Goal: Task Accomplishment & Management: Manage account settings

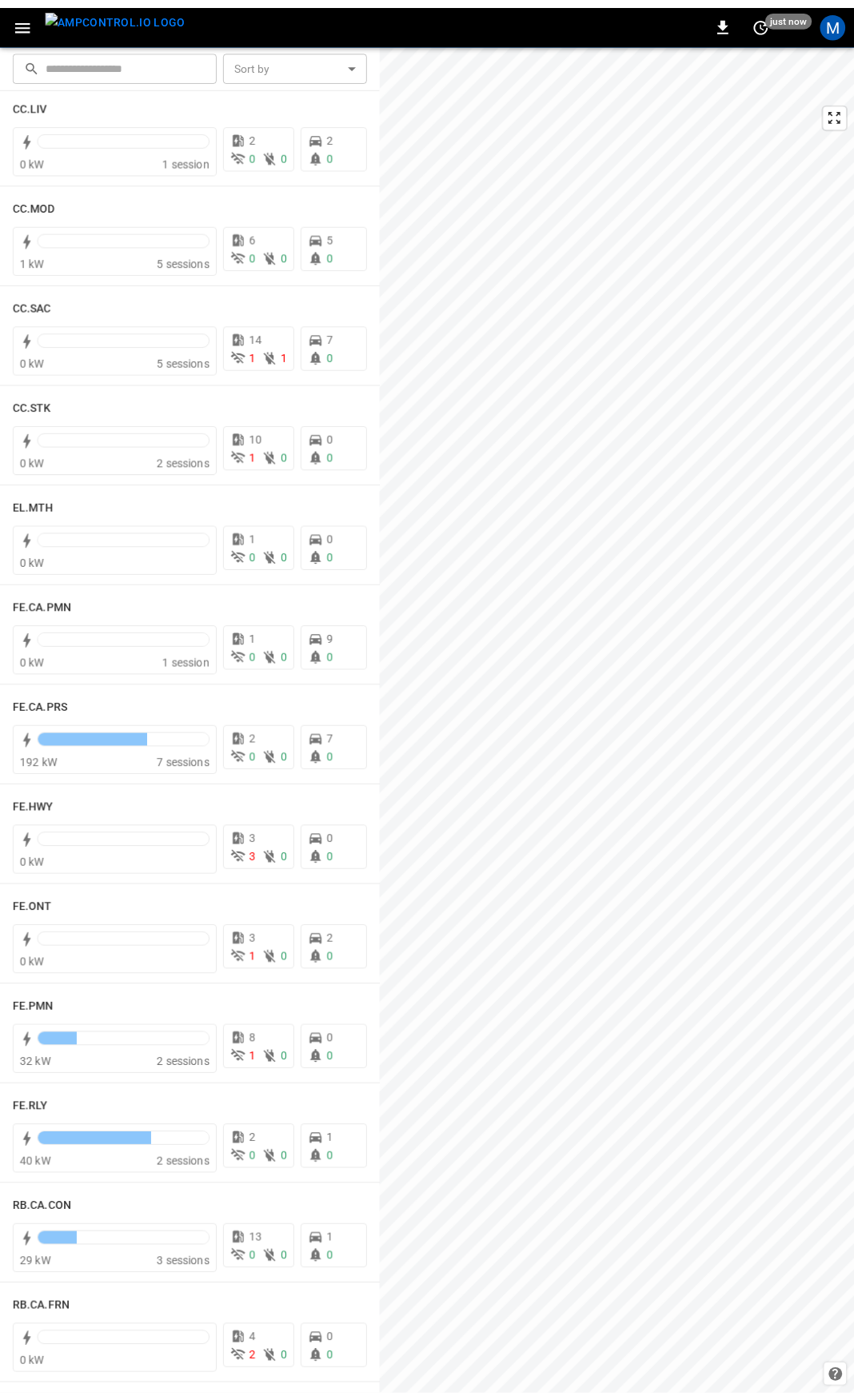
scroll to position [1118, 0]
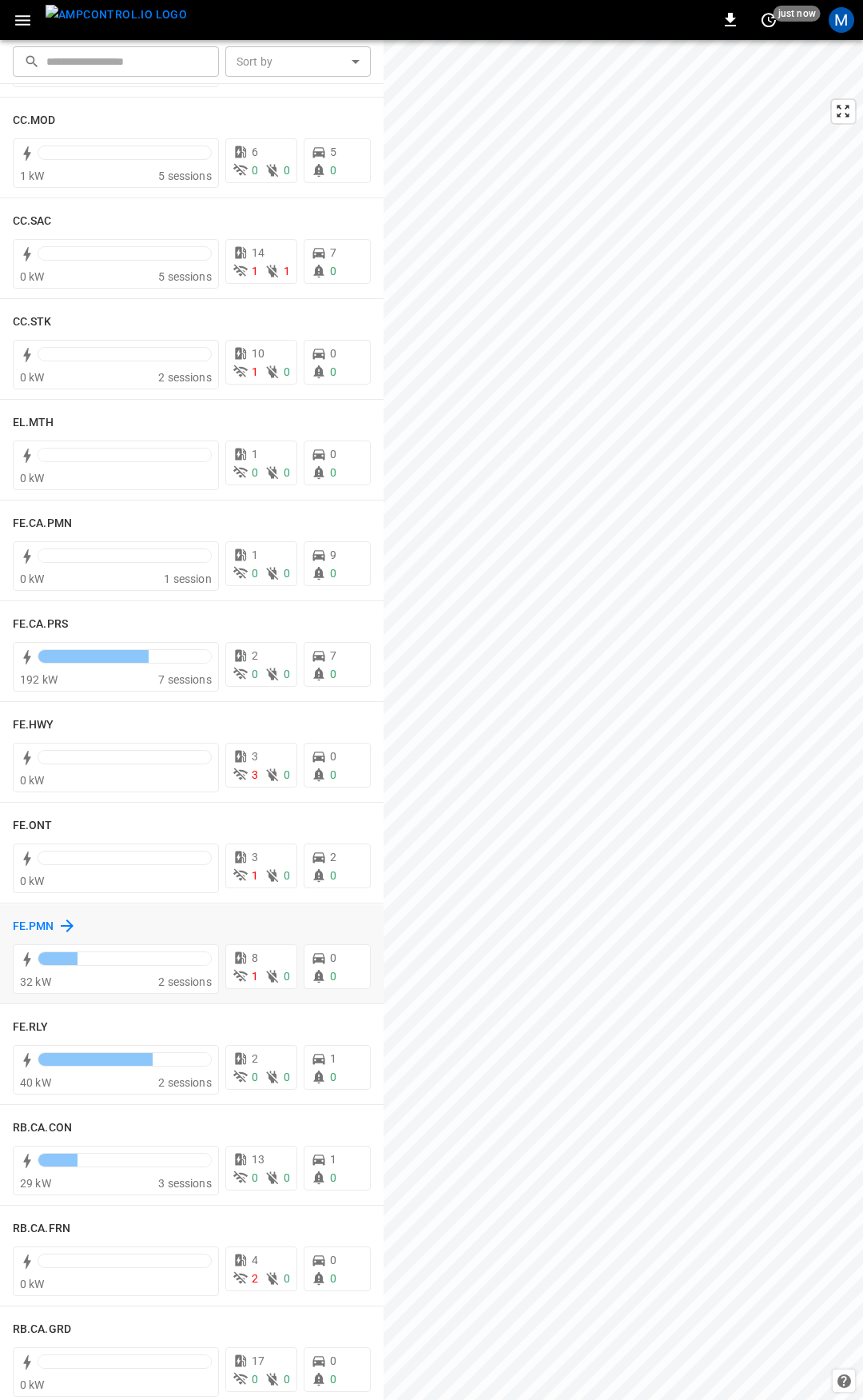
click at [36, 923] on h6 "FE.PMN" at bounding box center [33, 926] width 42 height 18
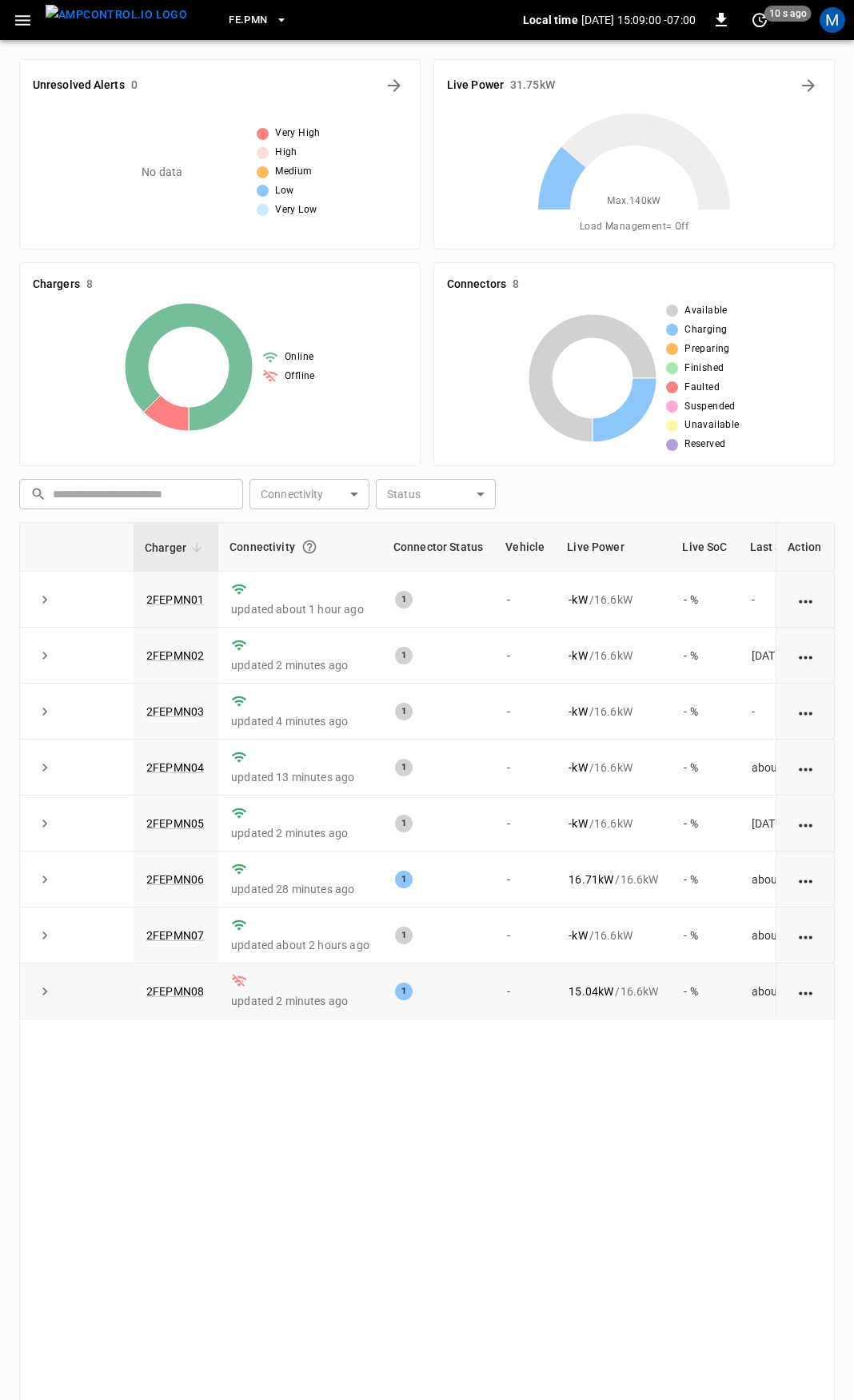
click at [207, 996] on td "2FEPMN08" at bounding box center [176, 991] width 85 height 56
drag, startPoint x: 210, startPoint y: 773, endPoint x: 103, endPoint y: 778, distance: 107.1
click at [103, 778] on tr "2FEPMN04 updated 13 minutes ago 1 - - kW / 16.6 kW - % about 11 hours ago" at bounding box center [470, 767] width 902 height 56
copy tr "2FEPMN04"
click at [182, 769] on link "2FEPMN04" at bounding box center [176, 767] width 64 height 20
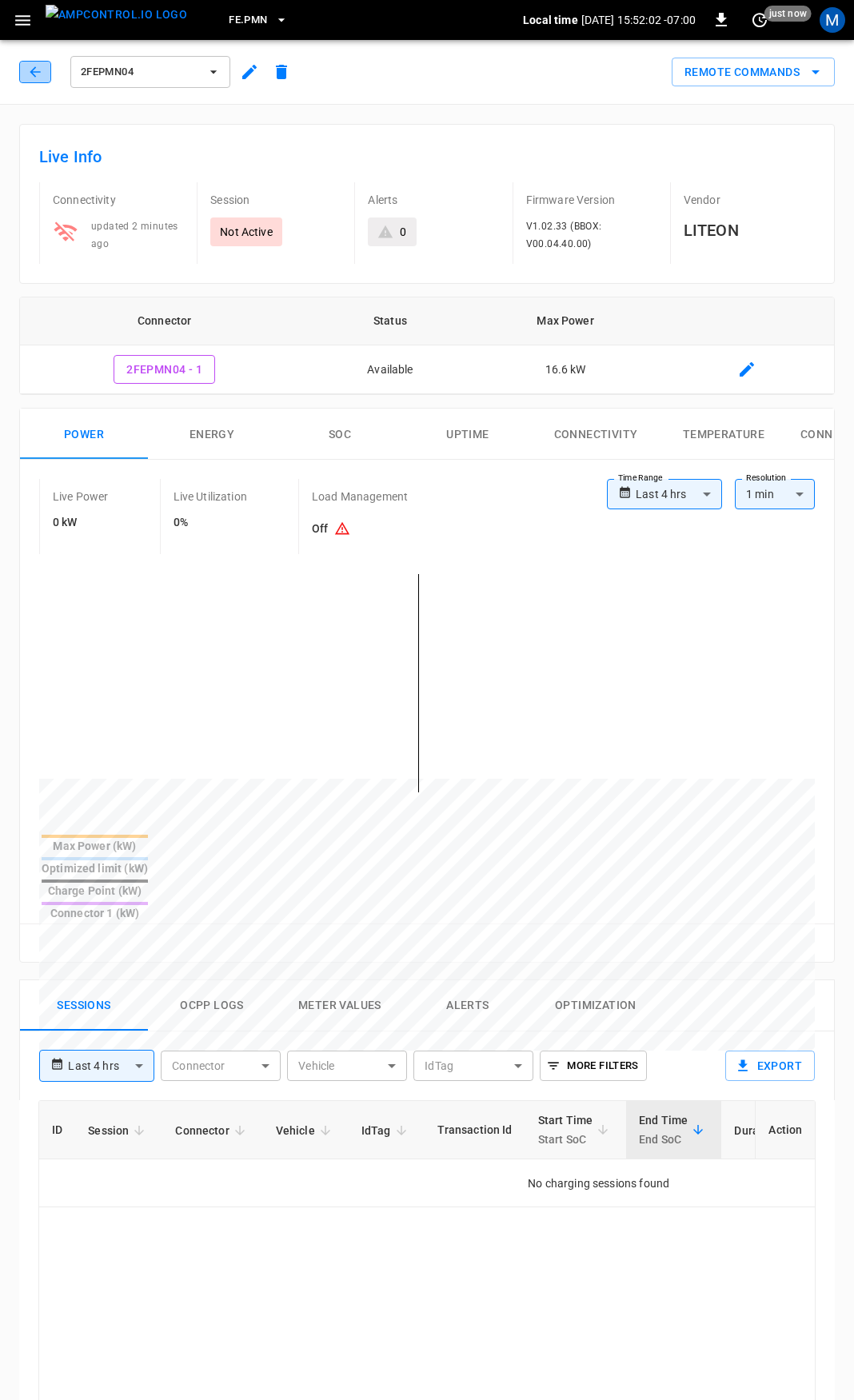
click at [34, 64] on icon "button" at bounding box center [35, 72] width 16 height 16
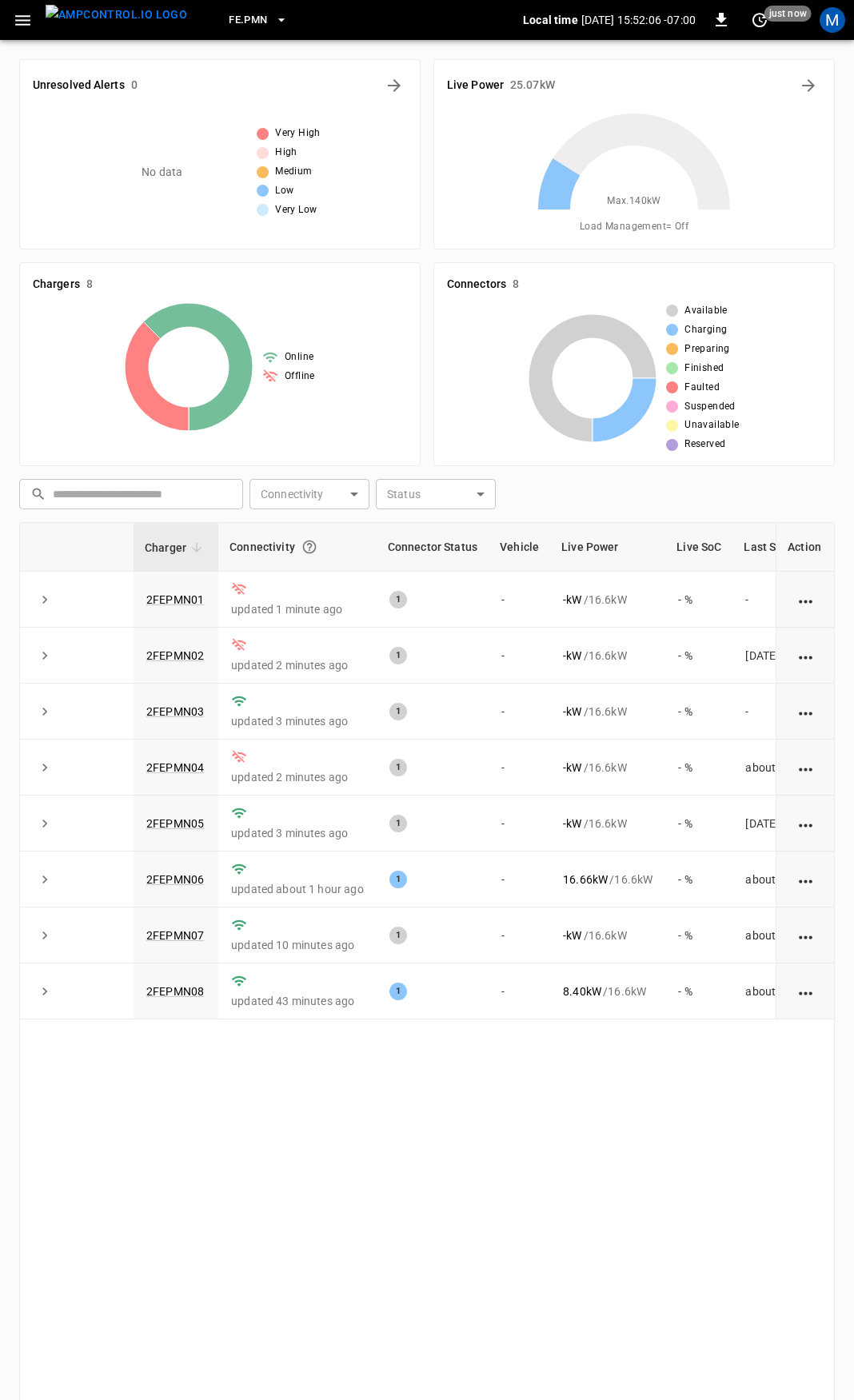
click at [7, 19] on button "button" at bounding box center [23, 21] width 33 height 29
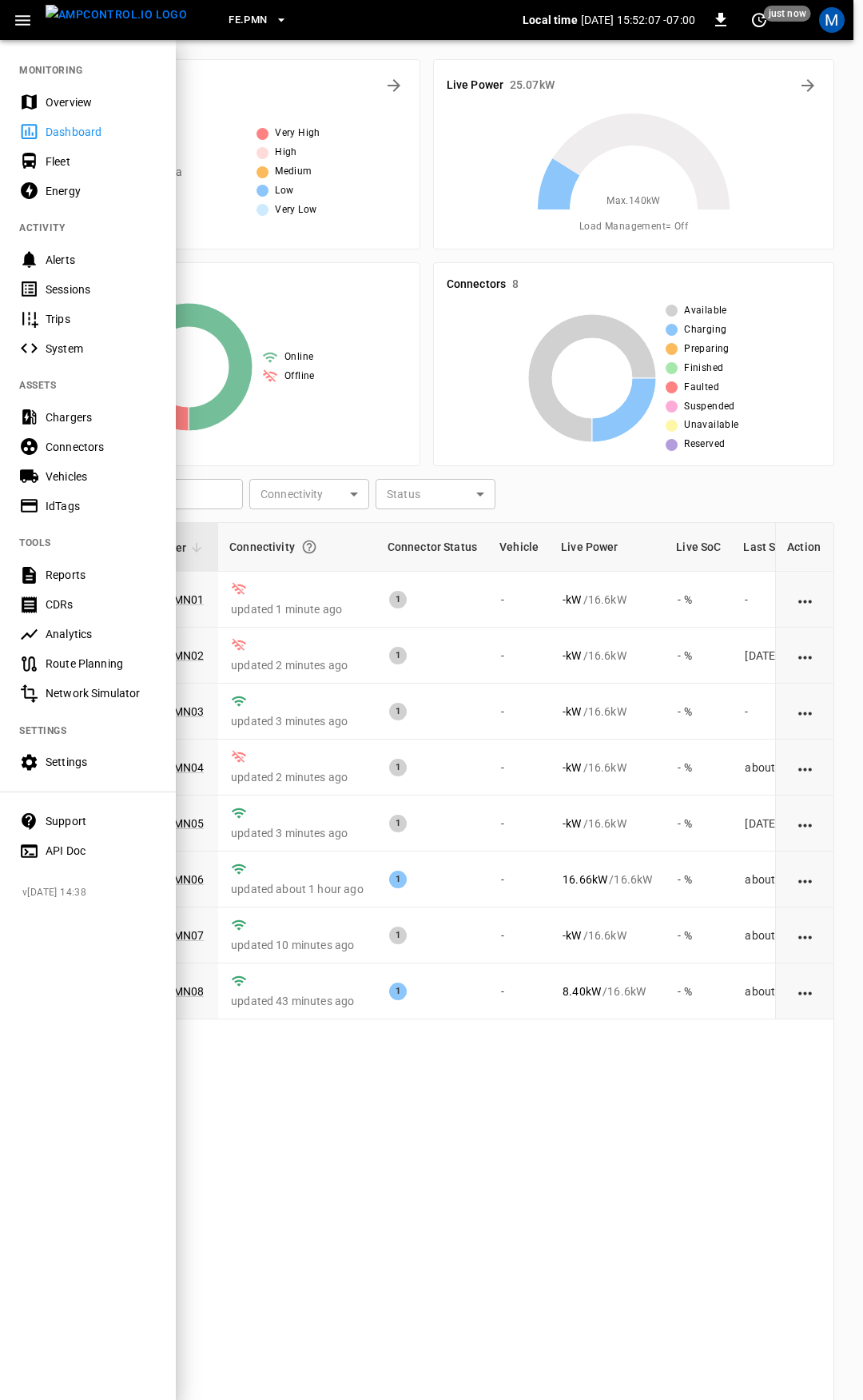
click at [121, 109] on div "Overview" at bounding box center [88, 102] width 176 height 29
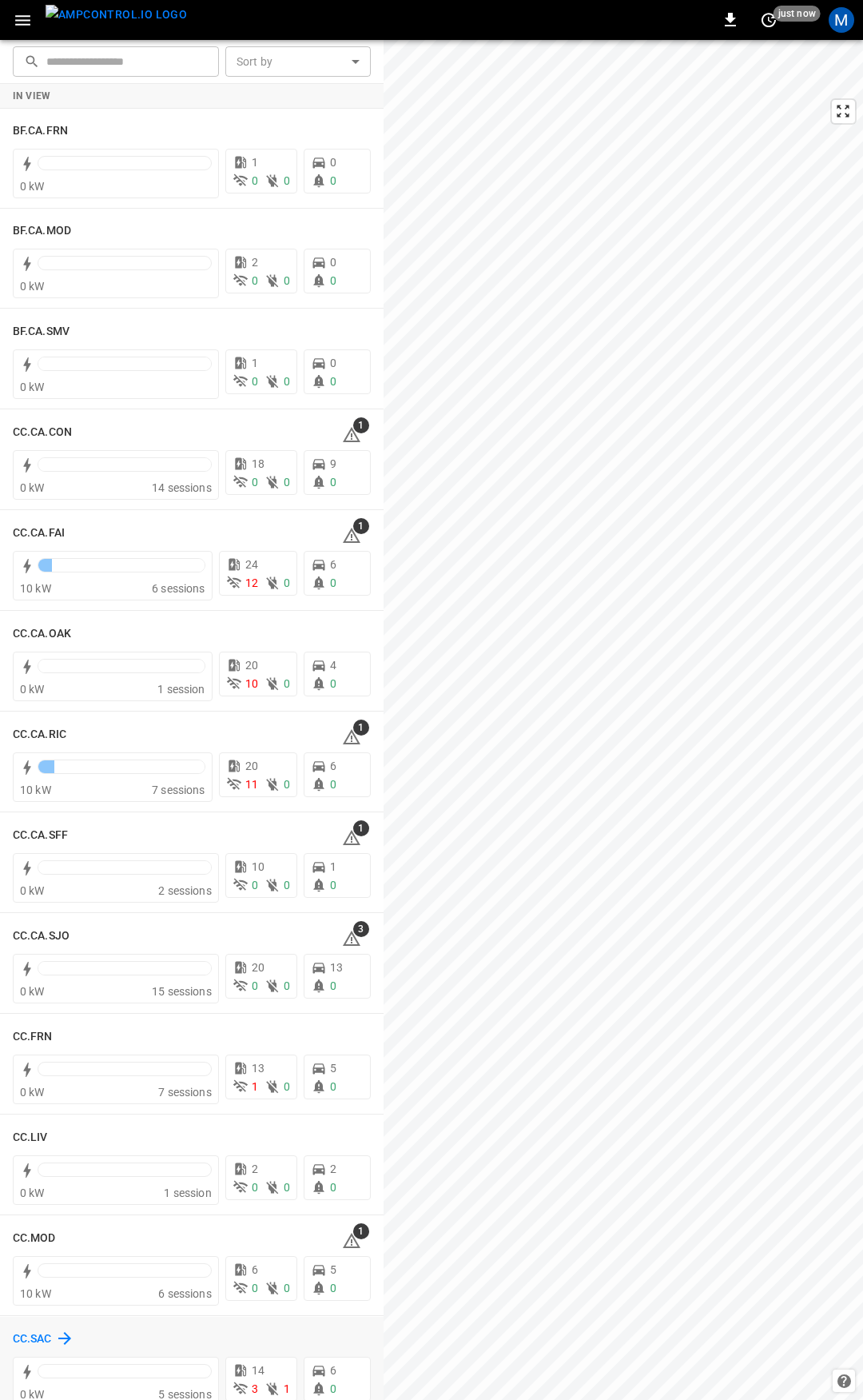
click at [40, 1339] on h6 "CC.SAC" at bounding box center [32, 1339] width 39 height 18
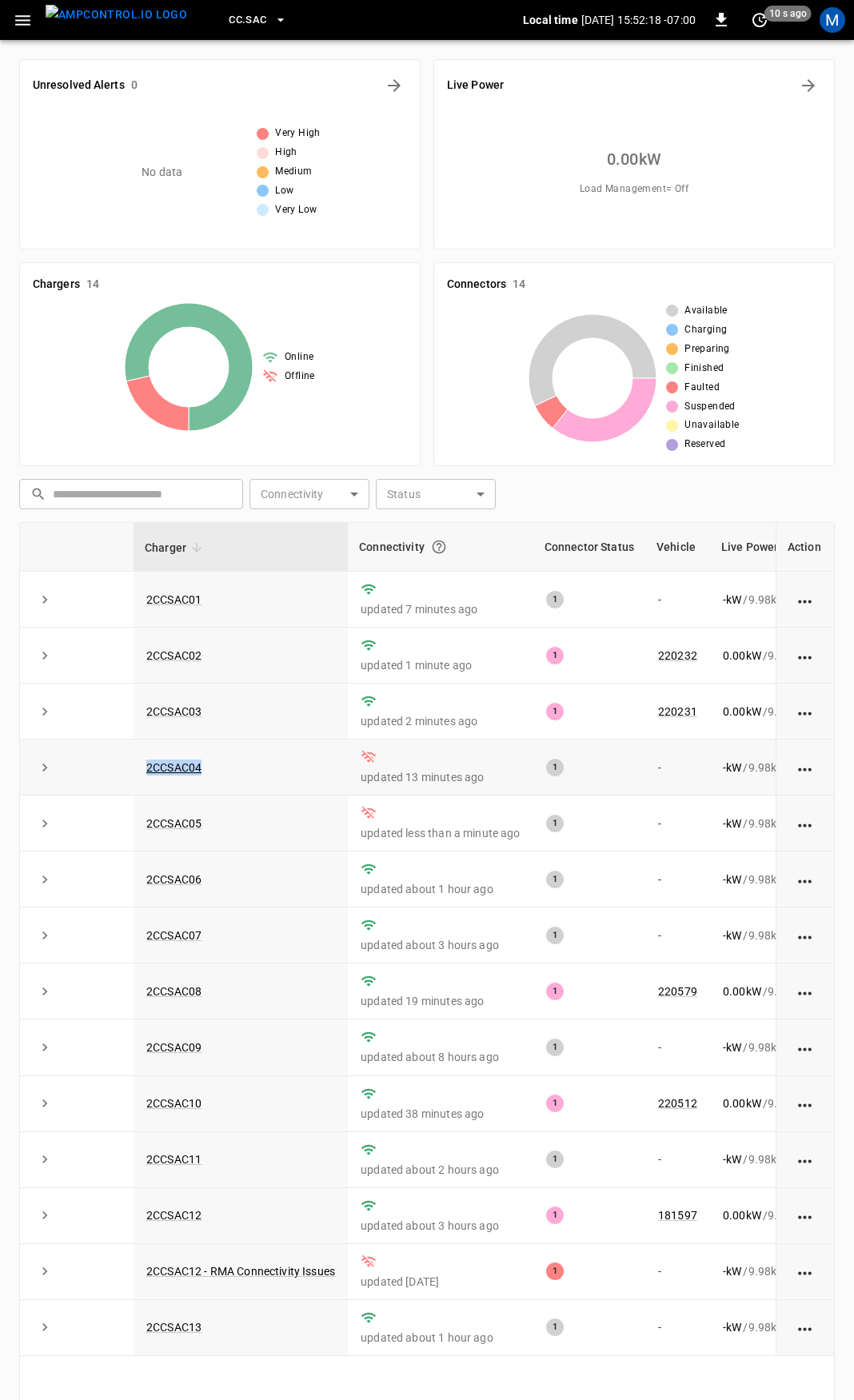
drag, startPoint x: 262, startPoint y: 765, endPoint x: 130, endPoint y: 772, distance: 132.2
click at [130, 772] on tr "2CCSAC04 updated 13 minutes ago 1 - - kW / 9.98 kW - % 1 day ago" at bounding box center [544, 767] width 1049 height 56
copy tr "2CCSAC04"
click at [192, 831] on link "2CCSAC05" at bounding box center [174, 824] width 61 height 20
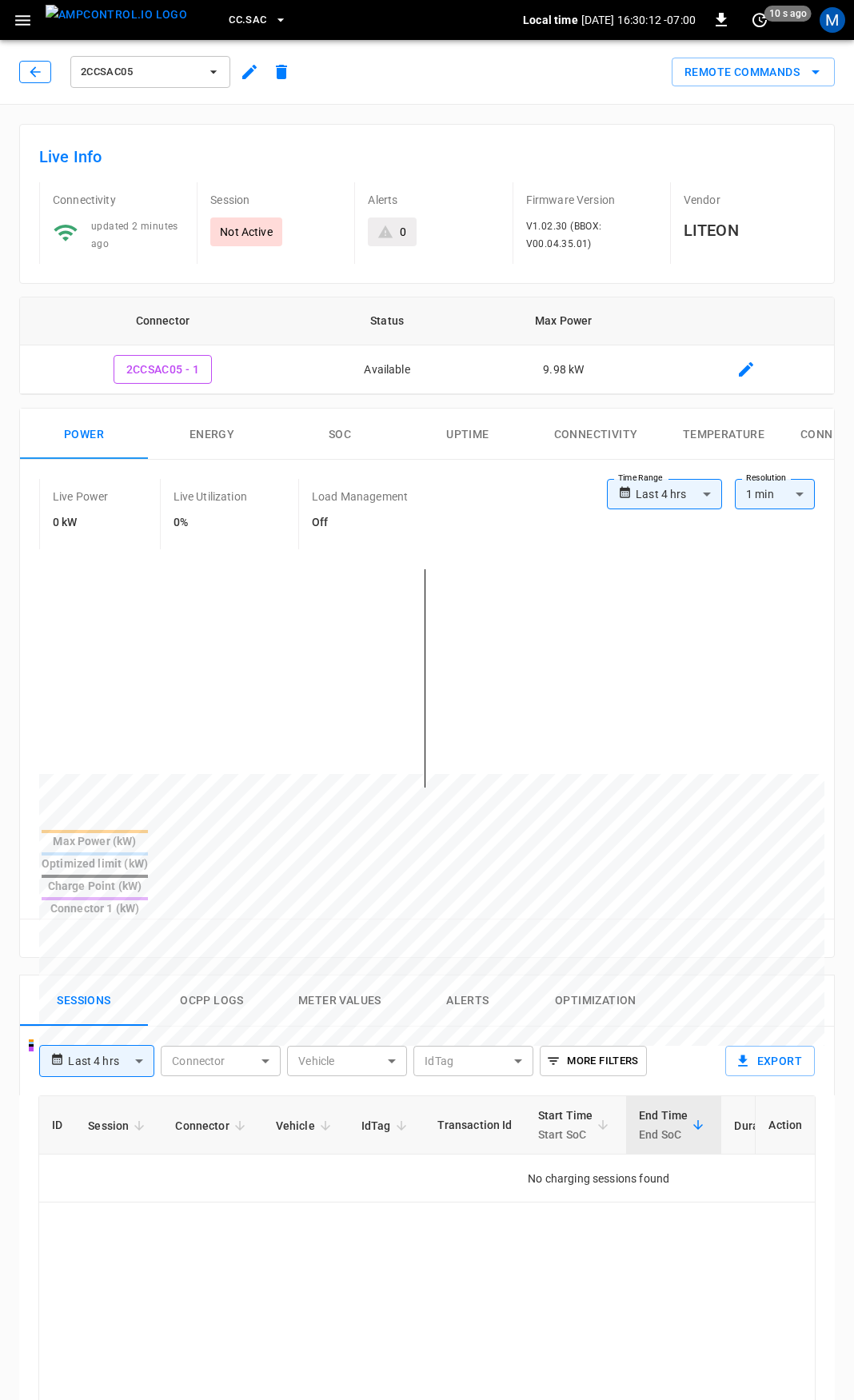
click at [33, 73] on icon "button" at bounding box center [34, 71] width 11 height 11
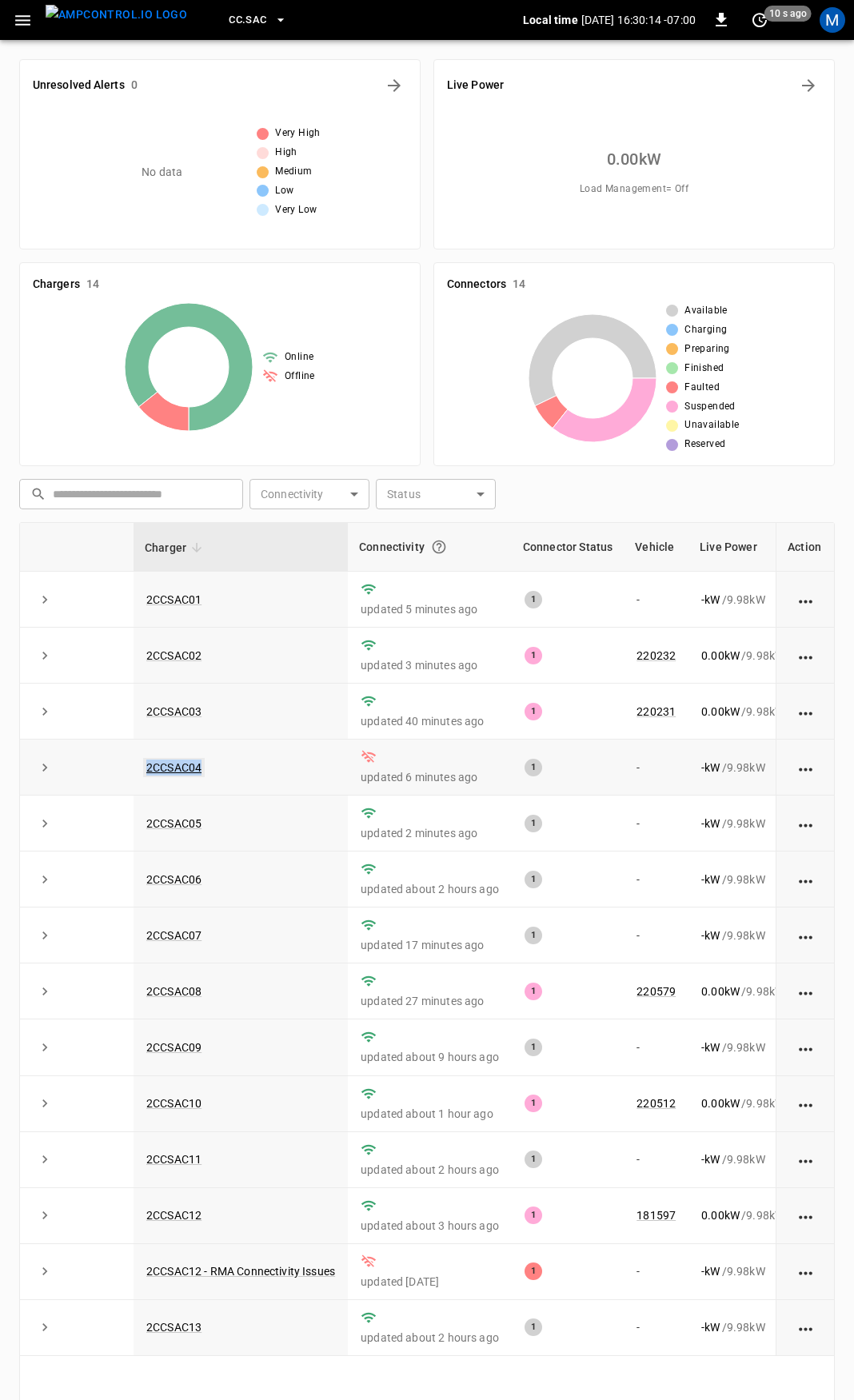
drag, startPoint x: 235, startPoint y: 766, endPoint x: 145, endPoint y: 771, distance: 90.1
click at [145, 771] on td "2CCSAC04" at bounding box center [240, 767] width 214 height 56
copy link "2CCSAC04"
click at [166, 769] on link "2CCSAC04" at bounding box center [174, 767] width 61 height 20
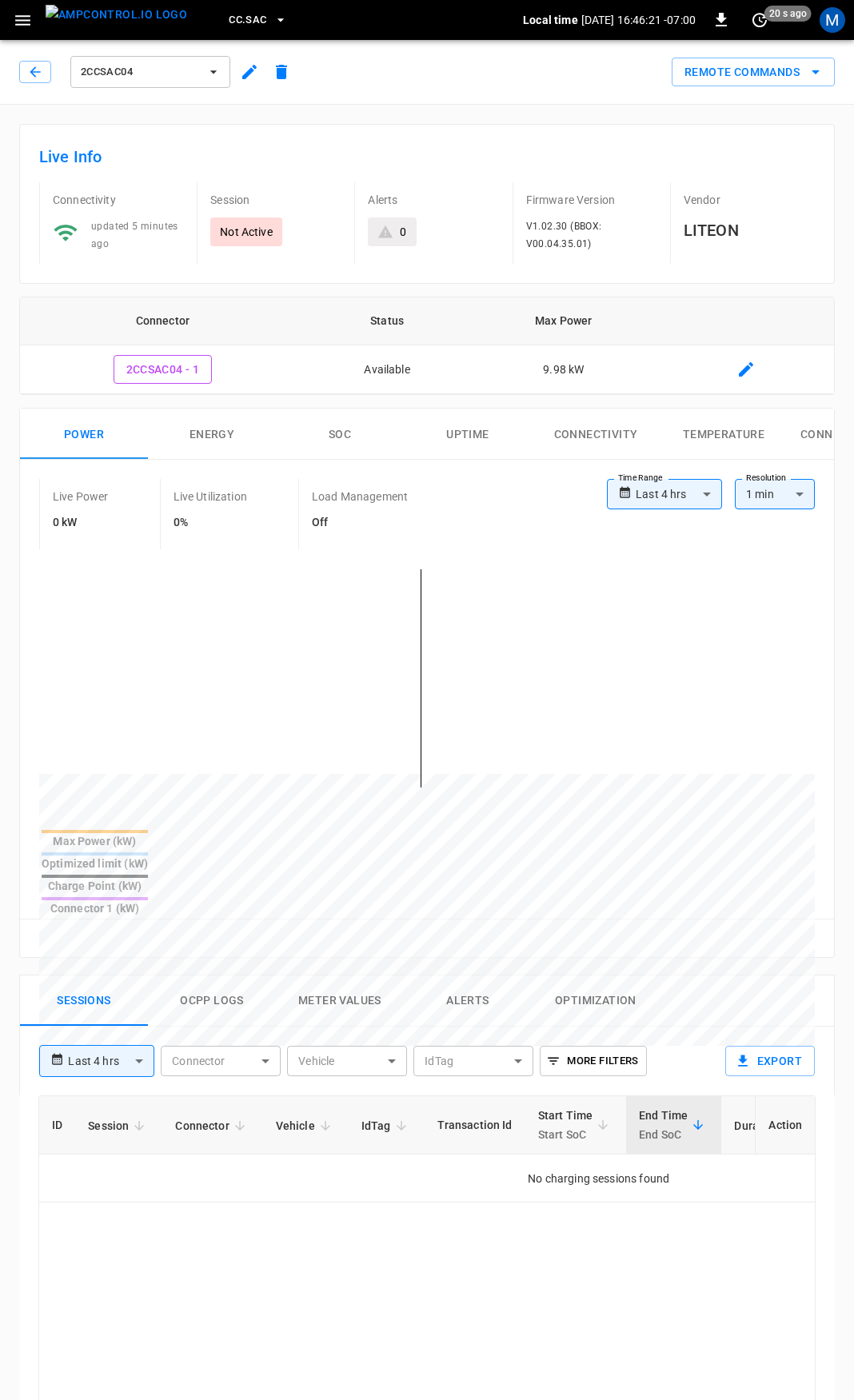
click at [238, 31] on button "CC.SAC" at bounding box center [258, 21] width 71 height 31
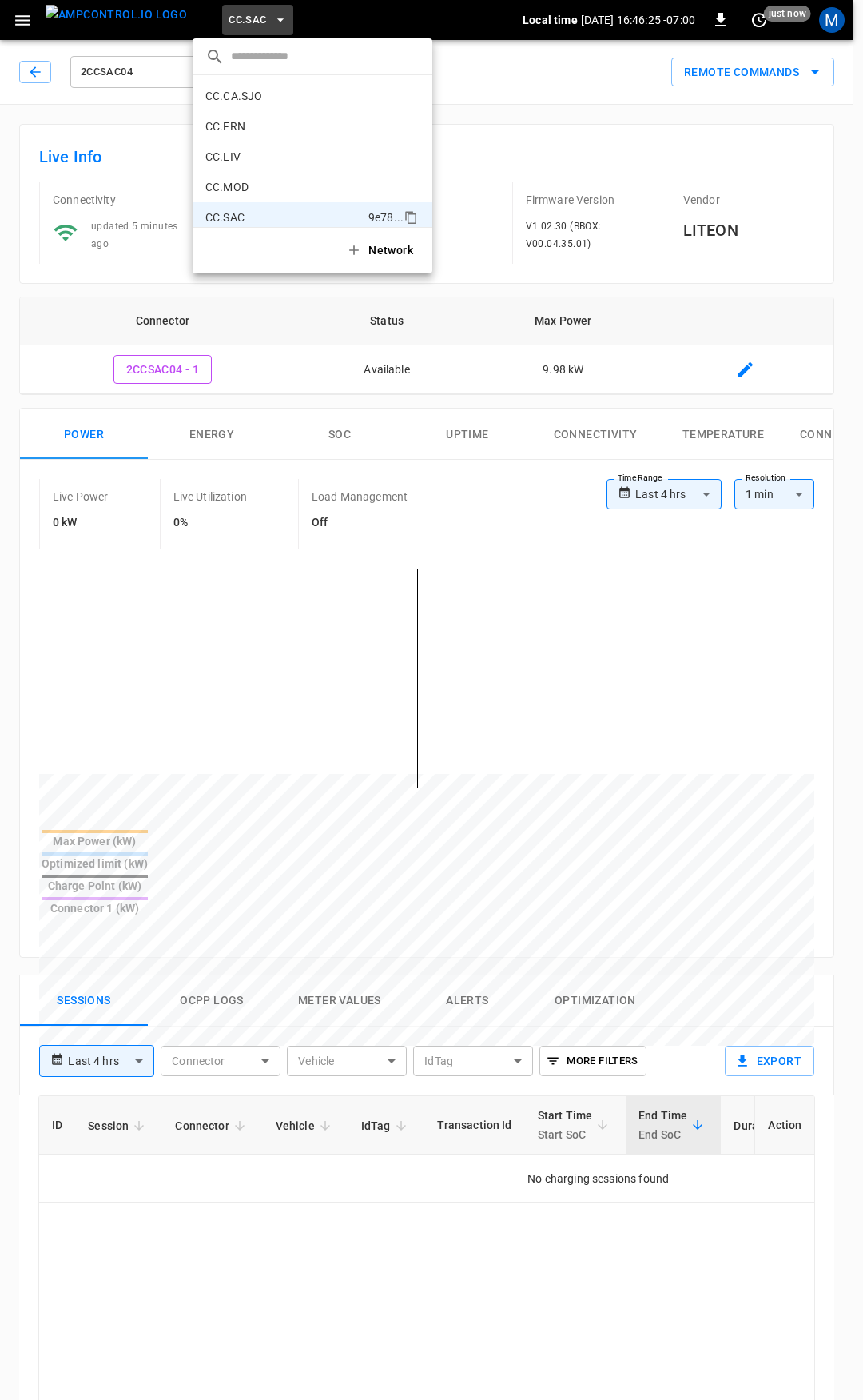
scroll to position [285, 0]
click at [261, 169] on p "CC.LIV" at bounding box center [283, 177] width 156 height 16
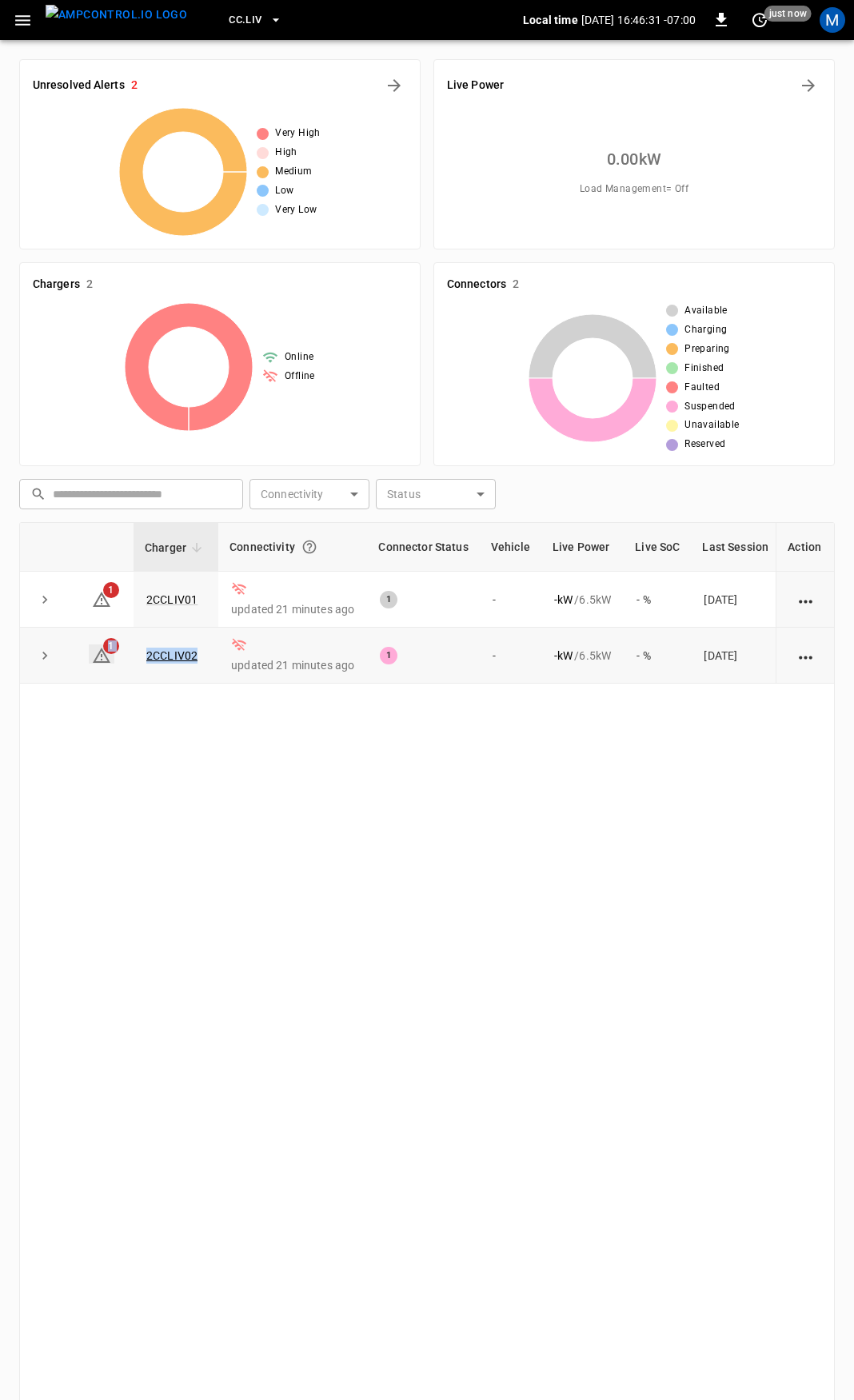
drag, startPoint x: 206, startPoint y: 659, endPoint x: 96, endPoint y: 657, distance: 110.0
click at [96, 657] on tr "1 2CCLIV02 updated 21 minutes ago 1 - - kW / 6.5 kW - % 2 days ago" at bounding box center [428, 655] width 818 height 56
copy tr "1 2CCLIV02"
drag, startPoint x: 284, startPoint y: 861, endPoint x: 220, endPoint y: 718, distance: 156.7
click at [275, 851] on div "Charger Connectivity Connector Status Vehicle Live Power Live SoC Last Session …" at bounding box center [427, 1012] width 815 height 980
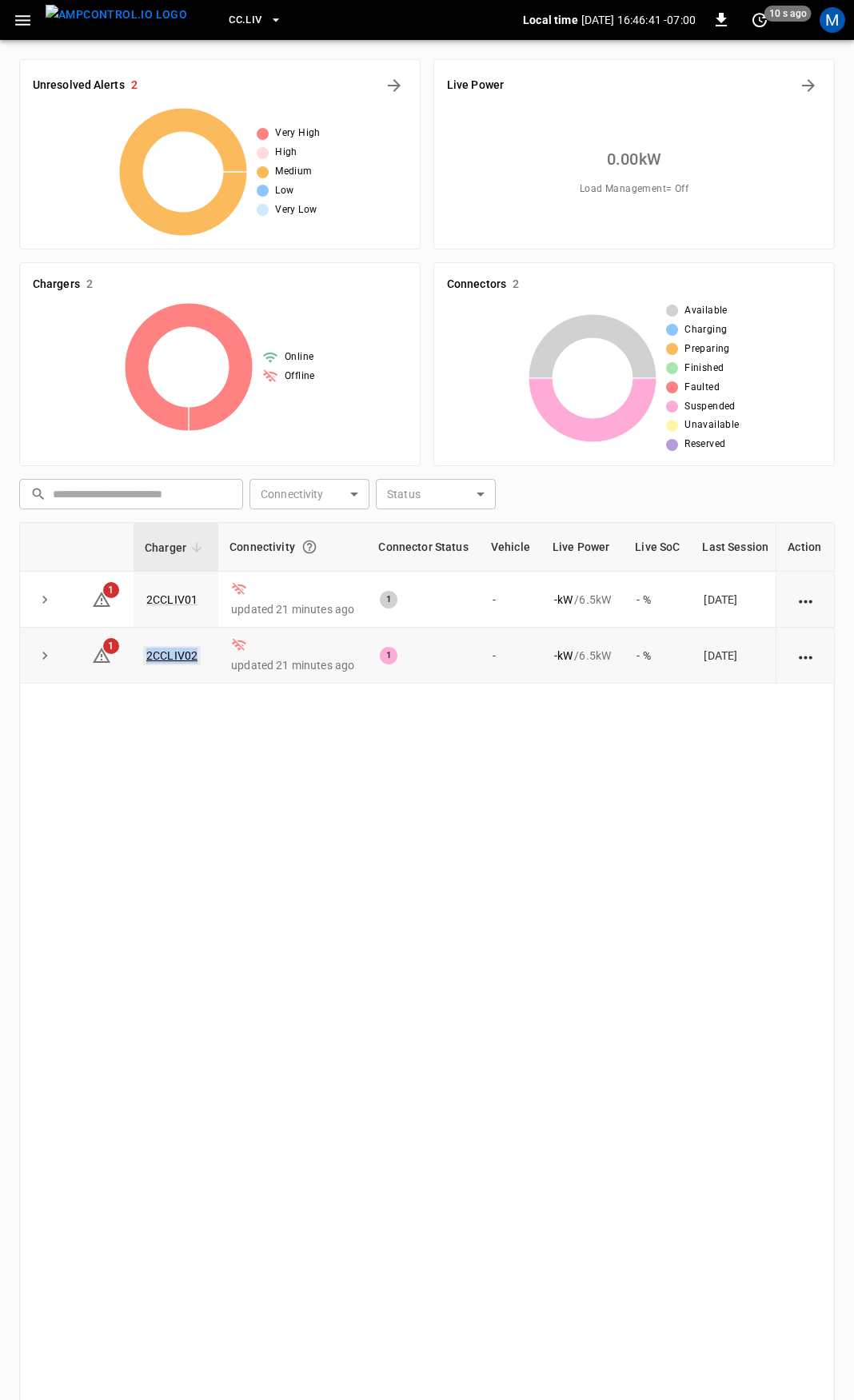
drag, startPoint x: 201, startPoint y: 653, endPoint x: 144, endPoint y: 662, distance: 57.7
click at [144, 662] on td "2CCLIV02" at bounding box center [176, 655] width 85 height 56
copy link "2CCLIV02"
click at [28, 27] on icon "button" at bounding box center [22, 21] width 20 height 20
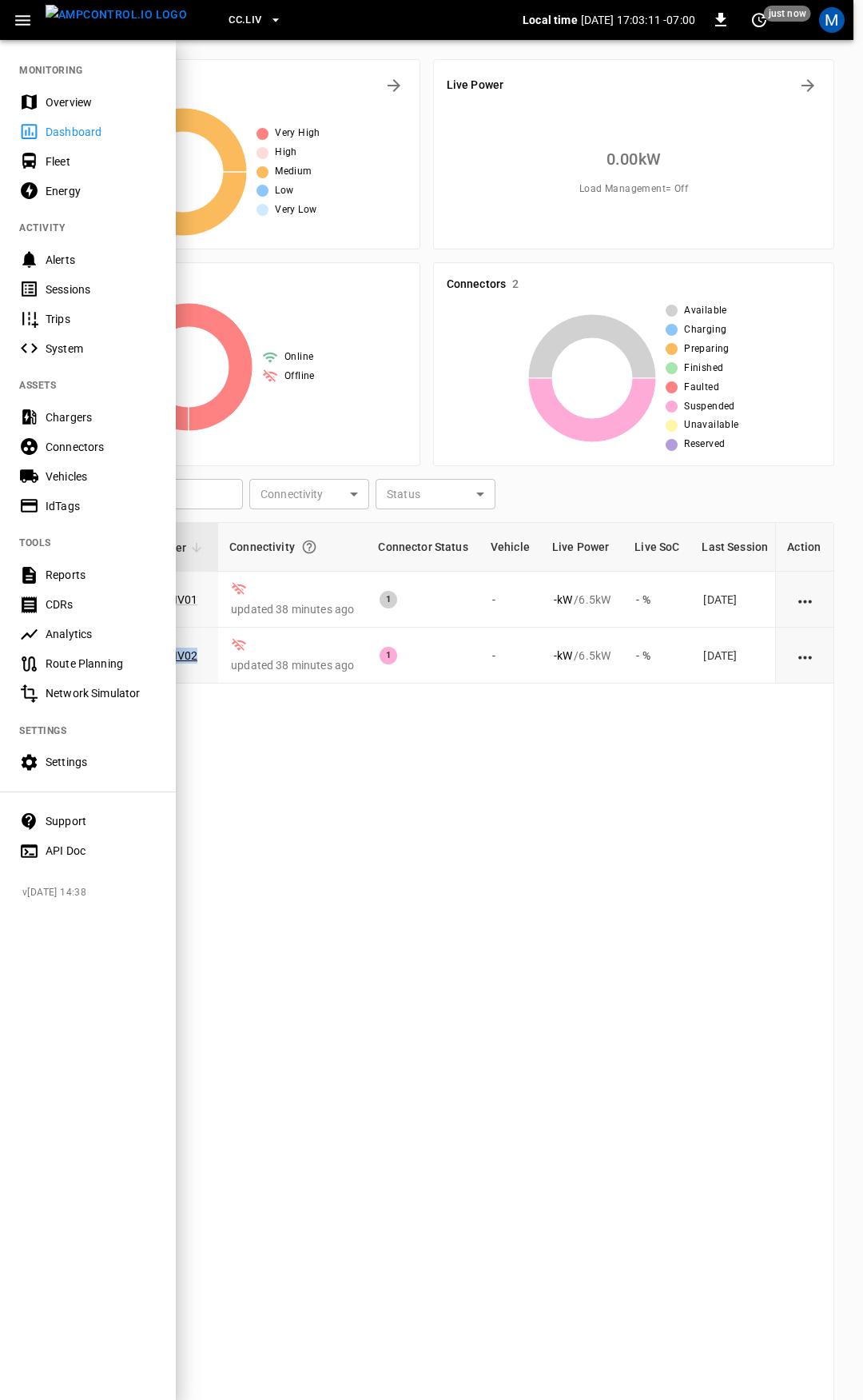
click at [86, 102] on div "Overview" at bounding box center [102, 103] width 111 height 16
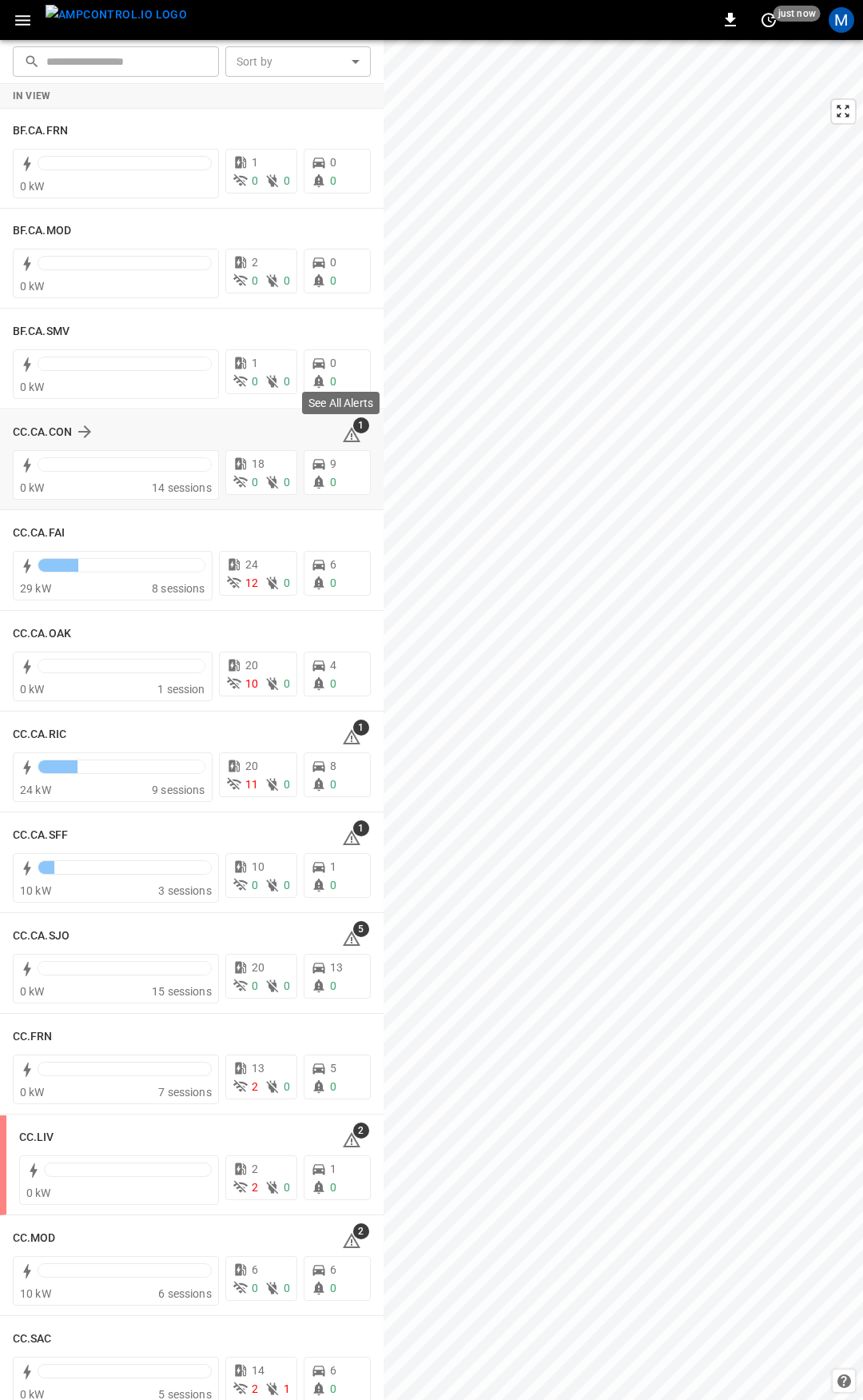
click at [345, 432] on icon at bounding box center [351, 434] width 18 height 16
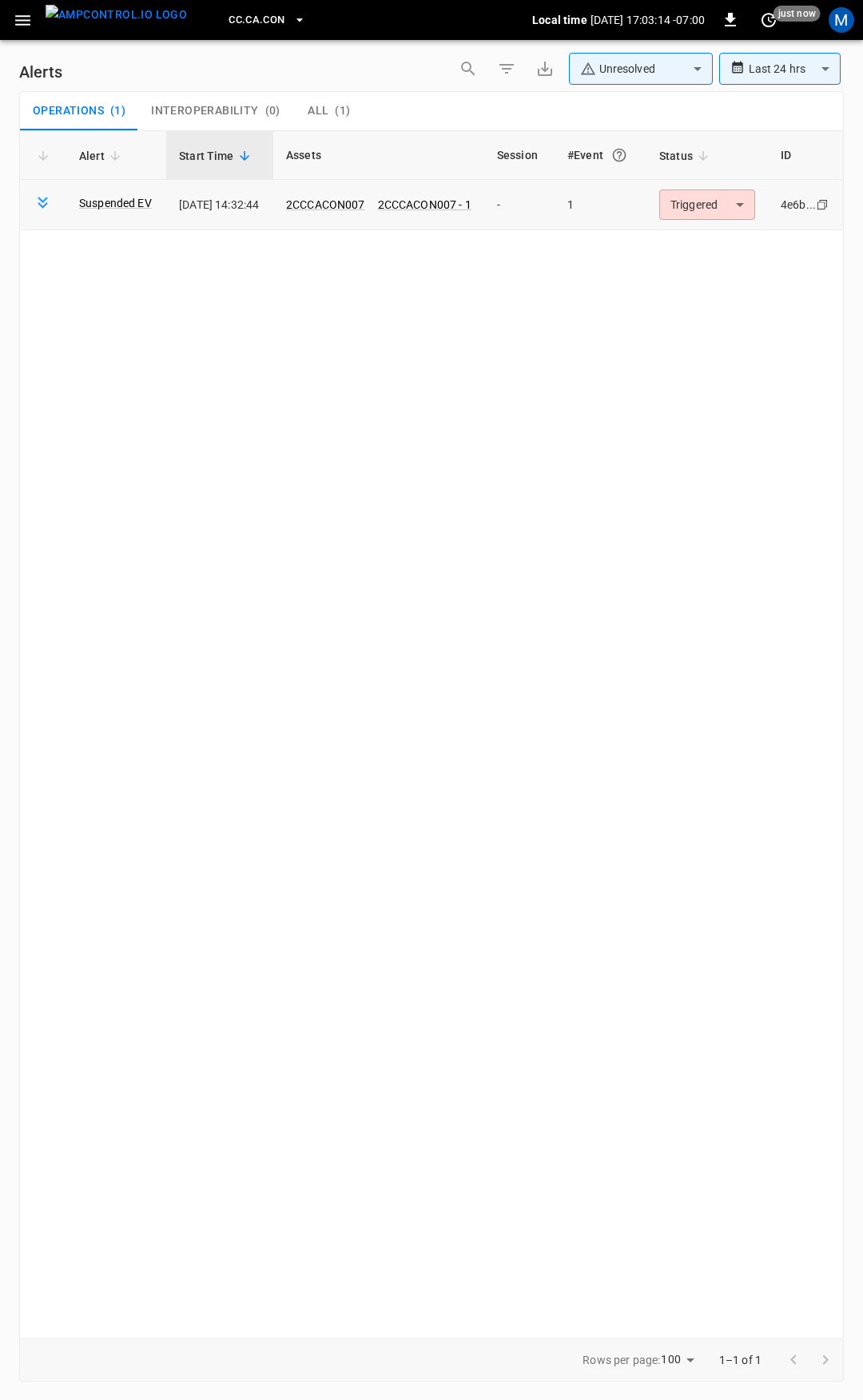
click at [747, 205] on body "**********" at bounding box center [432, 697] width 863 height 1394
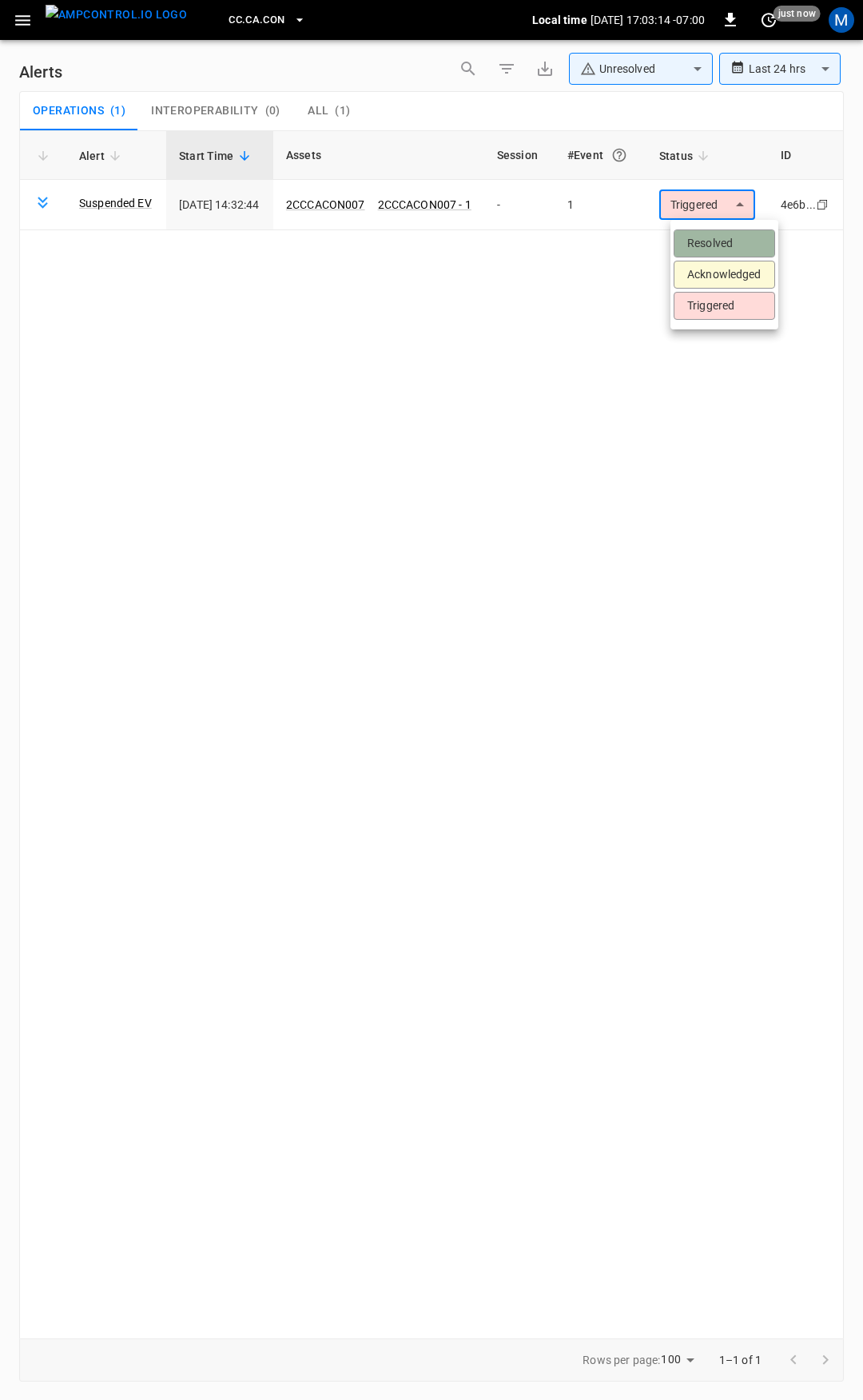
click at [736, 239] on li "Resolved" at bounding box center [724, 243] width 102 height 28
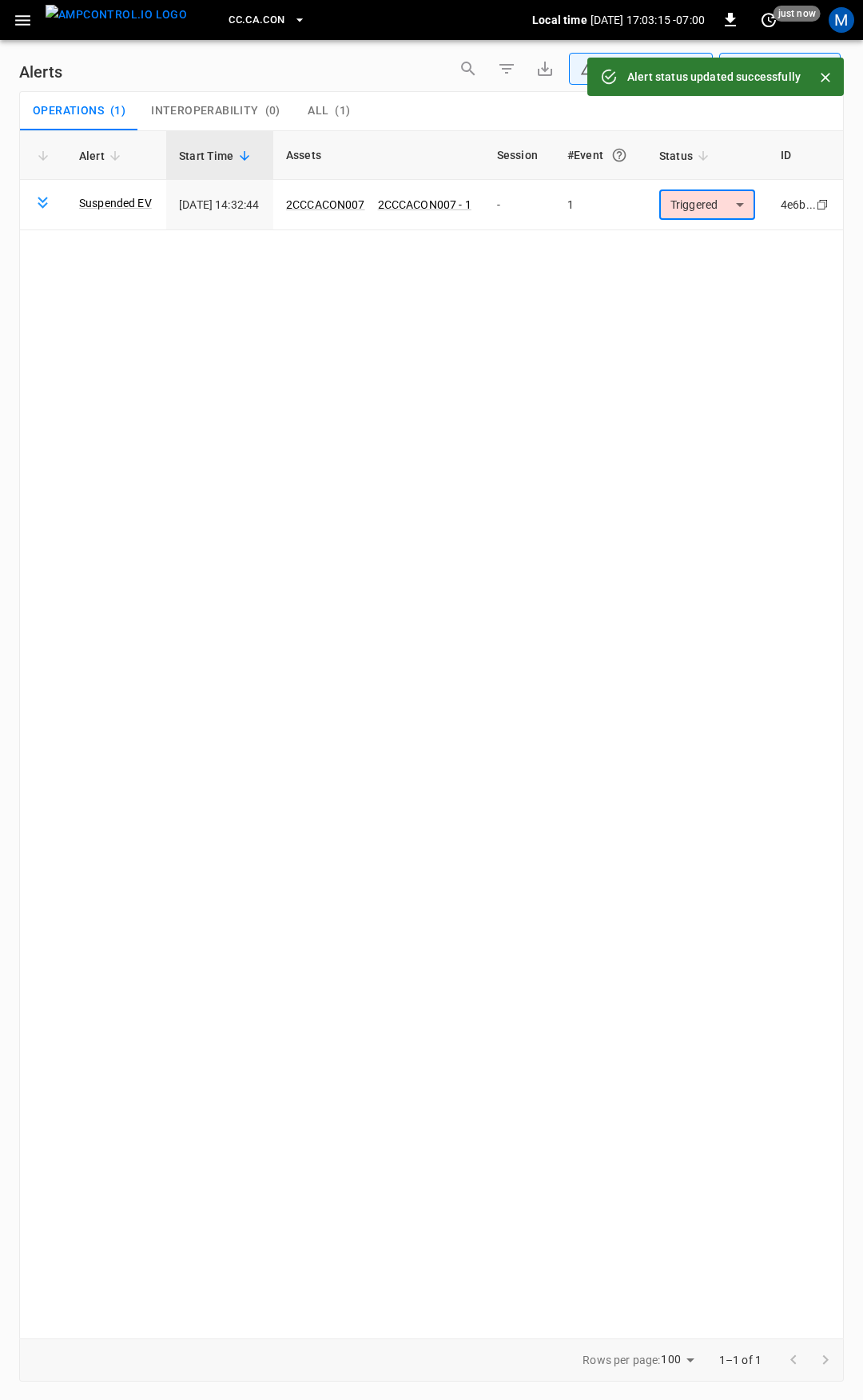
click at [26, 16] on icon "button" at bounding box center [23, 21] width 16 height 11
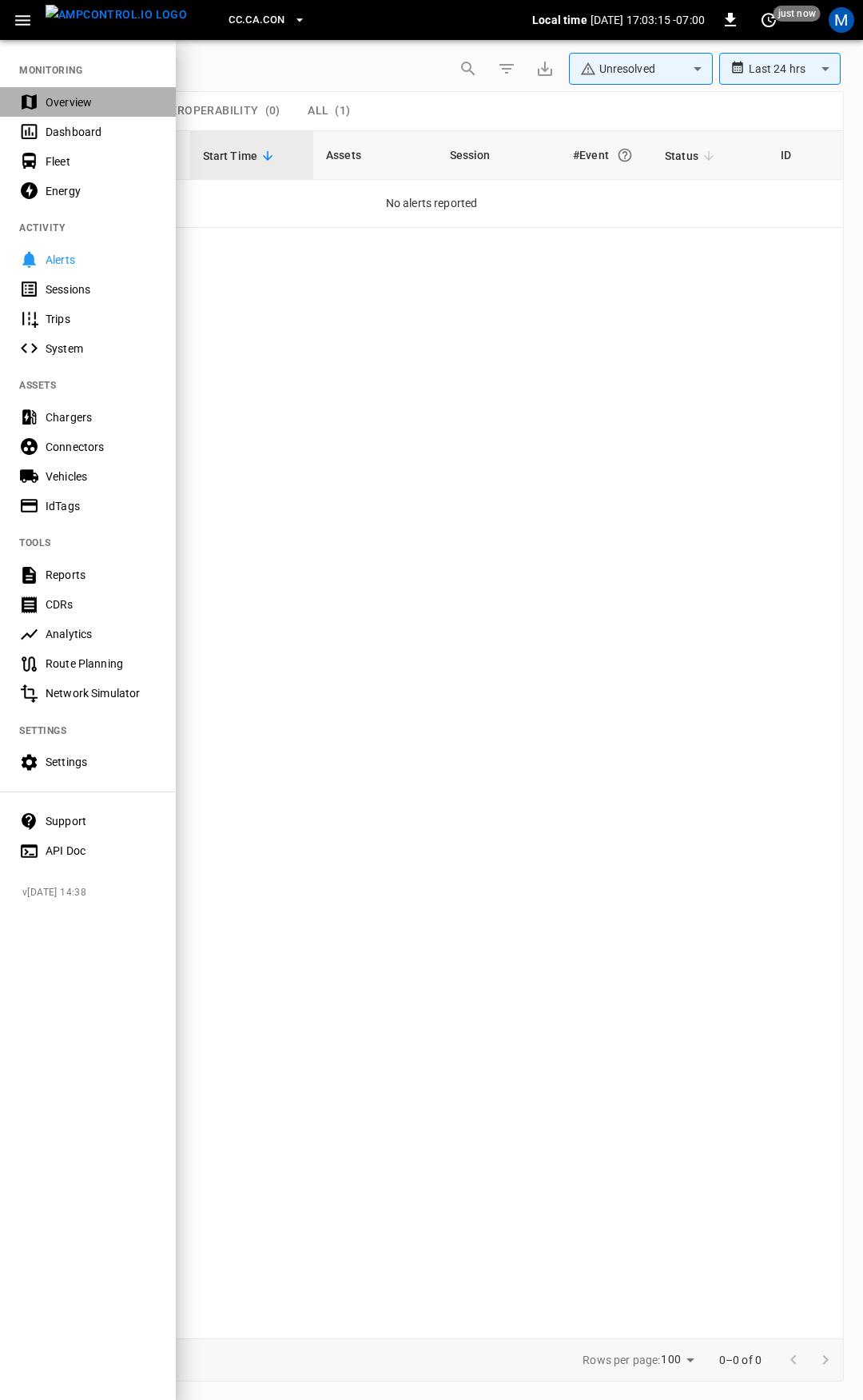
click at [76, 105] on div "Overview" at bounding box center [102, 103] width 111 height 16
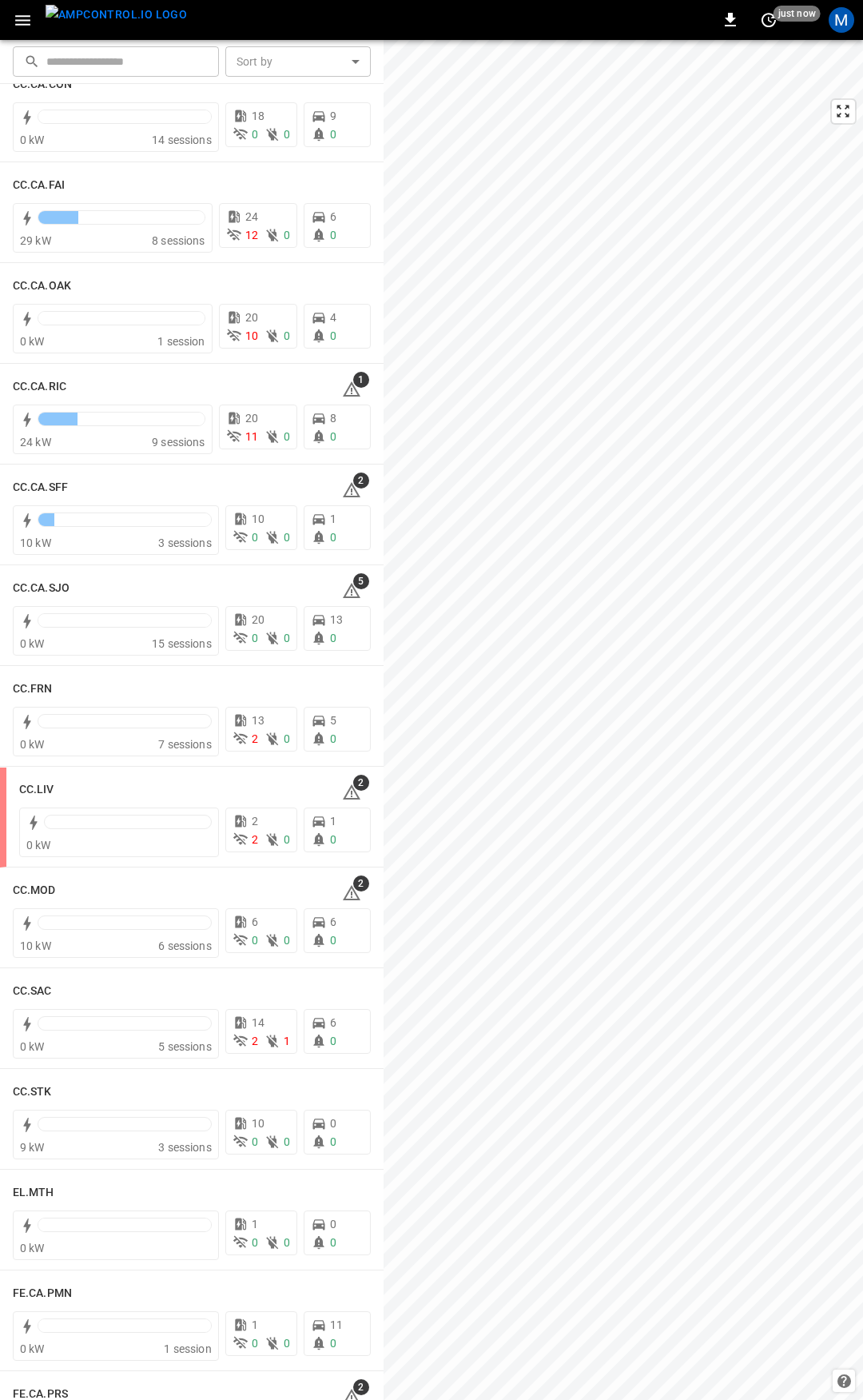
scroll to position [351, 0]
click at [343, 385] on icon at bounding box center [352, 387] width 20 height 20
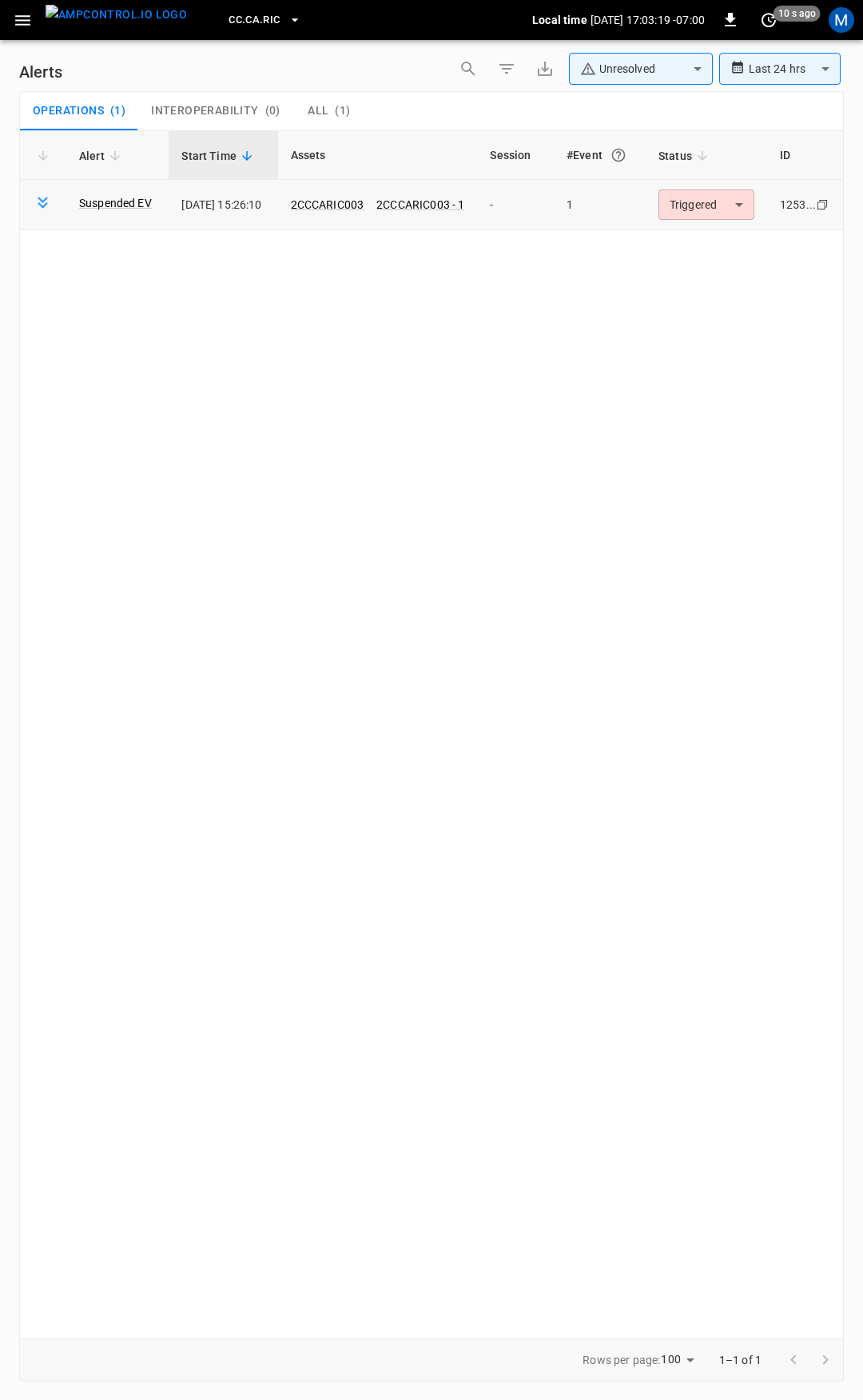
click at [713, 206] on body "**********" at bounding box center [432, 697] width 863 height 1394
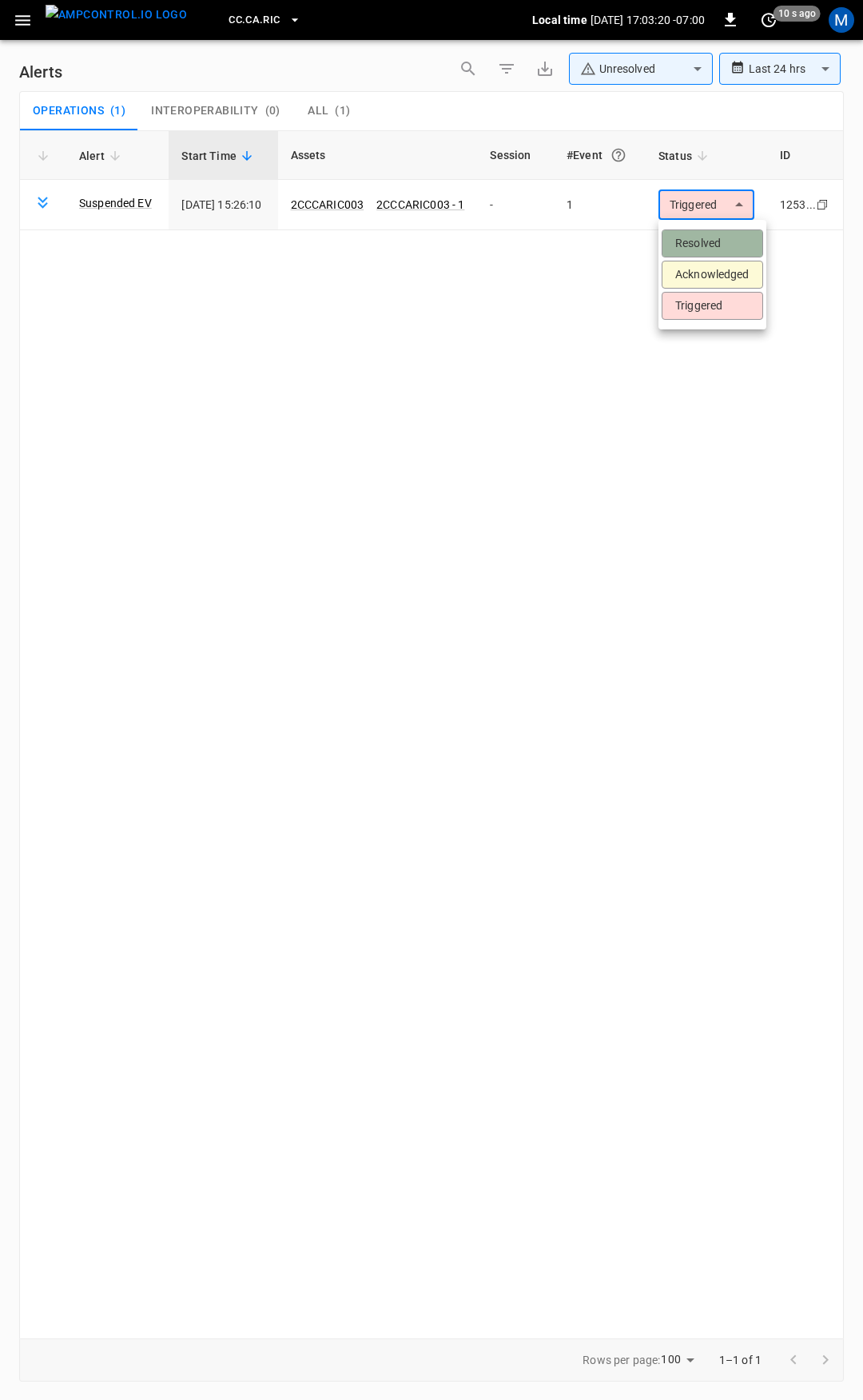
click at [706, 241] on li "Resolved" at bounding box center [713, 243] width 102 height 28
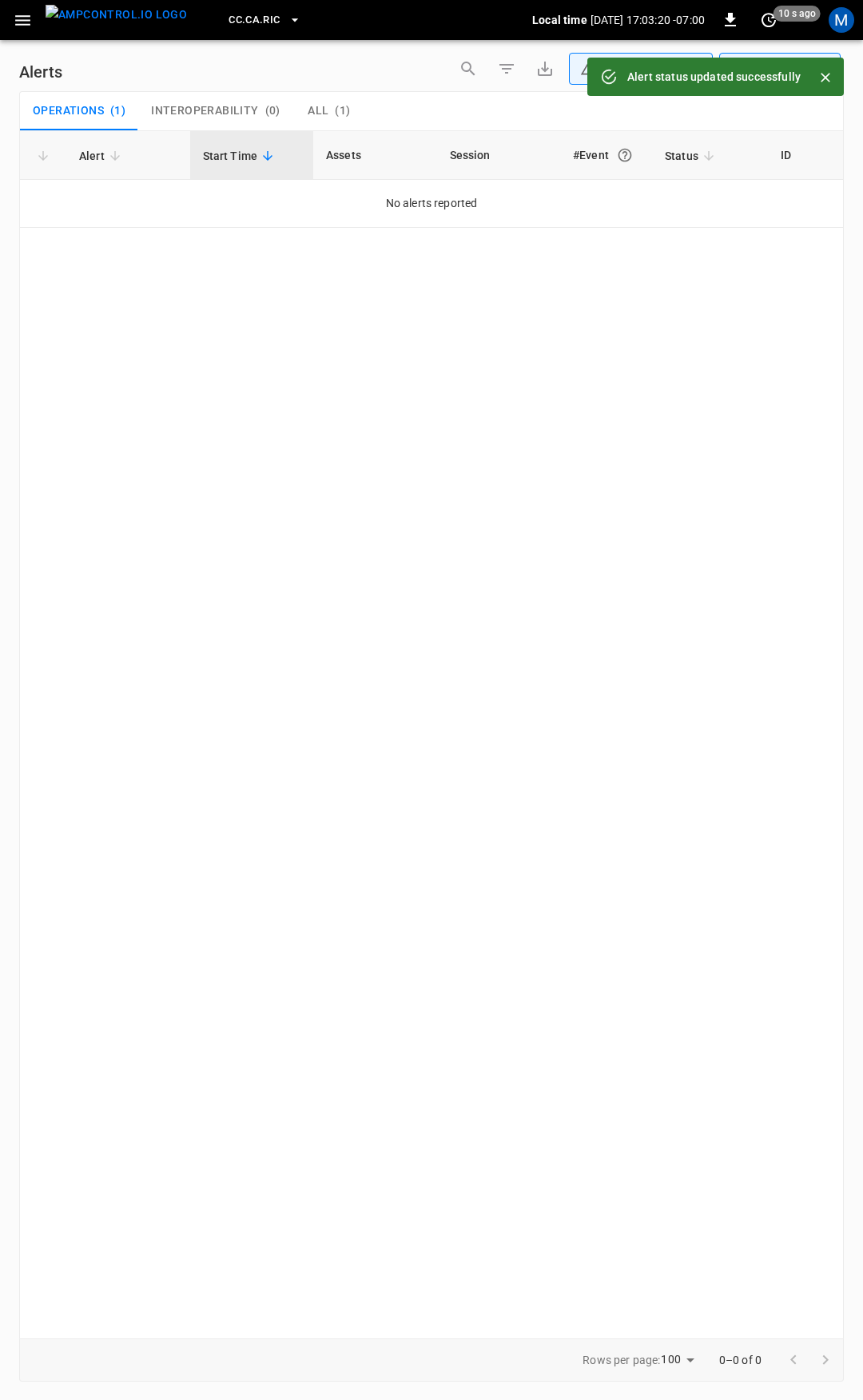
click at [11, 23] on button "button" at bounding box center [23, 21] width 33 height 29
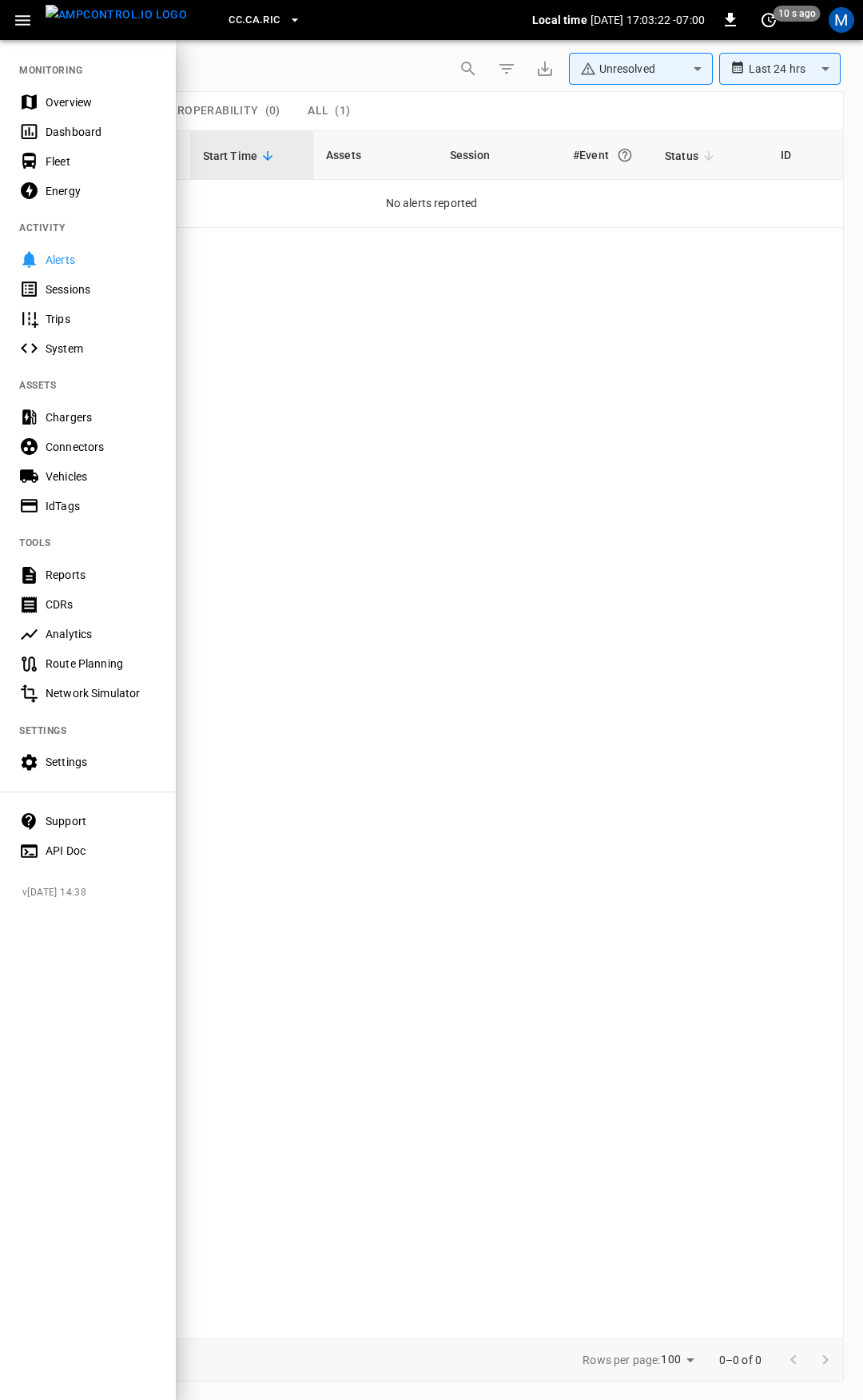
click at [74, 96] on div "Overview" at bounding box center [102, 103] width 111 height 16
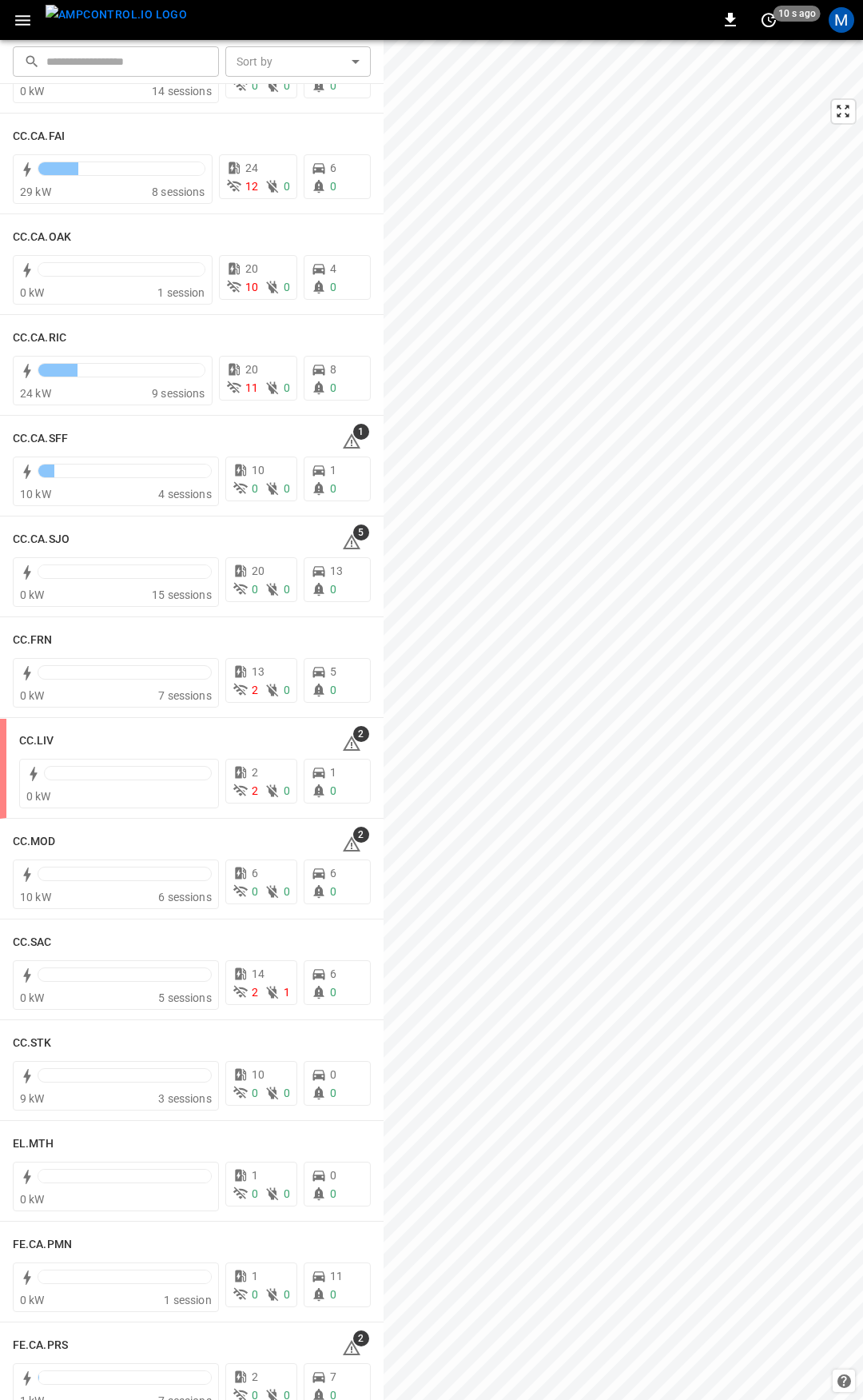
scroll to position [510, 0]
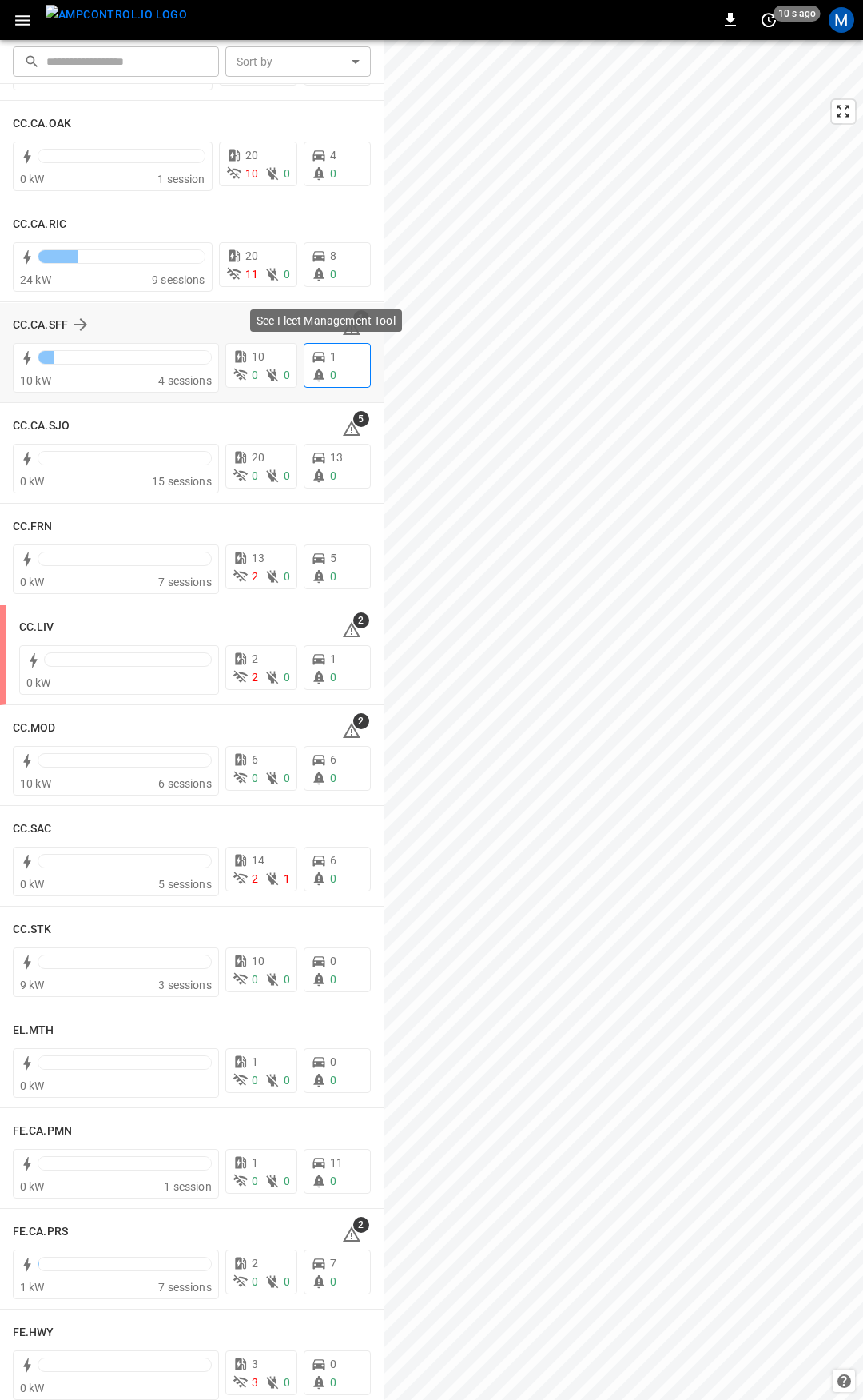
click at [338, 327] on p "See Fleet Management Tool" at bounding box center [326, 320] width 139 height 16
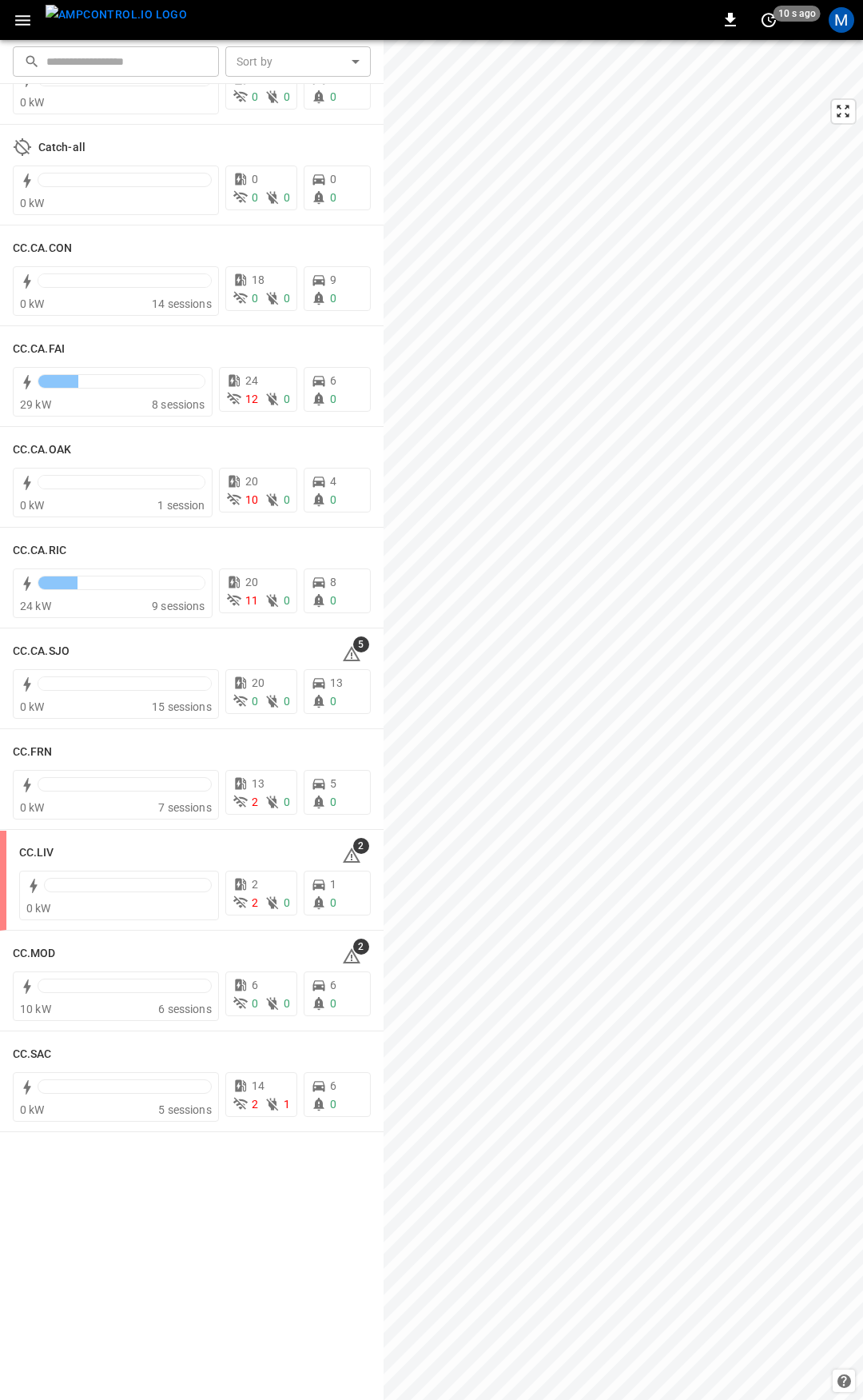
scroll to position [0, 0]
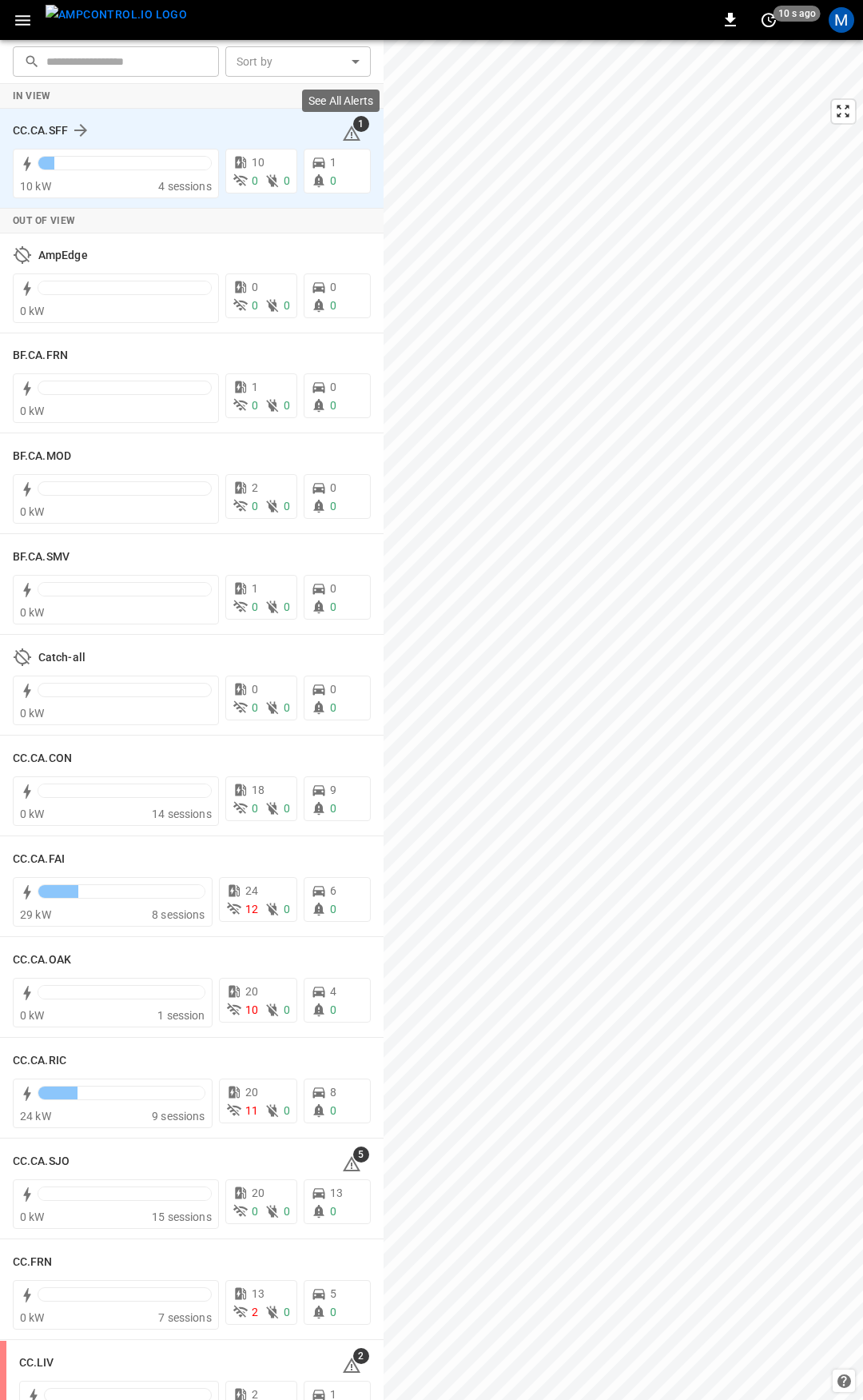
click at [348, 140] on icon at bounding box center [352, 134] width 20 height 20
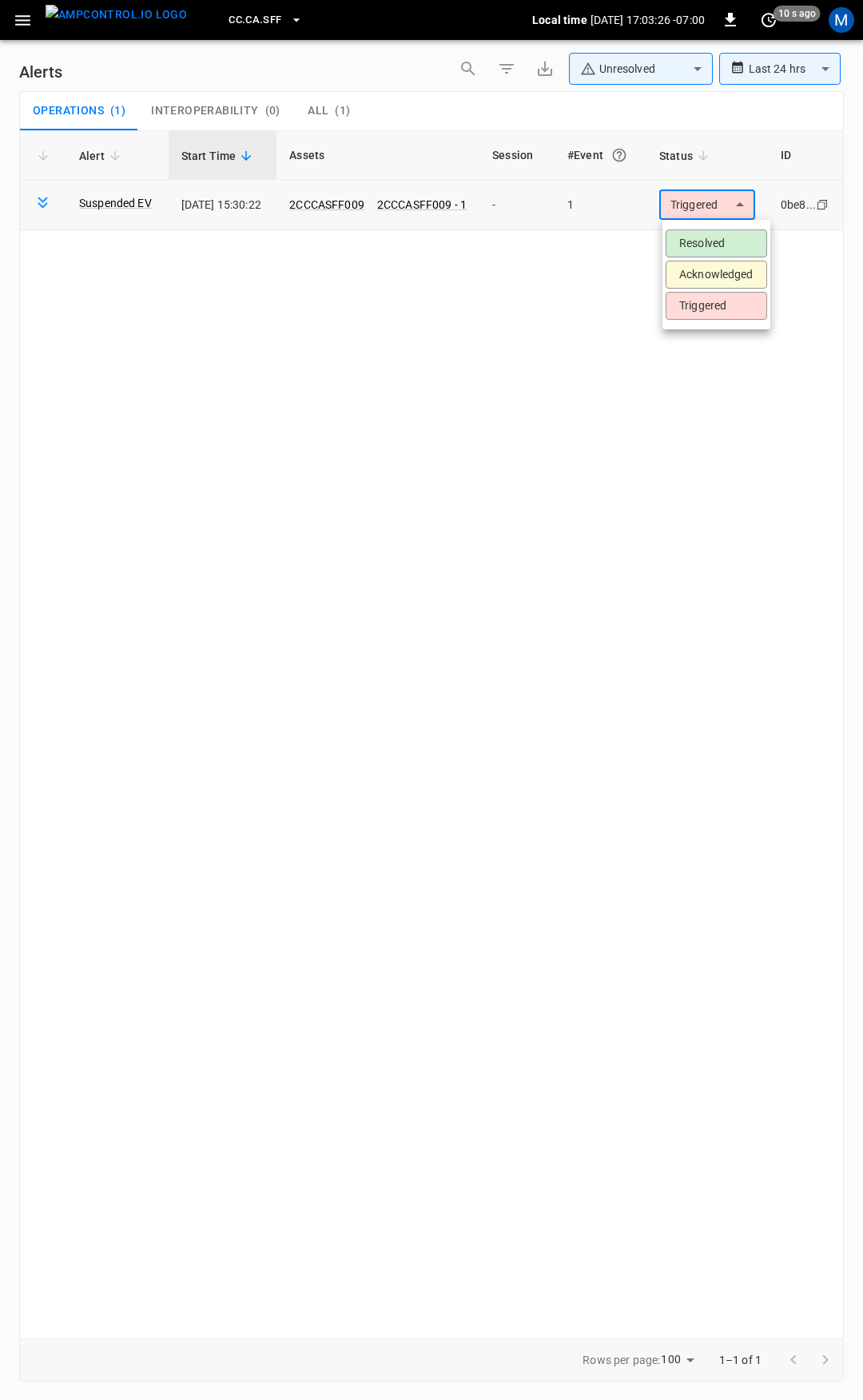
click at [705, 213] on body "**********" at bounding box center [432, 697] width 863 height 1394
drag, startPoint x: 709, startPoint y: 240, endPoint x: 568, endPoint y: 203, distance: 145.8
click at [708, 240] on li "Resolved" at bounding box center [717, 243] width 102 height 28
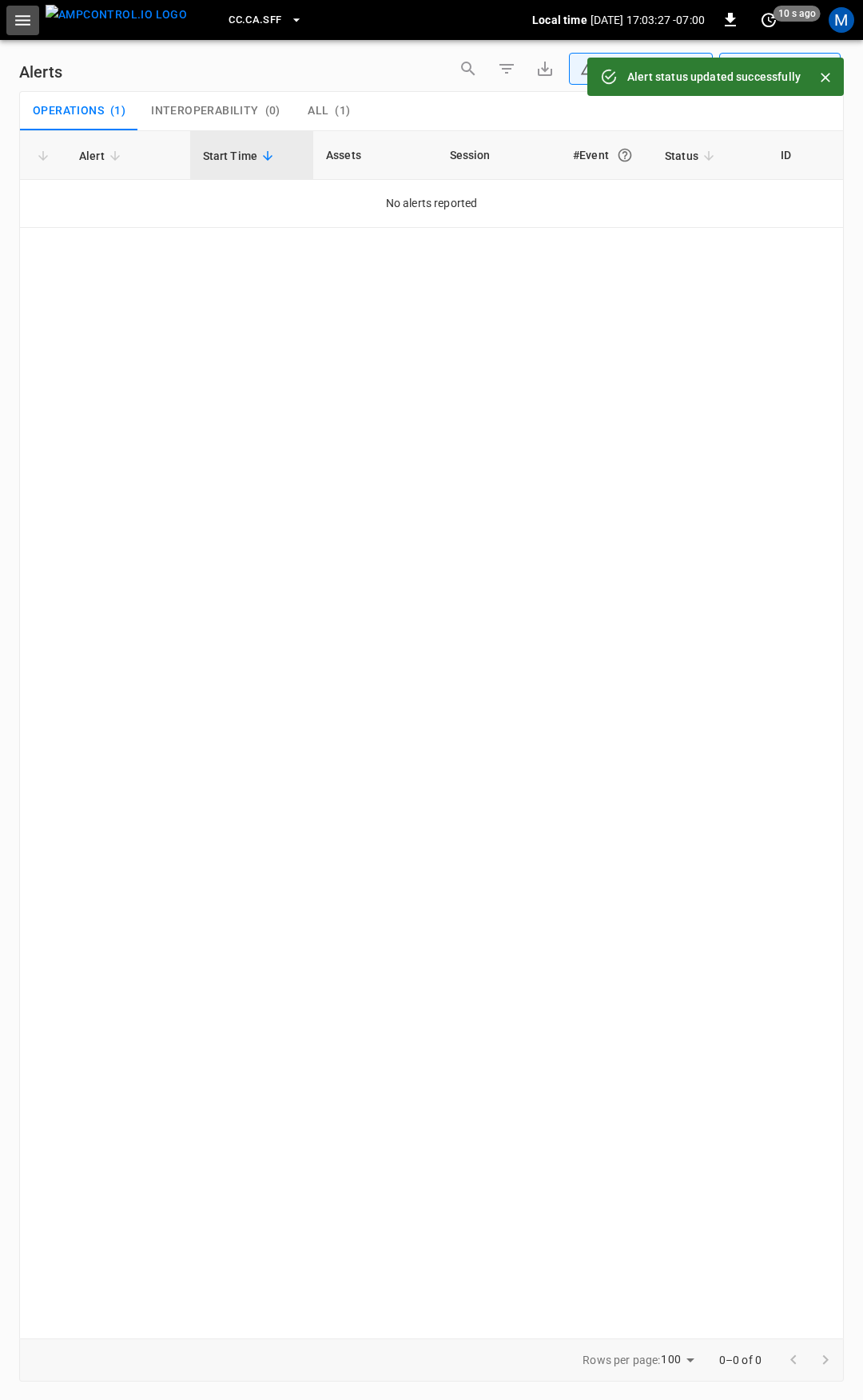
click at [20, 20] on icon "button" at bounding box center [23, 21] width 16 height 11
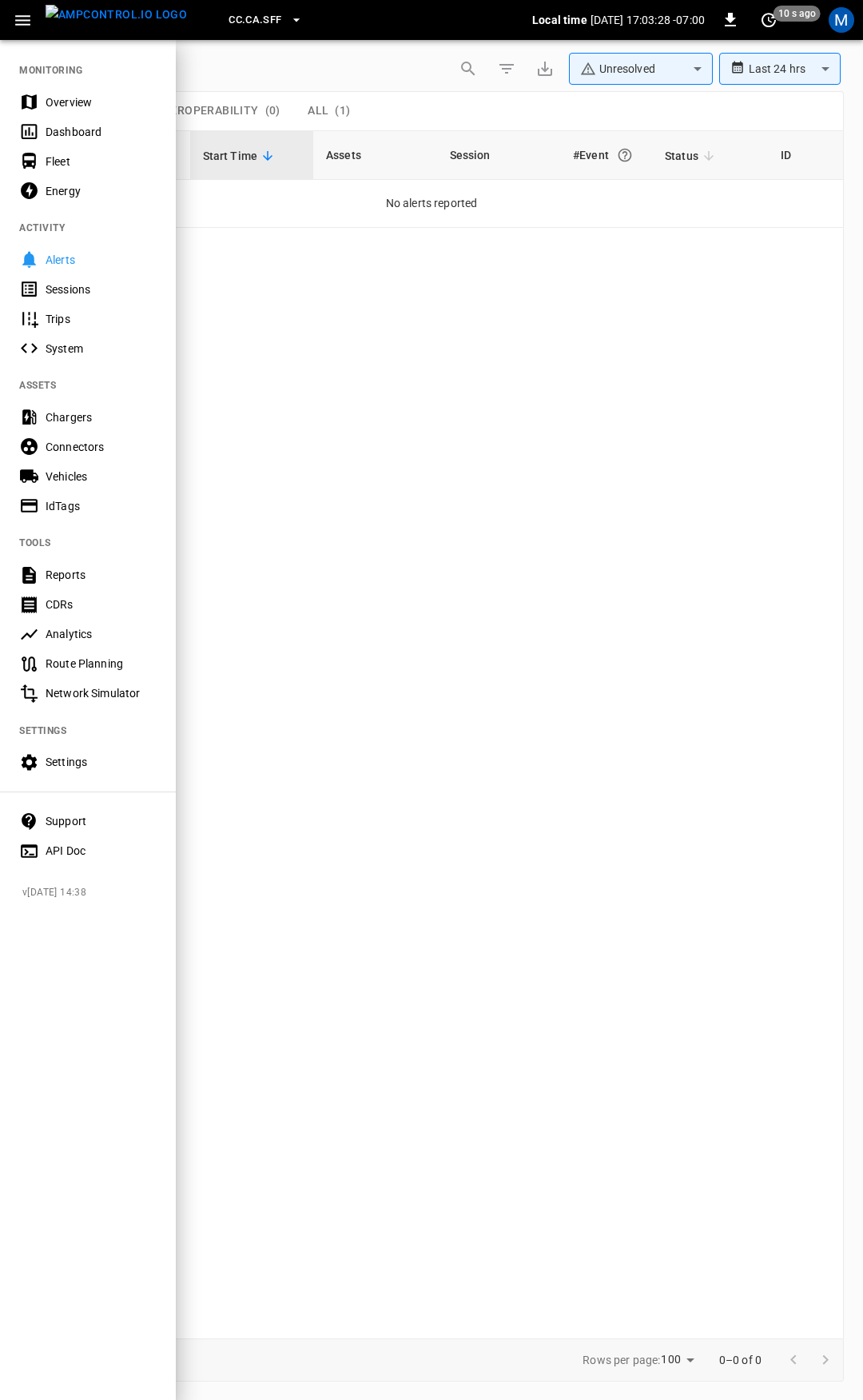
click at [58, 103] on div "Overview" at bounding box center [102, 103] width 111 height 16
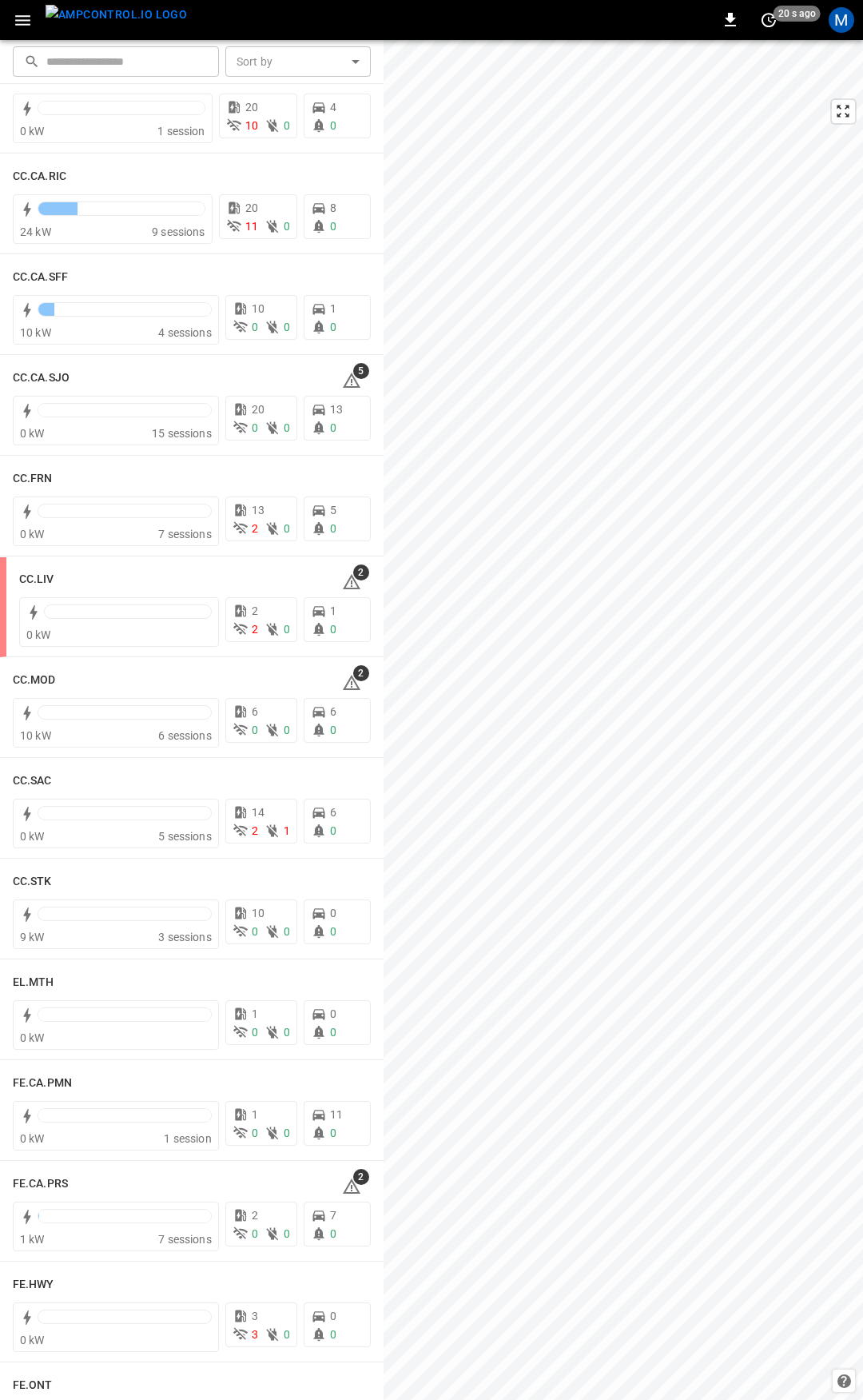
scroll to position [574, 0]
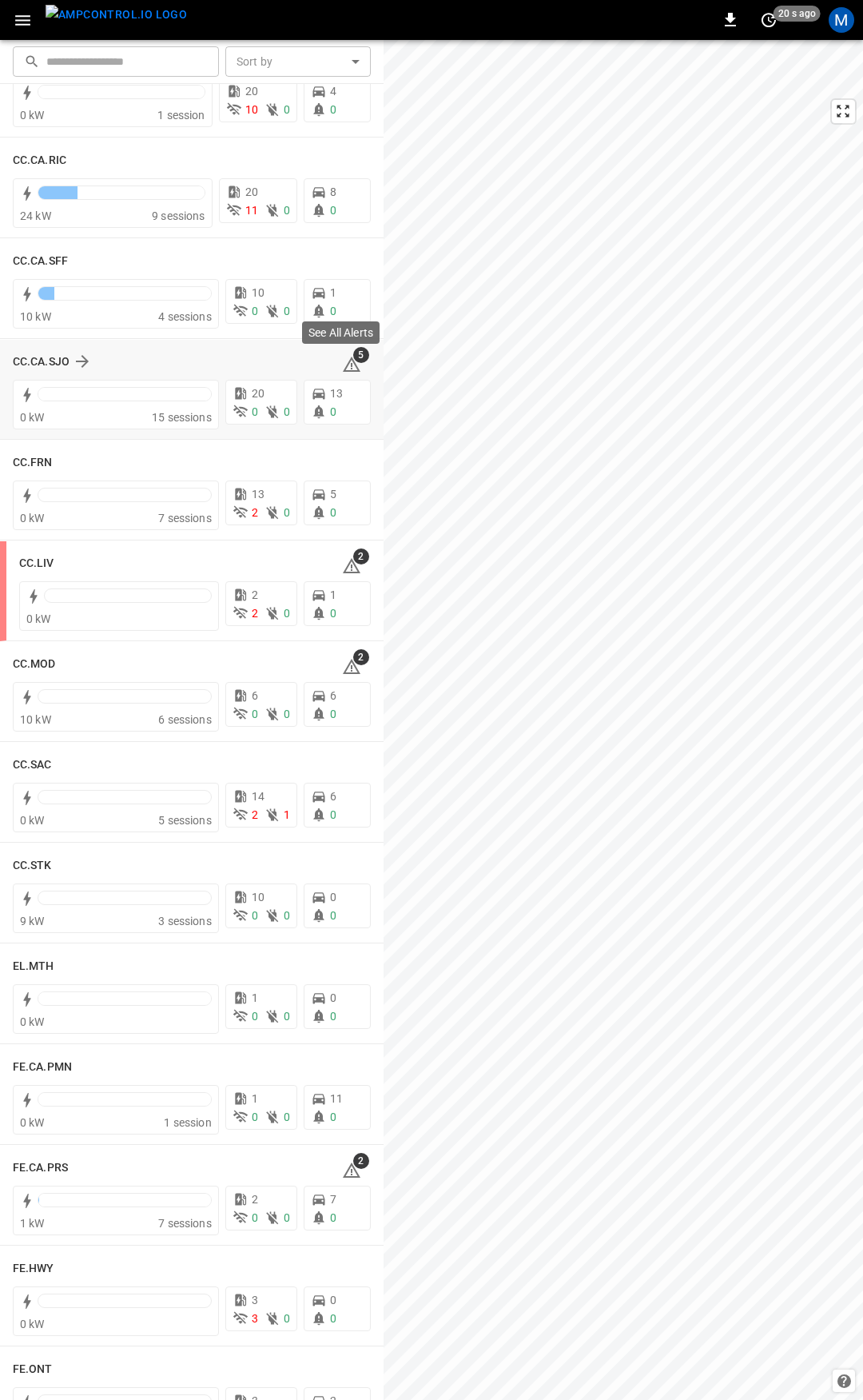
click at [347, 364] on icon at bounding box center [351, 364] width 18 height 16
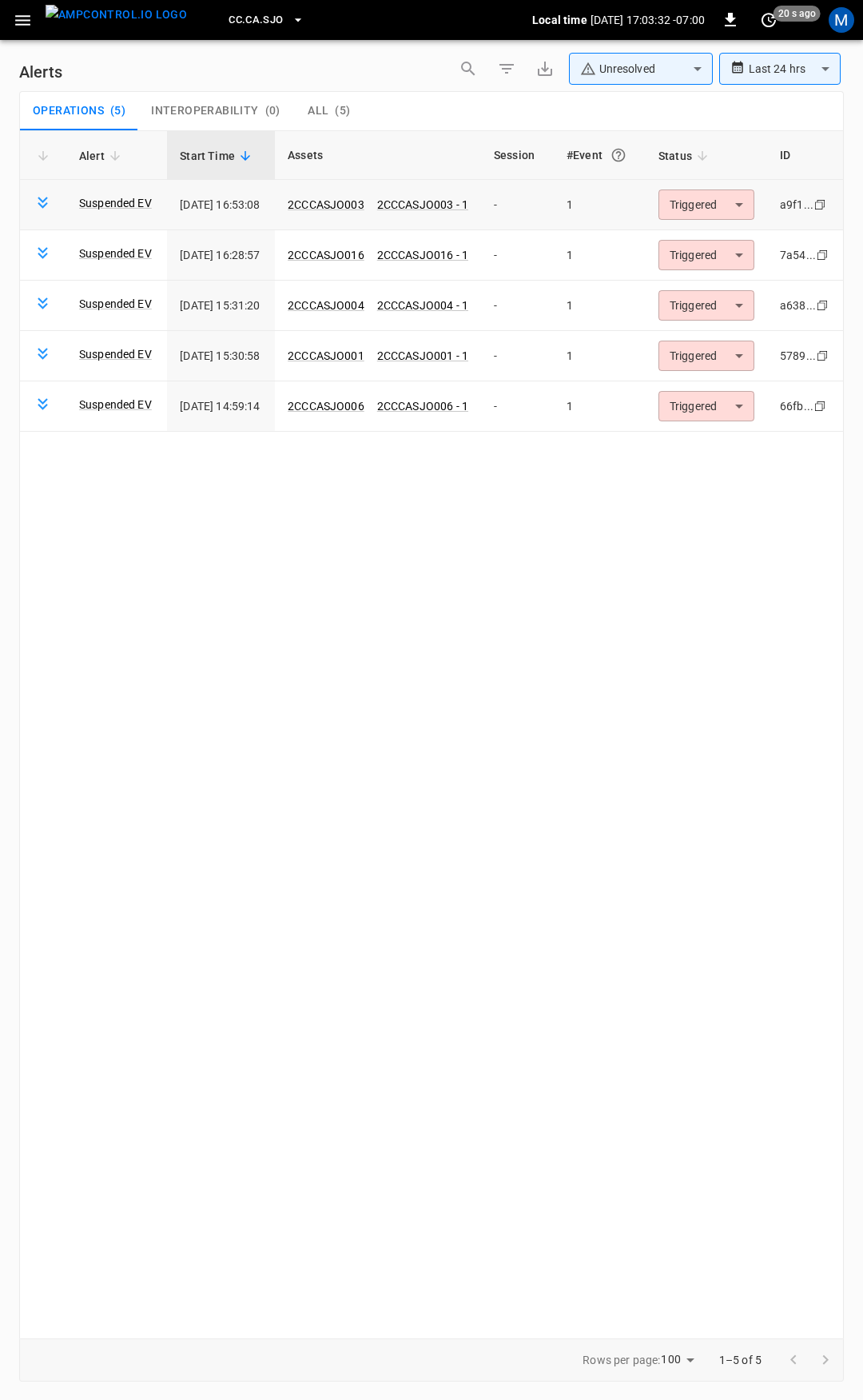
click at [671, 207] on td "Triggered ********* ​" at bounding box center [707, 205] width 121 height 51
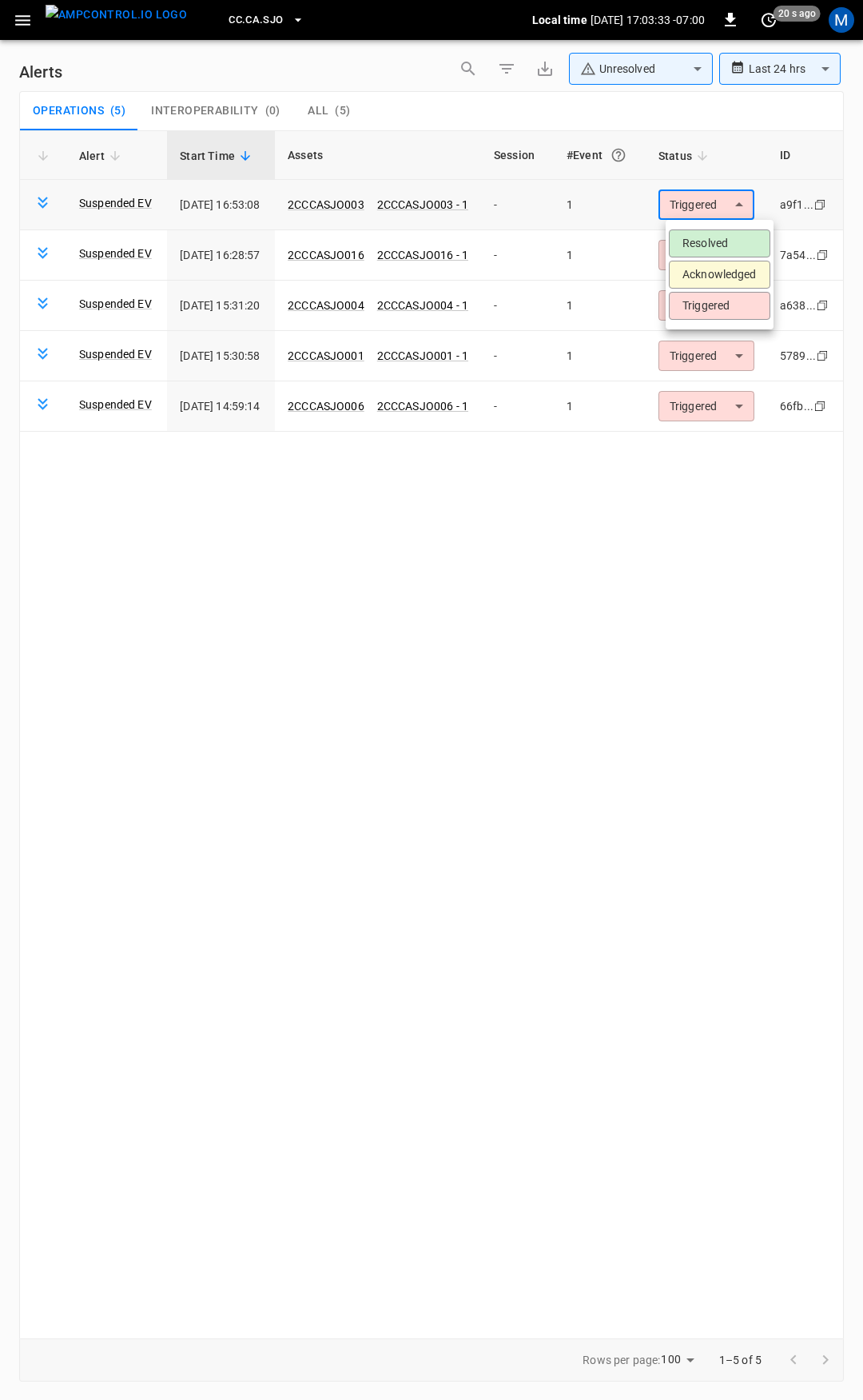
click at [726, 209] on body "**********" at bounding box center [432, 697] width 863 height 1394
click at [729, 245] on li "Resolved" at bounding box center [719, 243] width 102 height 28
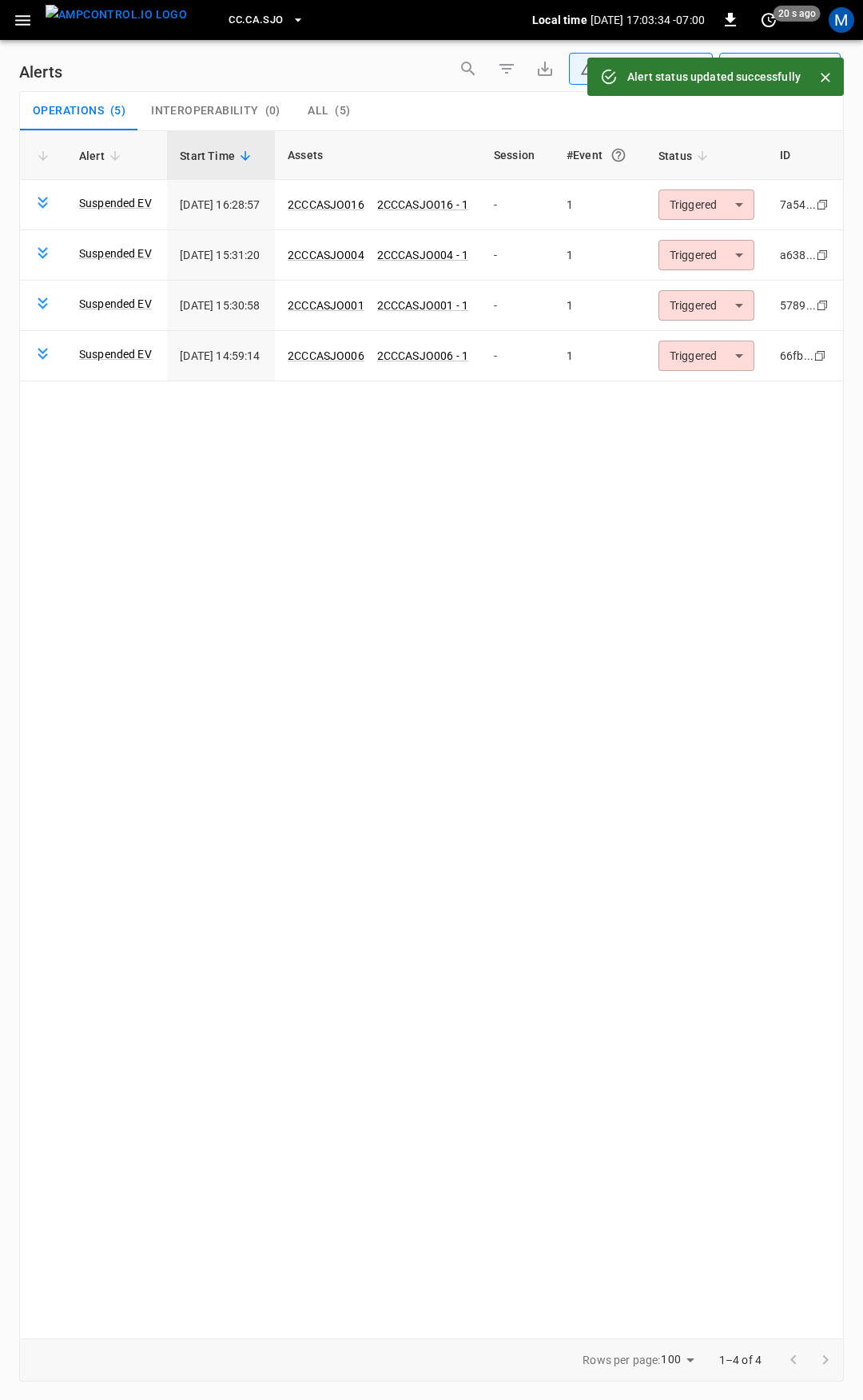
click at [725, 207] on body "**********" at bounding box center [432, 697] width 863 height 1394
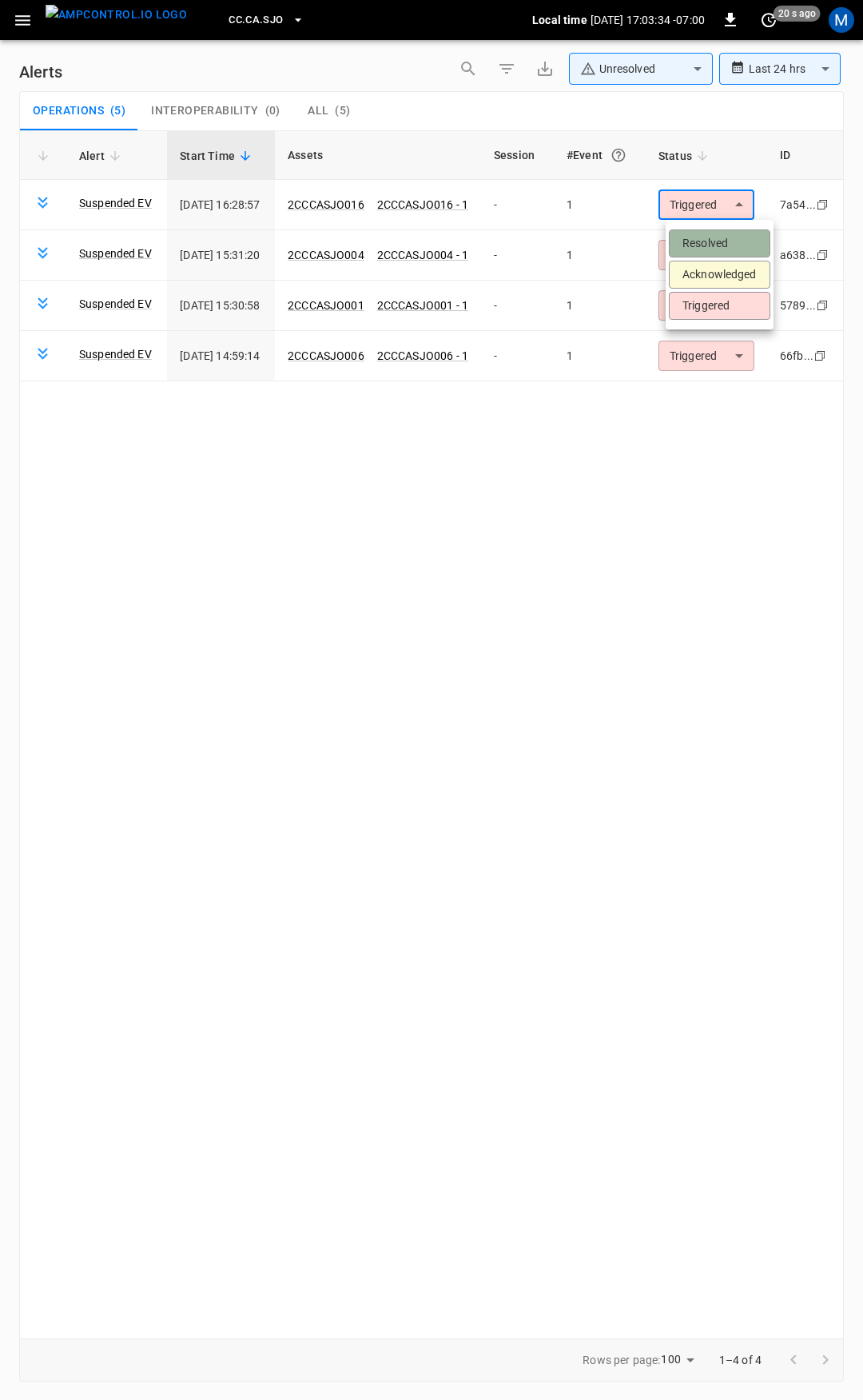
click at [719, 246] on li "Resolved" at bounding box center [719, 243] width 102 height 28
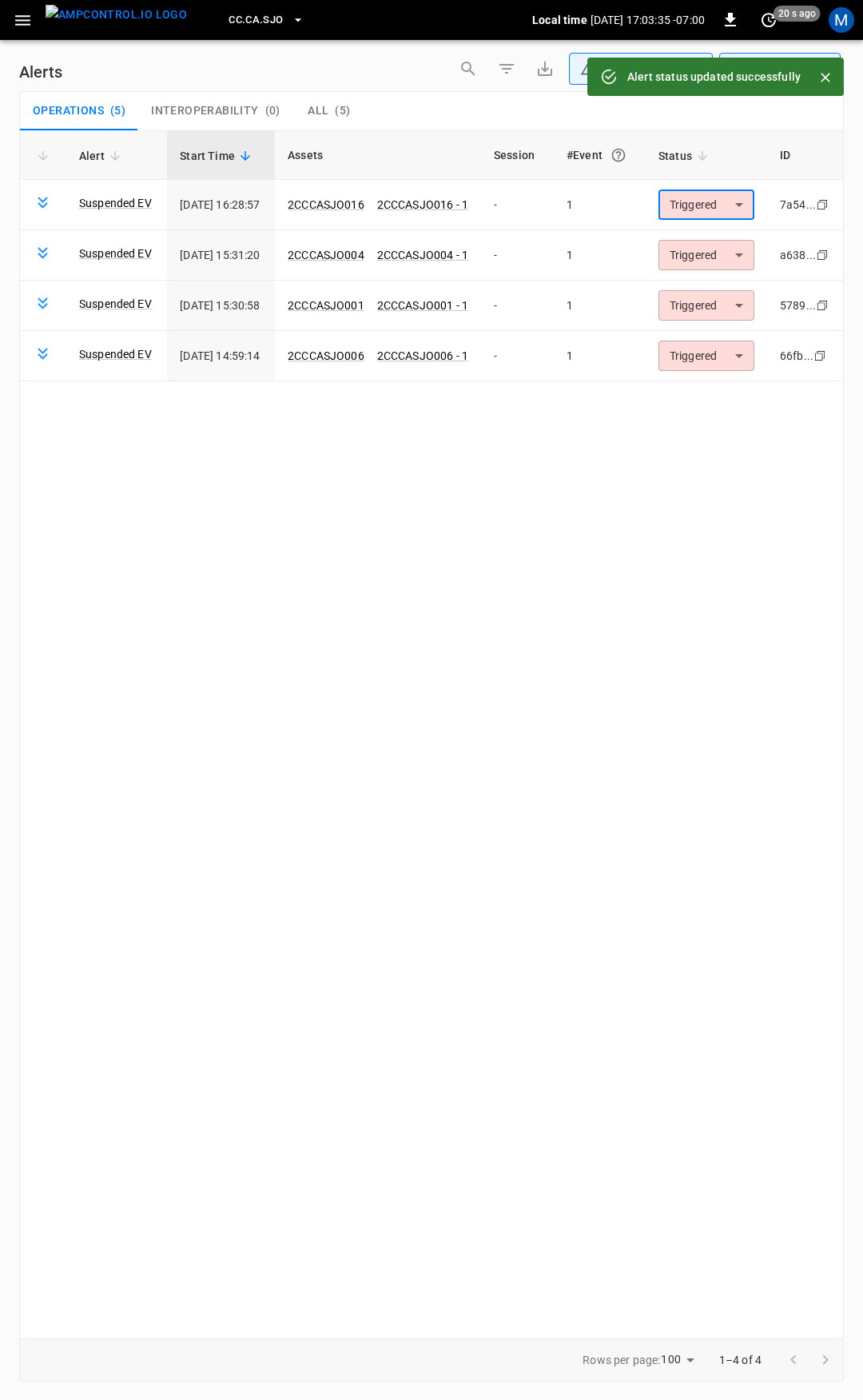
click at [719, 209] on body "**********" at bounding box center [432, 697] width 863 height 1394
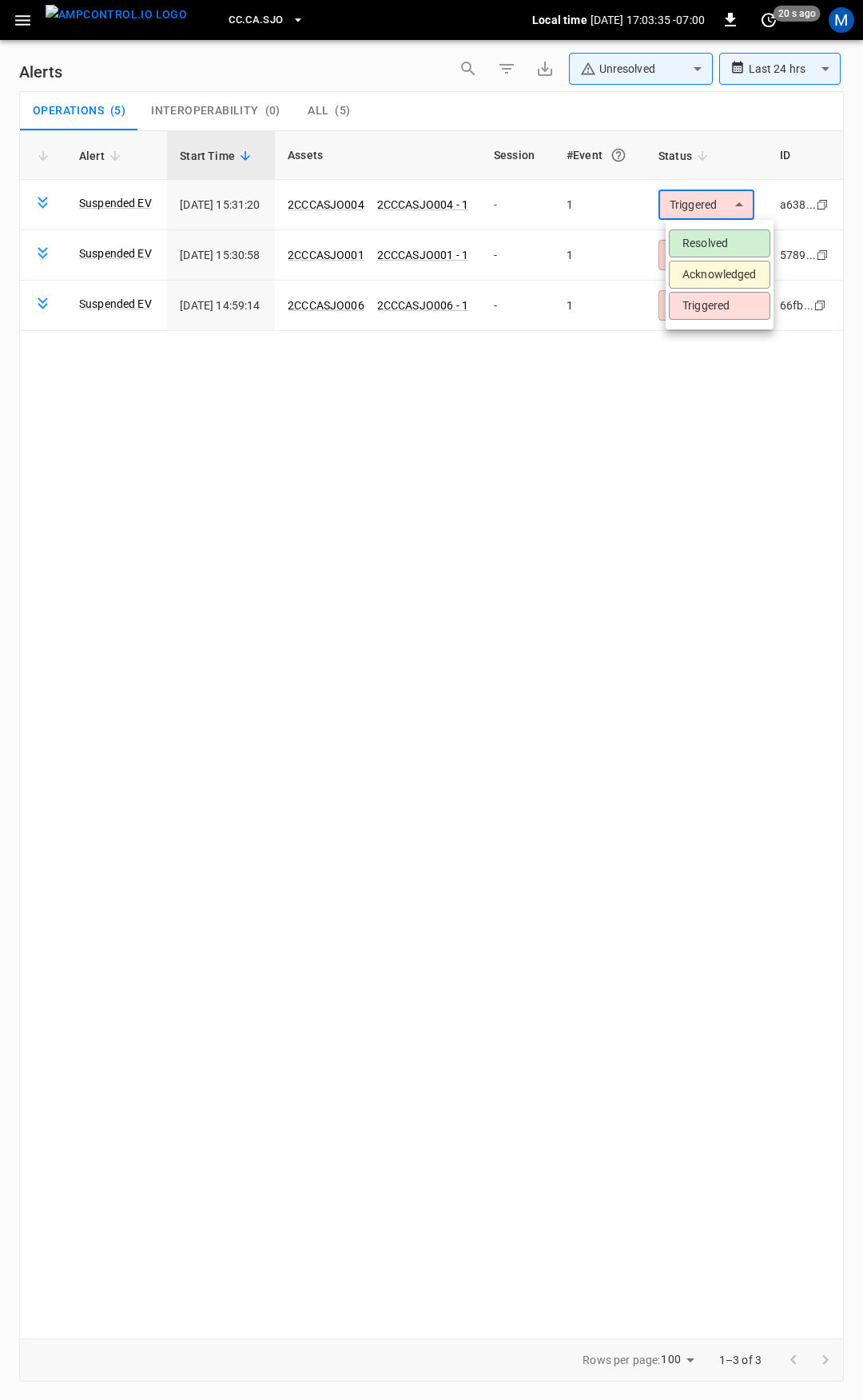
click at [718, 240] on li "Resolved" at bounding box center [719, 243] width 102 height 28
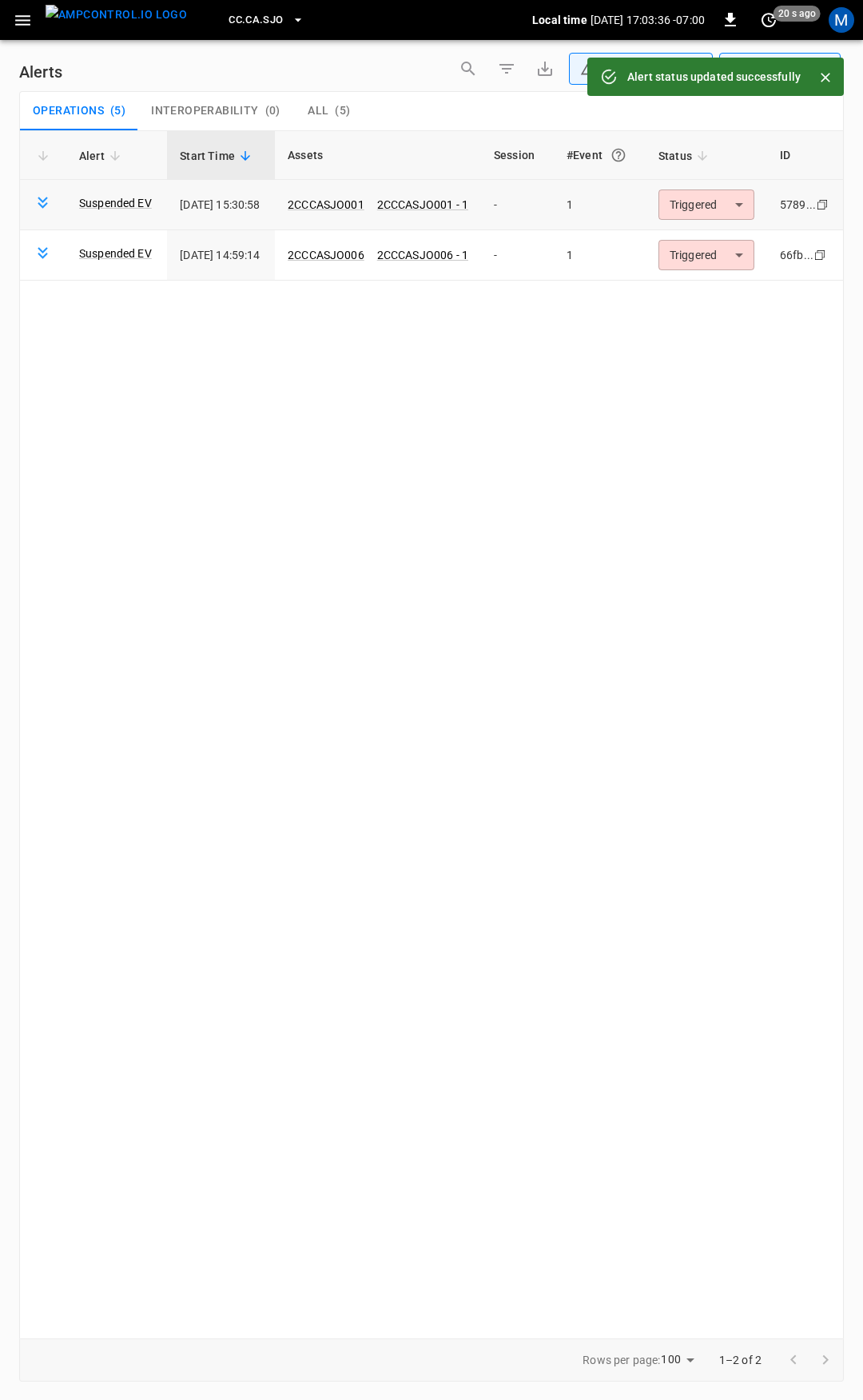
click at [720, 205] on body "**********" at bounding box center [432, 697] width 863 height 1394
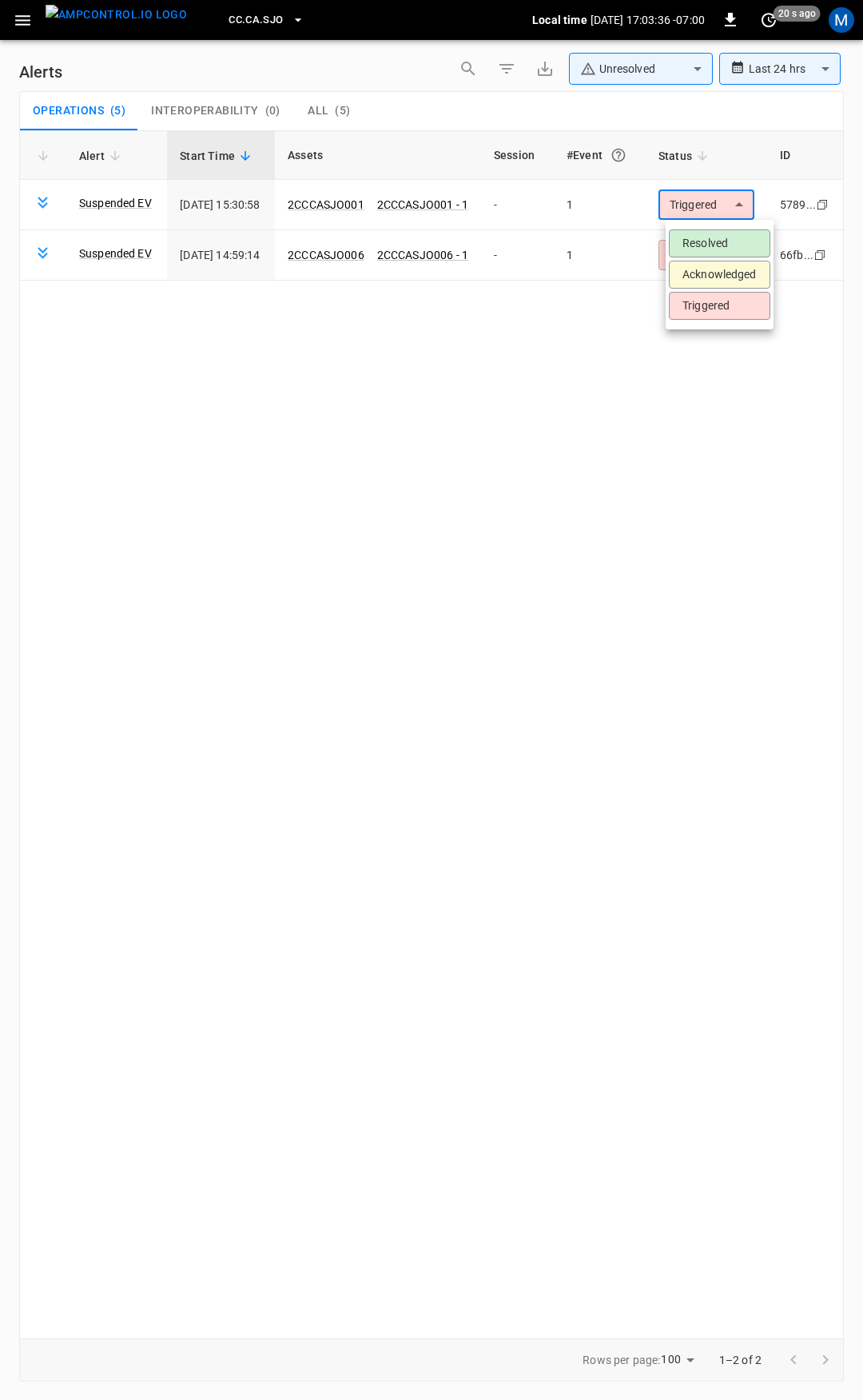
click at [718, 238] on li "Resolved" at bounding box center [719, 243] width 102 height 28
click at [709, 206] on body "**********" at bounding box center [432, 697] width 863 height 1394
drag, startPoint x: 711, startPoint y: 236, endPoint x: 478, endPoint y: 161, distance: 244.8
click at [711, 236] on li "Resolved" at bounding box center [719, 243] width 102 height 28
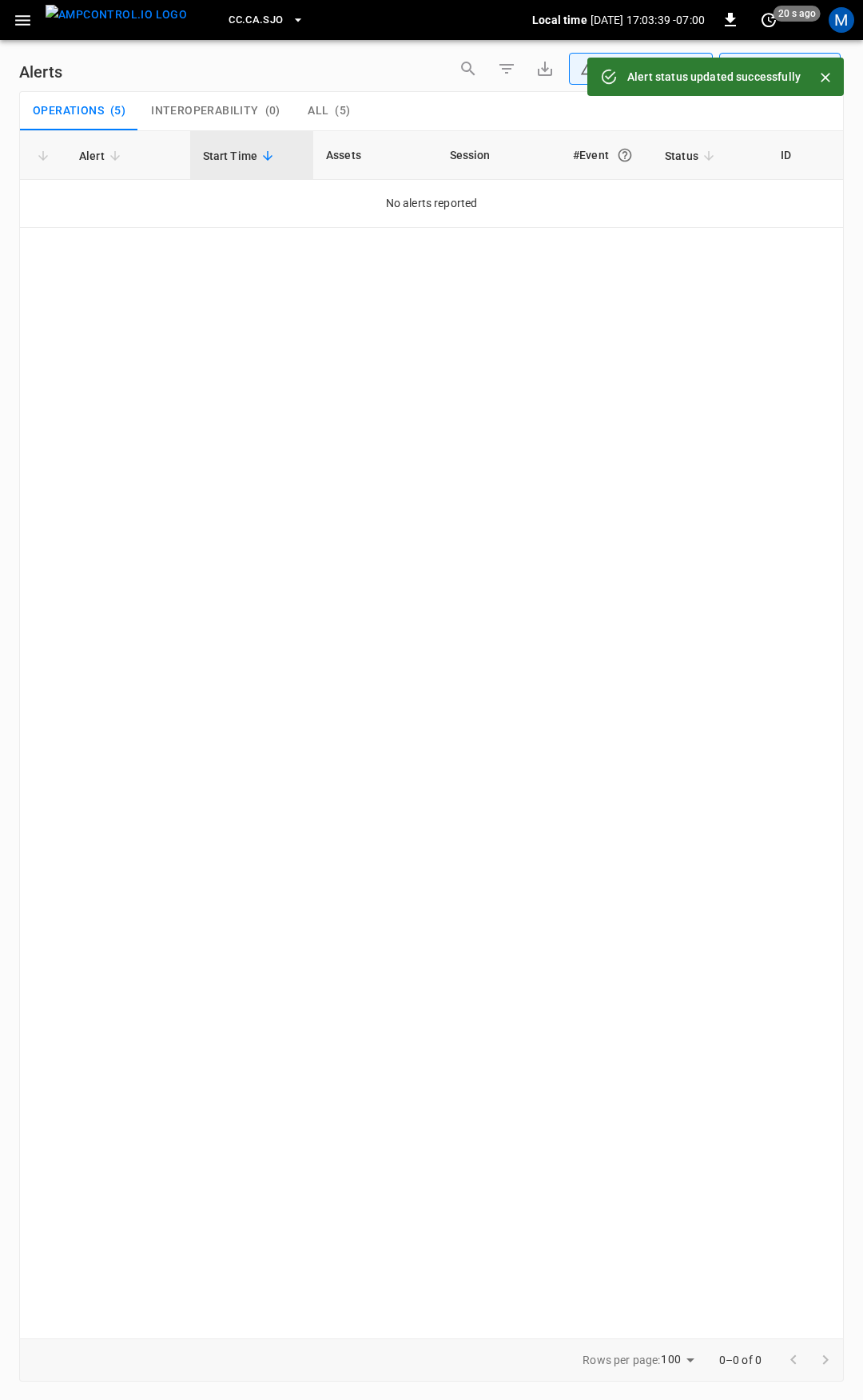
click at [22, 12] on icon "button" at bounding box center [22, 21] width 20 height 20
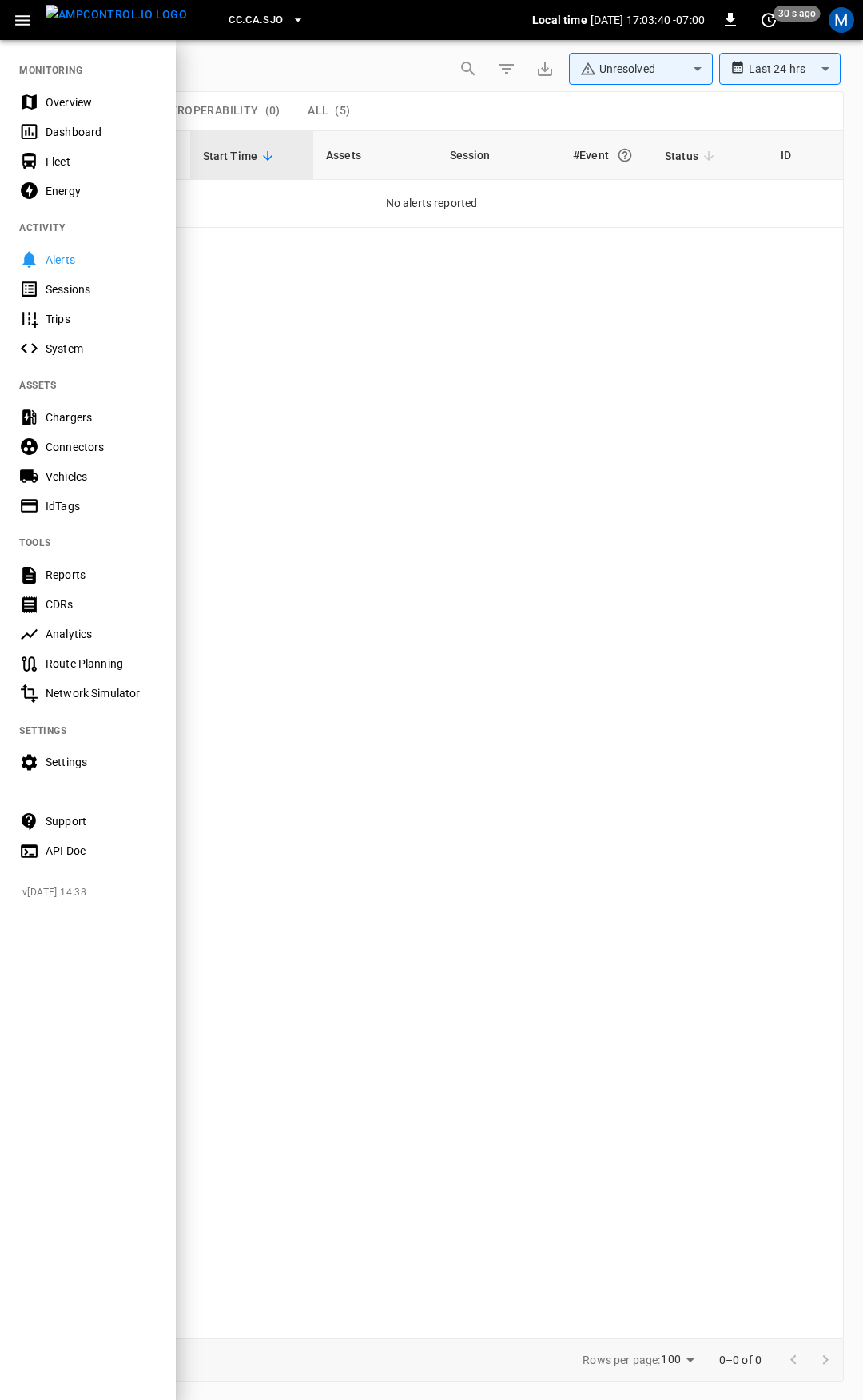
click at [59, 98] on div "Overview" at bounding box center [102, 103] width 111 height 16
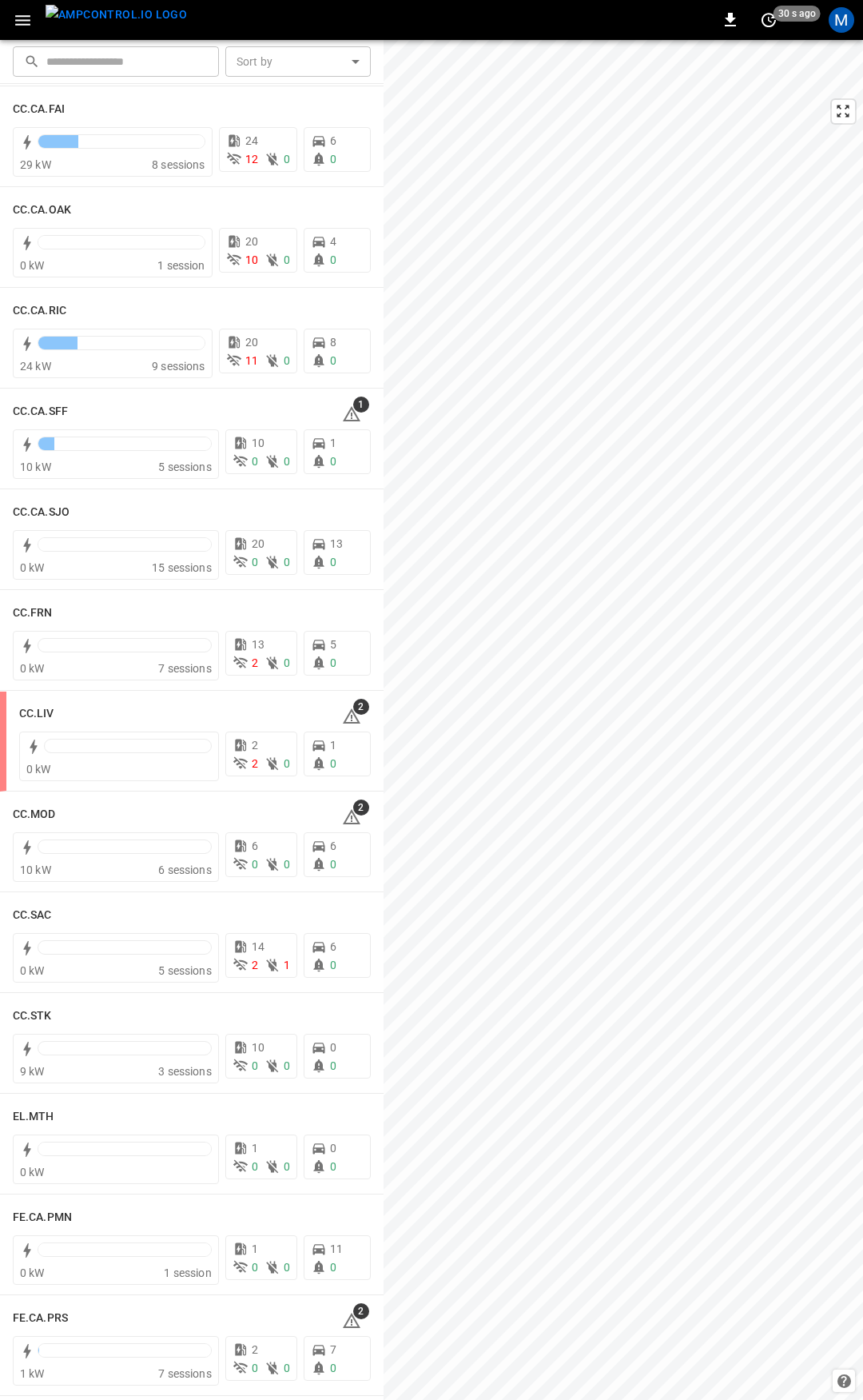
scroll to position [462, 0]
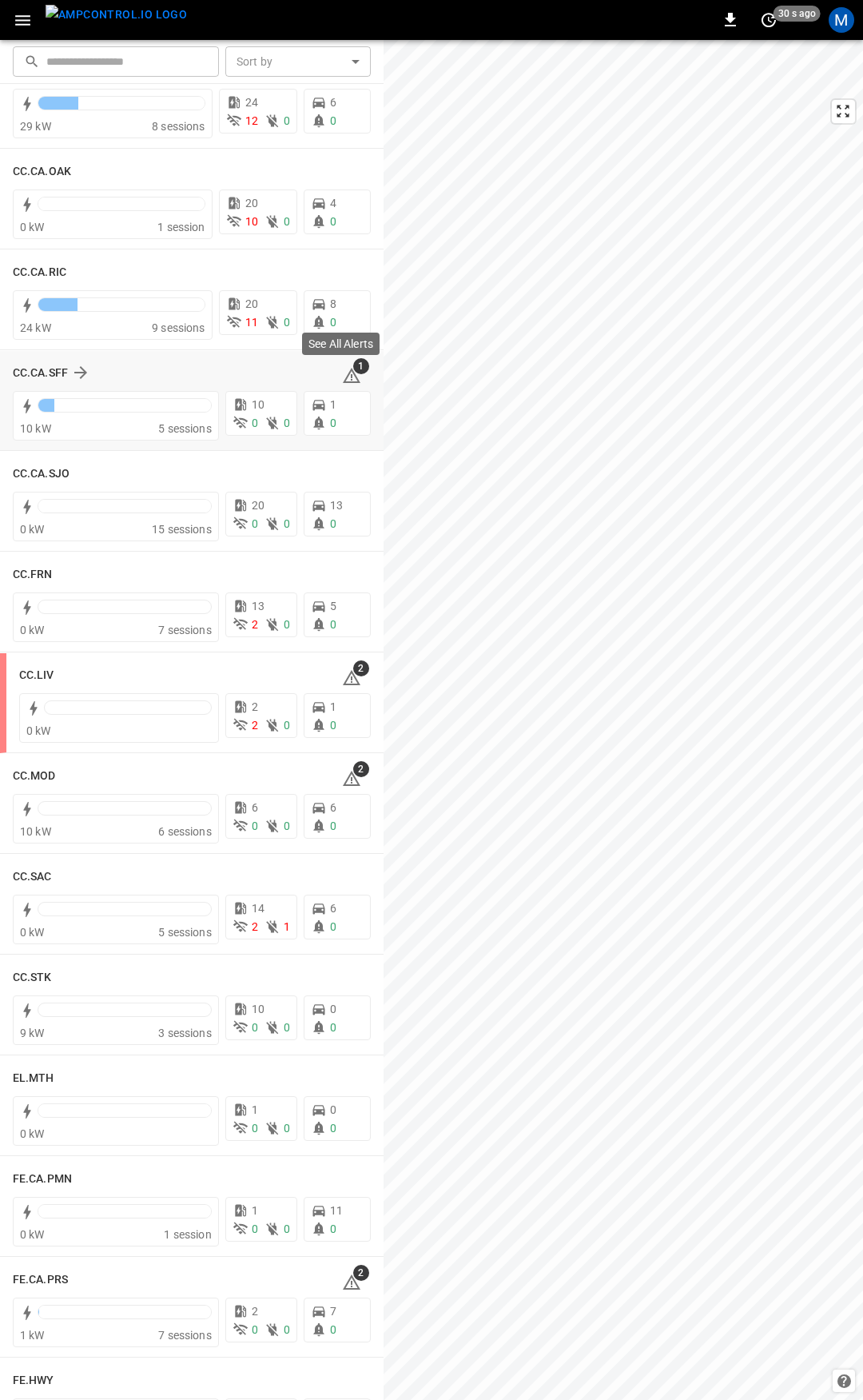
click at [351, 374] on icon at bounding box center [352, 377] width 2 height 7
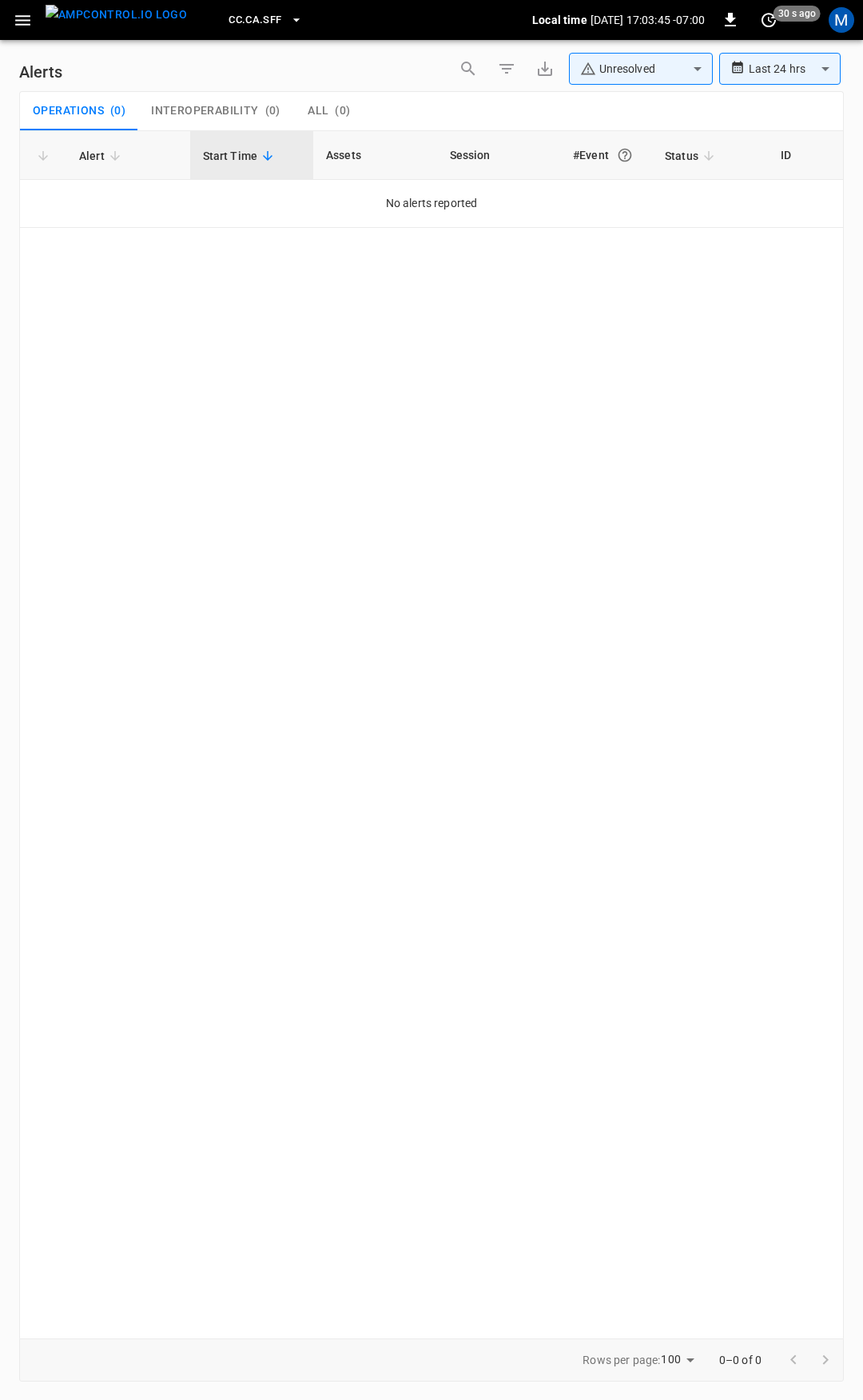
click at [13, 19] on icon "button" at bounding box center [22, 21] width 20 height 20
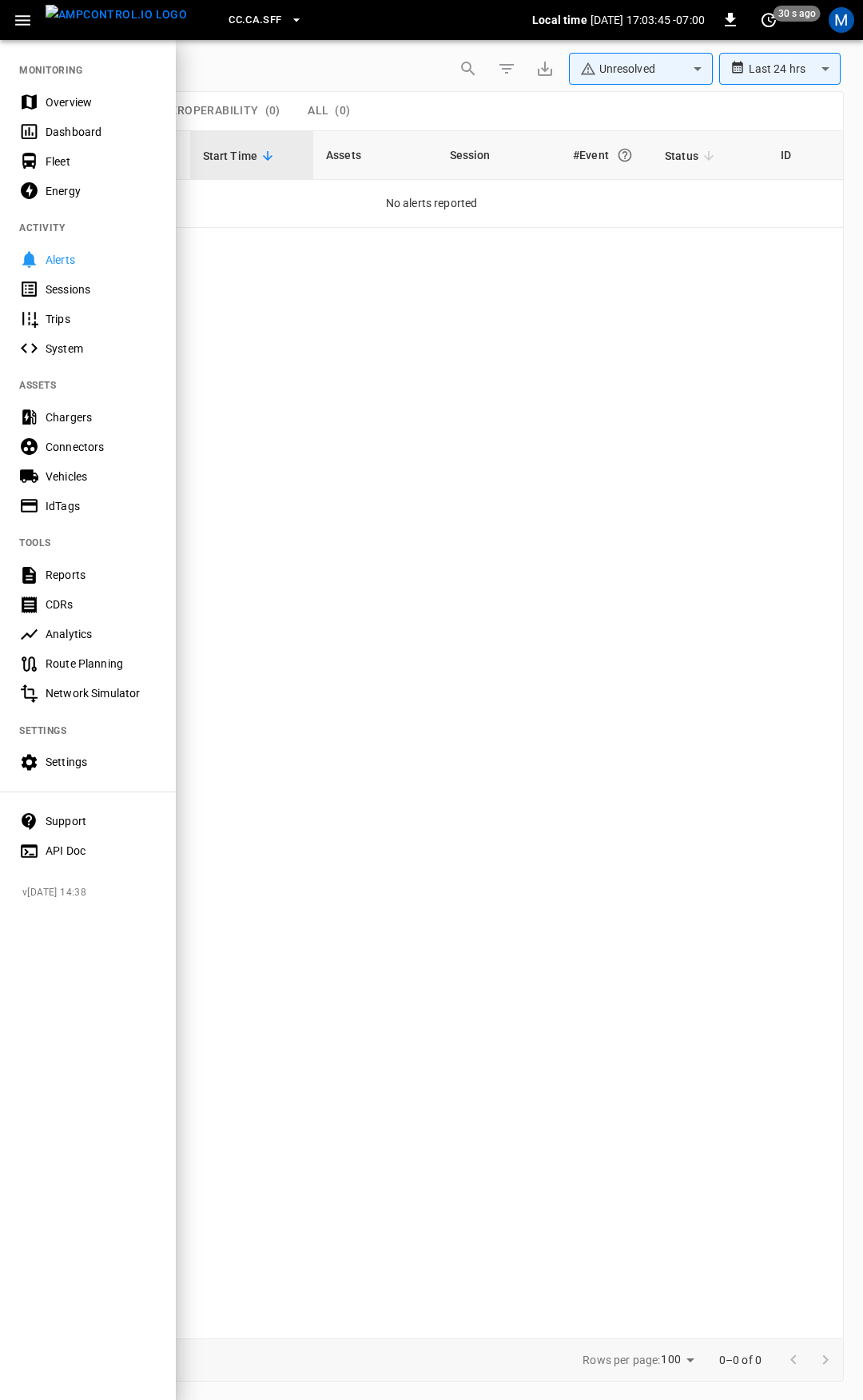
click at [58, 97] on div "Overview" at bounding box center [102, 103] width 111 height 16
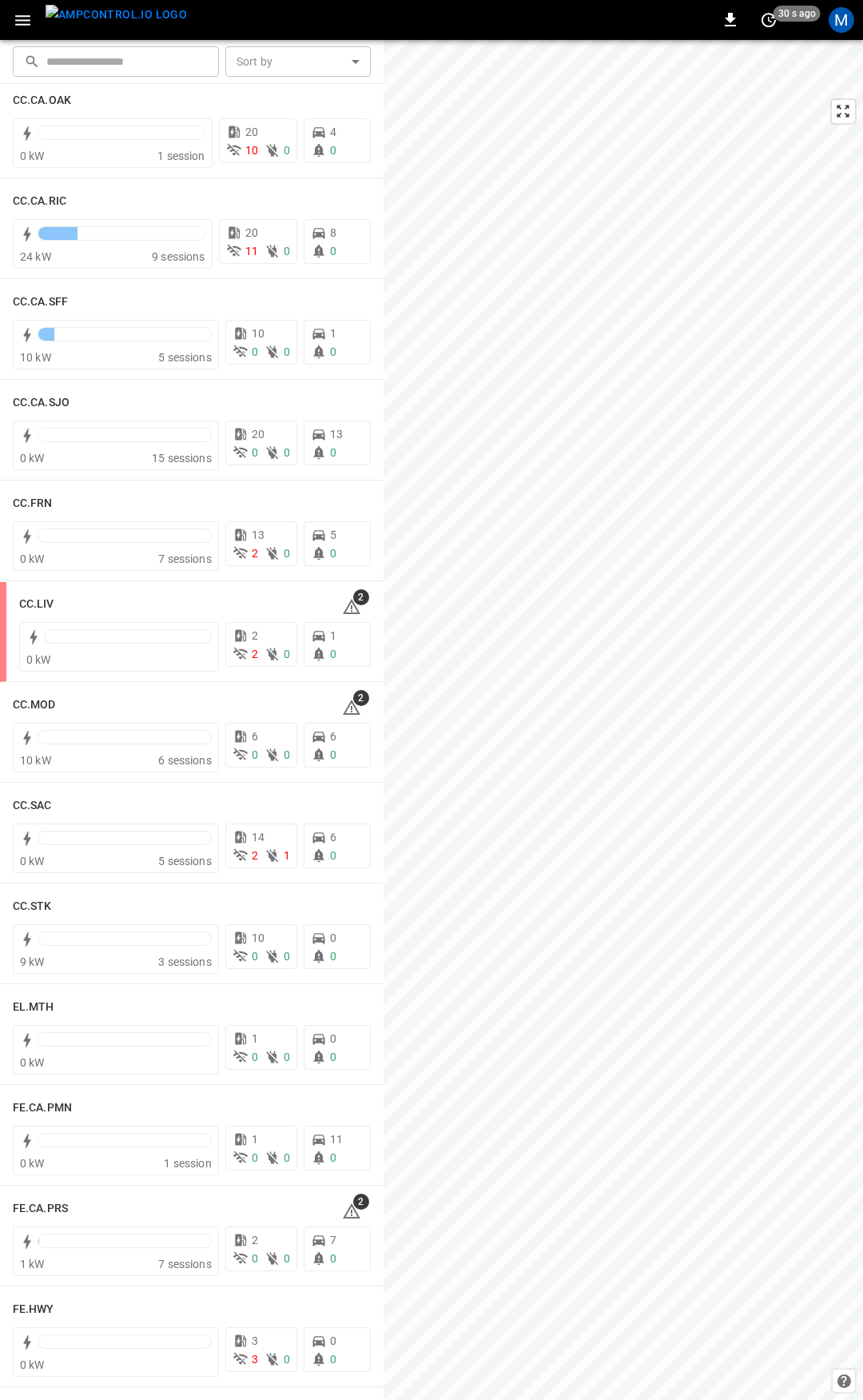
scroll to position [765, 0]
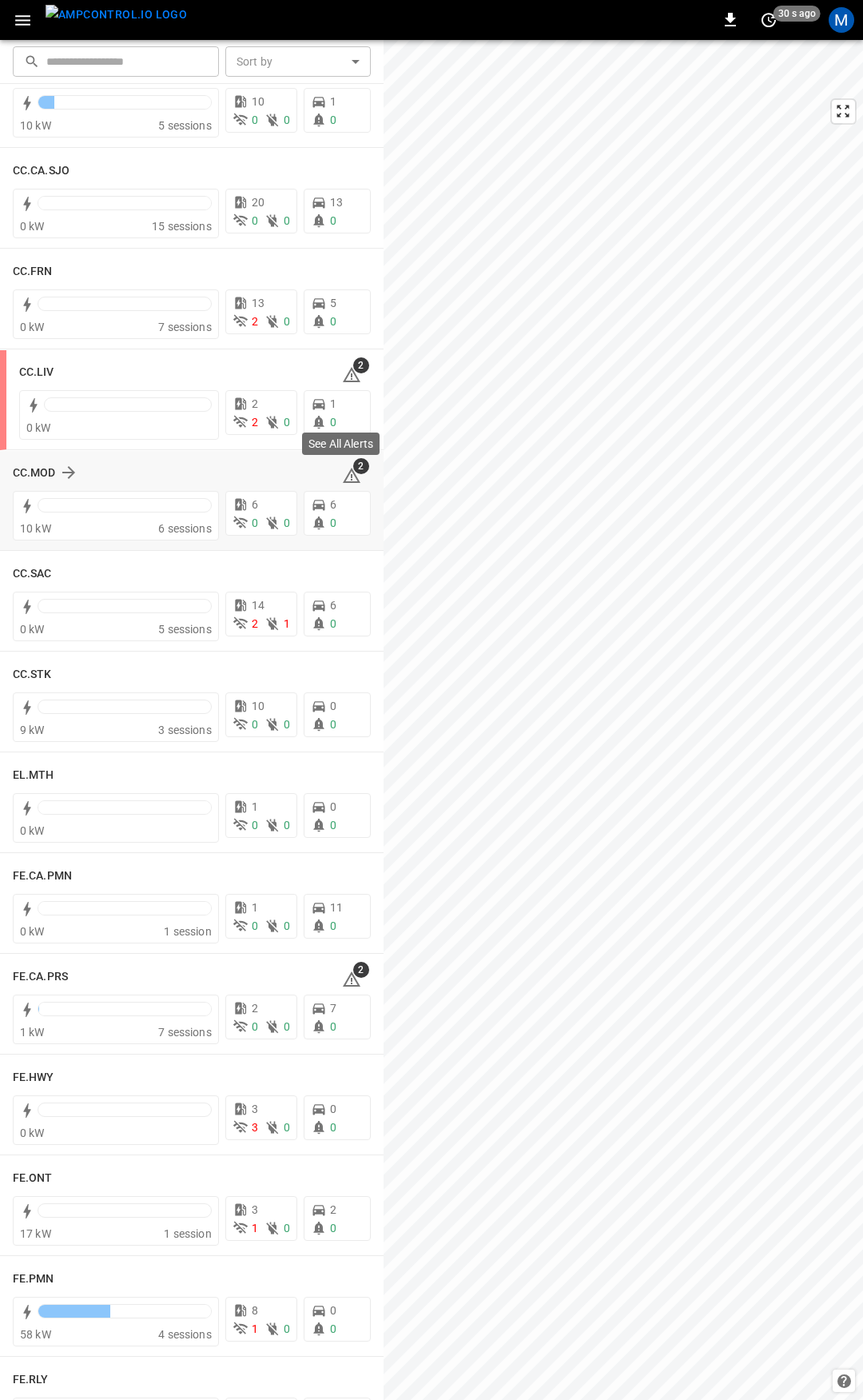
click at [343, 473] on icon at bounding box center [352, 475] width 20 height 20
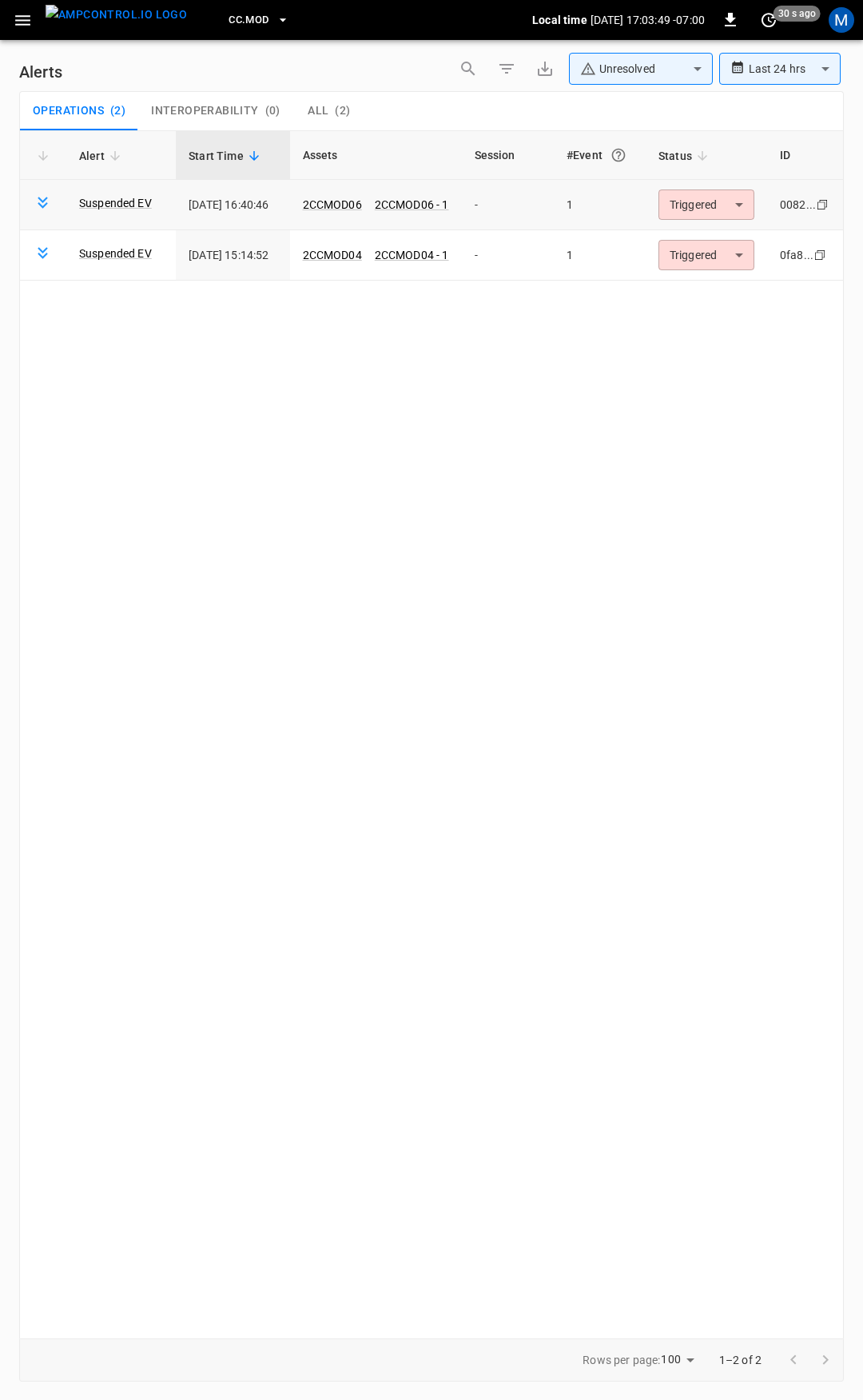
click at [698, 206] on body "**********" at bounding box center [432, 697] width 863 height 1394
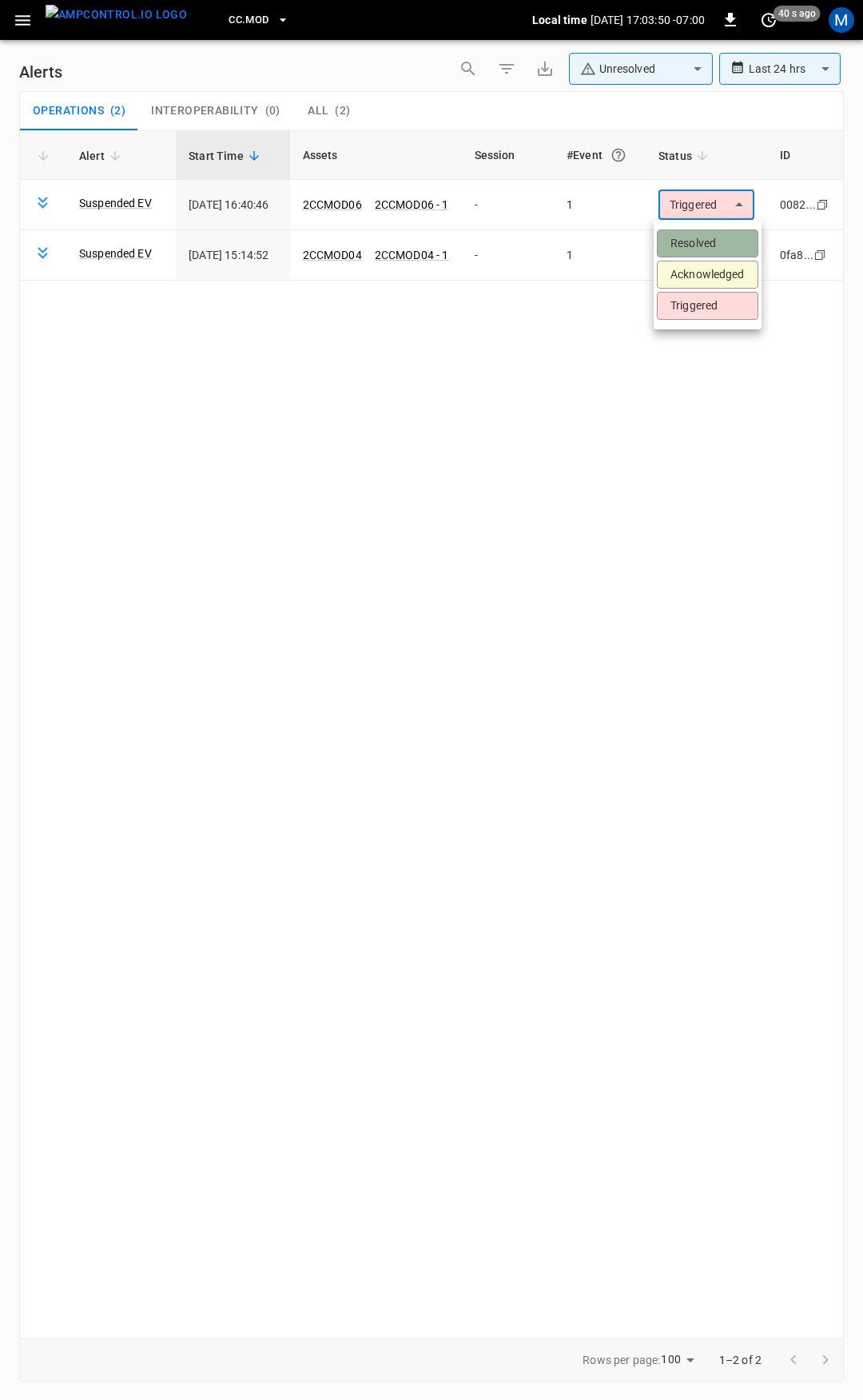
click at [701, 250] on li "Resolved" at bounding box center [708, 243] width 102 height 28
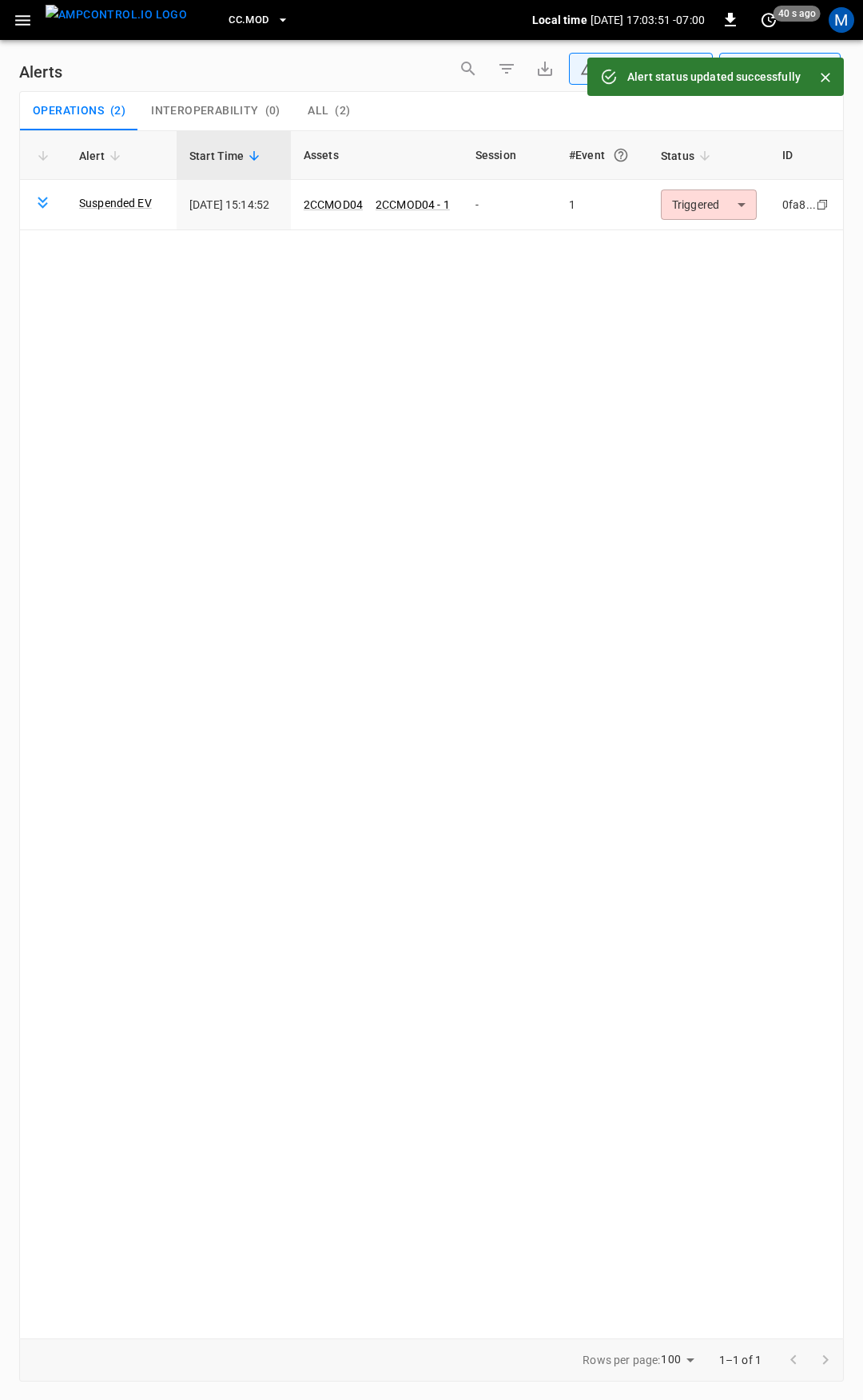
click at [710, 209] on body "**********" at bounding box center [432, 697] width 863 height 1394
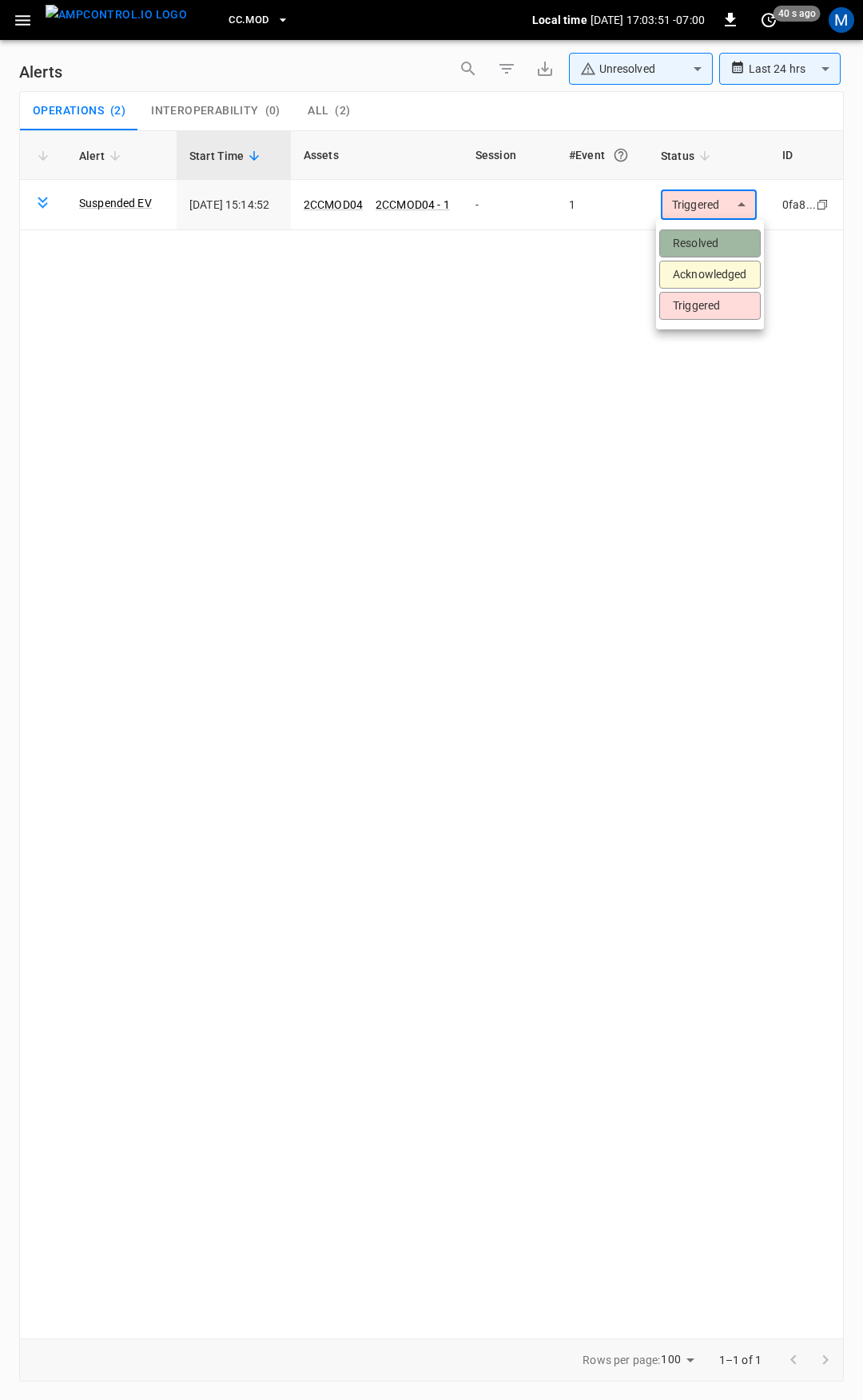
click at [709, 245] on li "Resolved" at bounding box center [711, 243] width 102 height 28
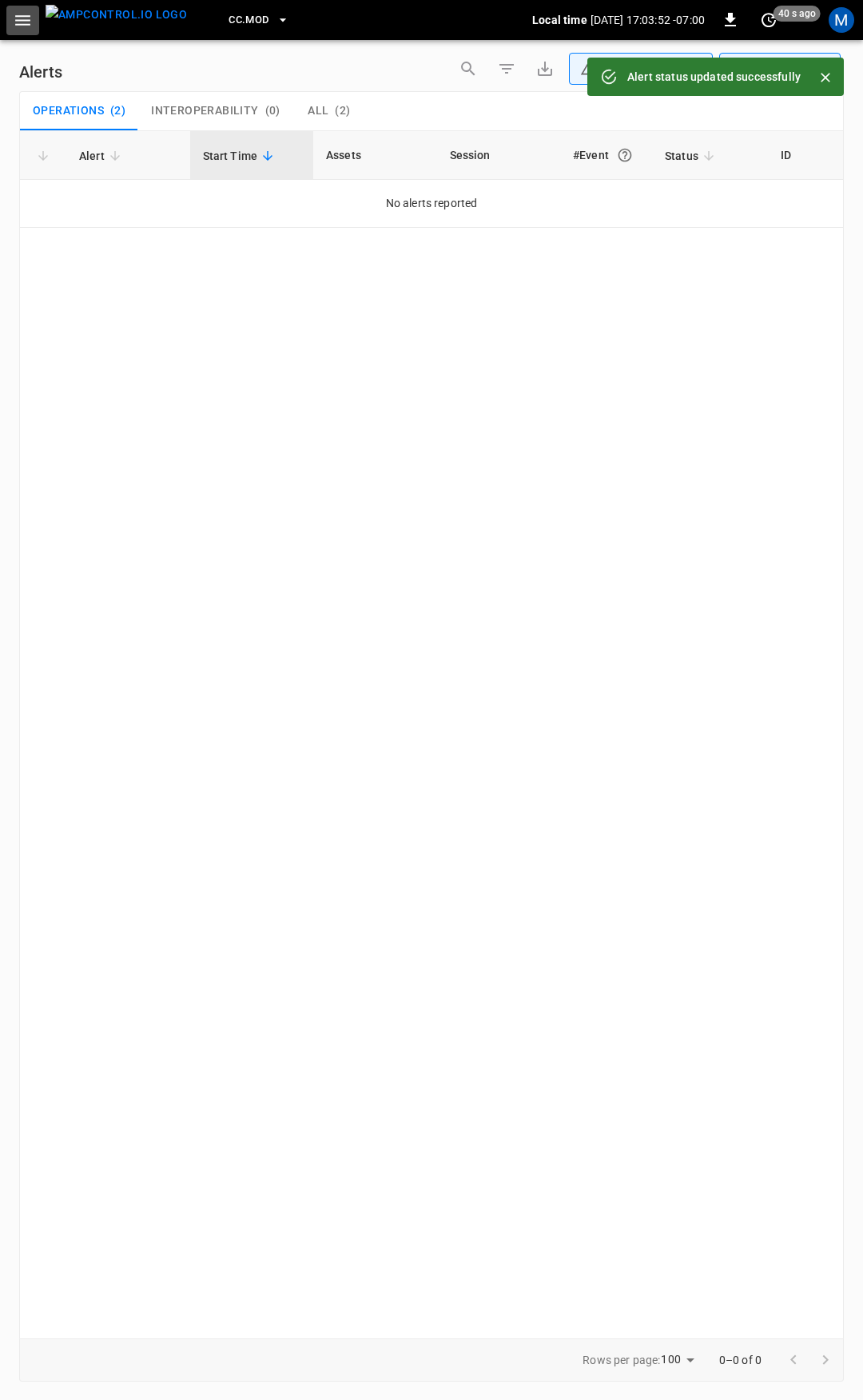
click at [33, 20] on button "button" at bounding box center [23, 21] width 33 height 29
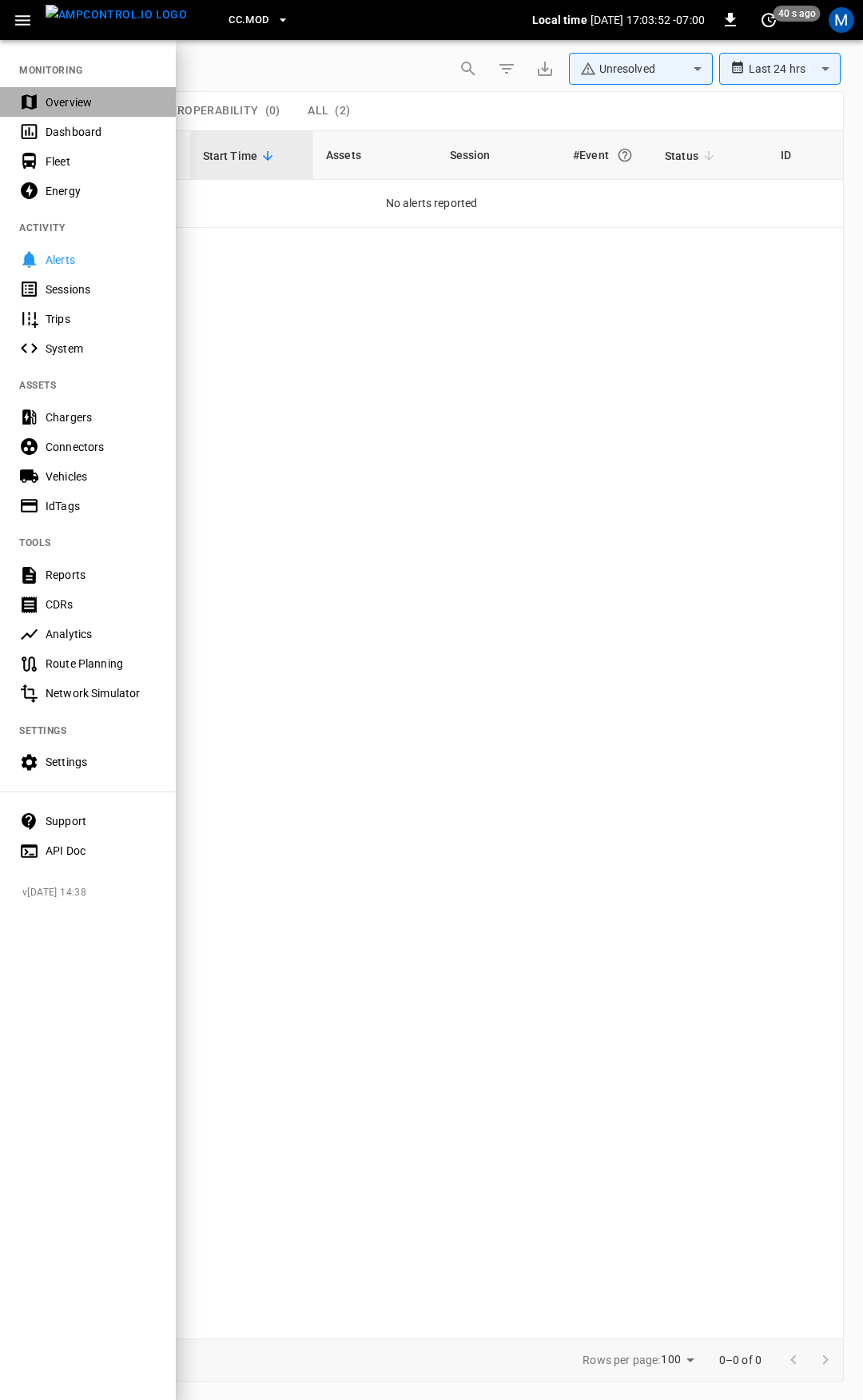
click at [73, 103] on div "Overview" at bounding box center [102, 103] width 111 height 16
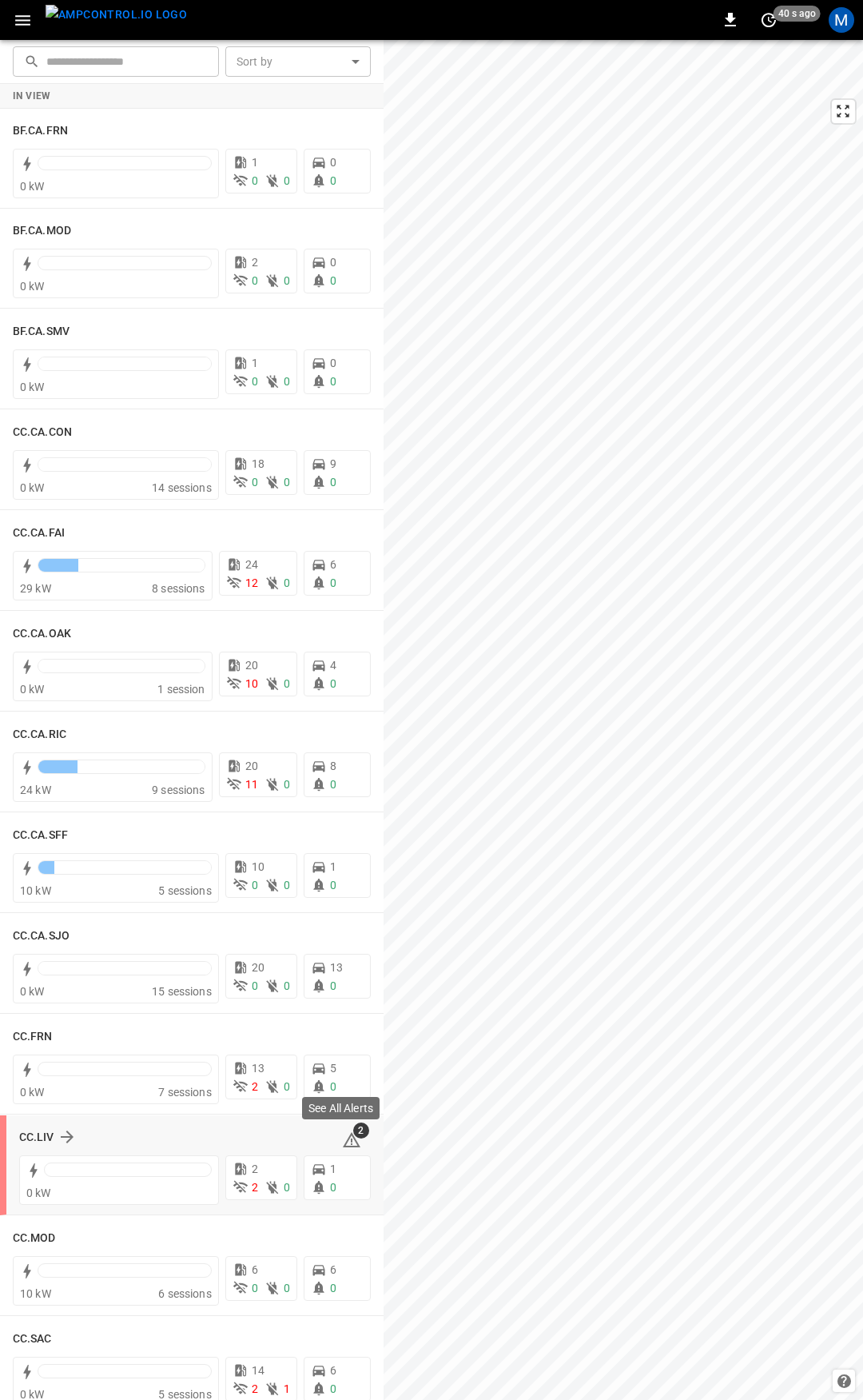
click at [344, 1143] on icon at bounding box center [352, 1140] width 20 height 20
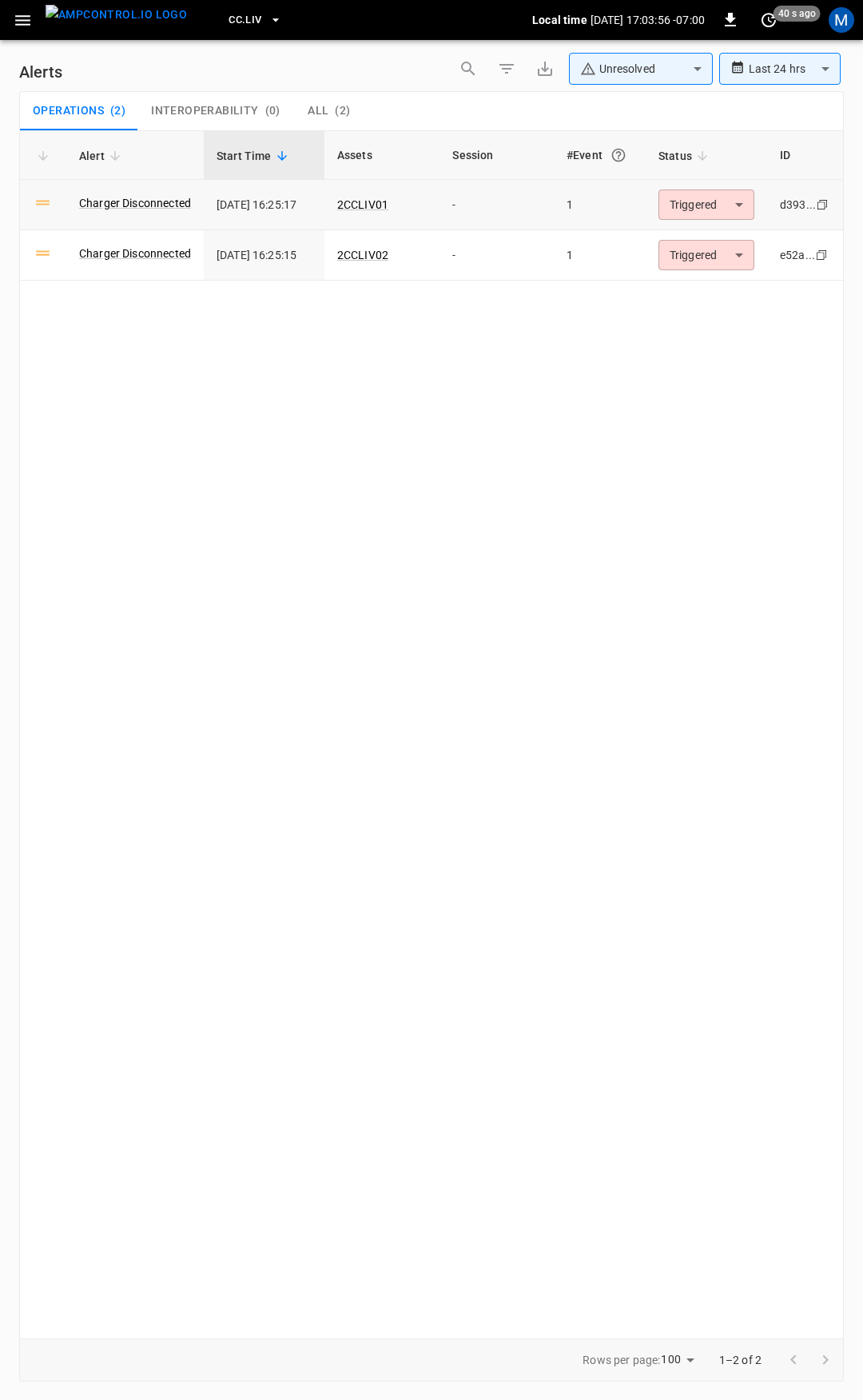
click at [709, 207] on body "**********" at bounding box center [432, 697] width 863 height 1394
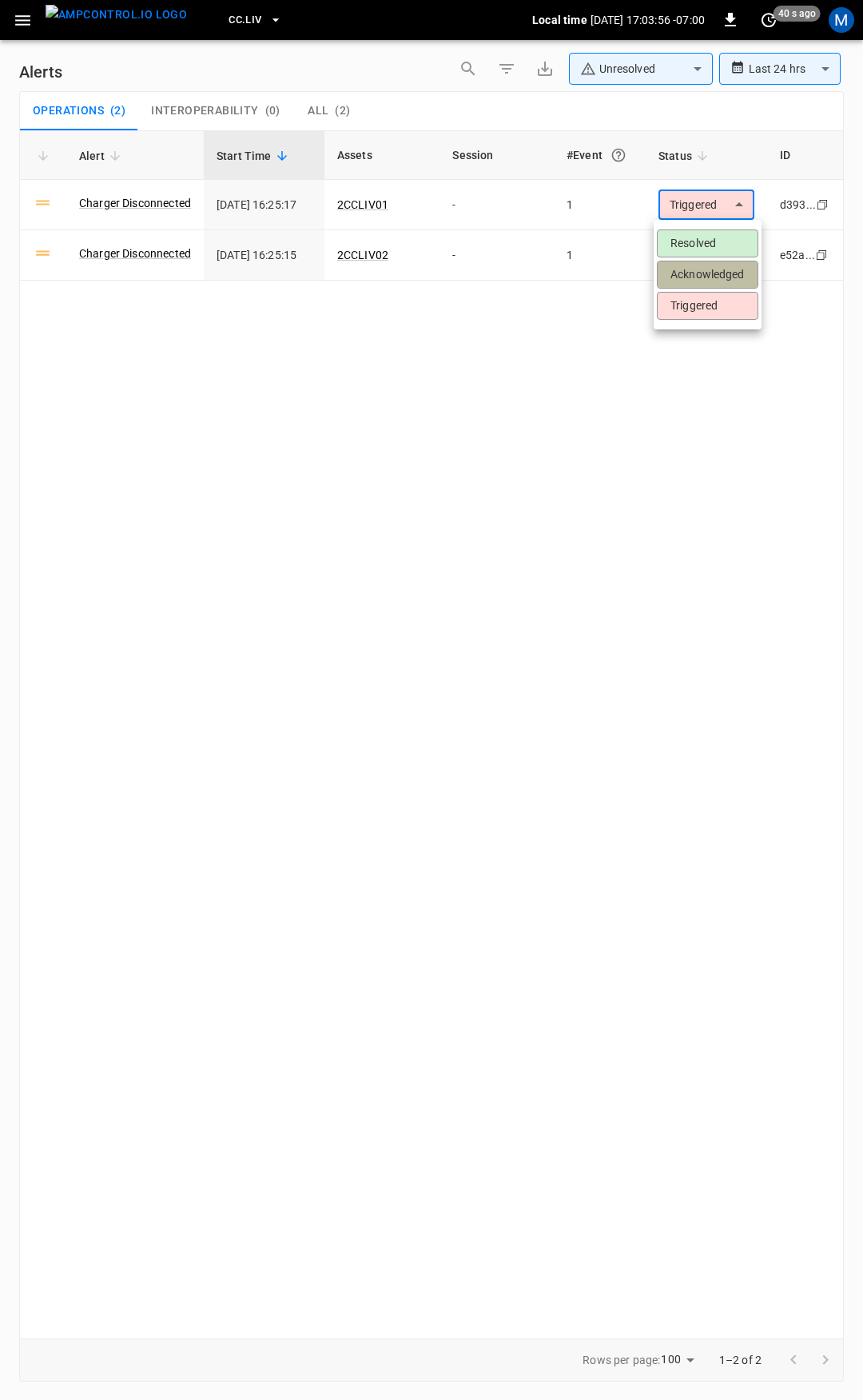
click at [725, 268] on li "Acknowledged" at bounding box center [708, 274] width 102 height 28
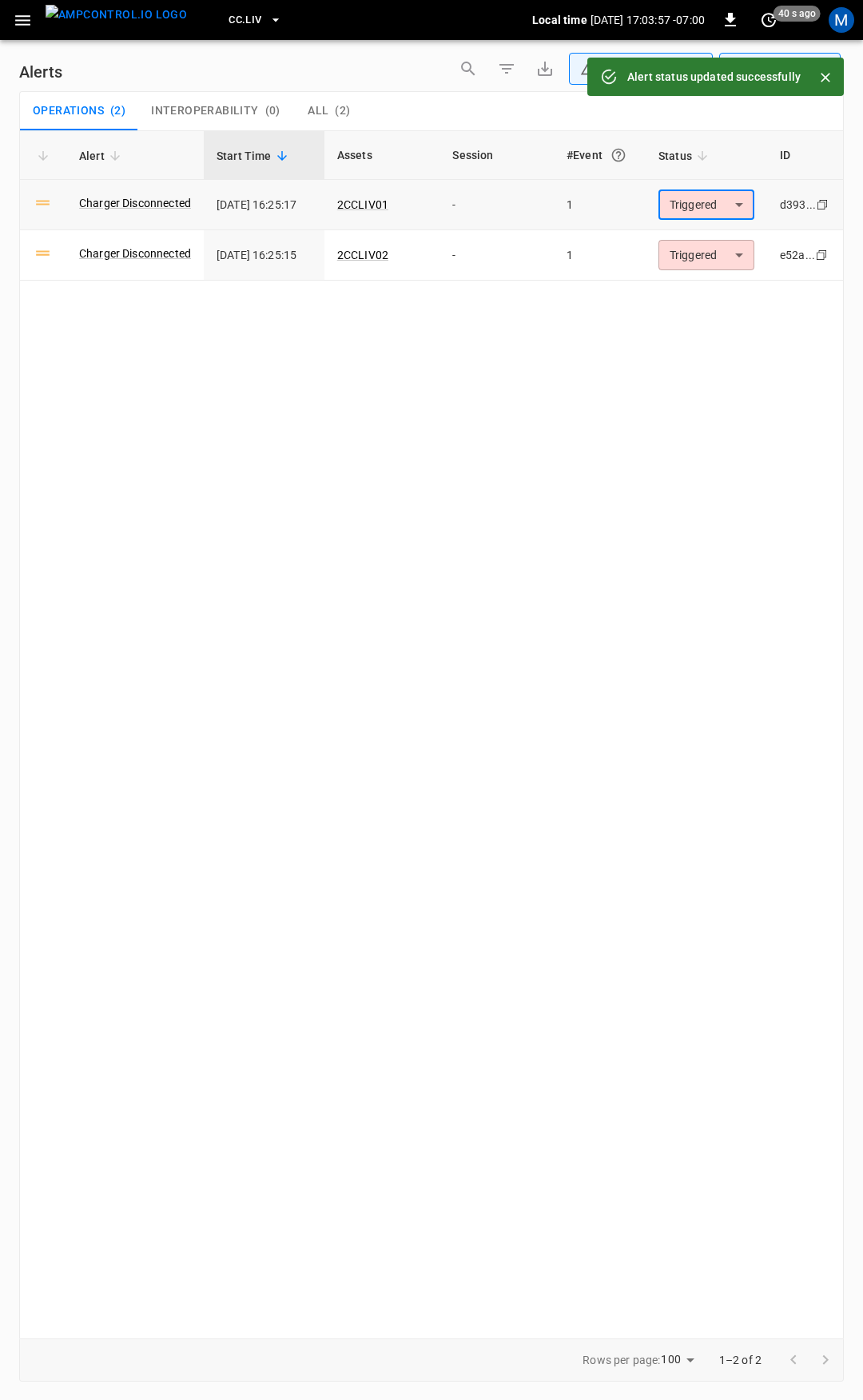
type input "**********"
click at [709, 254] on body "**********" at bounding box center [432, 697] width 863 height 1394
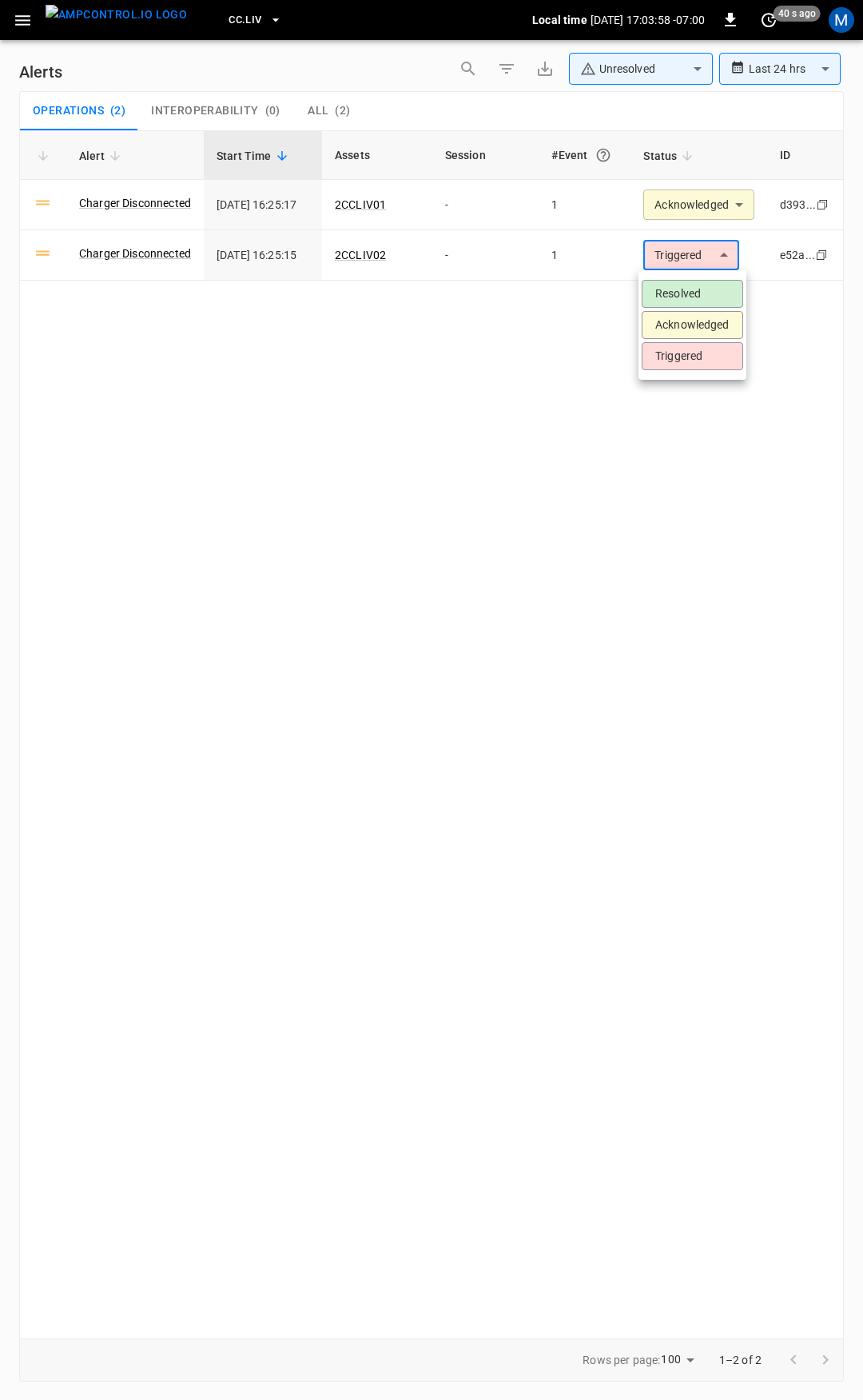
click at [709, 322] on li "Acknowledged" at bounding box center [693, 325] width 102 height 28
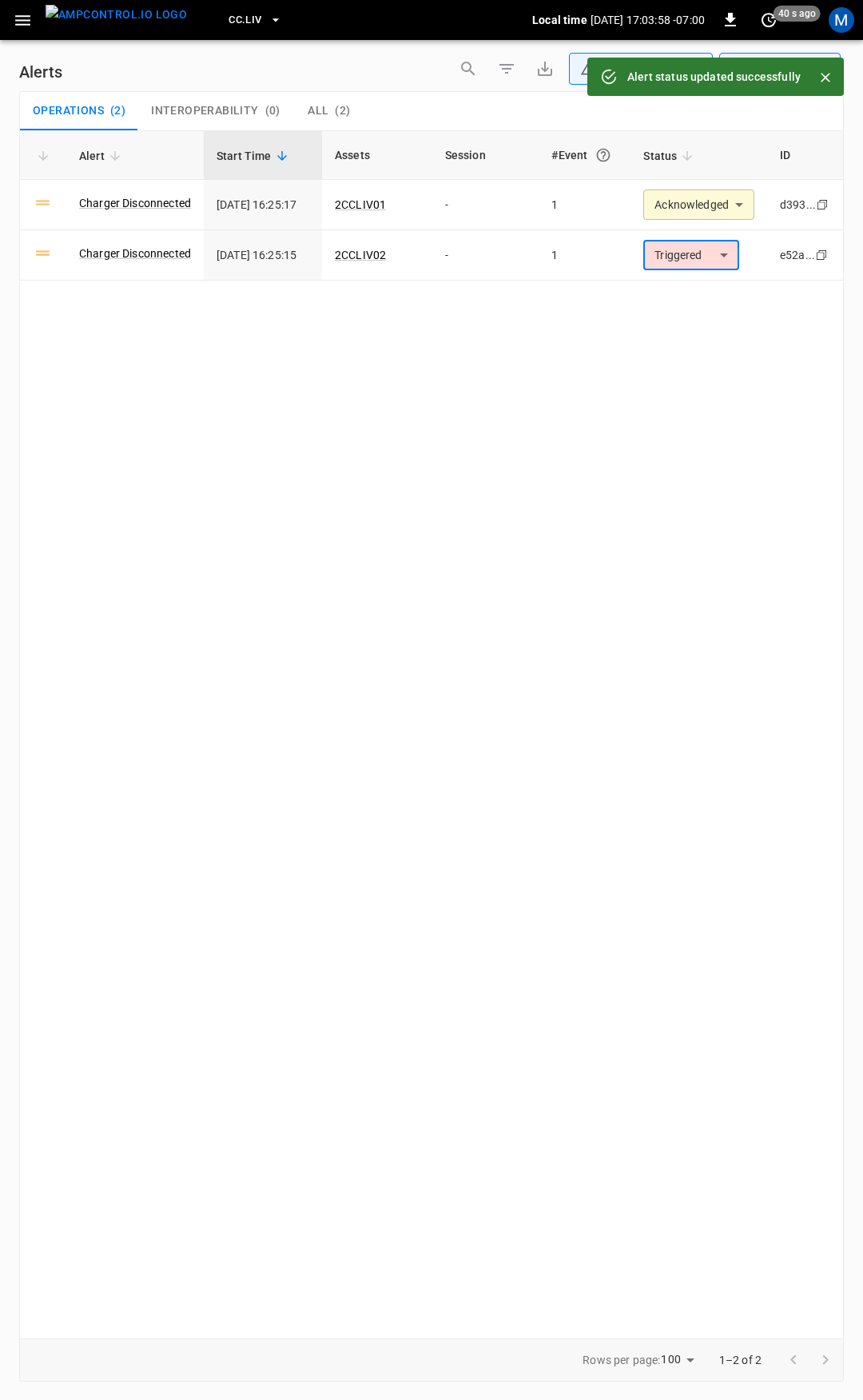
type input "**********"
click at [27, 23] on icon "button" at bounding box center [22, 21] width 20 height 20
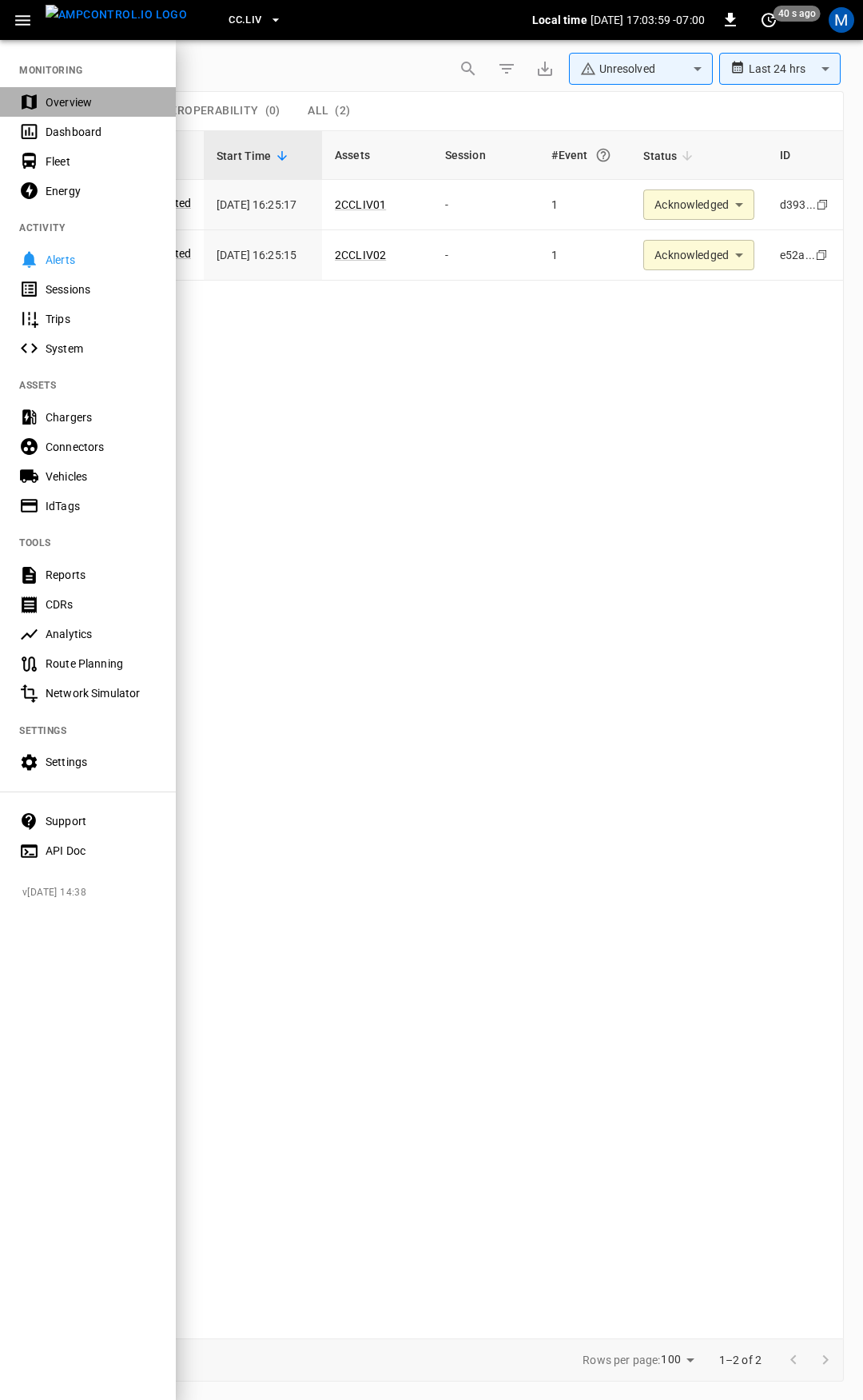
click at [60, 95] on div "Overview" at bounding box center [102, 103] width 111 height 16
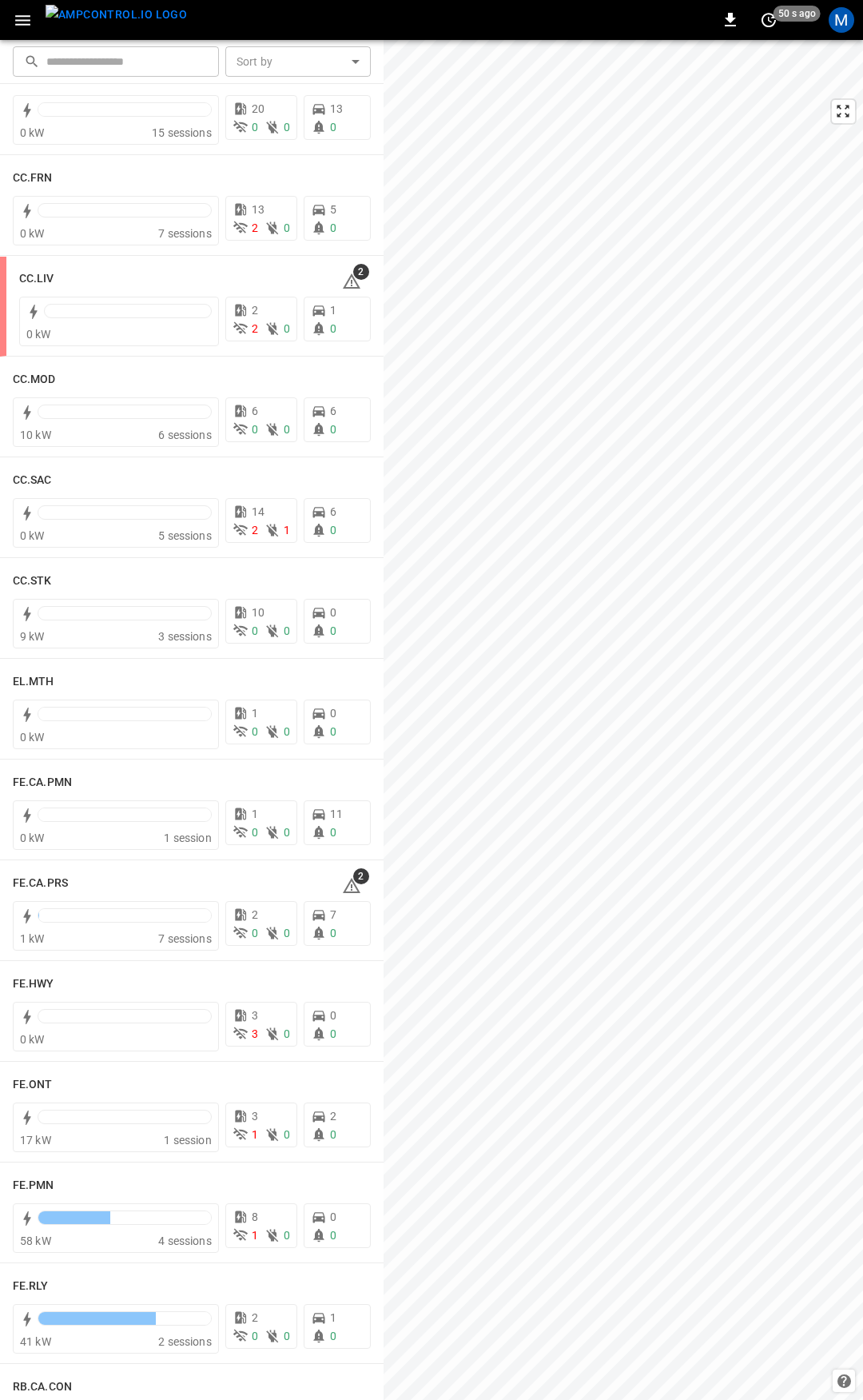
scroll to position [1180, 0]
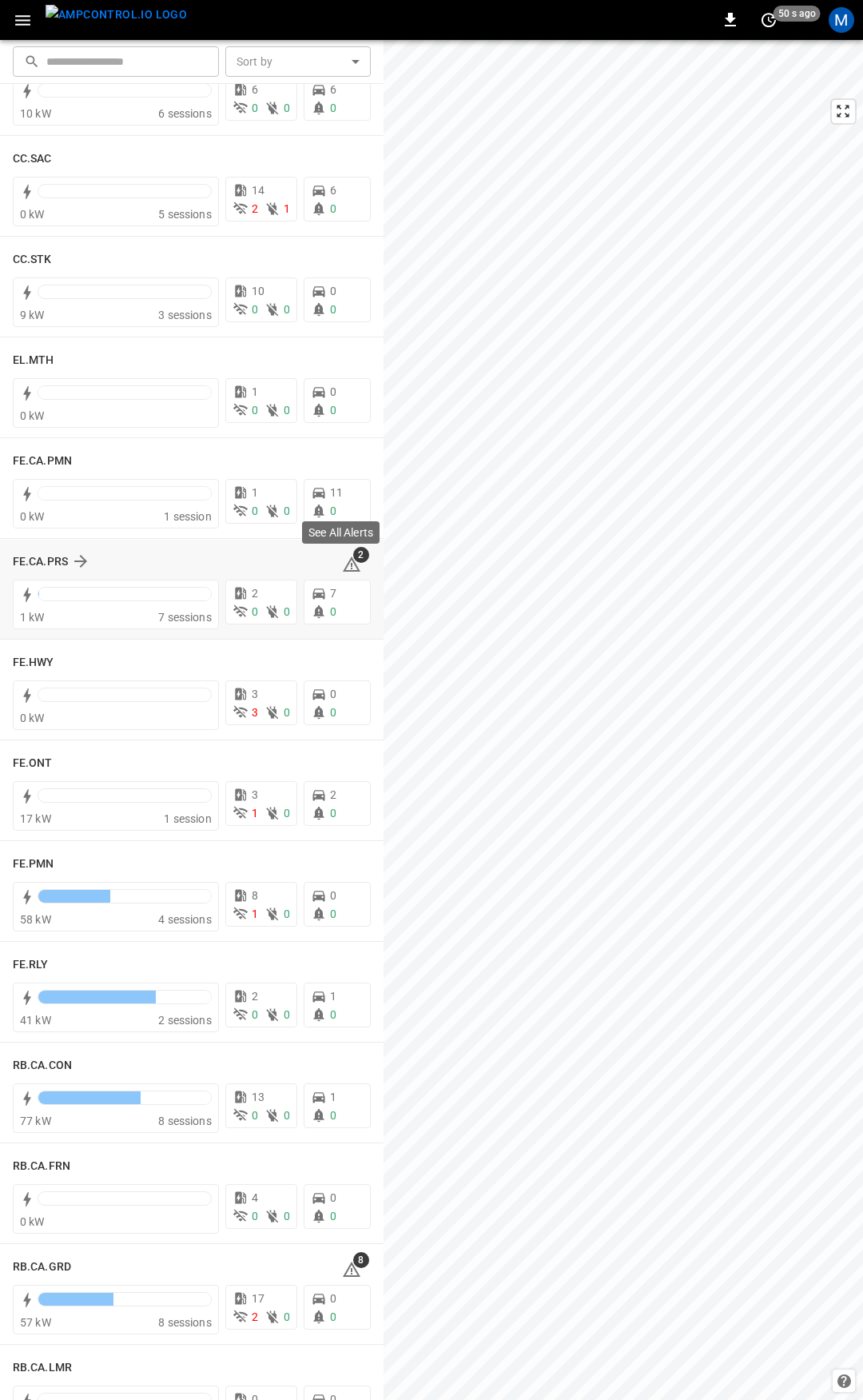
click at [347, 571] on icon at bounding box center [351, 564] width 18 height 16
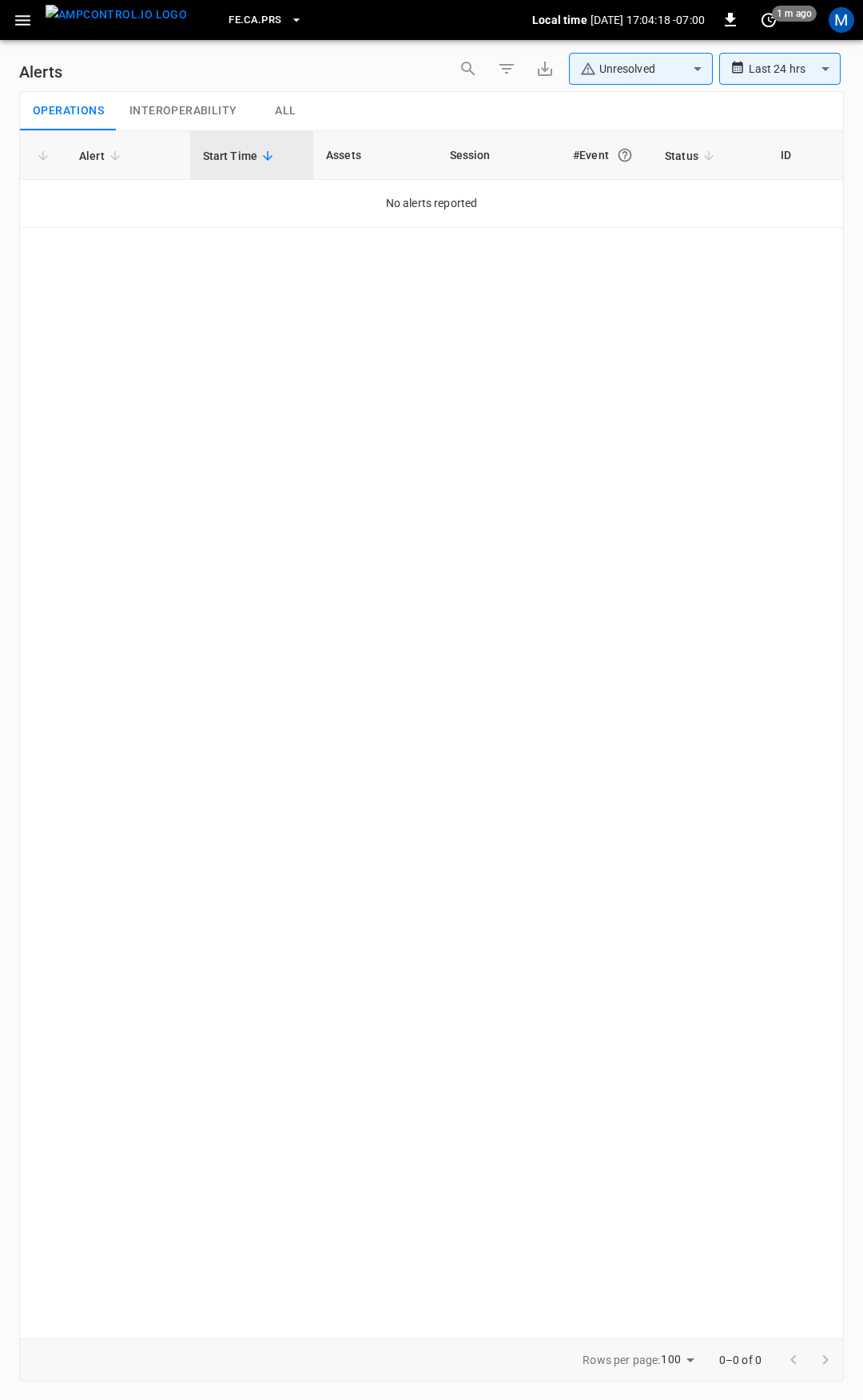
click at [16, 23] on icon "button" at bounding box center [22, 21] width 20 height 20
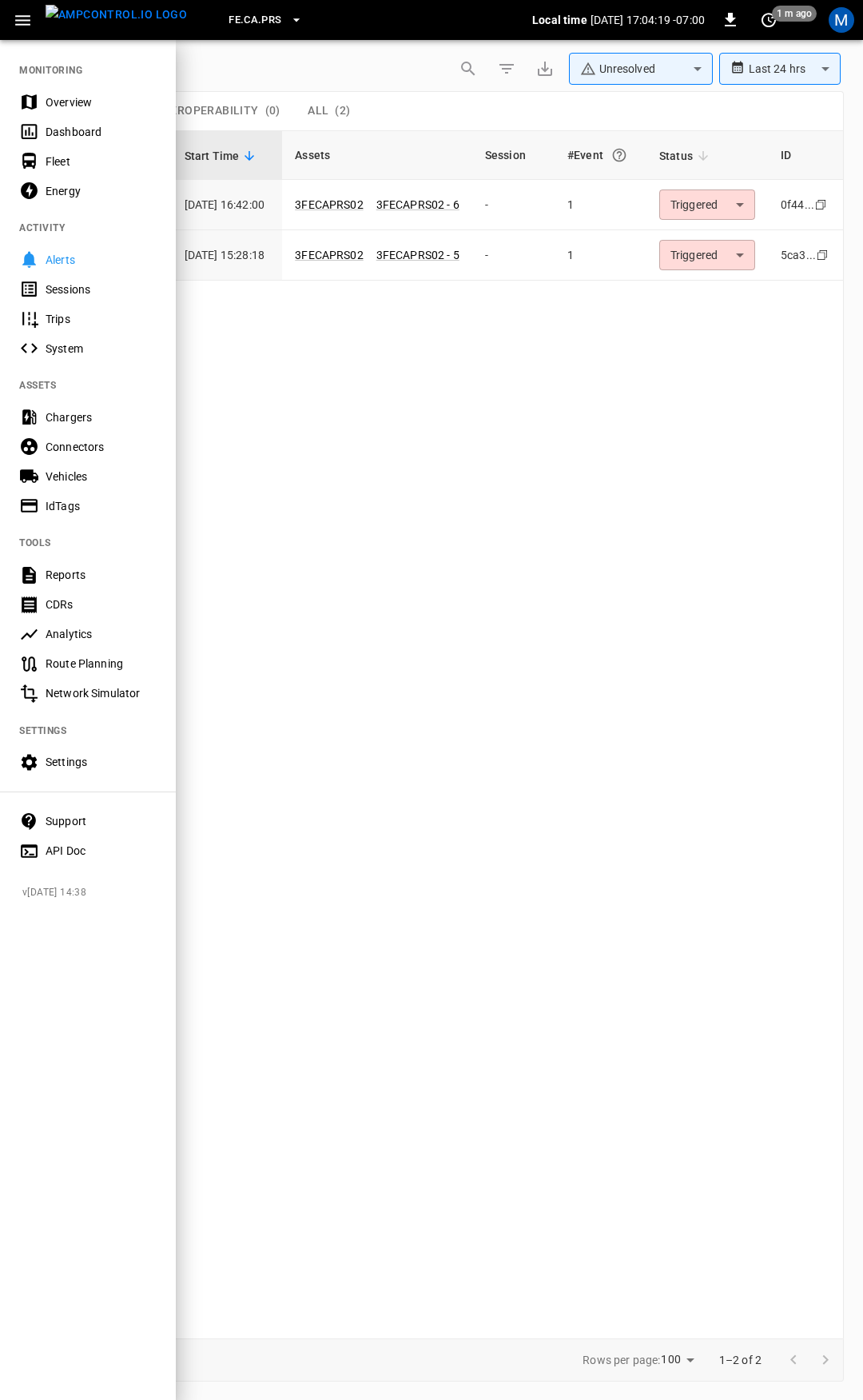
click at [767, 201] on div at bounding box center [432, 700] width 863 height 1400
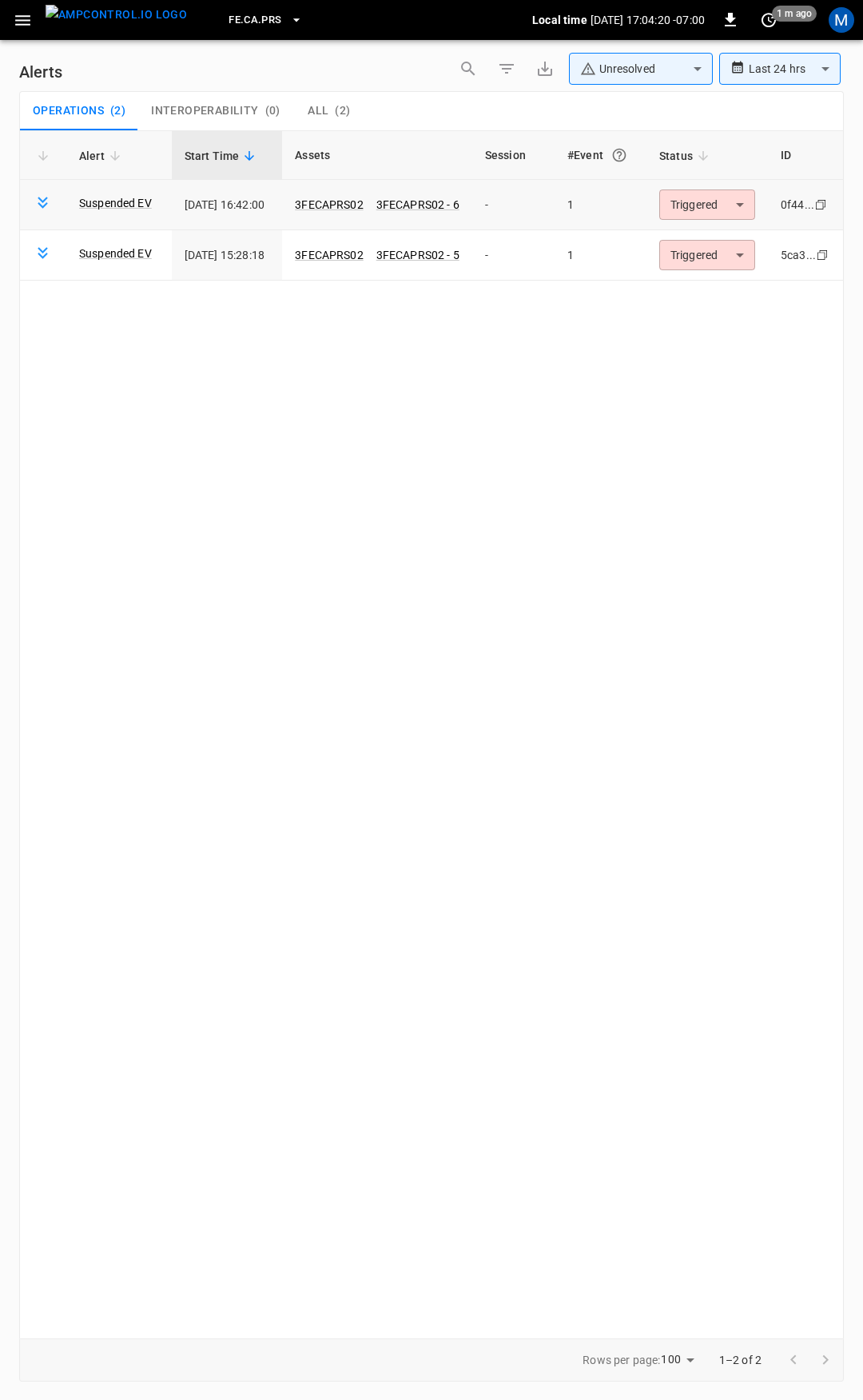
click at [732, 215] on body "**********" at bounding box center [432, 697] width 863 height 1394
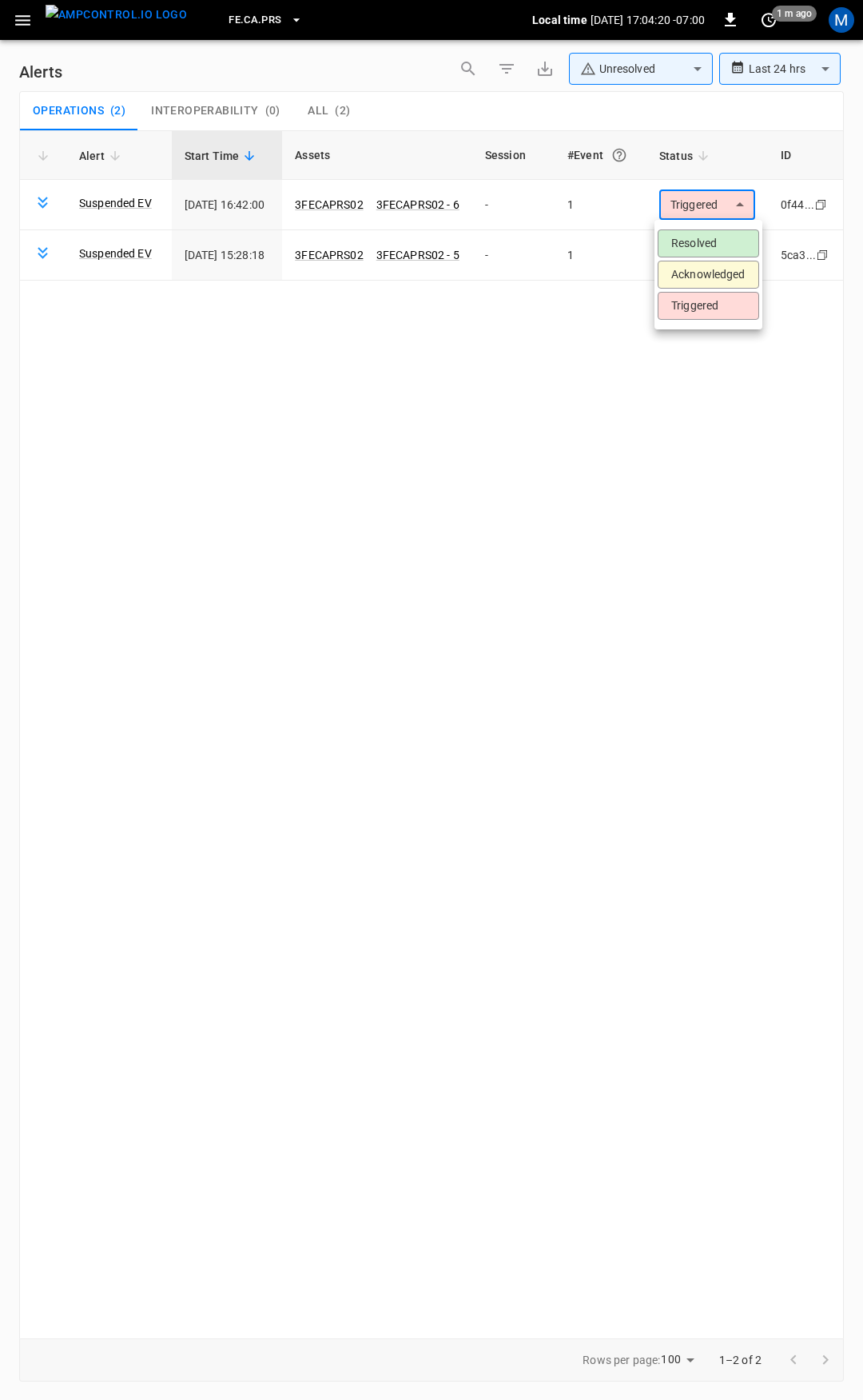
click at [725, 240] on li "Resolved" at bounding box center [709, 243] width 102 height 28
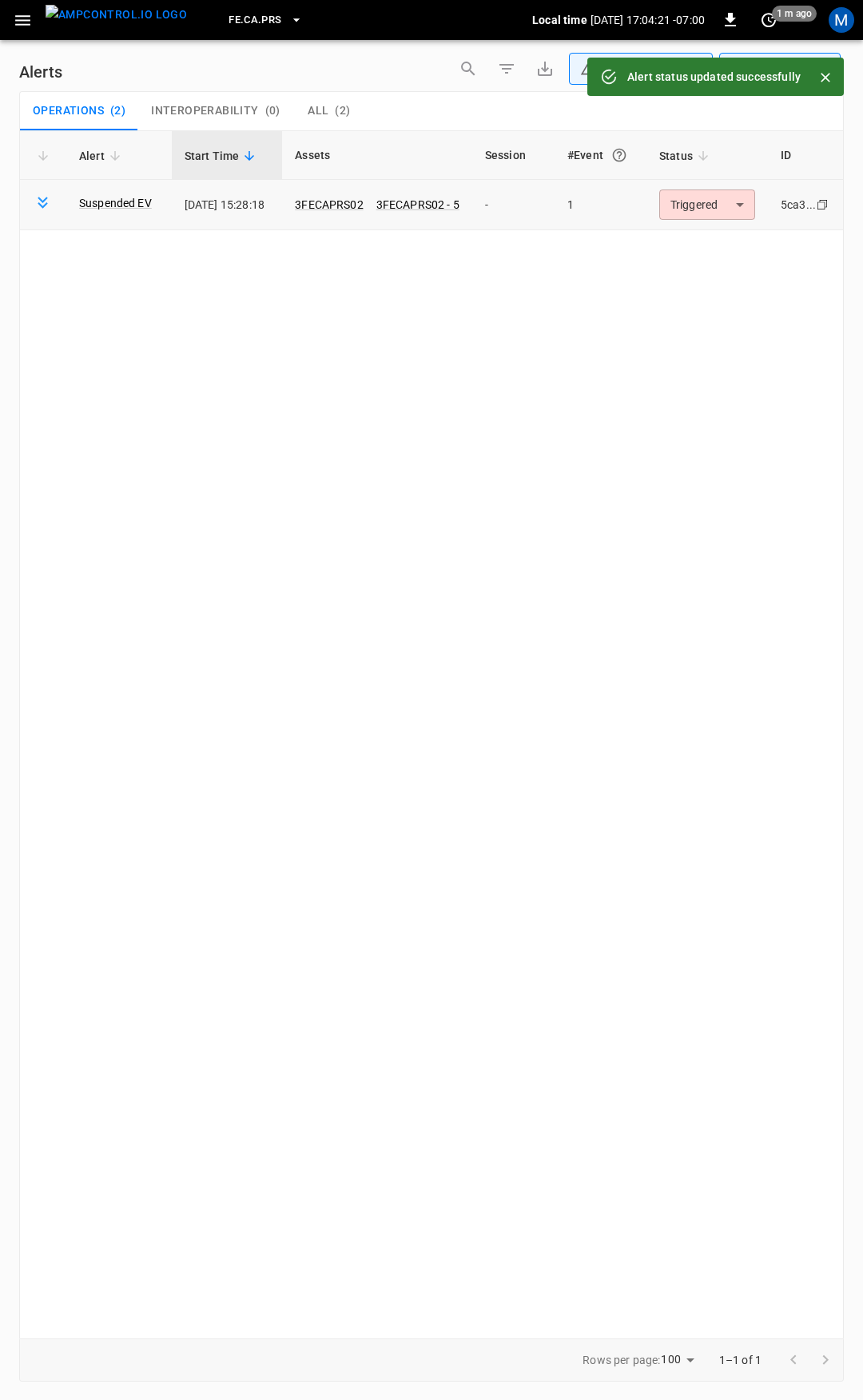
click at [719, 214] on body "**********" at bounding box center [432, 697] width 863 height 1394
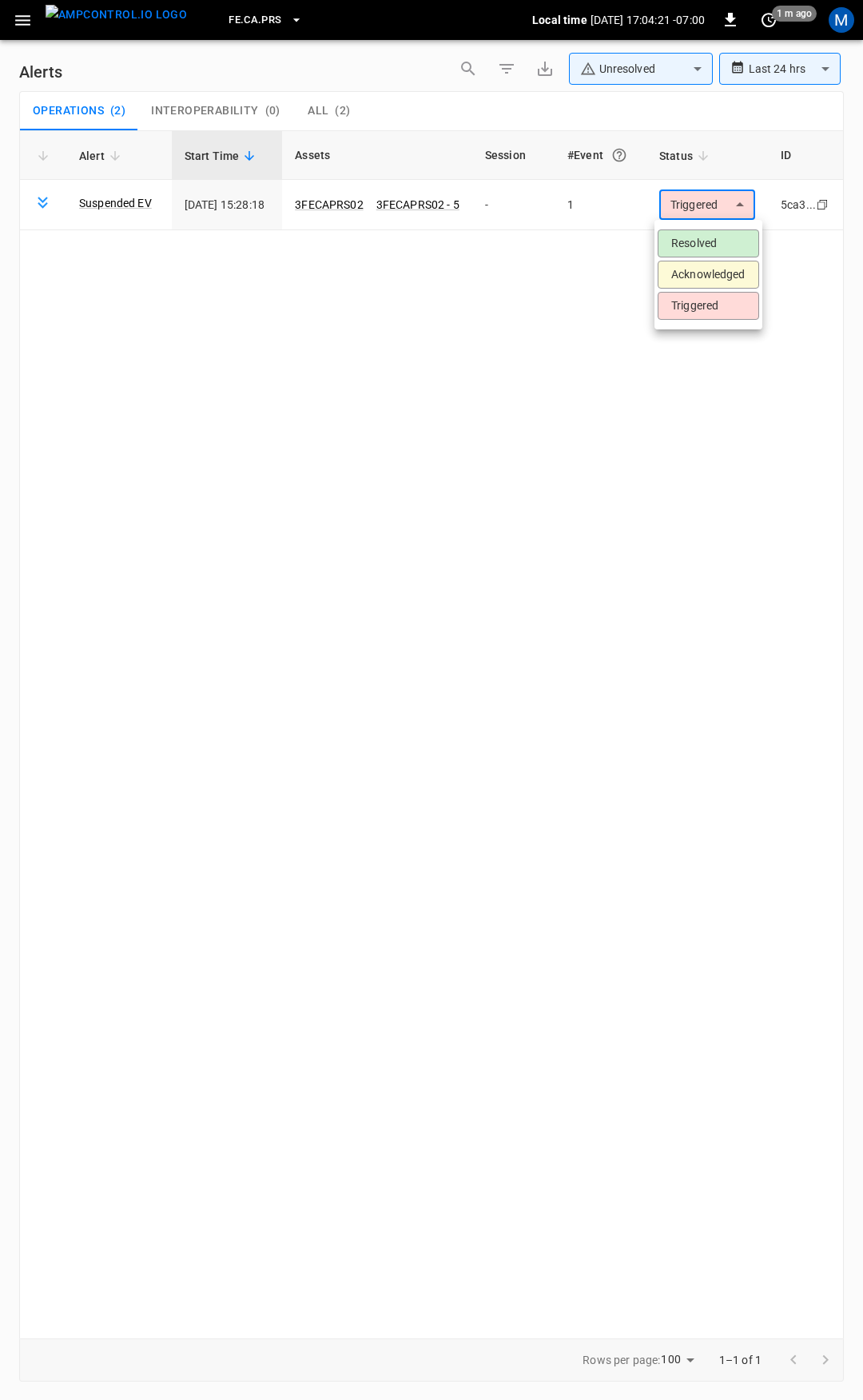
click at [712, 250] on li "Resolved" at bounding box center [709, 243] width 102 height 28
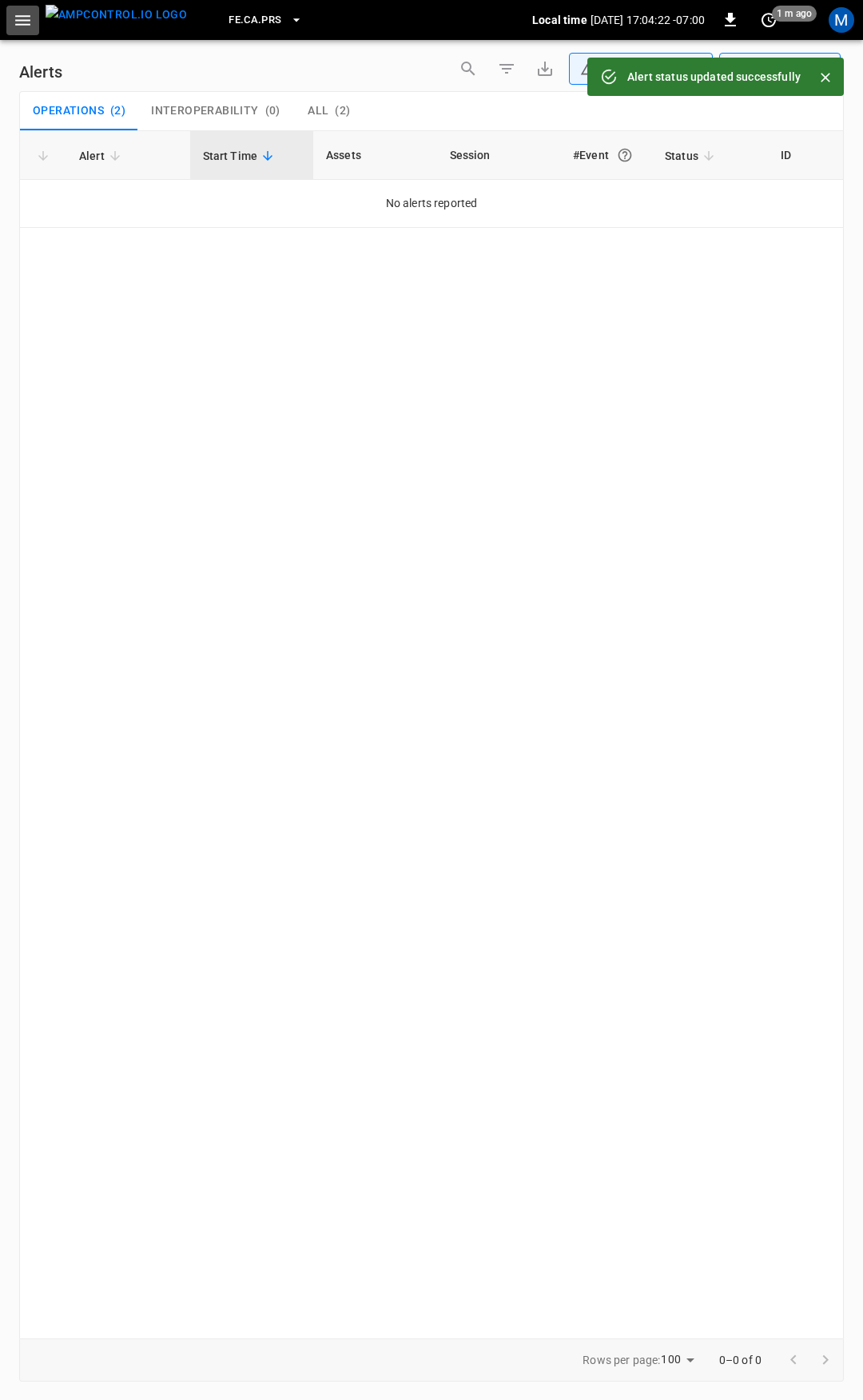
drag, startPoint x: 28, startPoint y: 20, endPoint x: 30, endPoint y: 34, distance: 14.1
click at [28, 21] on icon "button" at bounding box center [22, 21] width 20 height 20
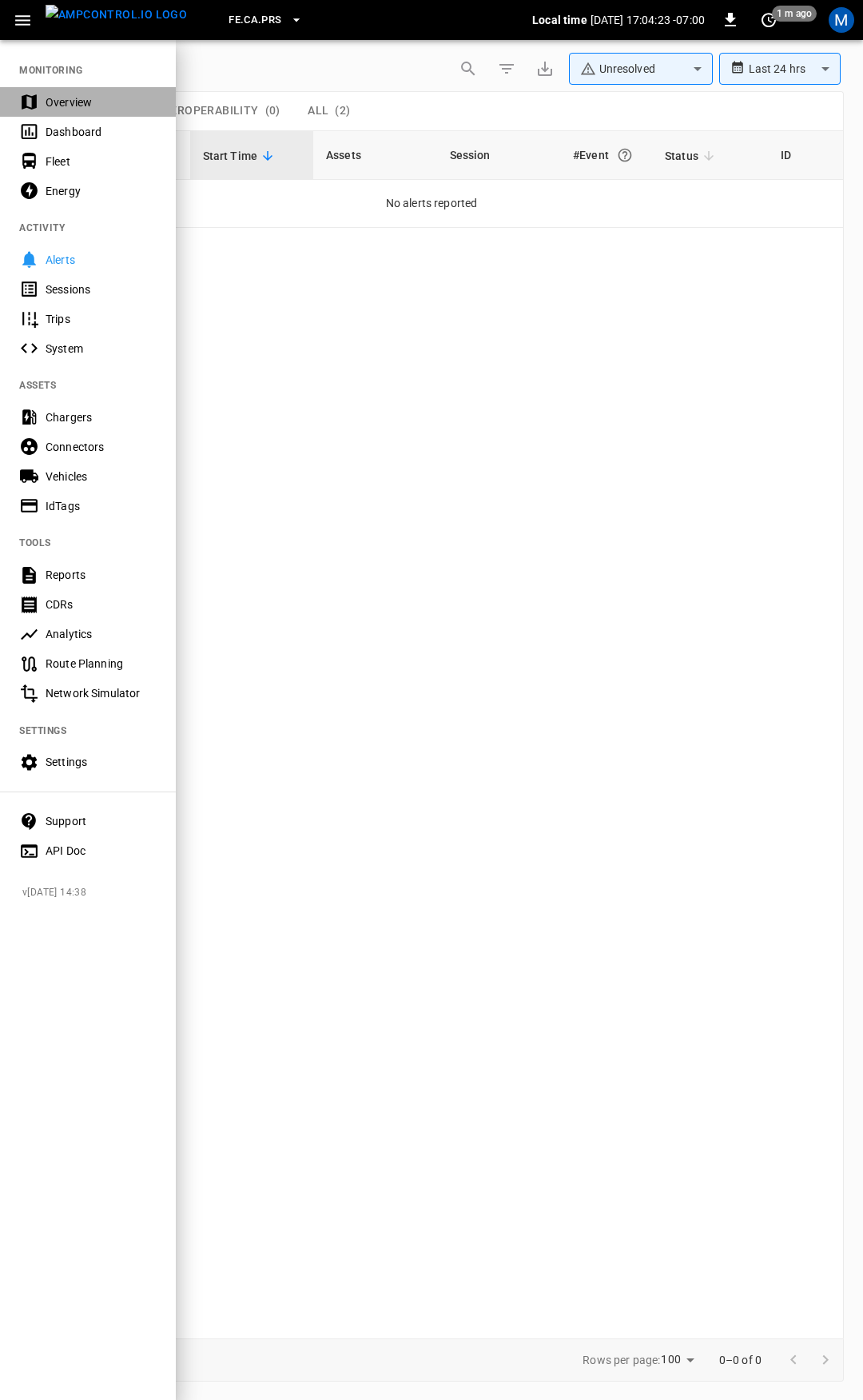
click at [80, 104] on div "Overview" at bounding box center [102, 103] width 111 height 16
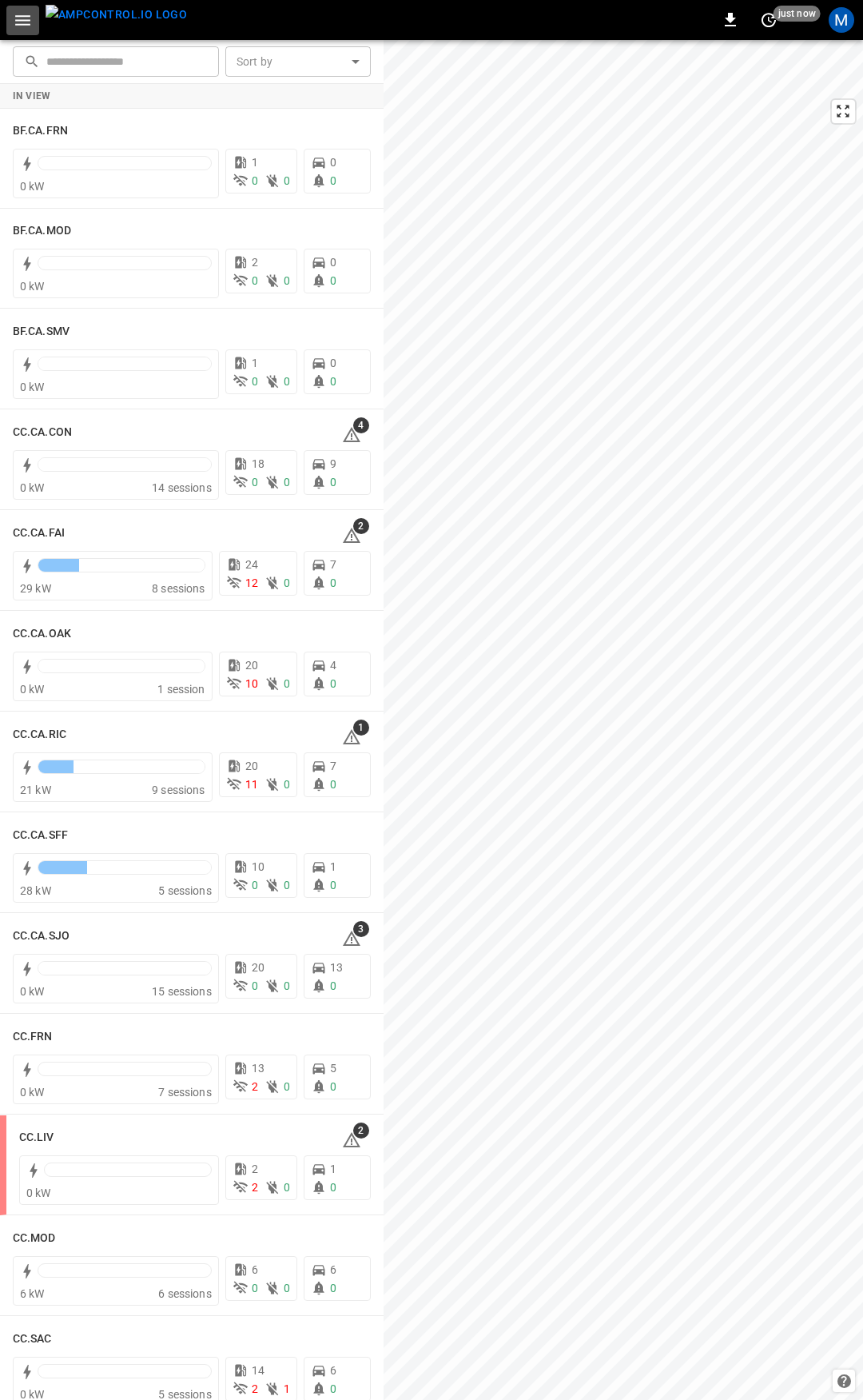
click at [24, 20] on icon "button" at bounding box center [23, 21] width 16 height 11
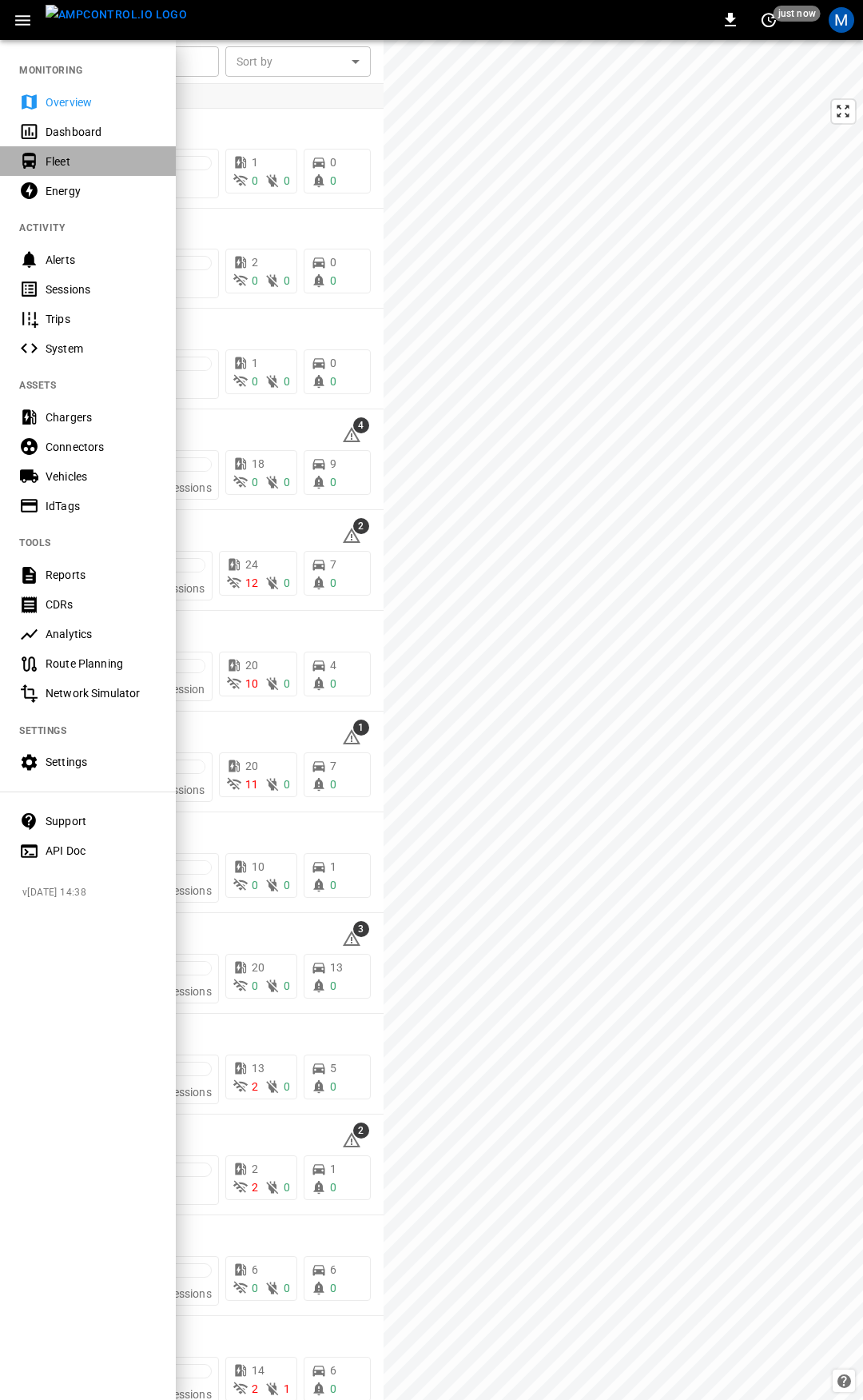
click at [61, 158] on div "Fleet" at bounding box center [102, 161] width 111 height 16
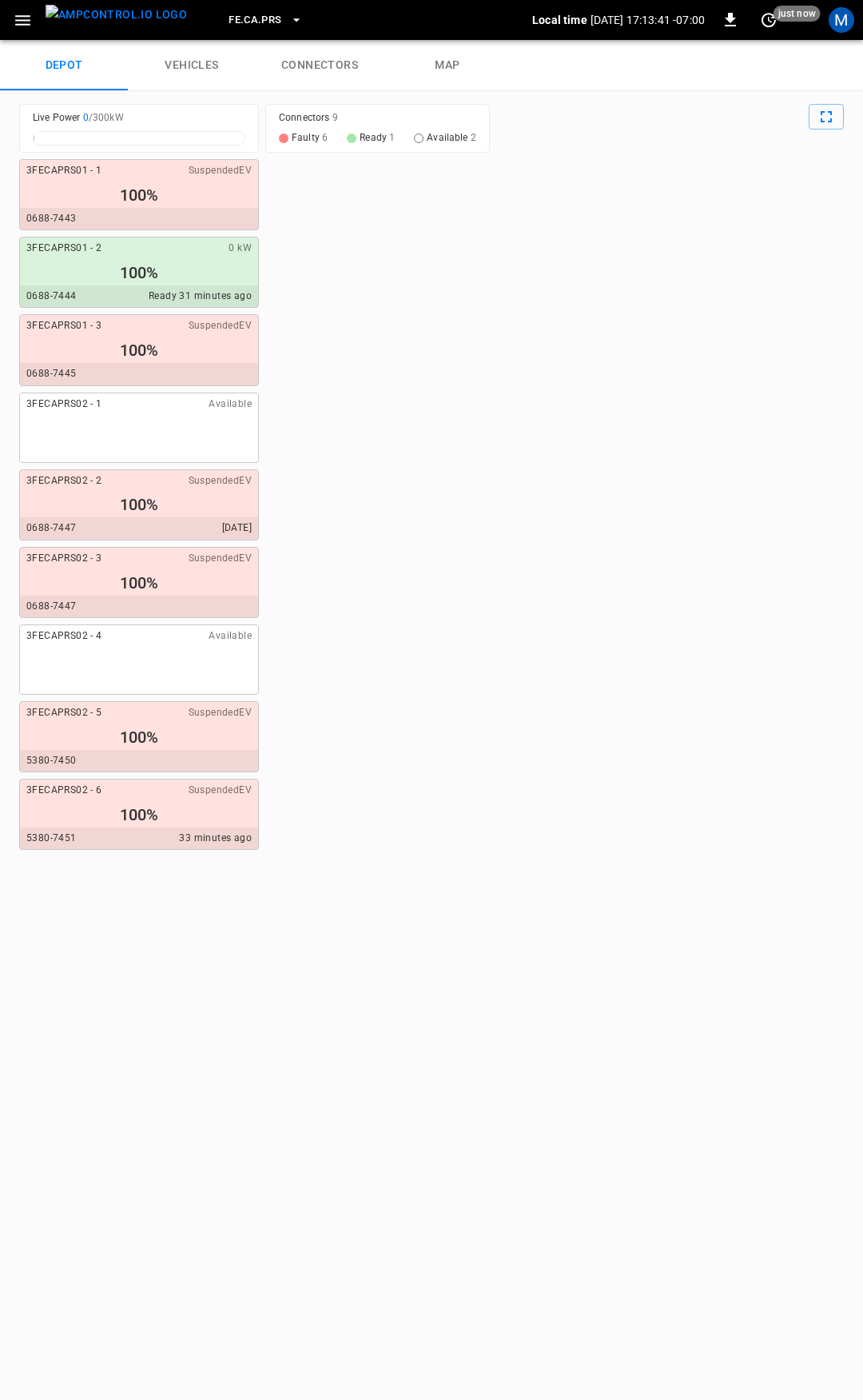
click at [289, 25] on icon "button" at bounding box center [297, 20] width 16 height 16
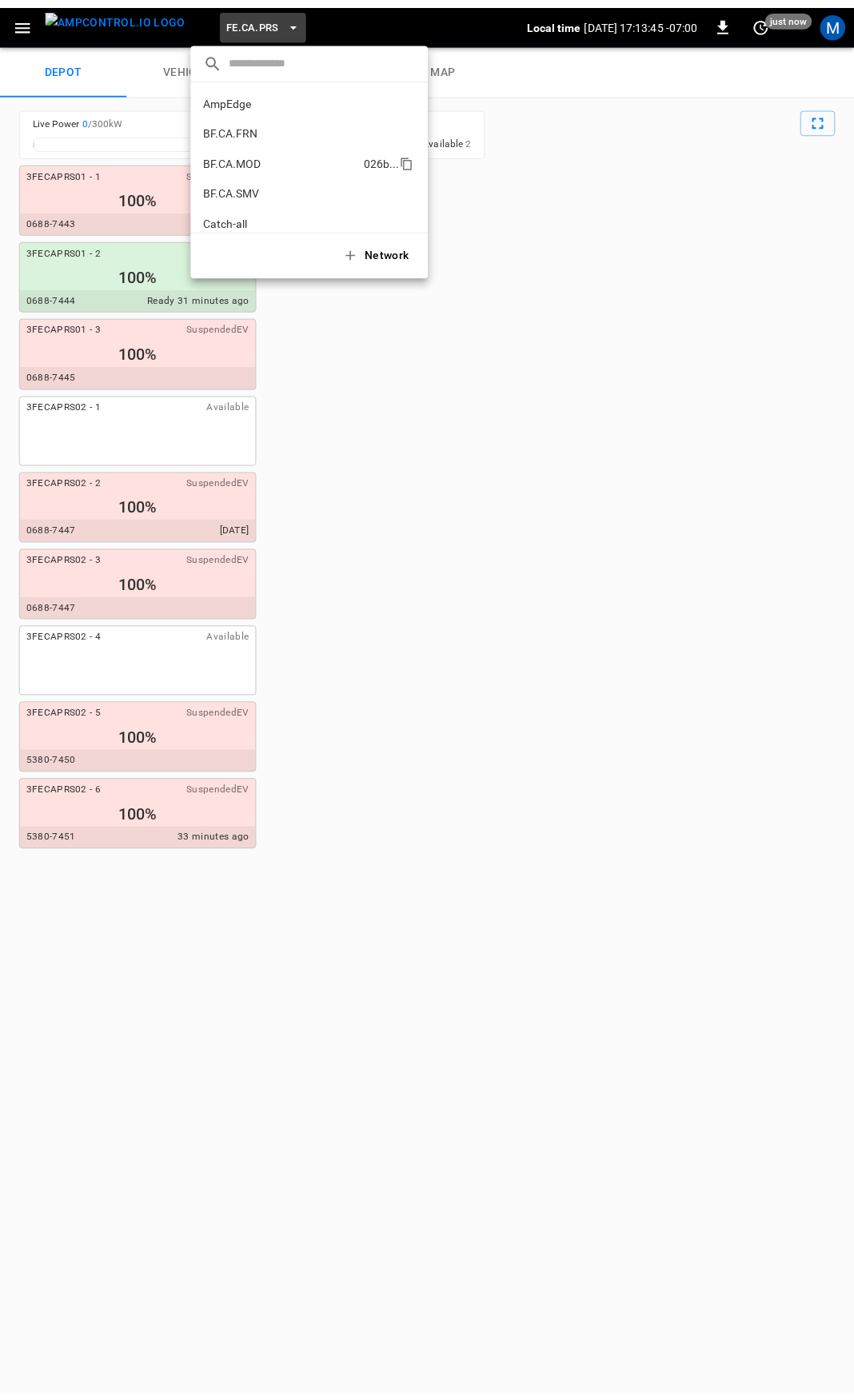
scroll to position [80, 0]
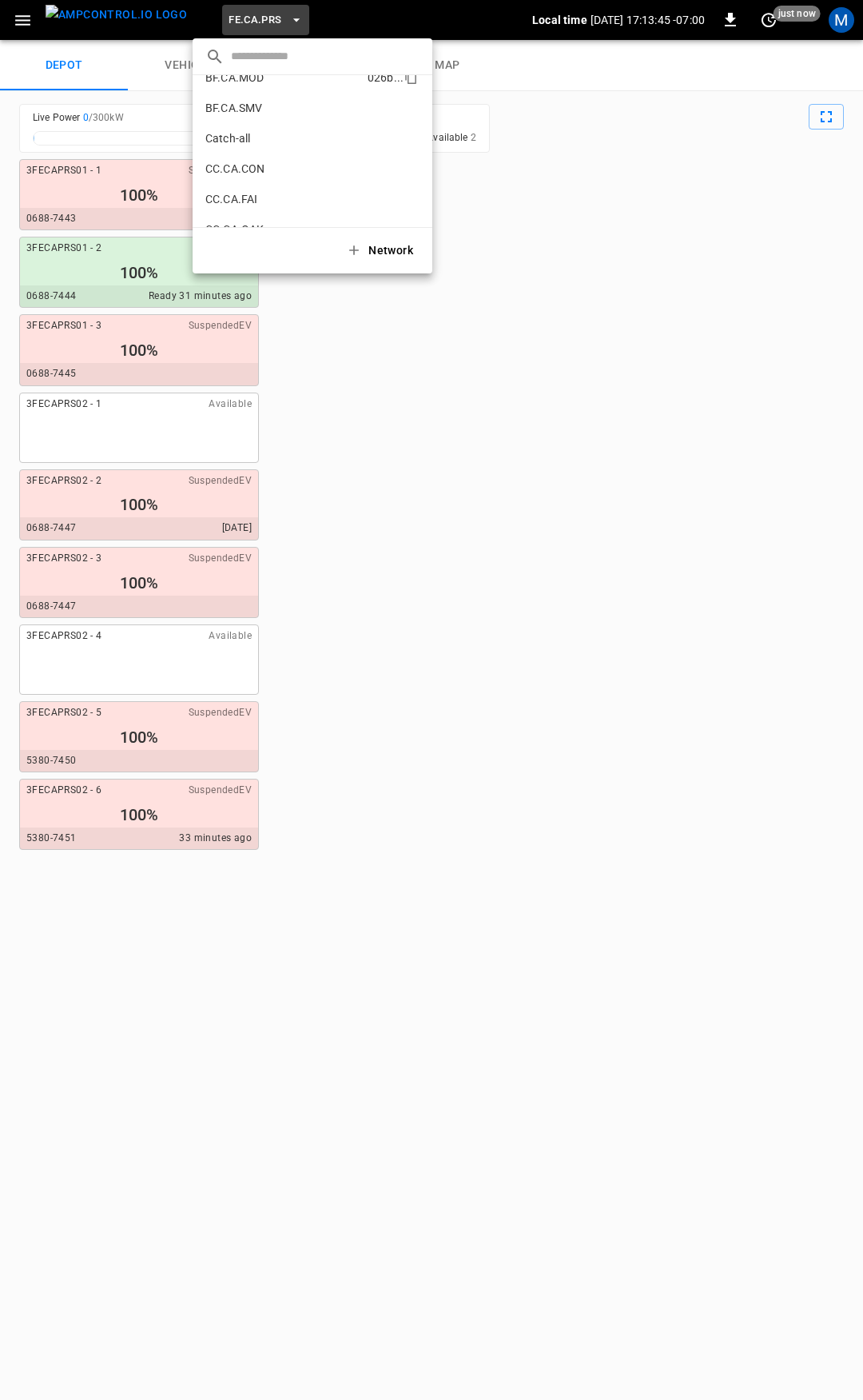
click at [285, 171] on p "CC.CA.CON" at bounding box center [283, 169] width 156 height 16
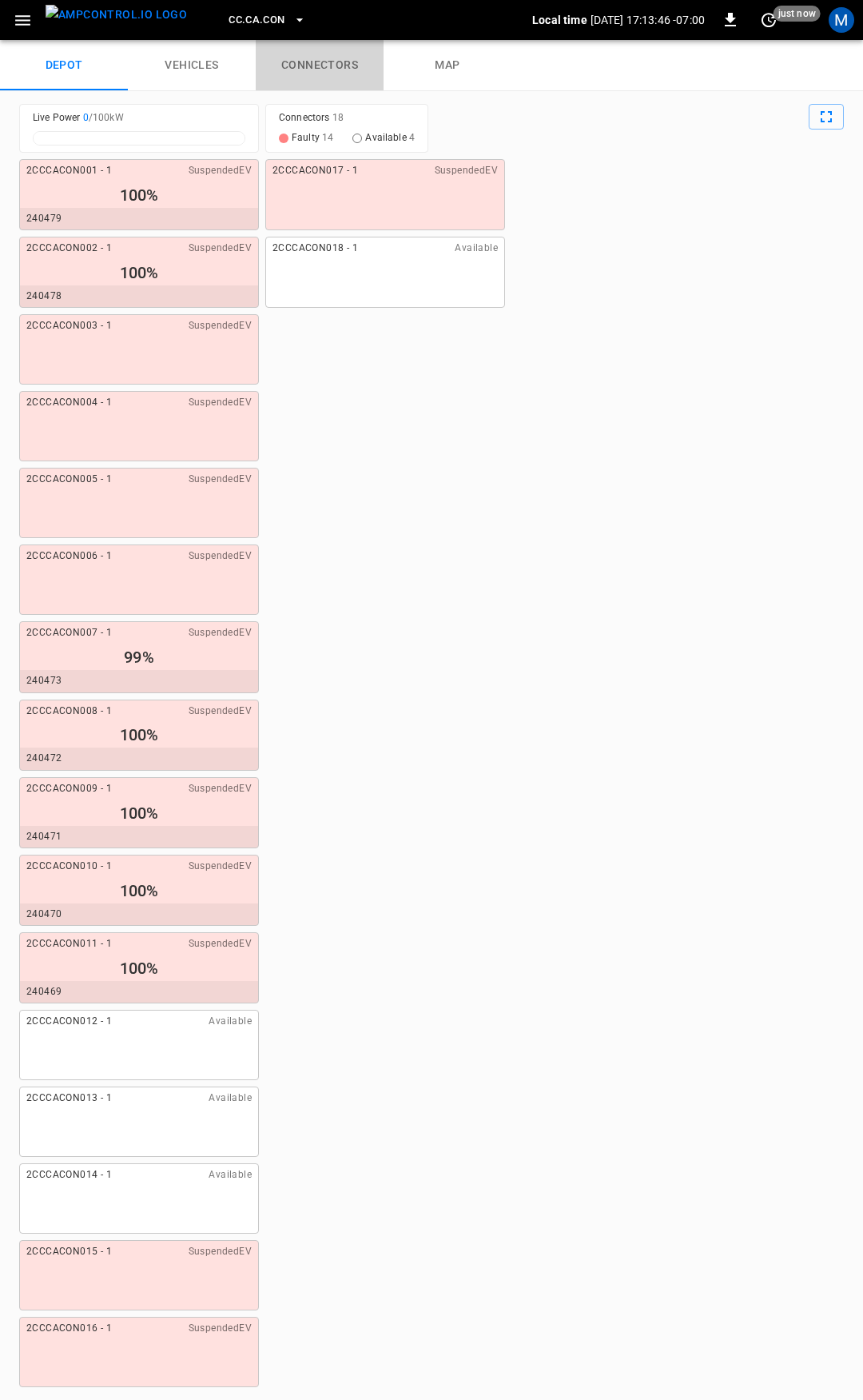
click at [332, 62] on link "connectors" at bounding box center [319, 65] width 128 height 51
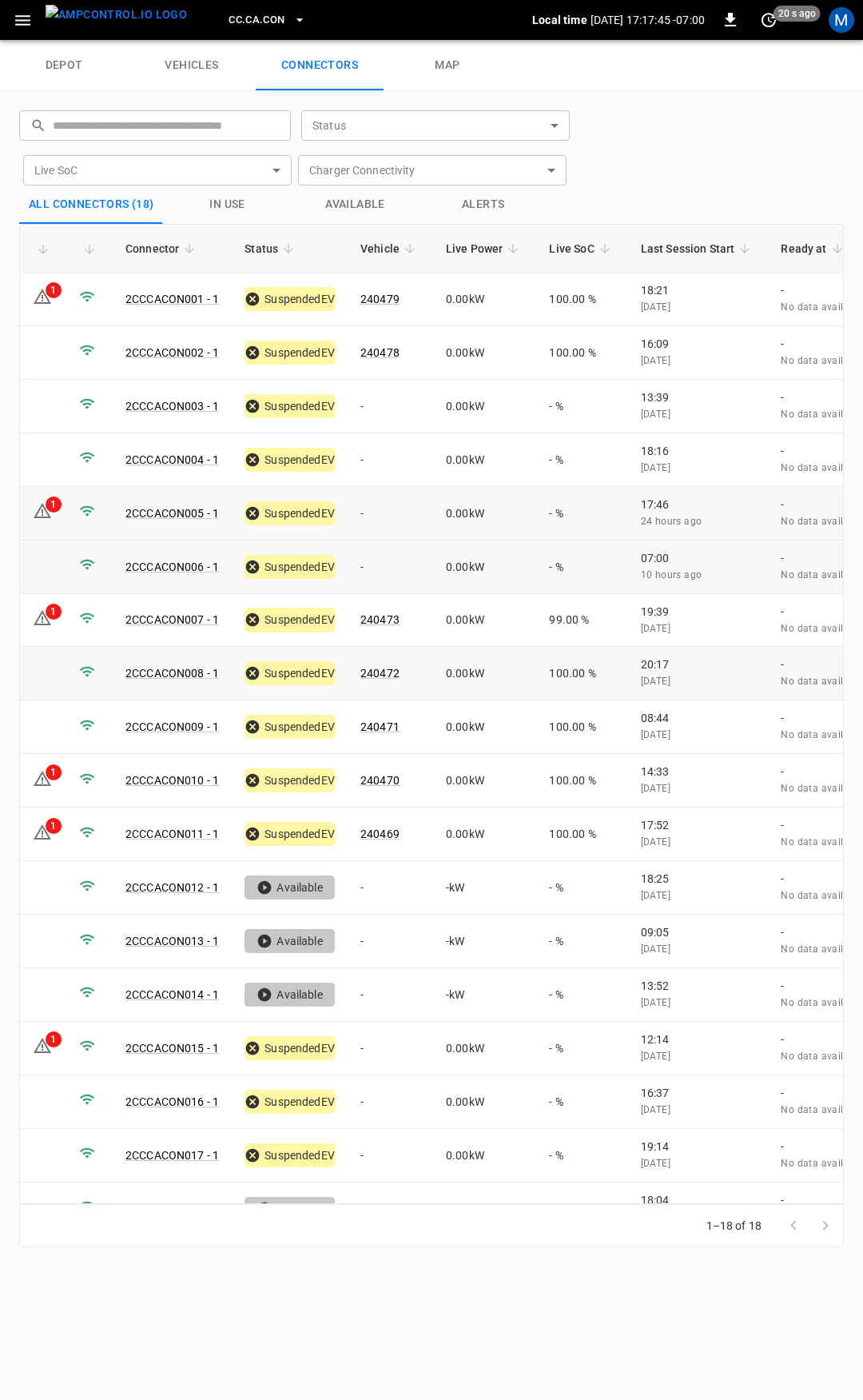
click at [394, 509] on td "-" at bounding box center [390, 514] width 86 height 54
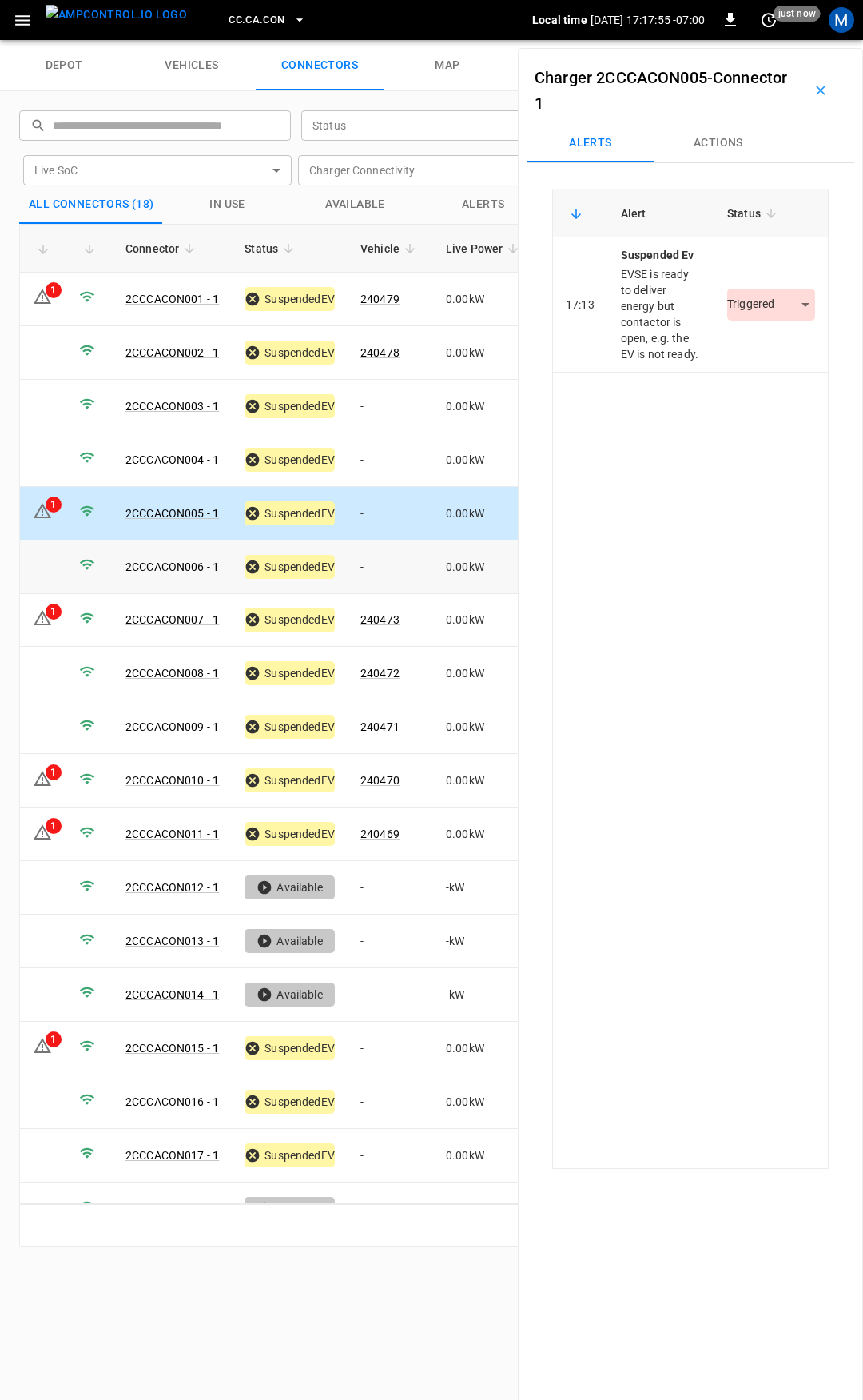
click at [692, 142] on button "Actions" at bounding box center [719, 143] width 128 height 38
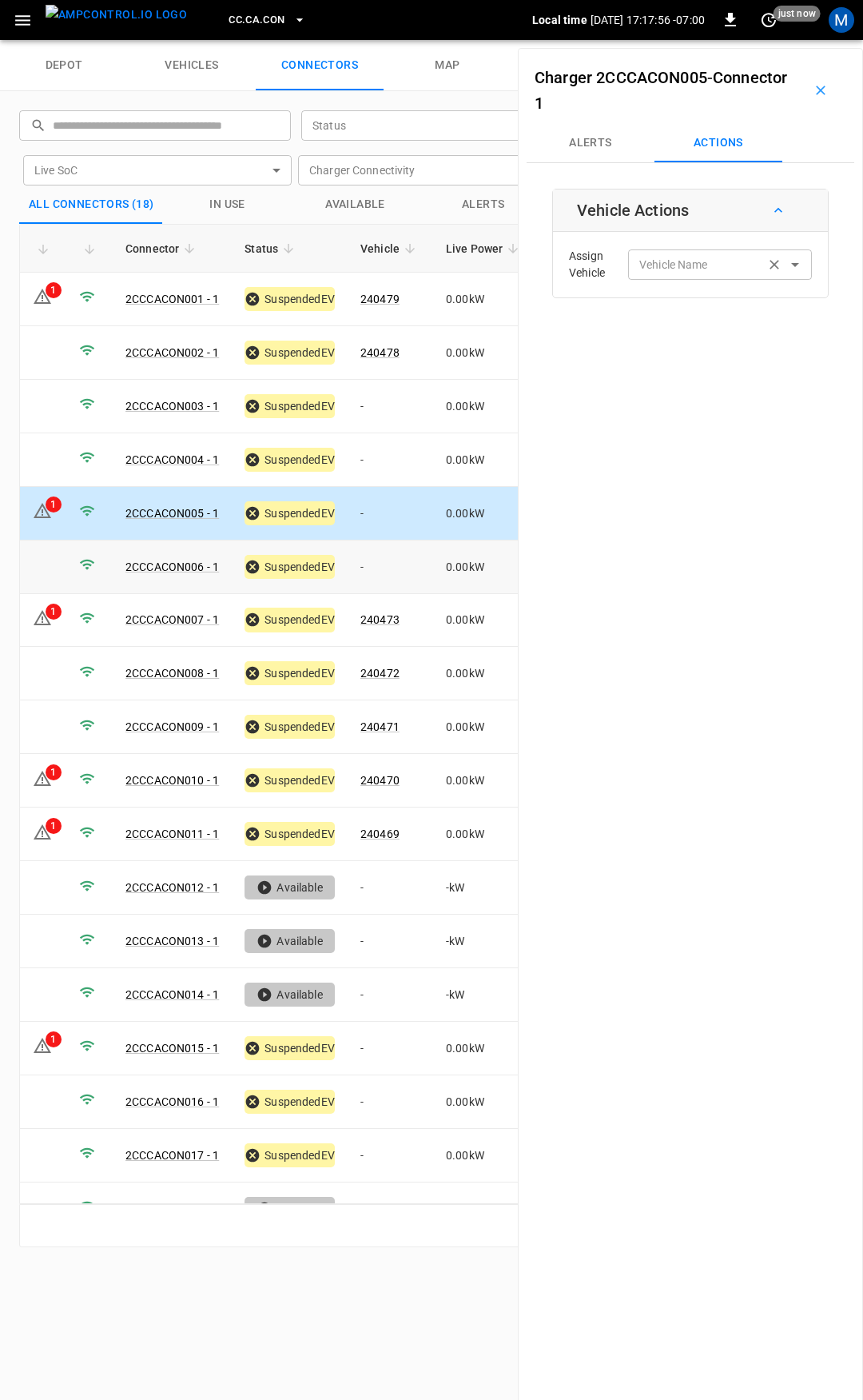
click at [701, 268] on input "Vehicle Name" at bounding box center [697, 264] width 127 height 20
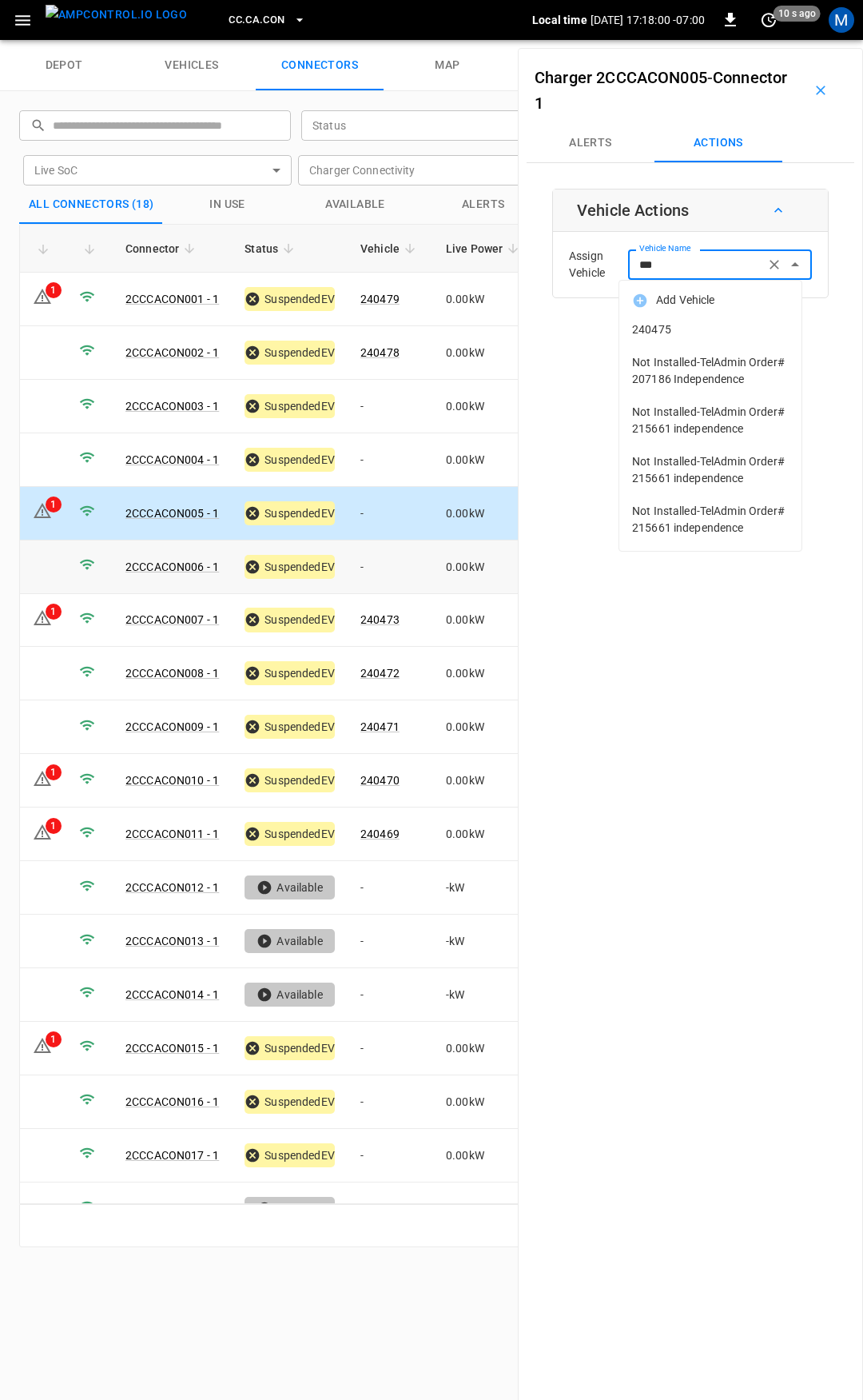
click at [712, 326] on span "240475" at bounding box center [711, 329] width 157 height 17
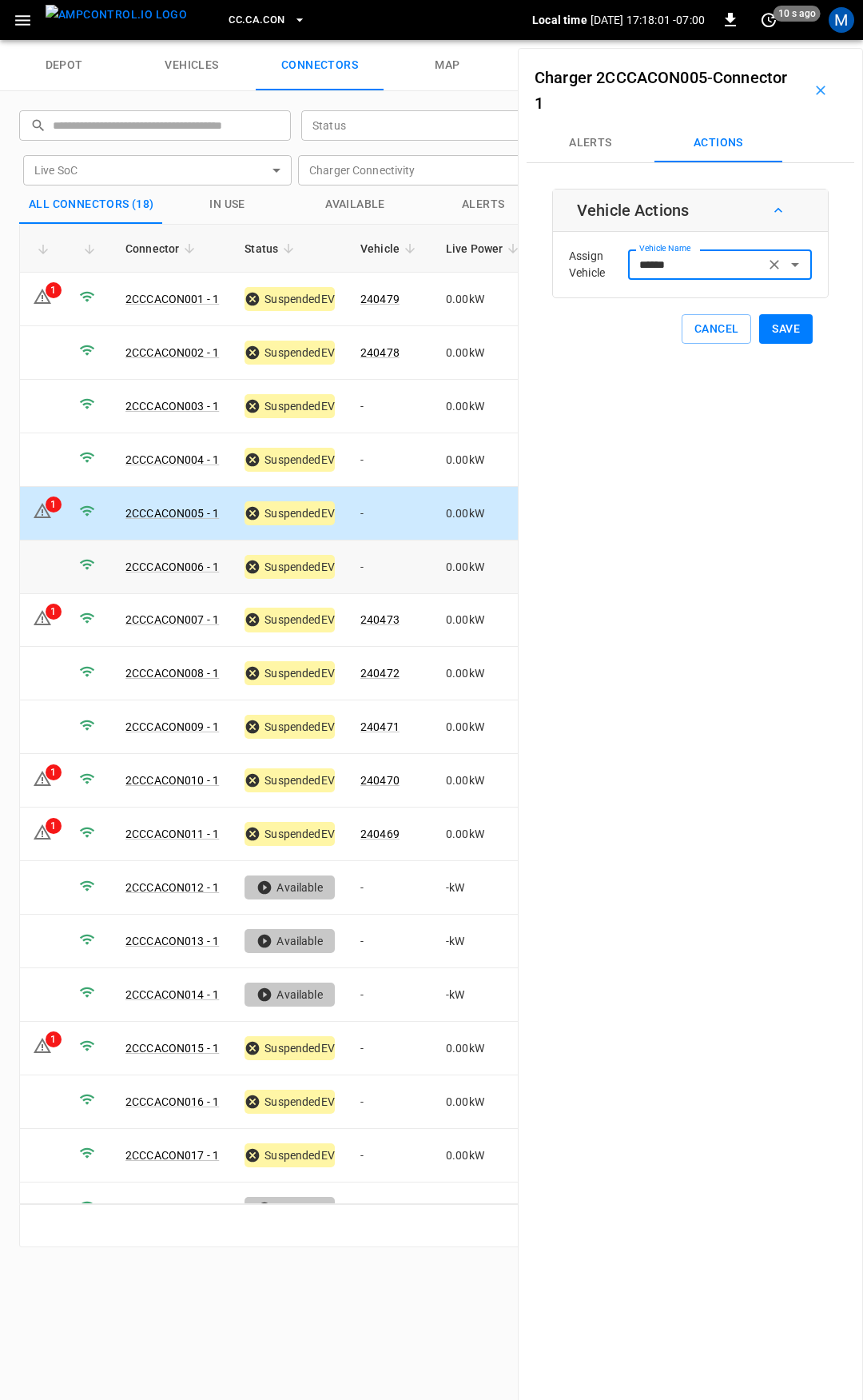
type input "******"
click at [760, 327] on button "Save" at bounding box center [786, 329] width 54 height 29
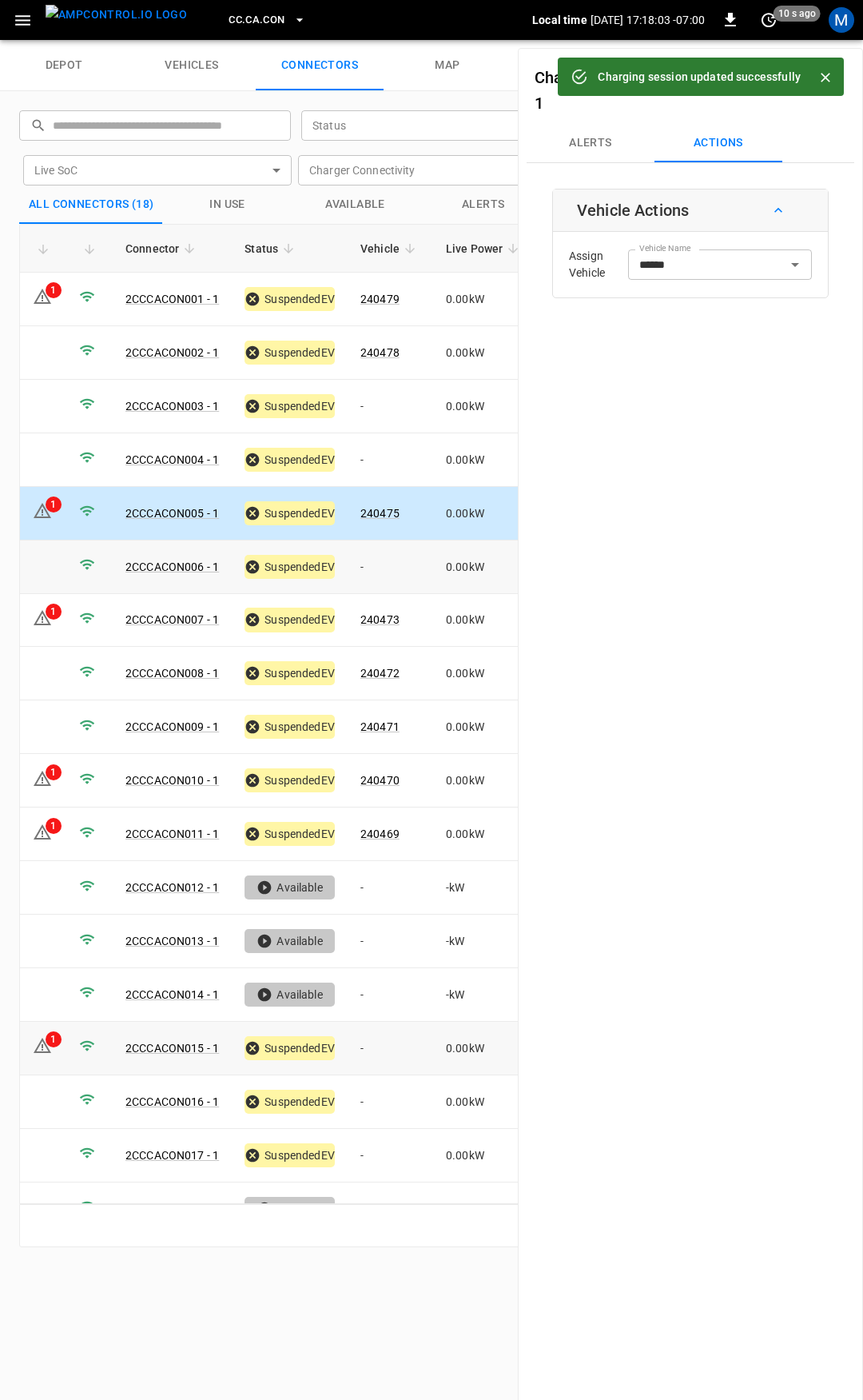
drag, startPoint x: 393, startPoint y: 1038, endPoint x: 686, endPoint y: 408, distance: 694.8
click at [393, 1037] on td "-" at bounding box center [390, 1049] width 86 height 54
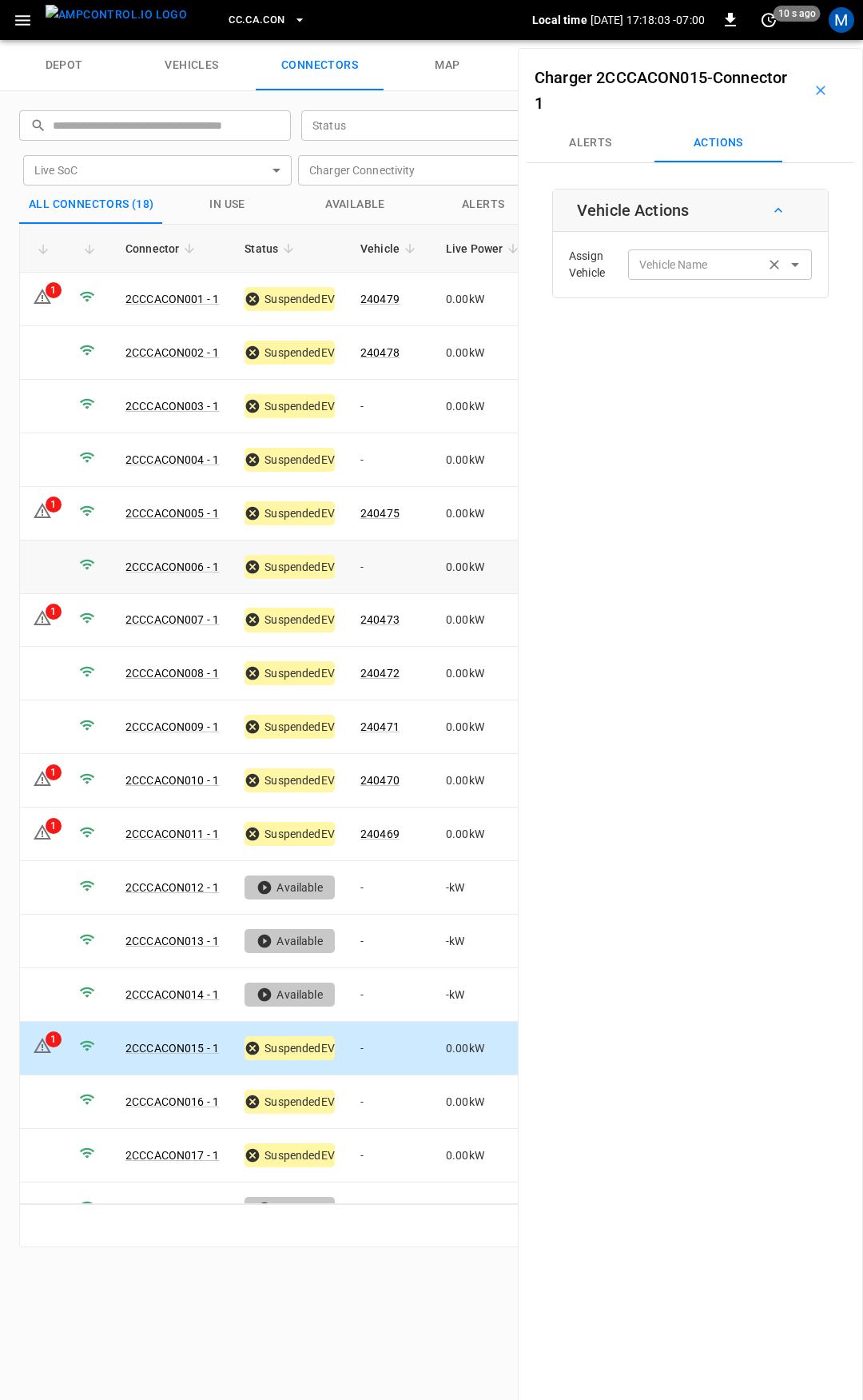
click at [669, 268] on input "Vehicle Name" at bounding box center [697, 264] width 127 height 20
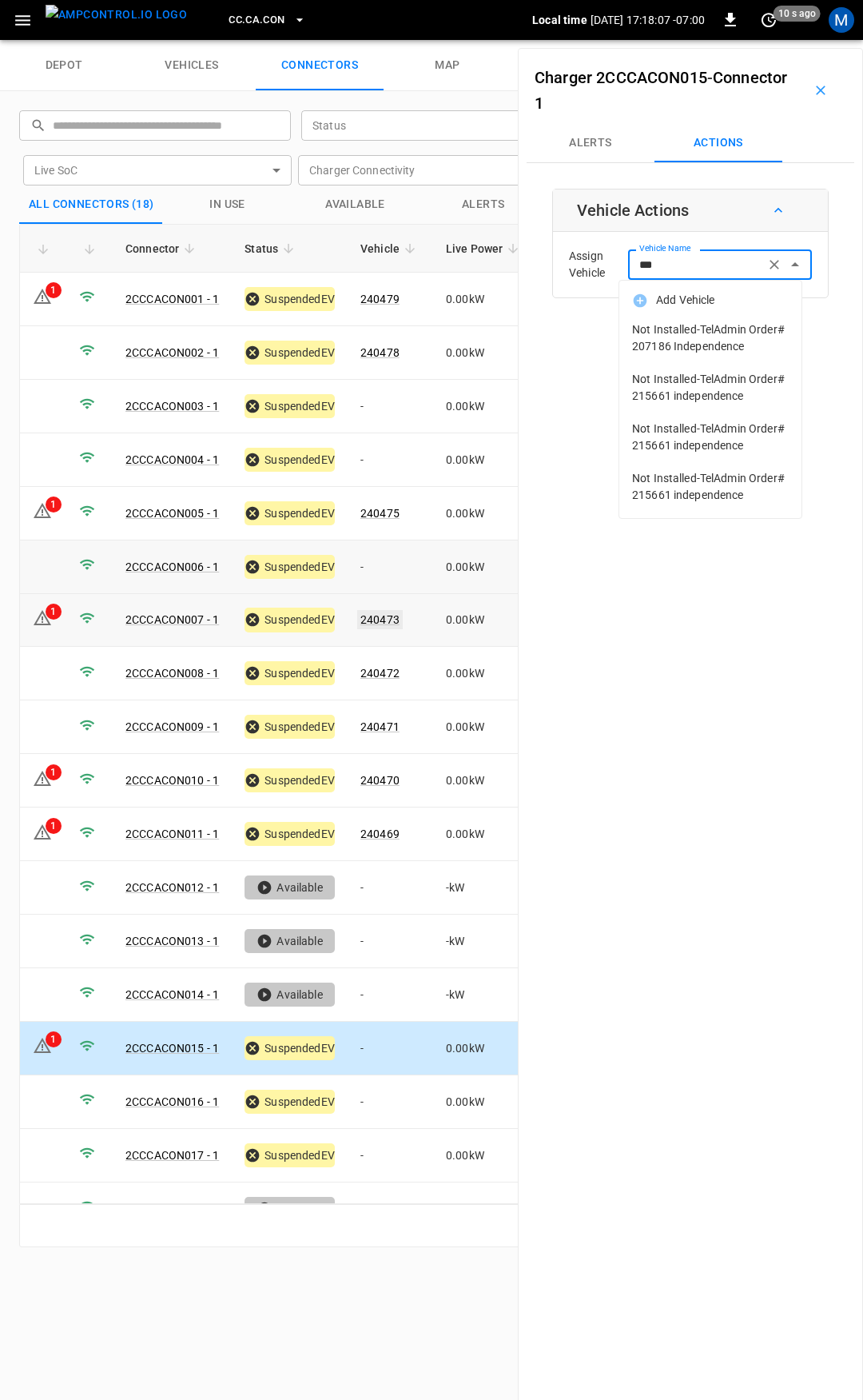
type input "***"
click at [382, 616] on link "240473" at bounding box center [380, 620] width 46 height 20
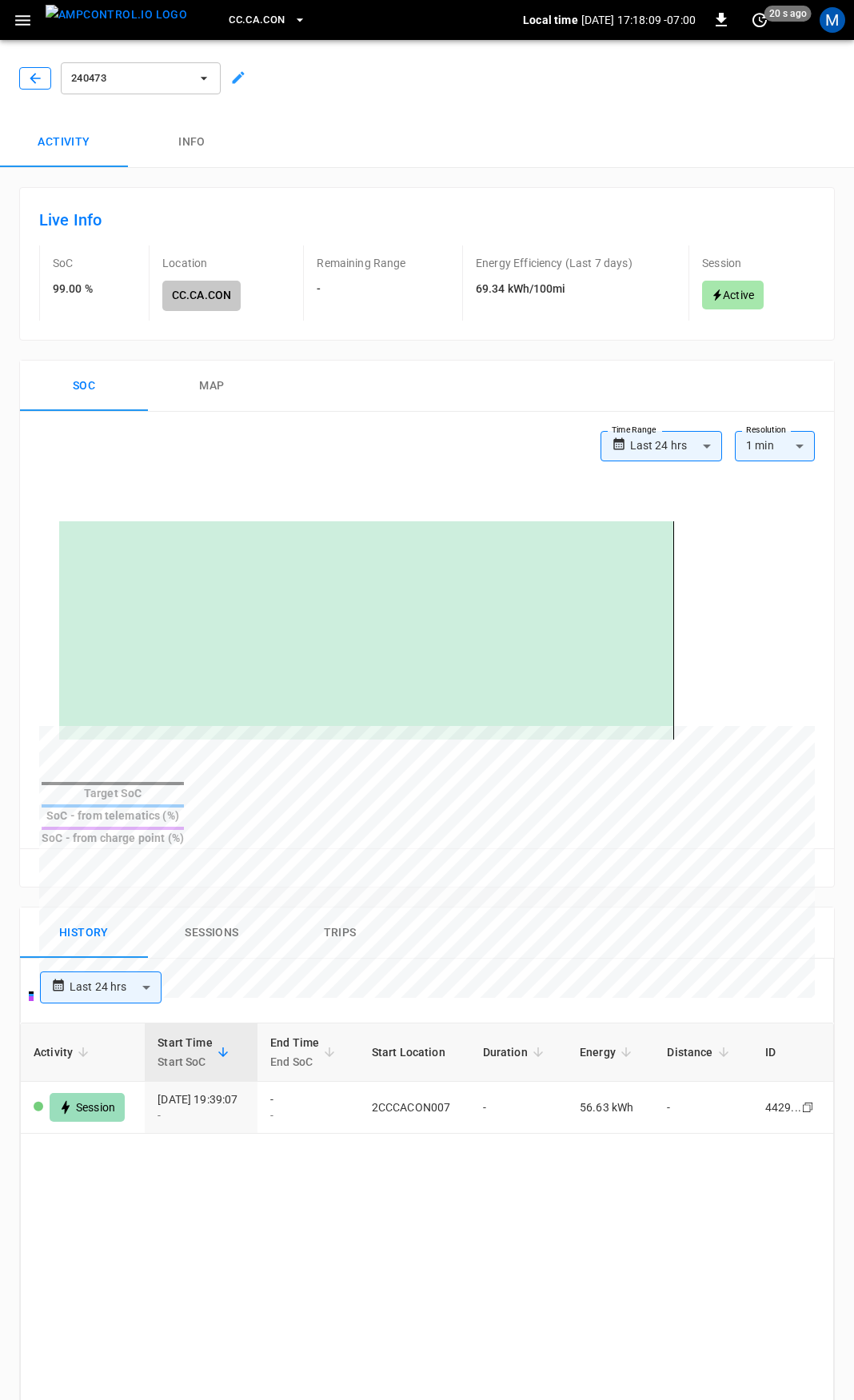
click at [39, 74] on icon "button" at bounding box center [35, 78] width 16 height 16
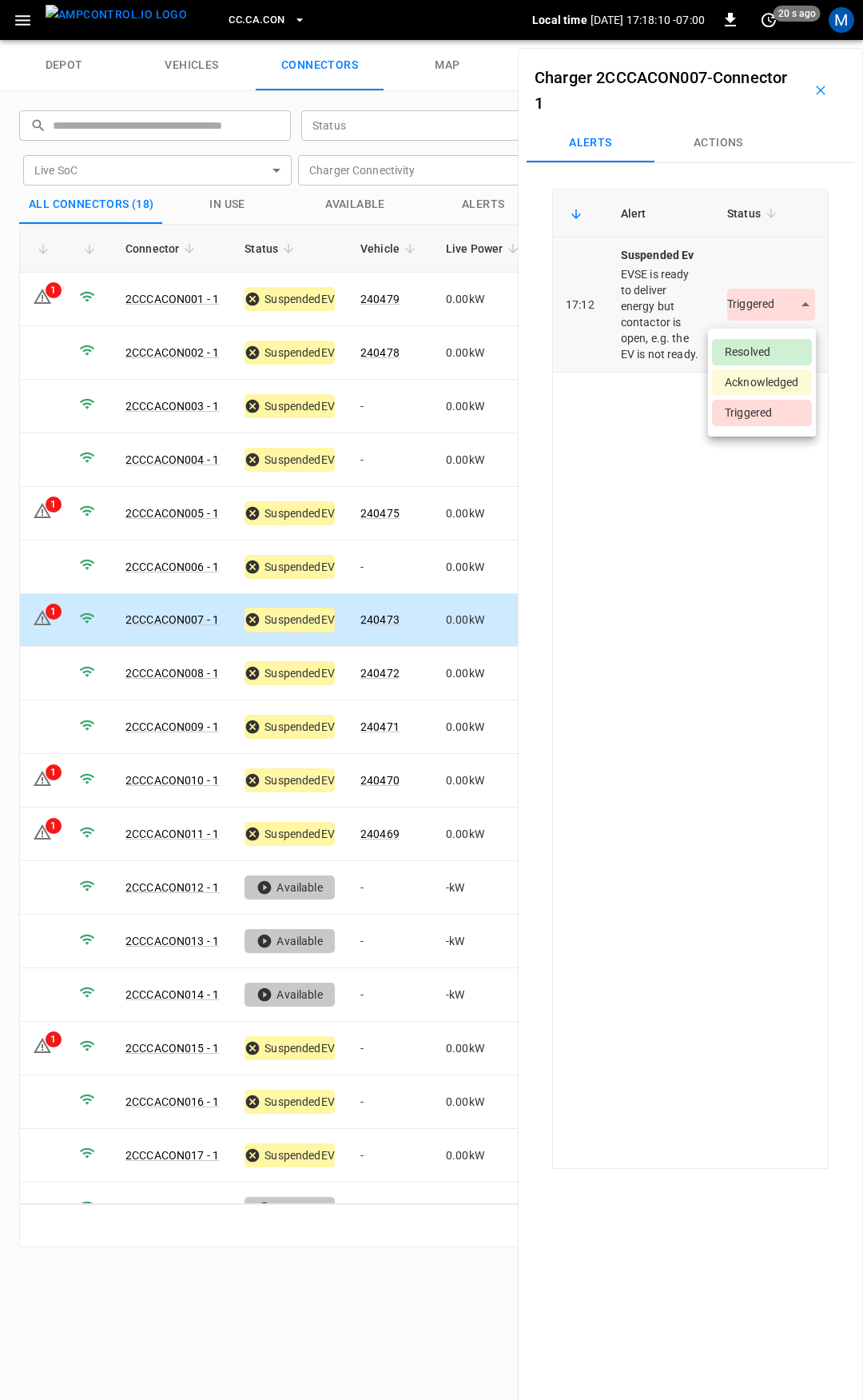
click at [760, 40] on body "CC.CA.CON Local time 2025-09-04 17:18:10 -07:00 0 20 s ago M depot vehicles con…" at bounding box center [432, 20] width 863 height 40
click at [751, 351] on li "Resolved" at bounding box center [762, 351] width 100 height 26
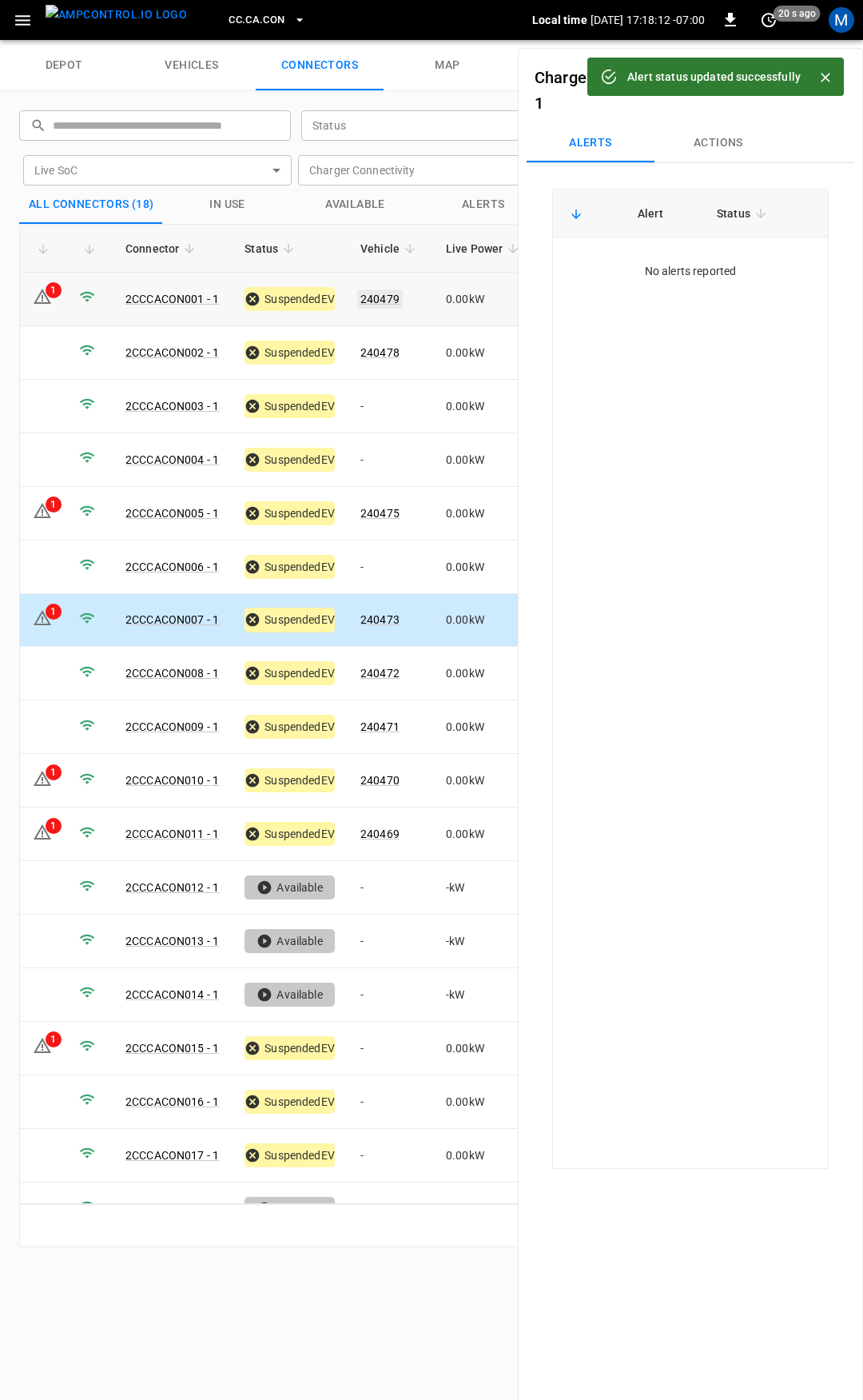
click at [382, 295] on link "240479" at bounding box center [380, 299] width 46 height 20
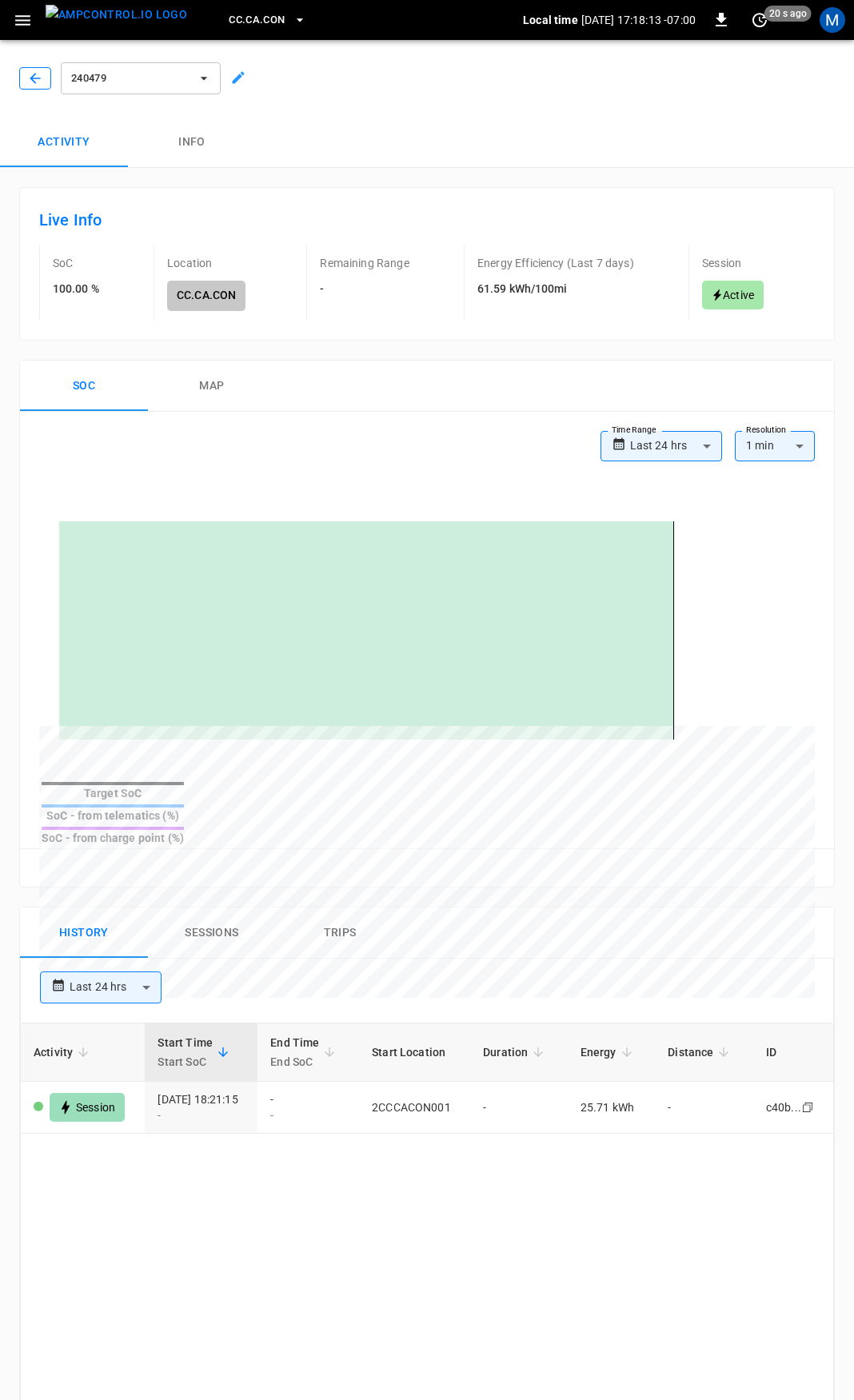
click at [32, 78] on icon "button" at bounding box center [34, 78] width 11 height 11
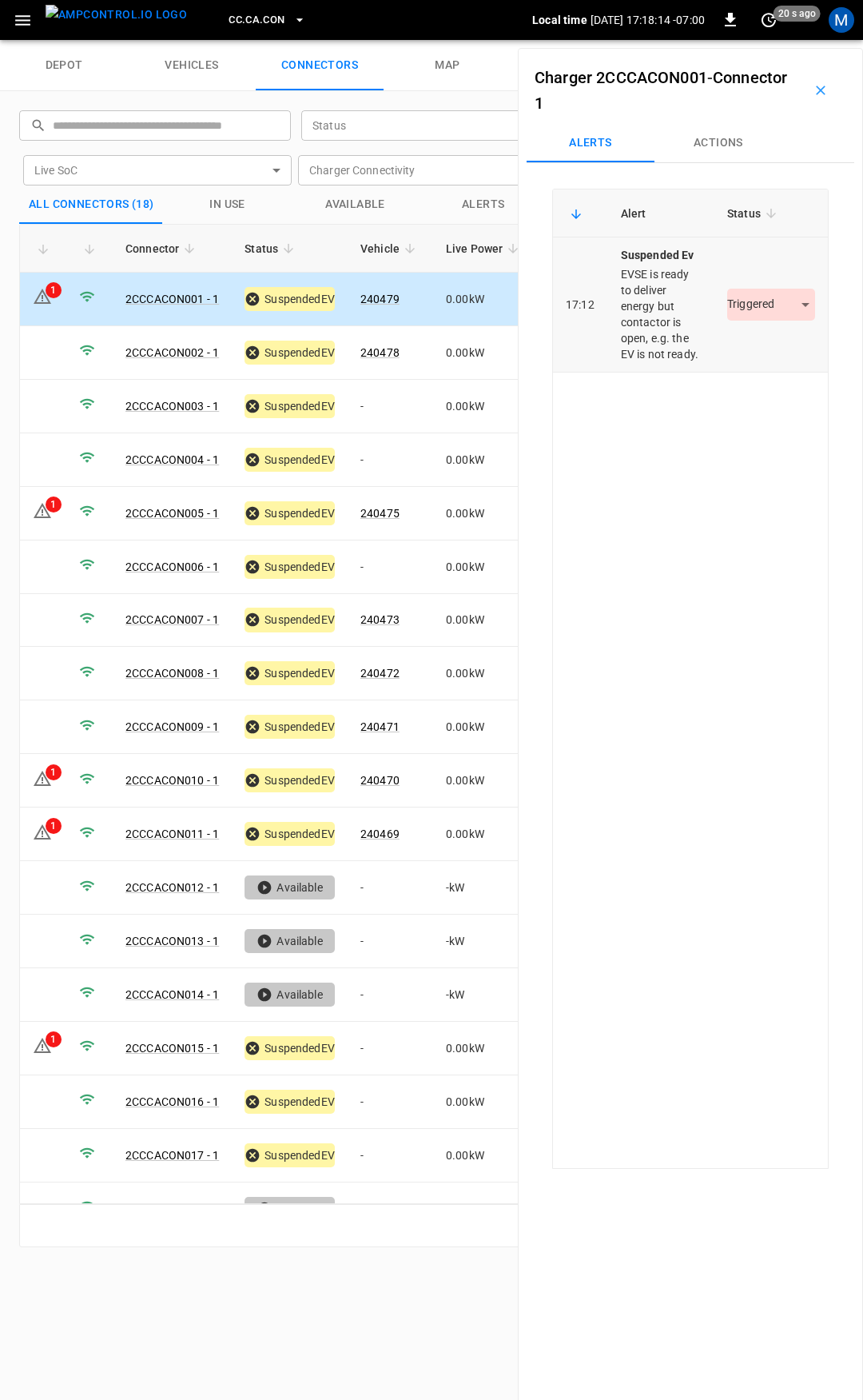
click at [757, 40] on body "CC.CA.CON Local time 2025-09-04 17:18:14 -07:00 0 20 s ago M depot vehicles con…" at bounding box center [432, 20] width 863 height 40
click at [756, 347] on li "Resolved" at bounding box center [762, 351] width 100 height 26
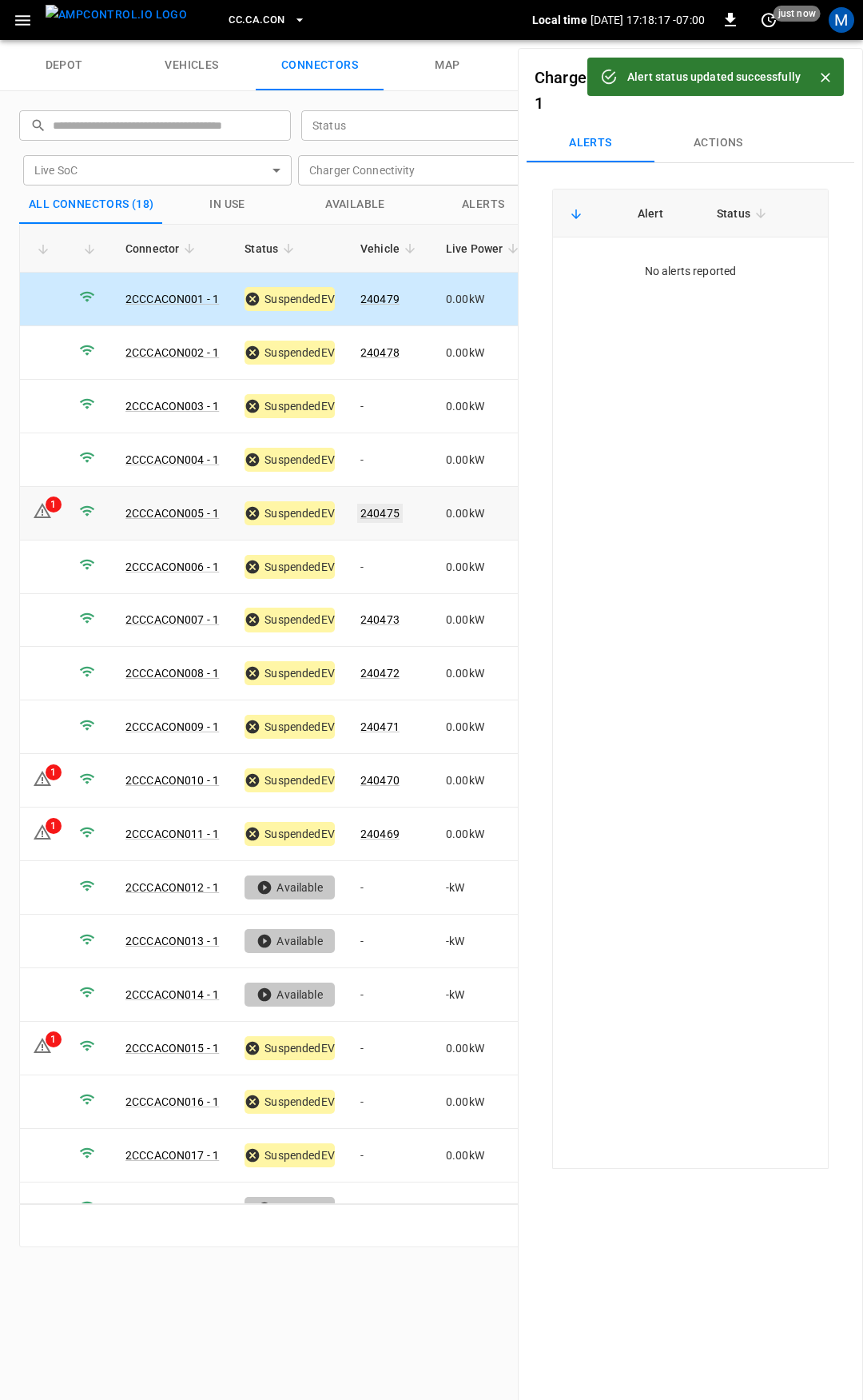
click at [391, 510] on link "240475" at bounding box center [380, 514] width 46 height 20
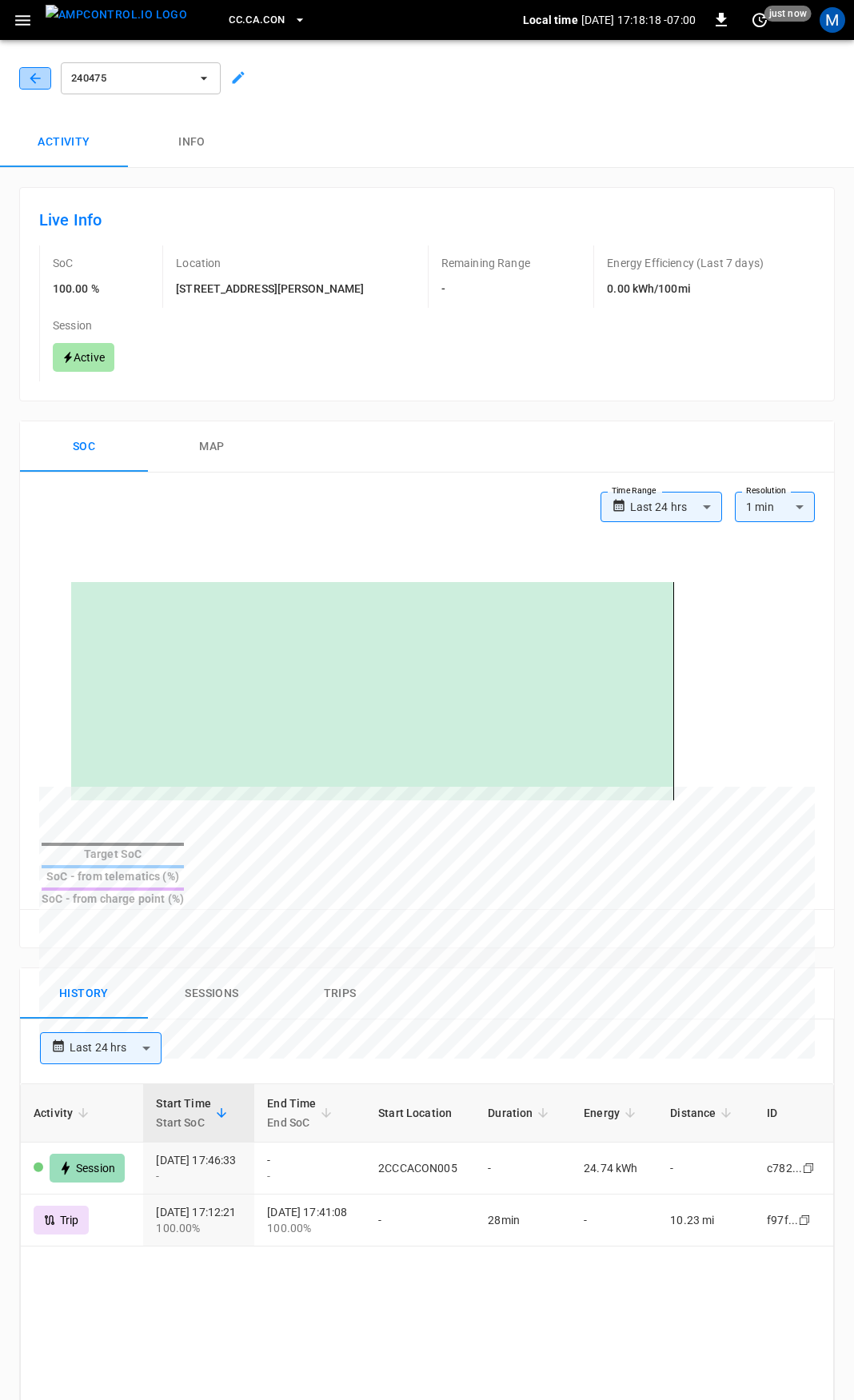
click at [33, 73] on icon "button" at bounding box center [35, 78] width 16 height 16
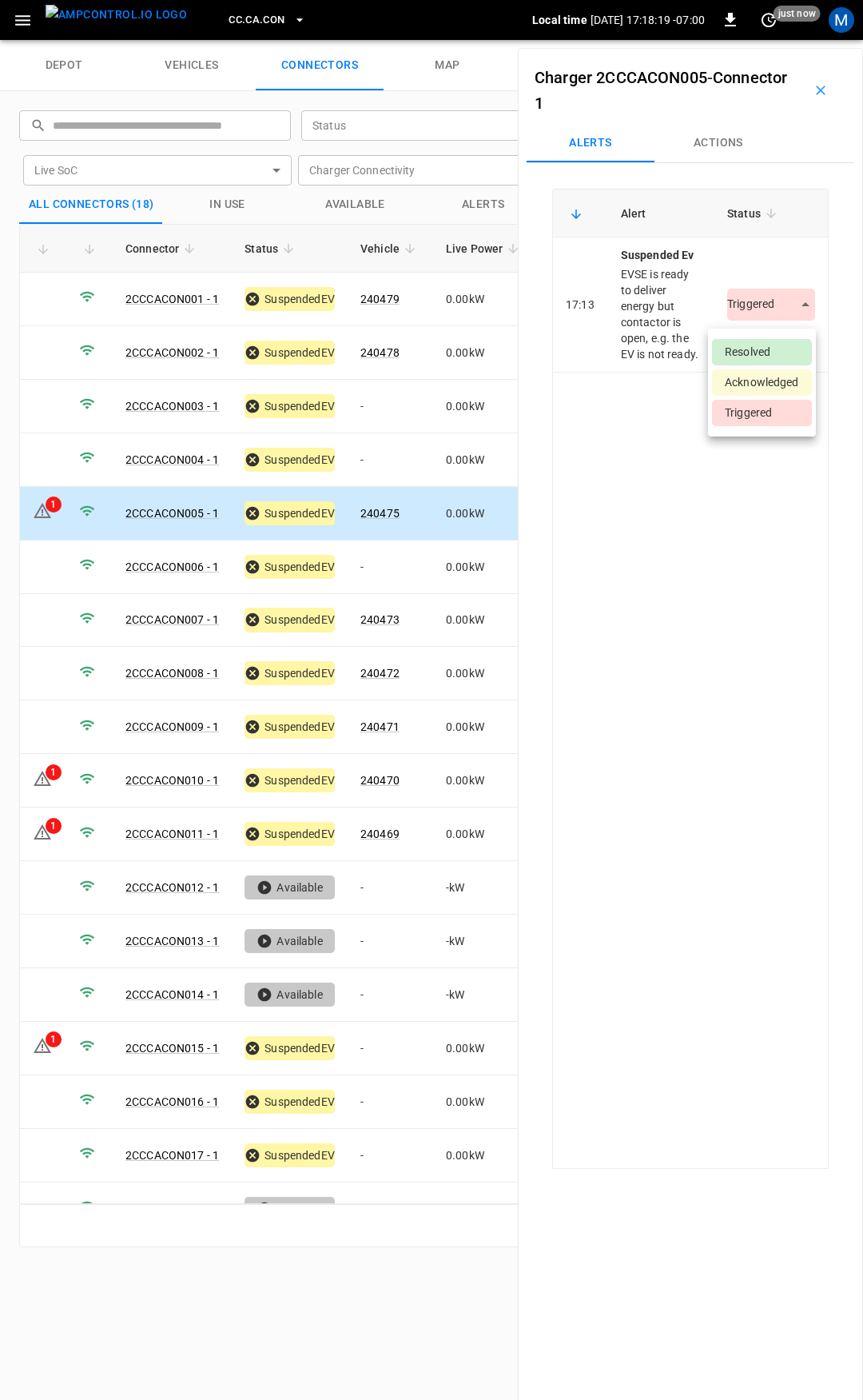
drag, startPoint x: 750, startPoint y: 308, endPoint x: 783, endPoint y: 350, distance: 53.4
click at [753, 40] on body "CC.CA.CON Local time 2025-09-04 17:18:19 -07:00 0 just now M depot vehicles con…" at bounding box center [432, 20] width 863 height 40
click at [784, 351] on li "Resolved" at bounding box center [762, 351] width 100 height 26
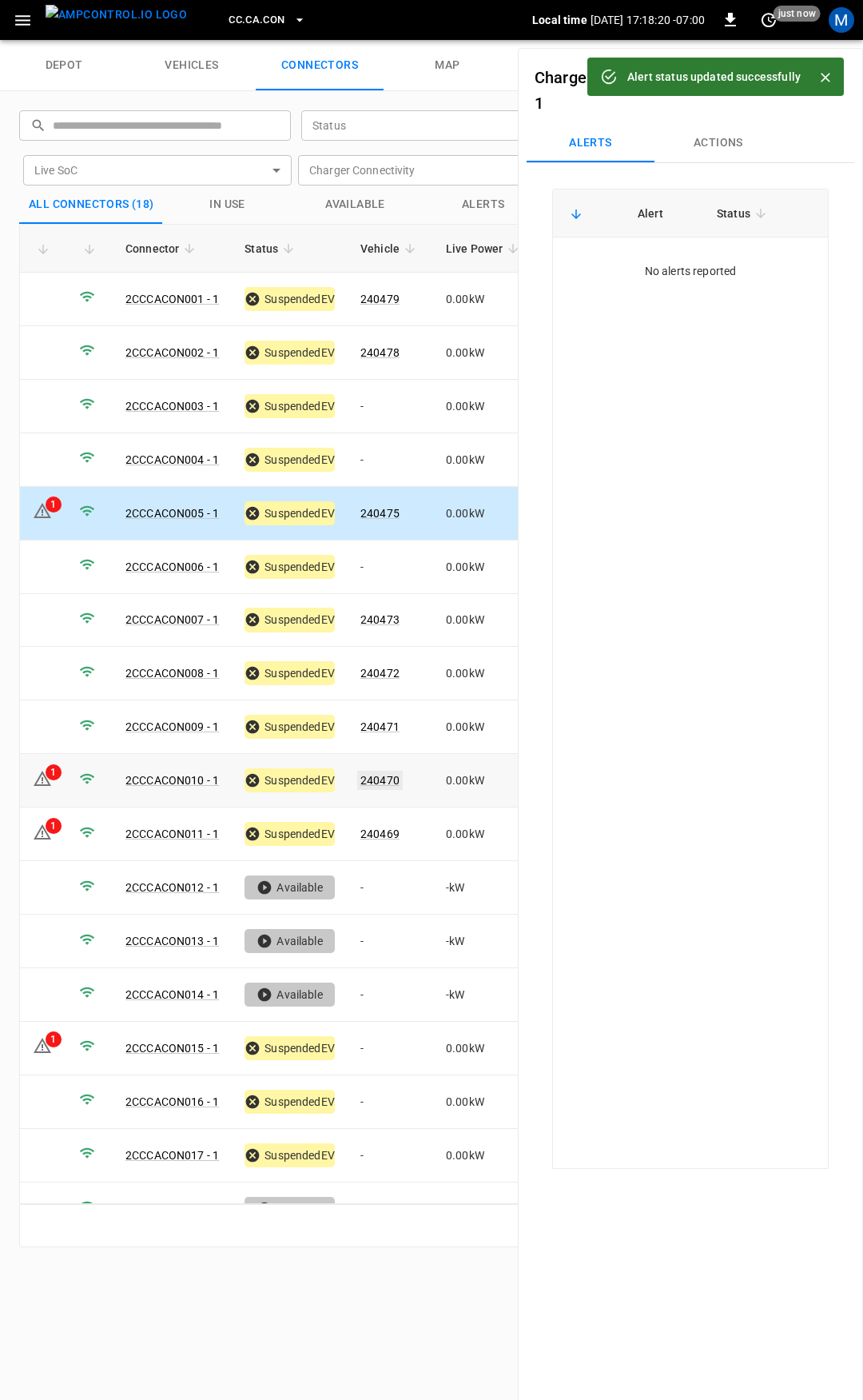
click at [387, 770] on link "240470" at bounding box center [380, 780] width 46 height 20
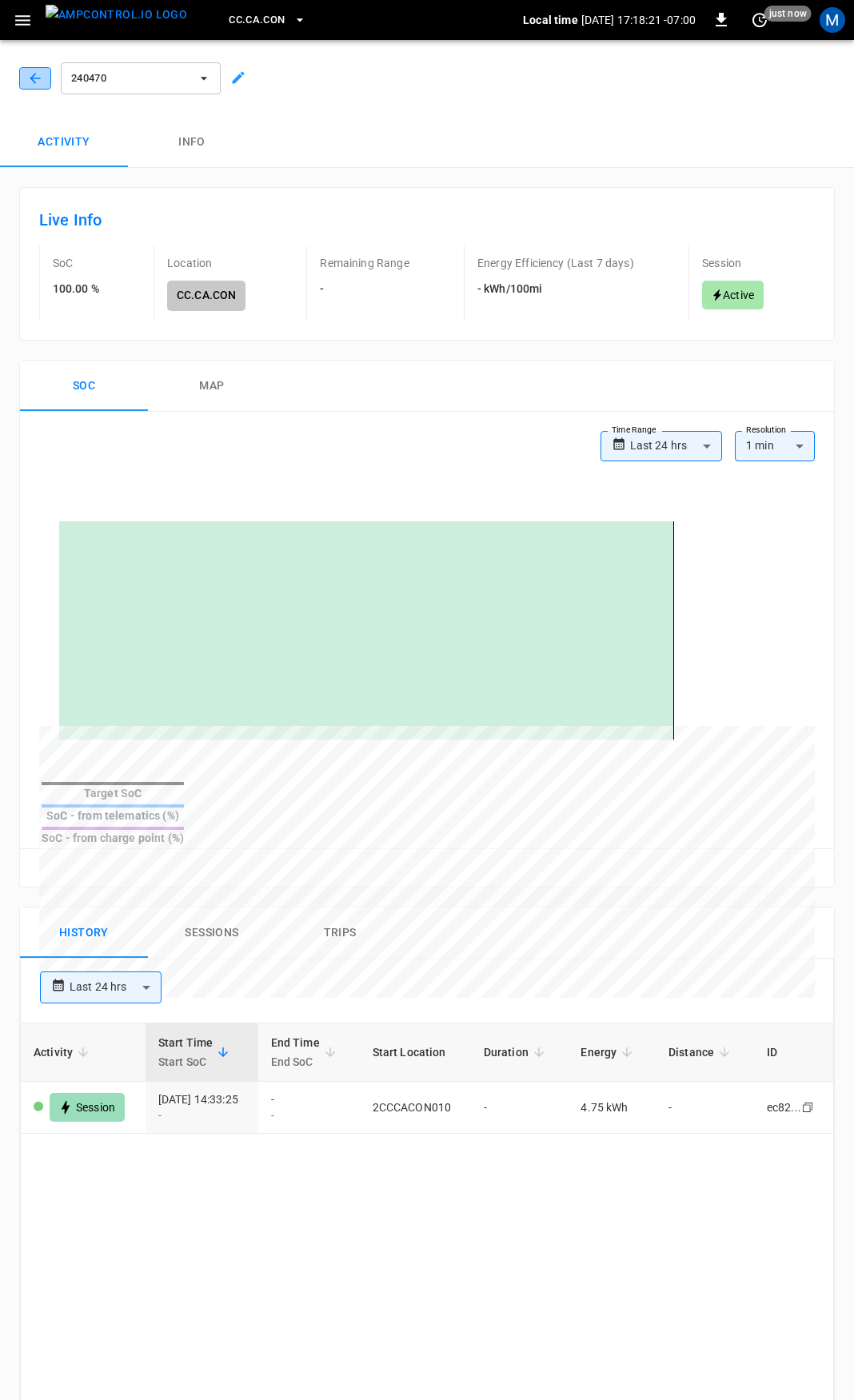
click at [20, 69] on button "button" at bounding box center [35, 78] width 32 height 22
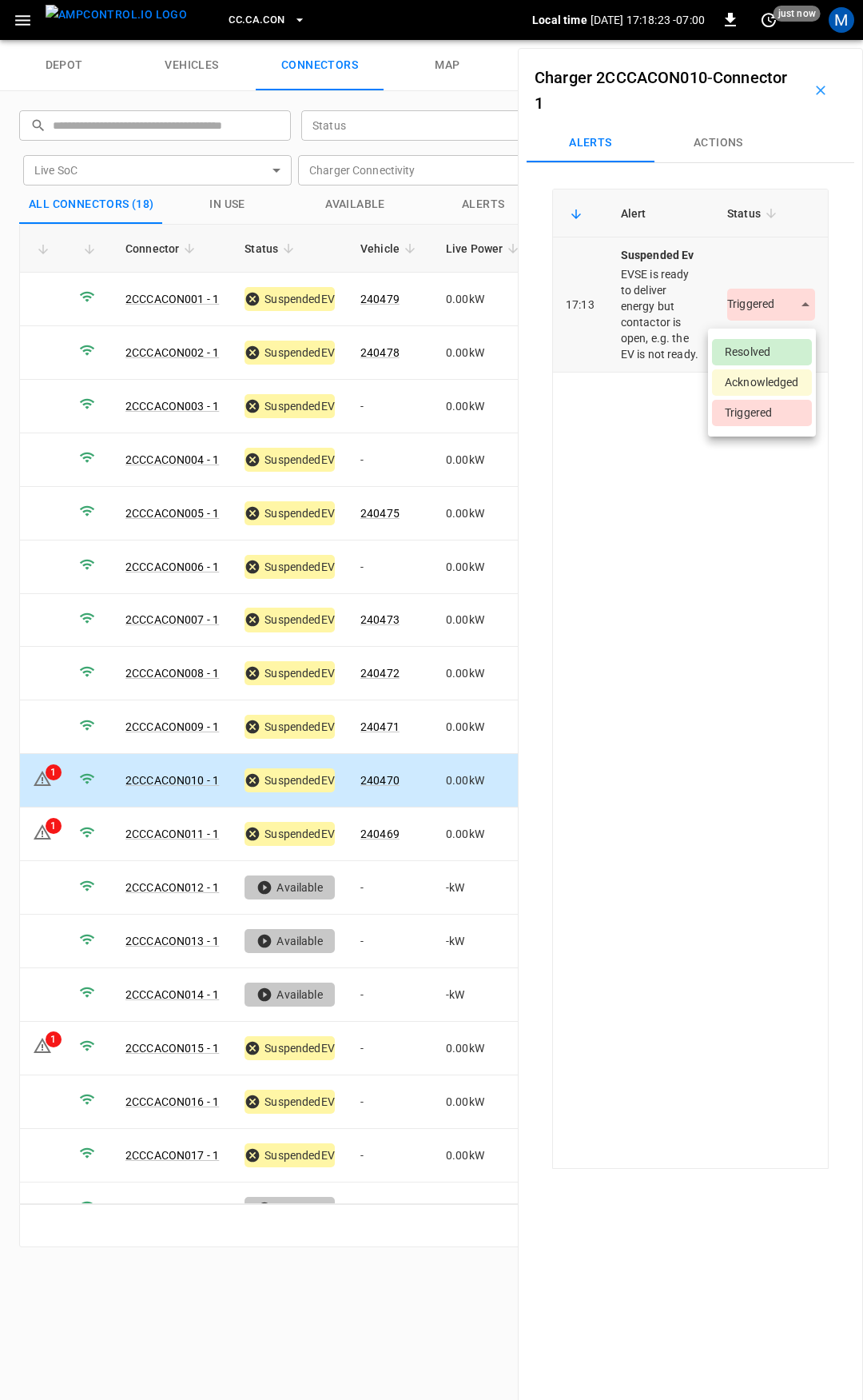
click at [742, 40] on body "CC.CA.CON Local time 2025-09-04 17:18:23 -07:00 0 just now M depot vehicles con…" at bounding box center [432, 20] width 863 height 40
click at [758, 348] on li "Resolved" at bounding box center [762, 351] width 100 height 26
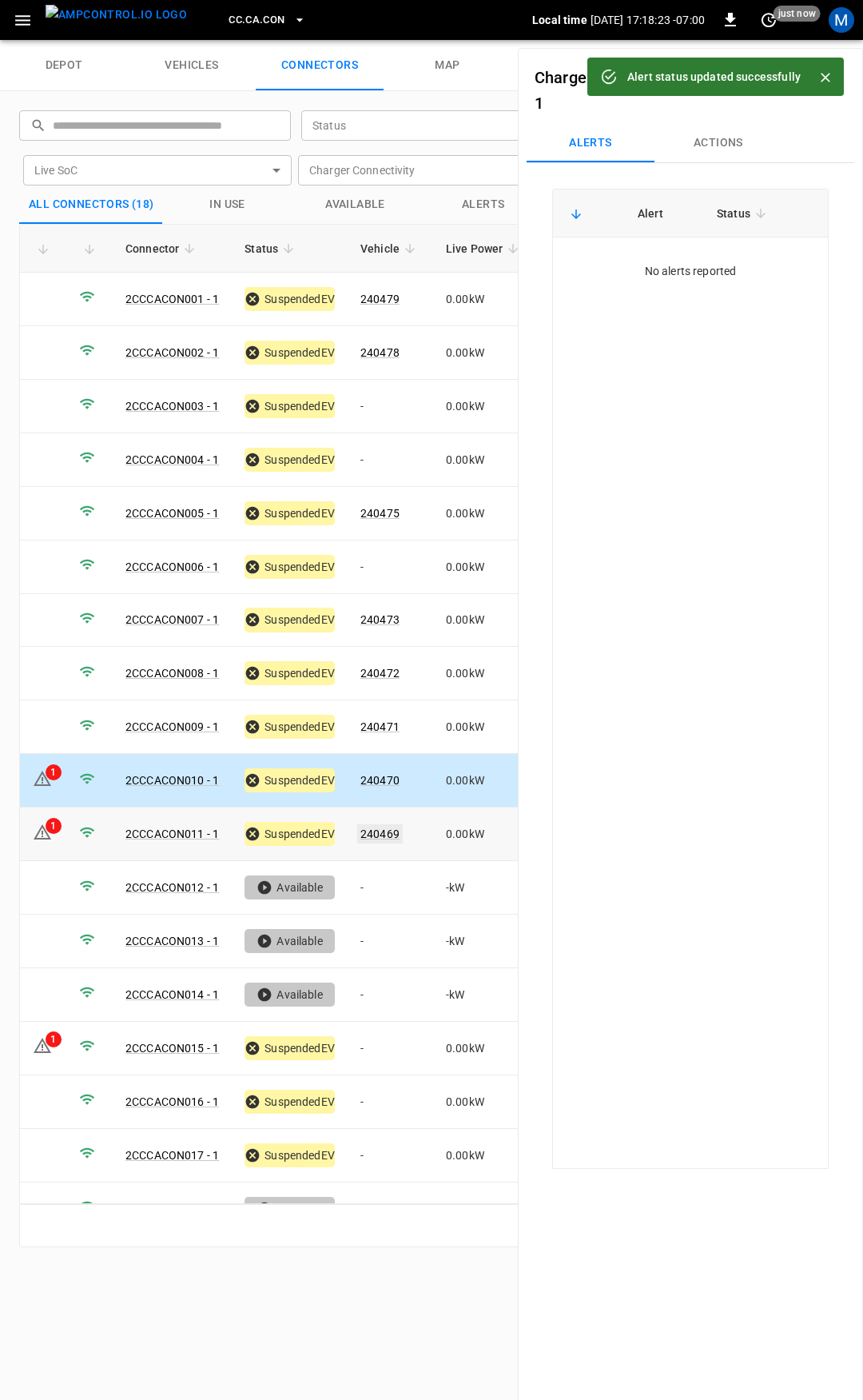
click at [380, 829] on link "240469" at bounding box center [380, 834] width 46 height 20
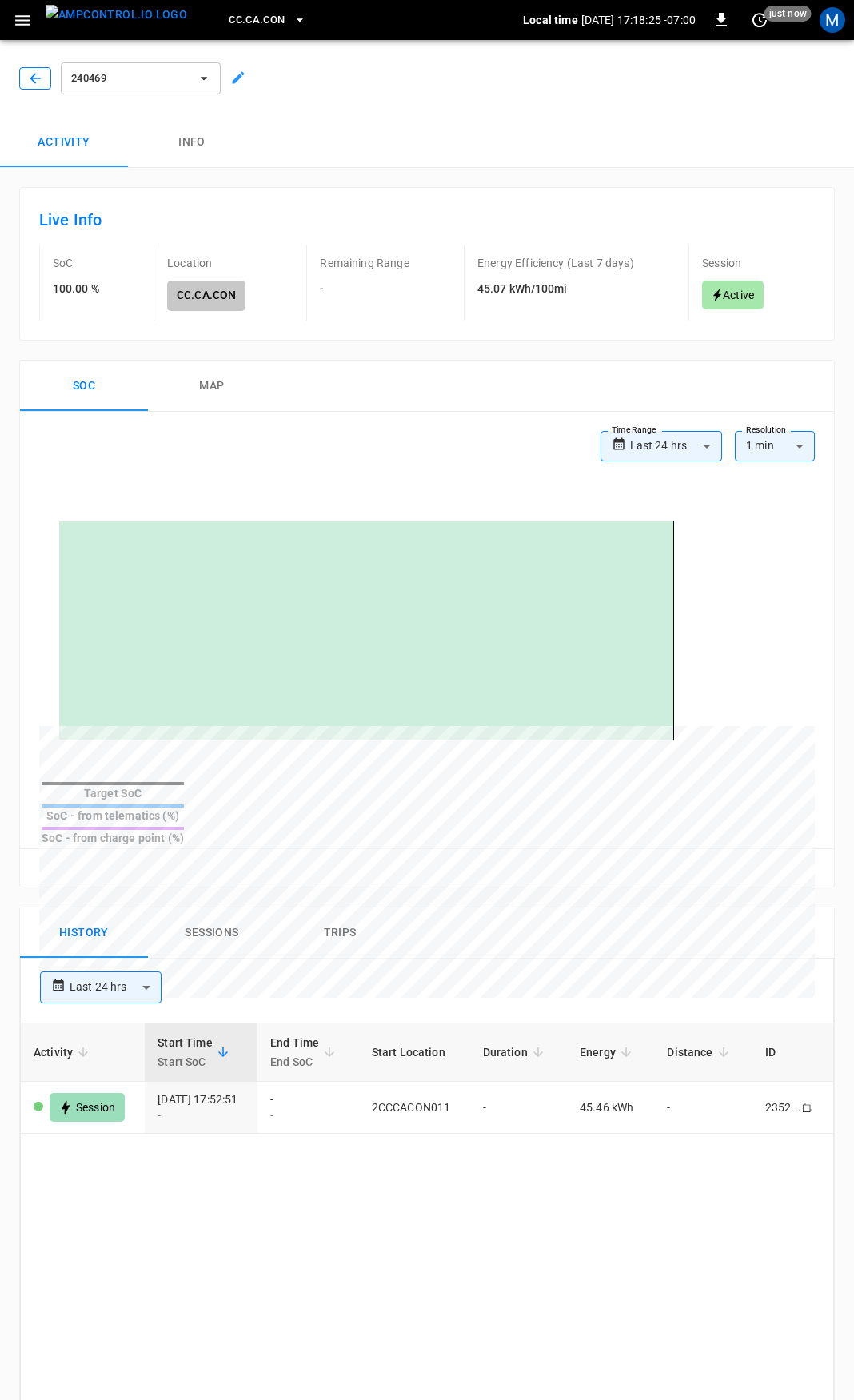
click at [42, 82] on icon "button" at bounding box center [35, 78] width 16 height 16
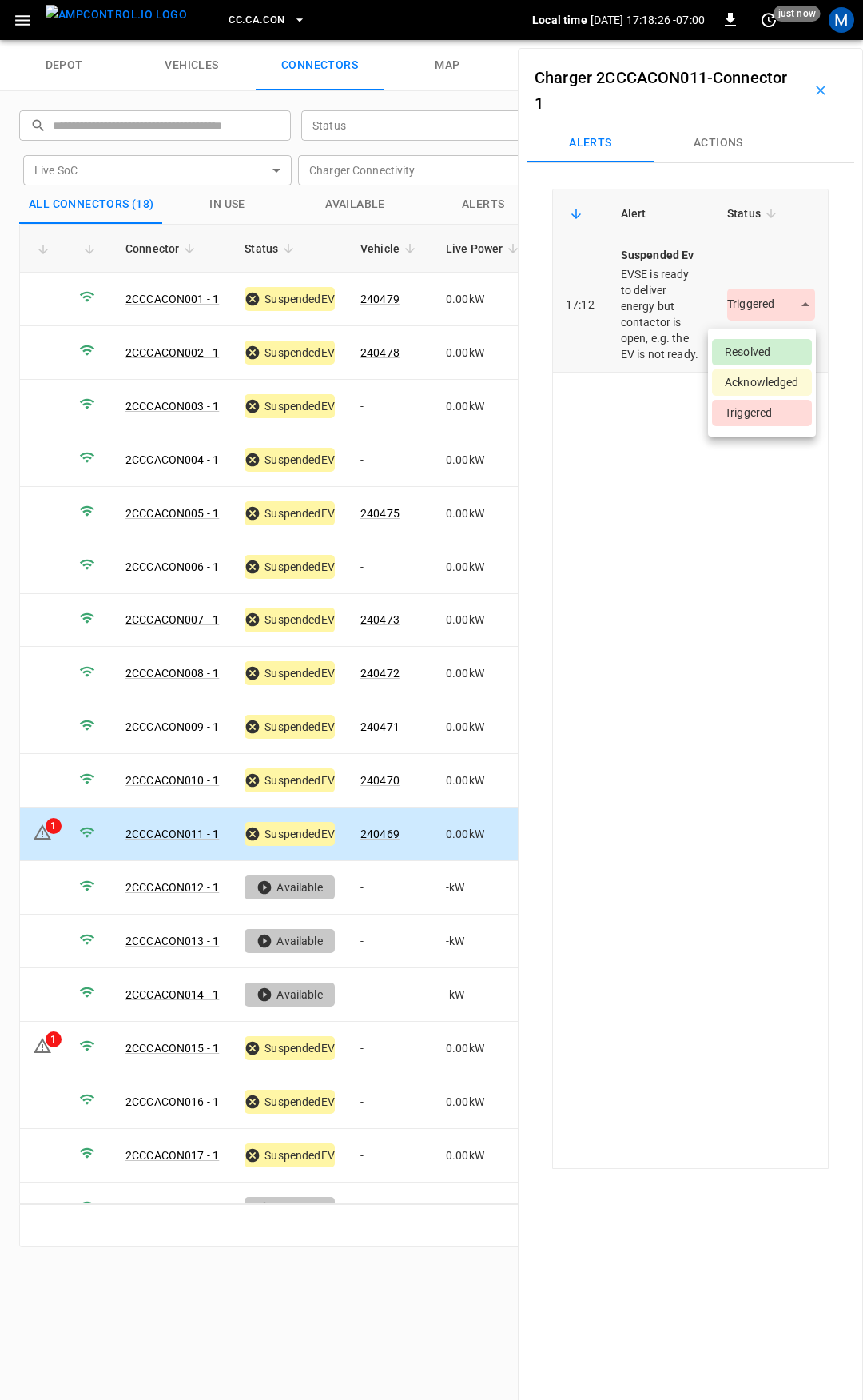
drag, startPoint x: 748, startPoint y: 310, endPoint x: 779, endPoint y: 352, distance: 52.2
click at [748, 40] on body "CC.CA.CON Local time 2025-09-04 17:18:26 -07:00 0 just now M depot vehicles con…" at bounding box center [432, 20] width 863 height 40
click at [760, 346] on li "Resolved" at bounding box center [762, 351] width 100 height 26
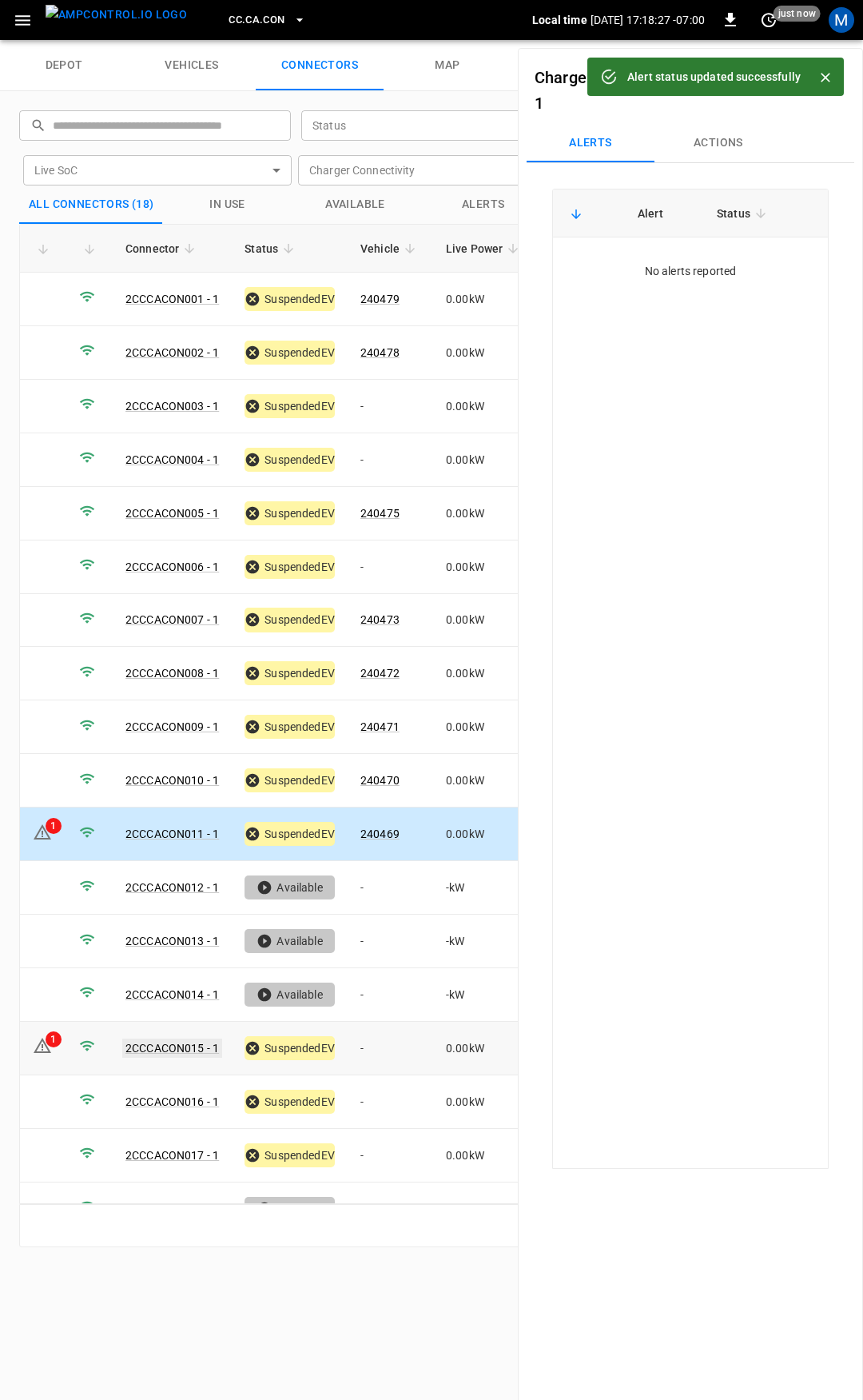
click at [196, 1039] on link "2CCCACON015 - 1" at bounding box center [172, 1049] width 100 height 20
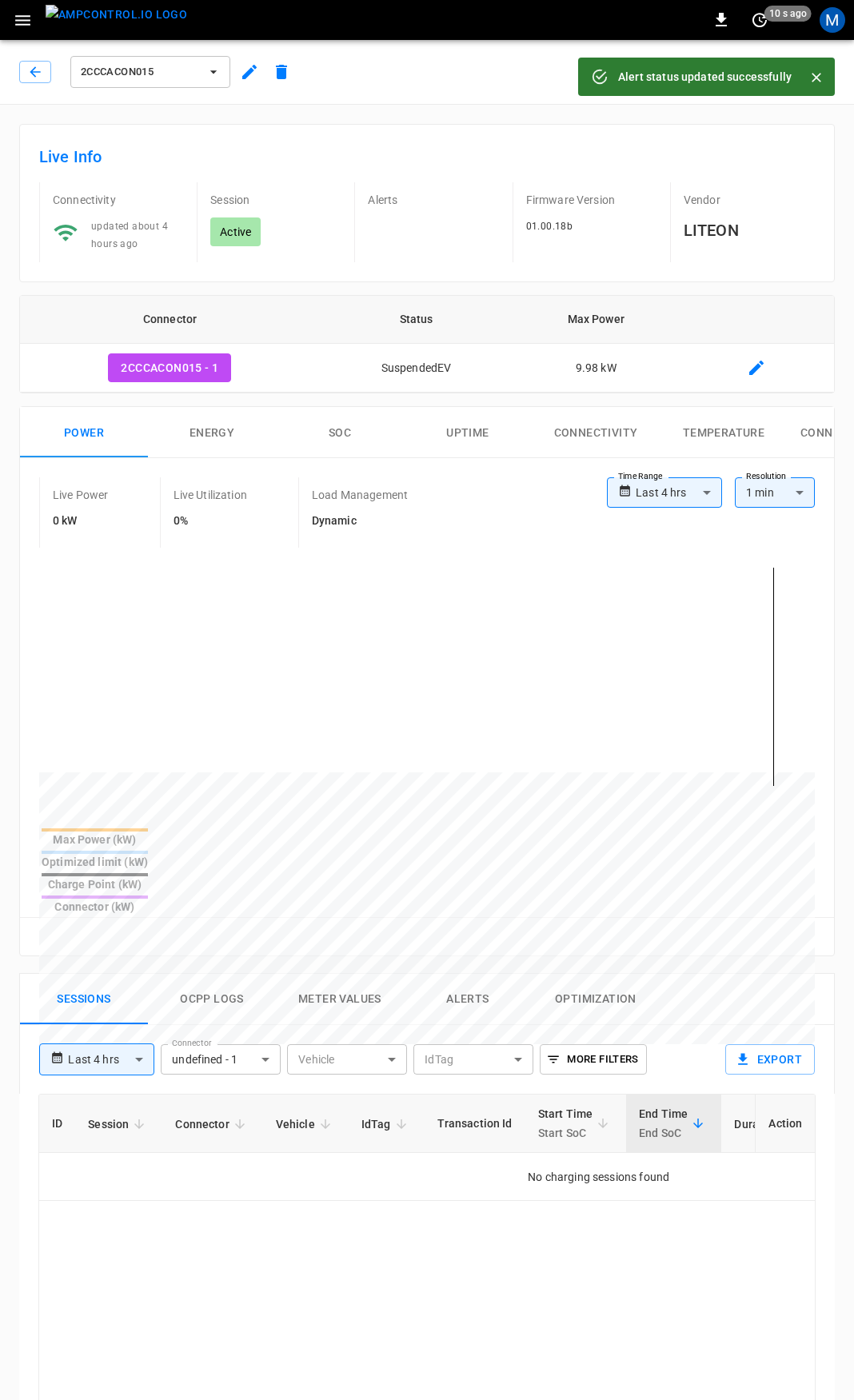
type input "**********"
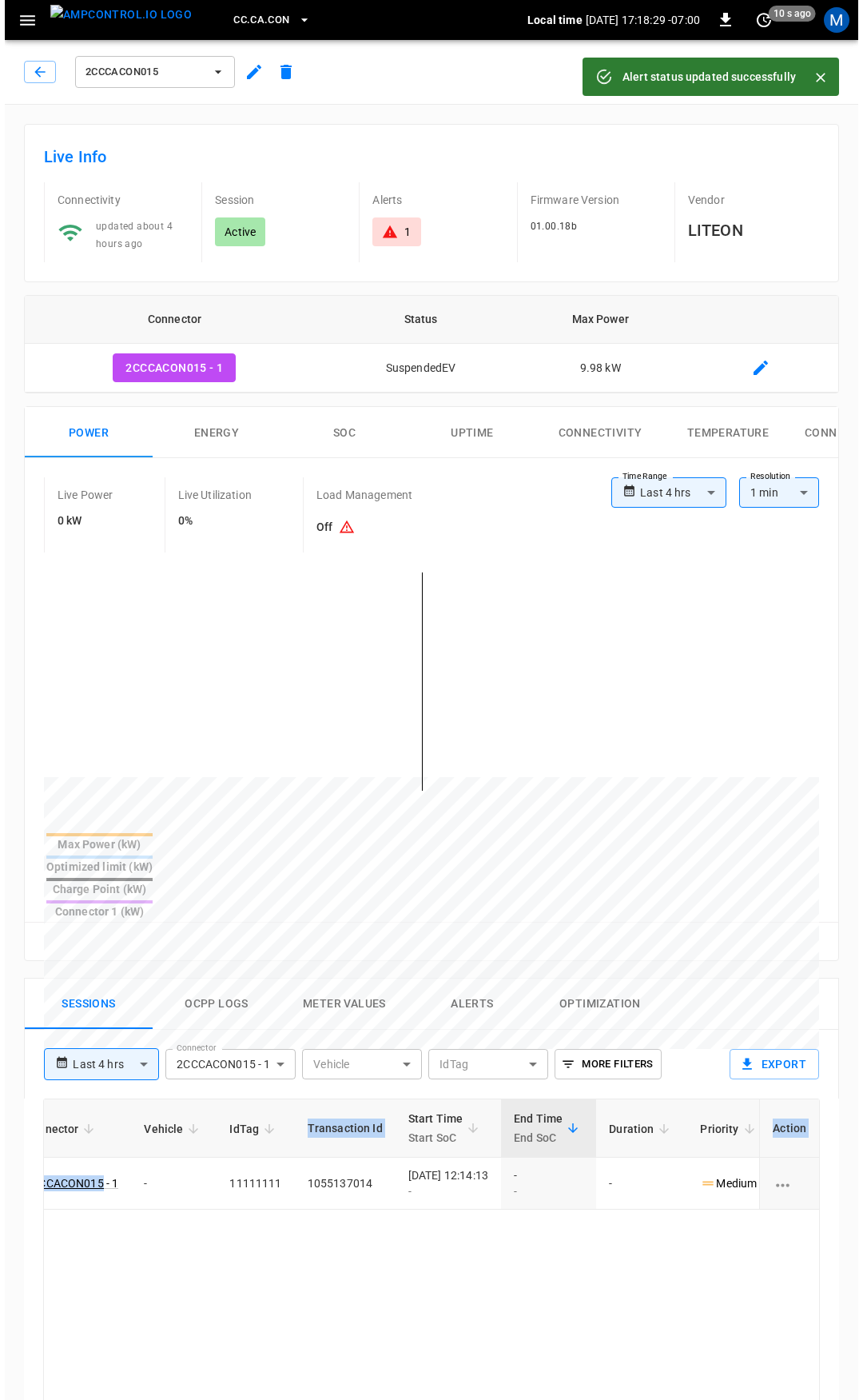
scroll to position [0, 423]
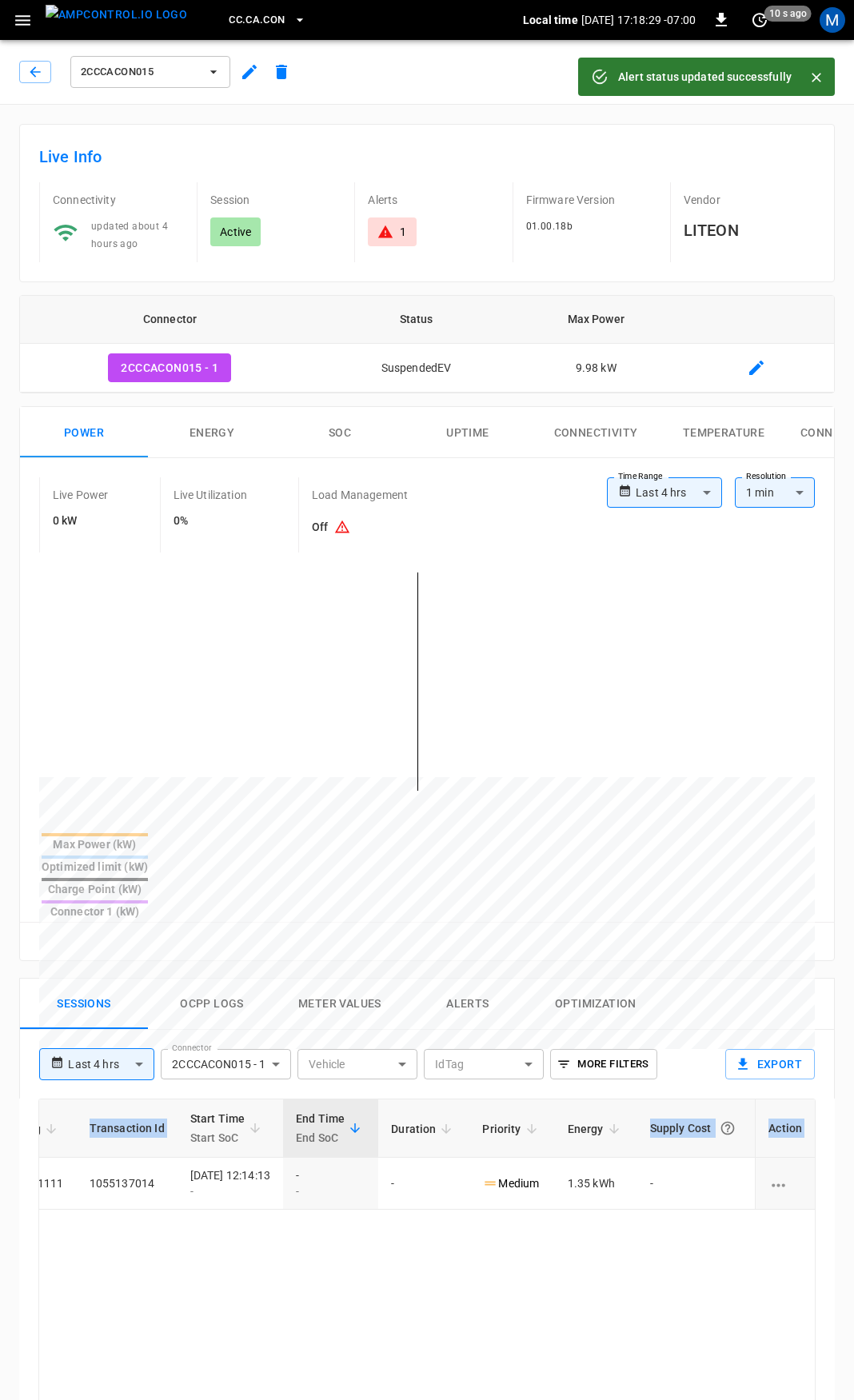
drag, startPoint x: 293, startPoint y: 1134, endPoint x: 695, endPoint y: 1275, distance: 426.0
click at [854, 1134] on html "**********" at bounding box center [427, 1070] width 854 height 2141
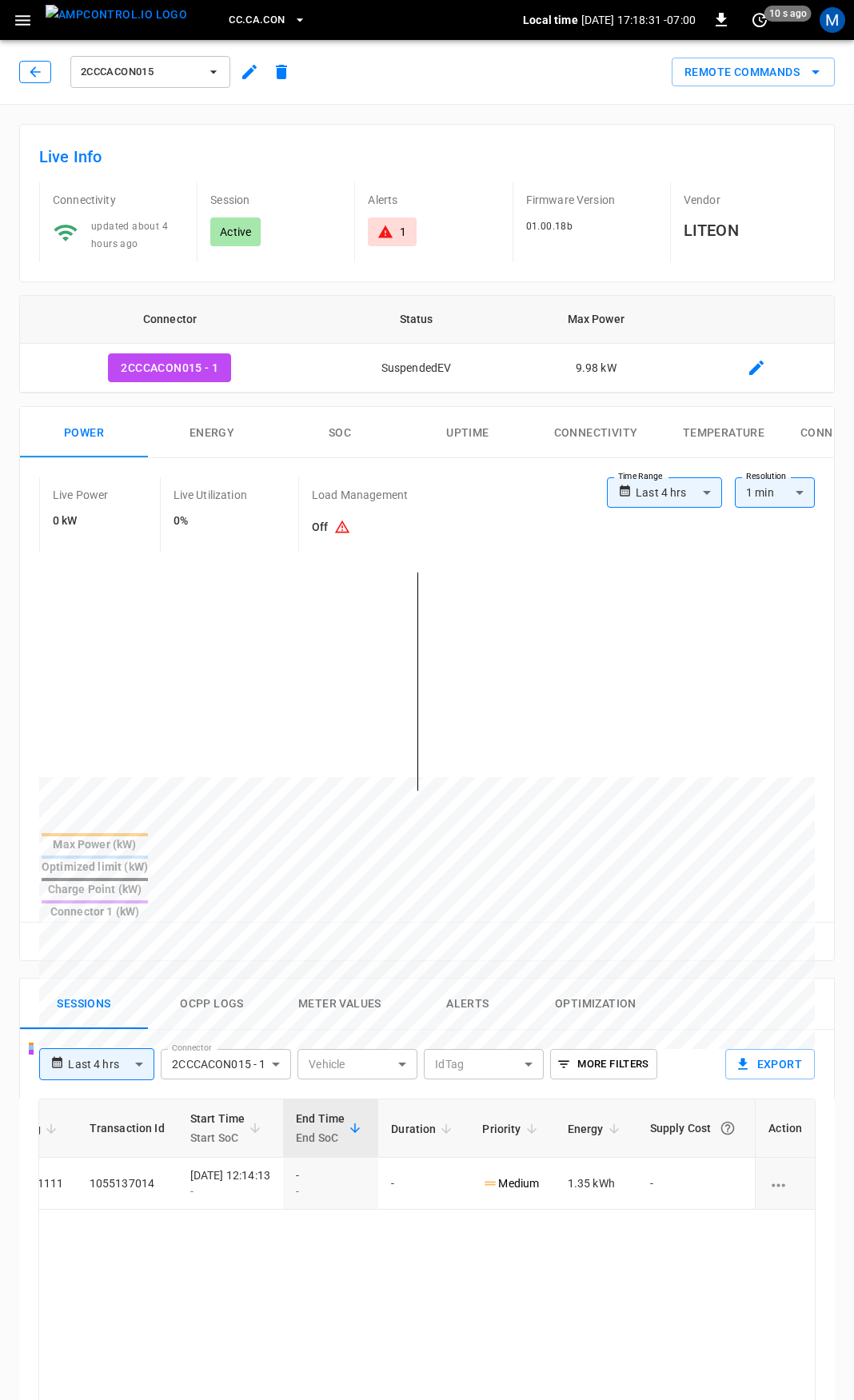
click at [20, 73] on button "button" at bounding box center [35, 71] width 32 height 22
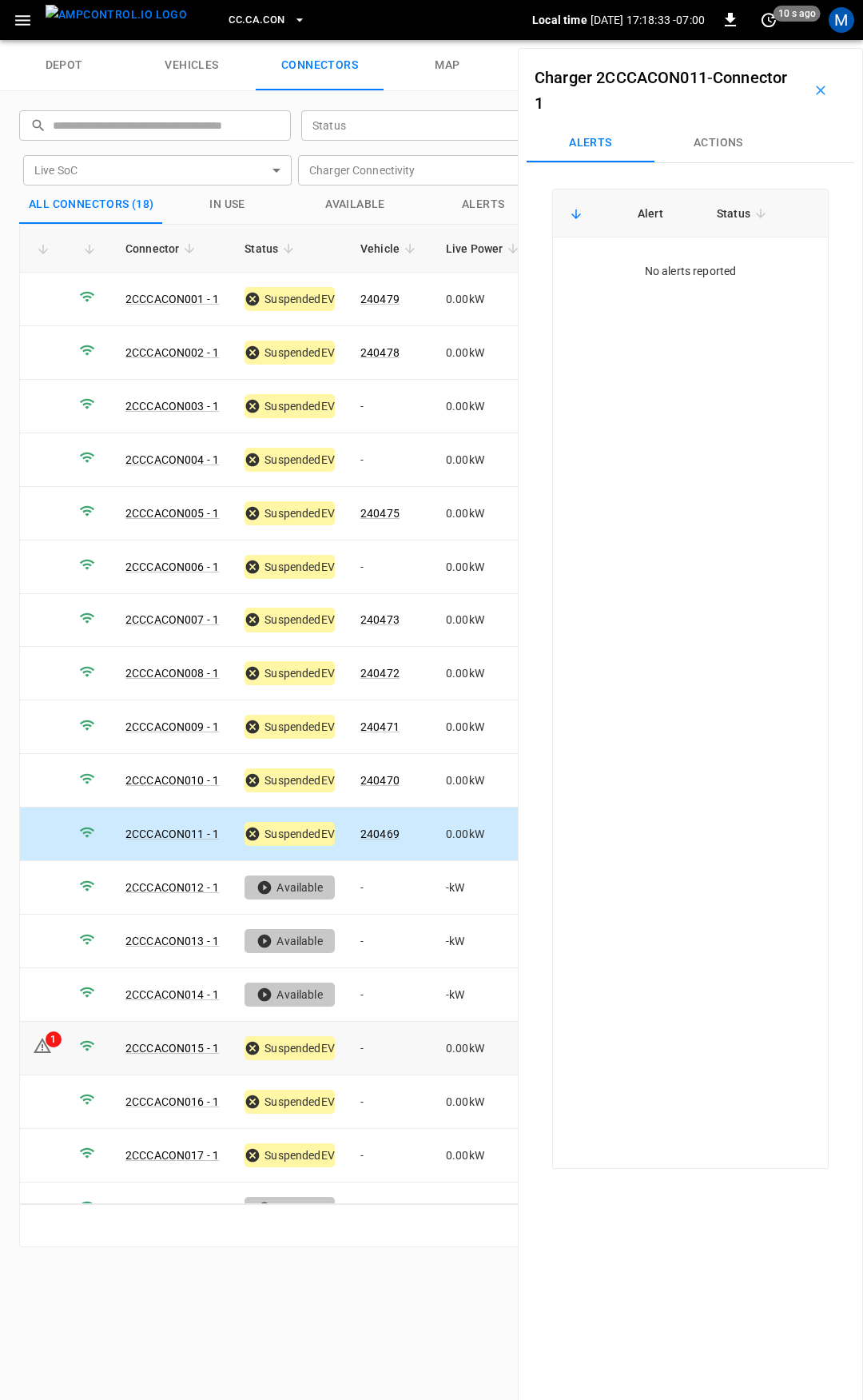
click at [390, 1037] on td "-" at bounding box center [390, 1049] width 86 height 54
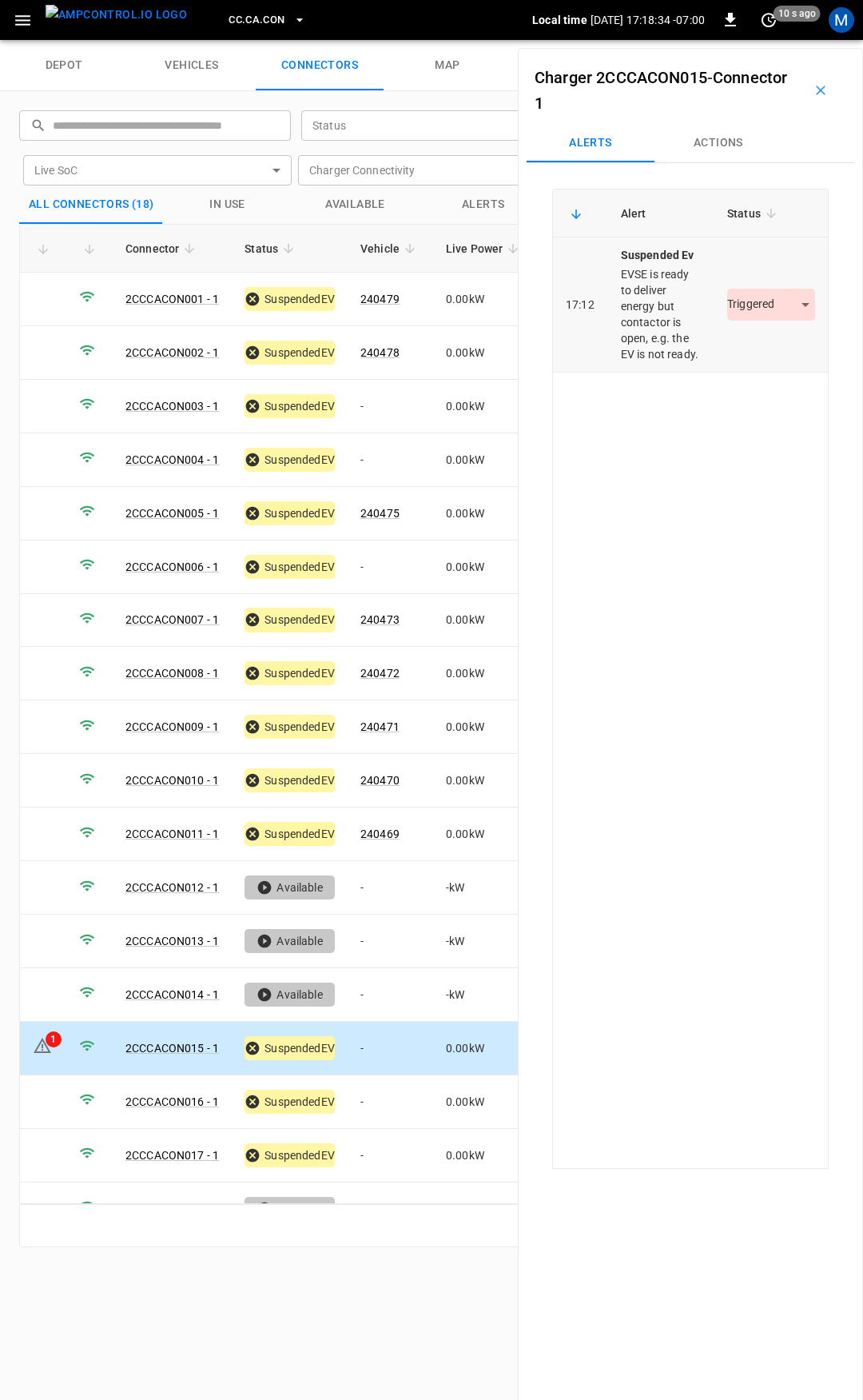
click at [748, 40] on body "CC.CA.CON Local time 2025-09-04 17:18:34 -07:00 0 10 s ago M depot vehicles con…" at bounding box center [432, 20] width 863 height 40
click at [764, 357] on li "Resolved" at bounding box center [762, 351] width 100 height 26
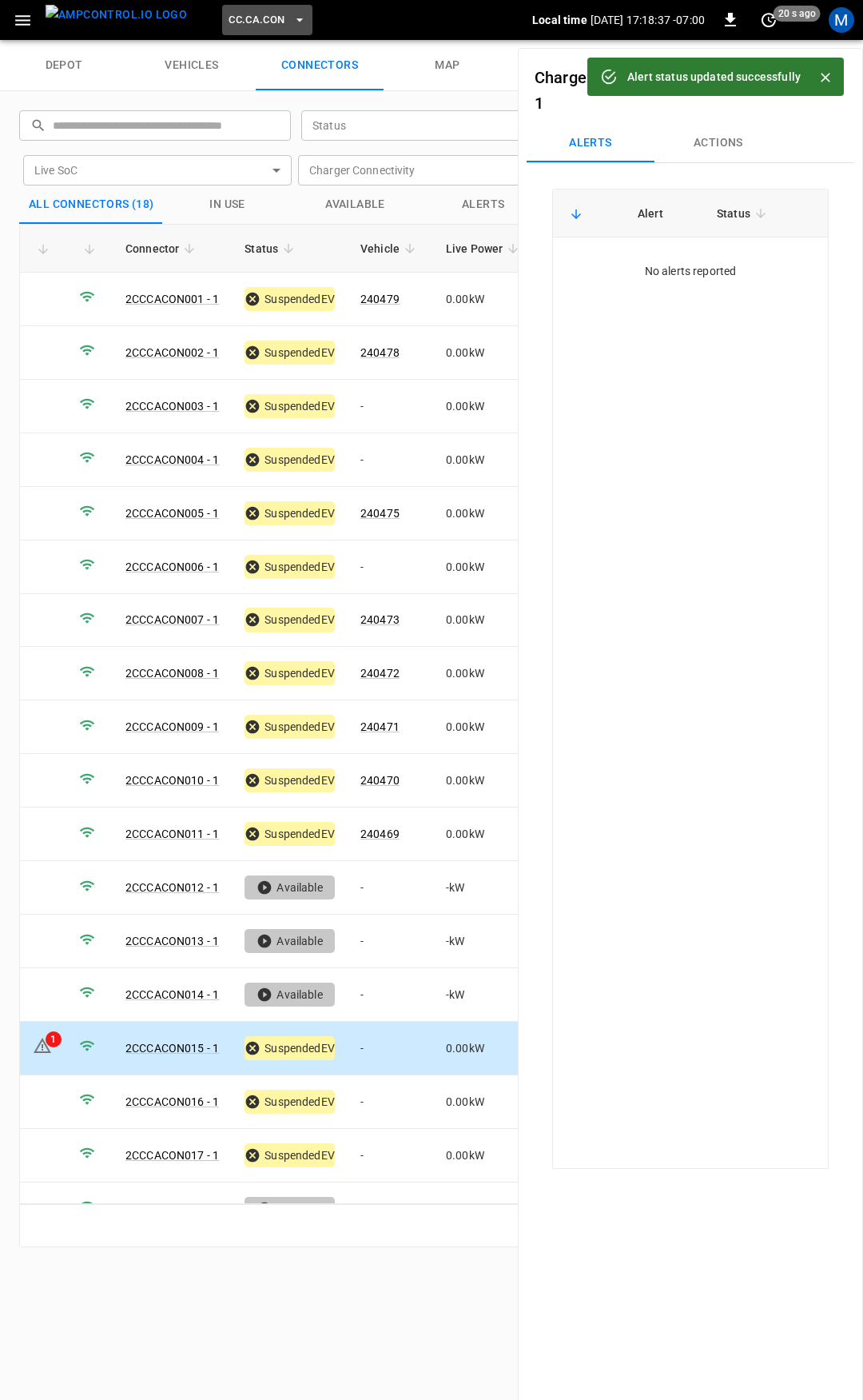
click at [235, 13] on span "CC.CA.CON" at bounding box center [256, 20] width 56 height 19
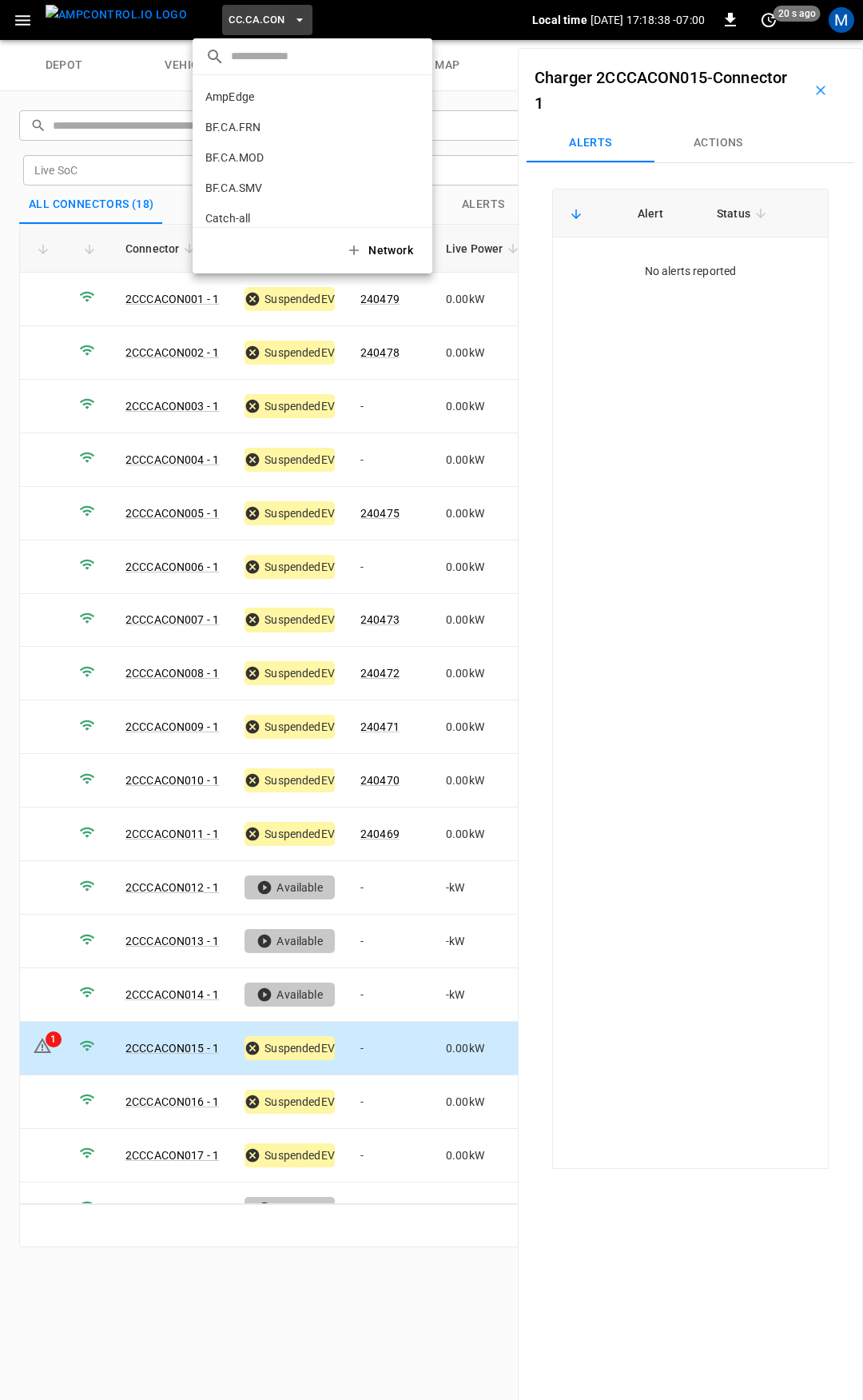
scroll to position [147, 0]
click at [228, 118] on li "CC.CA.FAI 4d3b ..." at bounding box center [312, 132] width 240 height 30
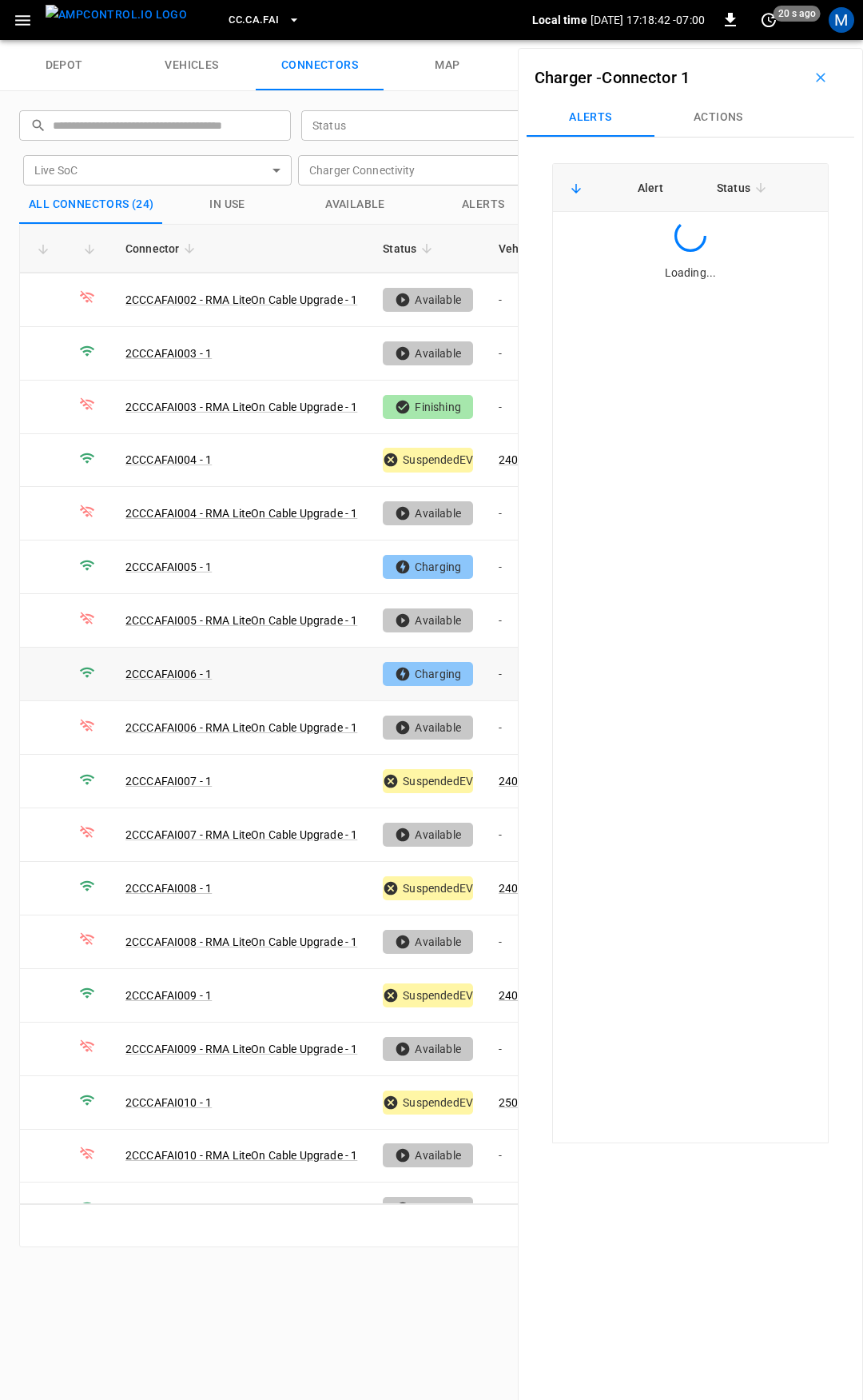
scroll to position [0, 0]
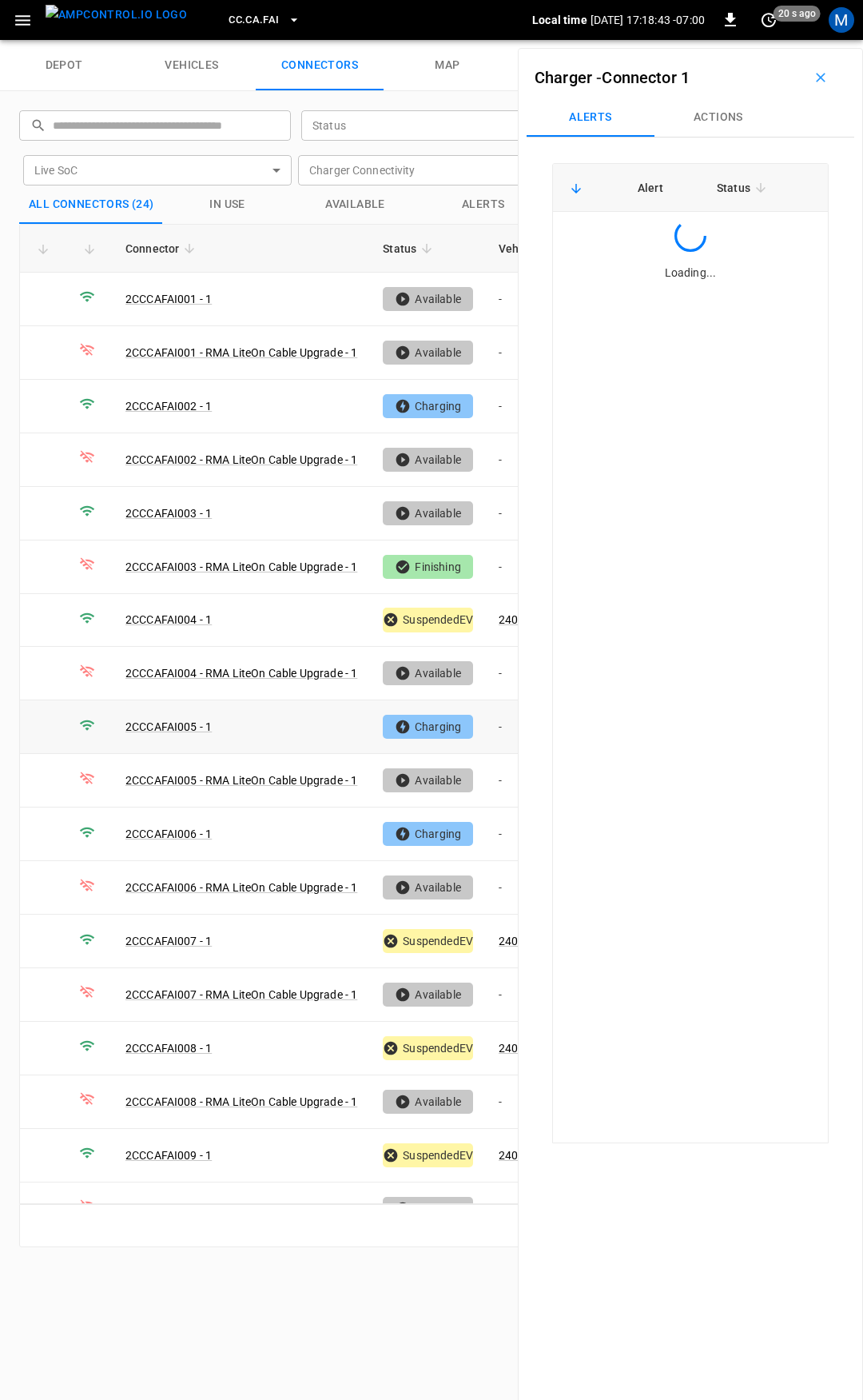
click at [497, 720] on td "-" at bounding box center [529, 726] width 86 height 54
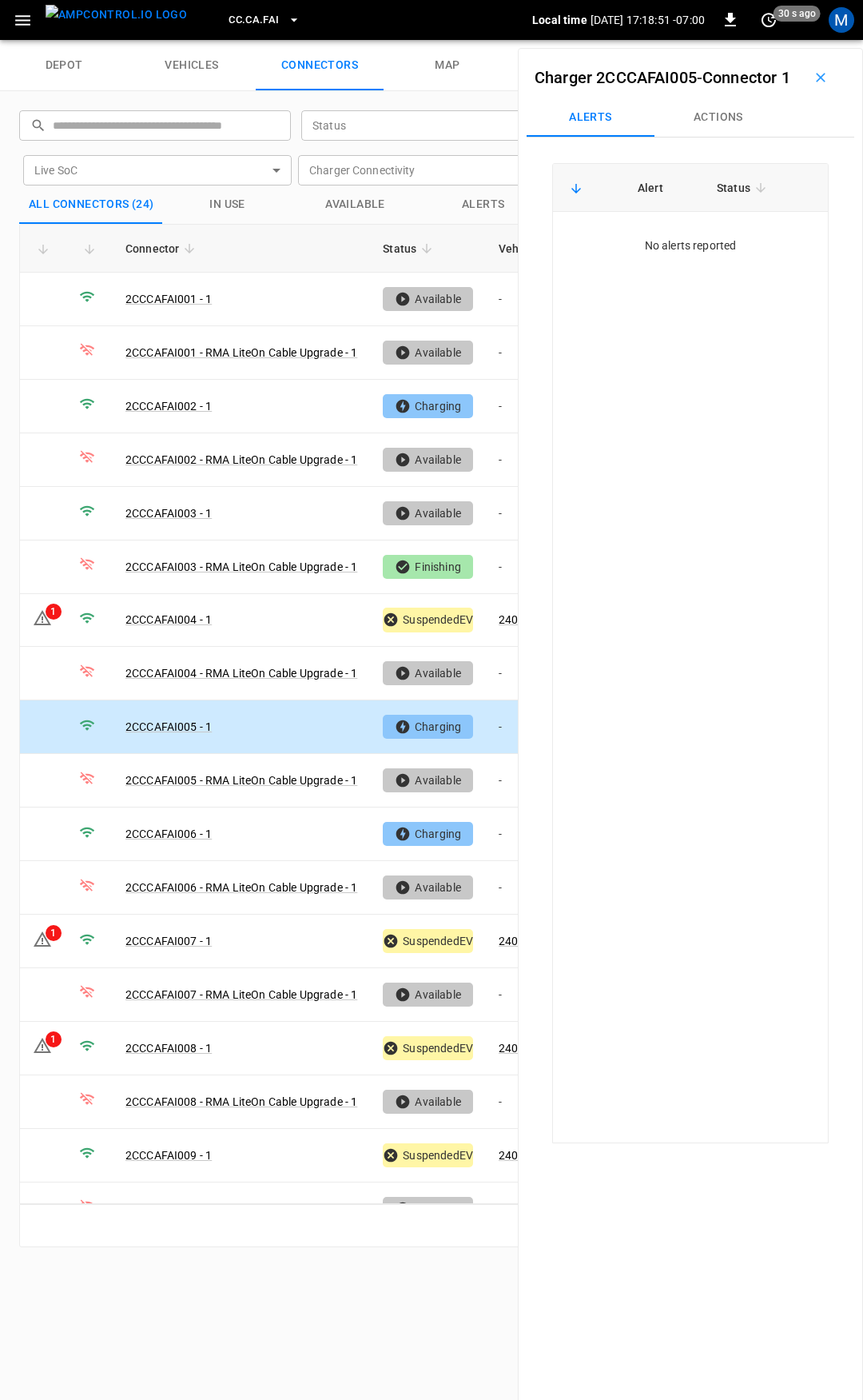
click at [713, 137] on button "Actions" at bounding box center [719, 117] width 128 height 38
drag, startPoint x: 694, startPoint y: 241, endPoint x: 694, endPoint y: 259, distance: 18.0
click at [694, 242] on div "Assign Vehicle Vehicle Name Vehicle Name" at bounding box center [691, 238] width 267 height 58
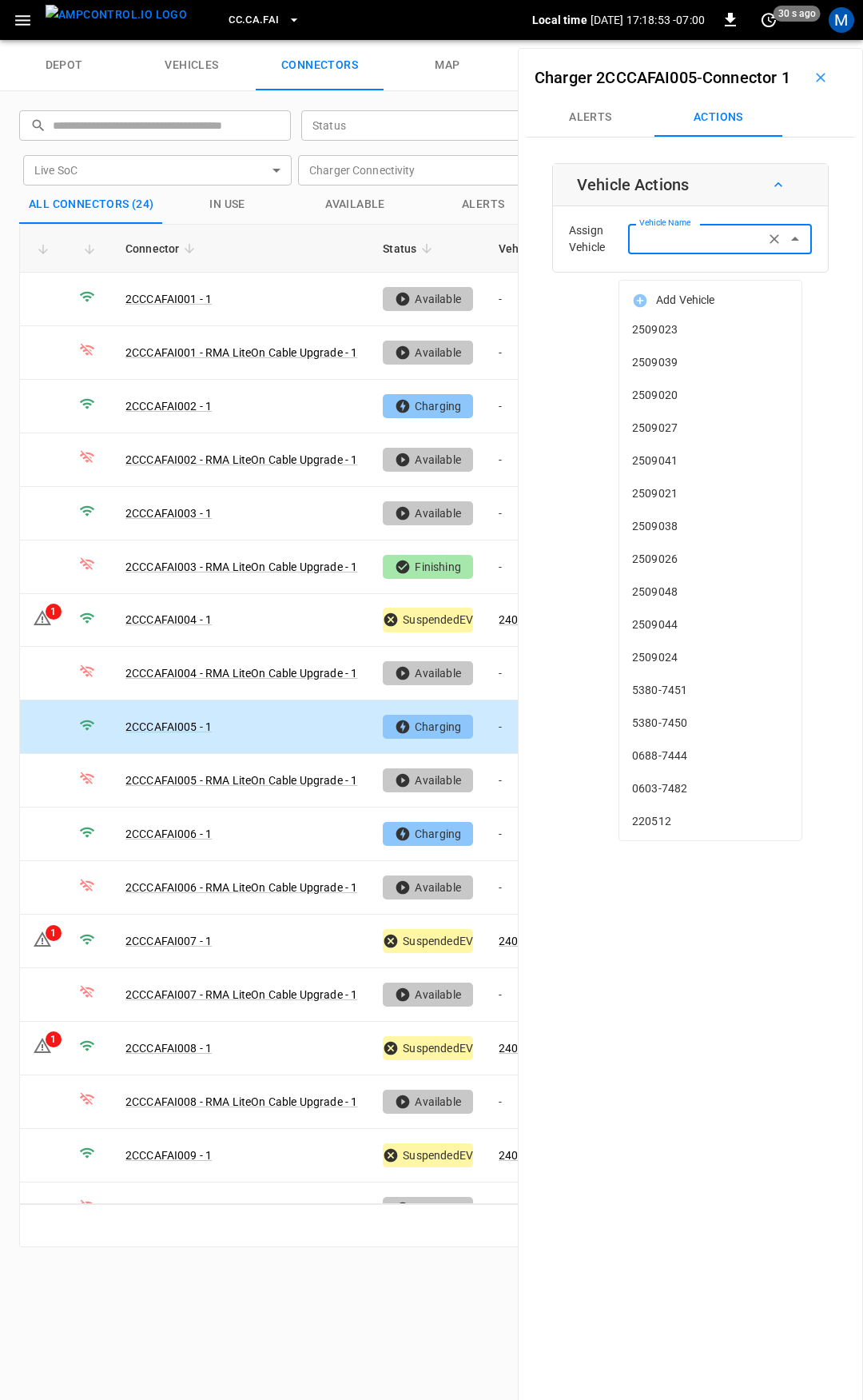
click at [694, 249] on input "Vehicle Name" at bounding box center [697, 238] width 127 height 20
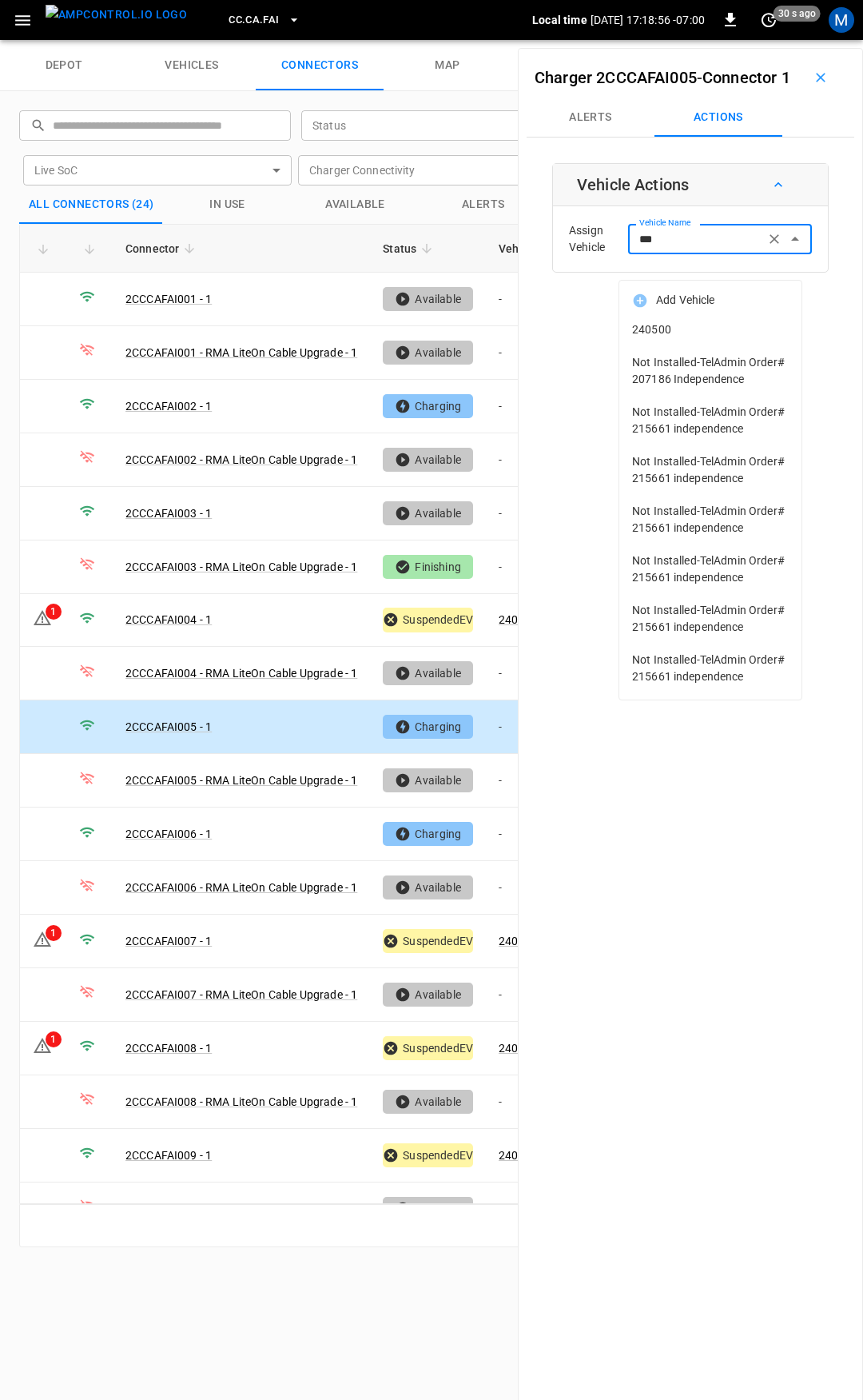
click at [691, 318] on li "240500" at bounding box center [711, 330] width 183 height 33
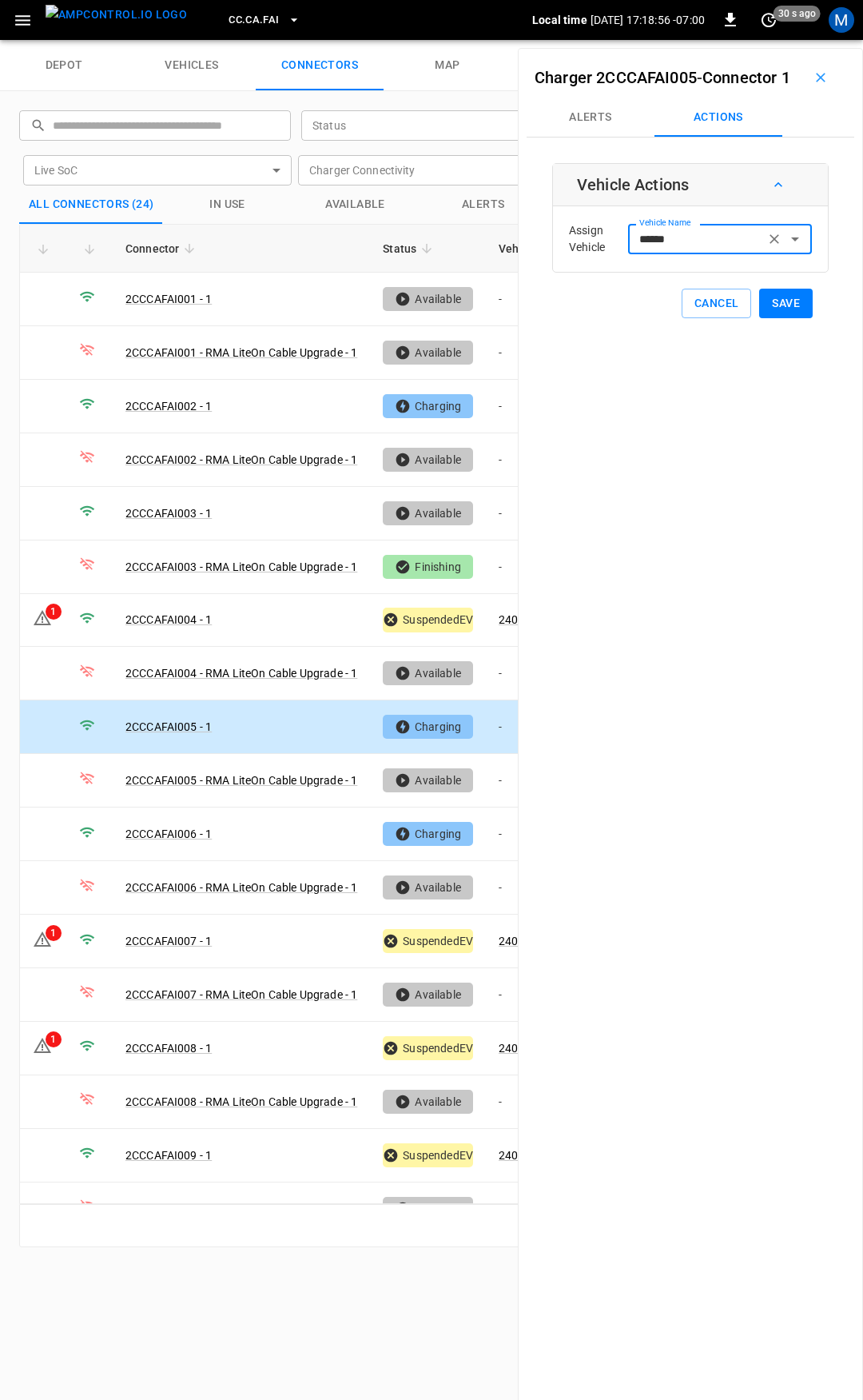
type input "******"
drag, startPoint x: 784, startPoint y: 328, endPoint x: 636, endPoint y: 501, distance: 227.7
click at [784, 318] on button "Save" at bounding box center [786, 304] width 54 height 29
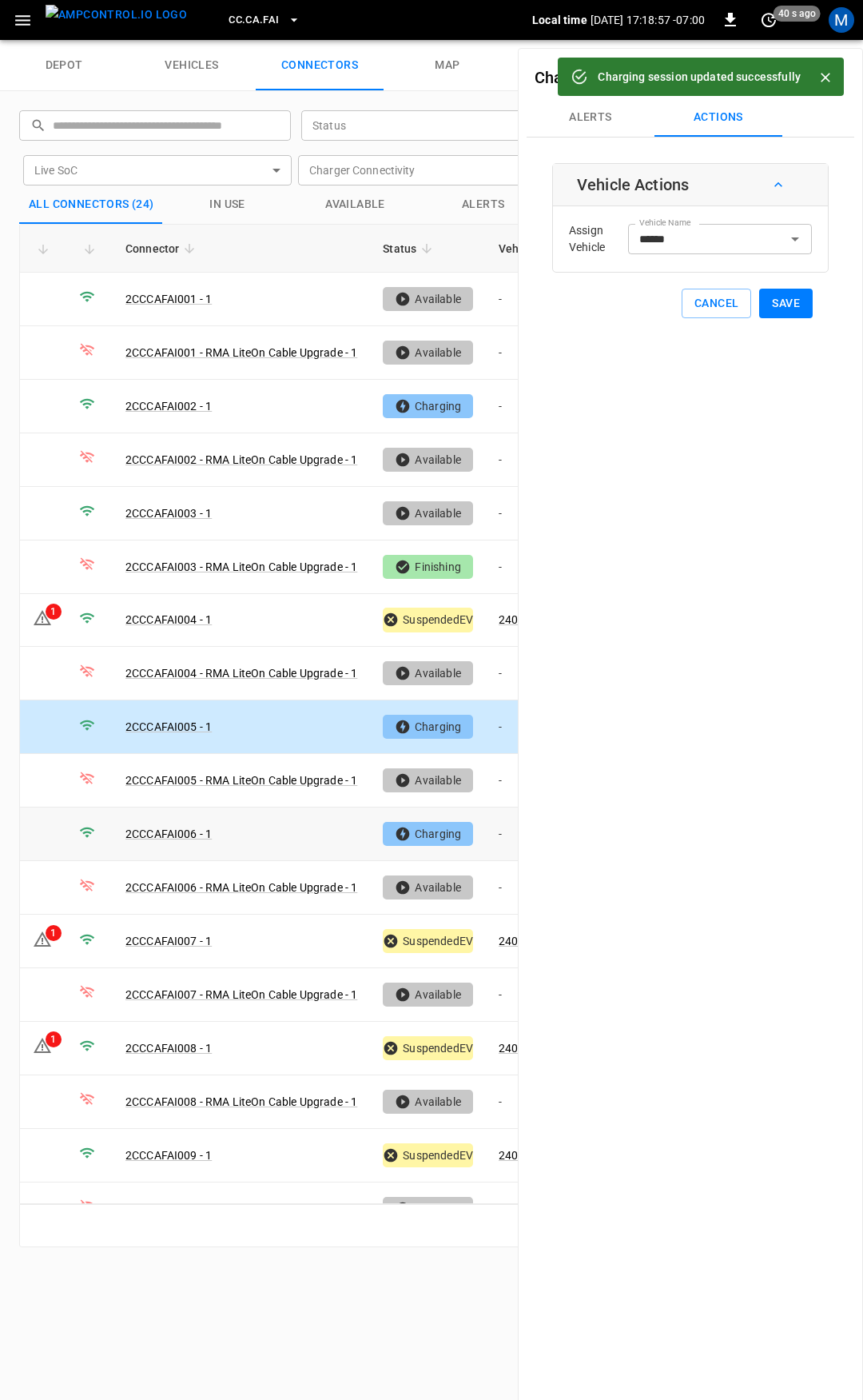
click at [504, 833] on td "-" at bounding box center [529, 834] width 86 height 54
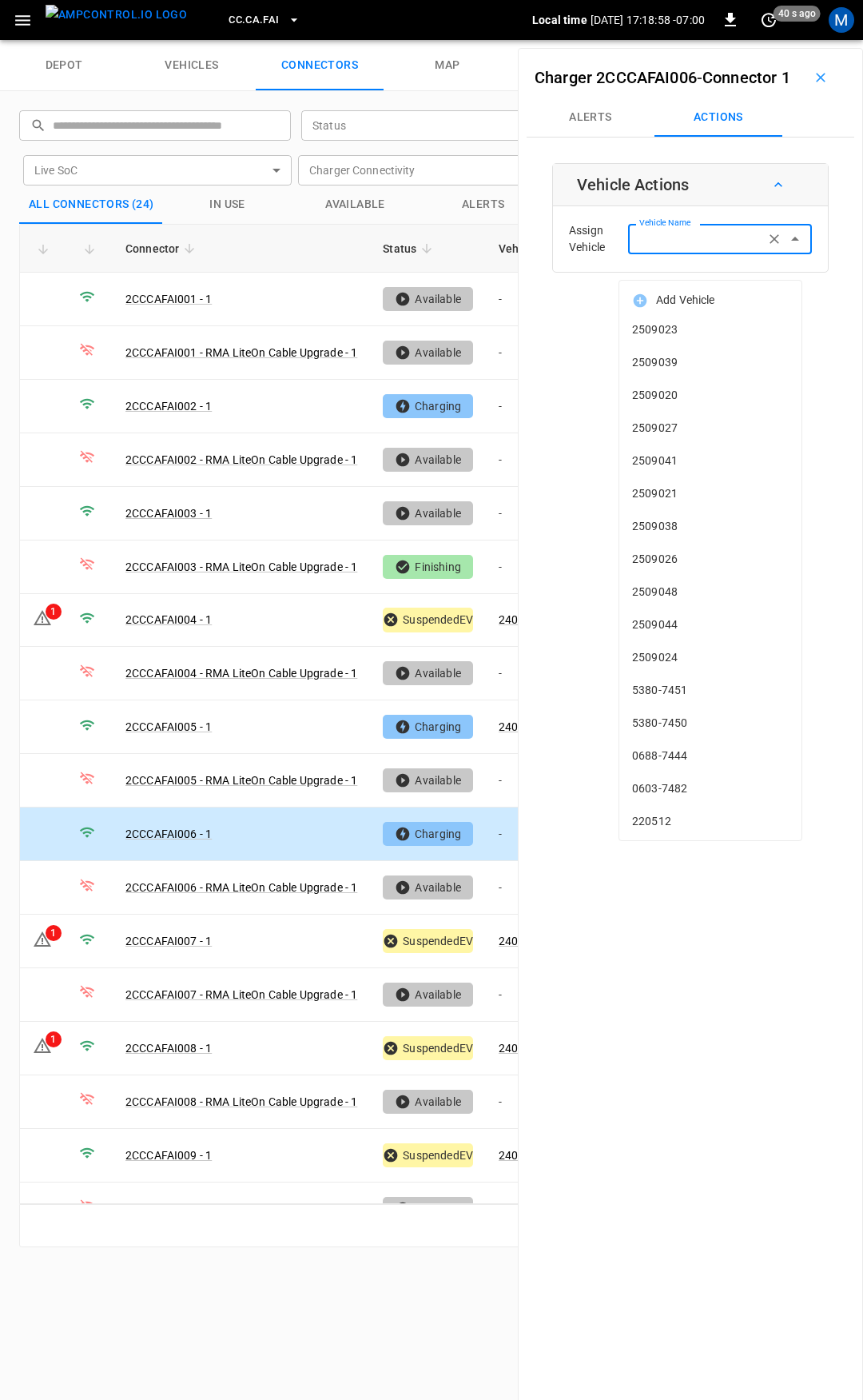
click at [674, 249] on input "Vehicle Name" at bounding box center [697, 238] width 127 height 20
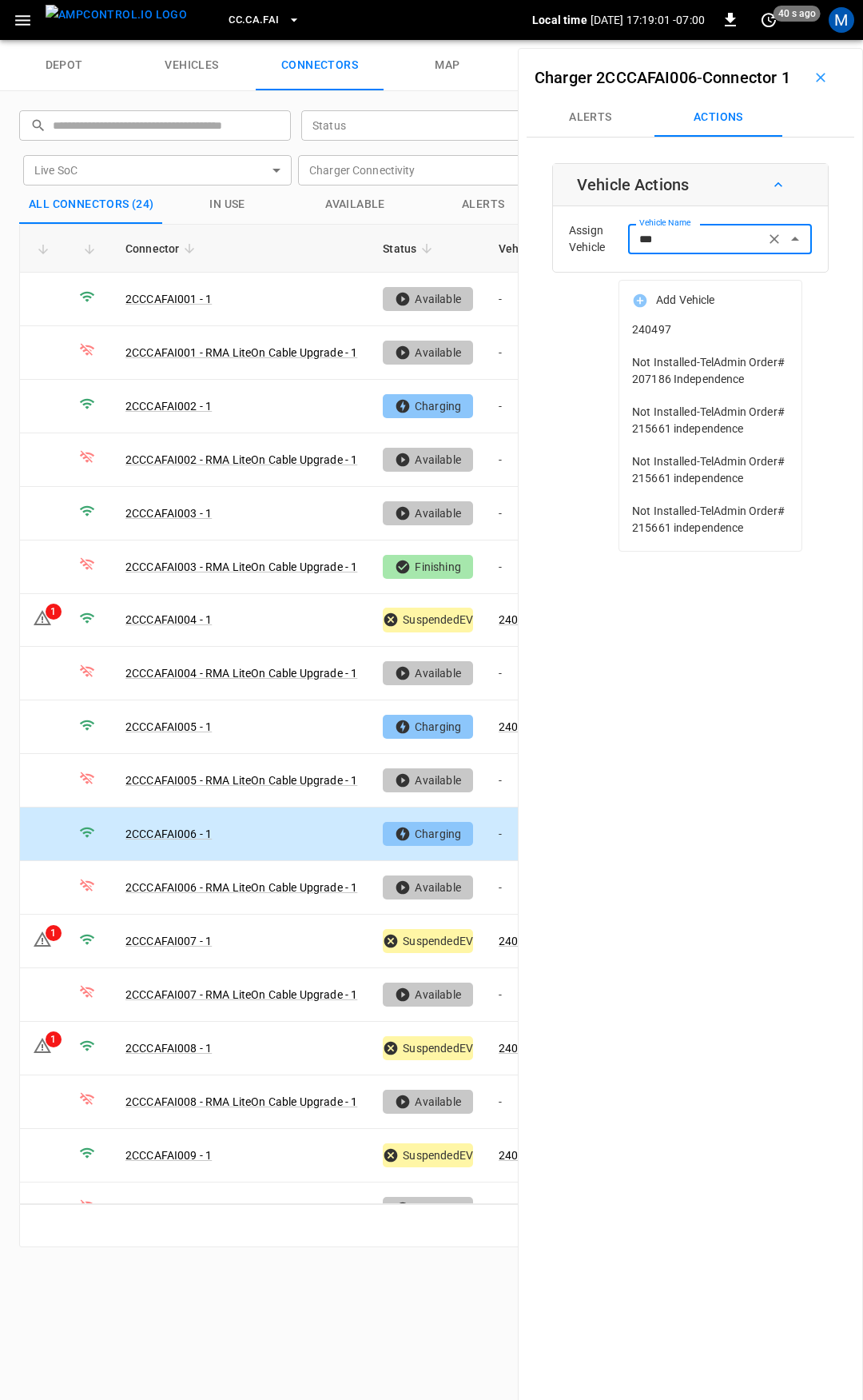
click at [682, 338] on li "240497" at bounding box center [711, 330] width 183 height 33
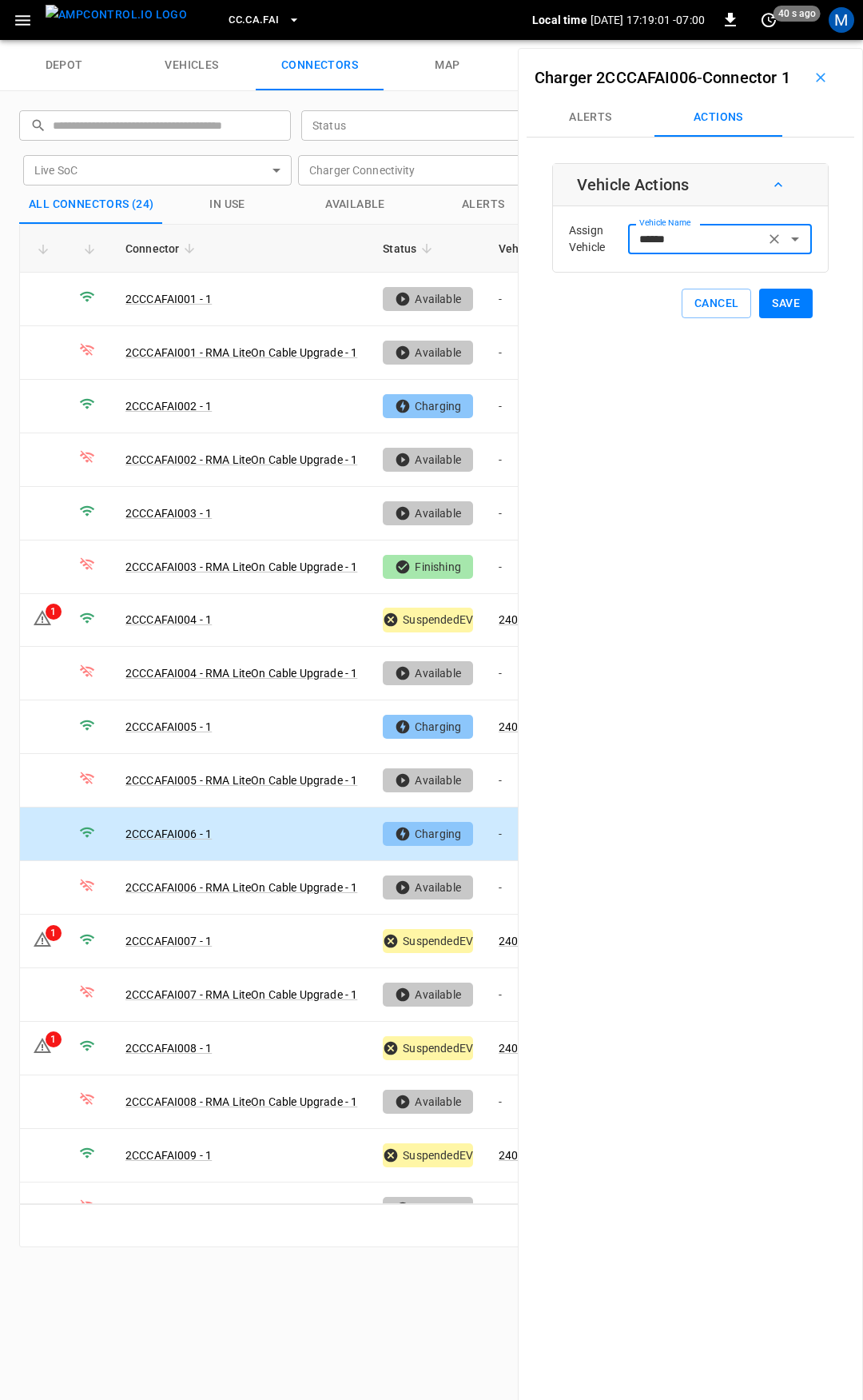
type input "******"
click at [772, 318] on button "Save" at bounding box center [786, 304] width 54 height 29
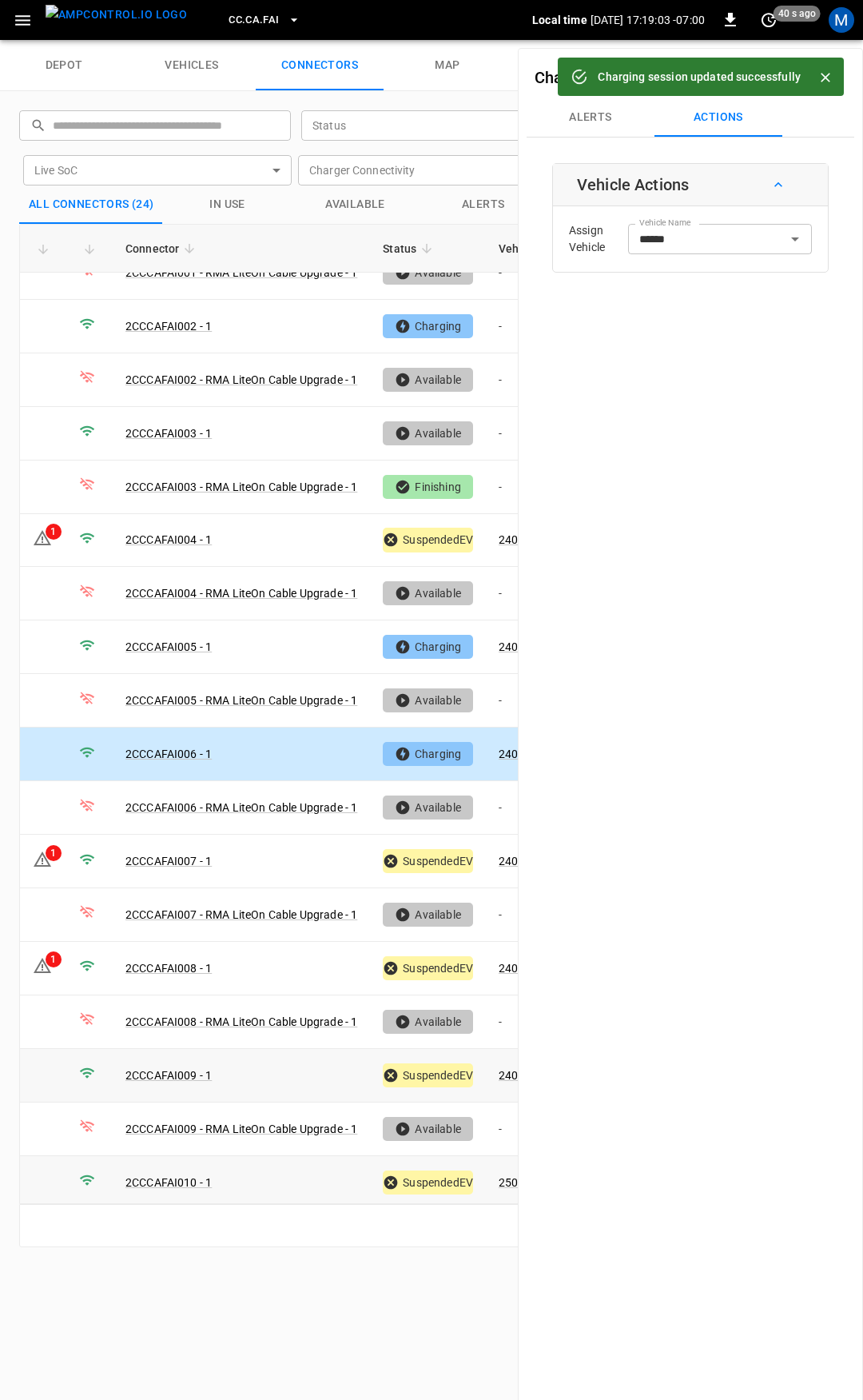
scroll to position [160, 0]
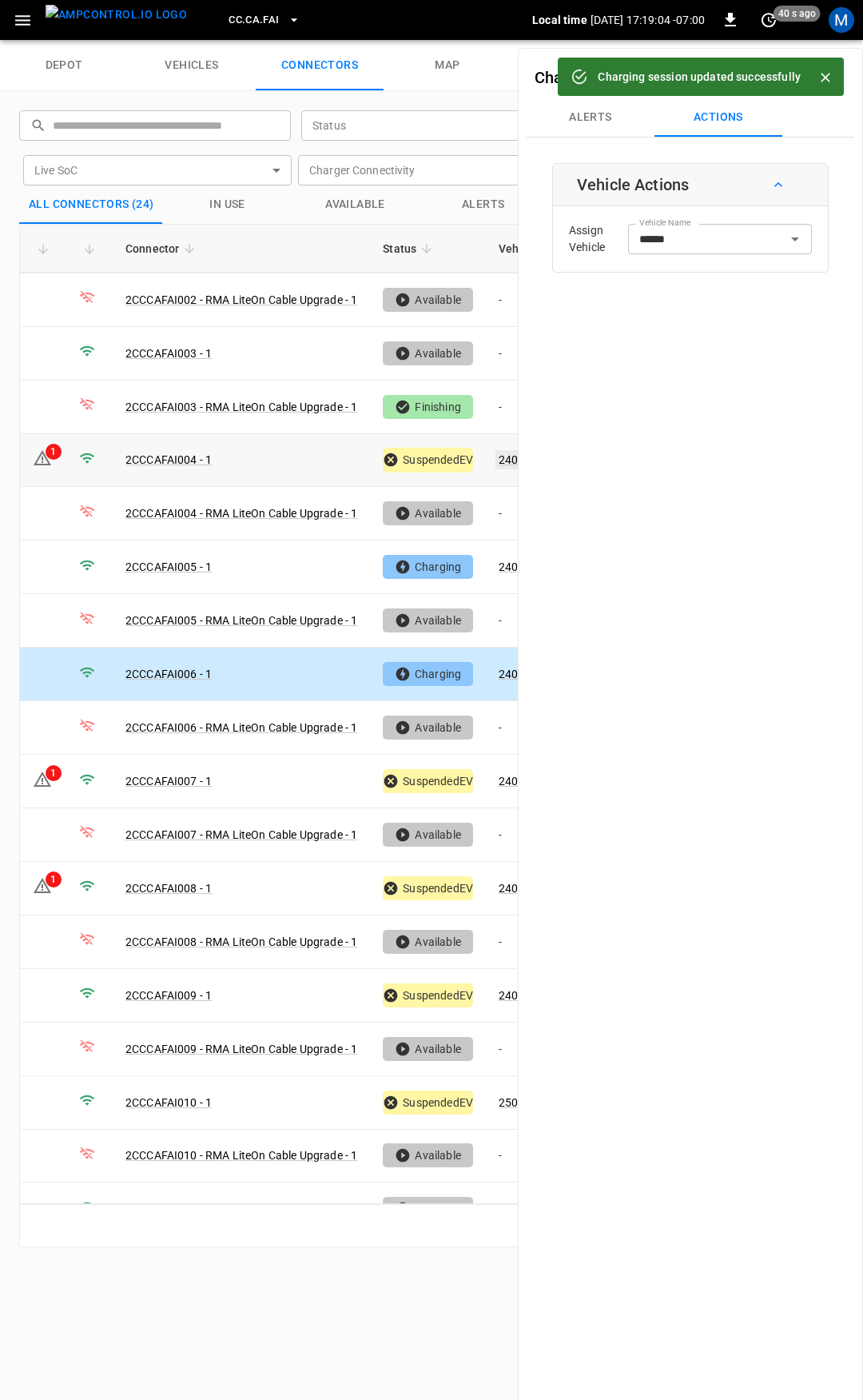
click at [507, 456] on link "240496" at bounding box center [518, 460] width 46 height 20
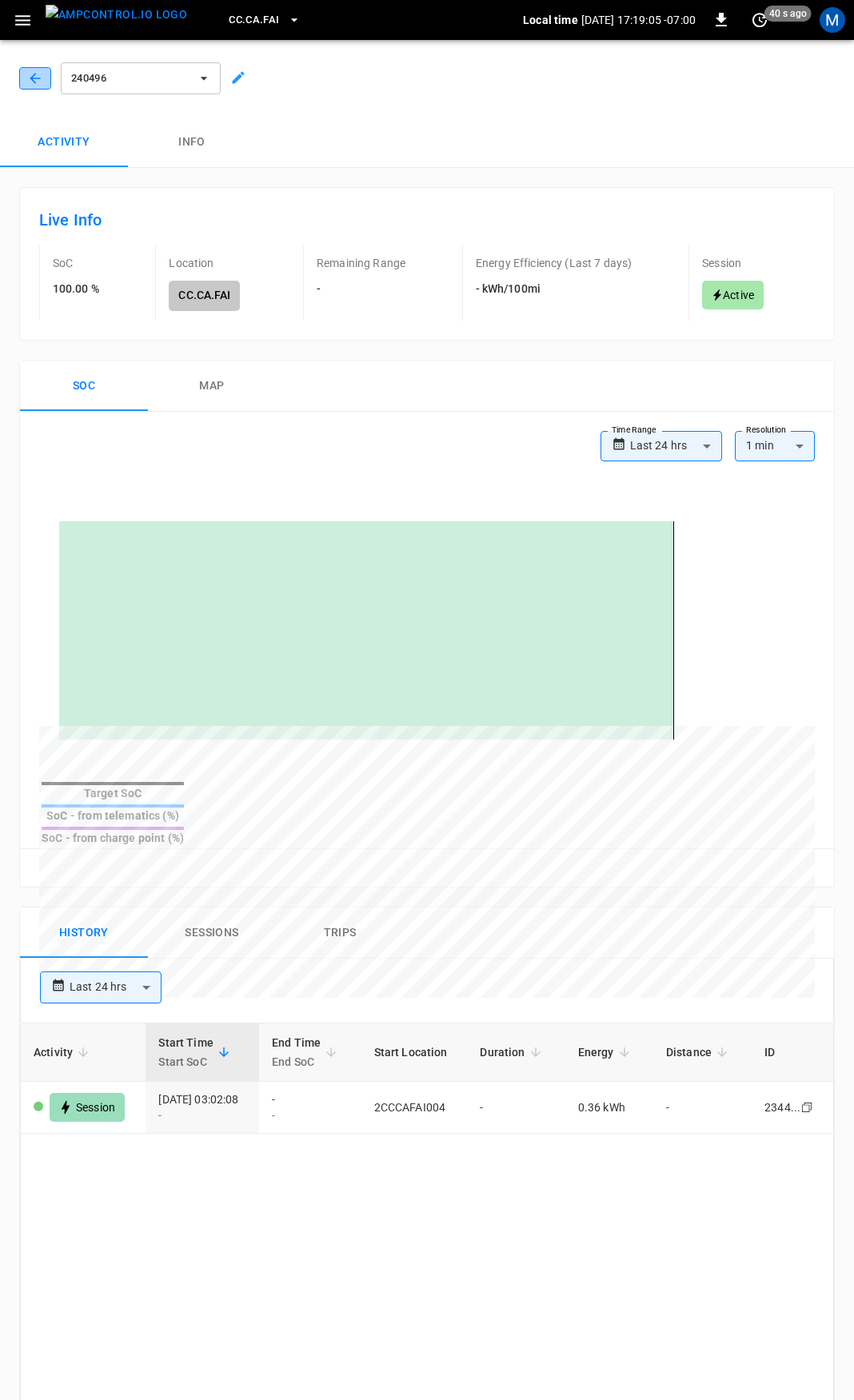
click at [25, 73] on button "button" at bounding box center [35, 78] width 32 height 22
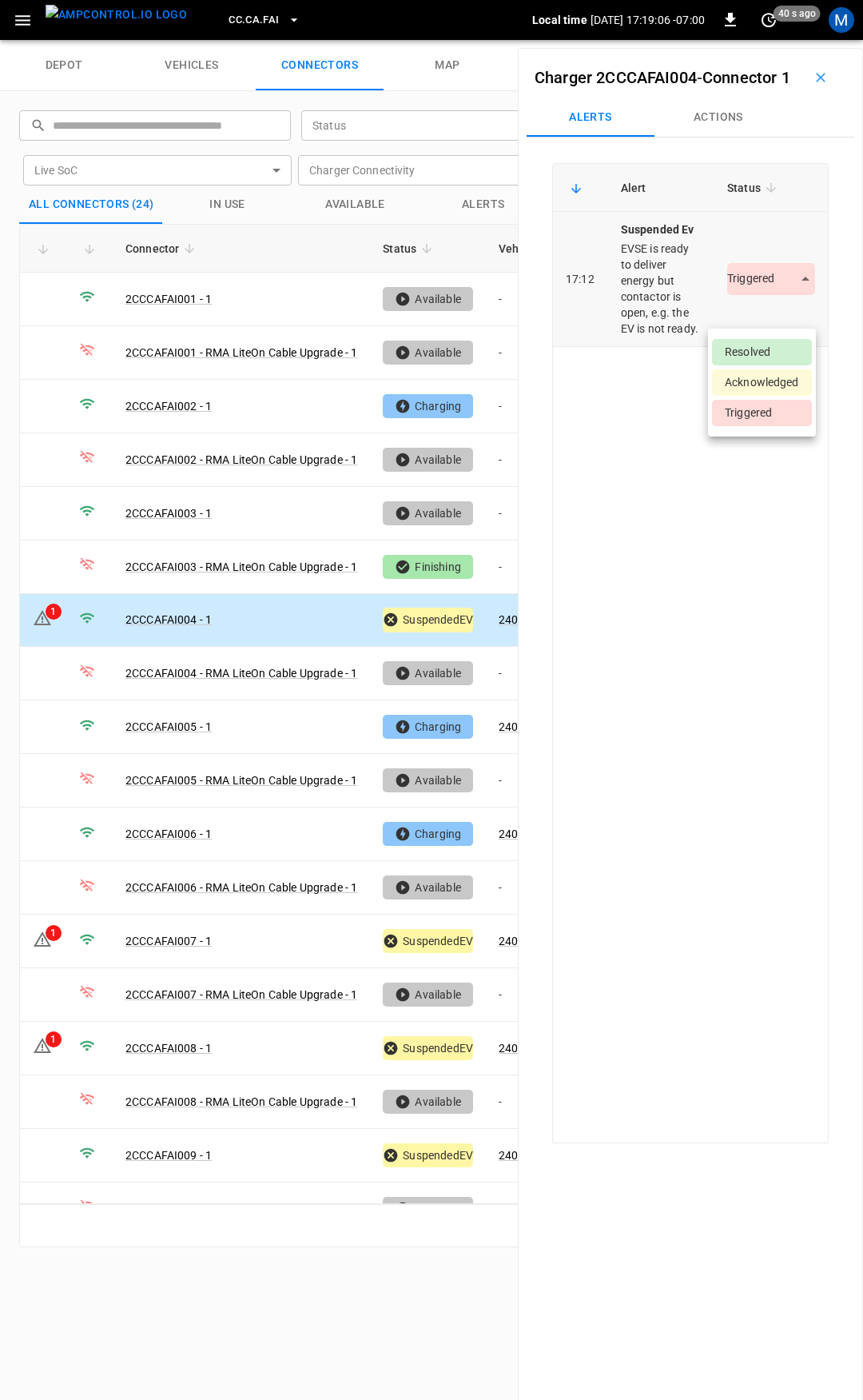
click at [746, 40] on body "CC.CA.FAI Local time 2025-09-04 17:19:06 -07:00 0 40 s ago M depot vehicles con…" at bounding box center [432, 20] width 863 height 40
click at [754, 346] on li "Resolved" at bounding box center [762, 351] width 100 height 26
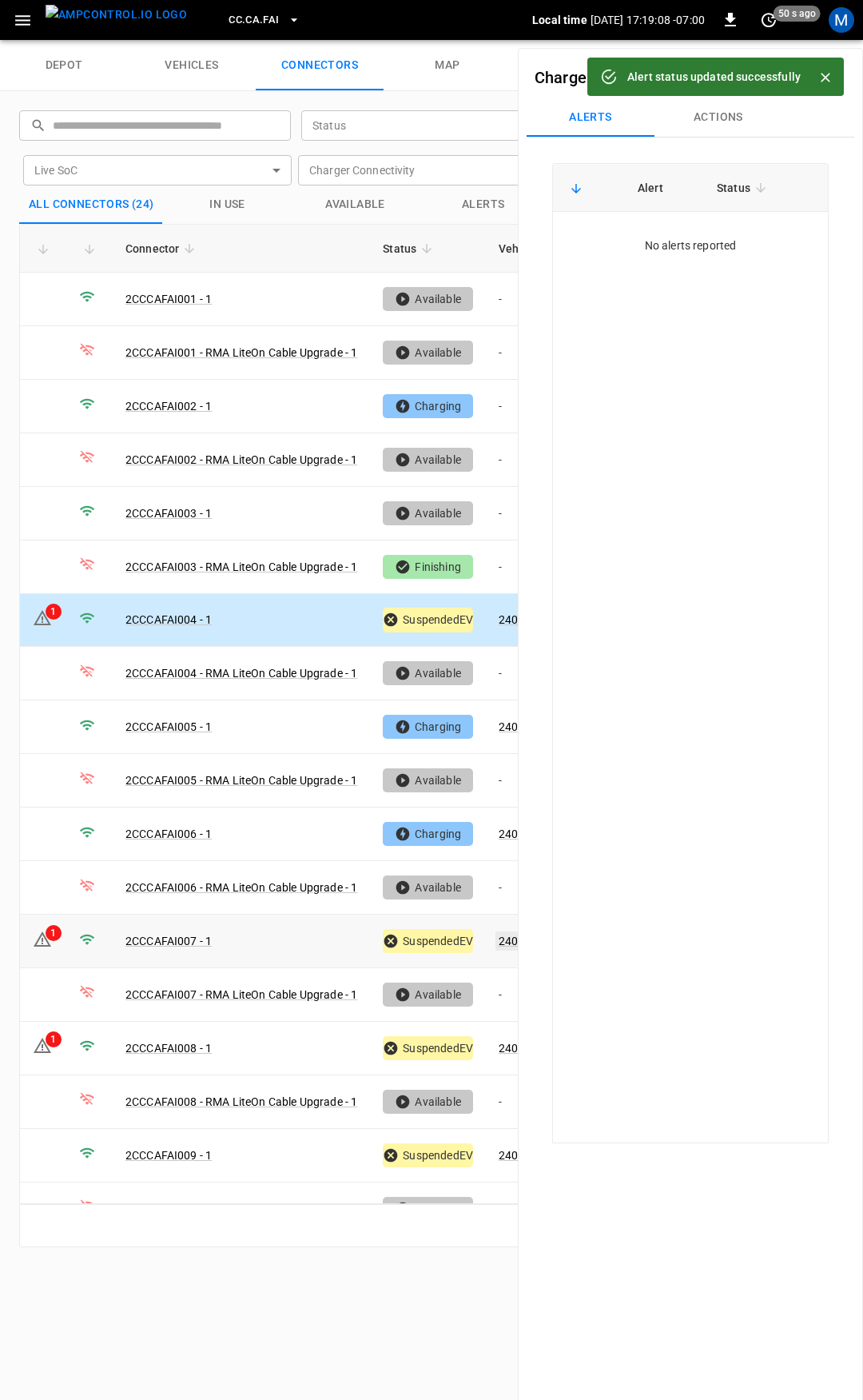
click at [505, 931] on link "240506" at bounding box center [518, 941] width 46 height 20
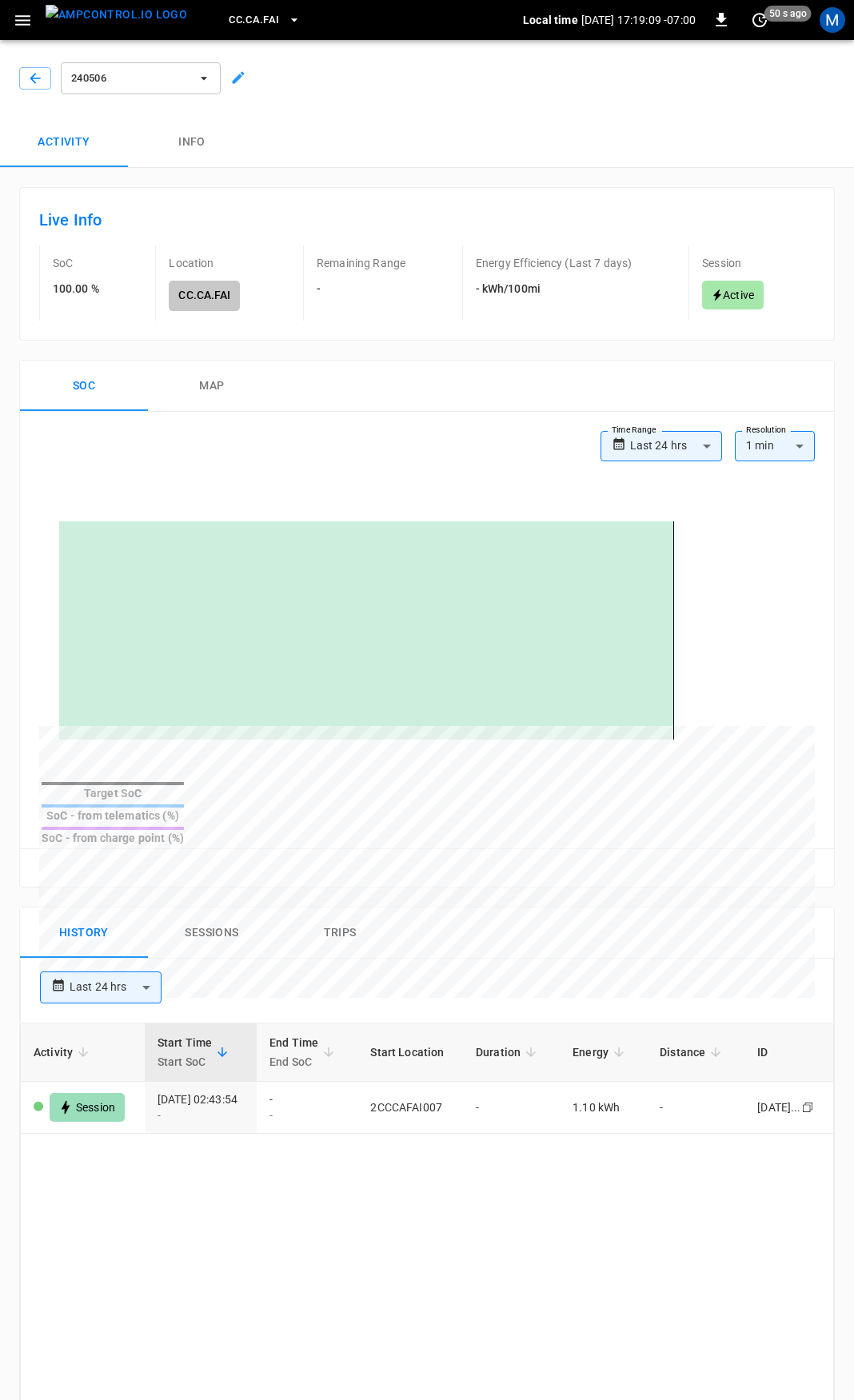
click at [37, 59] on div "240506" at bounding box center [423, 74] width 860 height 83
click at [37, 72] on icon "button" at bounding box center [35, 78] width 16 height 16
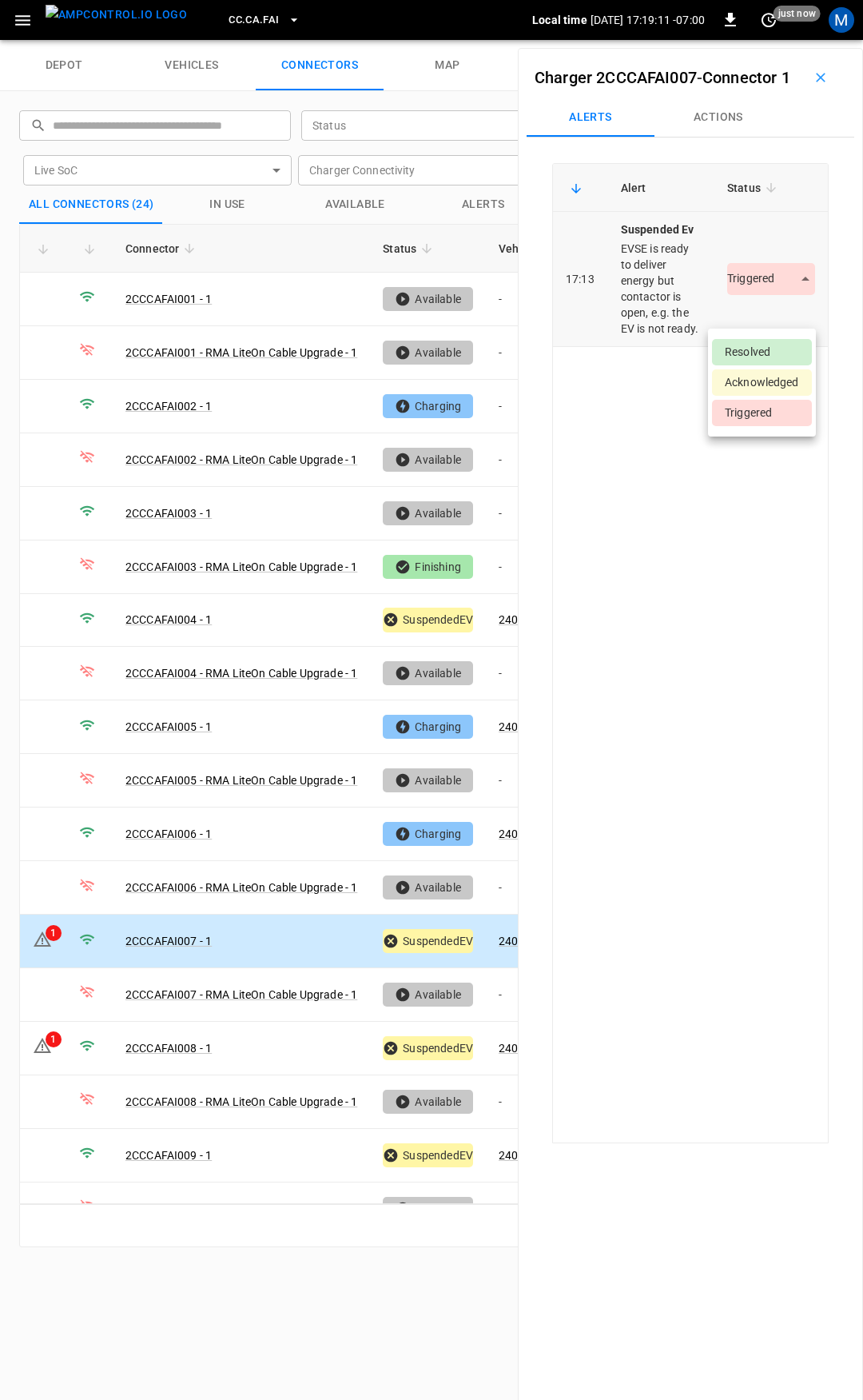
click at [761, 40] on body "CC.CA.FAI Local time 2025-09-04 17:19:11 -07:00 0 just now M depot vehicles con…" at bounding box center [432, 20] width 863 height 40
click at [761, 343] on li "Resolved" at bounding box center [762, 351] width 100 height 26
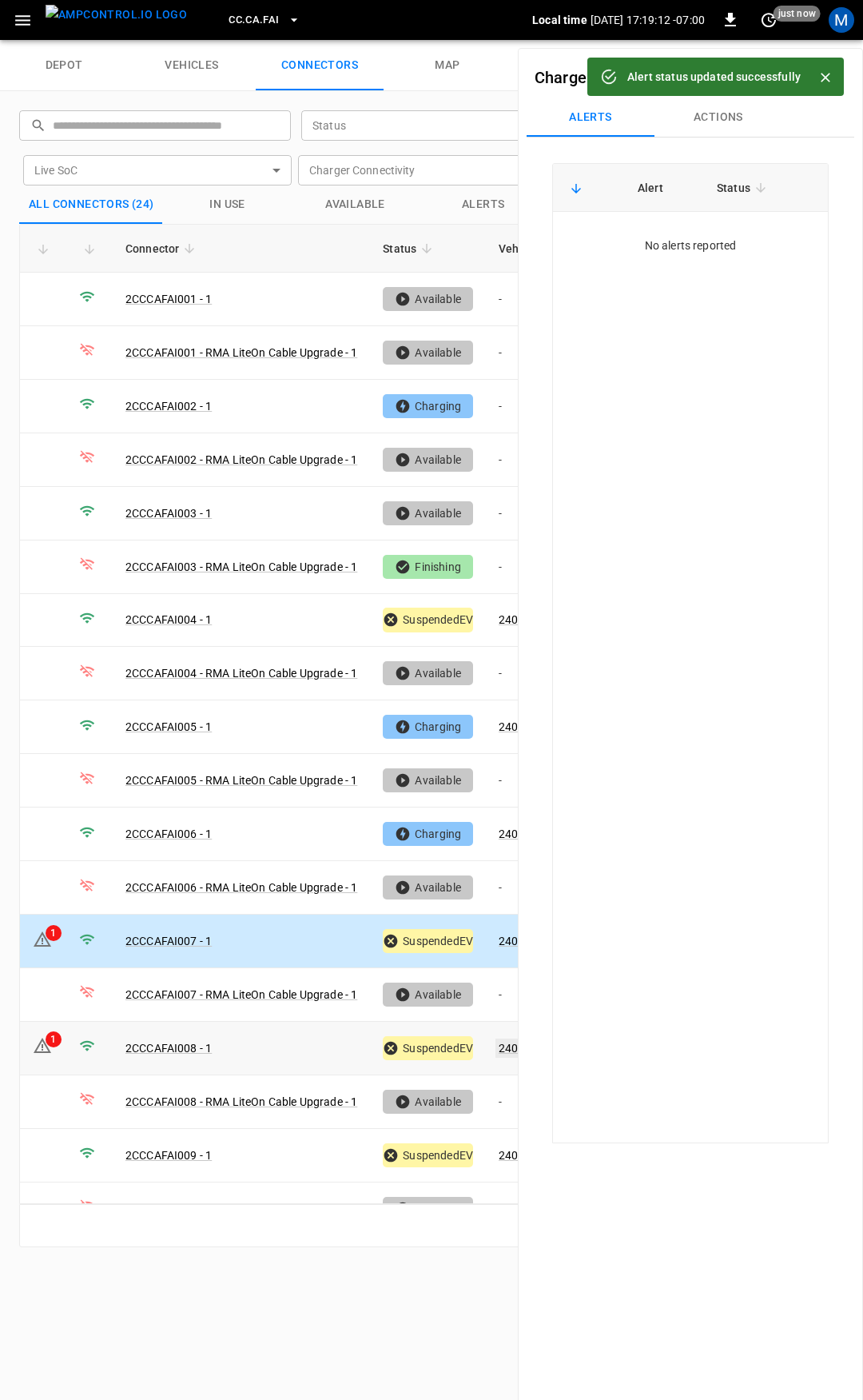
click at [506, 1039] on link "240501" at bounding box center [518, 1049] width 46 height 20
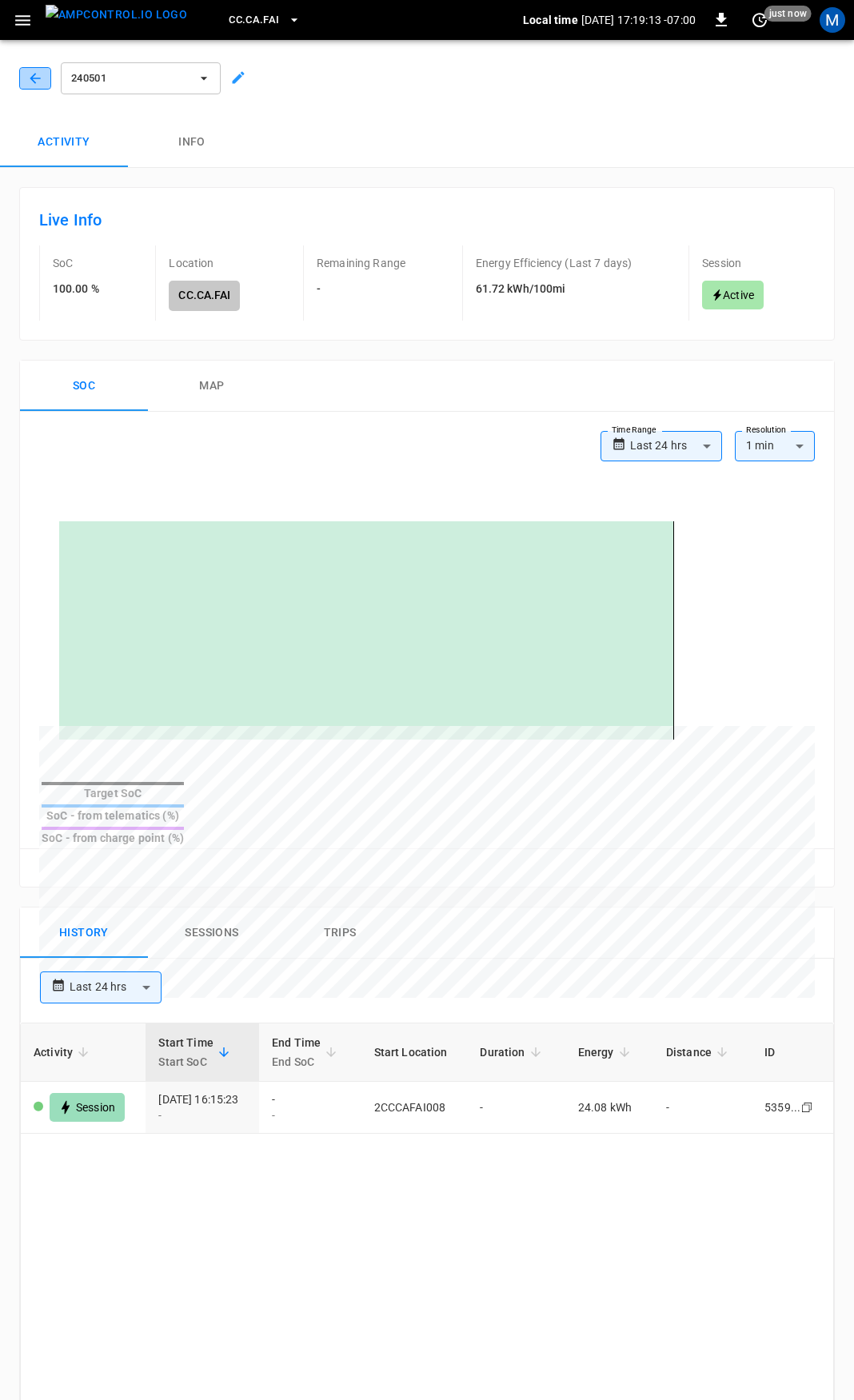
click at [28, 73] on icon "button" at bounding box center [35, 78] width 16 height 16
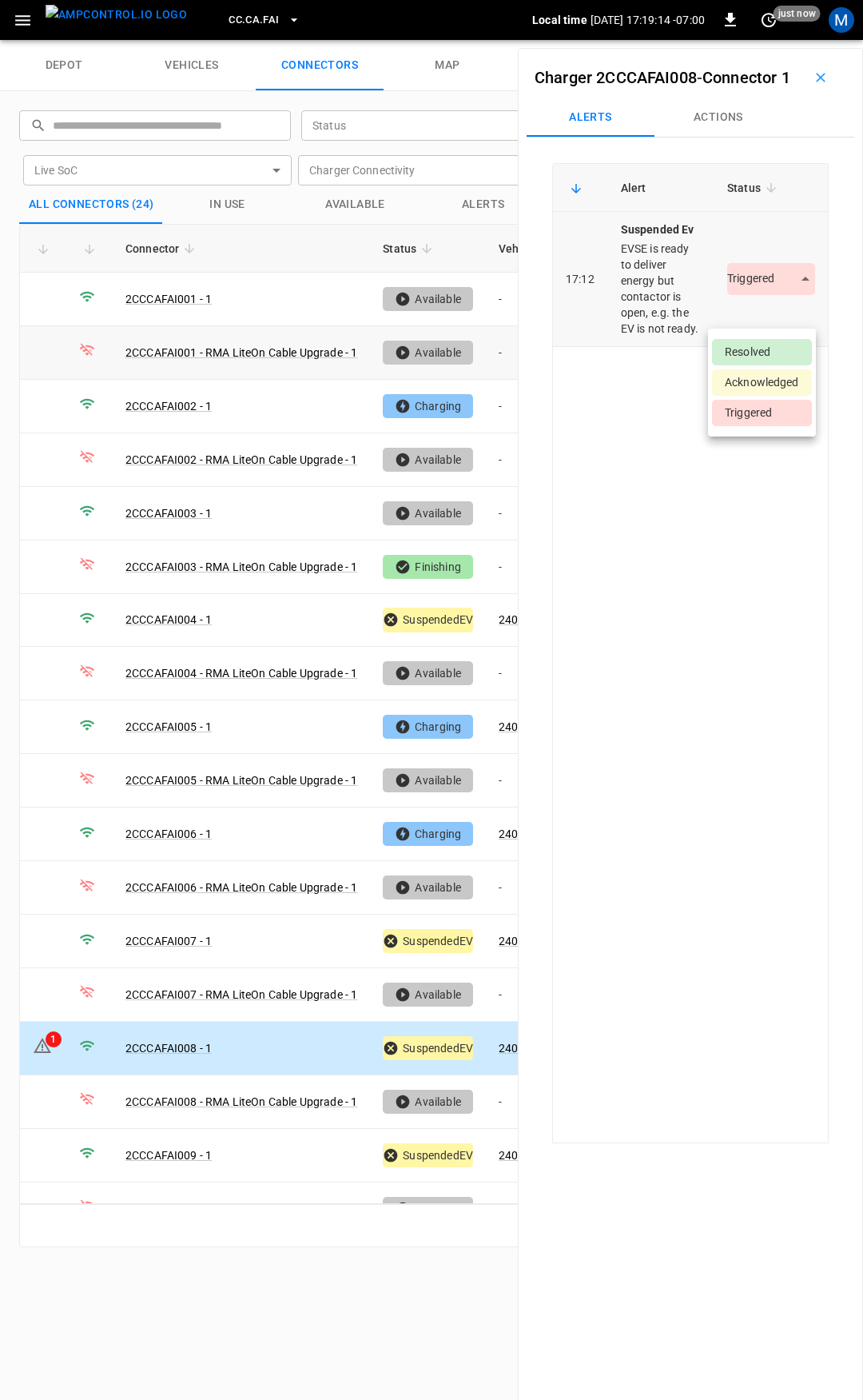
click at [743, 40] on body "CC.CA.FAI Local time 2025-09-04 17:19:14 -07:00 0 just now M depot vehicles con…" at bounding box center [432, 20] width 863 height 40
click at [747, 342] on li "Resolved" at bounding box center [762, 351] width 100 height 26
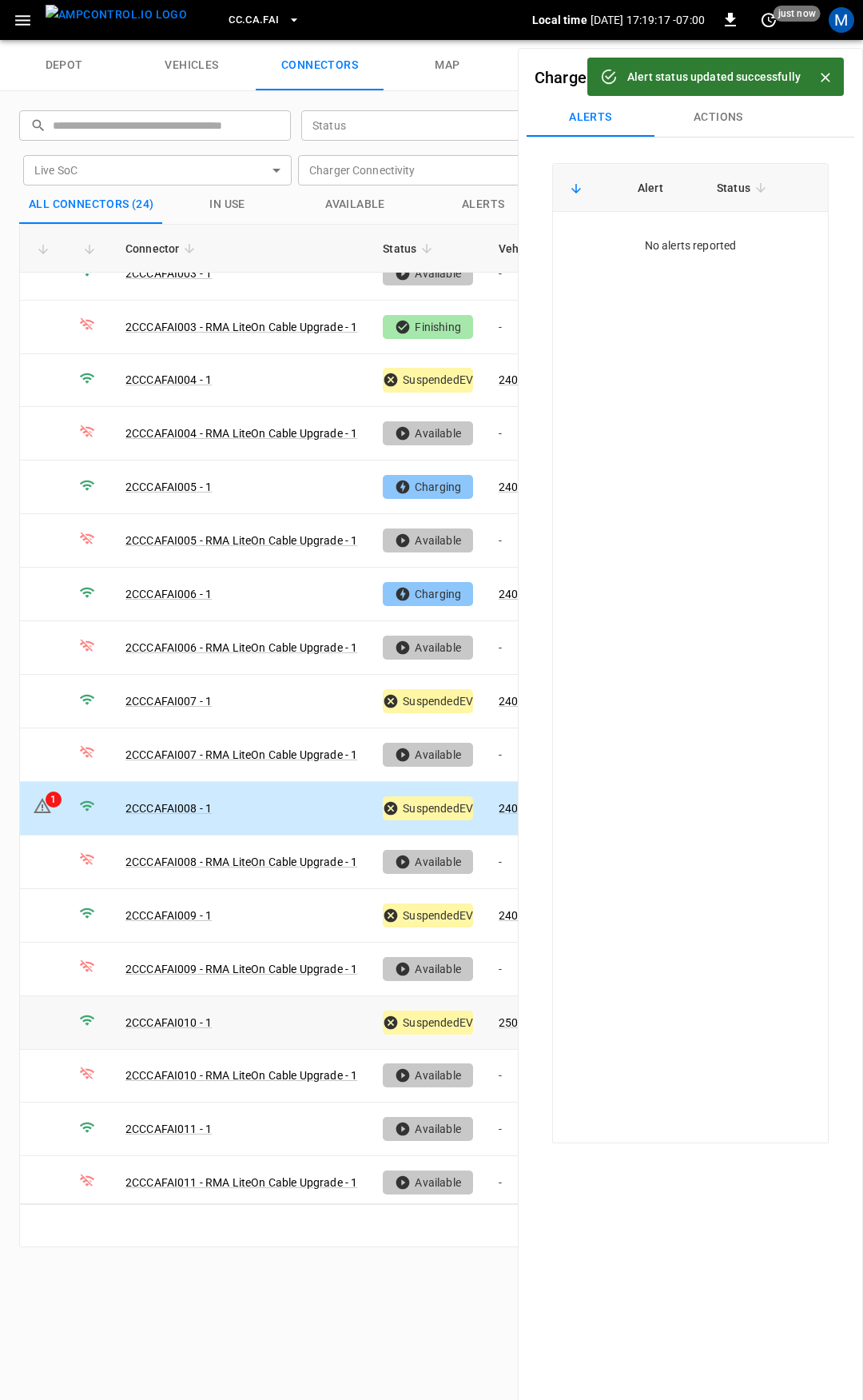
scroll to position [344, 0]
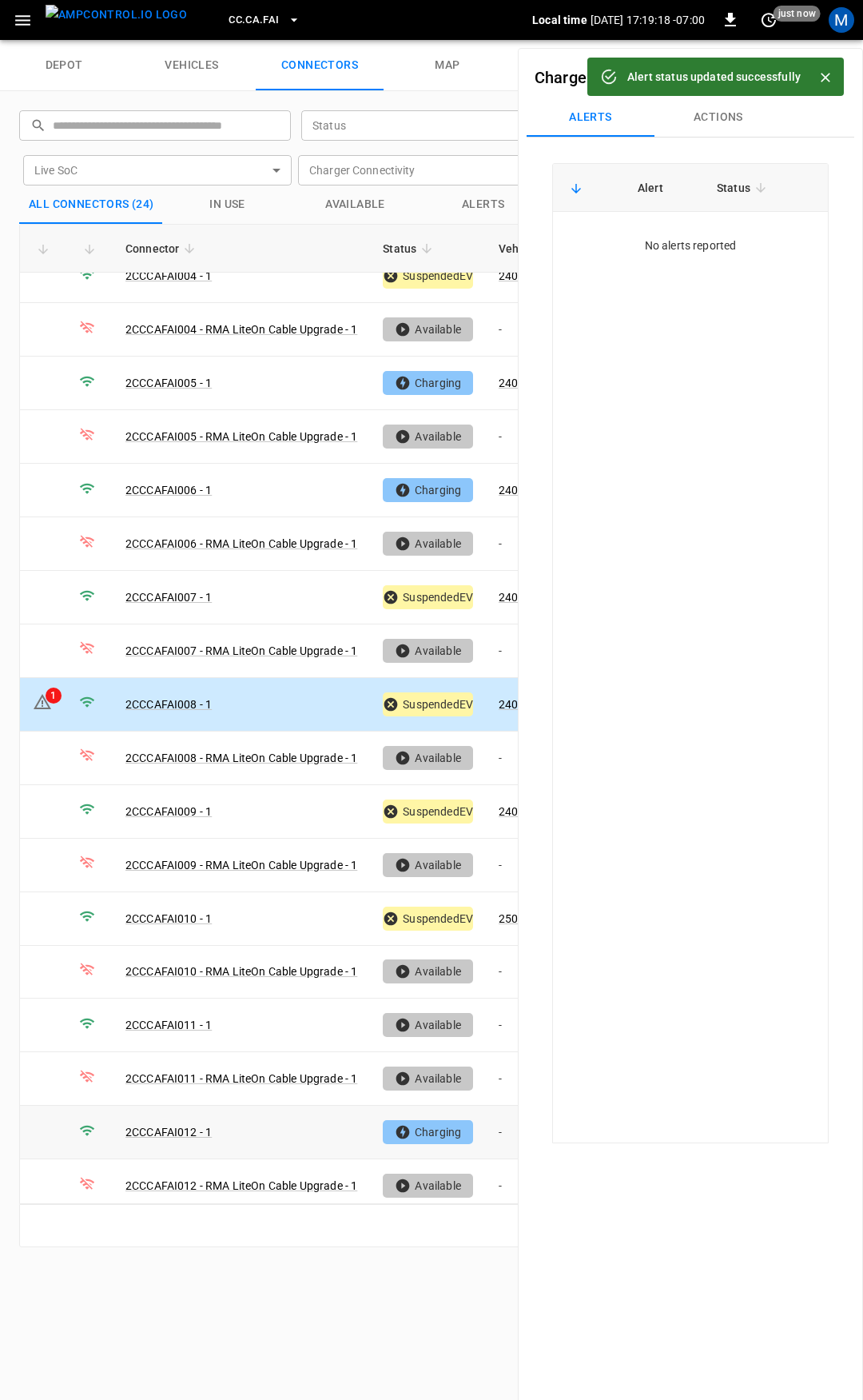
click at [502, 1118] on td "-" at bounding box center [529, 1132] width 86 height 54
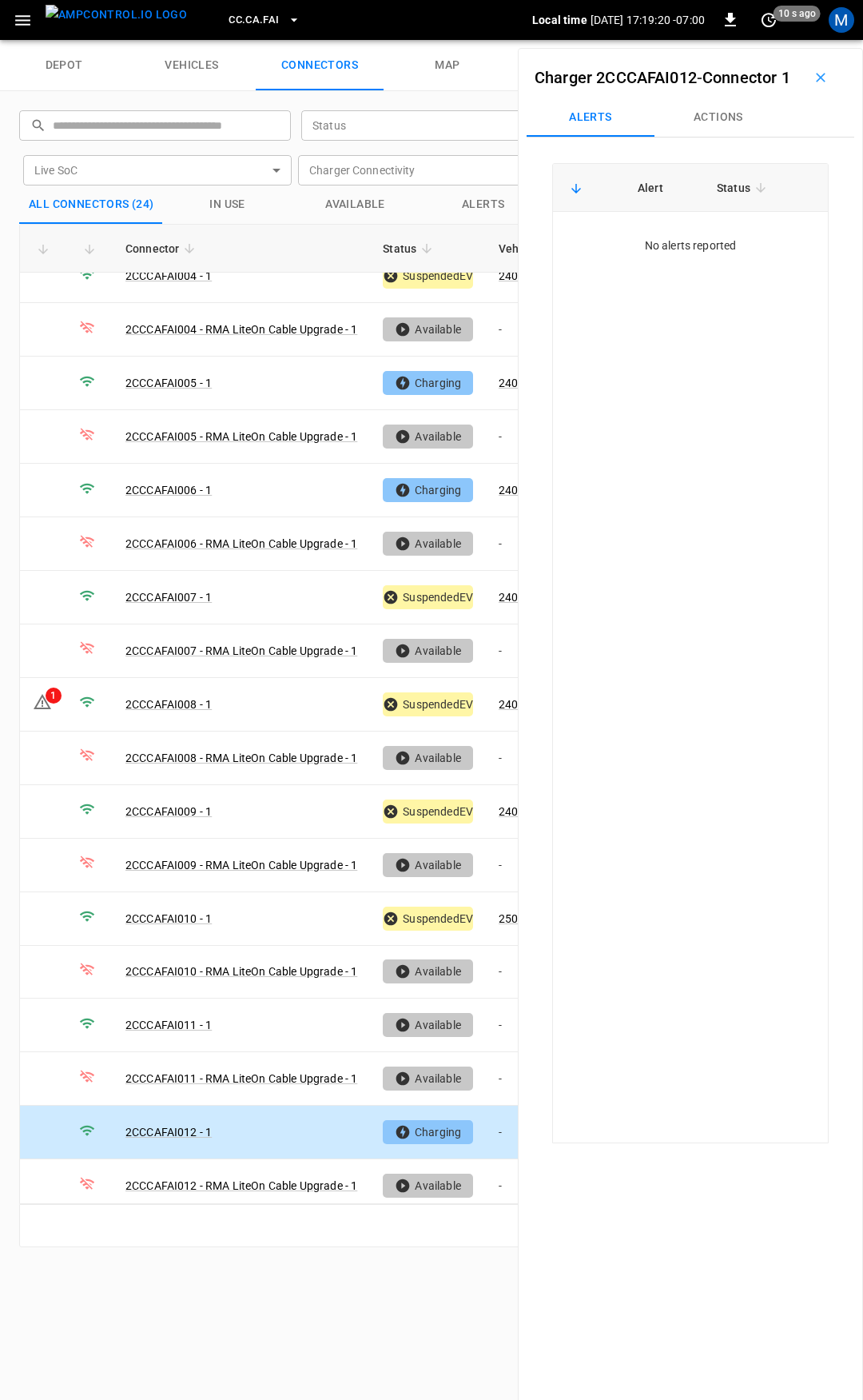
click at [721, 137] on button "Actions" at bounding box center [719, 117] width 128 height 38
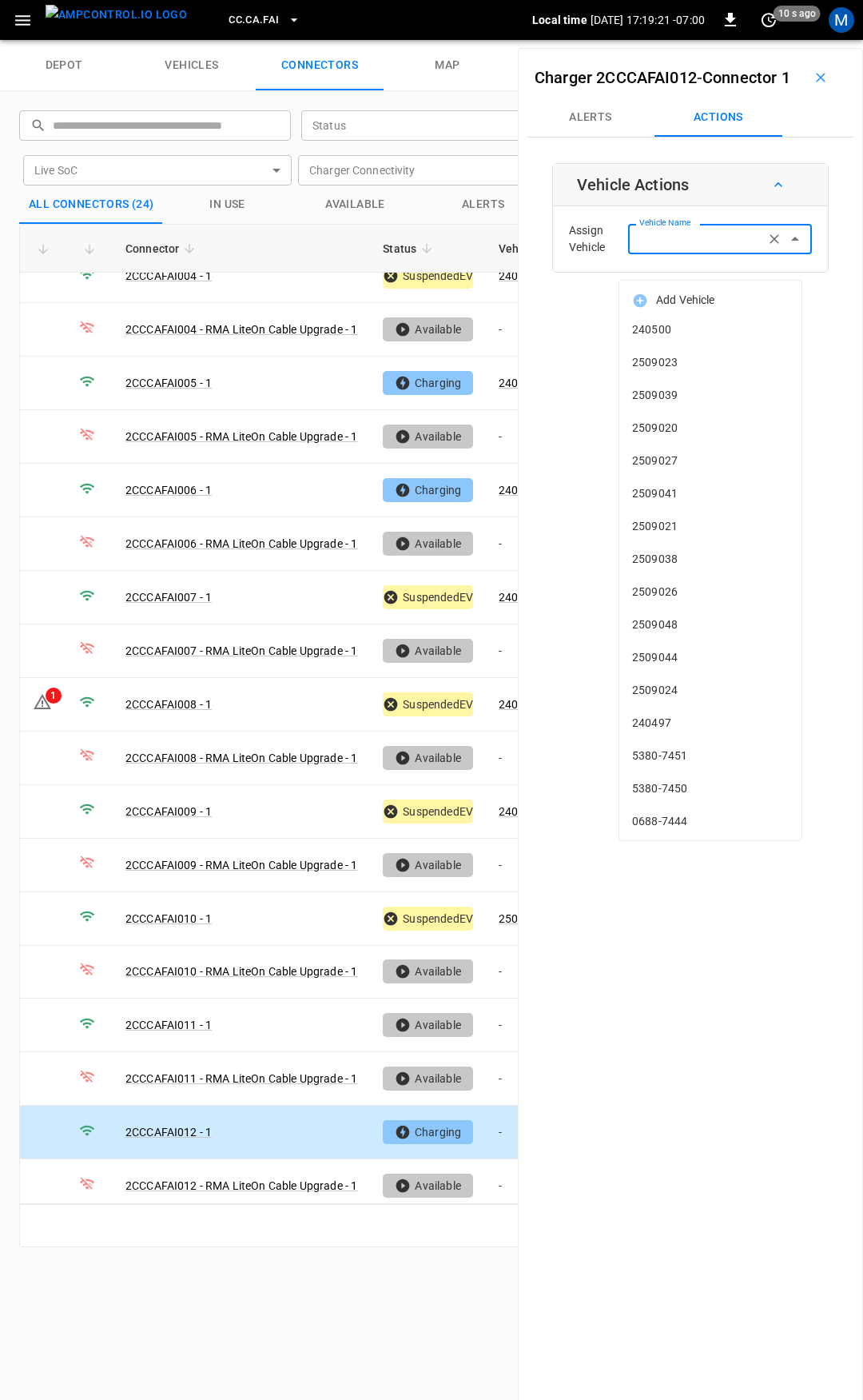
click at [694, 254] on div "Vehicle Name Vehicle Name" at bounding box center [720, 238] width 184 height 29
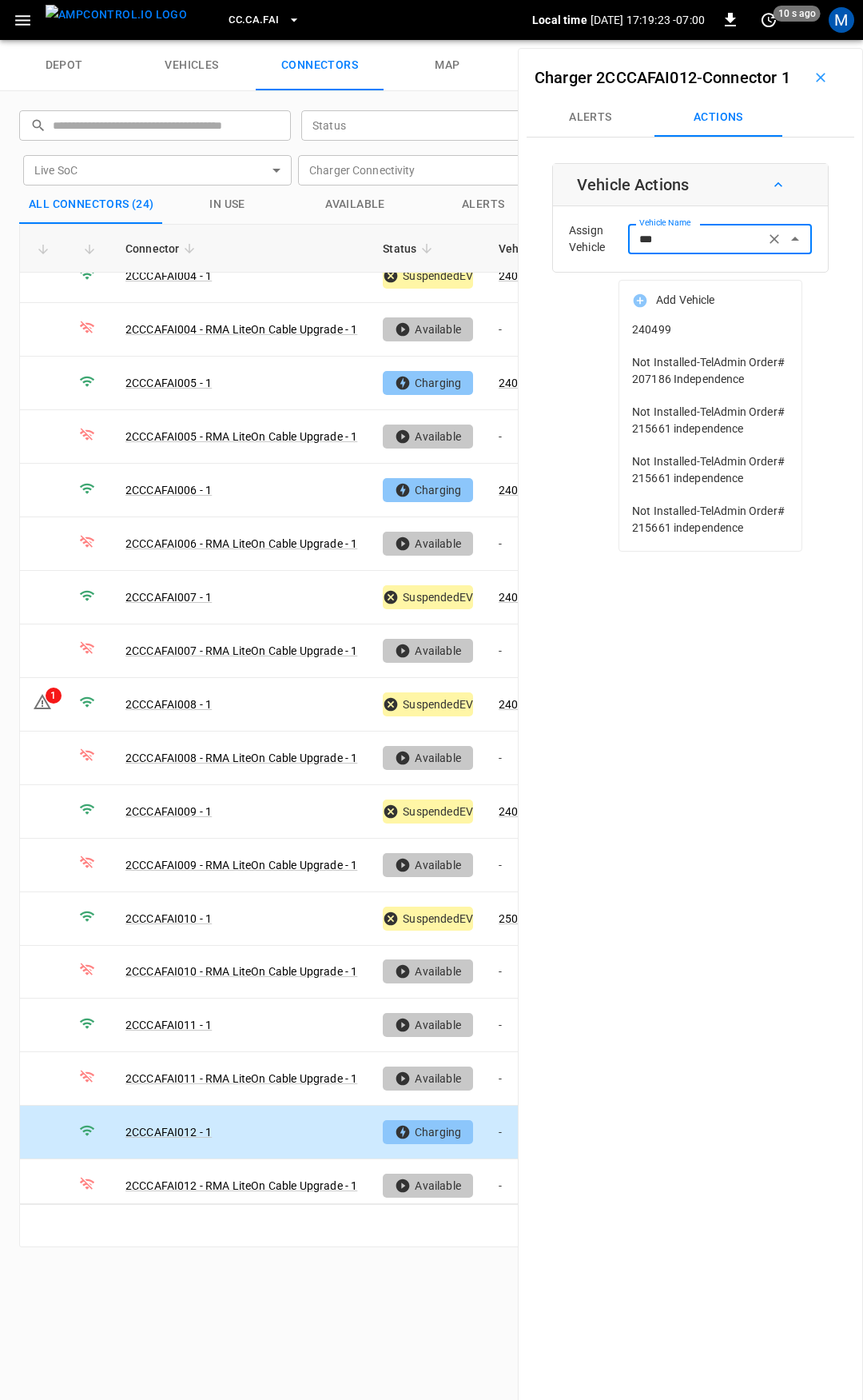
click at [690, 325] on span "240499" at bounding box center [711, 329] width 157 height 17
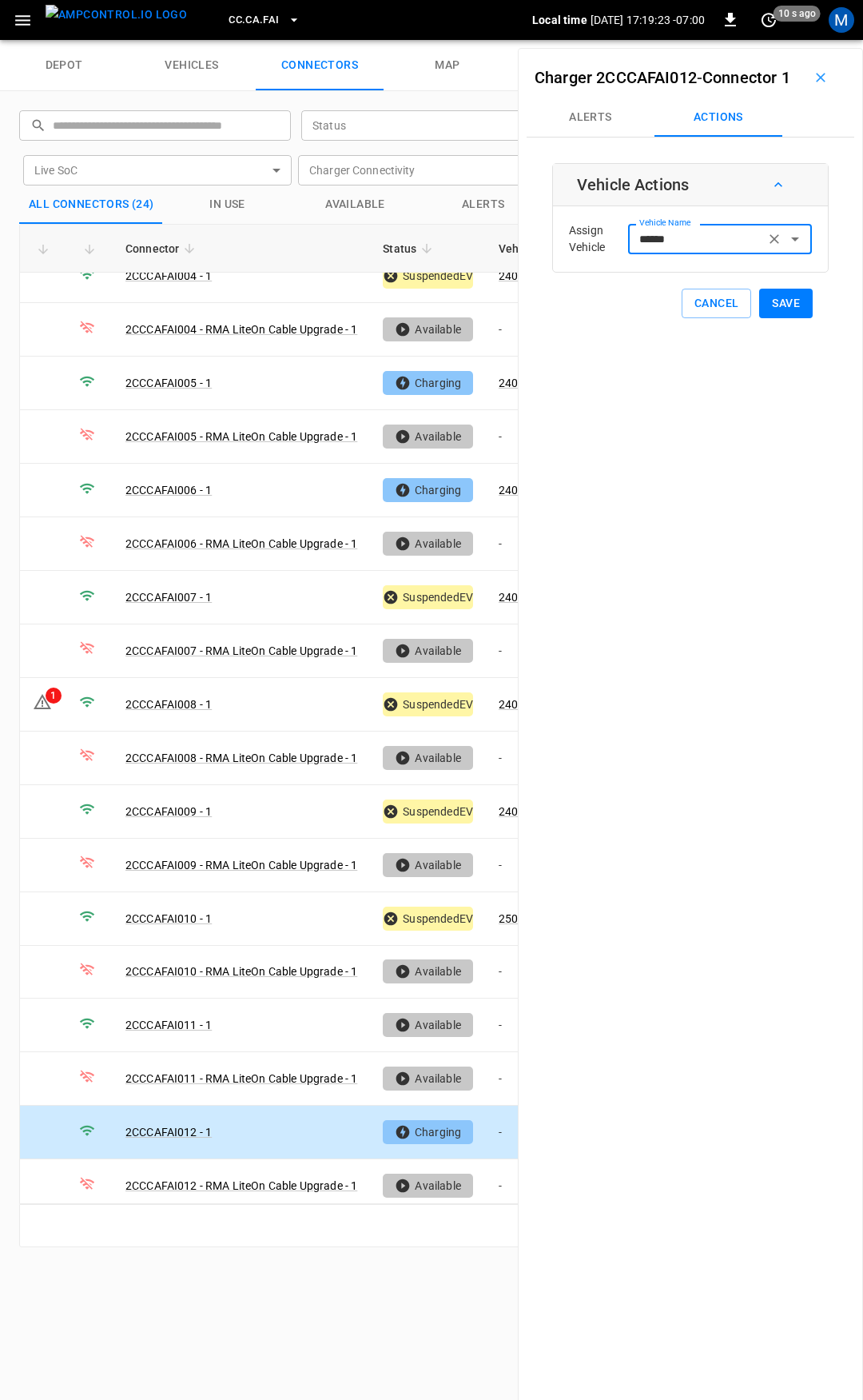
type input "******"
click at [780, 318] on button "Save" at bounding box center [786, 304] width 54 height 29
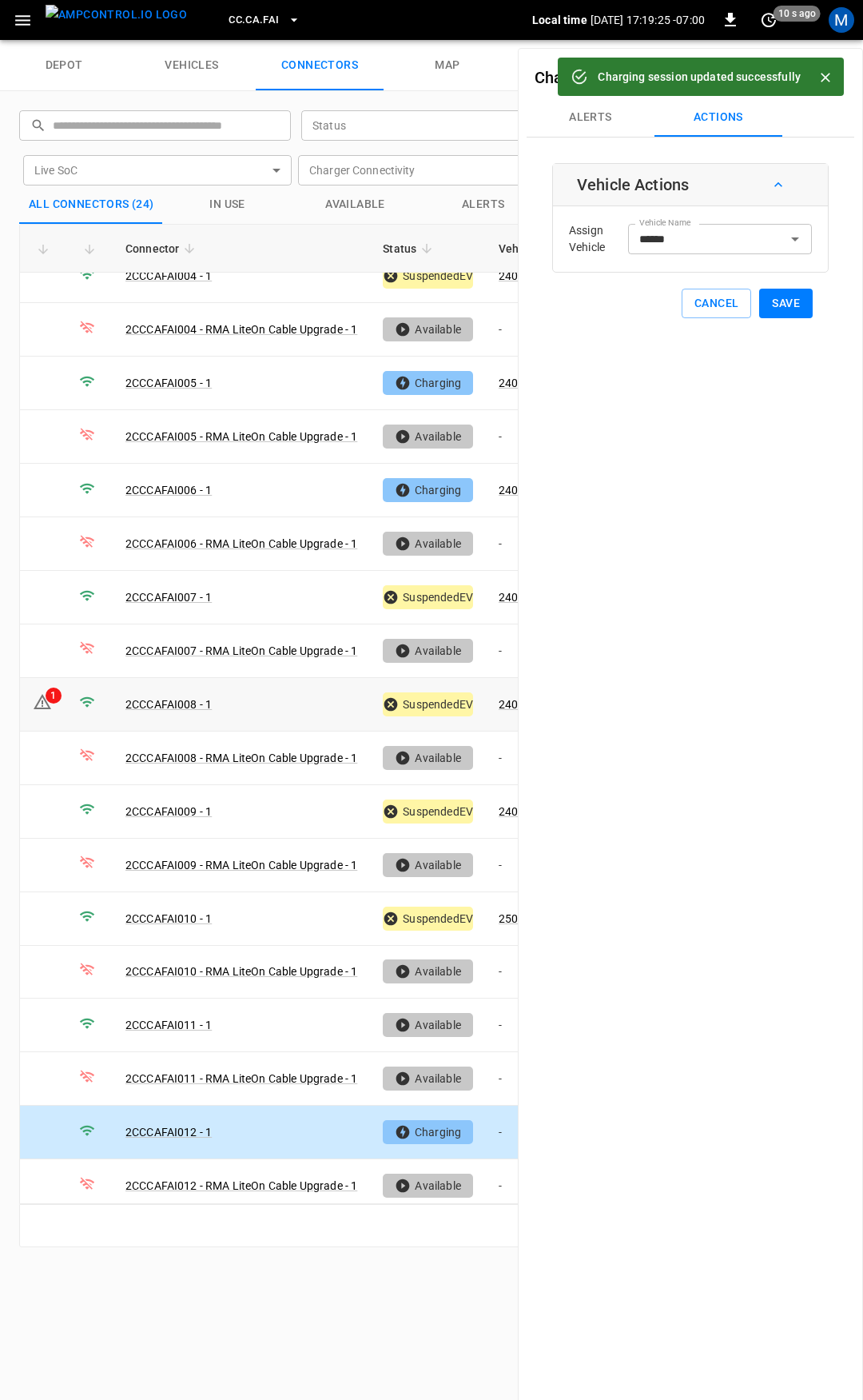
click at [518, 691] on div "Charger 2CCCAFAI012 - Connector 1 Alerts Actions Vehicle Actions Assign Vehicle…" at bounding box center [691, 748] width 346 height 1400
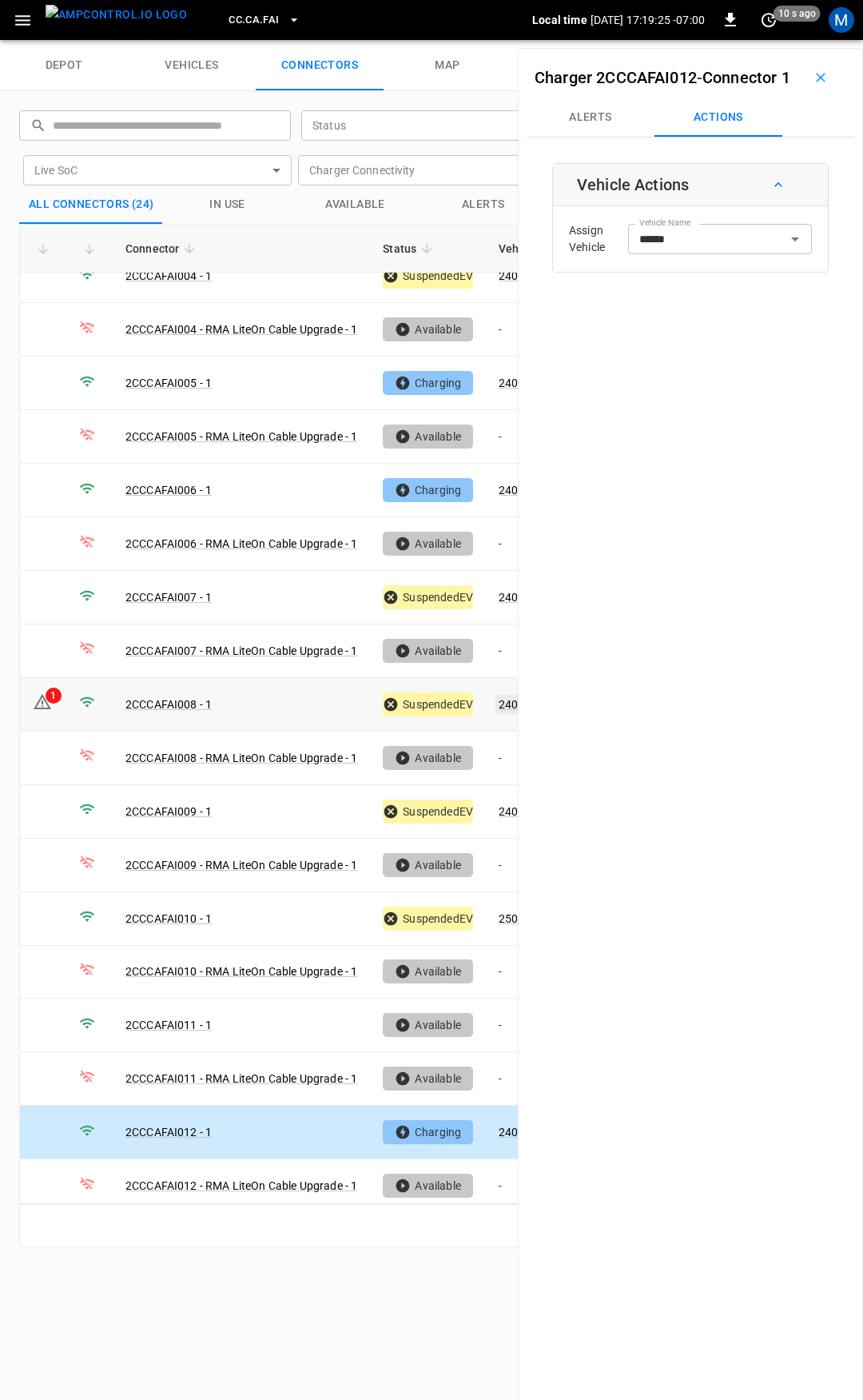
click at [505, 695] on link "240501" at bounding box center [518, 705] width 46 height 20
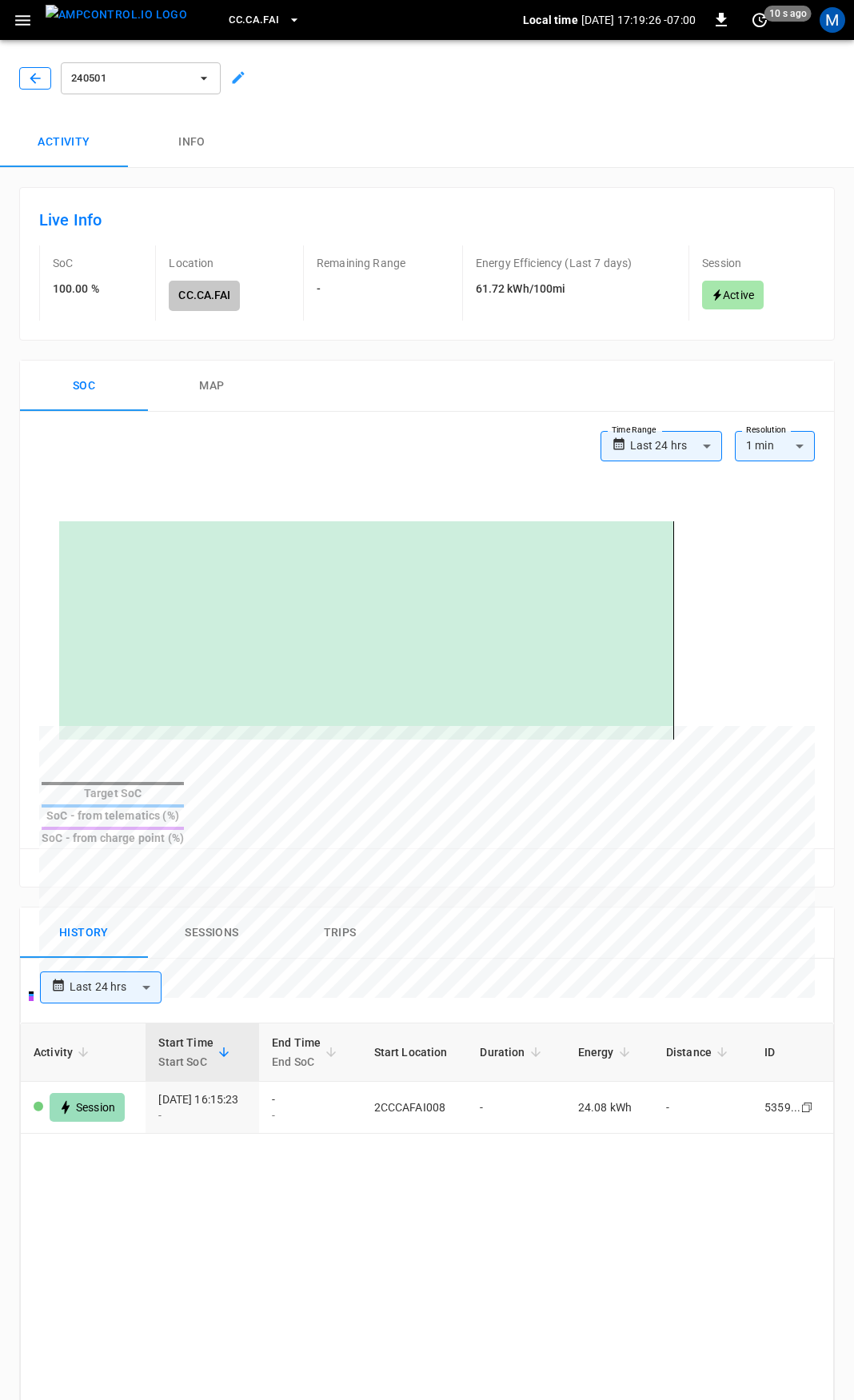
click at [37, 81] on icon "button" at bounding box center [35, 78] width 16 height 16
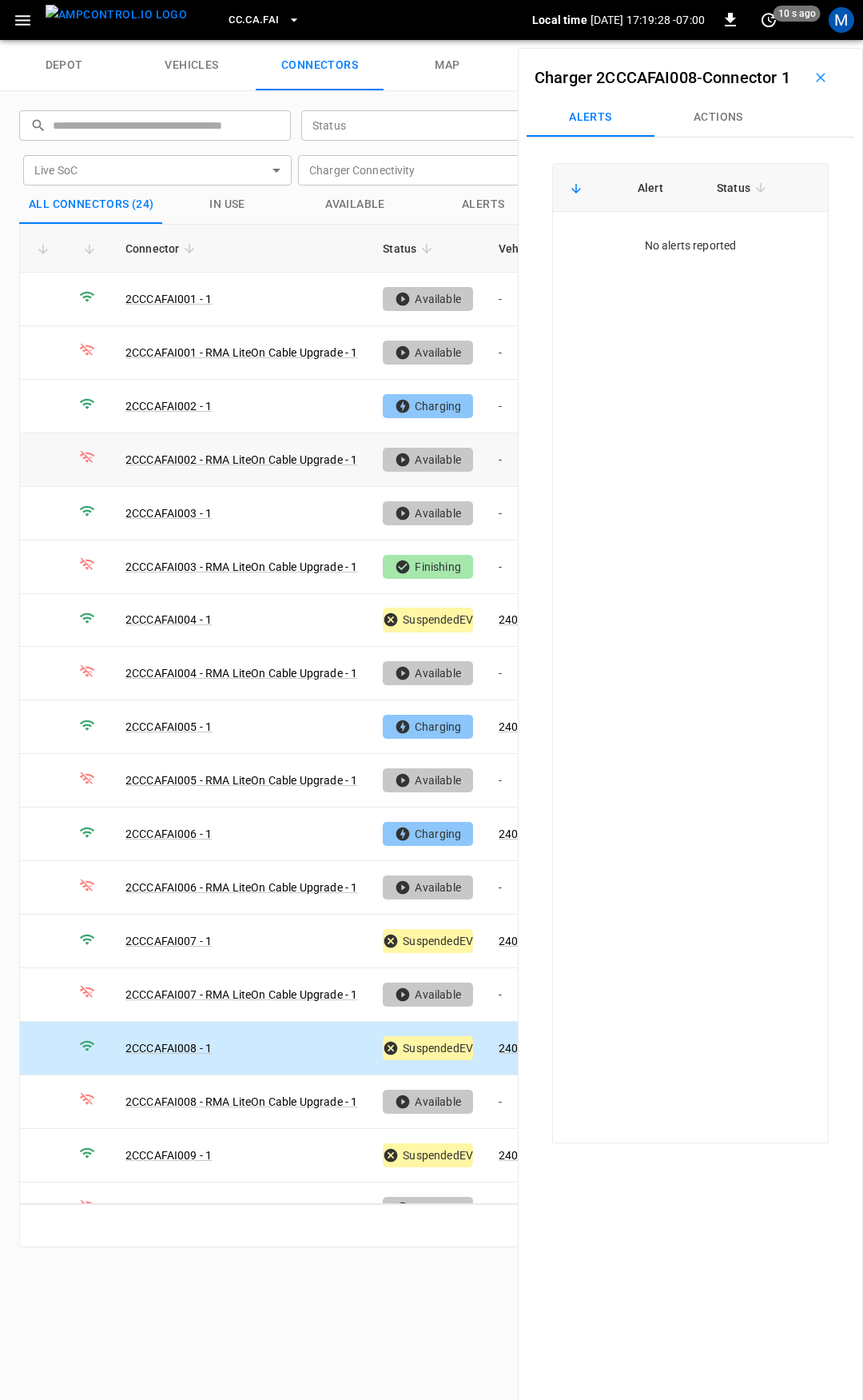
click at [228, 18] on span "CC.CA.FAI" at bounding box center [254, 20] width 51 height 19
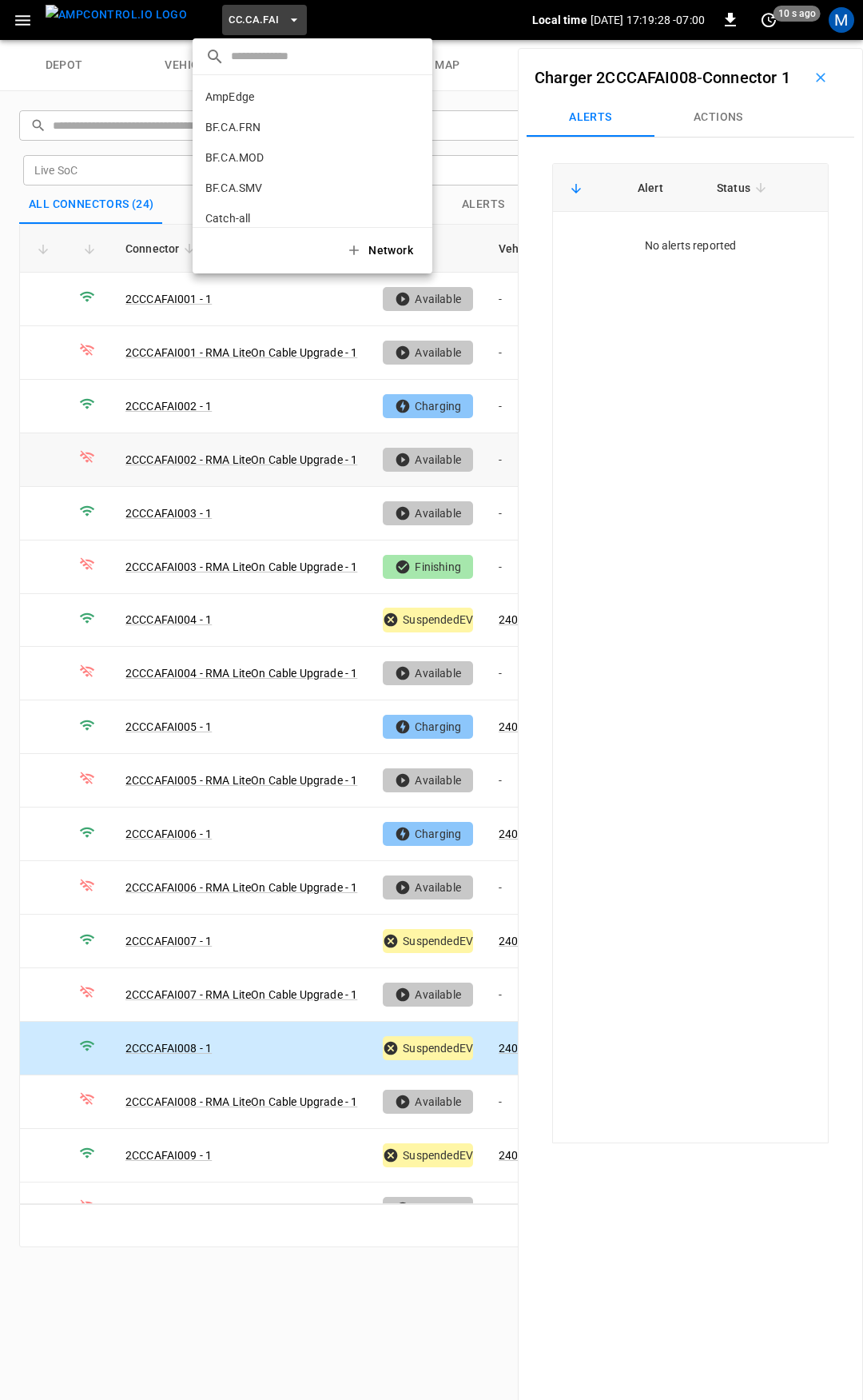
scroll to position [178, 0]
click at [269, 129] on p "CC.CA.OAK" at bounding box center [283, 132] width 156 height 16
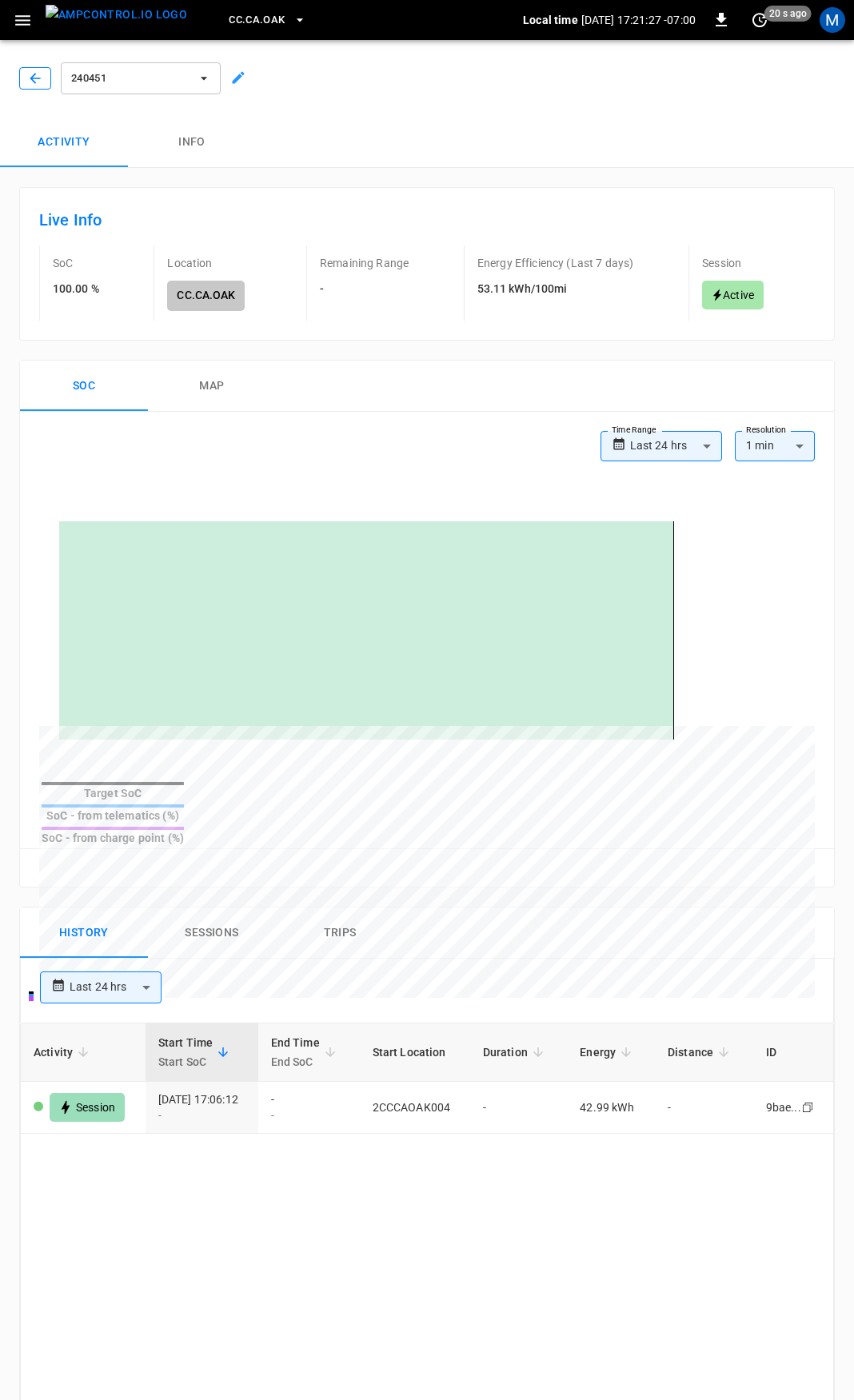
click at [36, 83] on icon "button" at bounding box center [35, 78] width 16 height 16
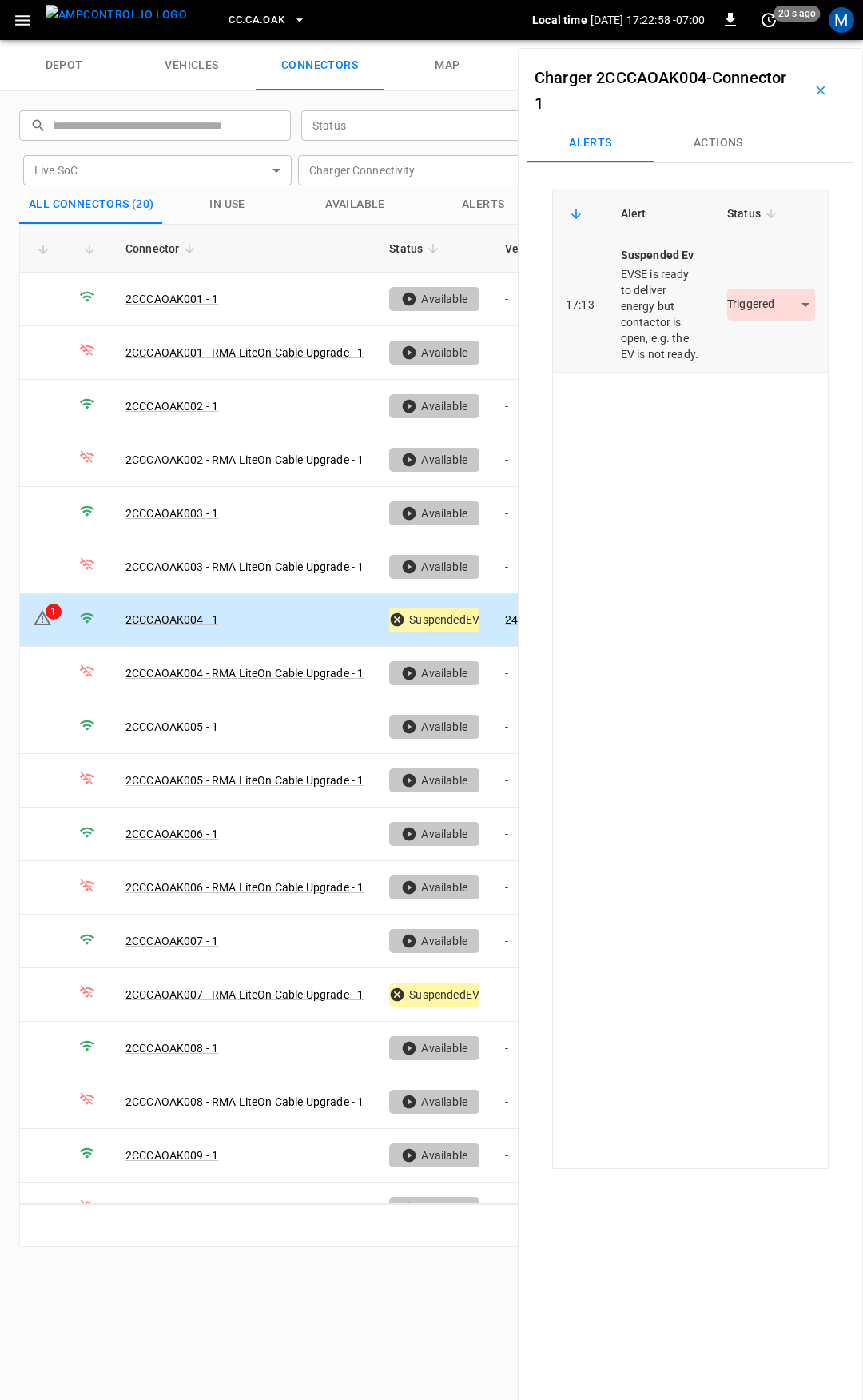
click at [770, 40] on body "CC.CA.OAK Local time 2025-09-04 17:22:58 -07:00 0 20 s ago M depot vehicles con…" at bounding box center [432, 20] width 863 height 40
click at [768, 347] on li "Resolved" at bounding box center [762, 351] width 100 height 26
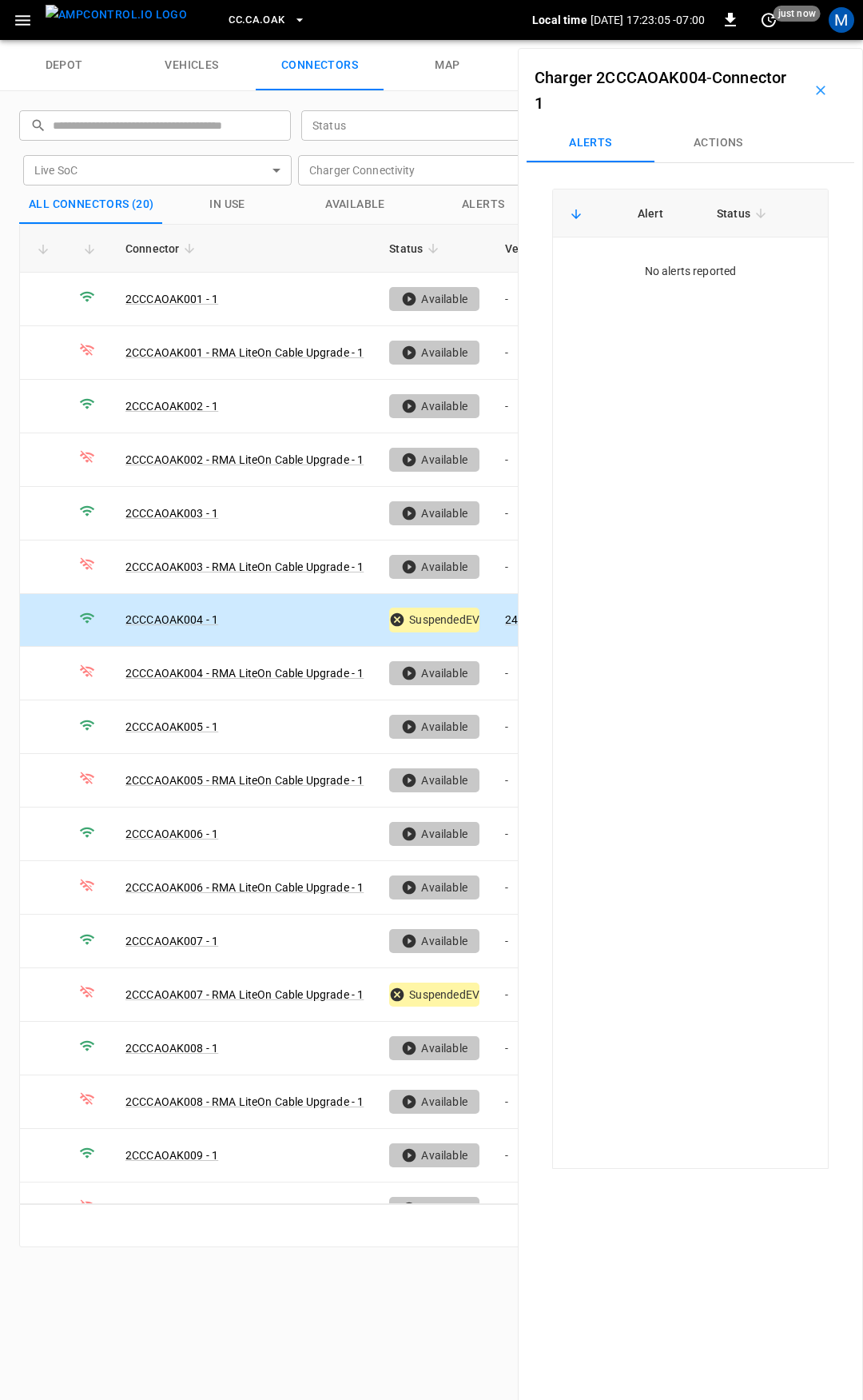
click at [242, 23] on span "CC.CA.OAK" at bounding box center [256, 20] width 56 height 19
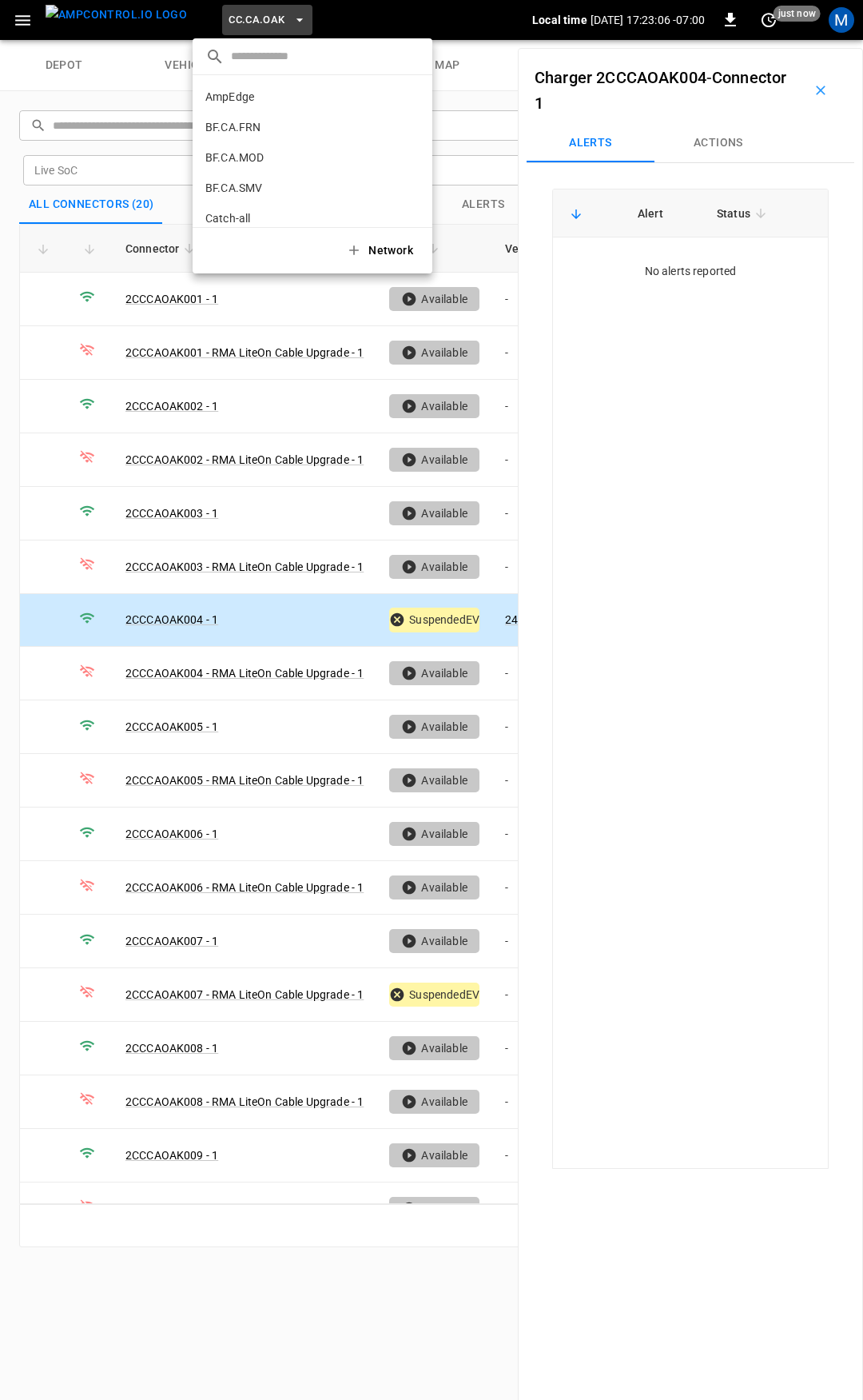
scroll to position [208, 0]
click at [253, 124] on p "CC.CA.RIC" at bounding box center [283, 132] width 157 height 16
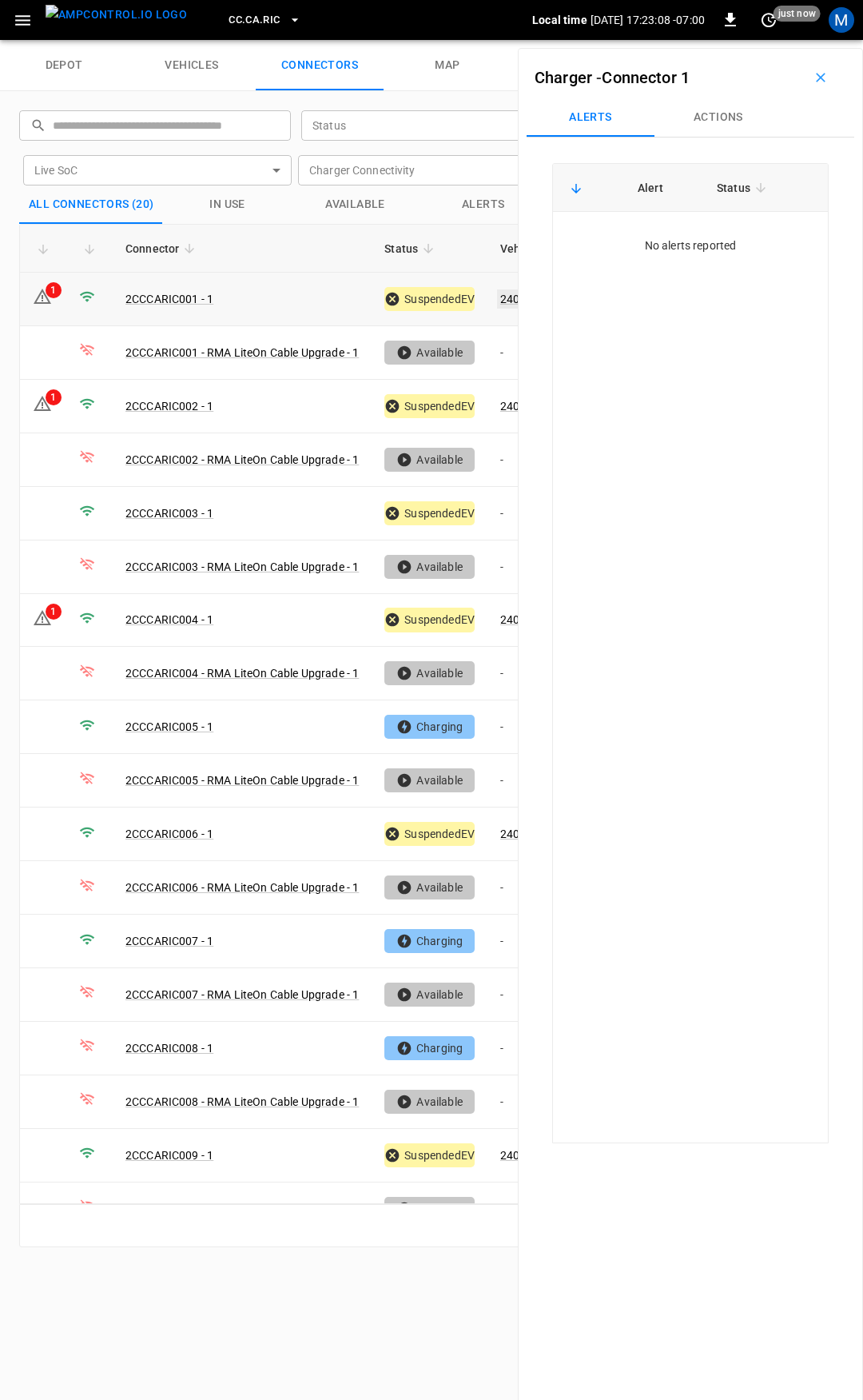
click at [510, 299] on link "240459" at bounding box center [519, 299] width 46 height 20
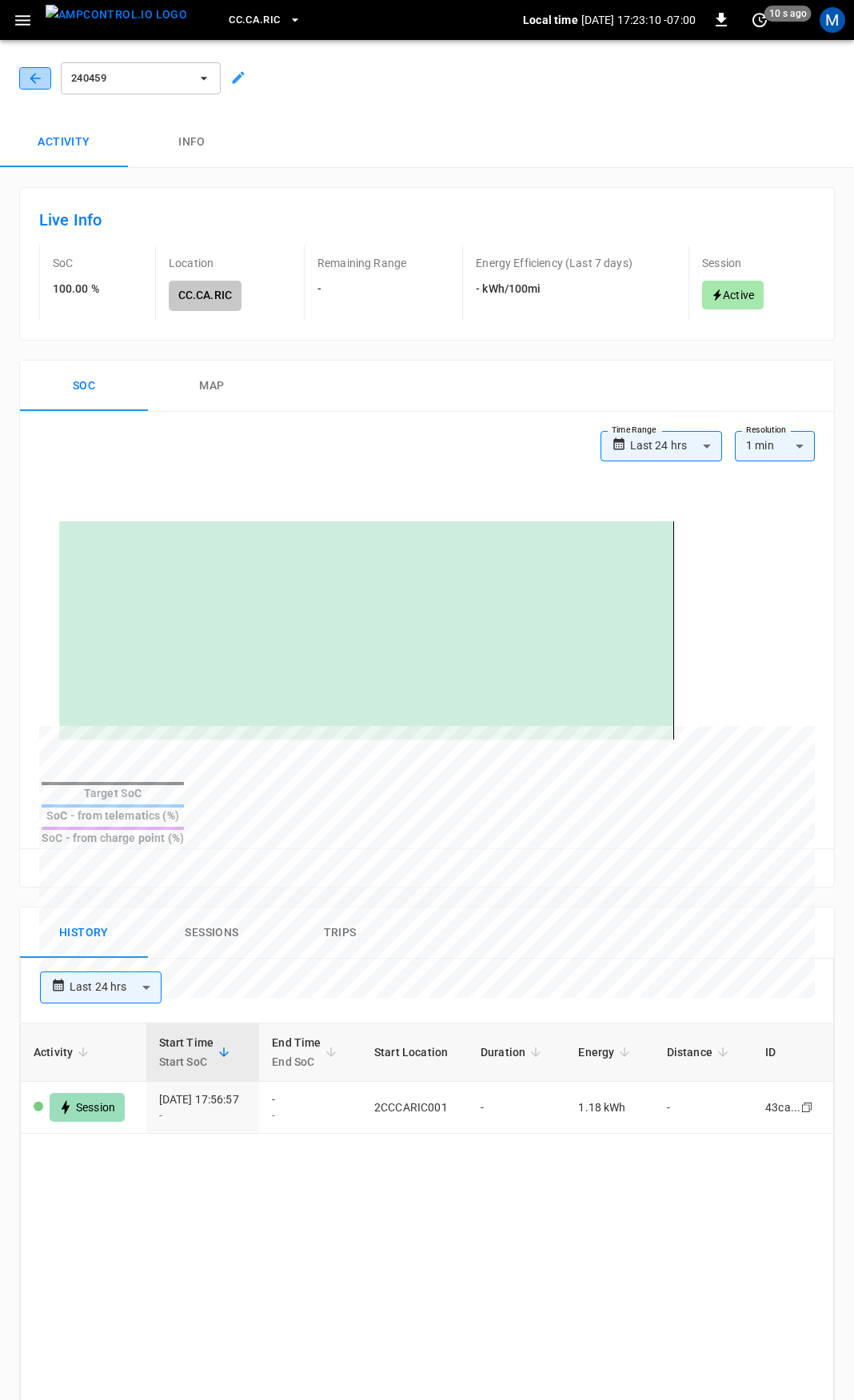
click at [35, 86] on icon "button" at bounding box center [35, 78] width 16 height 16
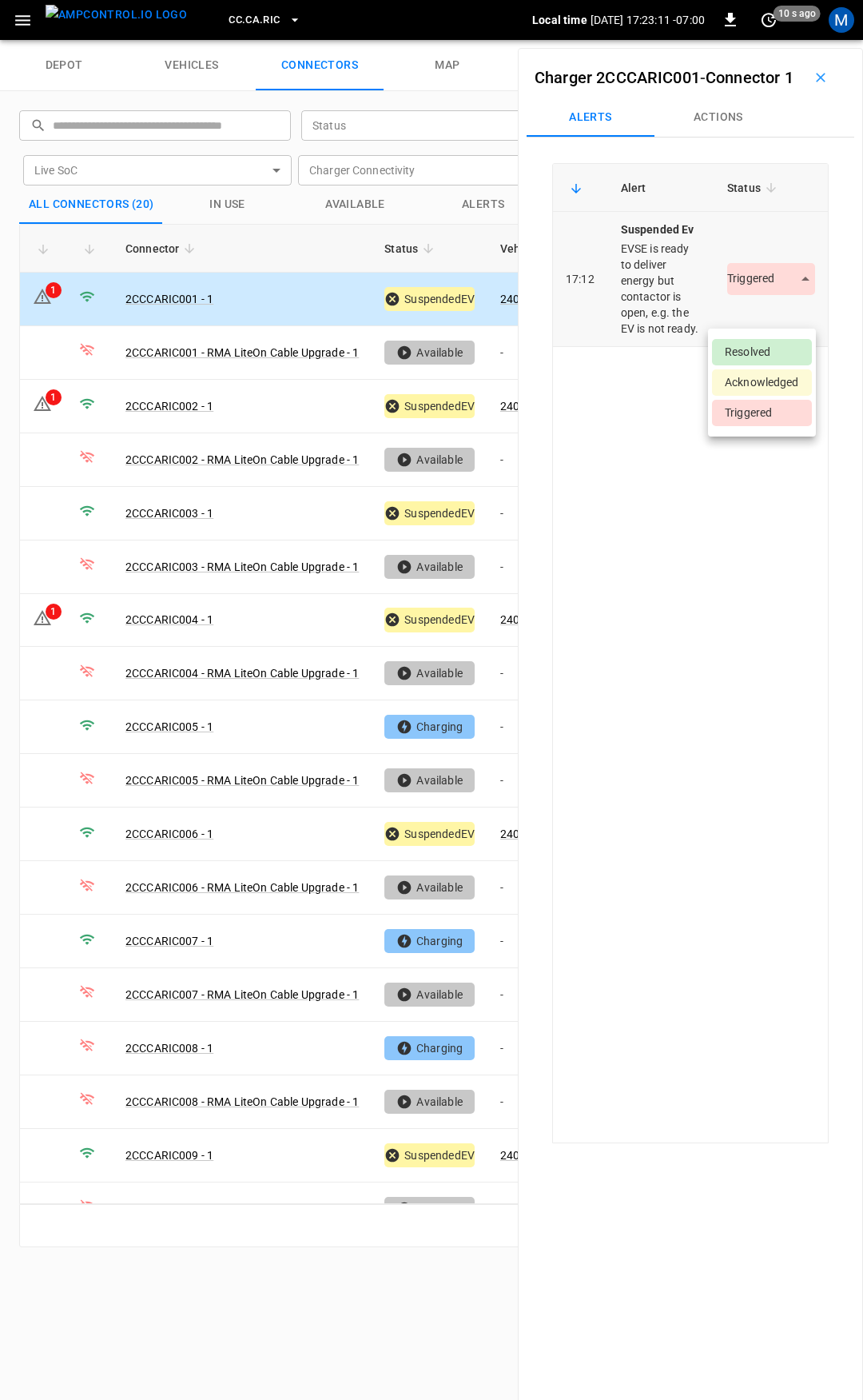
click at [764, 40] on body "CC.CA.RIC Local time 2025-09-04 17:23:11 -07:00 0 10 s ago M depot vehicles con…" at bounding box center [432, 20] width 863 height 40
click at [760, 347] on li "Resolved" at bounding box center [762, 351] width 100 height 26
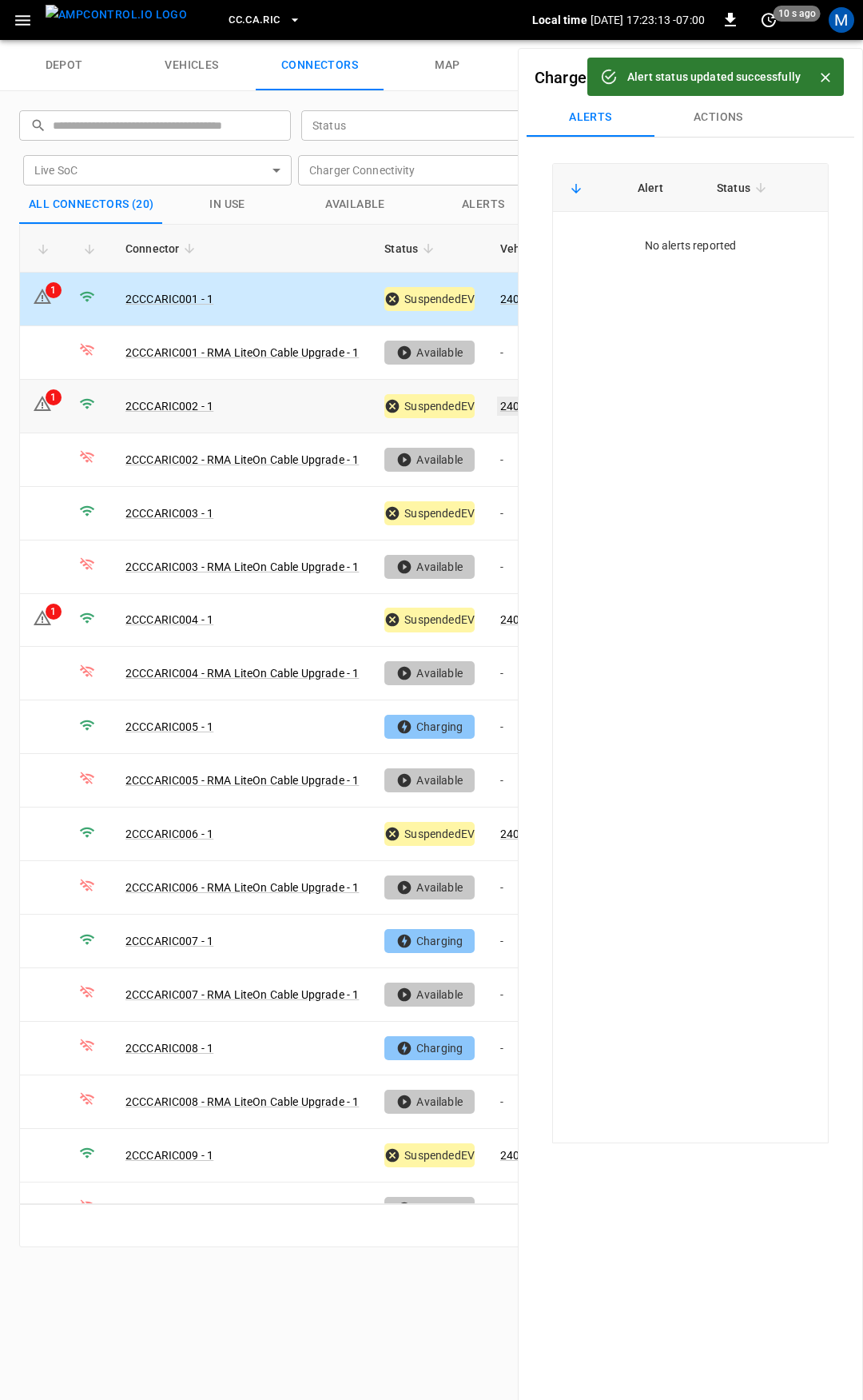
click at [508, 401] on link "240462" at bounding box center [519, 406] width 46 height 20
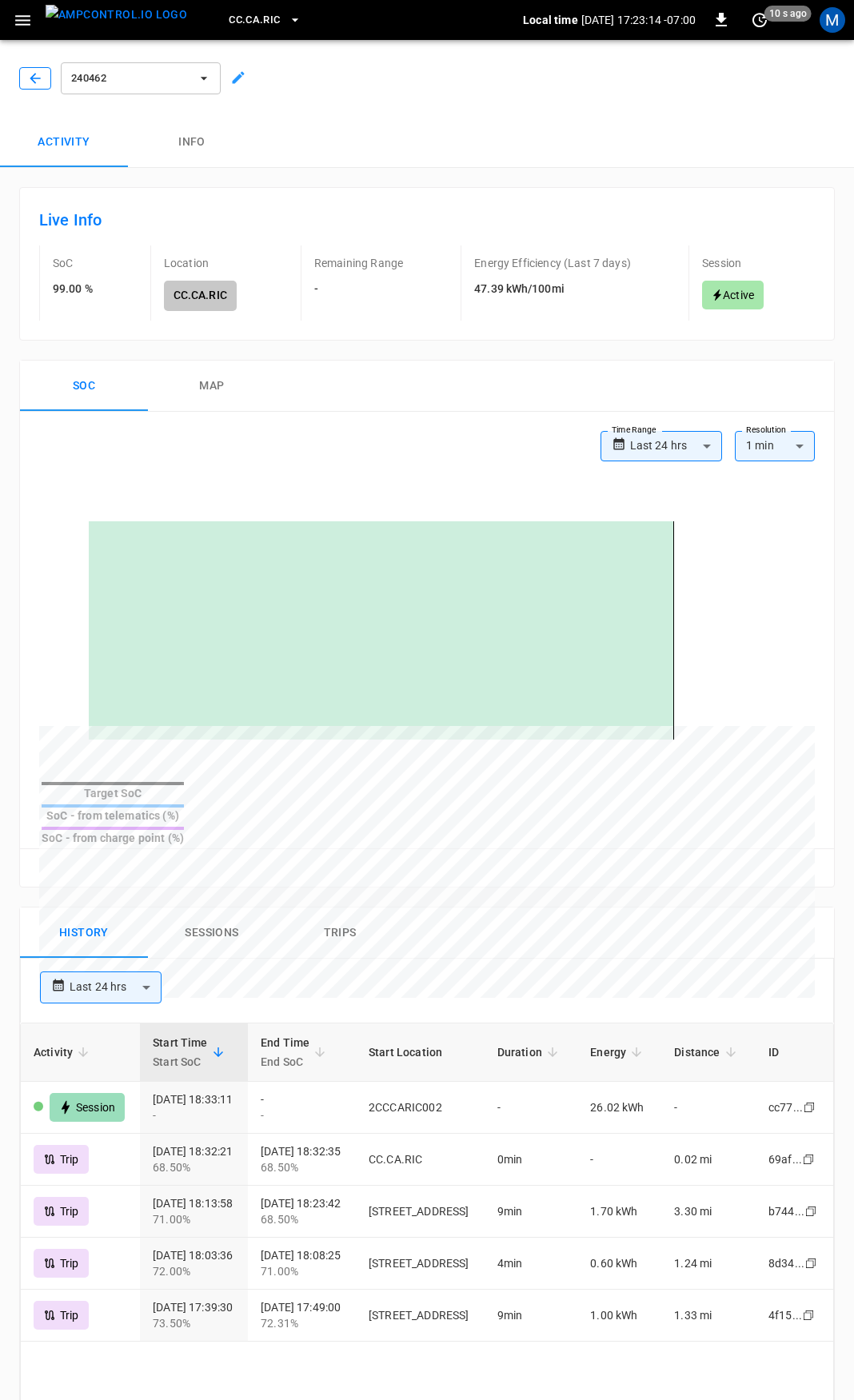
click at [33, 76] on icon "button" at bounding box center [34, 78] width 11 height 11
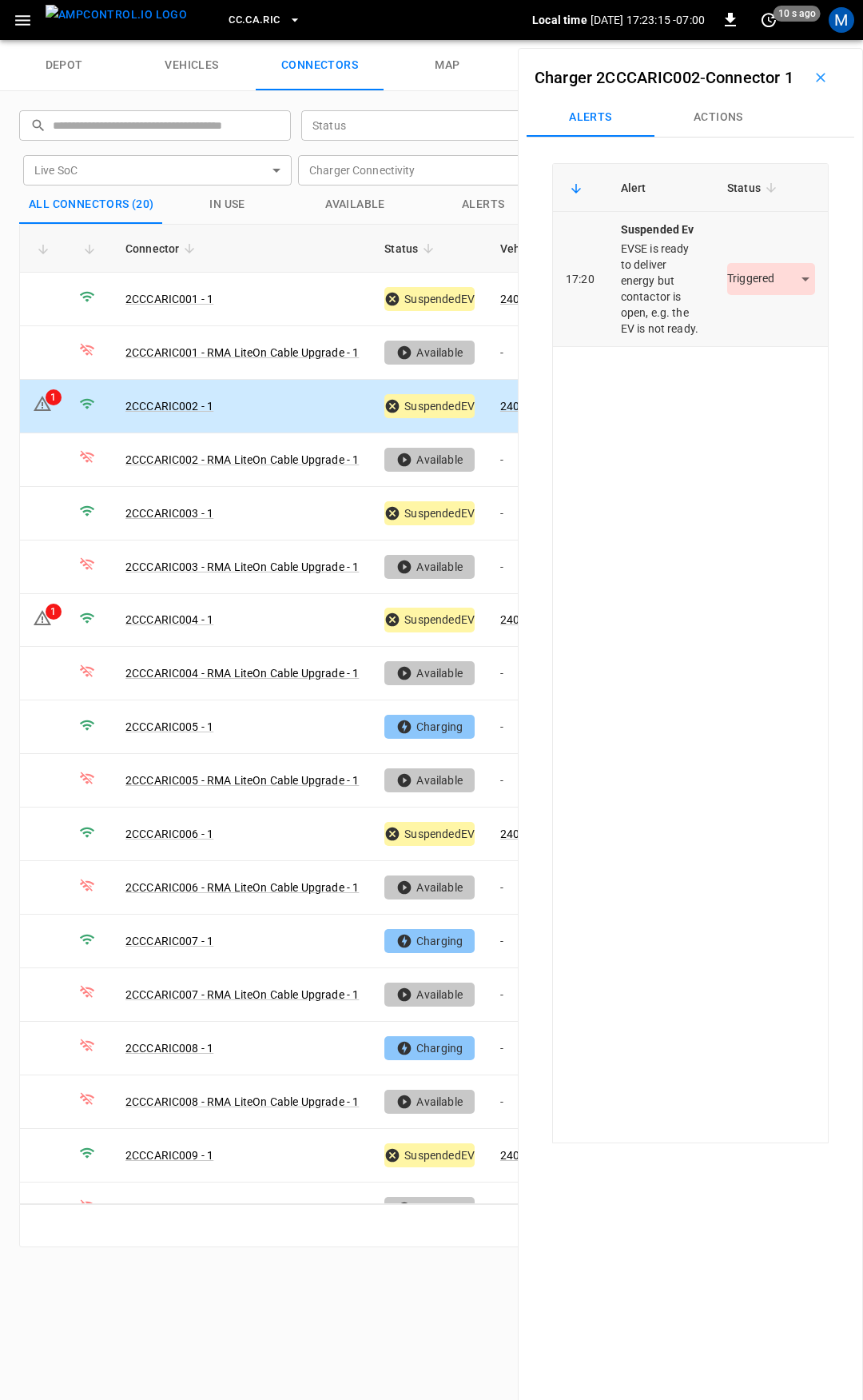
click at [753, 40] on body "CC.CA.RIC Local time 2025-09-04 17:23:15 -07:00 0 10 s ago M depot vehicles con…" at bounding box center [432, 20] width 863 height 40
click at [759, 342] on li "Resolved" at bounding box center [762, 351] width 100 height 26
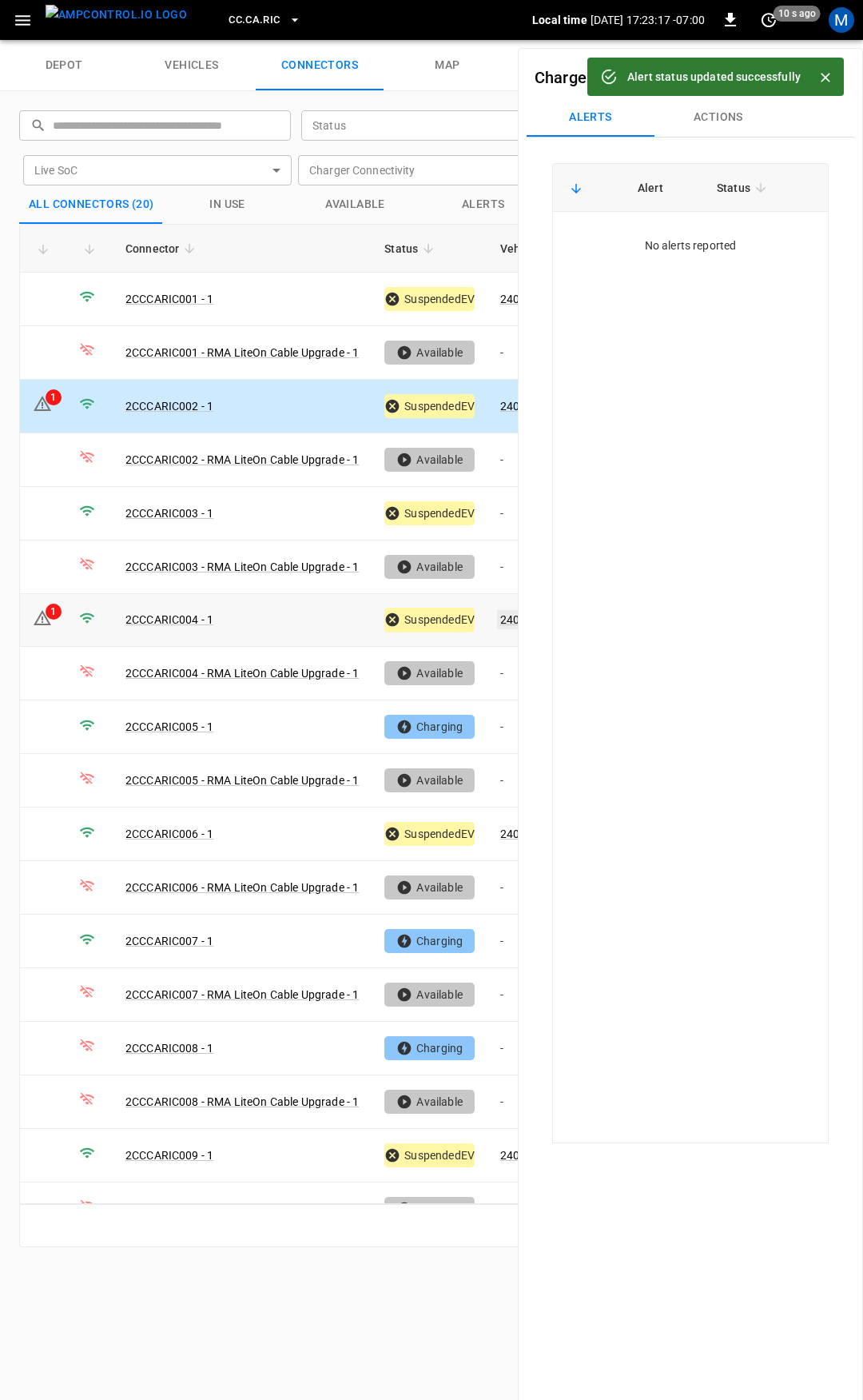
click at [506, 618] on link "240456" at bounding box center [519, 620] width 46 height 20
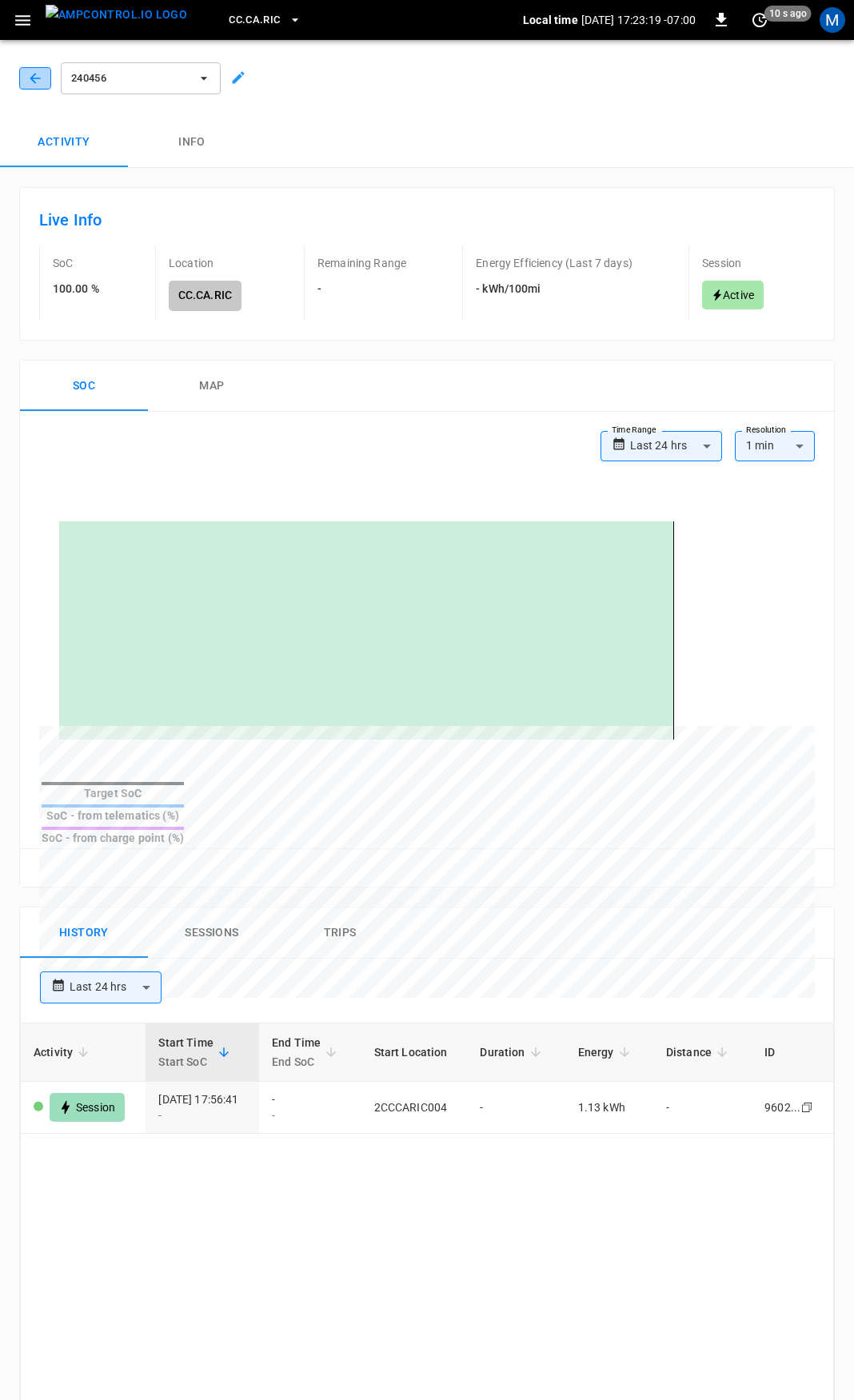
click at [33, 75] on icon "button" at bounding box center [34, 78] width 11 height 11
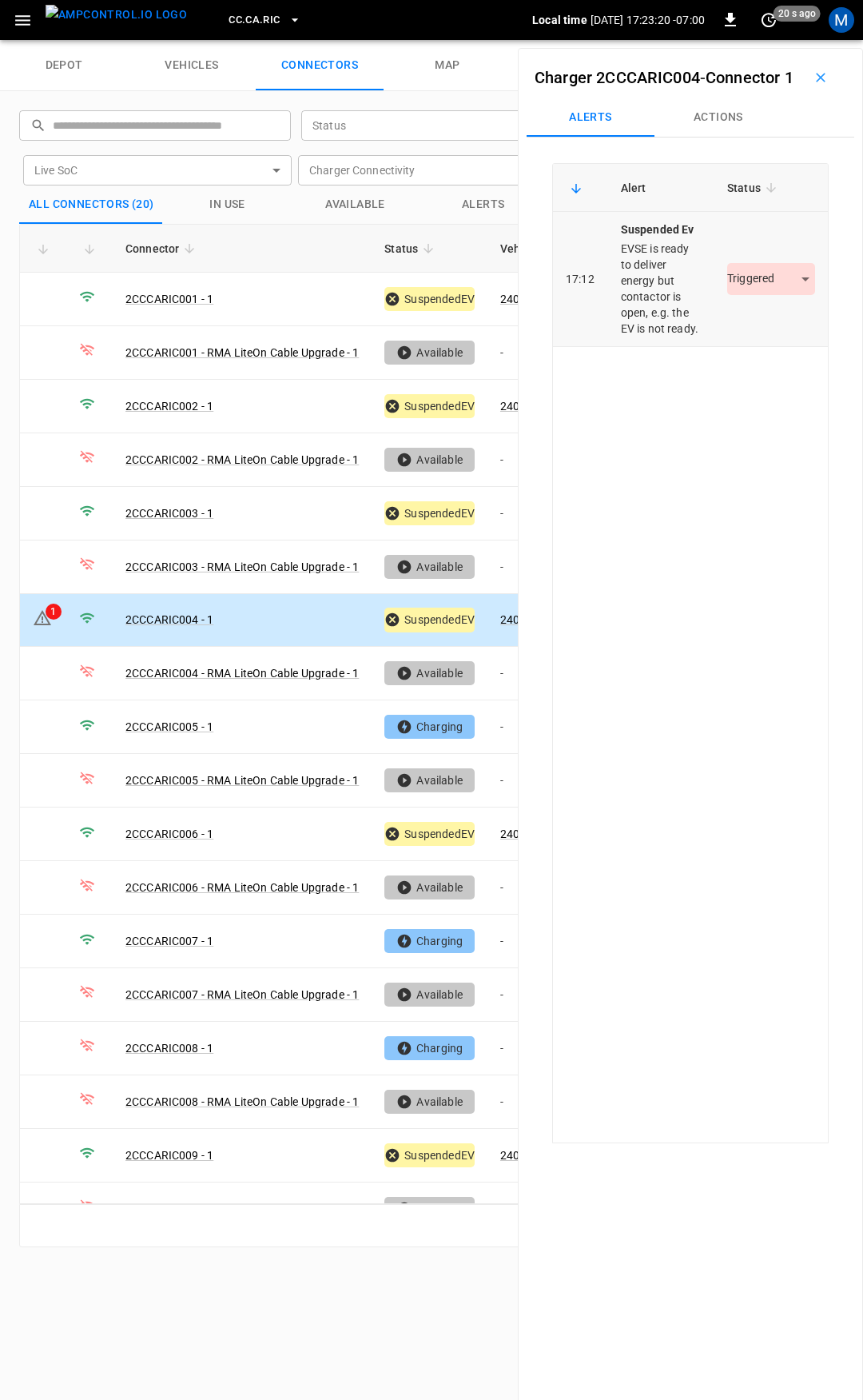
click at [775, 40] on body "CC.CA.RIC Local time 2025-09-04 17:23:20 -07:00 0 20 s ago M depot vehicles con…" at bounding box center [432, 20] width 863 height 40
click at [765, 347] on li "Resolved" at bounding box center [762, 351] width 100 height 26
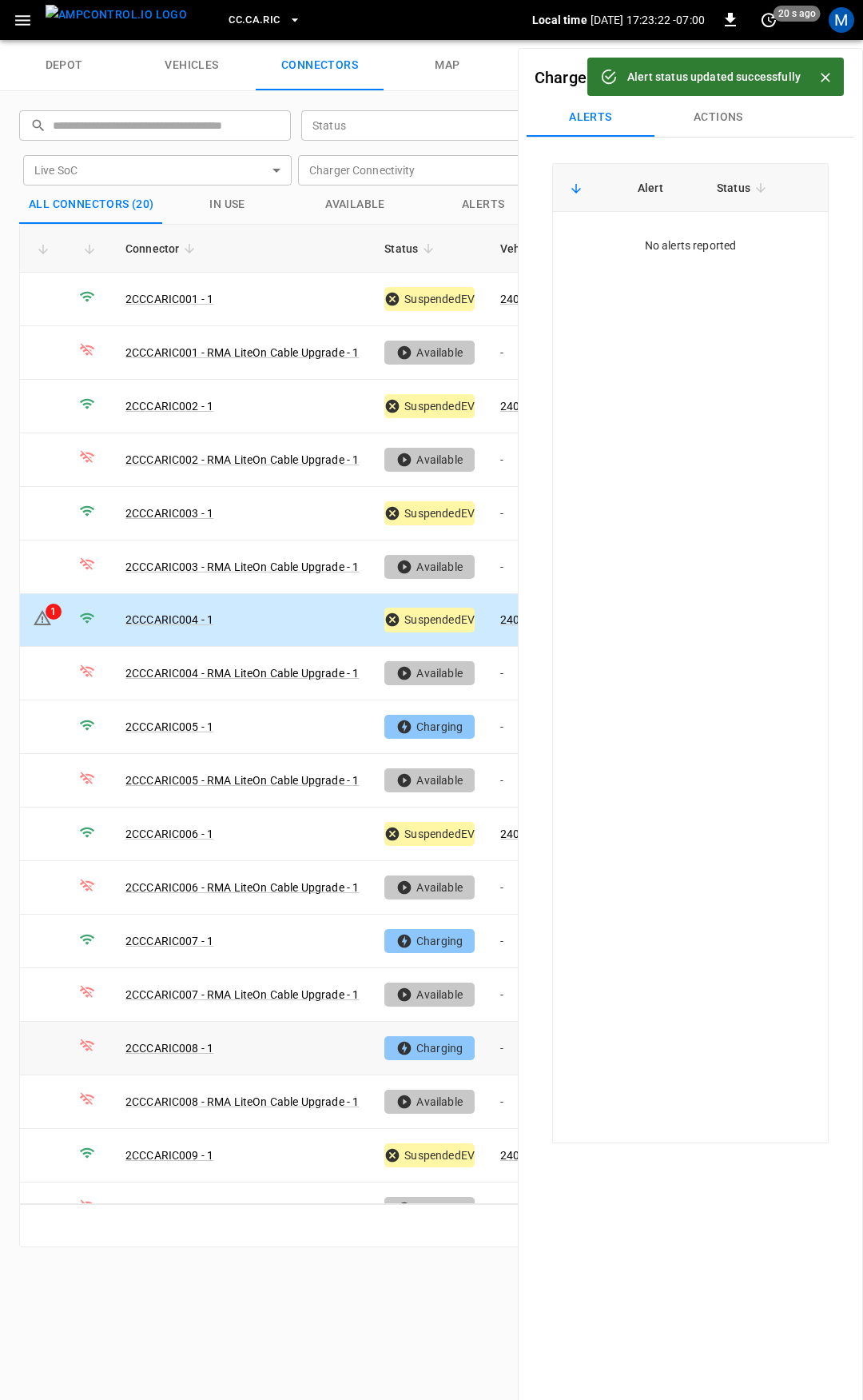
scroll to position [133, 0]
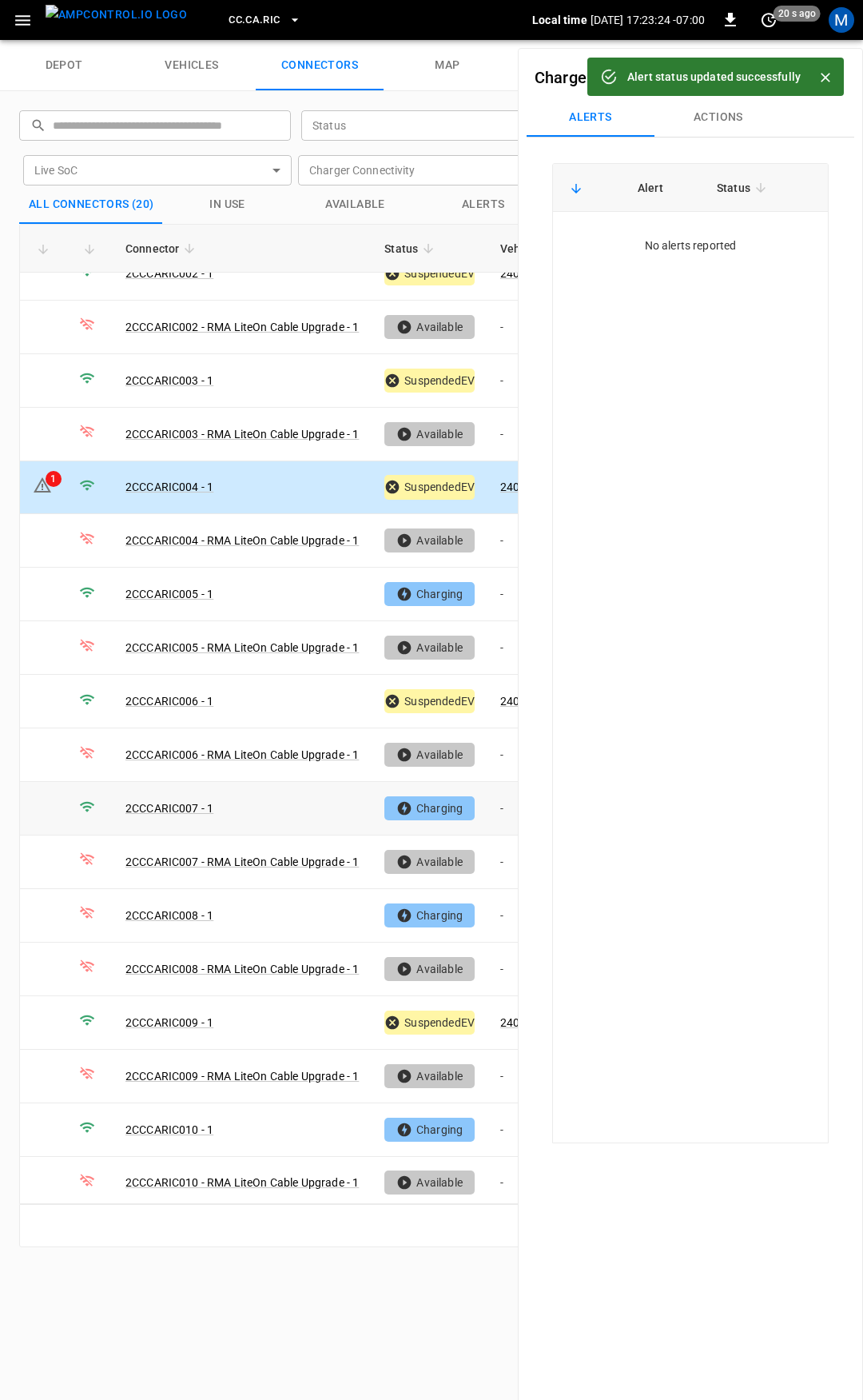
click at [501, 798] on td "-" at bounding box center [531, 808] width 86 height 54
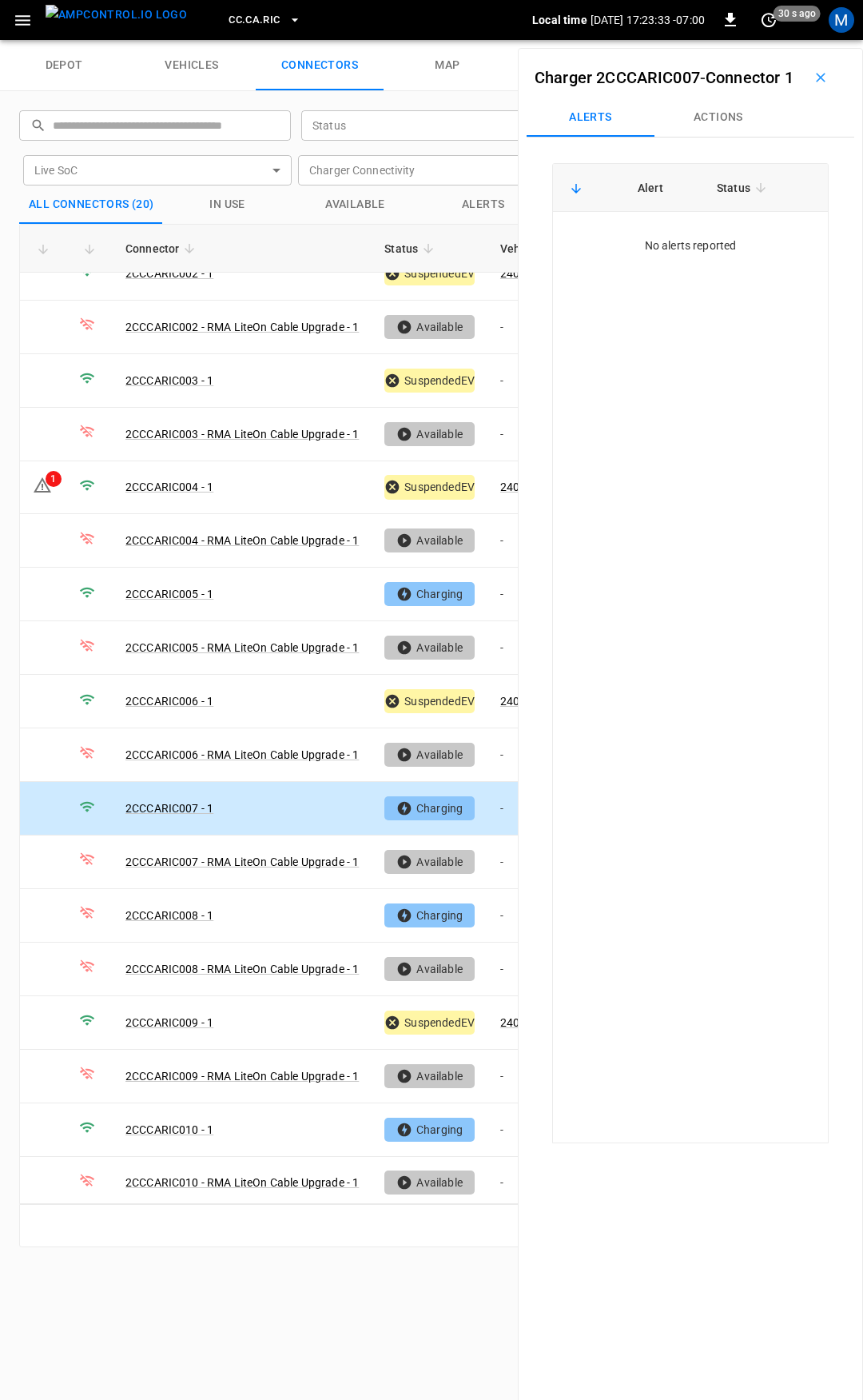
click at [710, 137] on button "Actions" at bounding box center [719, 117] width 128 height 38
click at [702, 249] on input "Vehicle Name" at bounding box center [697, 238] width 127 height 20
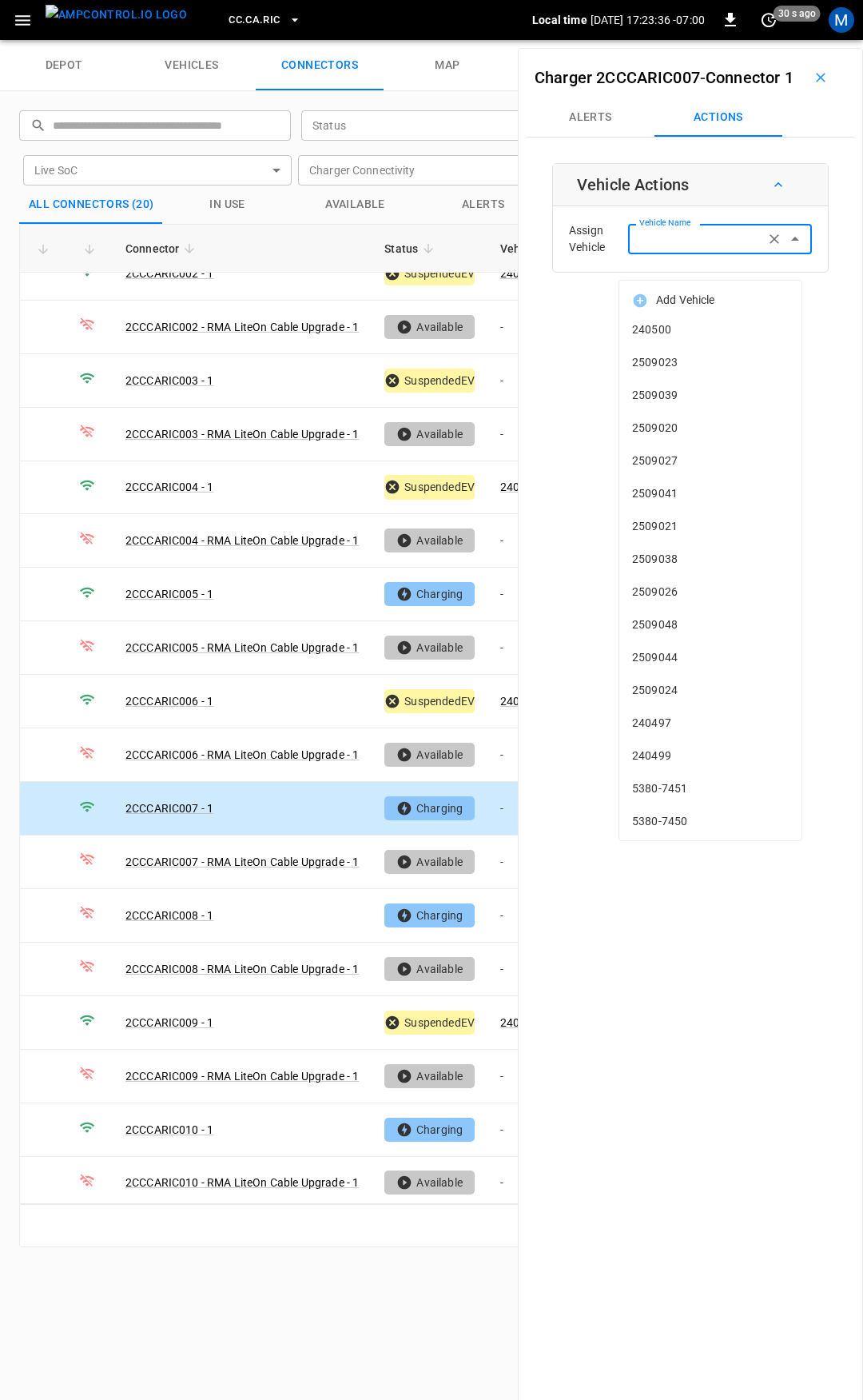
type input "*"
type input "**"
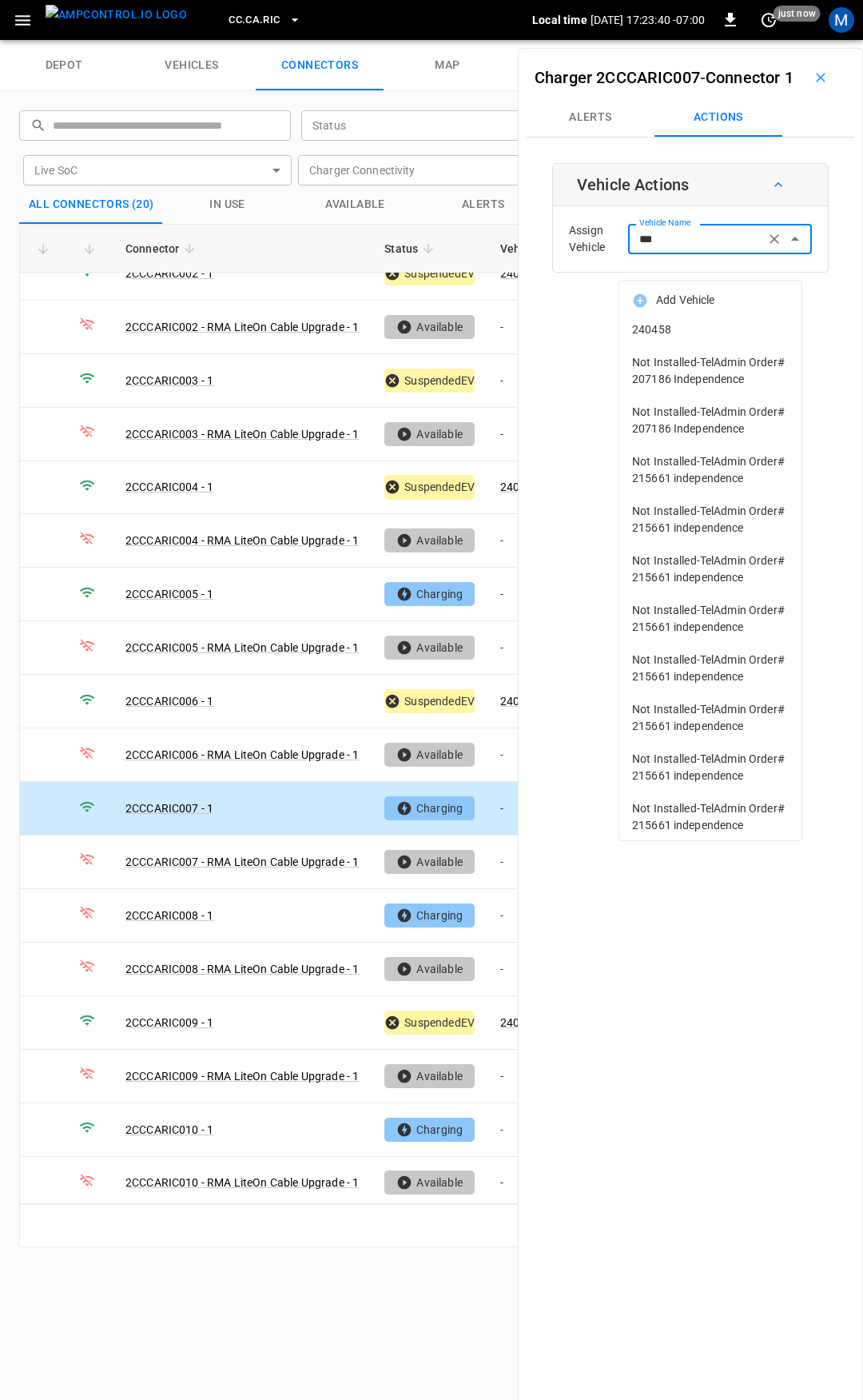
click at [678, 324] on span "240458" at bounding box center [711, 329] width 157 height 17
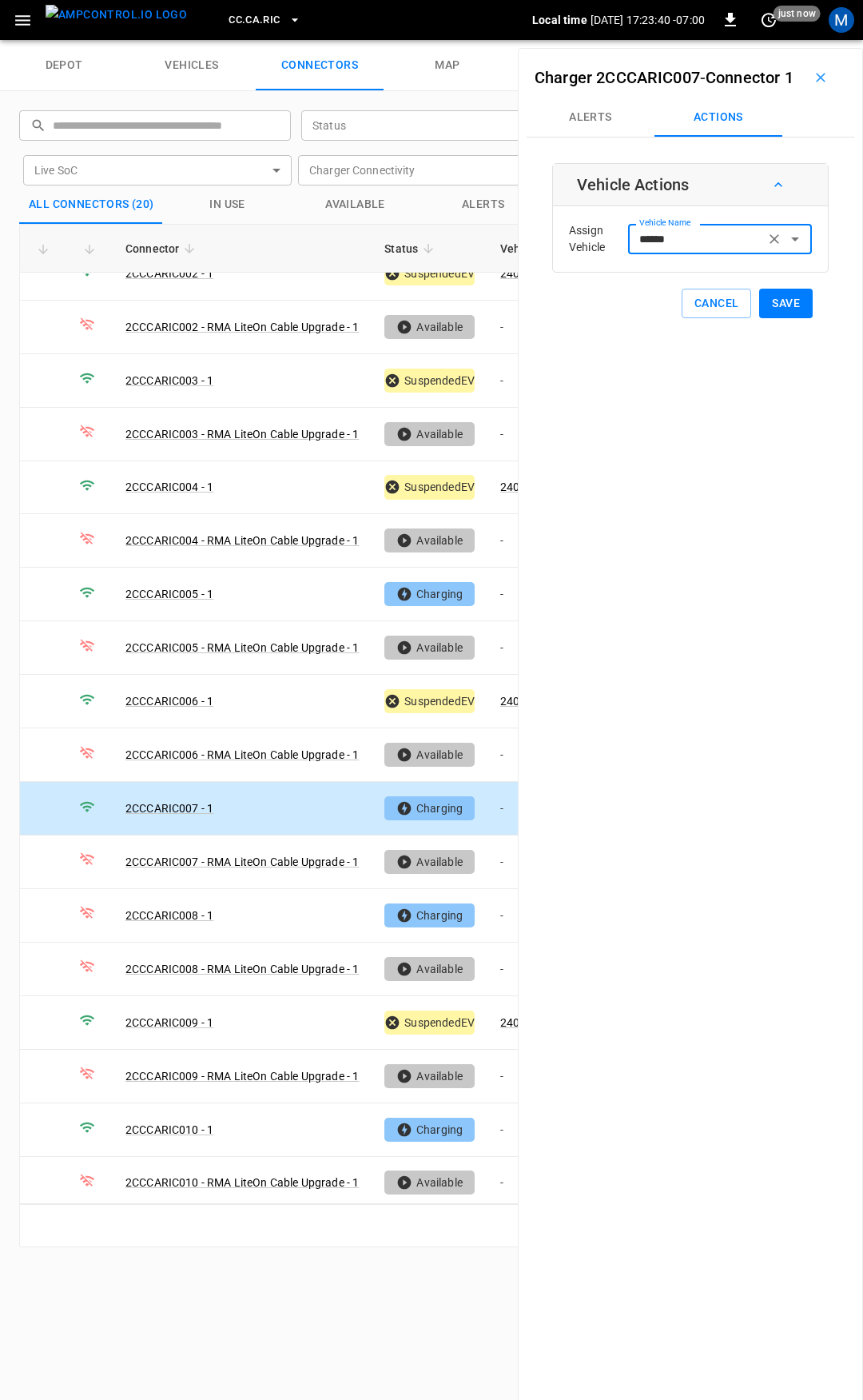
type input "******"
click at [783, 318] on button "Save" at bounding box center [786, 304] width 54 height 29
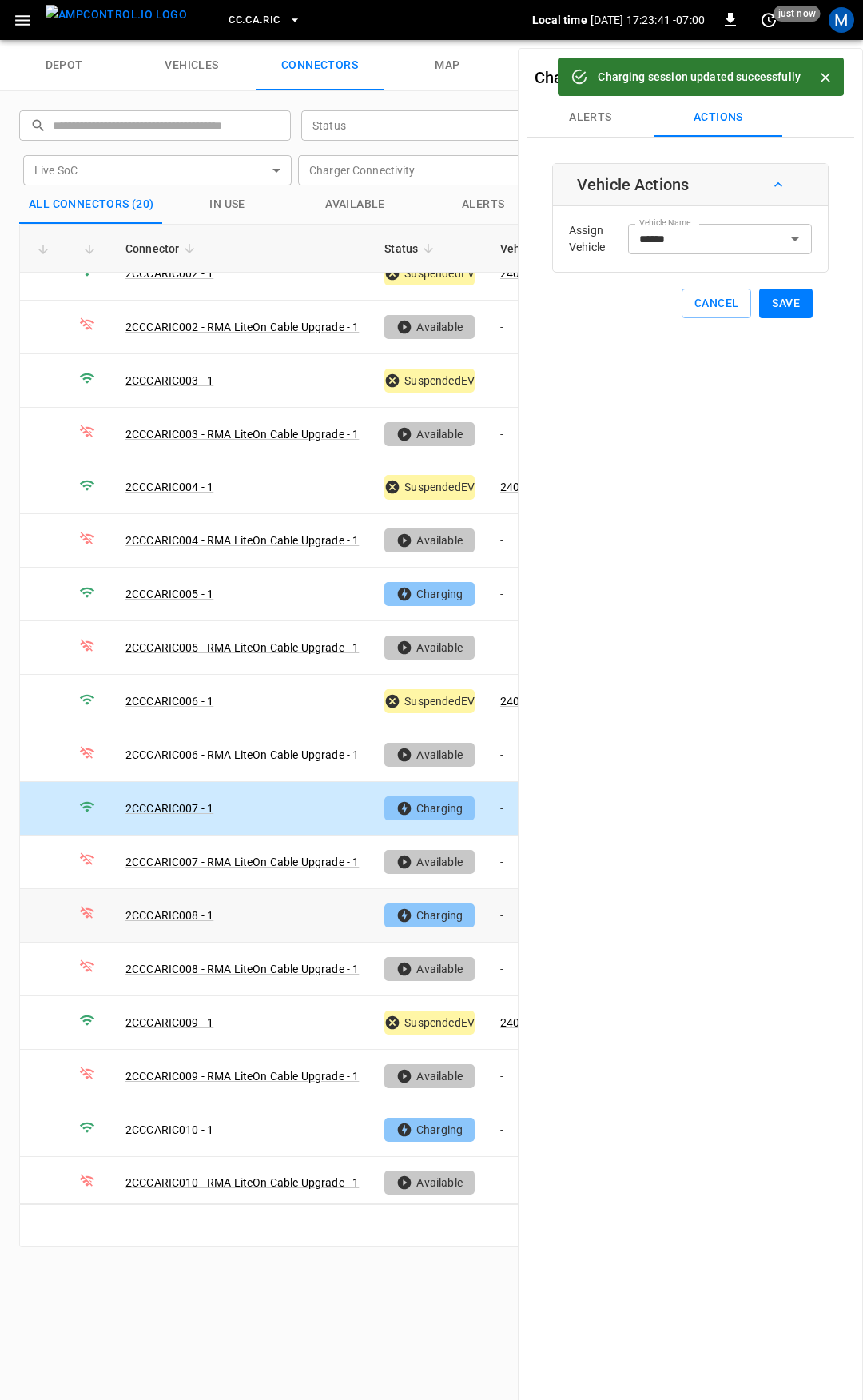
click at [510, 905] on td "-" at bounding box center [531, 916] width 86 height 54
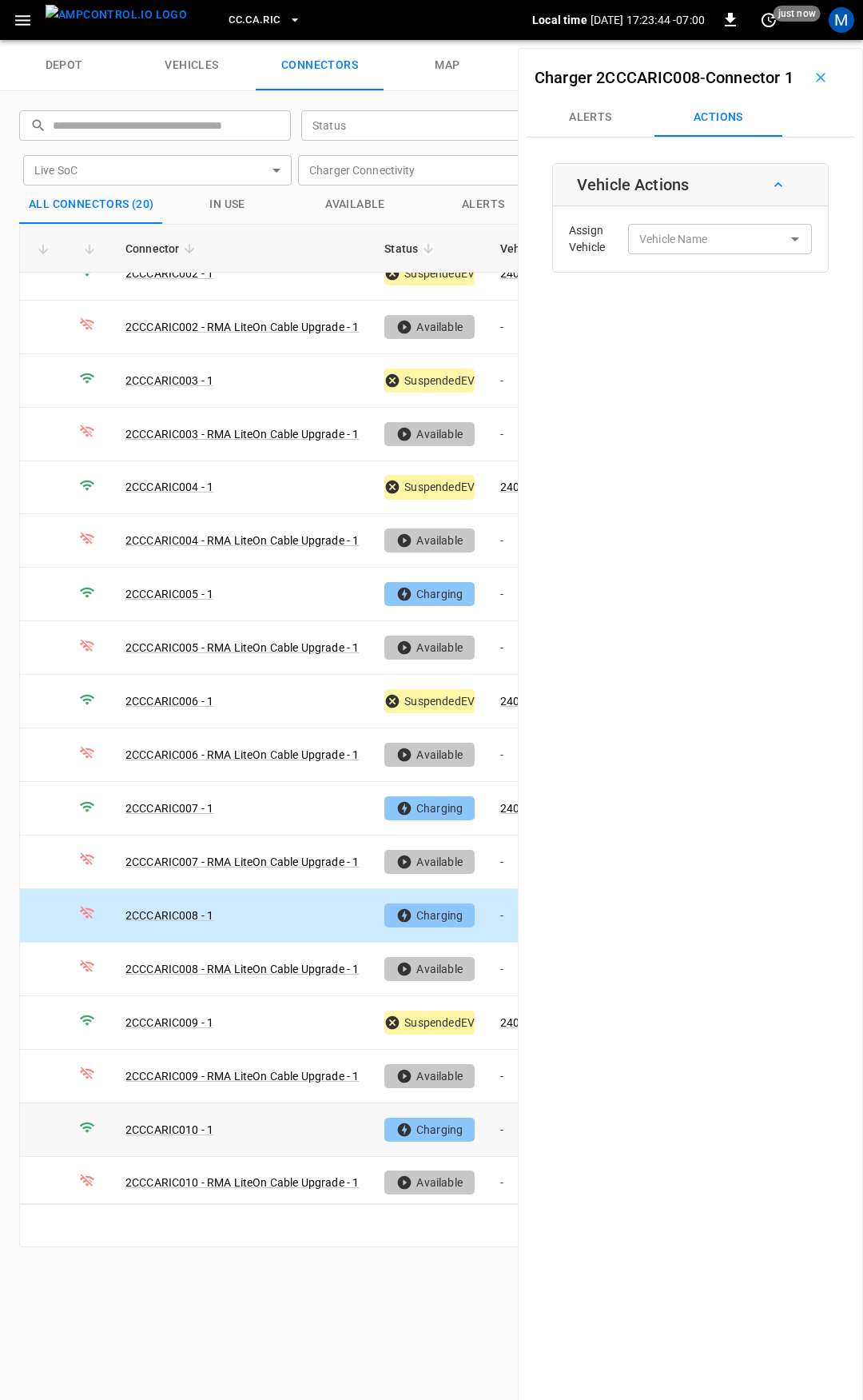
click at [509, 1121] on td "-" at bounding box center [531, 1130] width 86 height 54
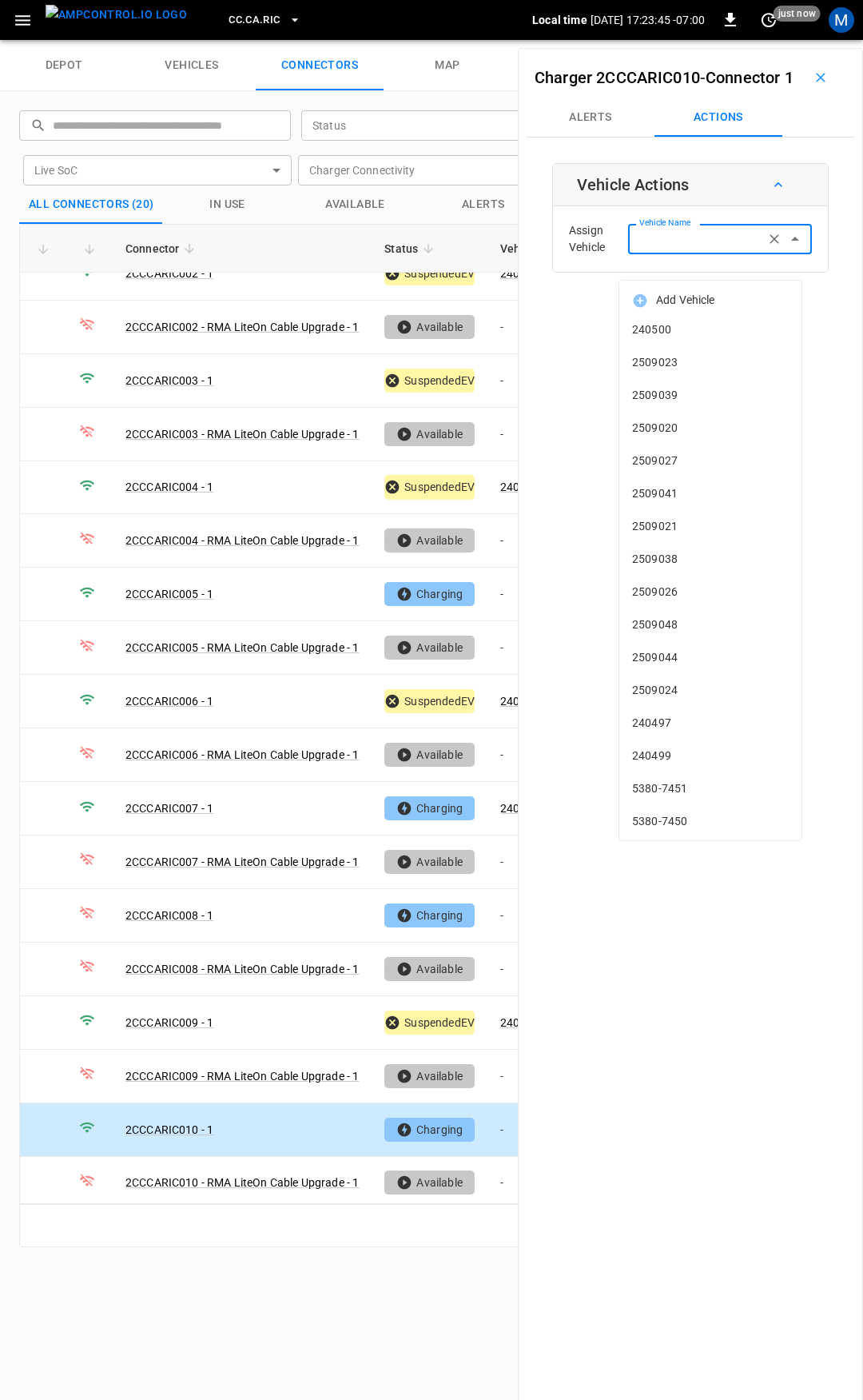
click at [660, 249] on input "Vehicle Name" at bounding box center [697, 238] width 127 height 20
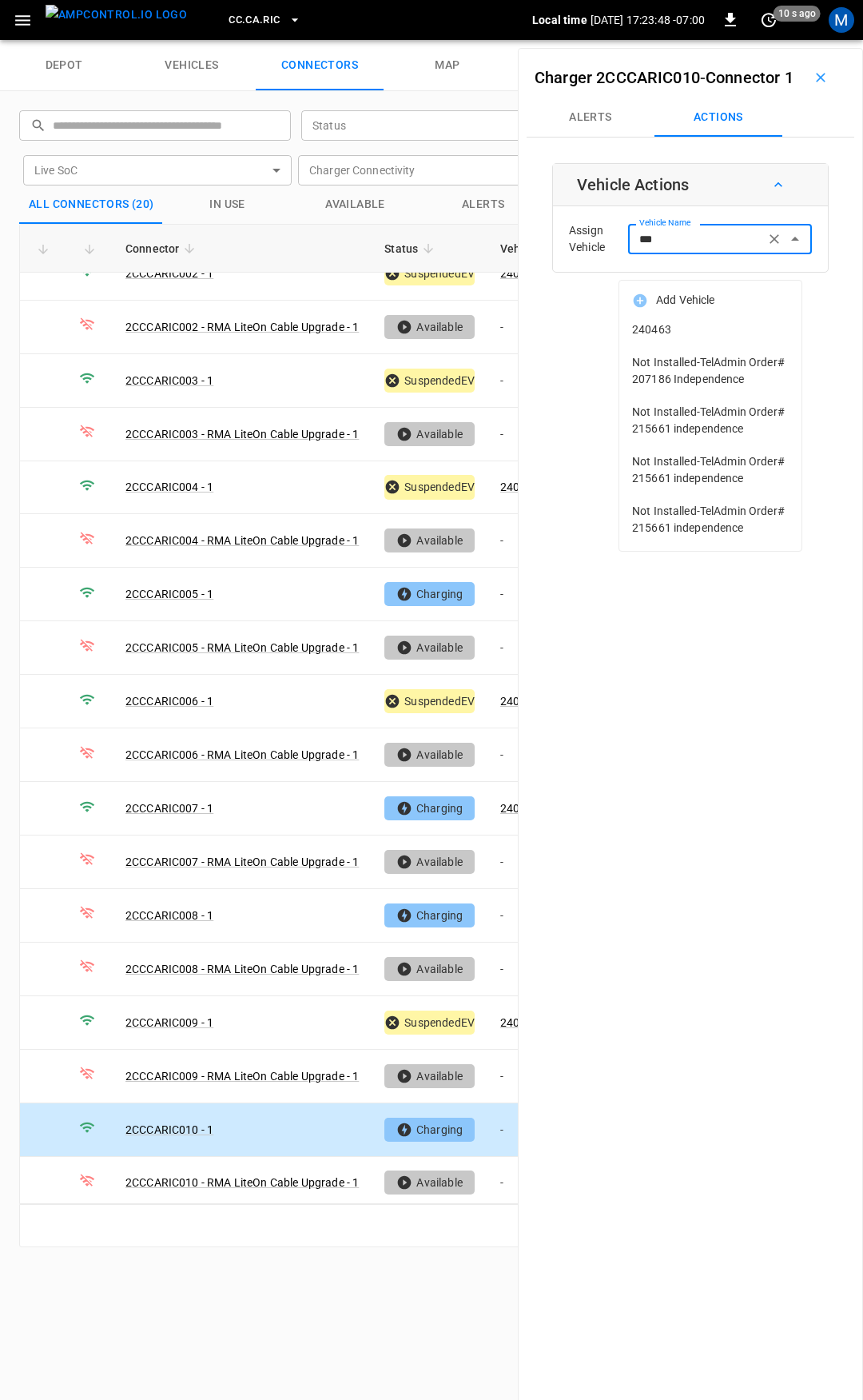
click at [681, 322] on span "240463" at bounding box center [711, 329] width 157 height 17
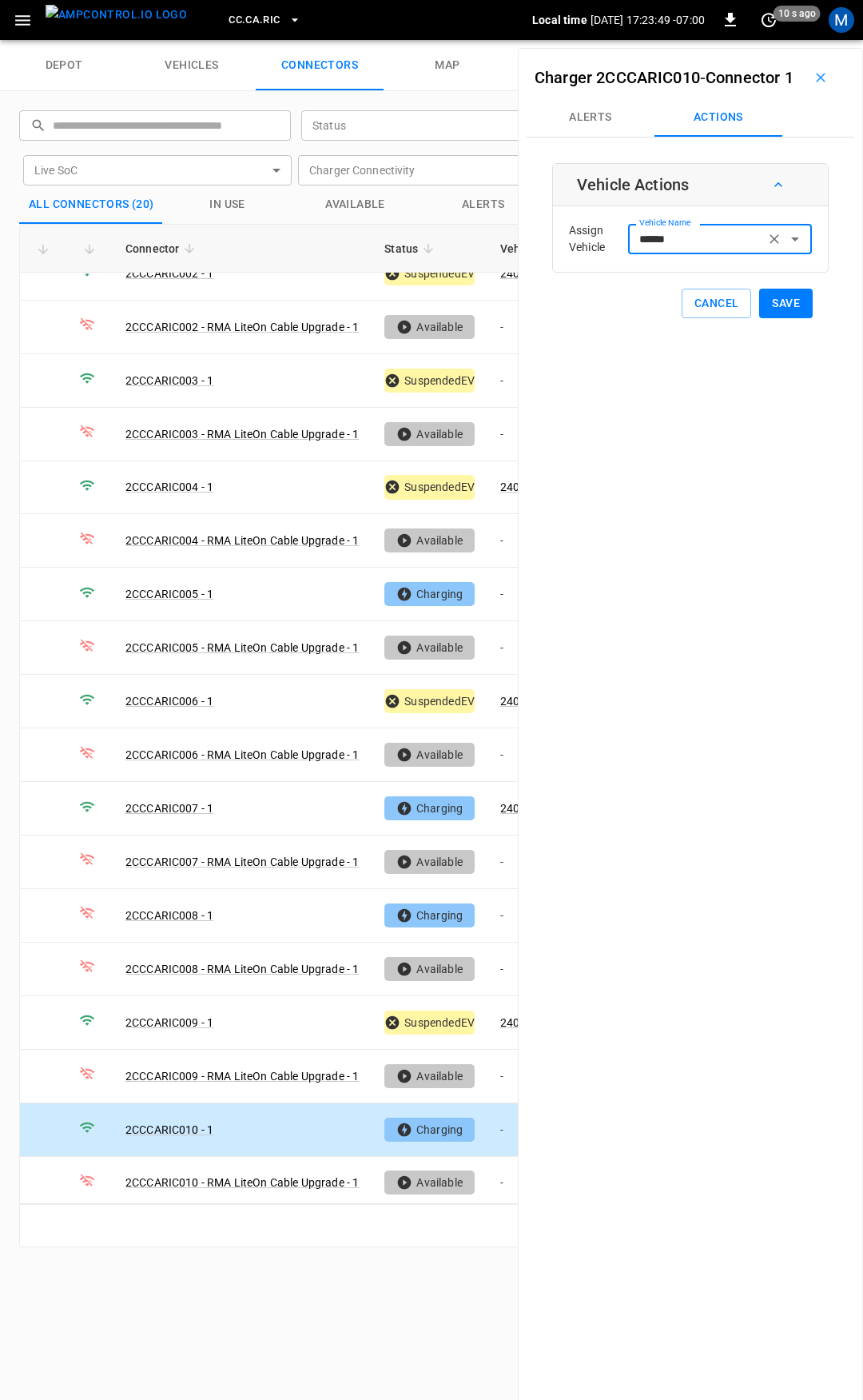
type input "******"
click at [788, 318] on button "Save" at bounding box center [786, 304] width 54 height 29
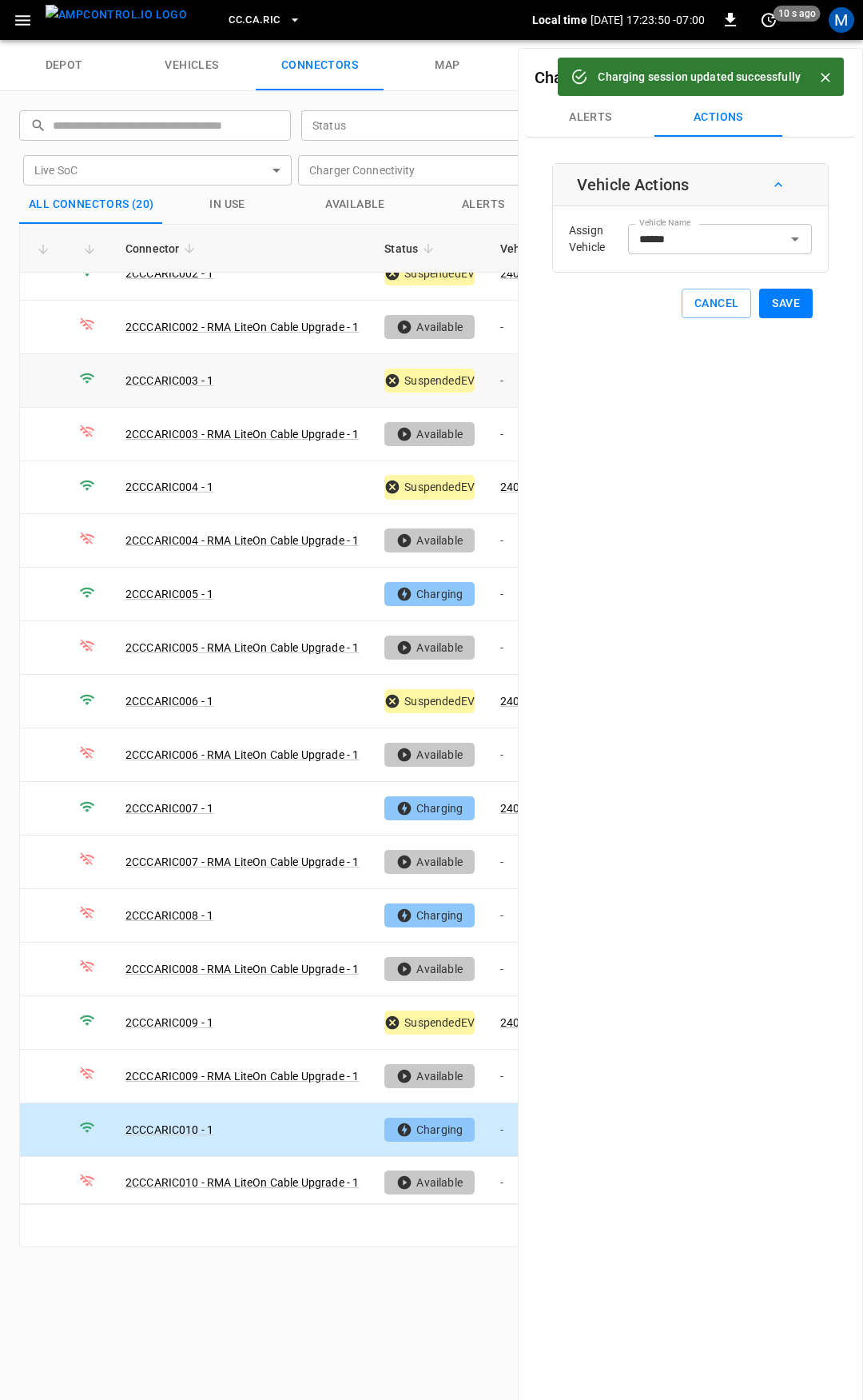
click at [500, 375] on td "-" at bounding box center [531, 381] width 86 height 54
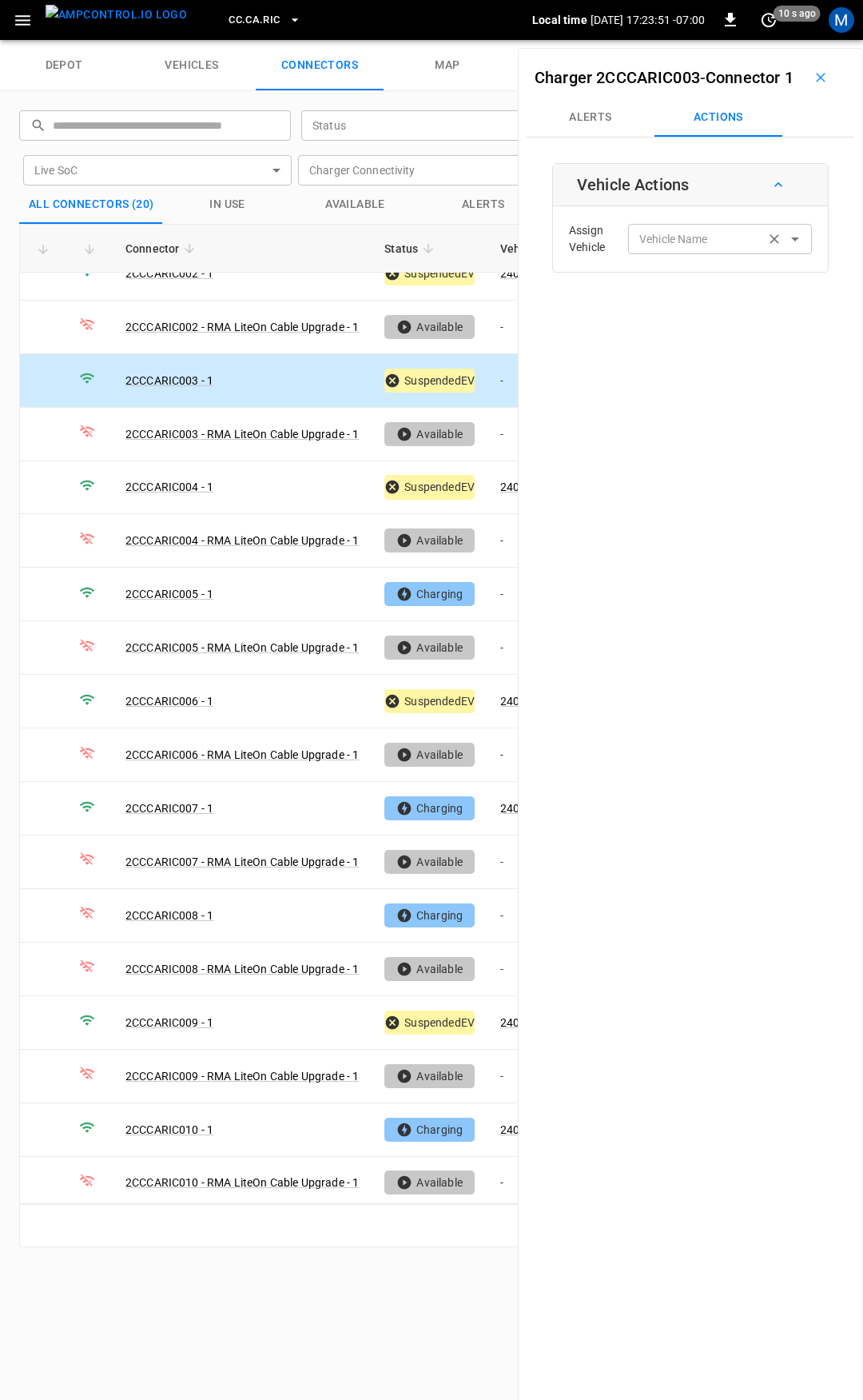
click at [666, 254] on div "Vehicle Name Vehicle Name" at bounding box center [720, 238] width 184 height 29
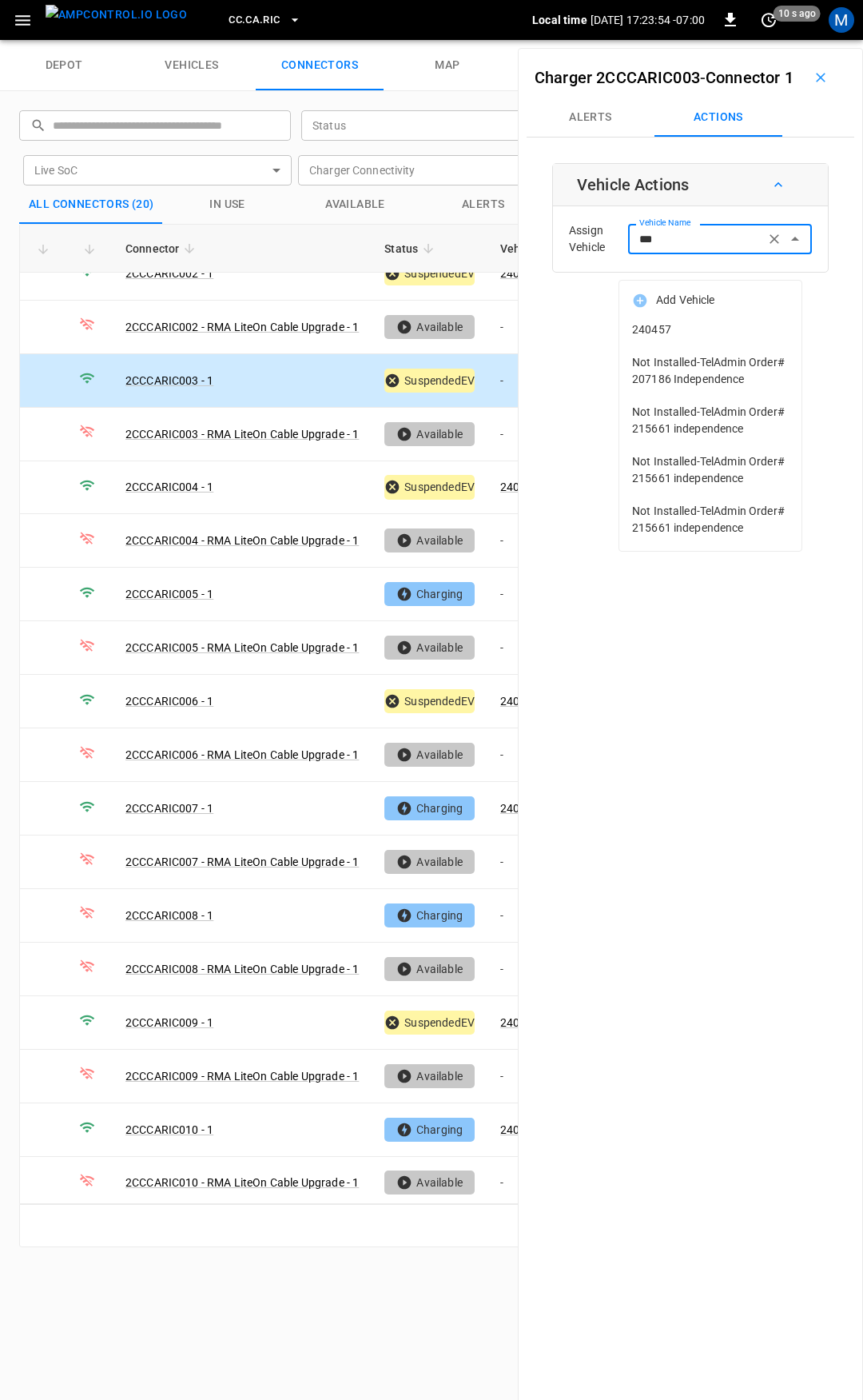
click at [697, 334] on span "240457" at bounding box center [711, 329] width 157 height 17
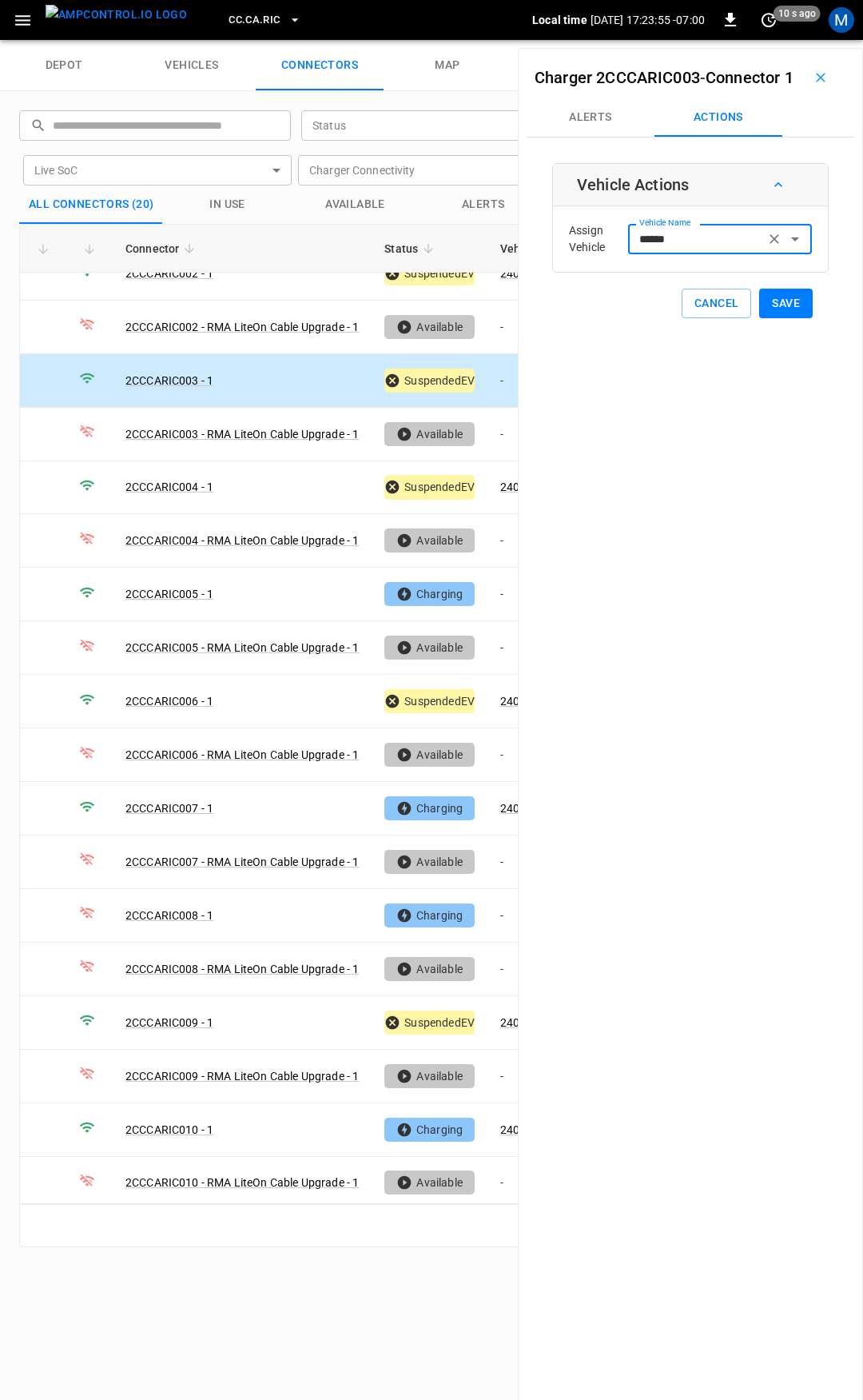
type input "******"
click at [771, 318] on button "Save" at bounding box center [786, 304] width 54 height 29
click at [228, 20] on span "CC.CA.RIC" at bounding box center [254, 20] width 51 height 19
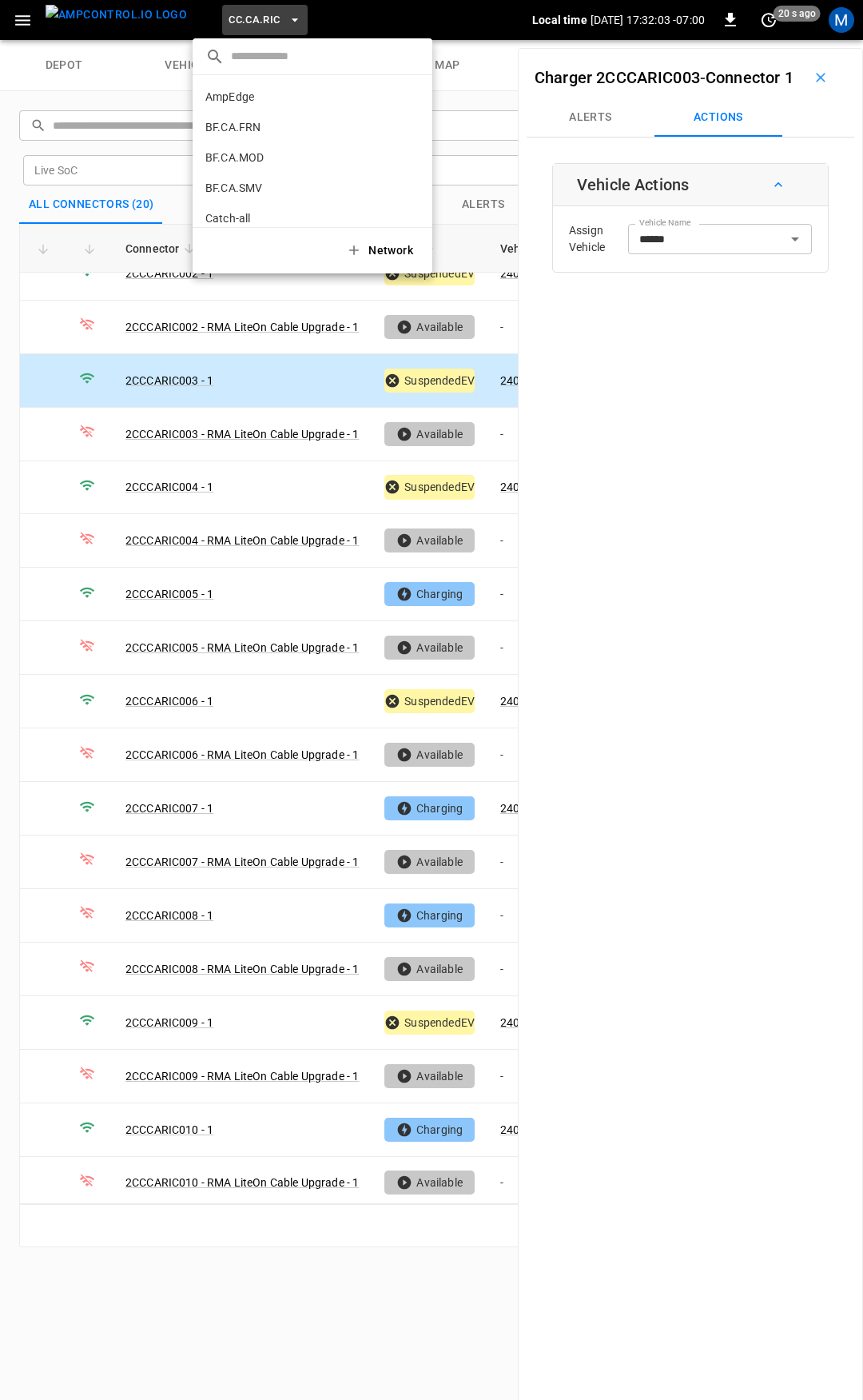
scroll to position [238, 0]
click at [247, 141] on li "CC.CA.SFF f655 ..." at bounding box center [312, 132] width 240 height 30
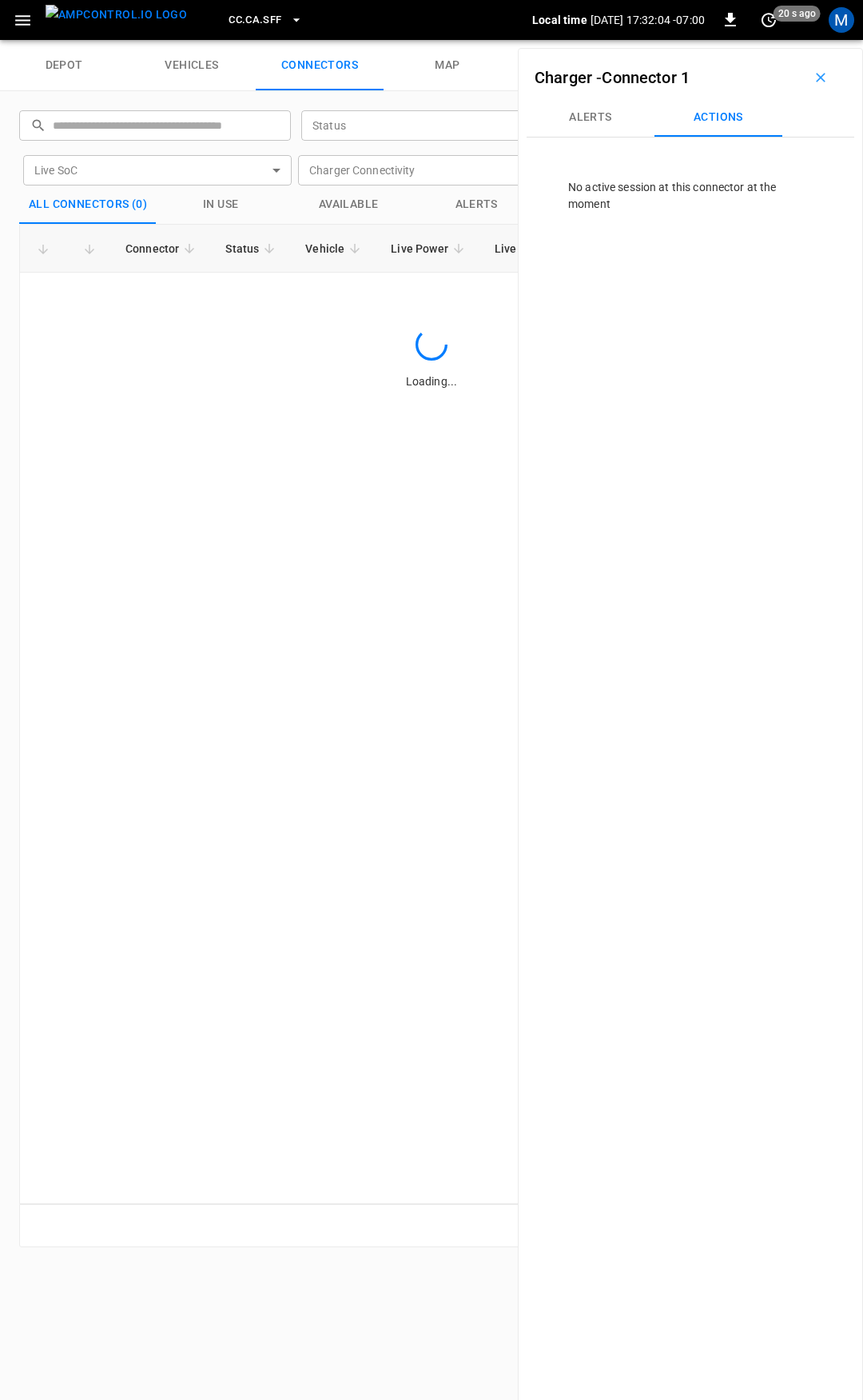
scroll to position [0, 0]
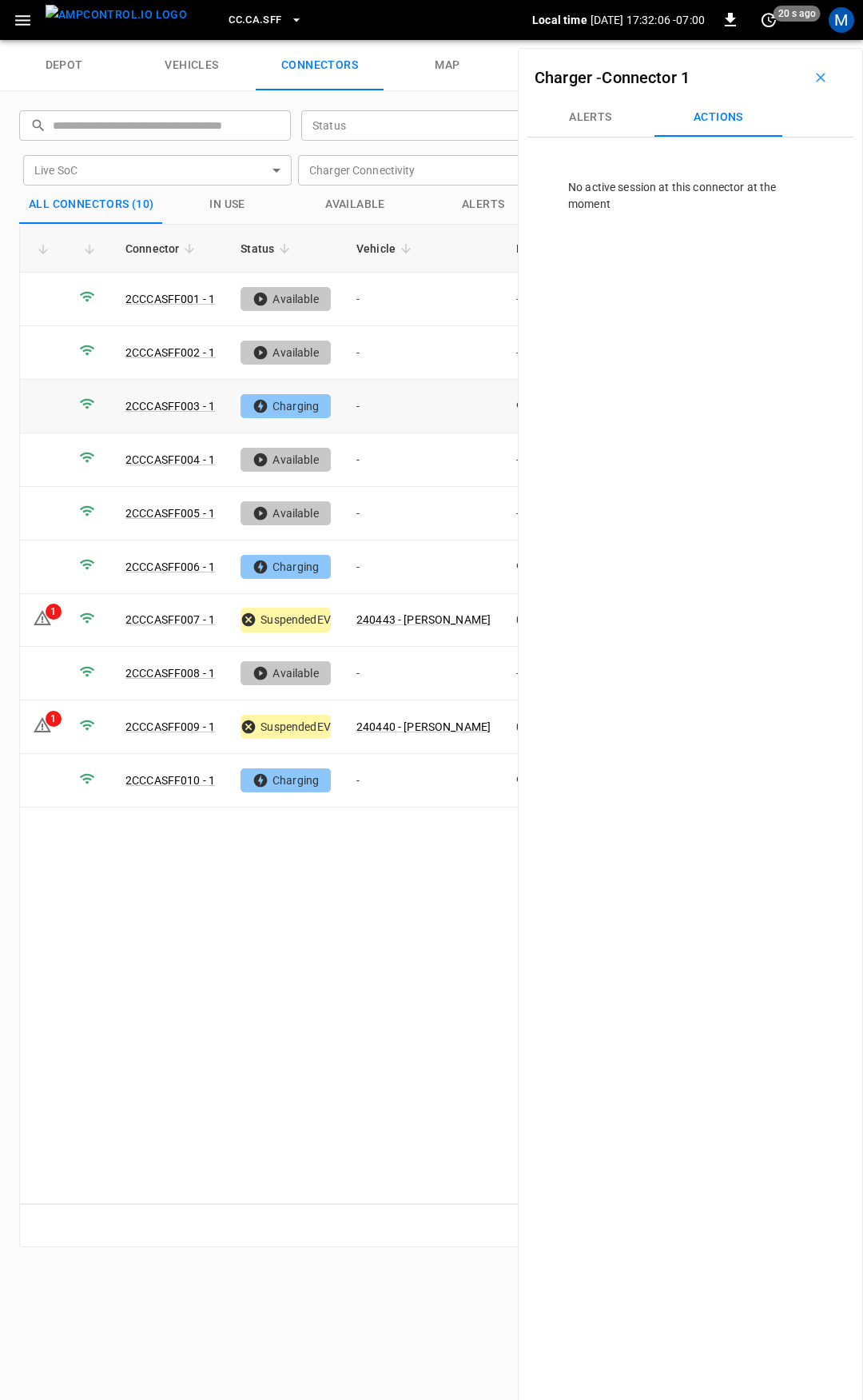
click at [377, 400] on td "-" at bounding box center [424, 406] width 160 height 54
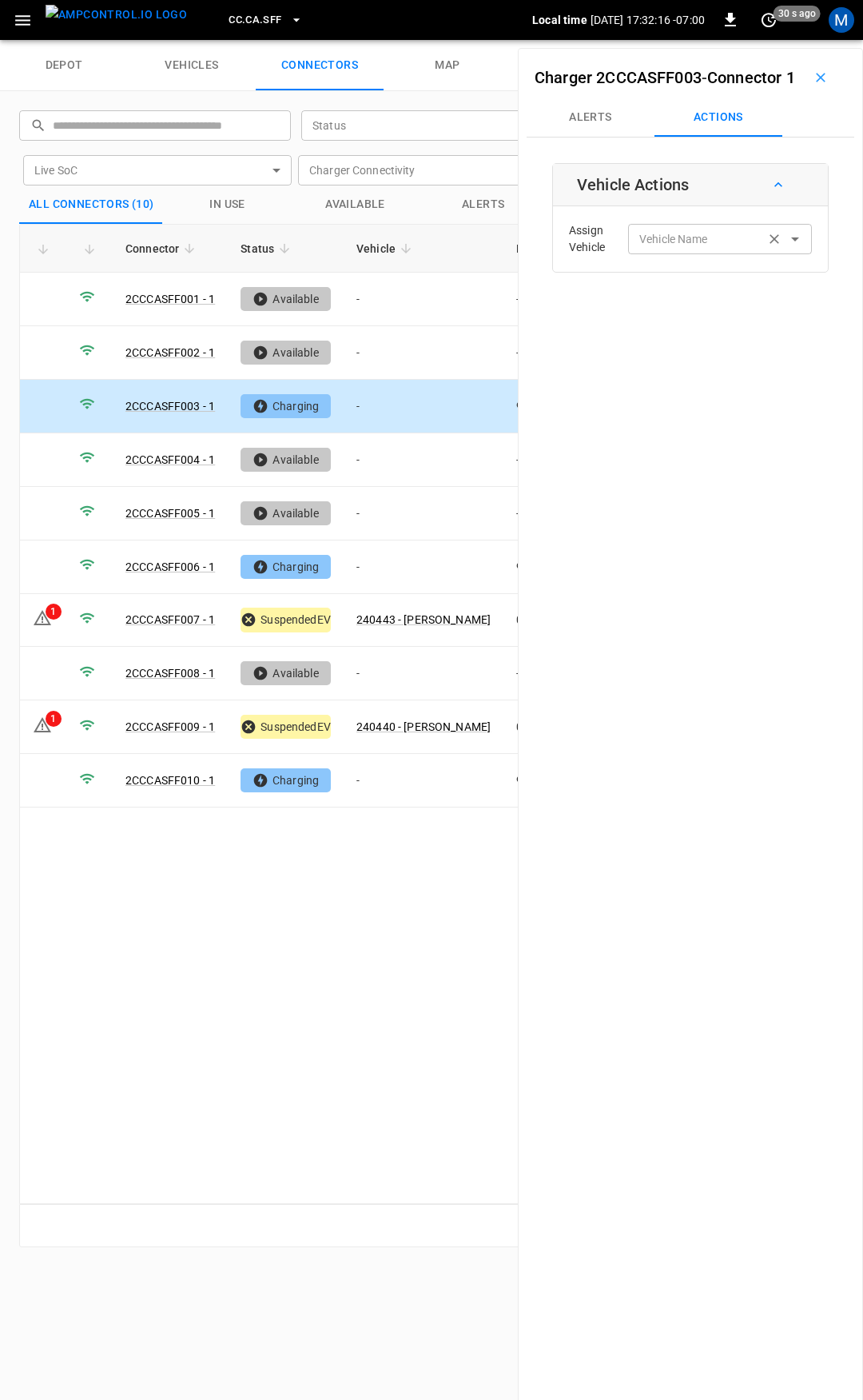
click at [669, 254] on div "Vehicle Name Vehicle Name" at bounding box center [720, 238] width 184 height 29
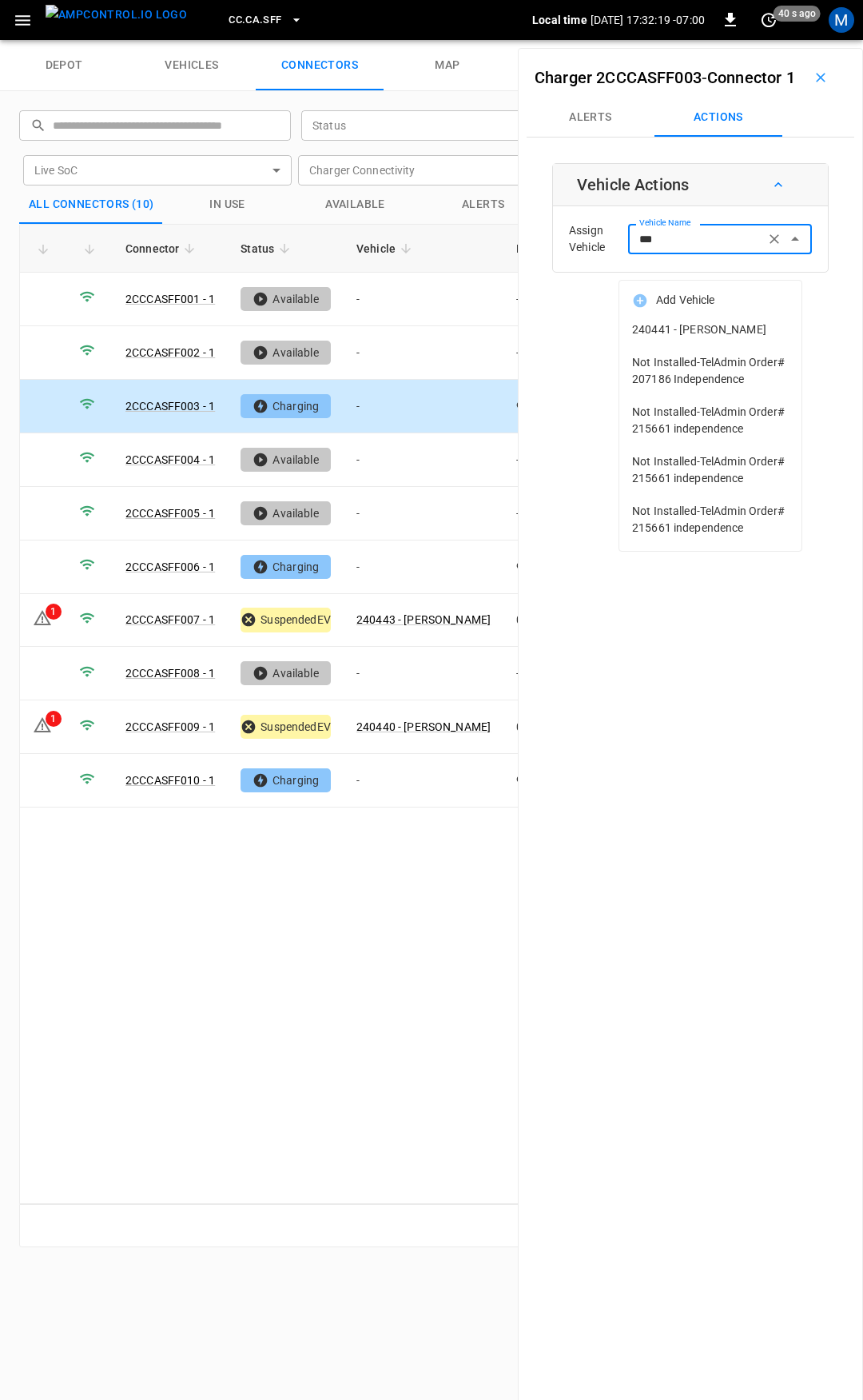
click at [679, 347] on li "240441 - RANDELL B HIPOLITO" at bounding box center [711, 330] width 183 height 33
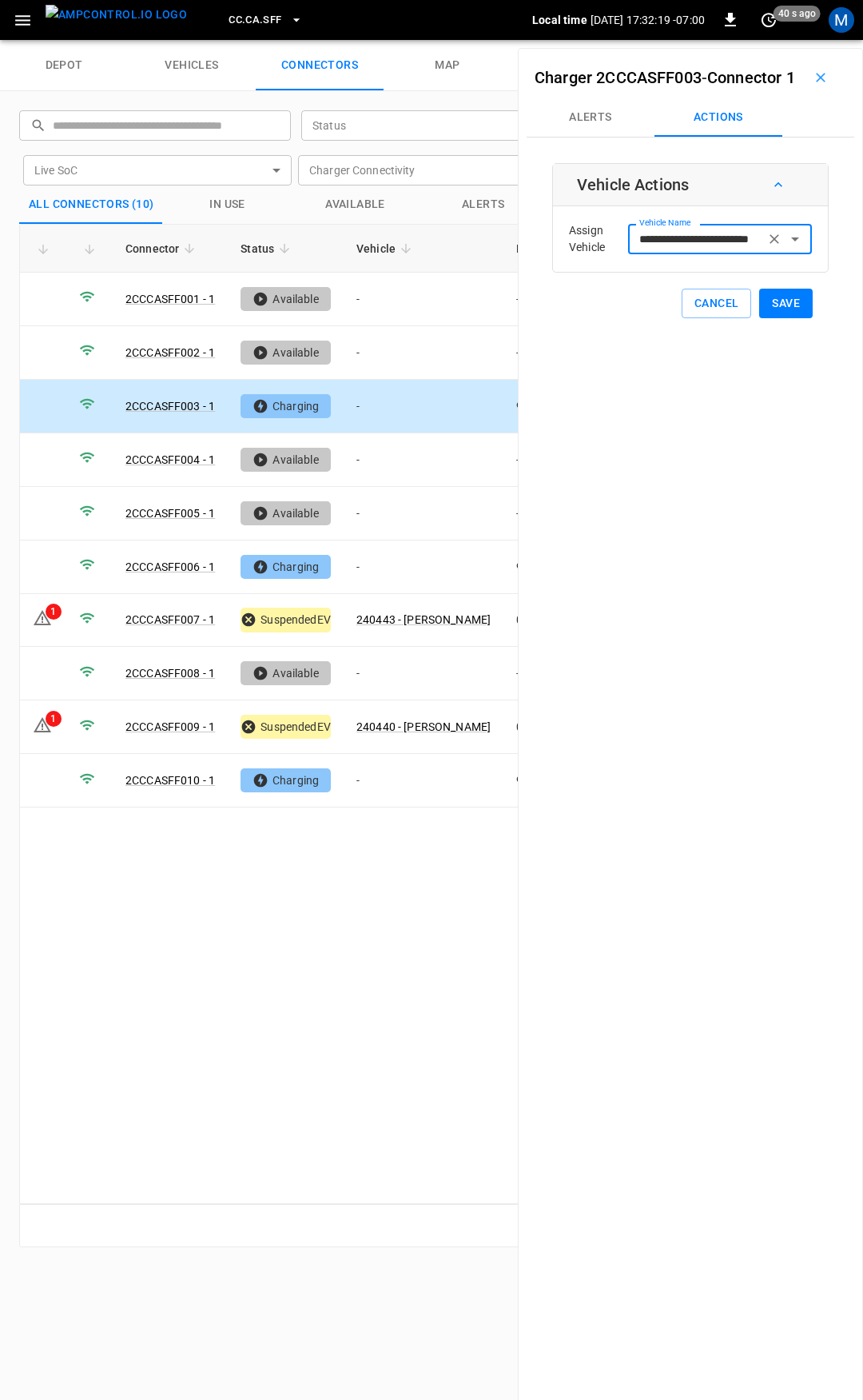
type input "**********"
click at [764, 318] on button "Save" at bounding box center [786, 304] width 54 height 29
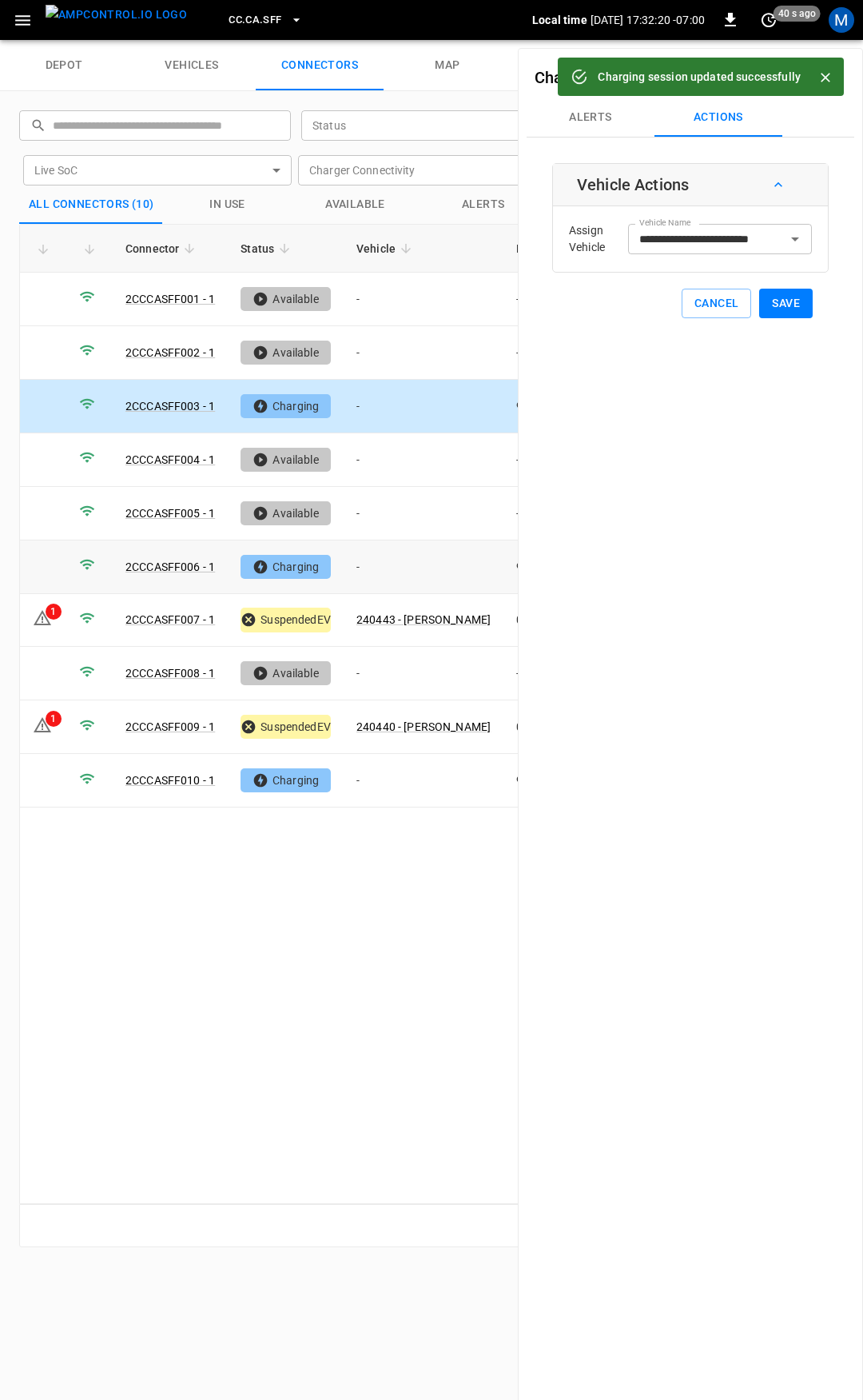
click at [424, 553] on td "-" at bounding box center [424, 567] width 160 height 54
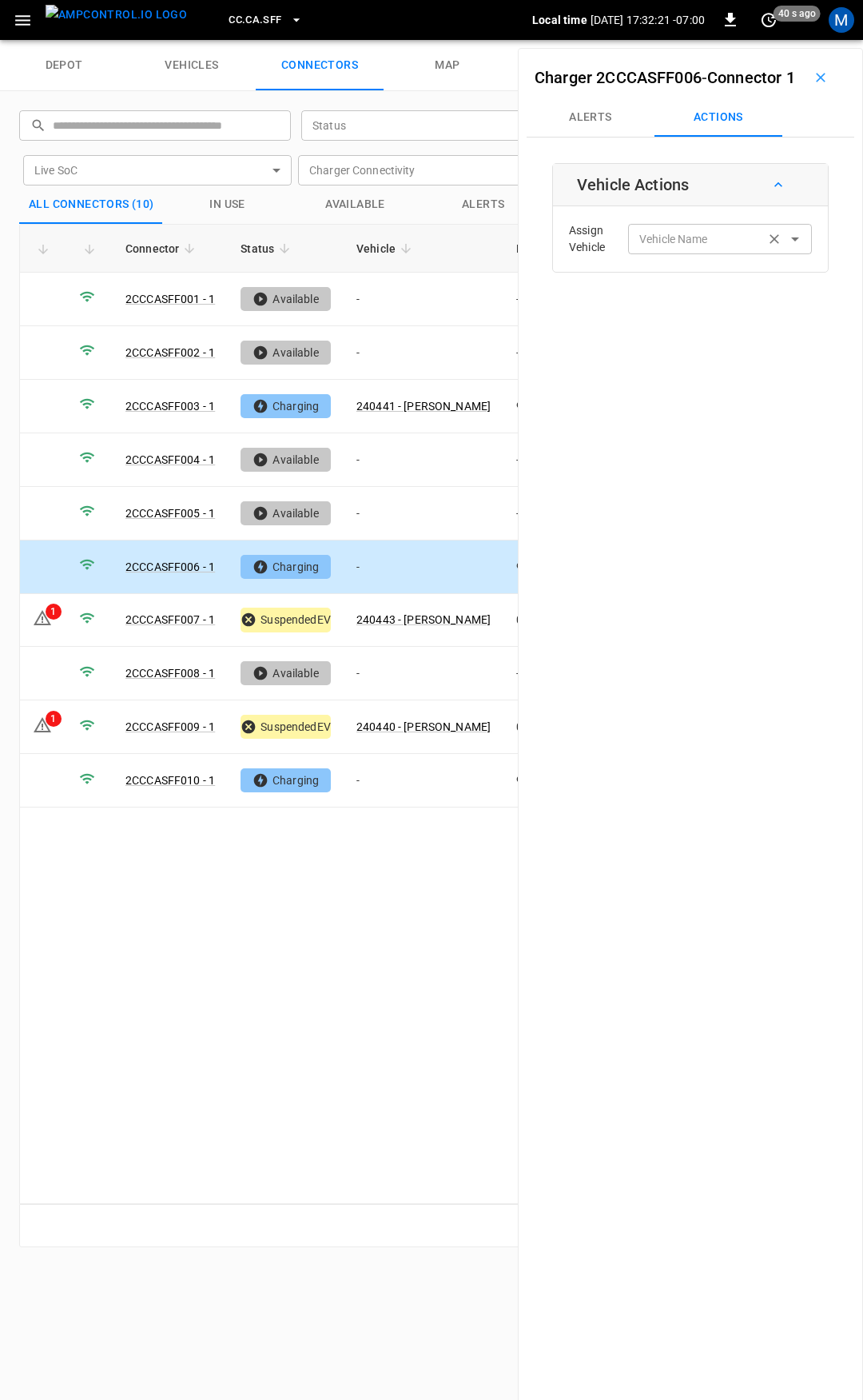
click at [682, 249] on input "Vehicle Name" at bounding box center [697, 238] width 127 height 20
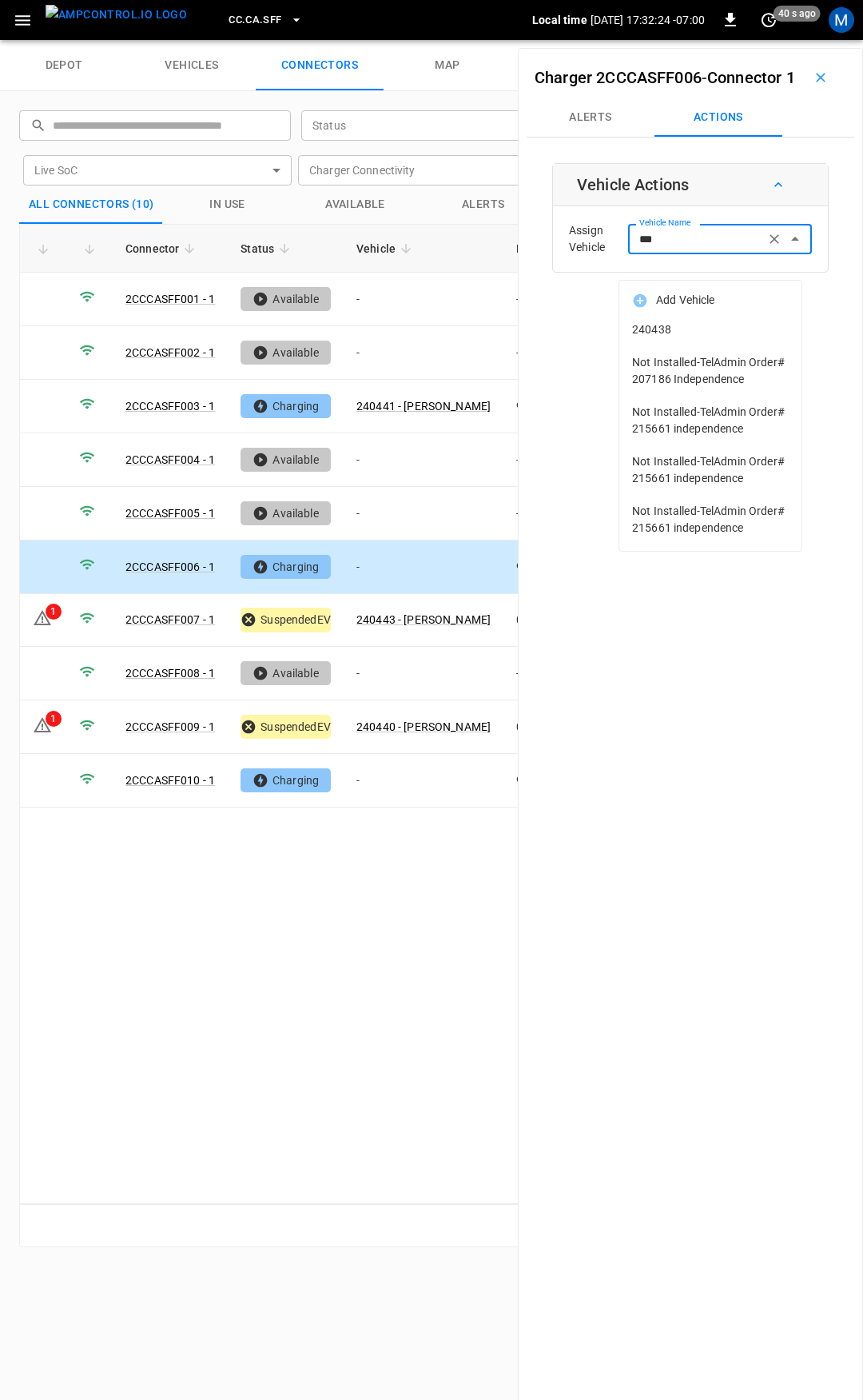
click at [702, 324] on span "240438" at bounding box center [711, 329] width 157 height 17
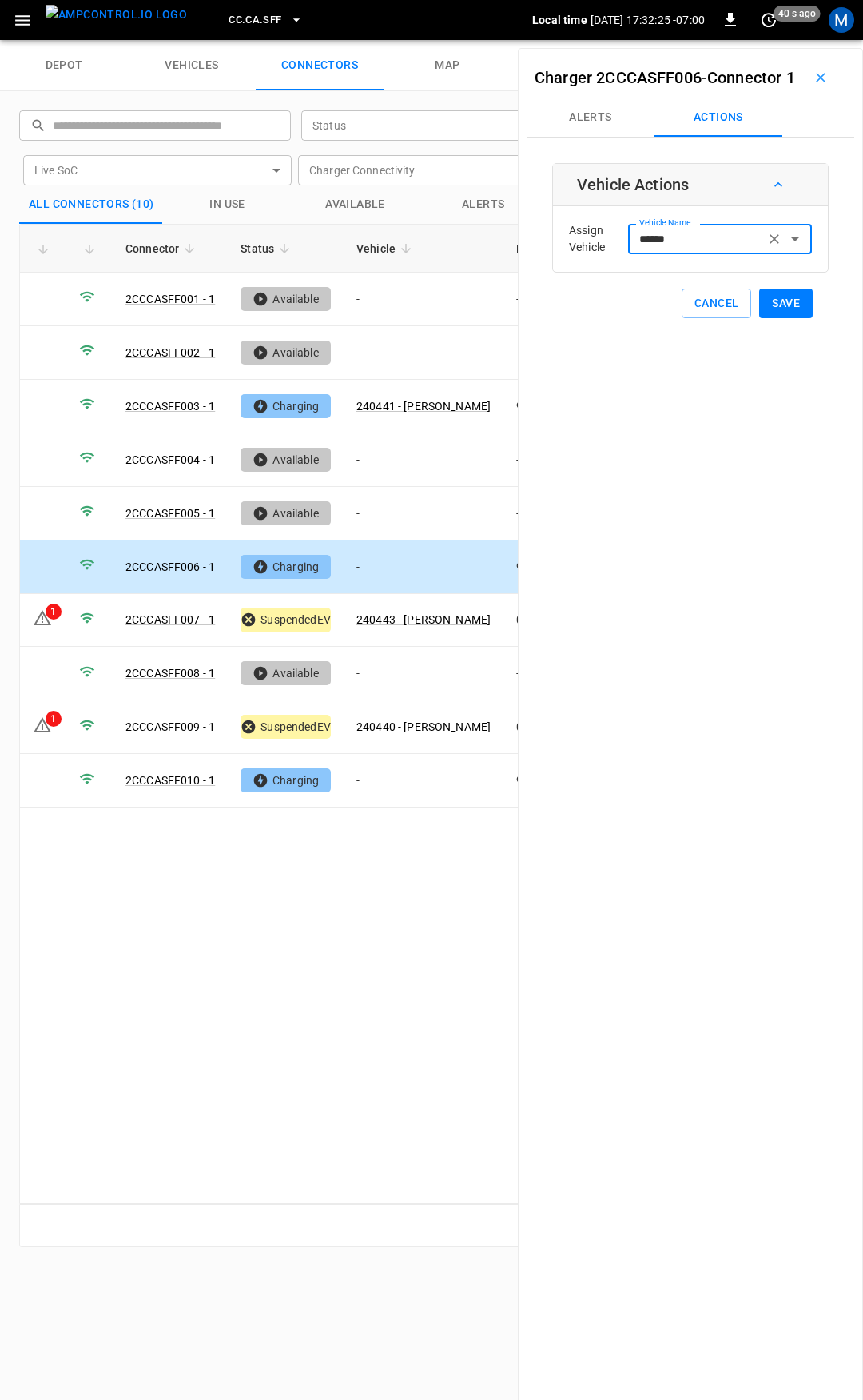
type input "******"
drag, startPoint x: 774, startPoint y: 324, endPoint x: 726, endPoint y: 392, distance: 83.2
click at [775, 318] on button "Save" at bounding box center [786, 304] width 54 height 29
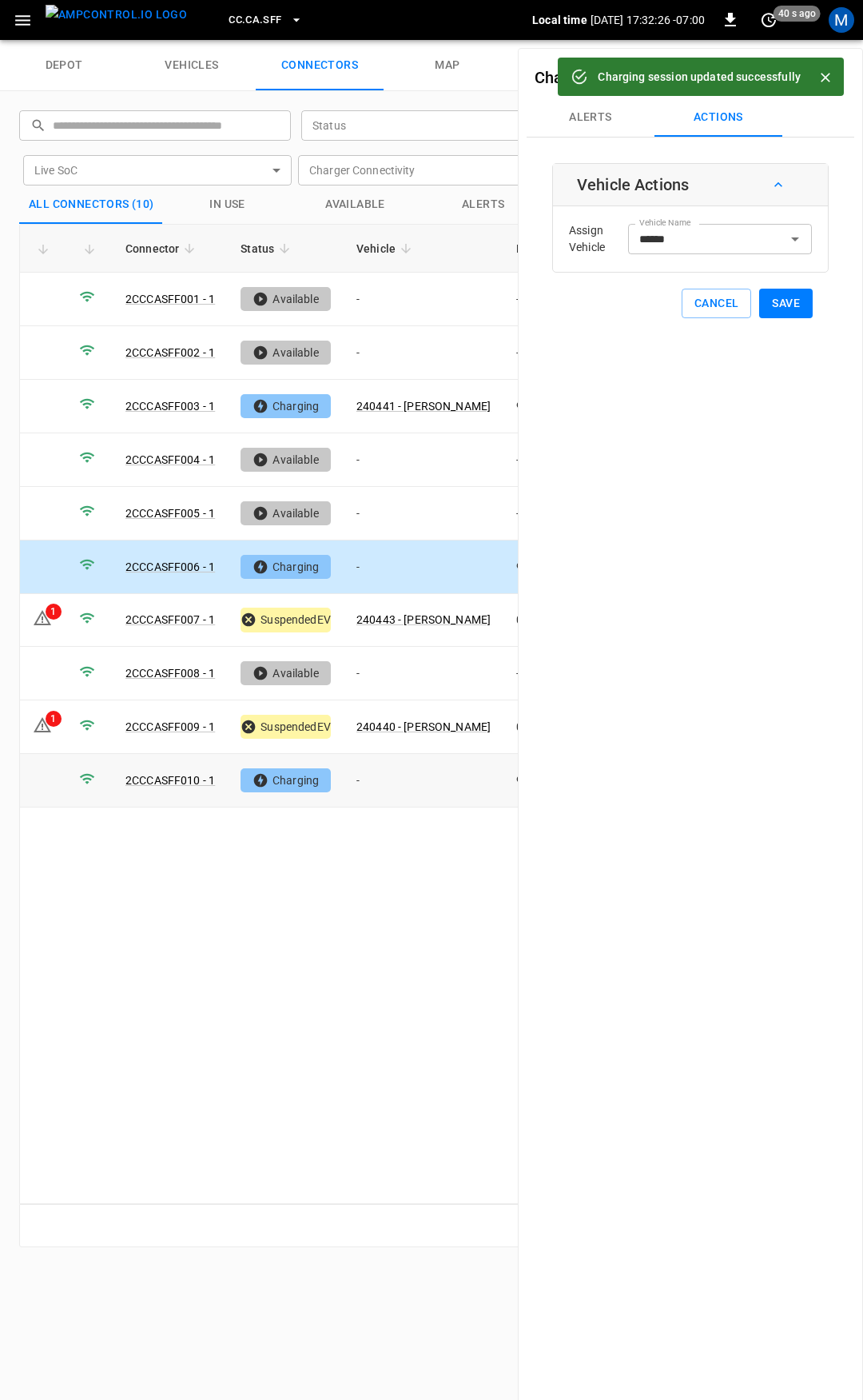
click at [390, 767] on td "-" at bounding box center [424, 780] width 160 height 54
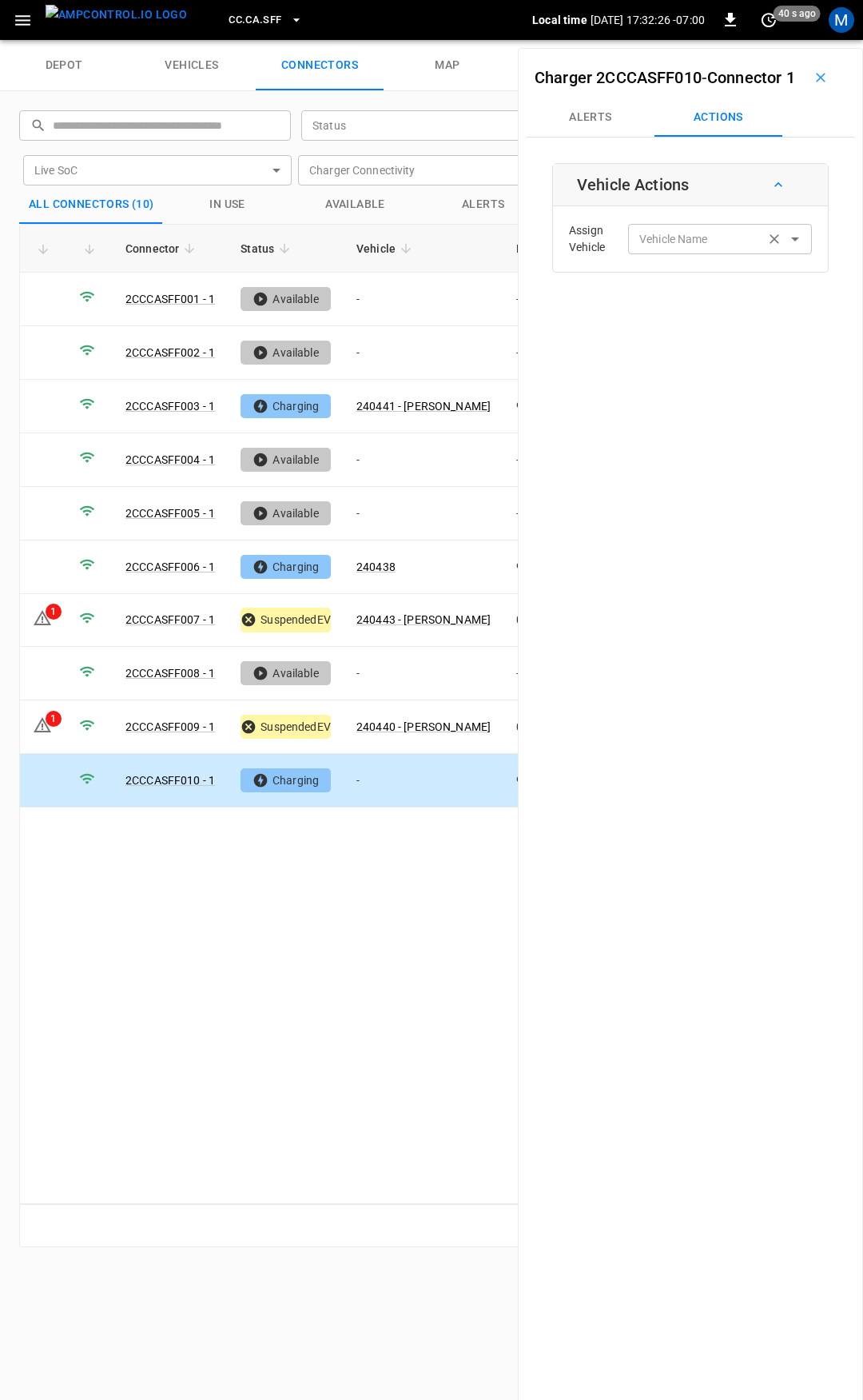
click at [669, 254] on div "Vehicle Name Vehicle Name" at bounding box center [720, 238] width 184 height 29
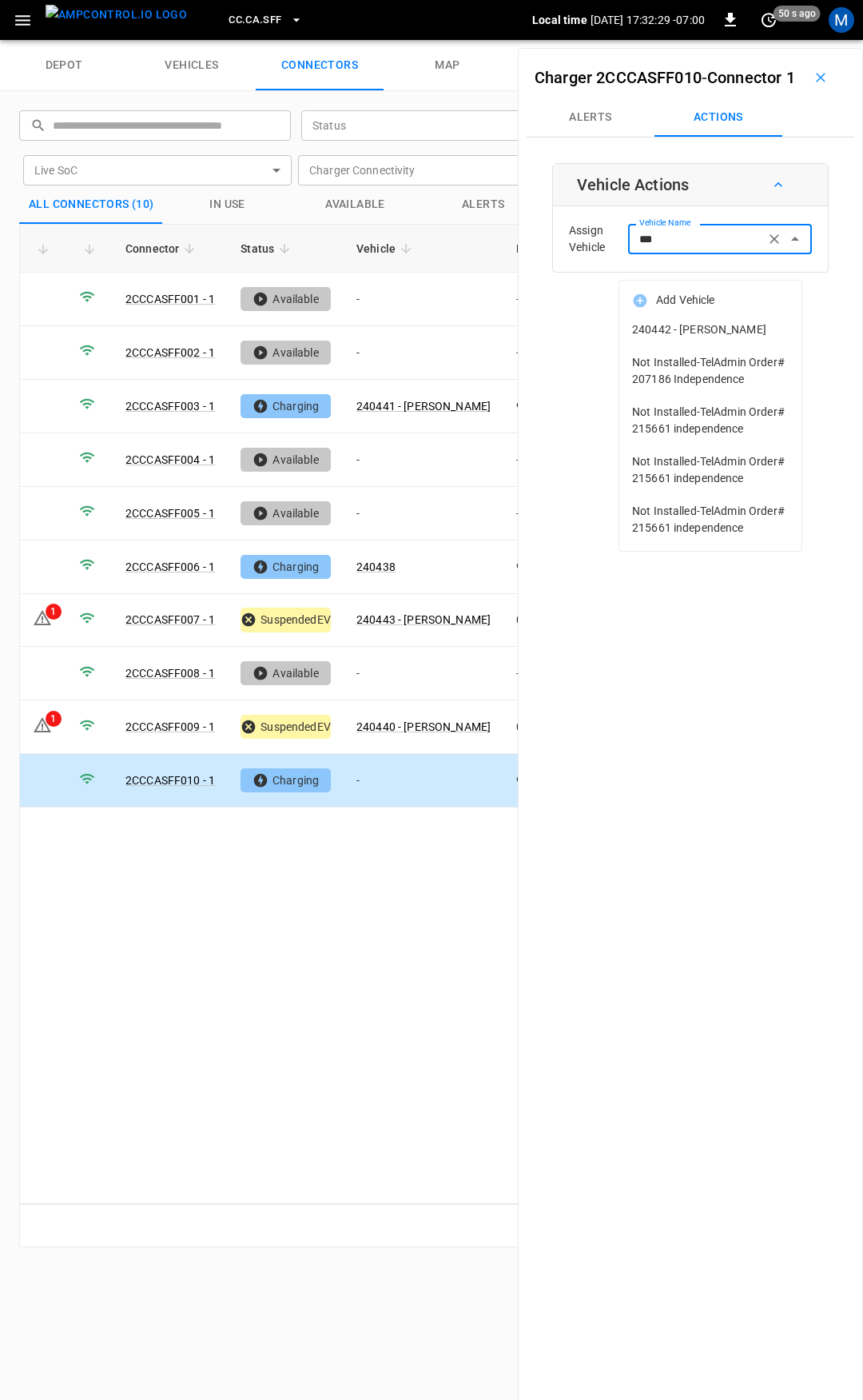
click at [682, 331] on span "240442 - [PERSON_NAME]" at bounding box center [711, 329] width 157 height 17
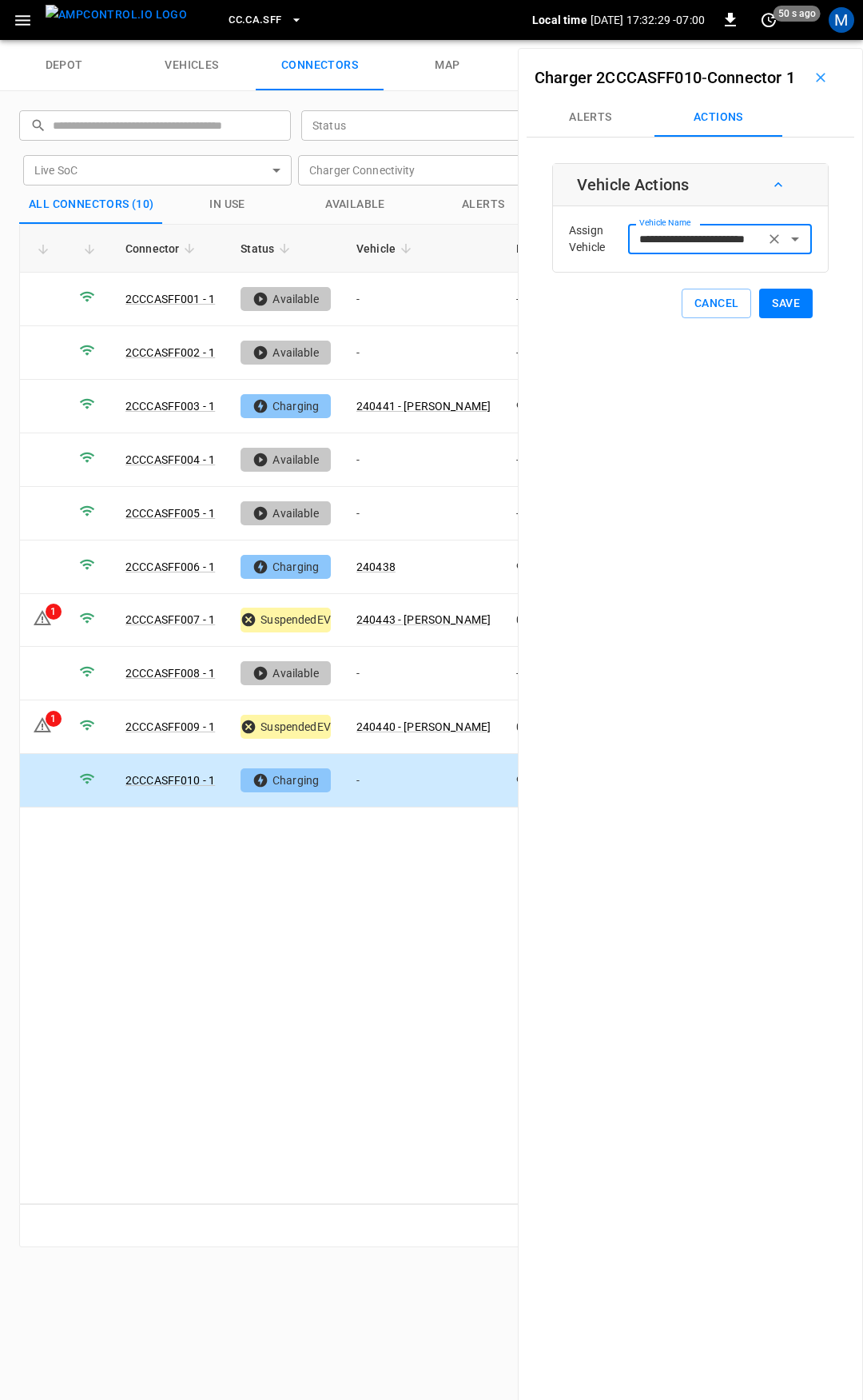
type input "**********"
click at [774, 318] on button "Save" at bounding box center [786, 304] width 54 height 29
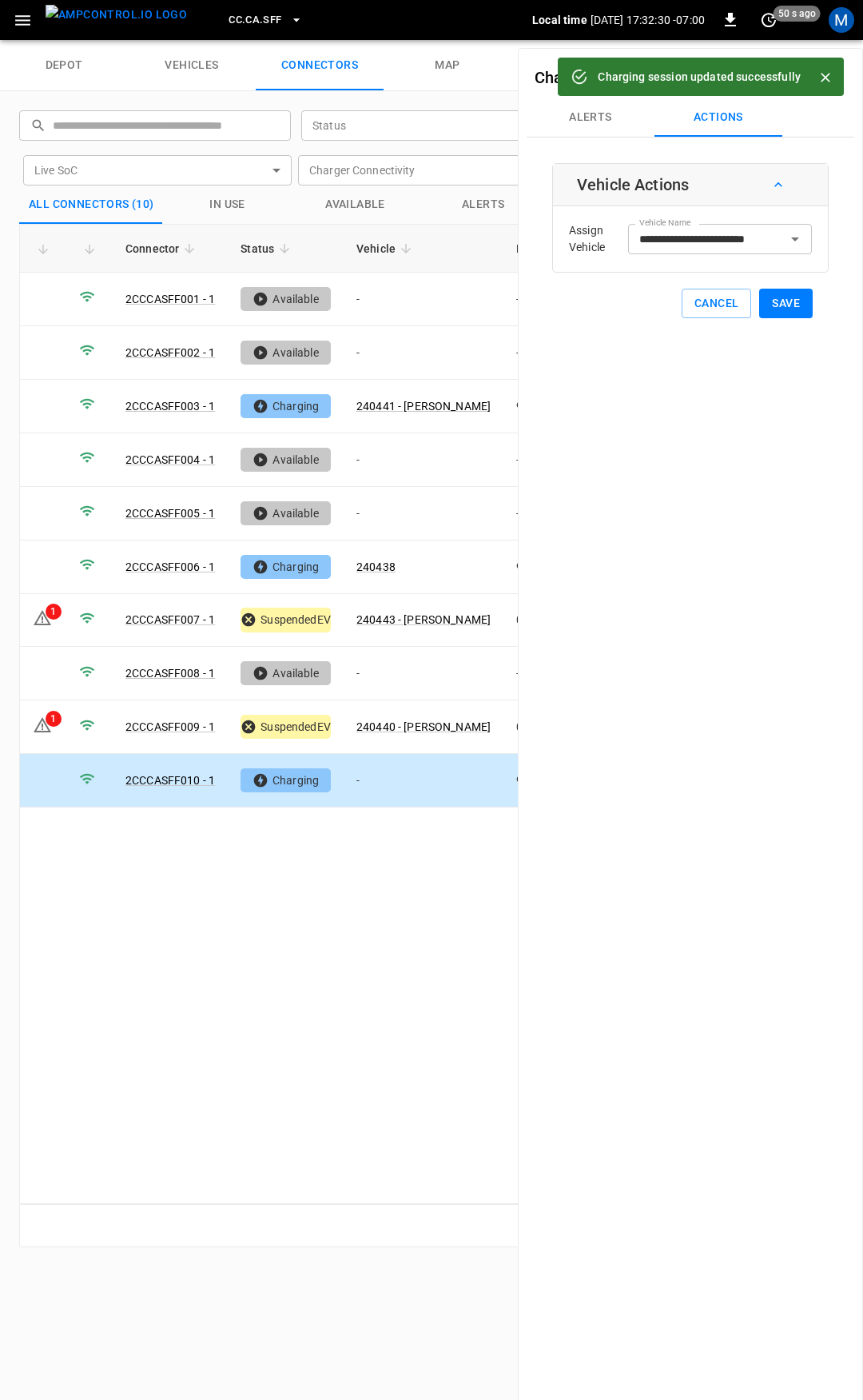
click at [228, 18] on span "CC.CA.SFF" at bounding box center [255, 20] width 53 height 19
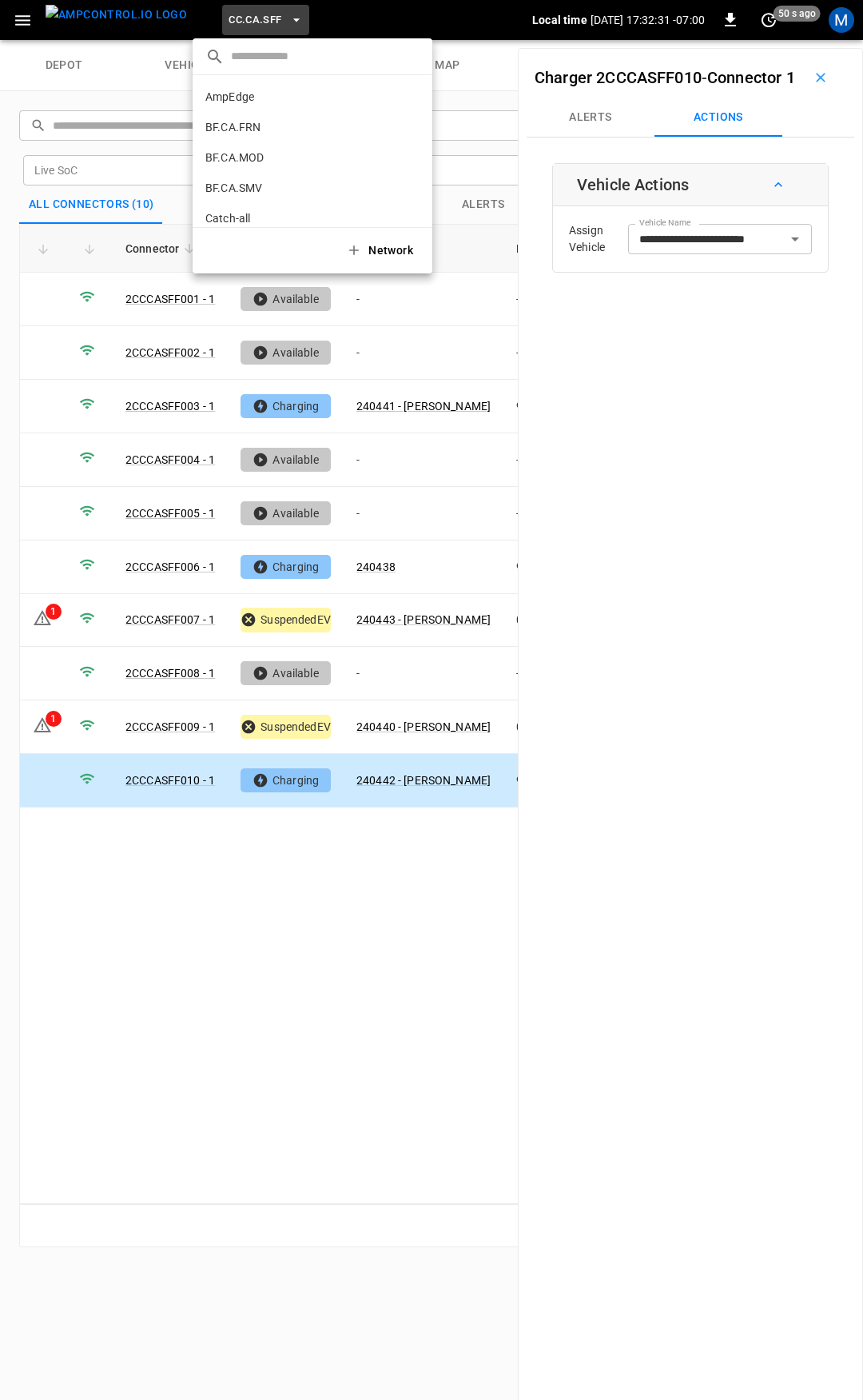
scroll to position [268, 0]
click at [254, 126] on p "CC.CA.SJO" at bounding box center [283, 132] width 156 height 16
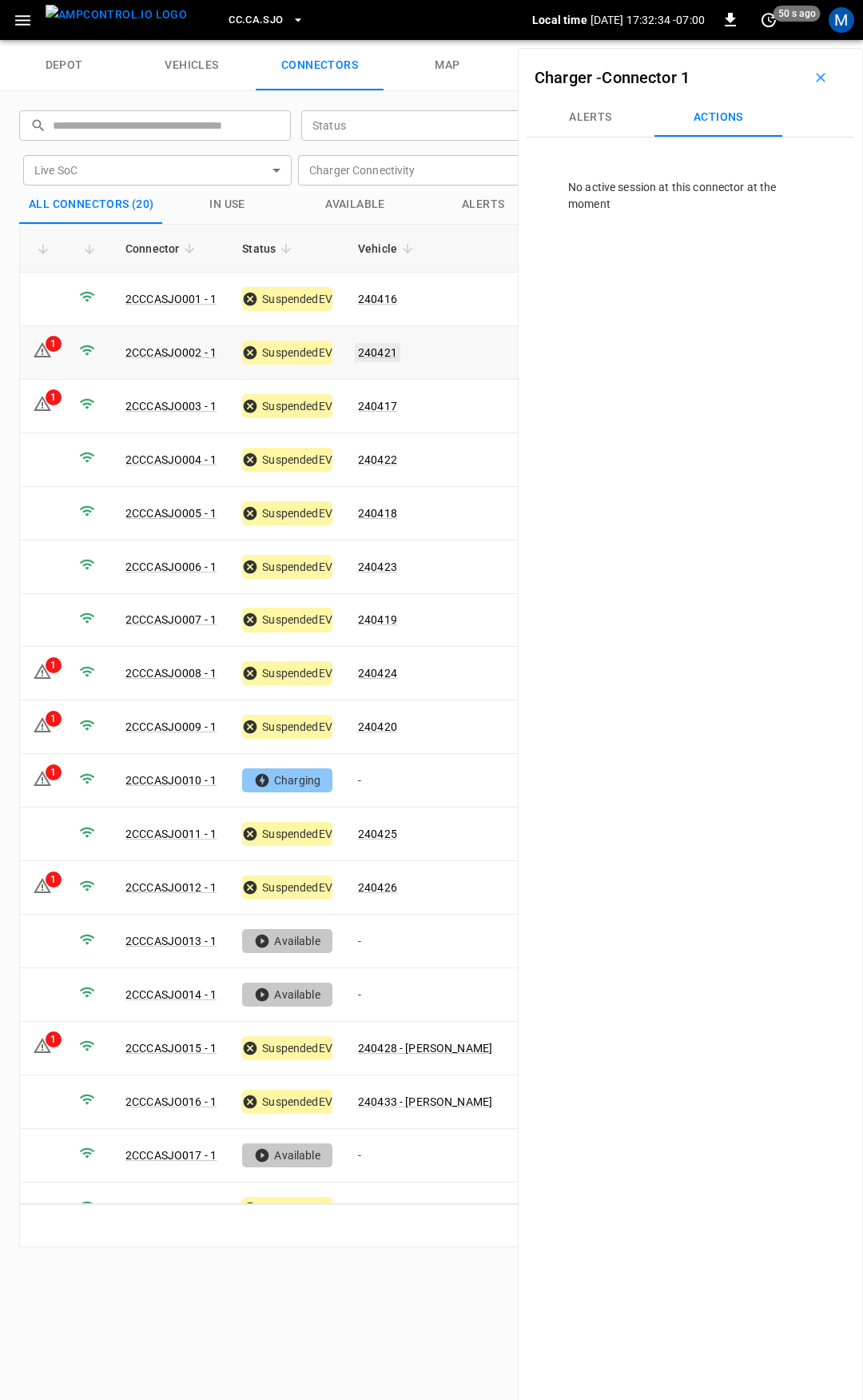
click at [373, 347] on link "240421" at bounding box center [378, 352] width 46 height 20
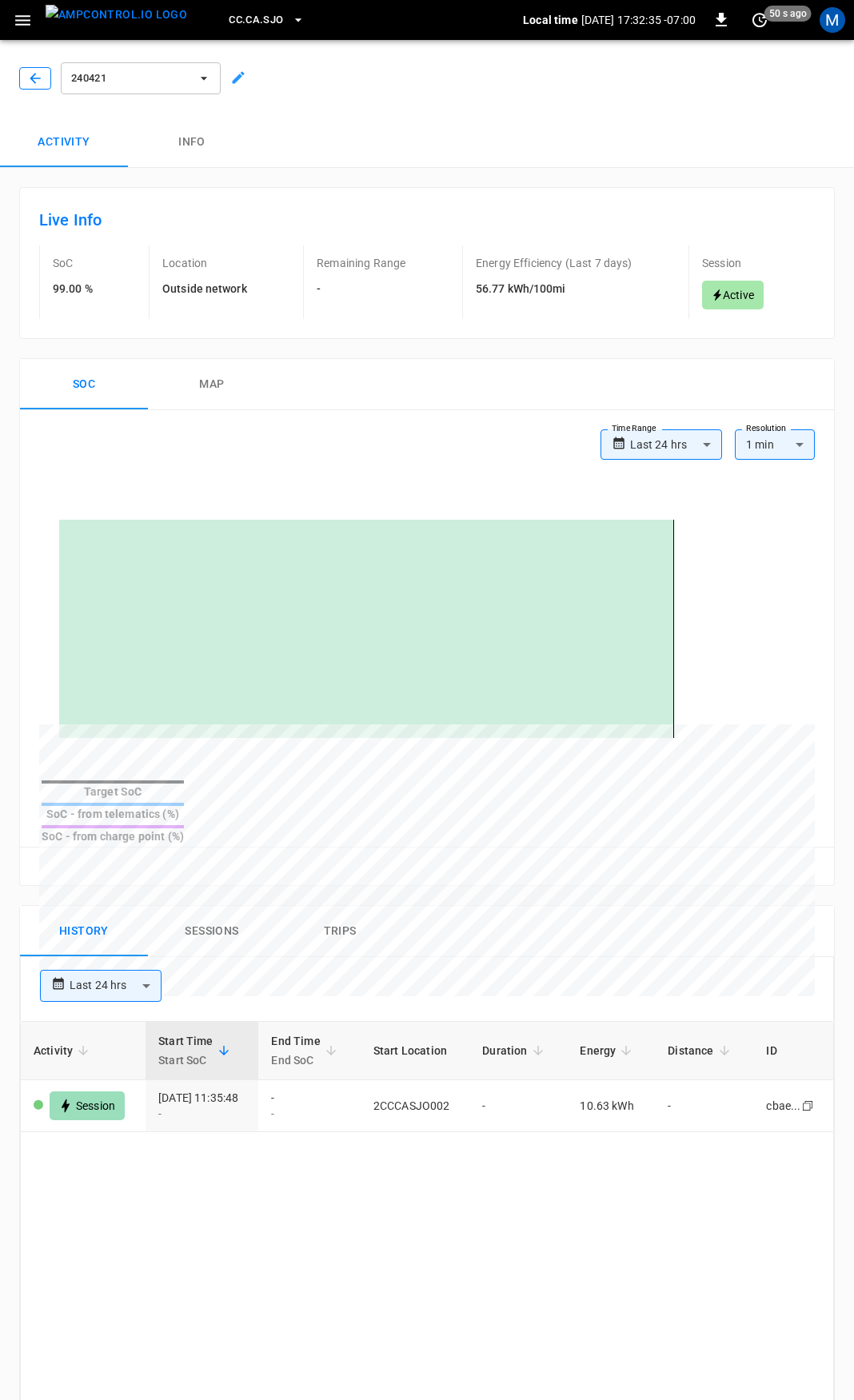
click at [34, 74] on icon "button" at bounding box center [34, 78] width 11 height 11
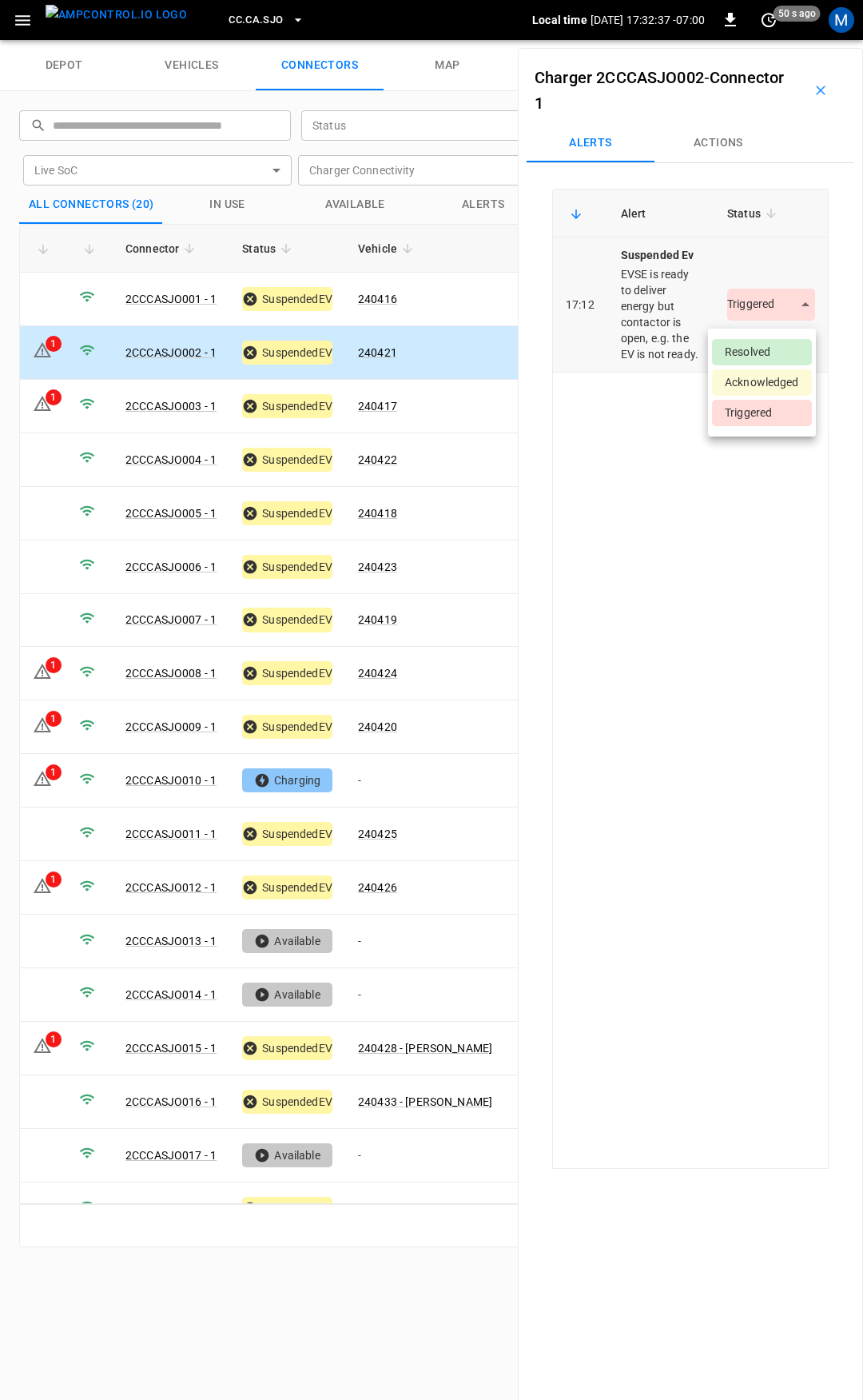
click at [761, 40] on body "CC.CA.SJO Local time 2025-09-04 17:32:37 -07:00 0 50 s ago M depot vehicles con…" at bounding box center [432, 20] width 863 height 40
click at [768, 355] on li "Resolved" at bounding box center [762, 351] width 100 height 26
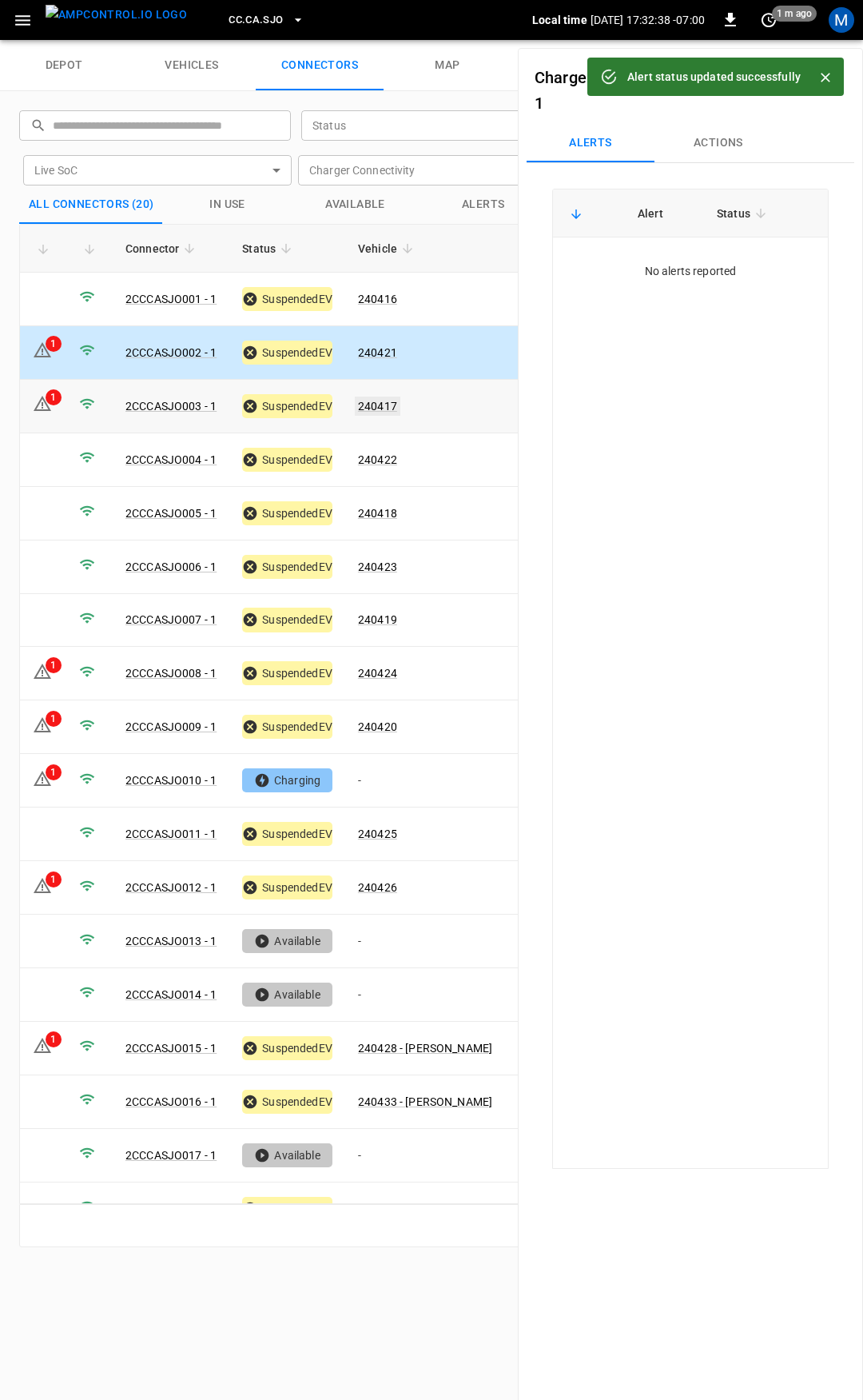
click at [373, 402] on link "240417" at bounding box center [378, 406] width 46 height 20
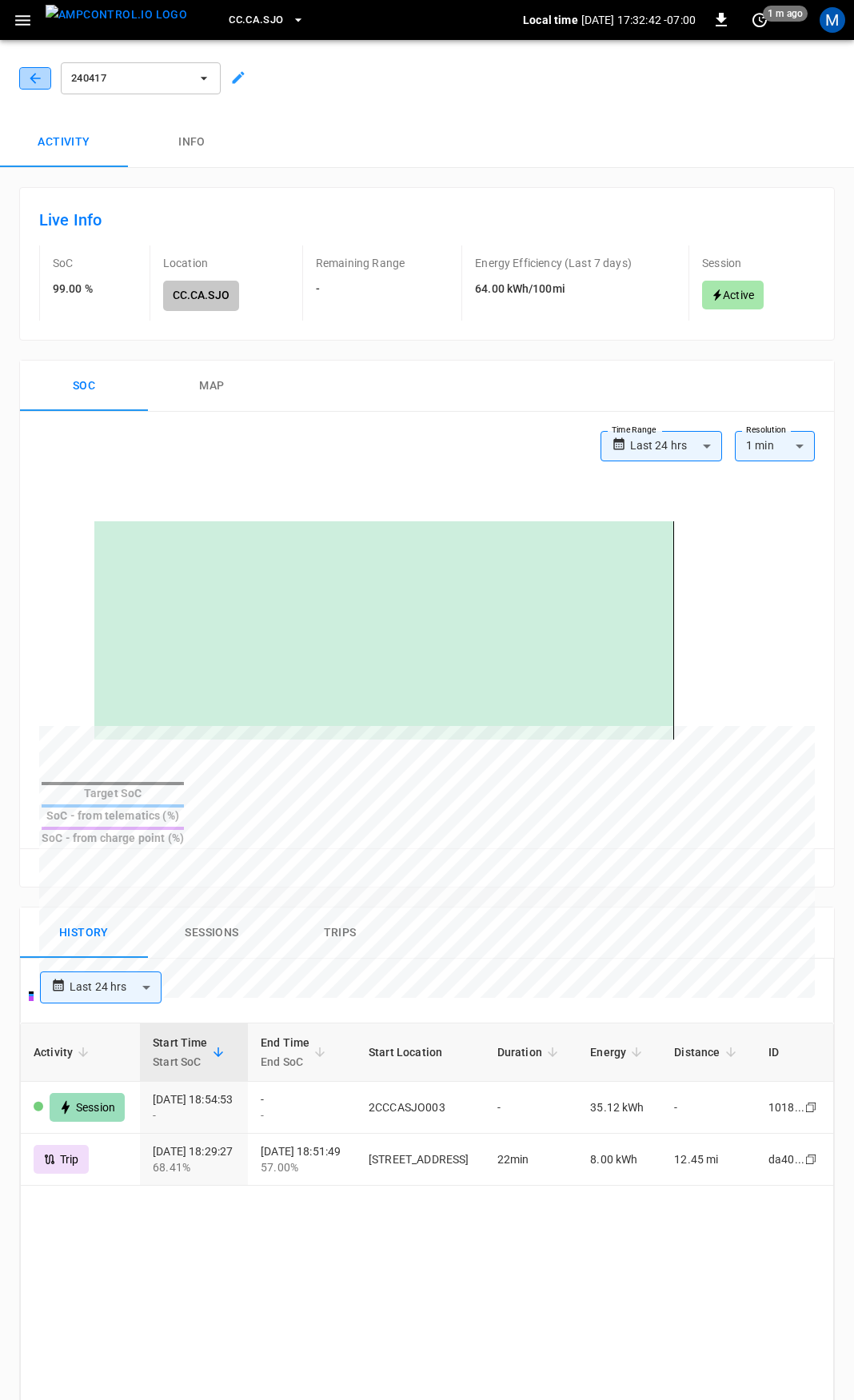
click at [37, 73] on icon "button" at bounding box center [35, 78] width 16 height 16
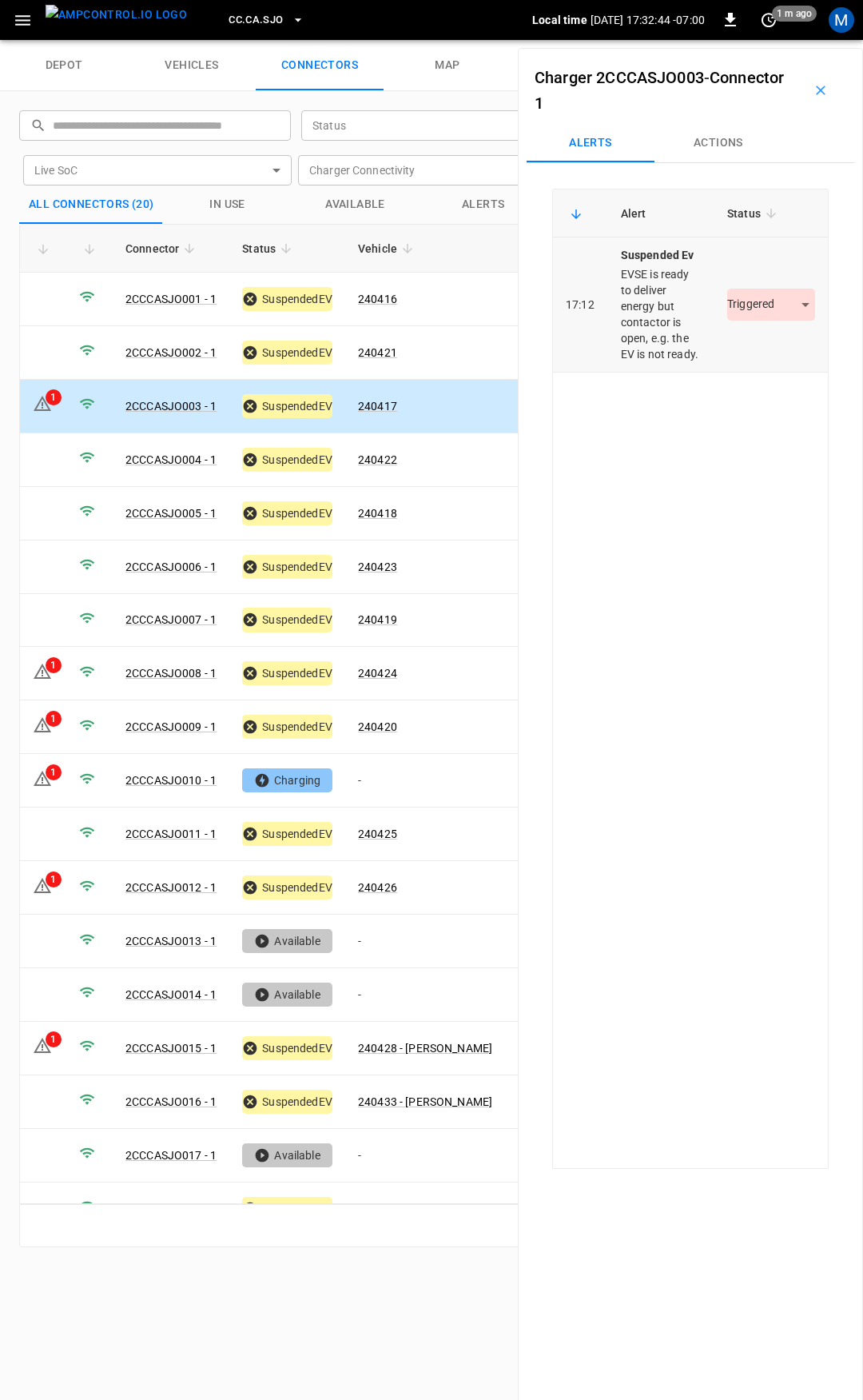
click at [759, 40] on body "CC.CA.SJO Local time 2025-09-04 17:32:44 -07:00 0 1 m ago M depot vehicles conn…" at bounding box center [432, 20] width 863 height 40
click at [758, 350] on li "Resolved" at bounding box center [762, 351] width 100 height 26
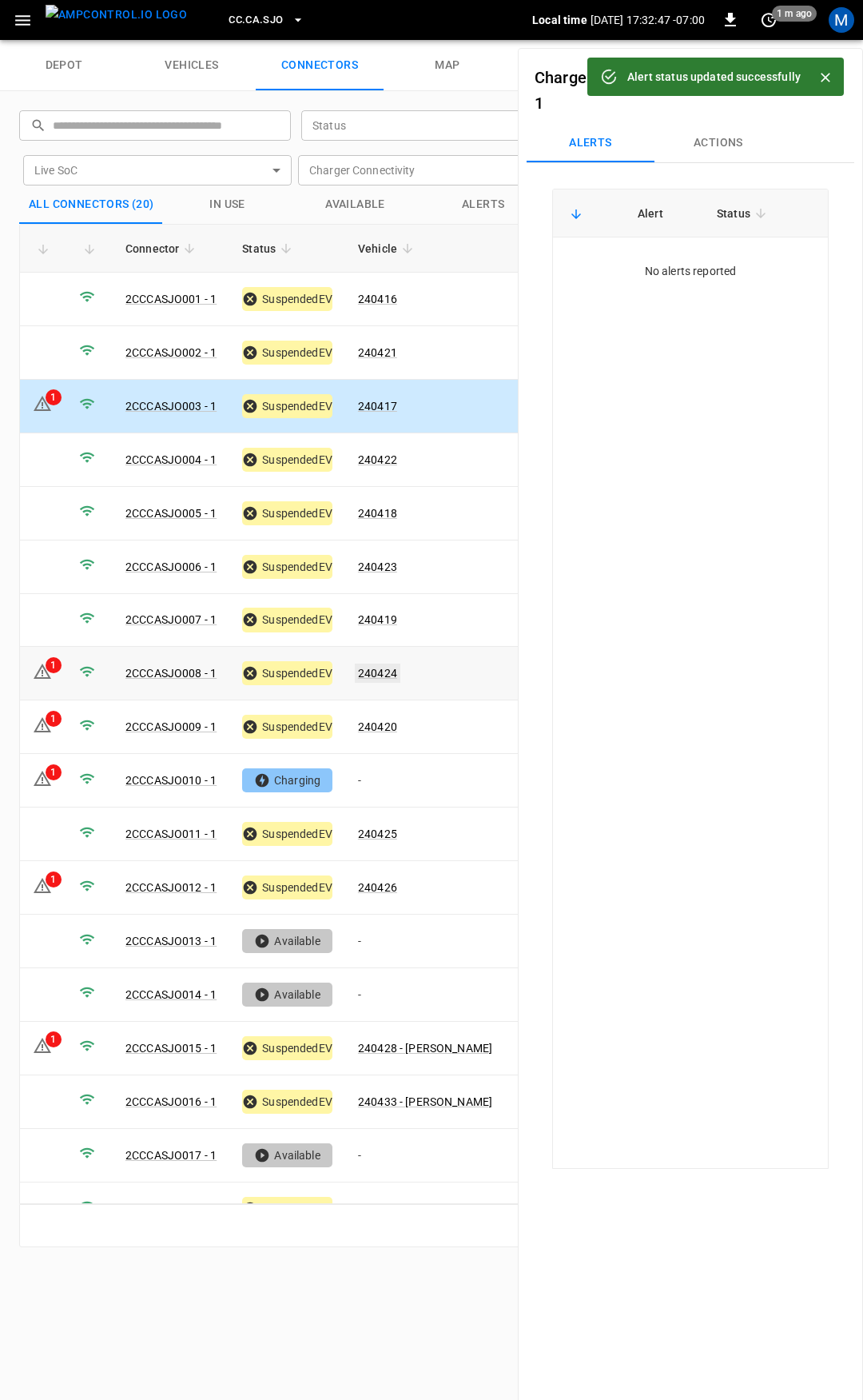
click at [374, 666] on link "240424" at bounding box center [378, 674] width 46 height 20
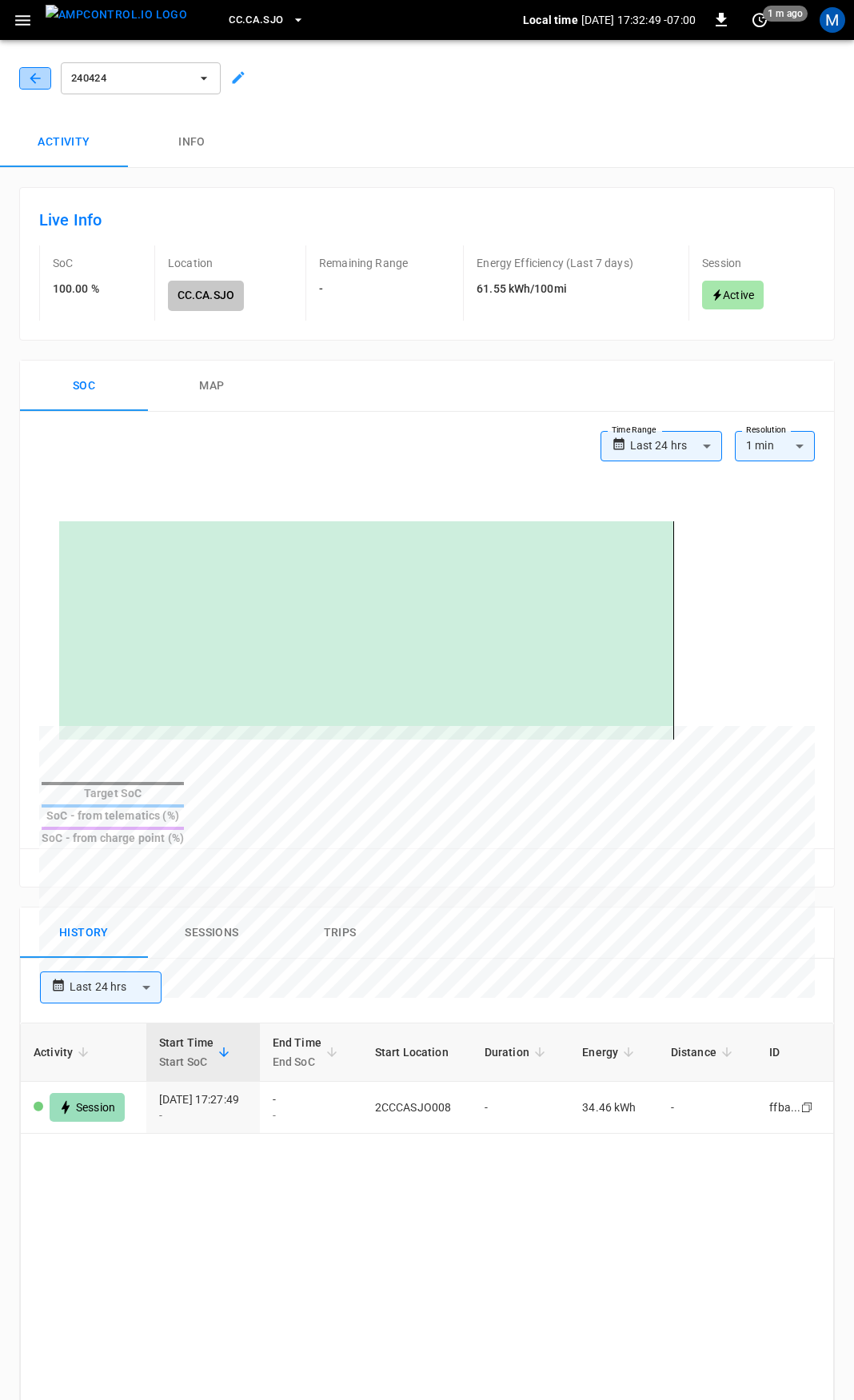
click at [33, 74] on icon "button" at bounding box center [35, 78] width 16 height 16
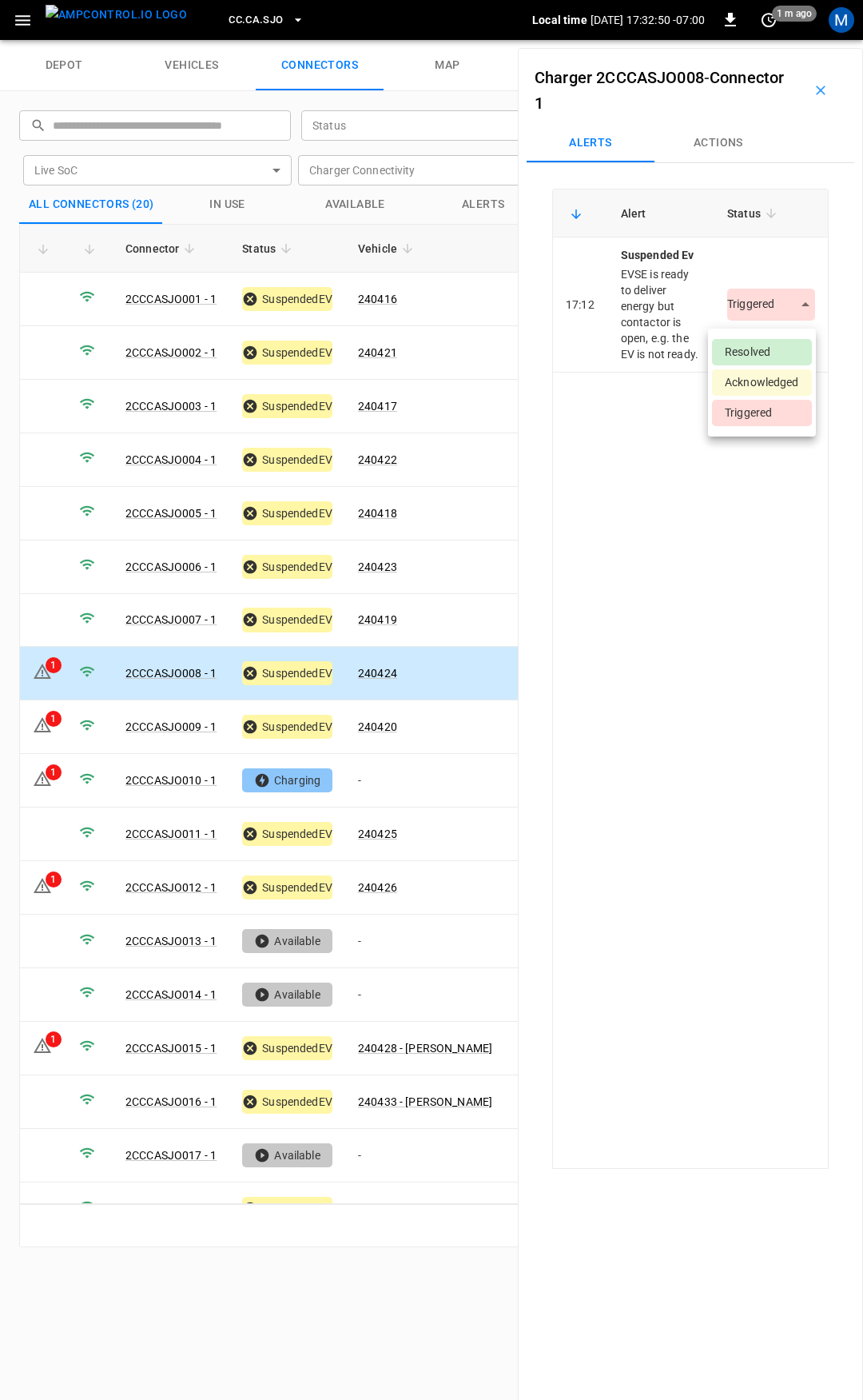
drag, startPoint x: 732, startPoint y: 306, endPoint x: 775, endPoint y: 360, distance: 69.0
click at [740, 40] on body "CC.CA.SJO Local time 2025-09-04 17:32:50 -07:00 0 1 m ago M depot vehicles conn…" at bounding box center [432, 20] width 863 height 40
click at [778, 355] on li "Resolved" at bounding box center [762, 351] width 100 height 26
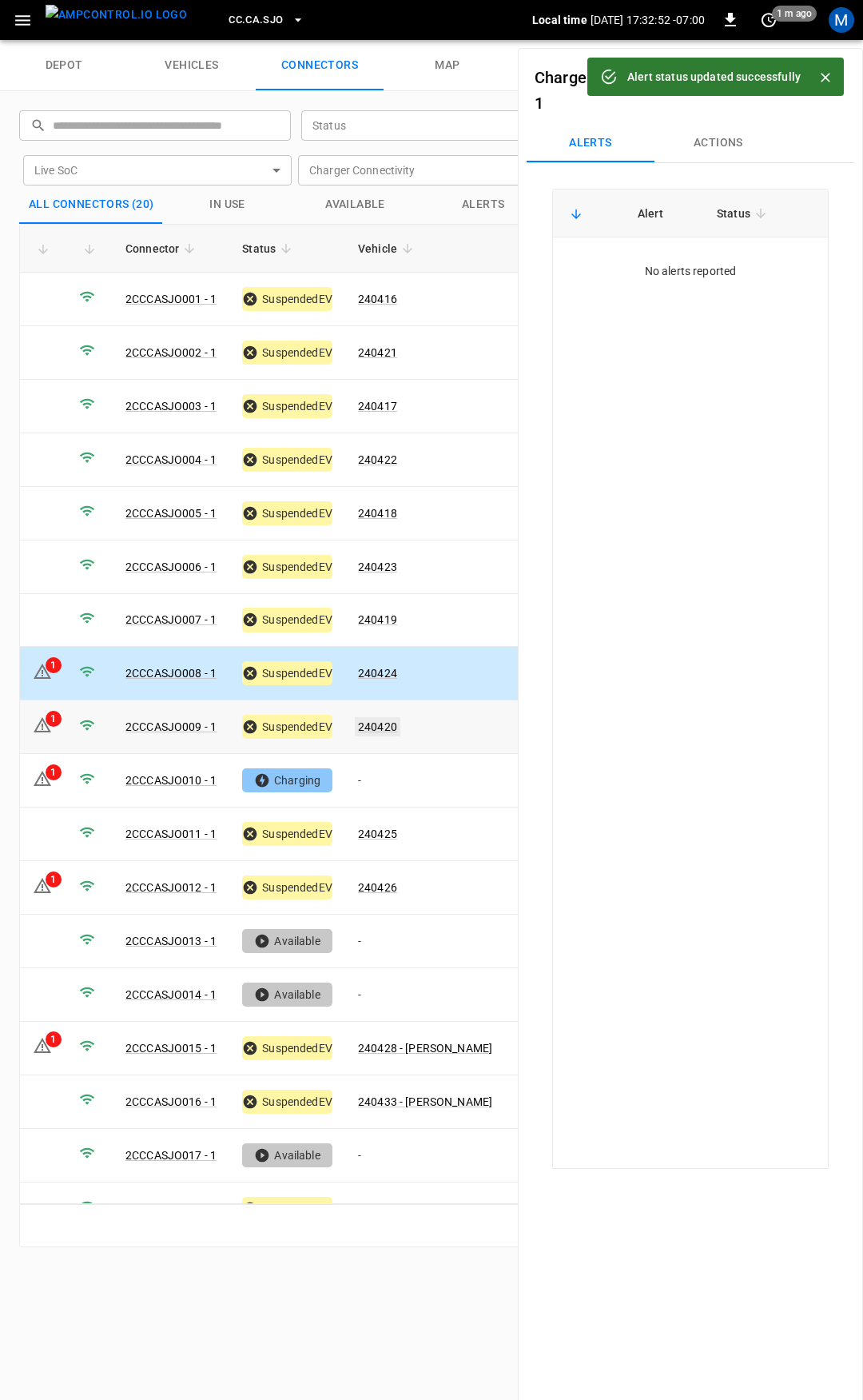
click at [390, 718] on link "240420" at bounding box center [378, 727] width 46 height 20
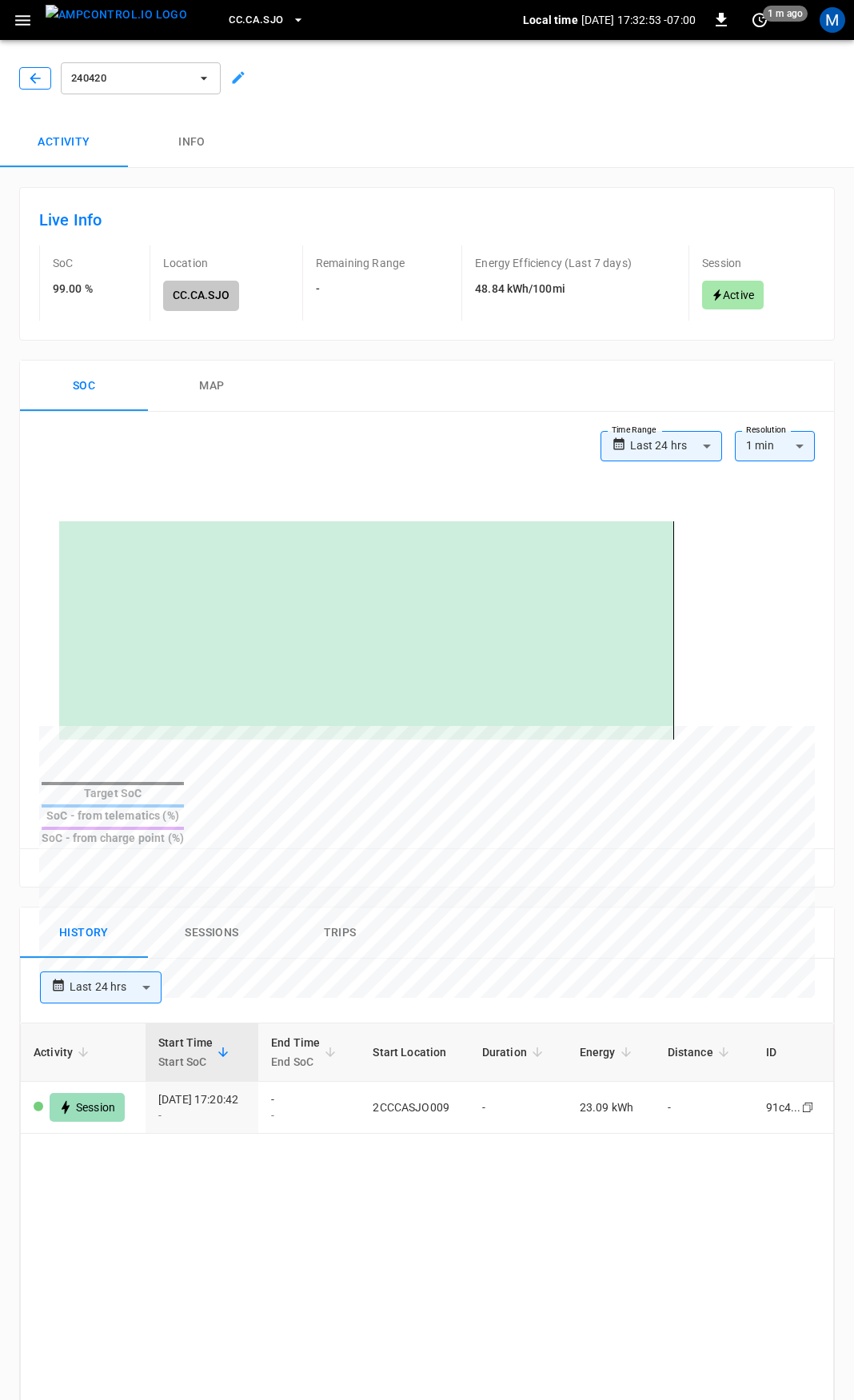
click at [39, 79] on icon "button" at bounding box center [35, 78] width 16 height 16
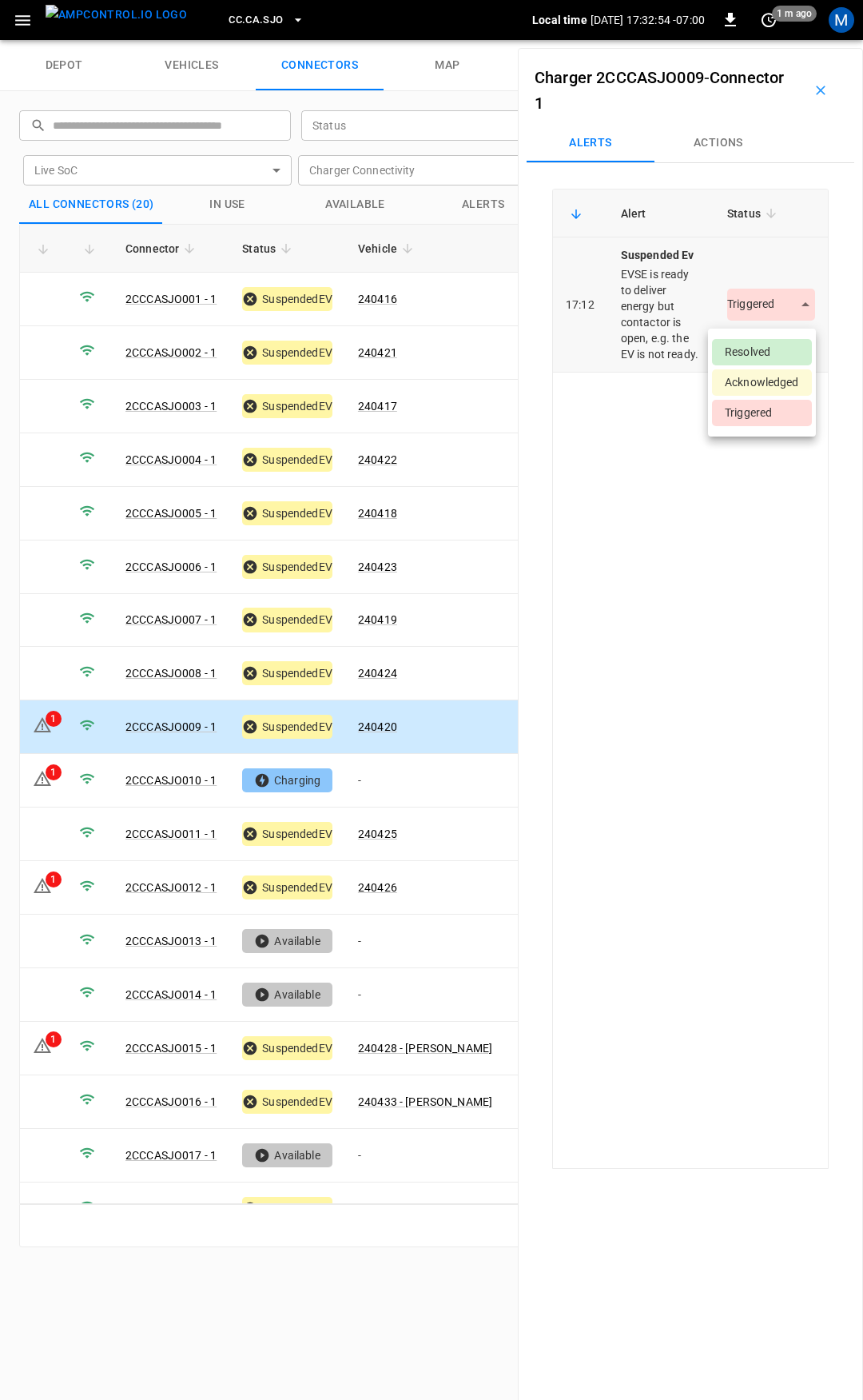
click at [743, 40] on body "CC.CA.SJO Local time 2025-09-04 17:32:54 -07:00 0 1 m ago M depot vehicles conn…" at bounding box center [432, 20] width 863 height 40
drag, startPoint x: 755, startPoint y: 348, endPoint x: 720, endPoint y: 362, distance: 37.7
click at [754, 348] on li "Resolved" at bounding box center [762, 351] width 100 height 26
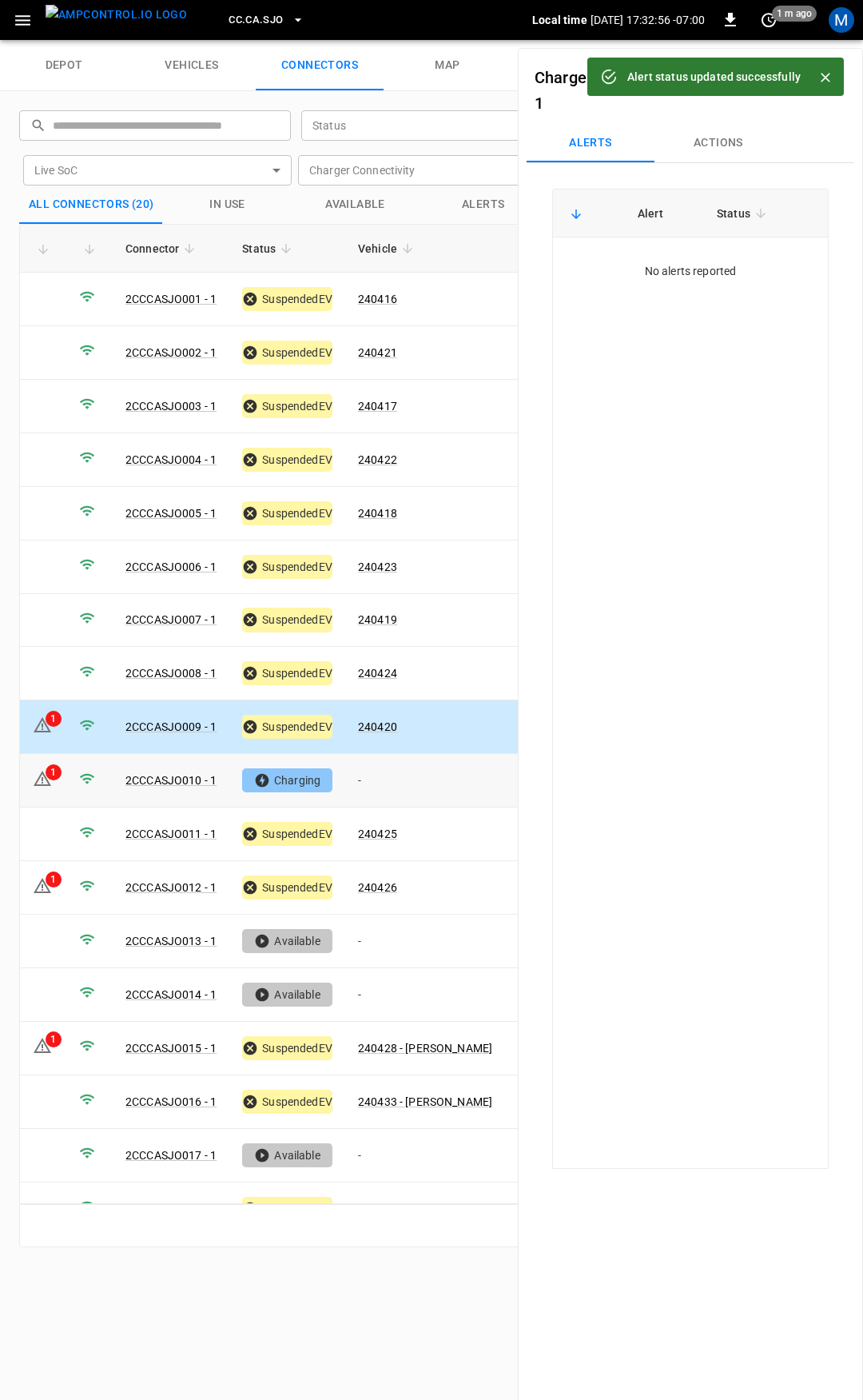
click at [382, 775] on td "-" at bounding box center [426, 780] width 160 height 54
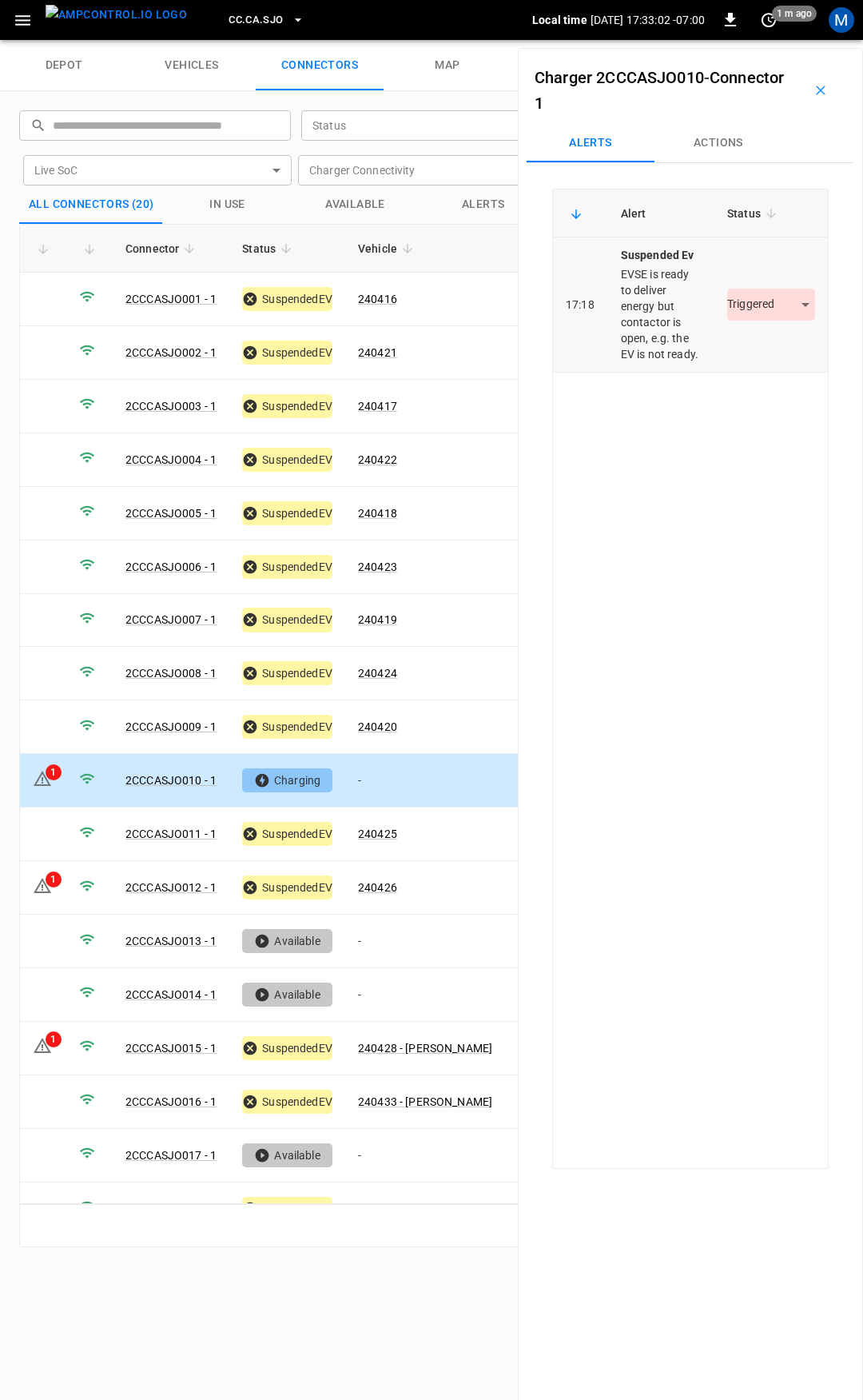
click at [758, 40] on body "CC.CA.SJO Local time 2025-09-04 17:33:02 -07:00 0 1 m ago M depot vehicles conn…" at bounding box center [432, 20] width 863 height 40
click at [757, 350] on li "Resolved" at bounding box center [762, 351] width 100 height 26
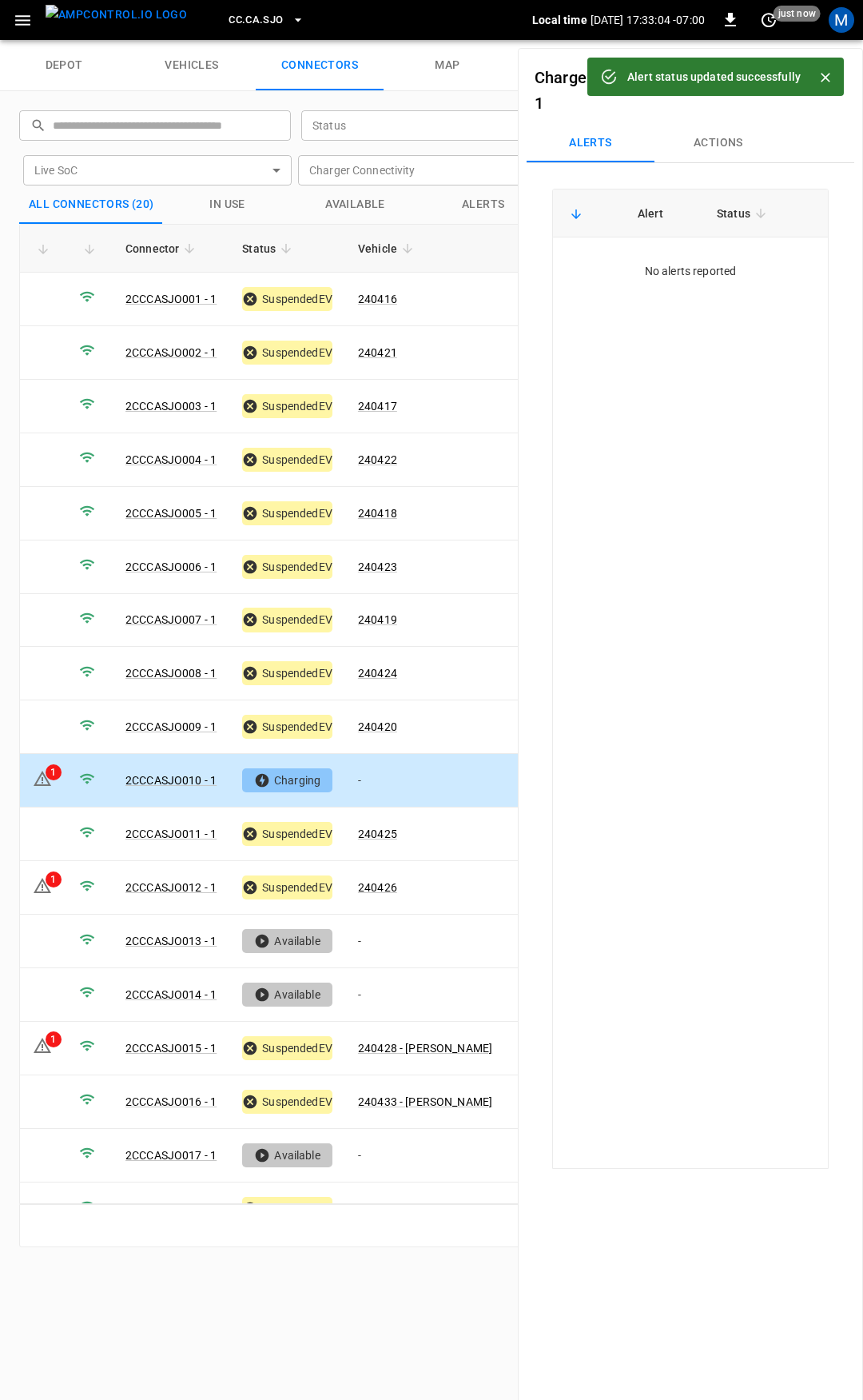
click at [382, 766] on td "-" at bounding box center [426, 780] width 160 height 54
drag, startPoint x: 733, startPoint y: 144, endPoint x: 719, endPoint y: 168, distance: 27.8
click at [733, 144] on button "Actions" at bounding box center [719, 143] width 128 height 38
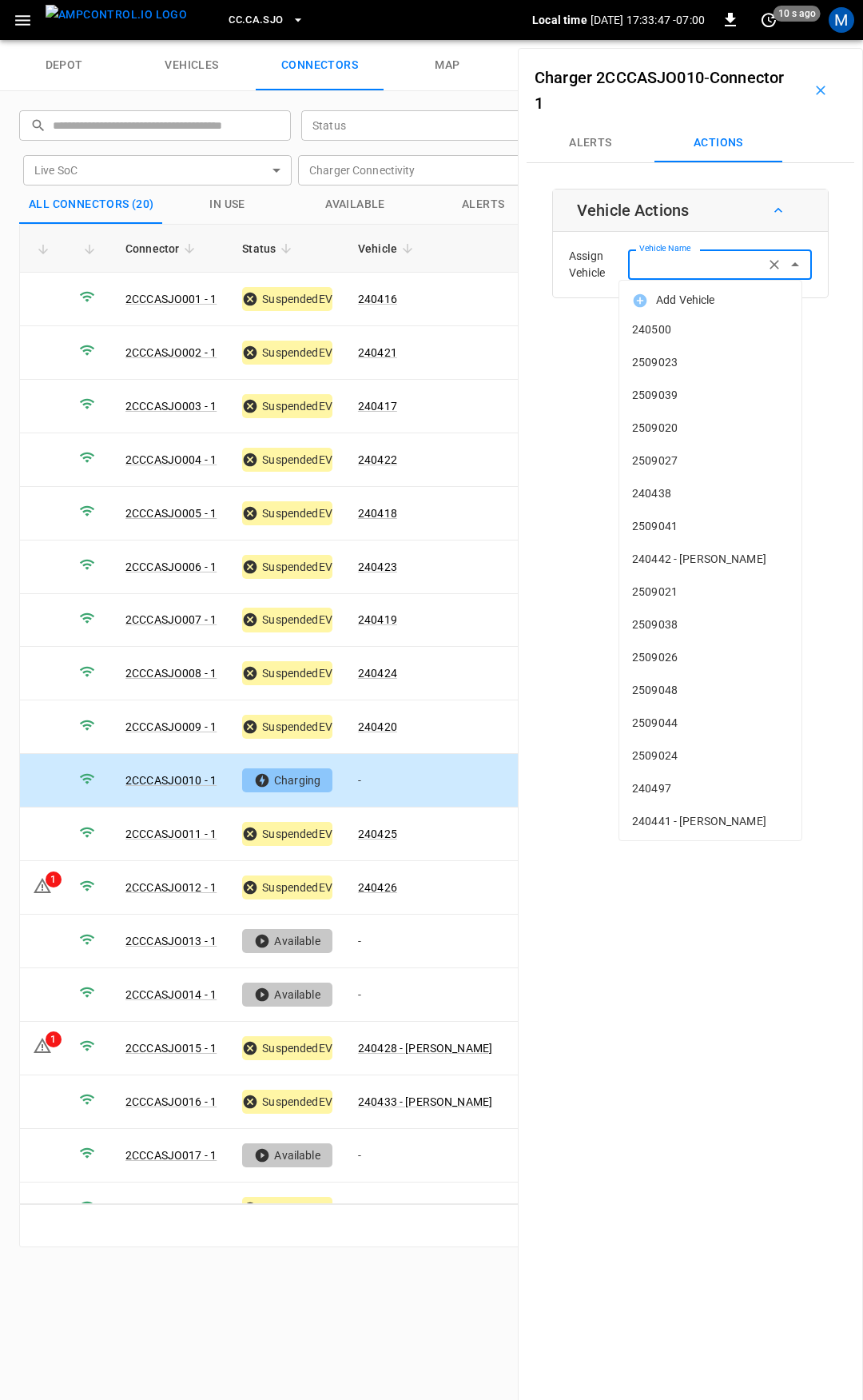
click at [706, 271] on input "Vehicle Name" at bounding box center [697, 264] width 127 height 20
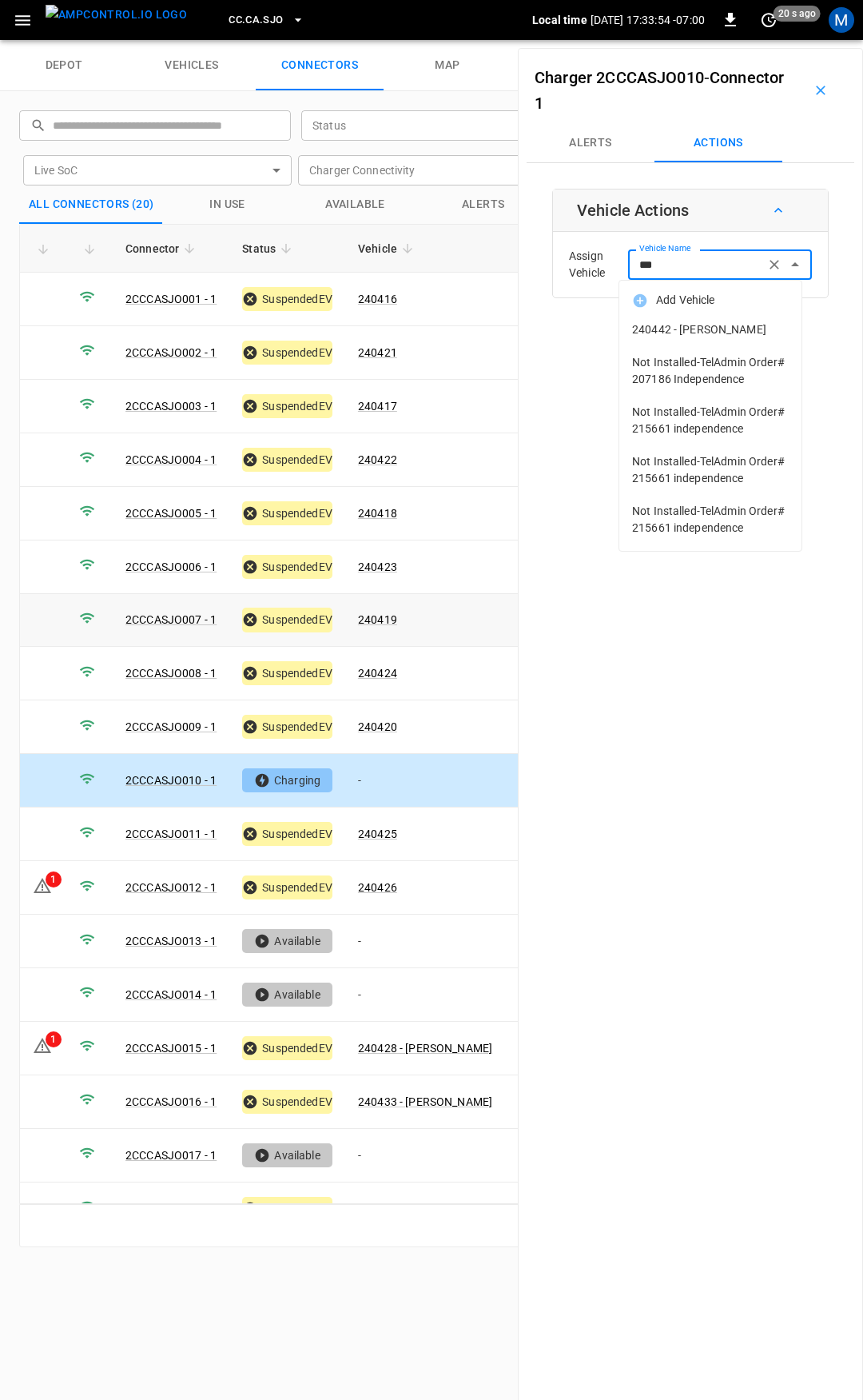
type input "***"
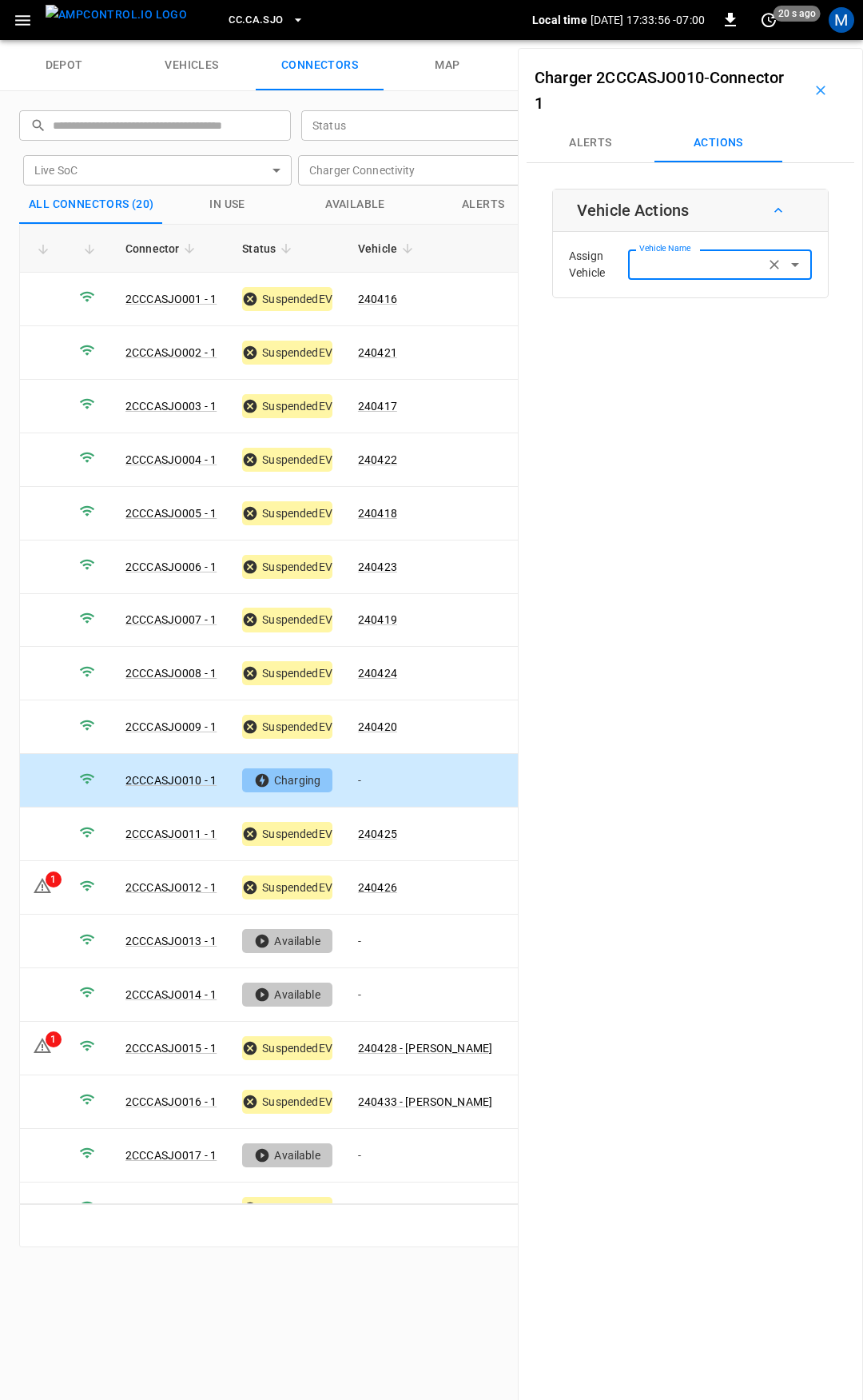
click at [660, 255] on label "Vehicle Name" at bounding box center [665, 248] width 51 height 13
click at [660, 262] on input "Vehicle Name" at bounding box center [697, 264] width 127 height 20
click at [656, 264] on label "Vehicle Name" at bounding box center [674, 265] width 68 height 17
click at [656, 264] on input "Vehicle Name" at bounding box center [697, 264] width 127 height 20
click at [661, 333] on span "240431" at bounding box center [711, 329] width 157 height 17
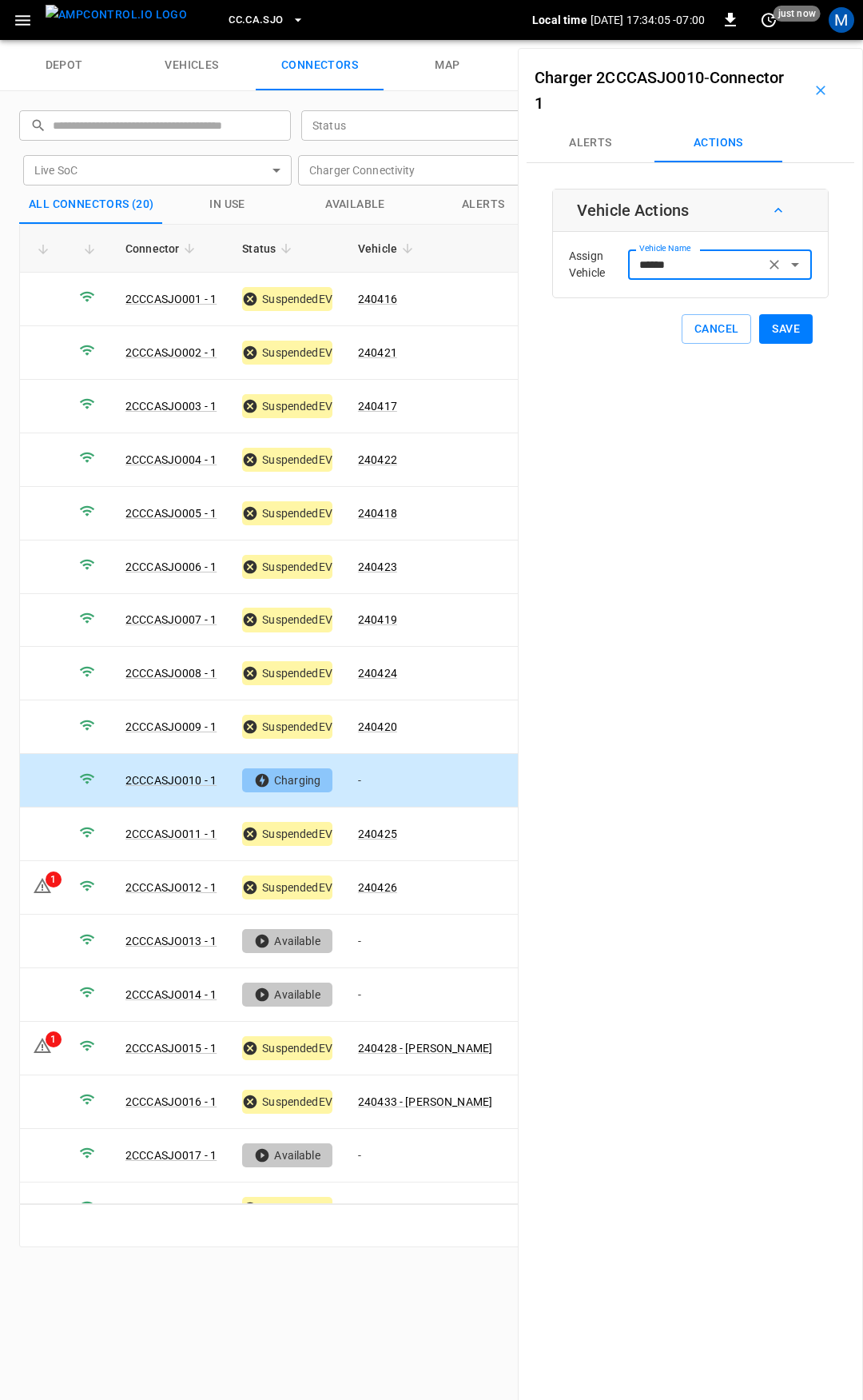
type input "******"
click at [772, 333] on button "Save" at bounding box center [786, 329] width 54 height 29
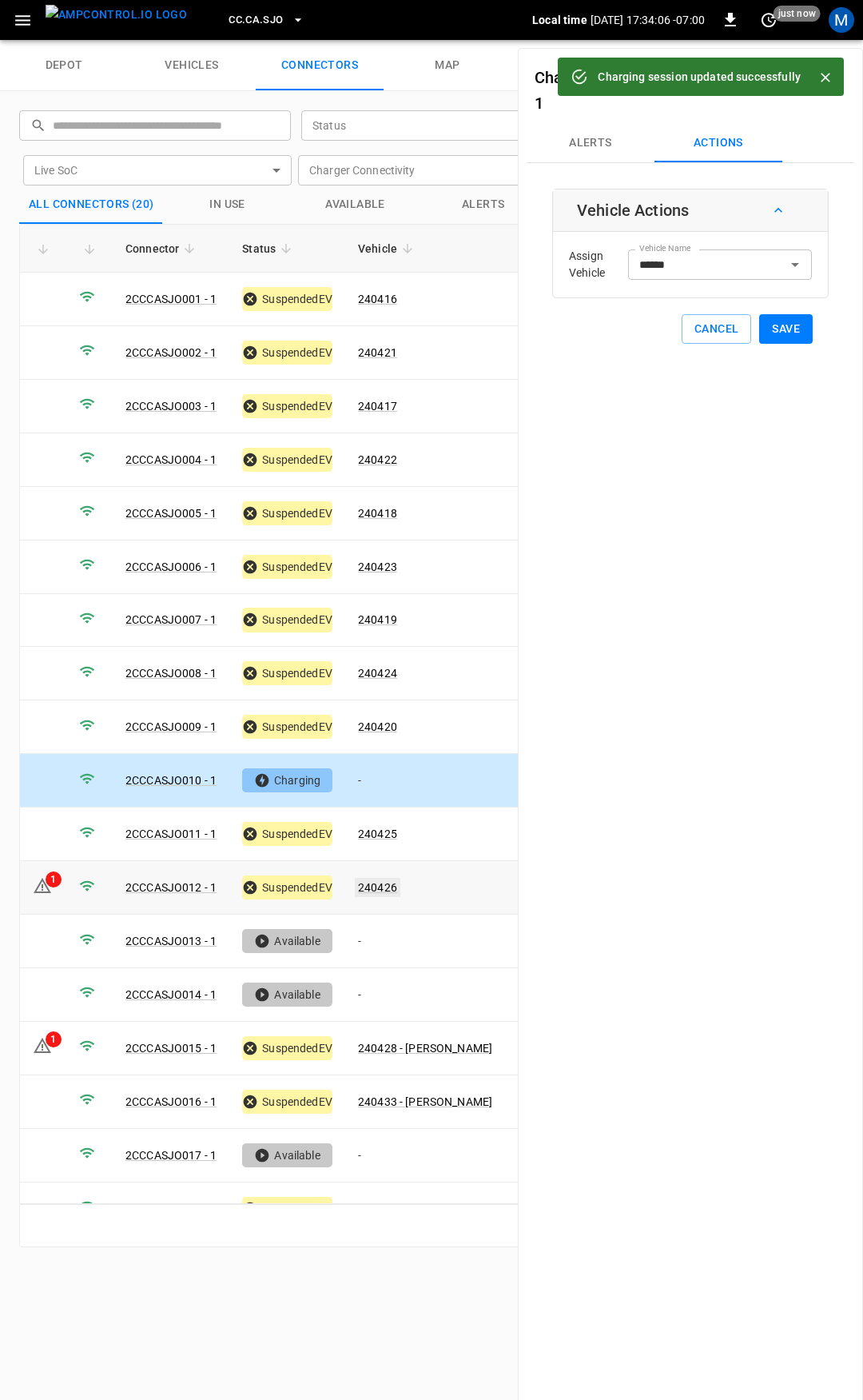
click at [382, 878] on link "240426" at bounding box center [378, 887] width 46 height 20
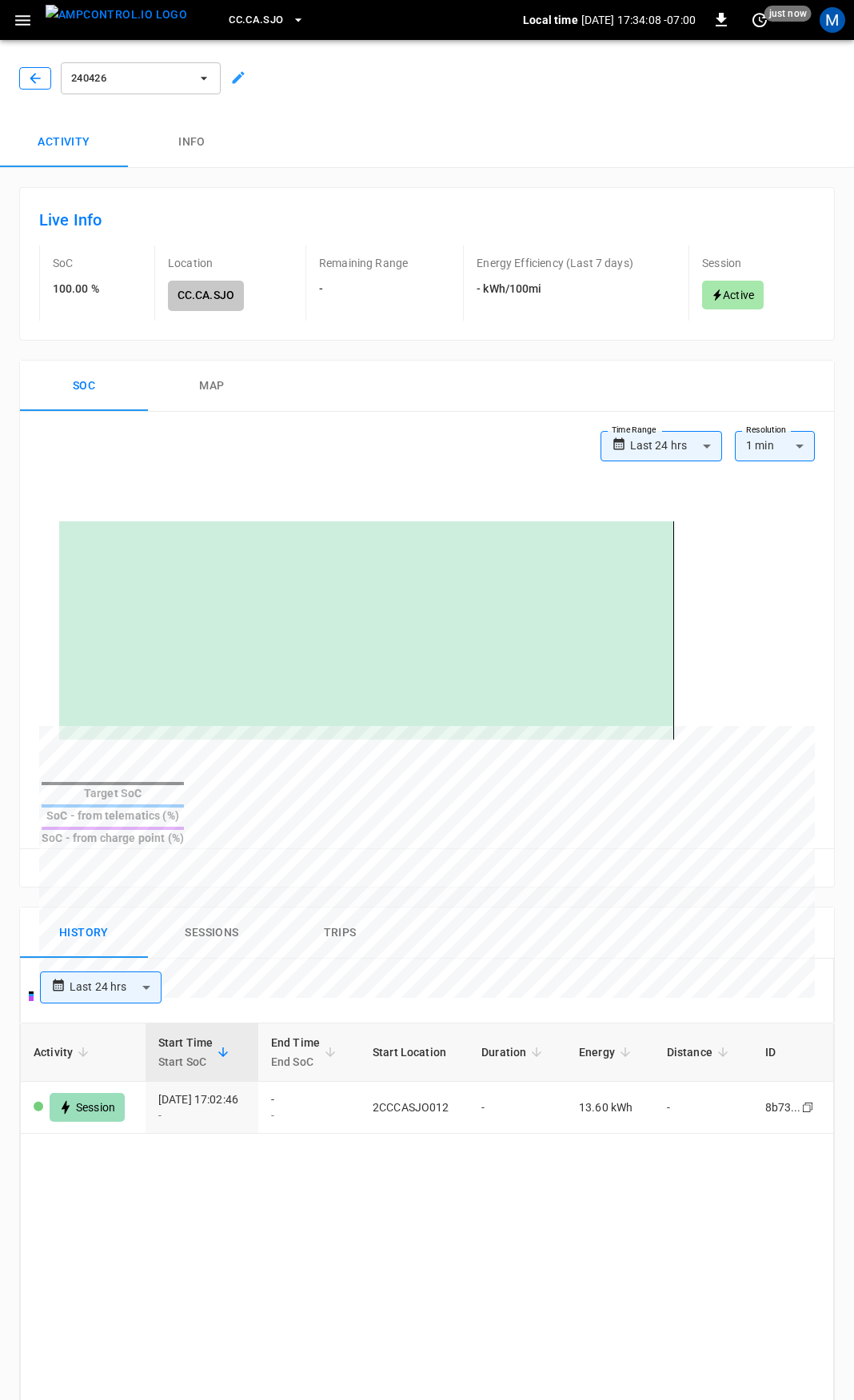
click at [33, 80] on icon "button" at bounding box center [35, 78] width 16 height 16
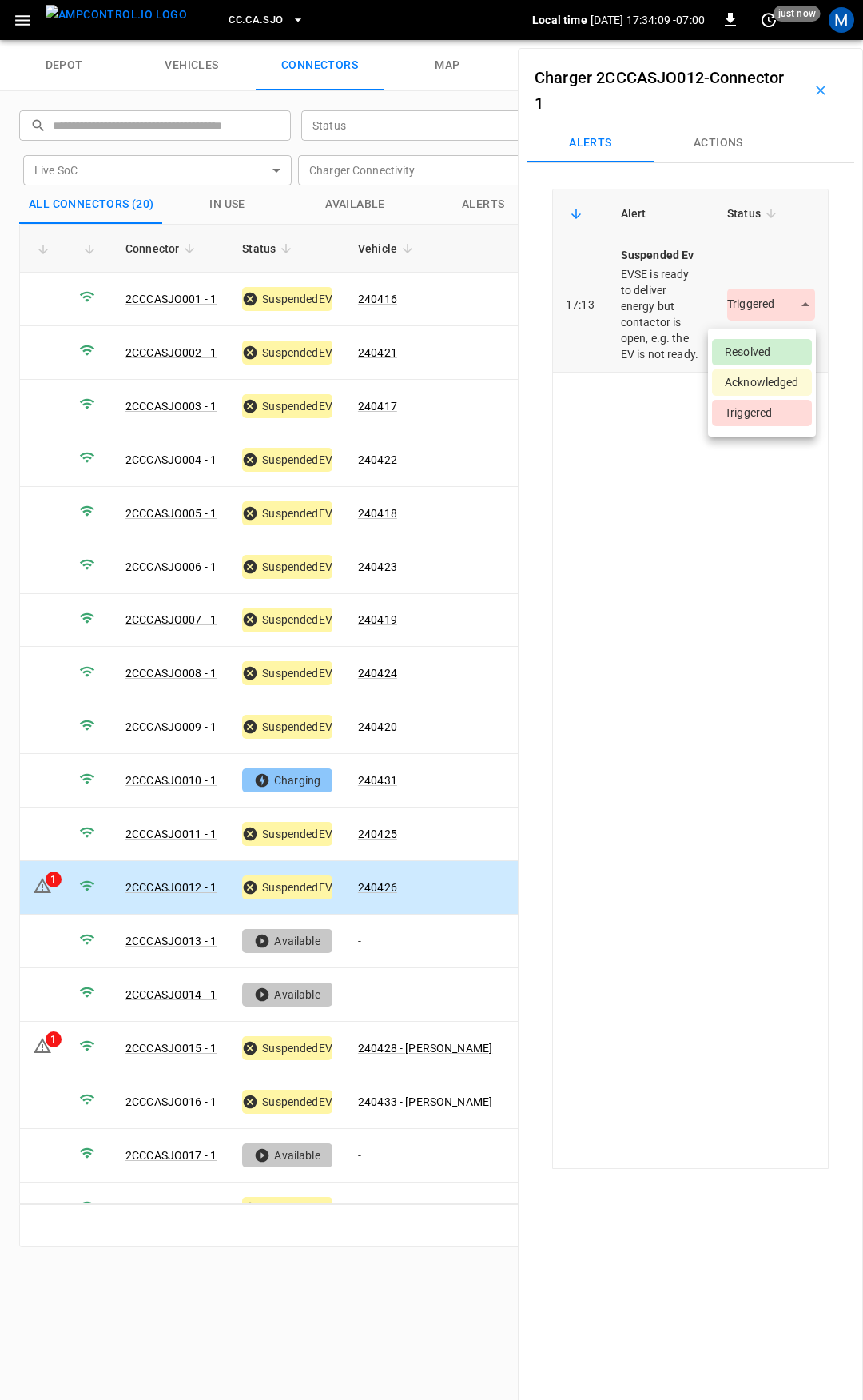
click at [760, 40] on body "CC.CA.SJO Local time 2025-09-04 17:34:09 -07:00 0 just now M depot vehicles con…" at bounding box center [432, 20] width 863 height 40
click at [762, 352] on li "Resolved" at bounding box center [762, 351] width 100 height 26
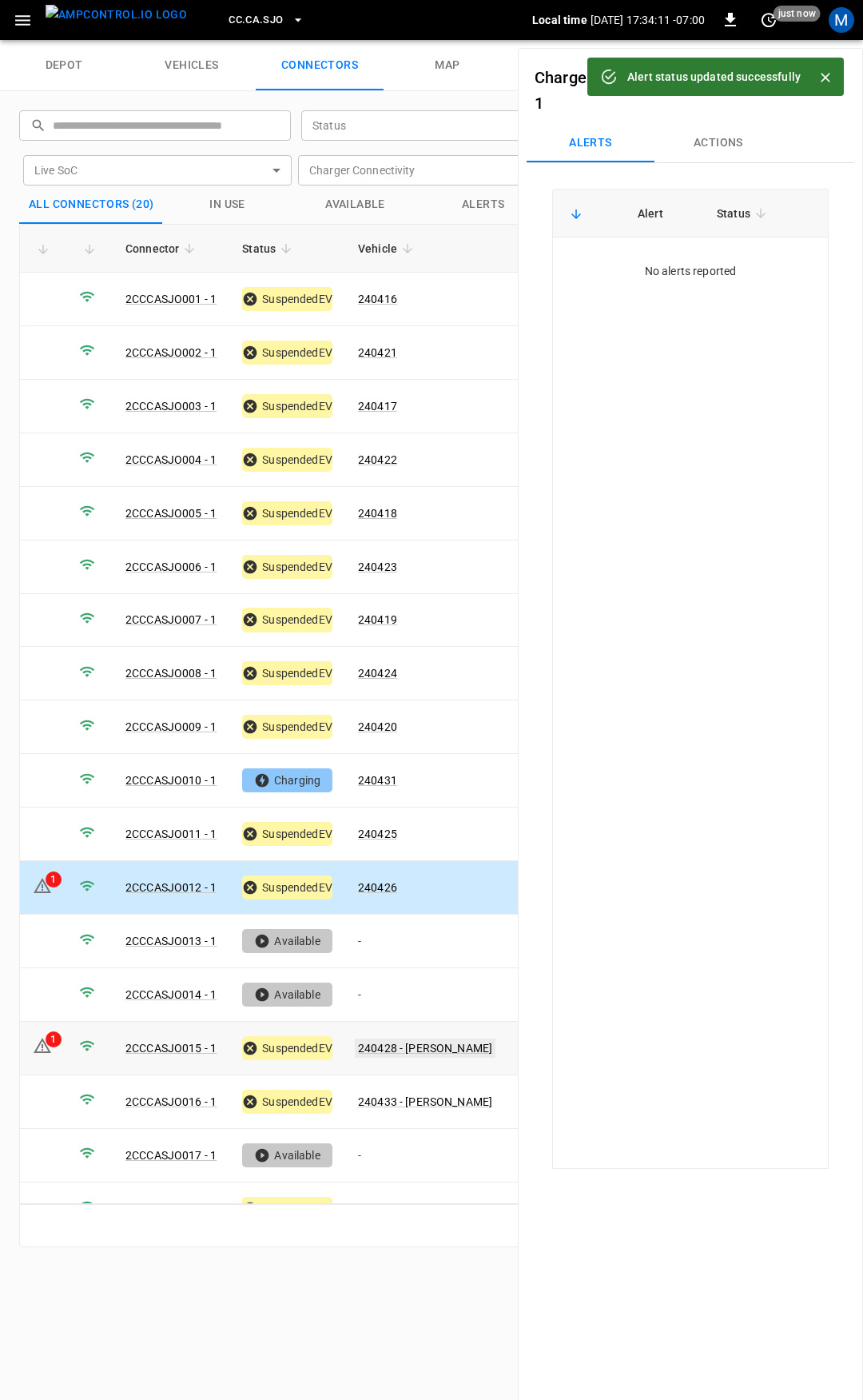
click at [435, 1039] on link "240428 - HARRY T TRUONG" at bounding box center [426, 1049] width 141 height 20
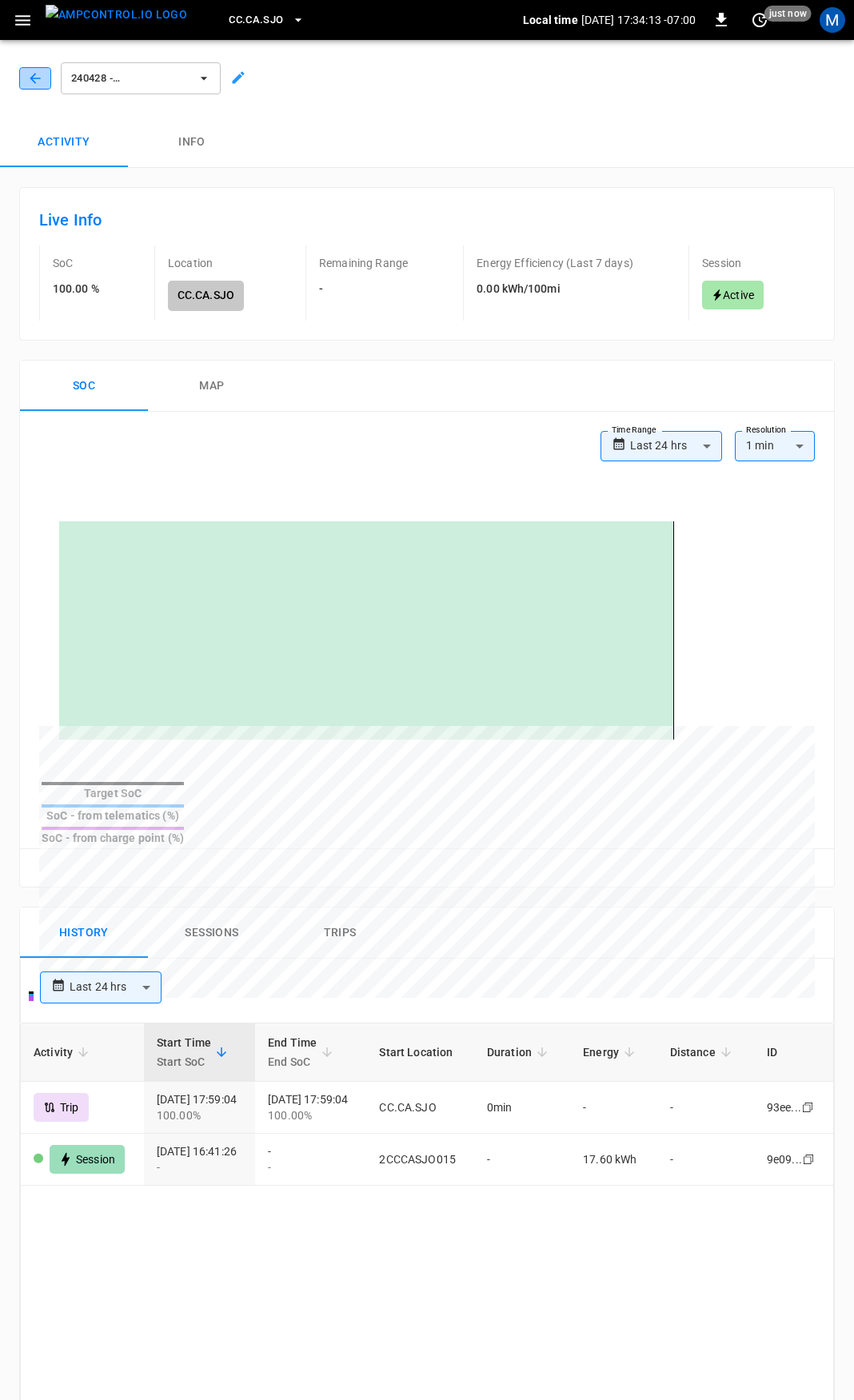
click at [32, 76] on icon "button" at bounding box center [35, 78] width 16 height 16
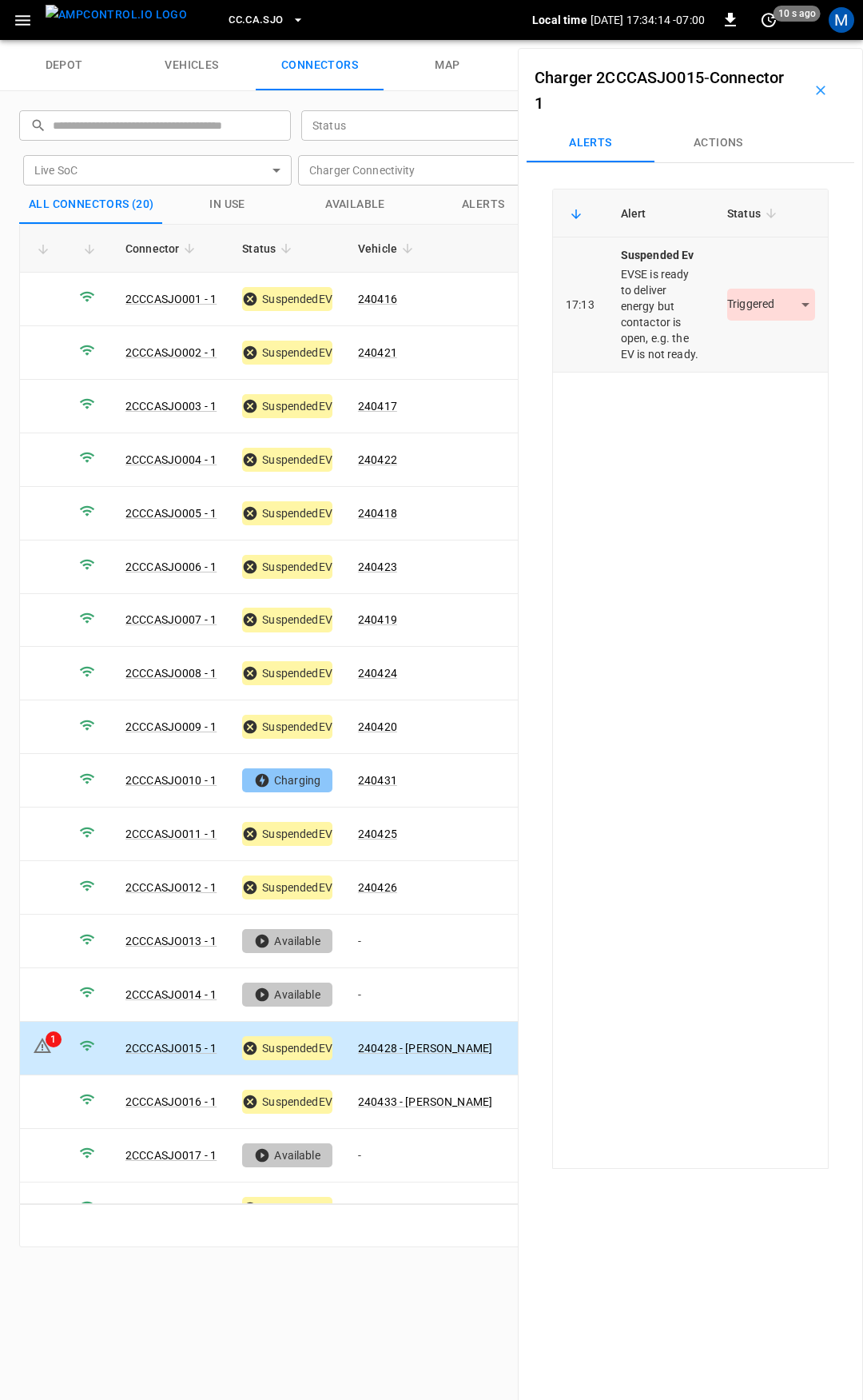
click at [759, 40] on body "CC.CA.SJO Local time 2025-09-04 17:34:14 -07:00 0 10 s ago M depot vehicles con…" at bounding box center [432, 20] width 863 height 40
click at [761, 351] on li "Resolved" at bounding box center [762, 351] width 100 height 26
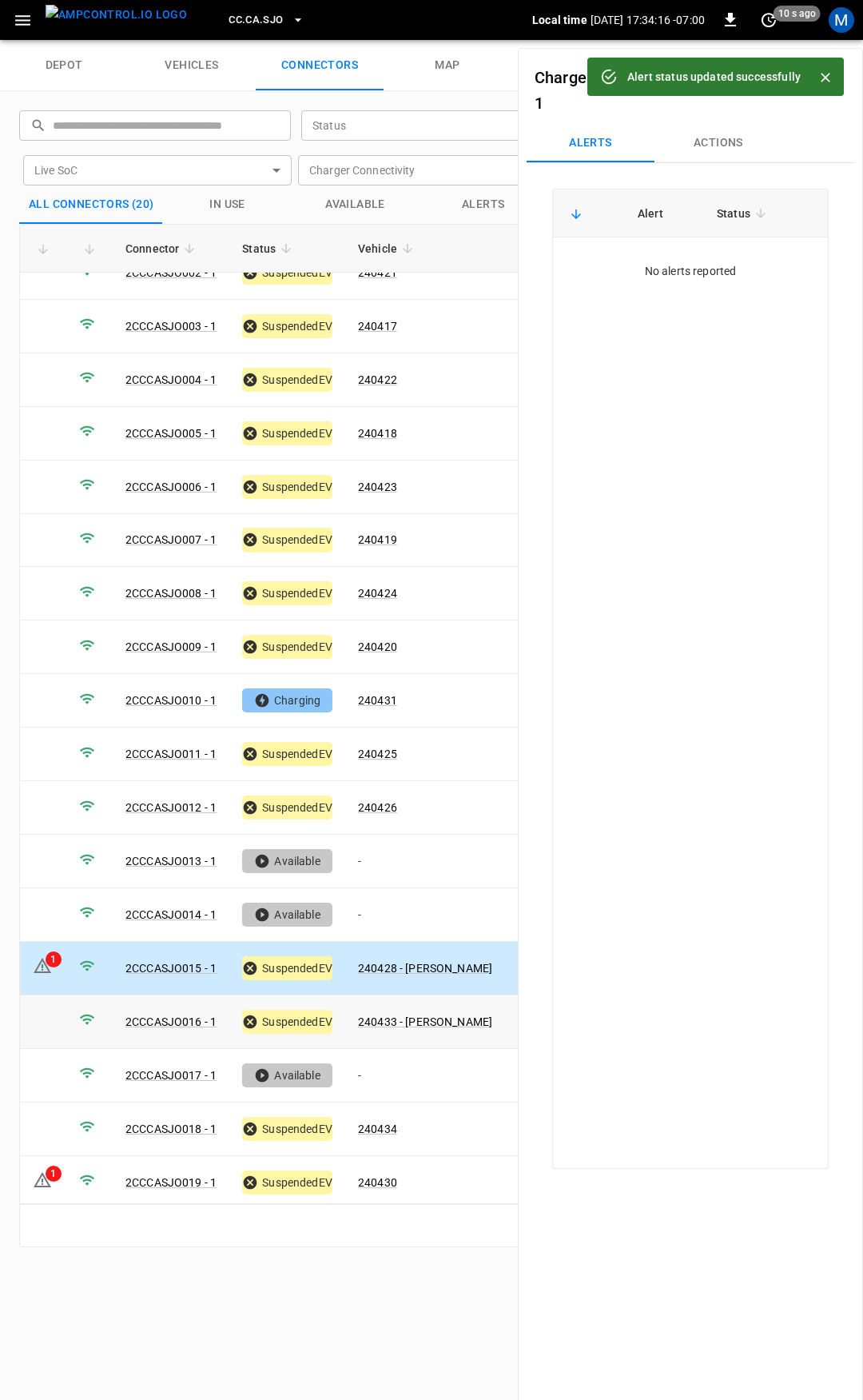
scroll to position [133, 0]
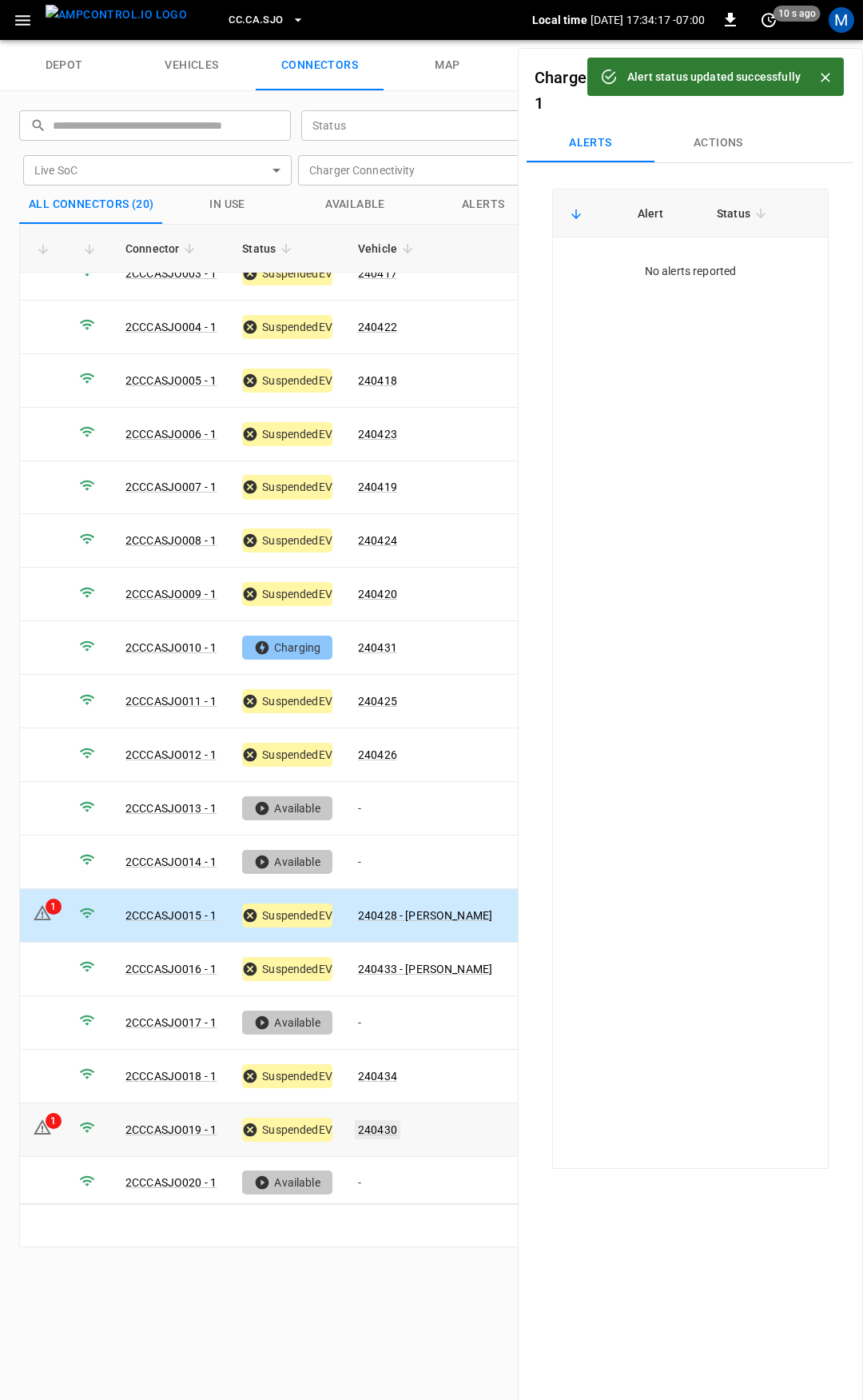
click at [378, 1120] on link "240430" at bounding box center [378, 1130] width 46 height 20
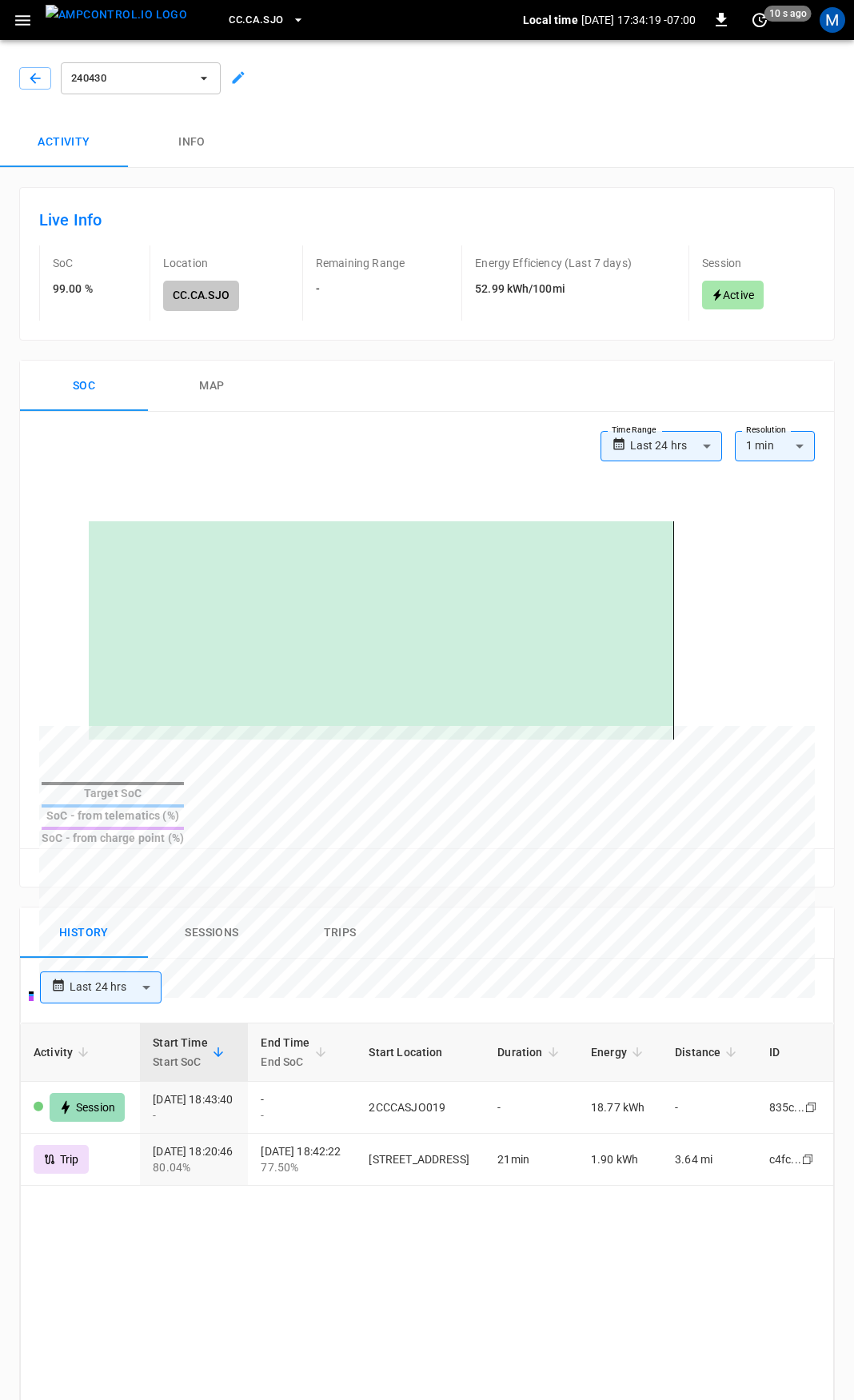
click at [37, 548] on div "Target SoC SoC - from telematics (%) SoC - from charge point (%)" at bounding box center [427, 678] width 814 height 341
click at [29, 76] on icon "button" at bounding box center [35, 78] width 16 height 16
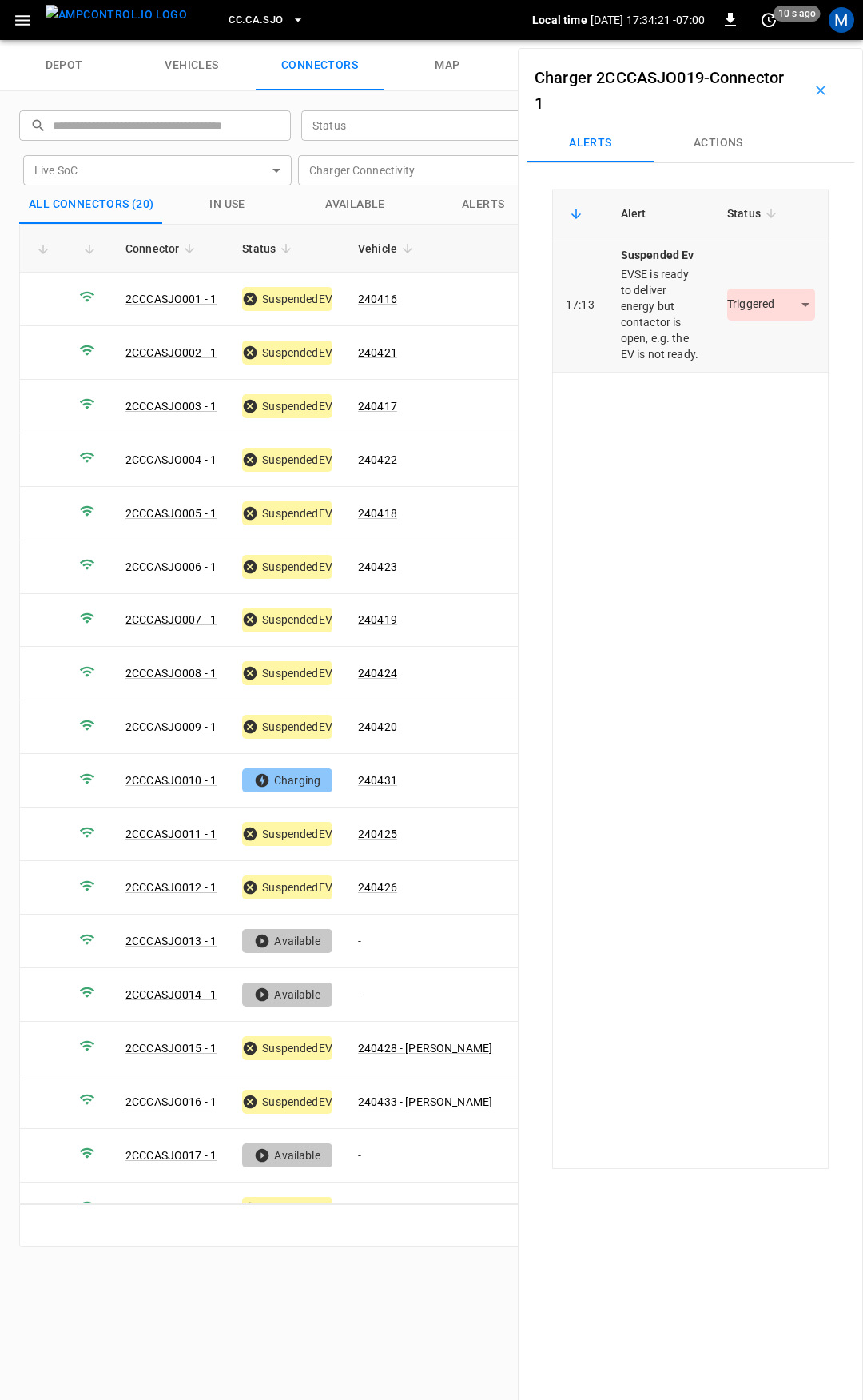
click at [763, 40] on body "CC.CA.SJO Local time 2025-09-04 17:34:21 -07:00 0 10 s ago M depot vehicles con…" at bounding box center [432, 20] width 863 height 40
drag, startPoint x: 761, startPoint y: 354, endPoint x: 576, endPoint y: 350, distance: 185.0
click at [760, 354] on li "Resolved" at bounding box center [762, 351] width 100 height 26
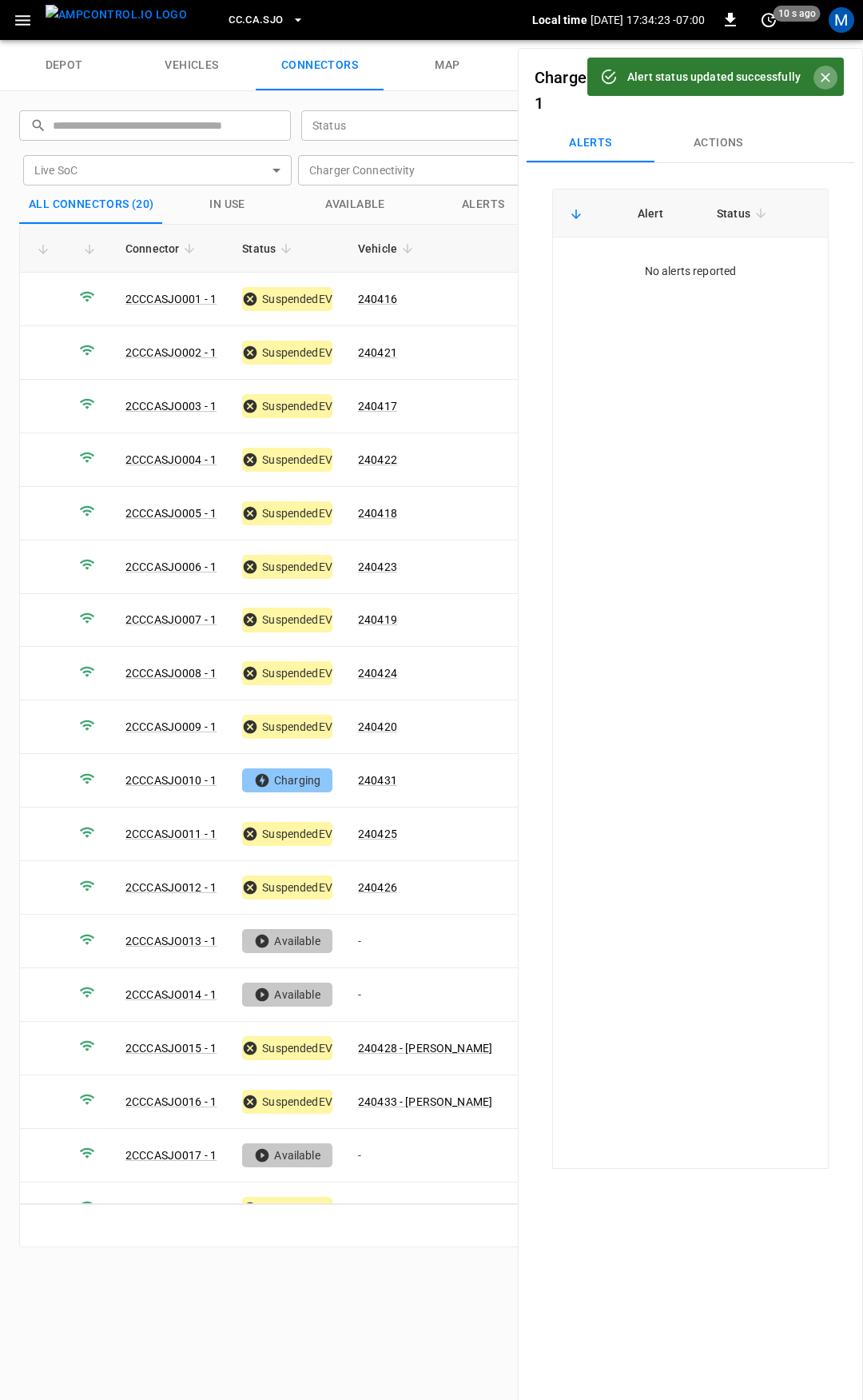
click at [828, 81] on icon "Close" at bounding box center [826, 78] width 10 height 10
click at [813, 94] on icon "button" at bounding box center [821, 90] width 16 height 16
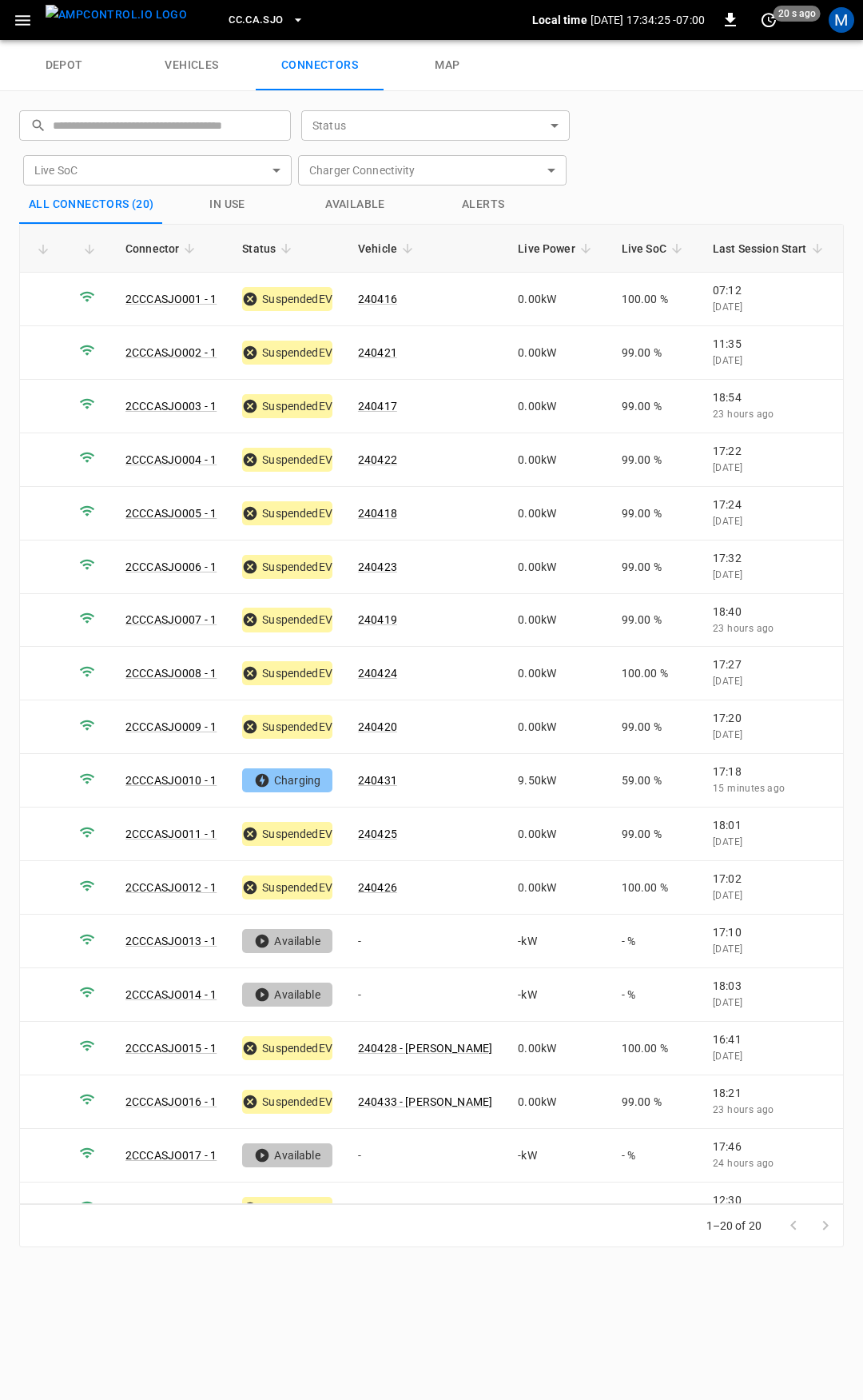
scroll to position [133, 0]
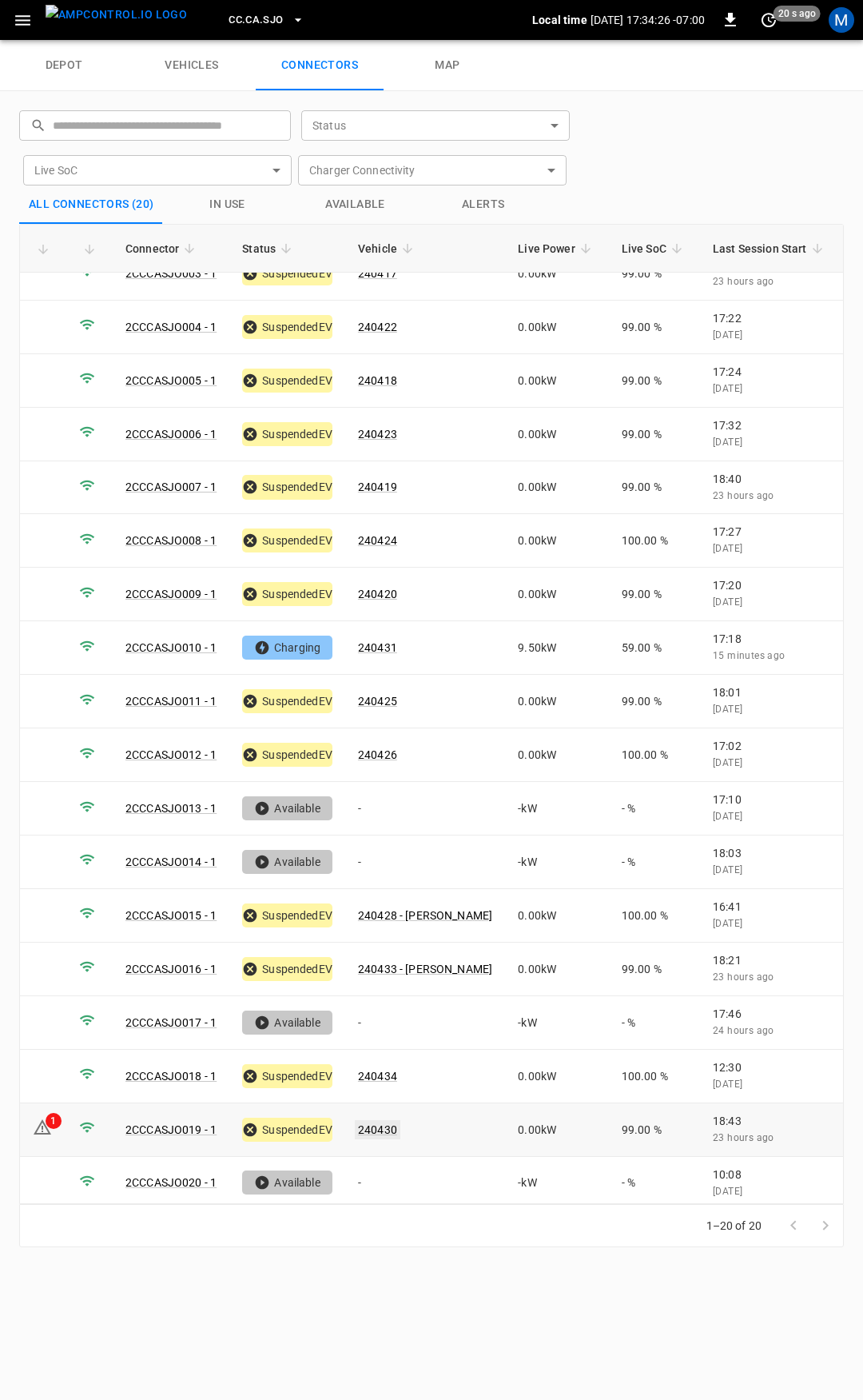
click at [390, 1120] on link "240430" at bounding box center [378, 1130] width 46 height 20
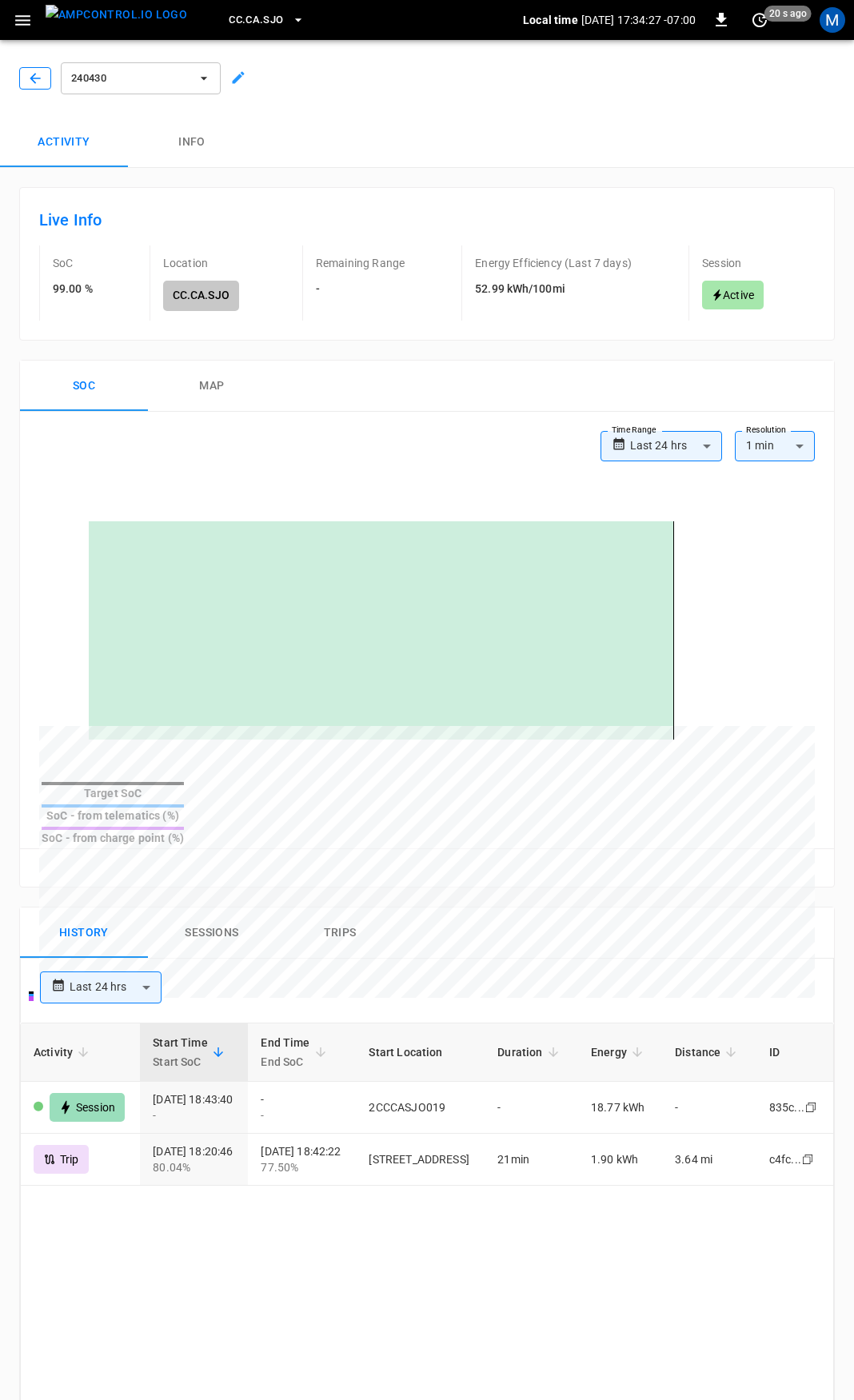
click at [43, 79] on button "button" at bounding box center [35, 78] width 32 height 22
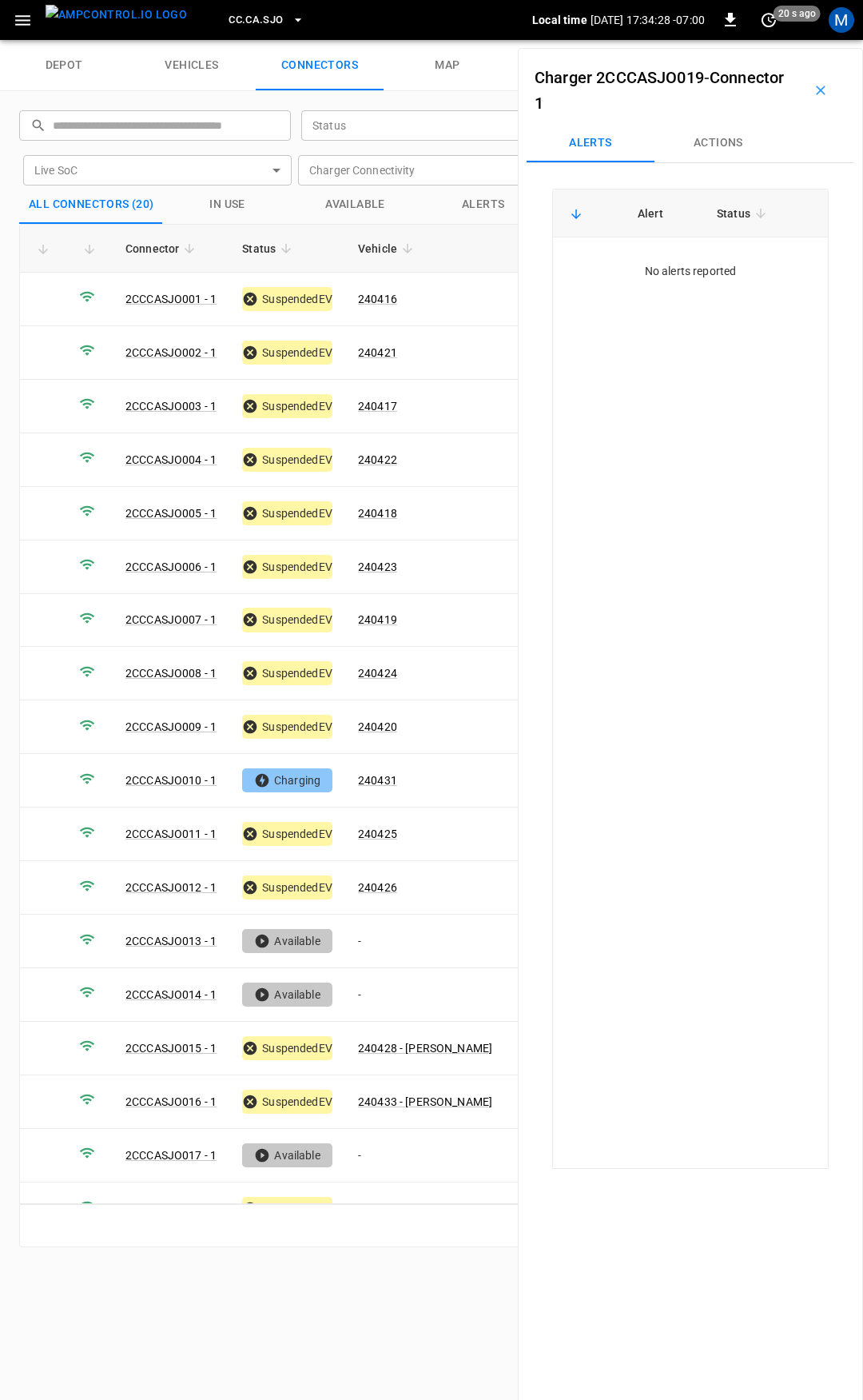
click at [711, 129] on button "Actions" at bounding box center [719, 143] width 128 height 38
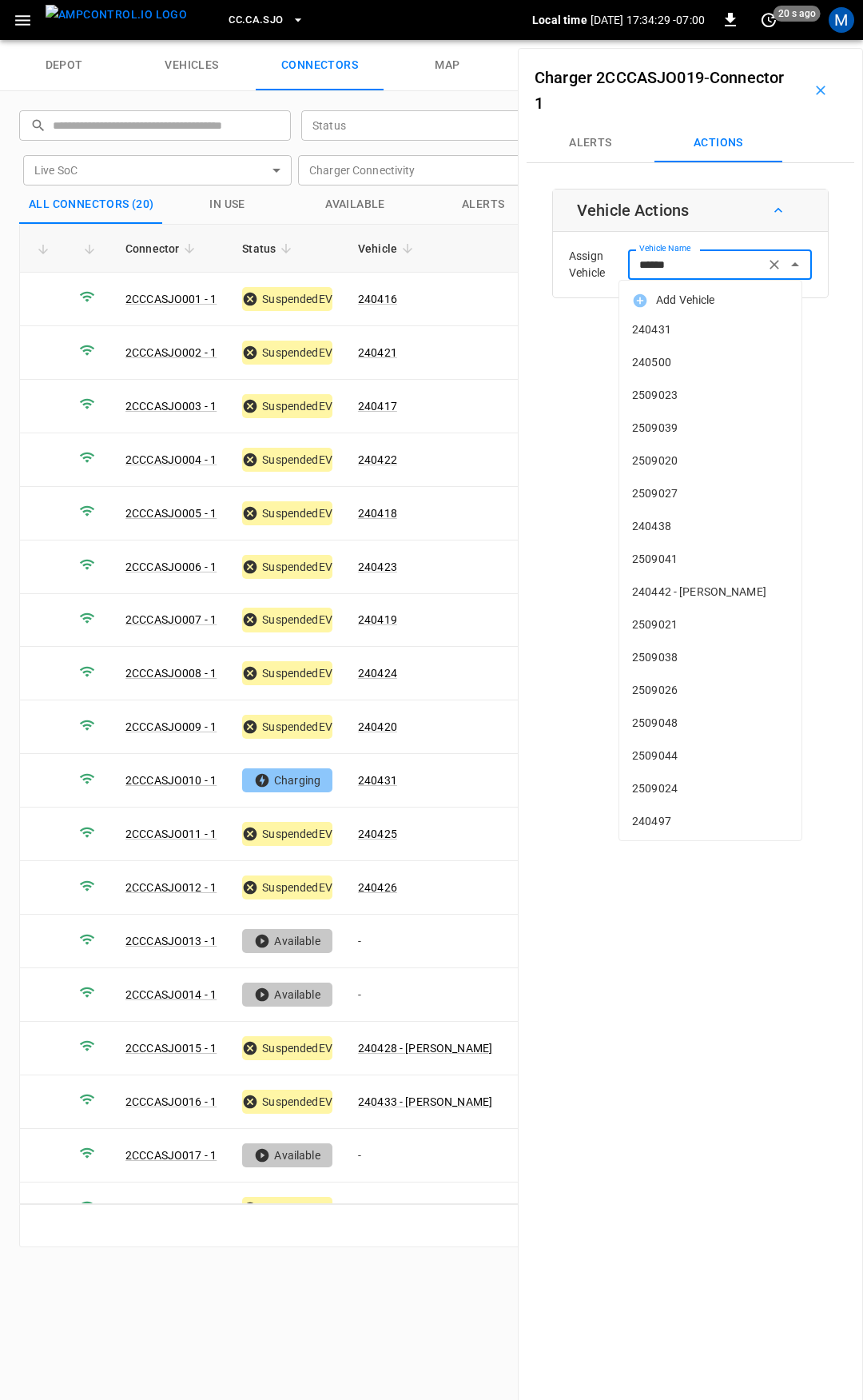
scroll to position [391, 0]
click at [738, 263] on input "******" at bounding box center [697, 264] width 127 height 20
click at [450, 1129] on td "-" at bounding box center [426, 1155] width 160 height 54
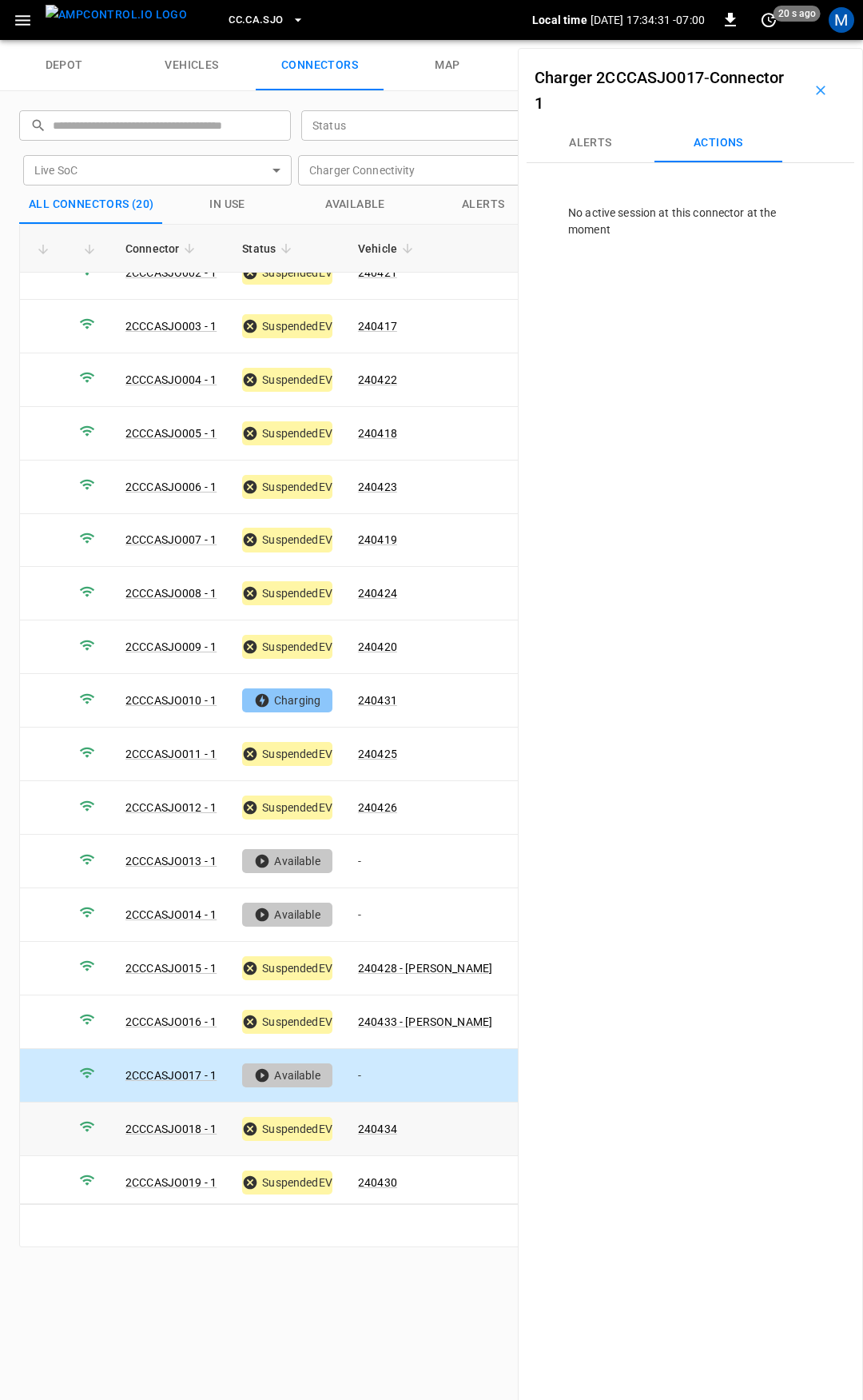
scroll to position [133, 0]
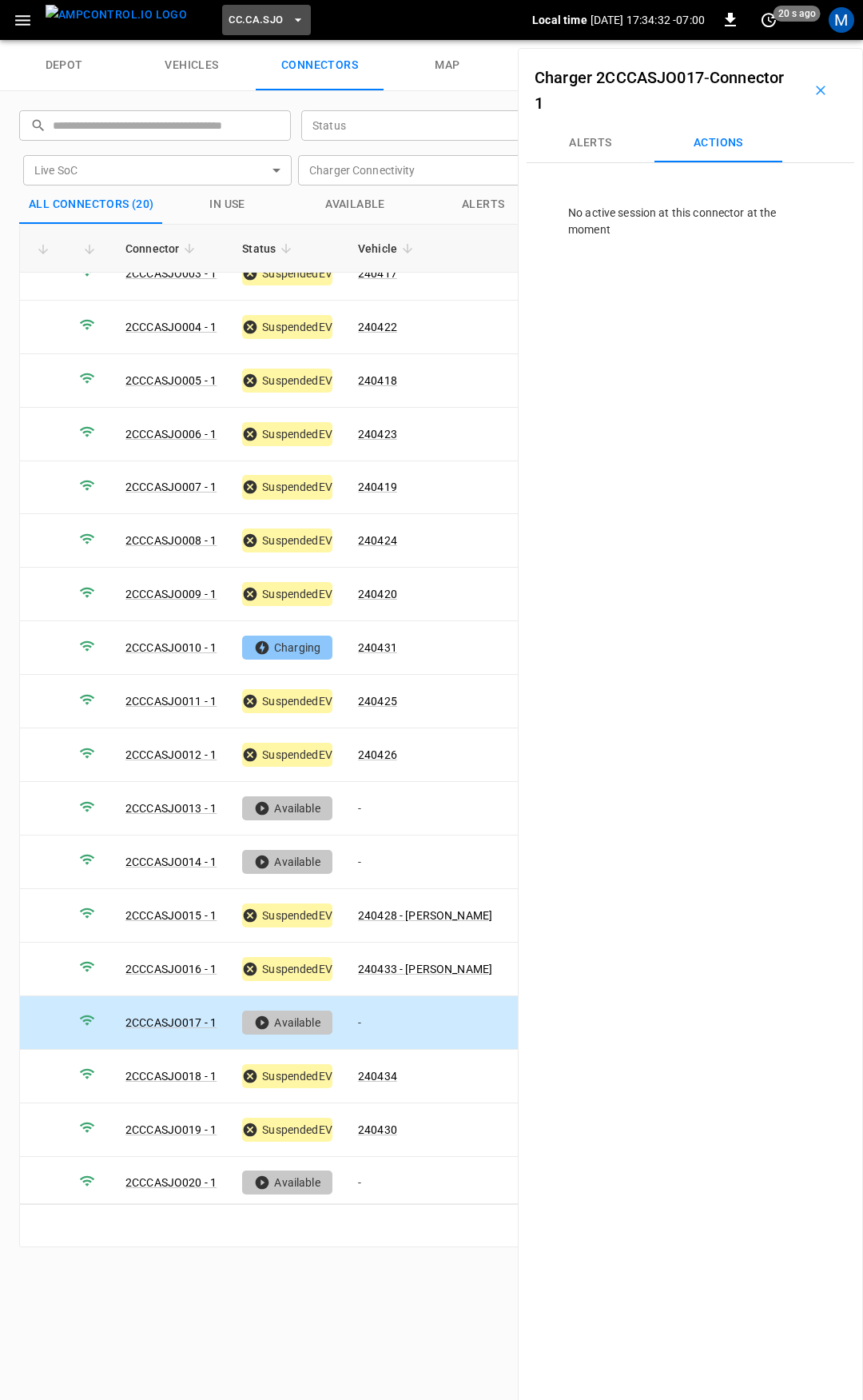
click at [228, 17] on span "CC.CA.SJO" at bounding box center [256, 20] width 55 height 19
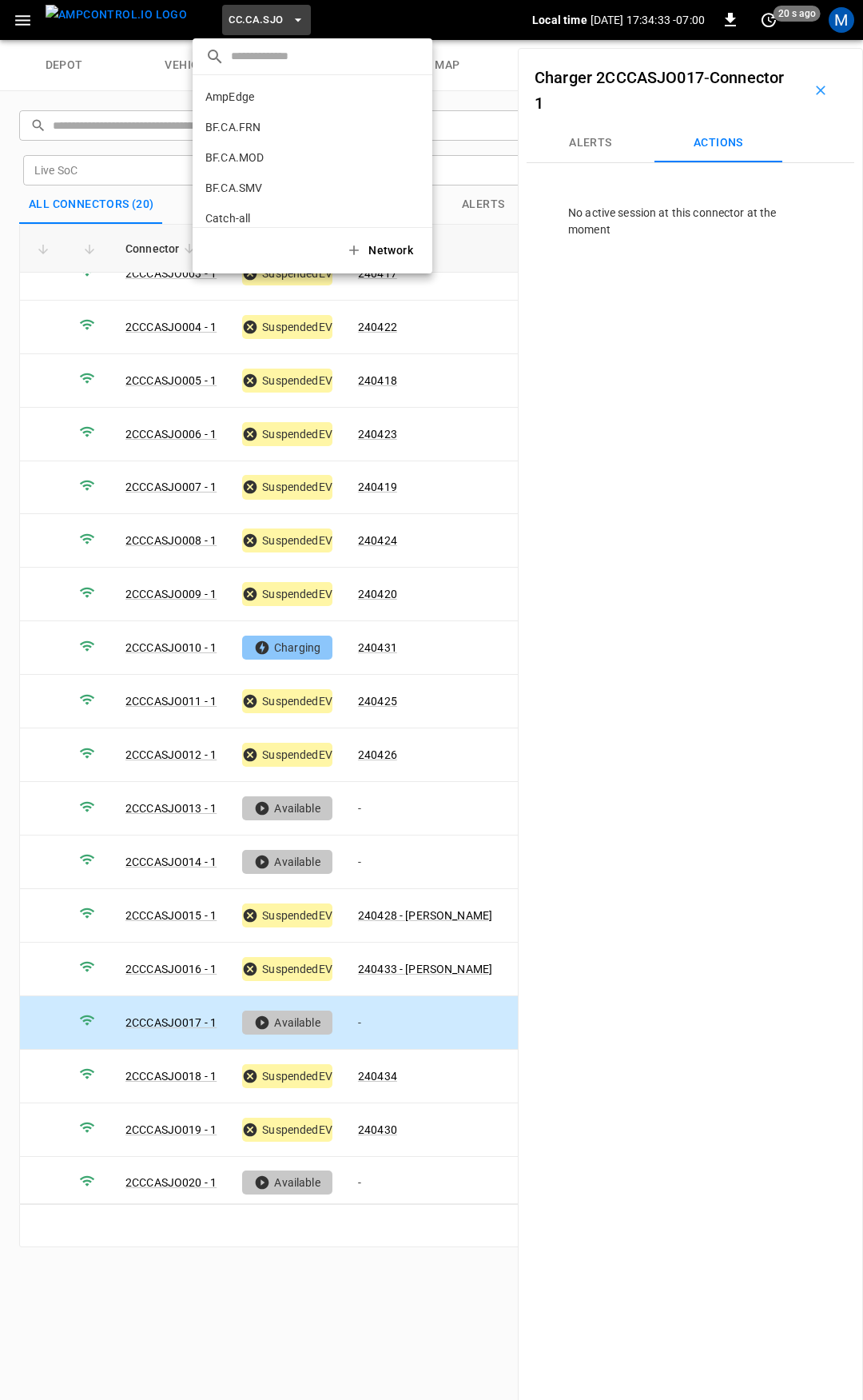
scroll to position [299, 0]
click at [263, 139] on p "CC.FRN" at bounding box center [284, 132] width 158 height 16
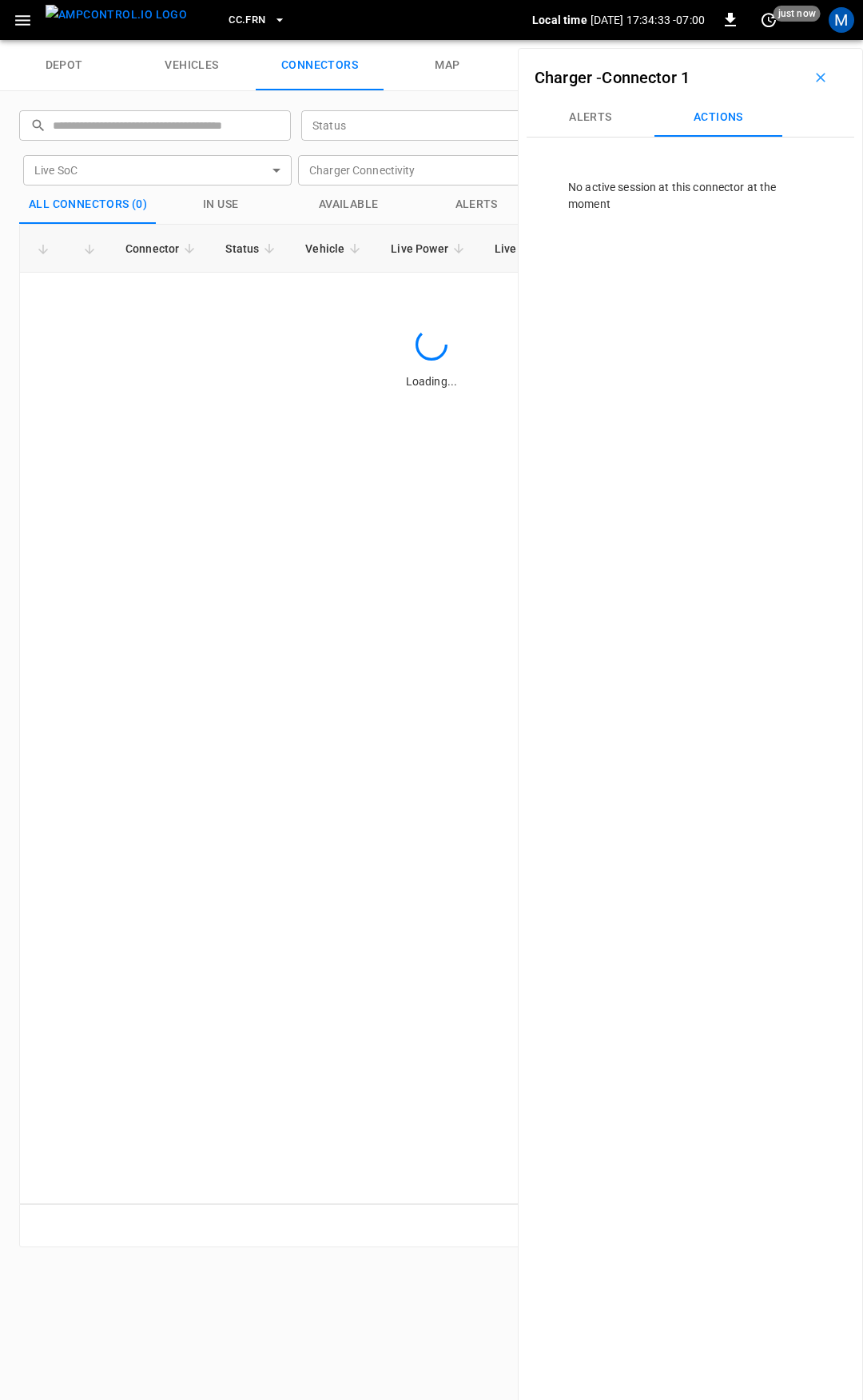
scroll to position [0, 0]
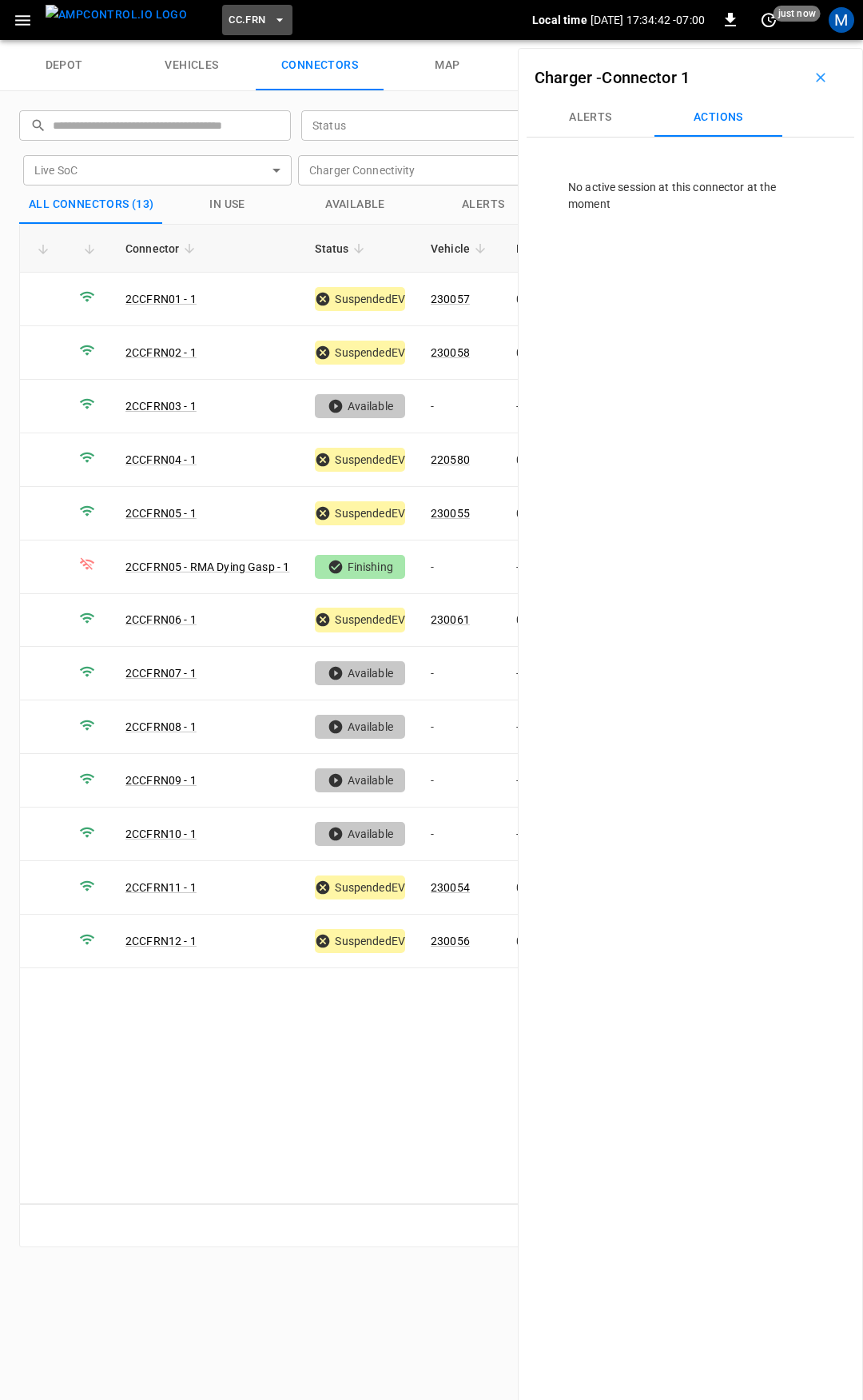
click at [228, 22] on span "CC.FRN" at bounding box center [247, 20] width 37 height 19
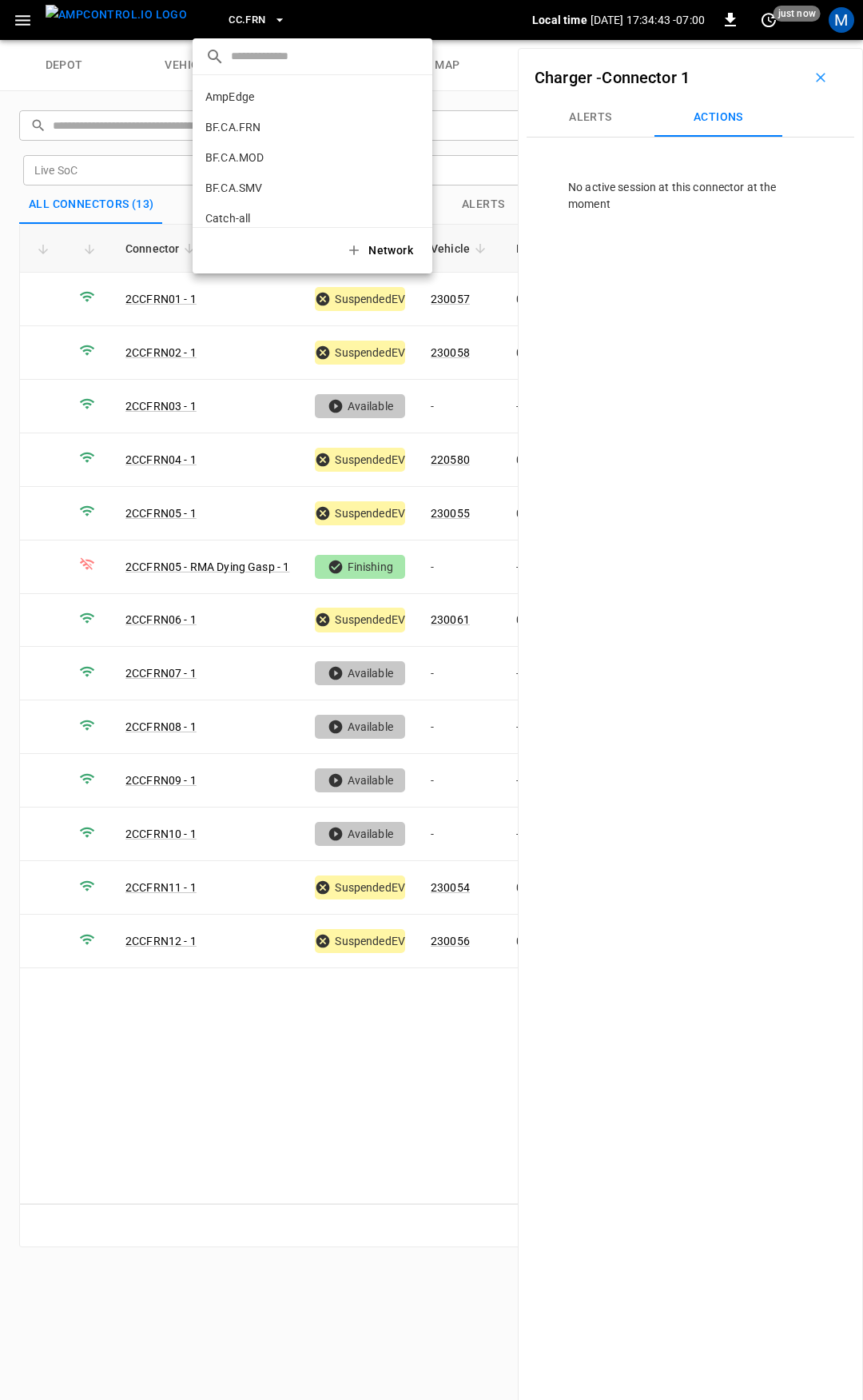
scroll to position [329, 0]
click at [235, 131] on p "CC.LIV" at bounding box center [283, 132] width 156 height 16
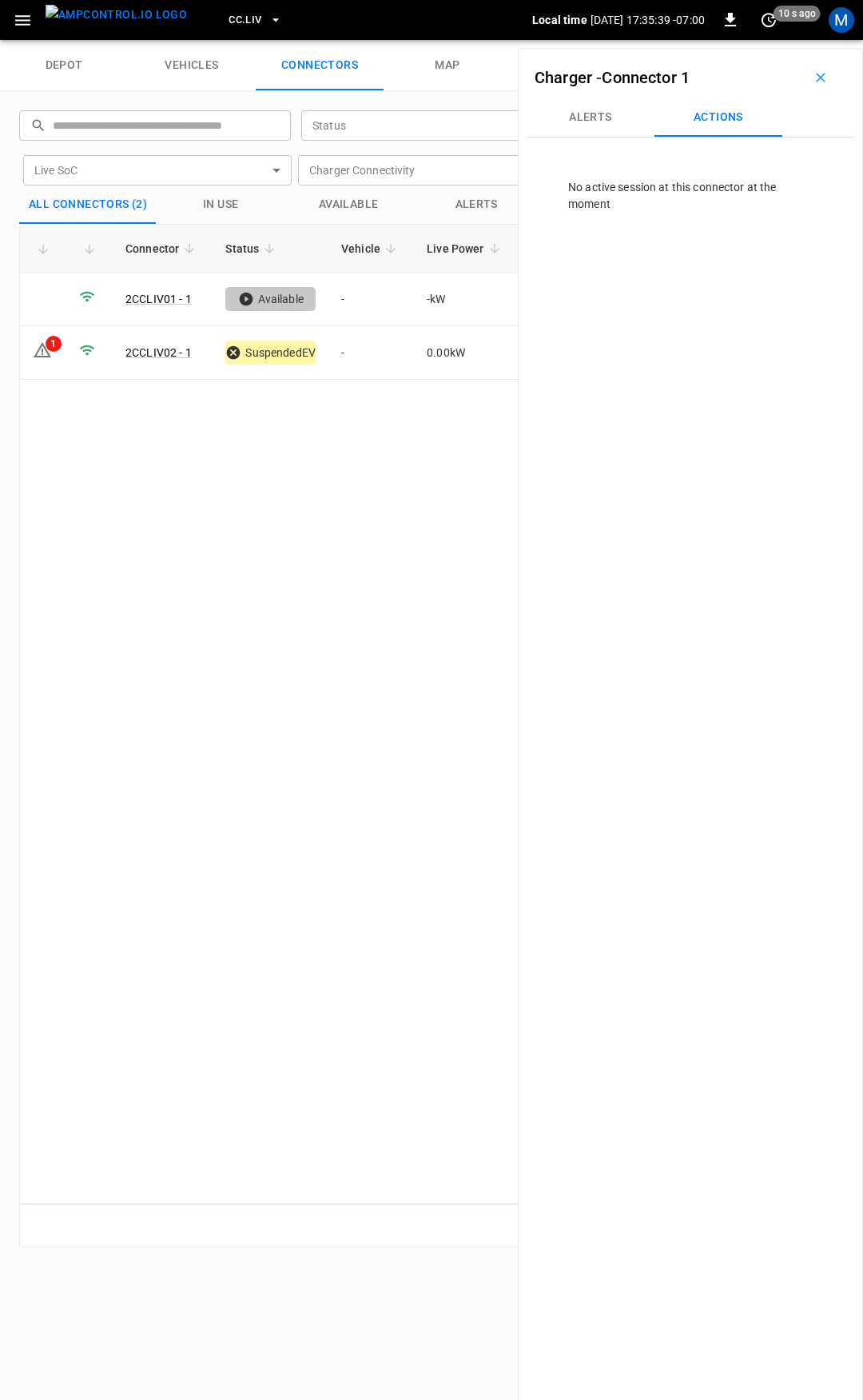
click at [378, 639] on div "Connector Status Vehicle Live Power Live SoC Last Session Start Ready at Curren…" at bounding box center [432, 714] width 825 height 980
click at [826, 91] on div "Charger - Connector 1" at bounding box center [691, 77] width 328 height 42
click at [816, 75] on icon "button" at bounding box center [821, 78] width 10 height 10
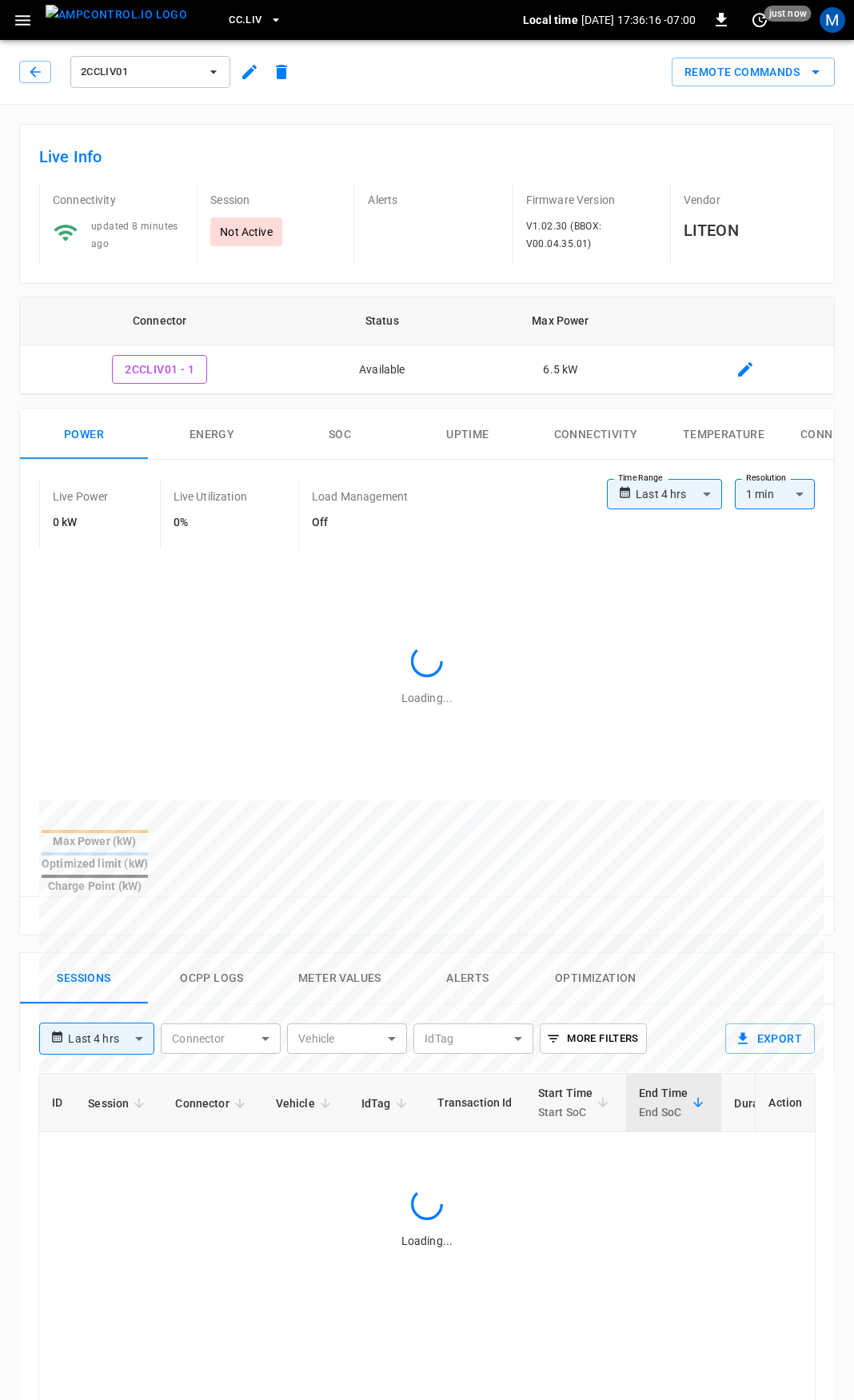
type input "**********"
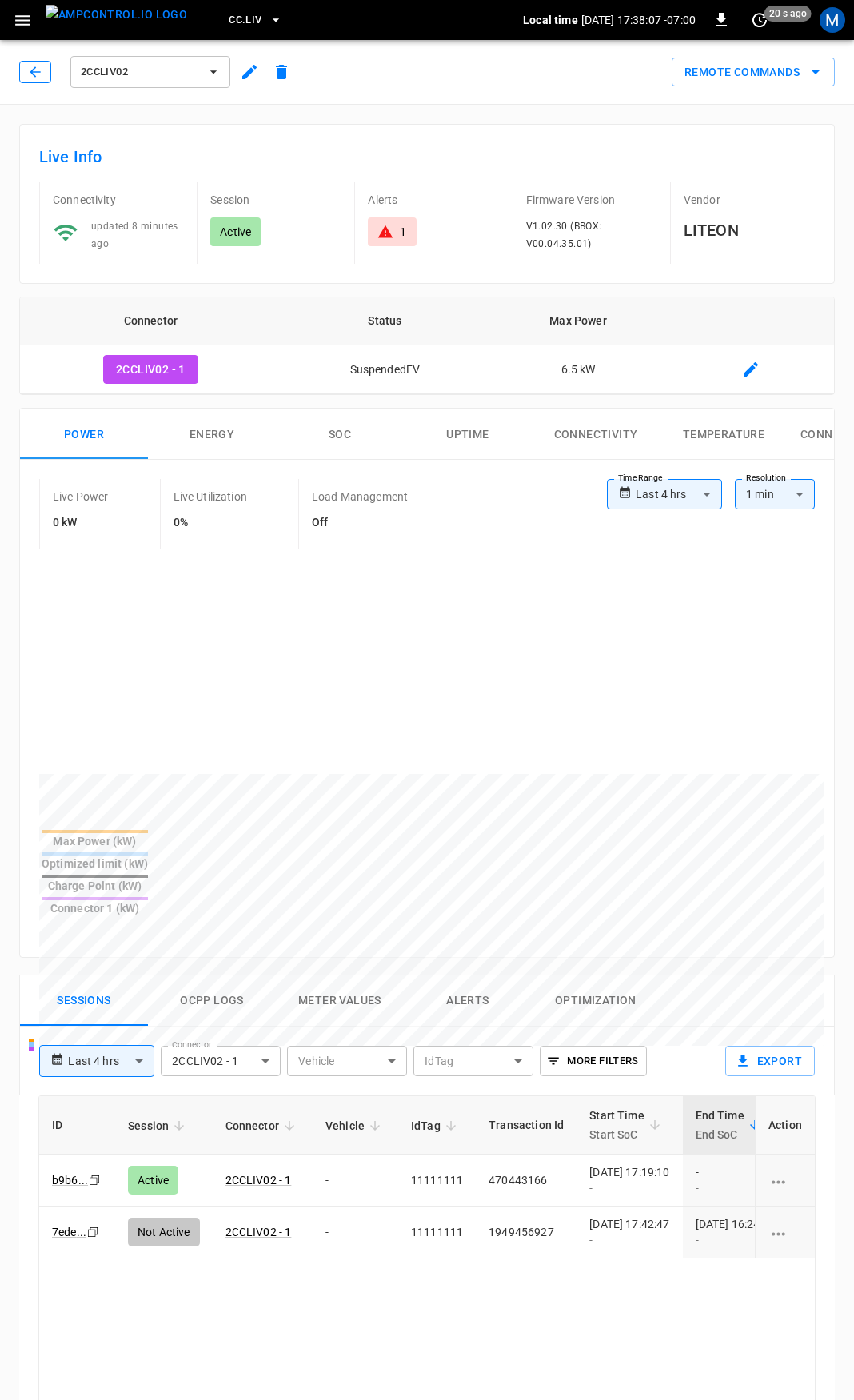
click at [20, 68] on button "button" at bounding box center [35, 71] width 32 height 22
drag, startPoint x: 392, startPoint y: 208, endPoint x: 388, endPoint y: 217, distance: 9.8
click at [390, 210] on div "Alerts 1" at bounding box center [427, 224] width 144 height 82
click at [379, 229] on icon at bounding box center [386, 231] width 16 height 16
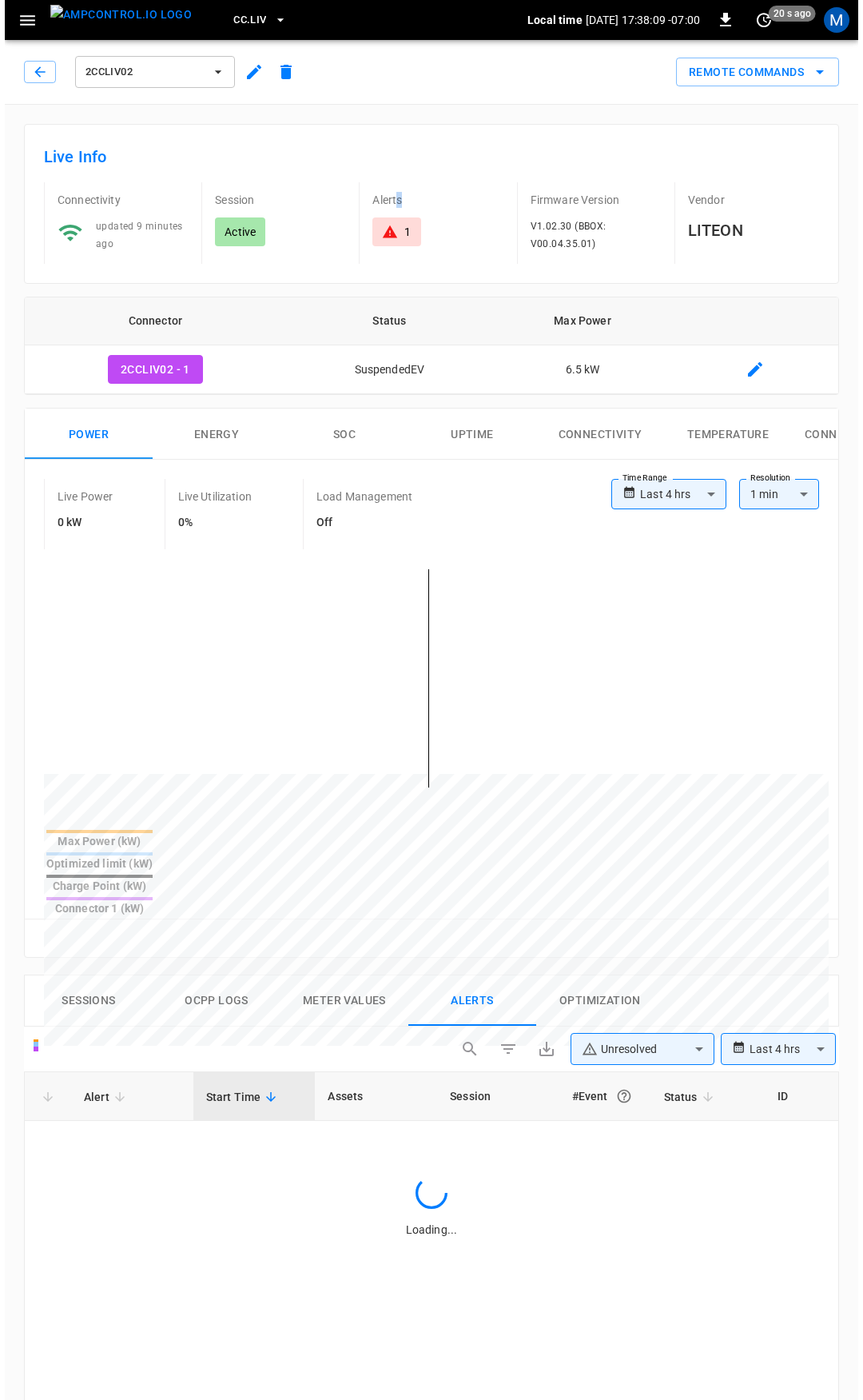
scroll to position [682, 0]
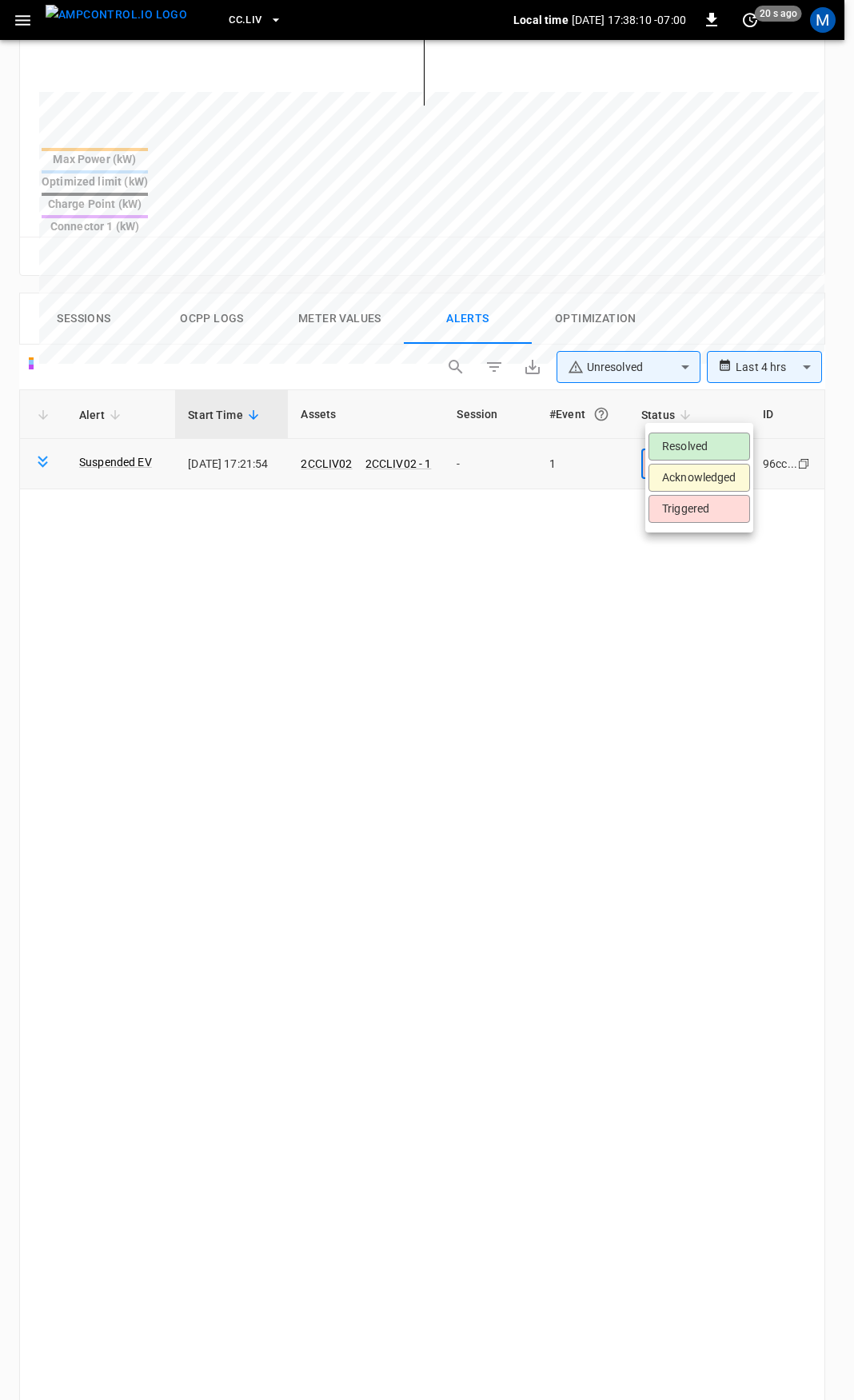
click at [685, 406] on body "**********" at bounding box center [427, 495] width 854 height 2355
click at [699, 442] on li "Resolved" at bounding box center [699, 446] width 102 height 28
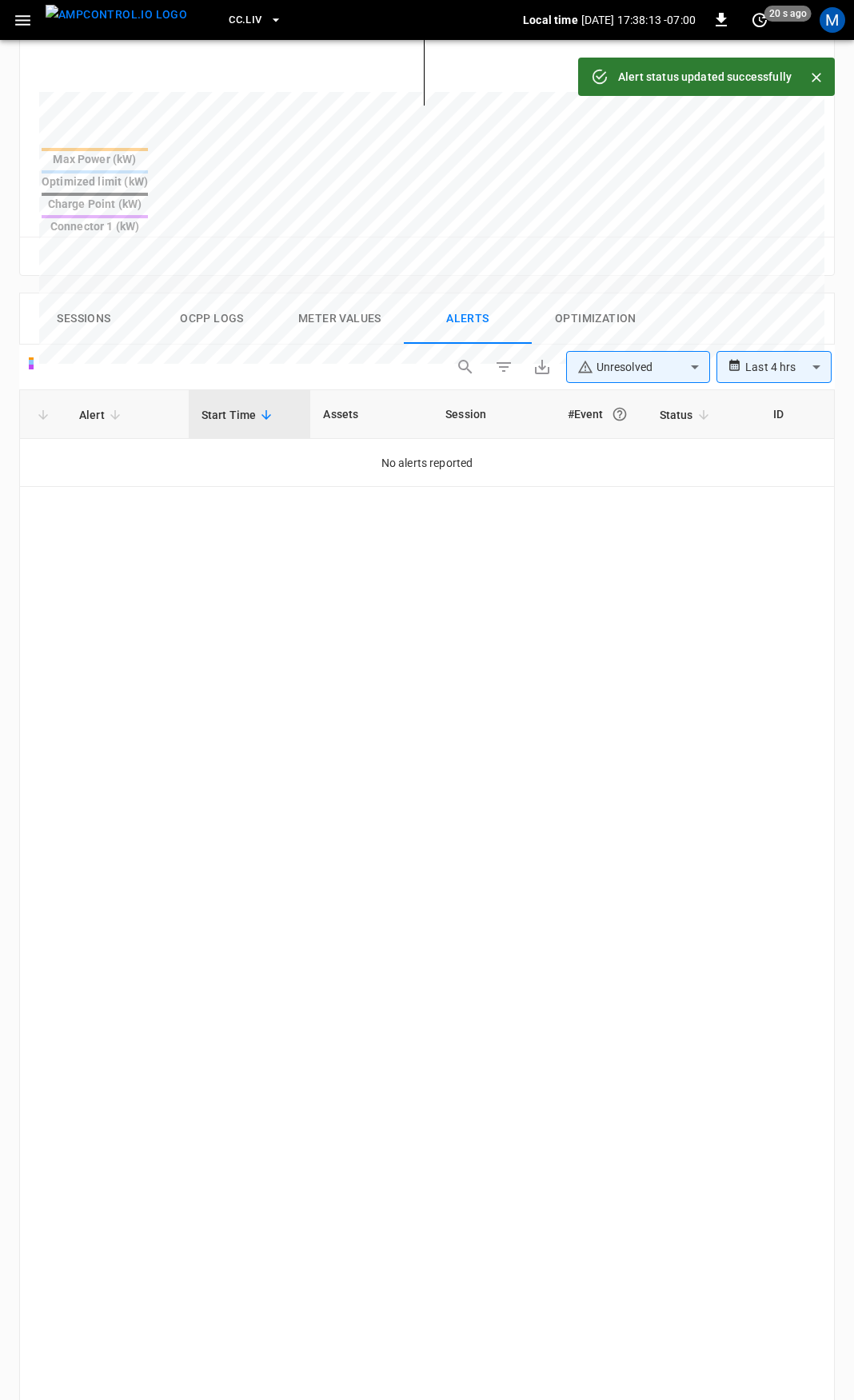
click at [24, 24] on icon "button" at bounding box center [23, 21] width 16 height 11
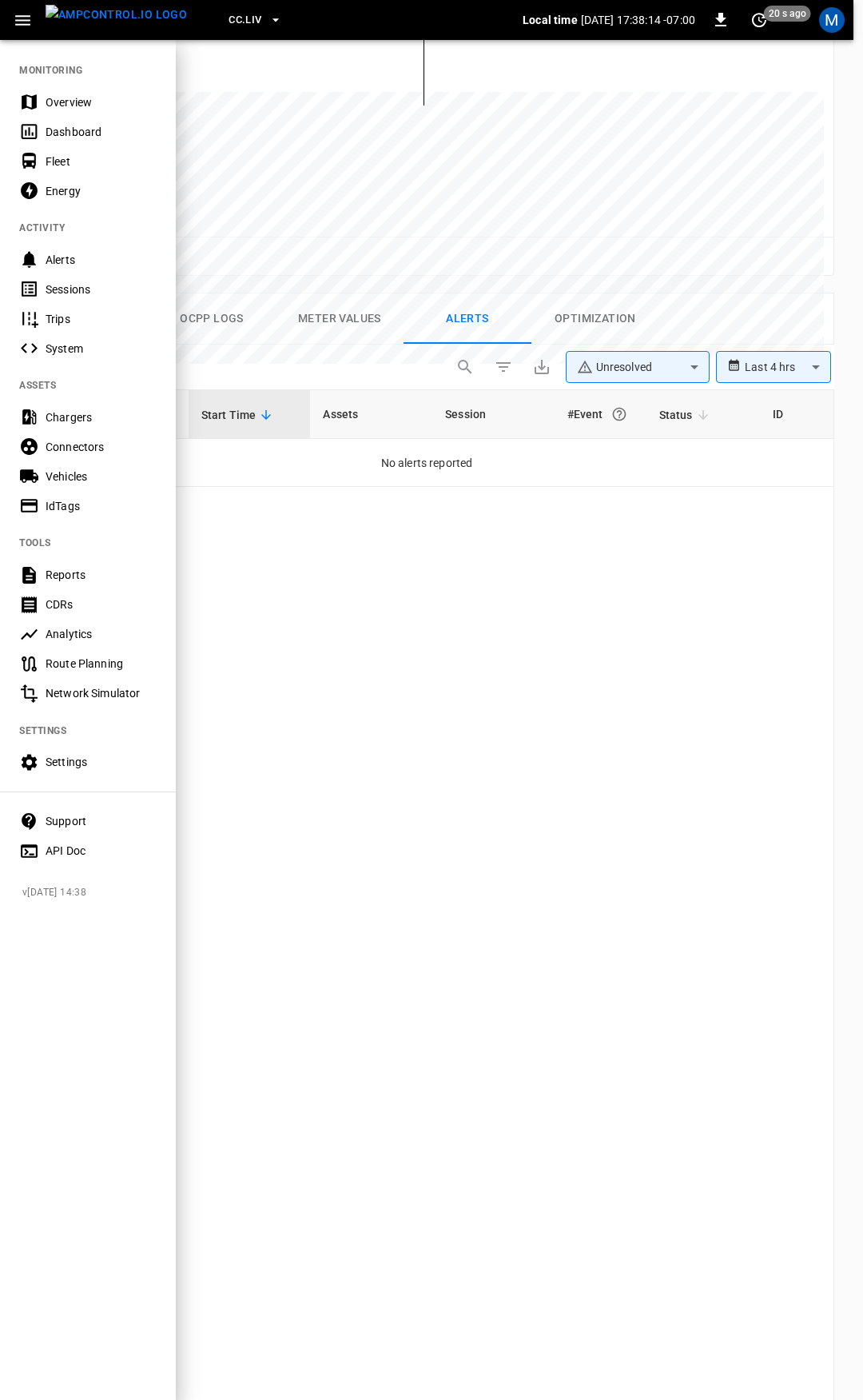
click at [55, 95] on div "Overview" at bounding box center [102, 103] width 111 height 16
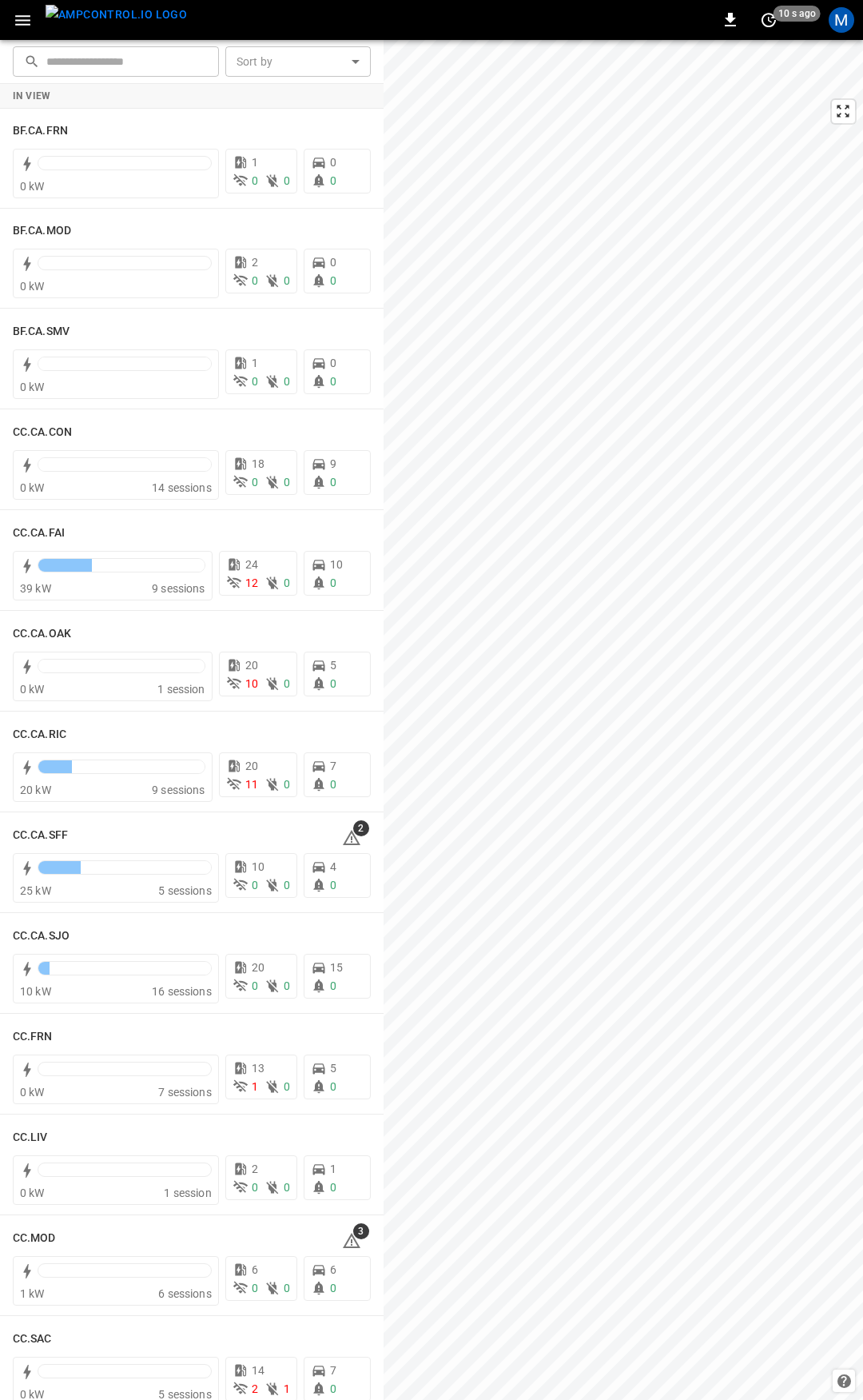
click at [20, 23] on icon "button" at bounding box center [22, 21] width 20 height 20
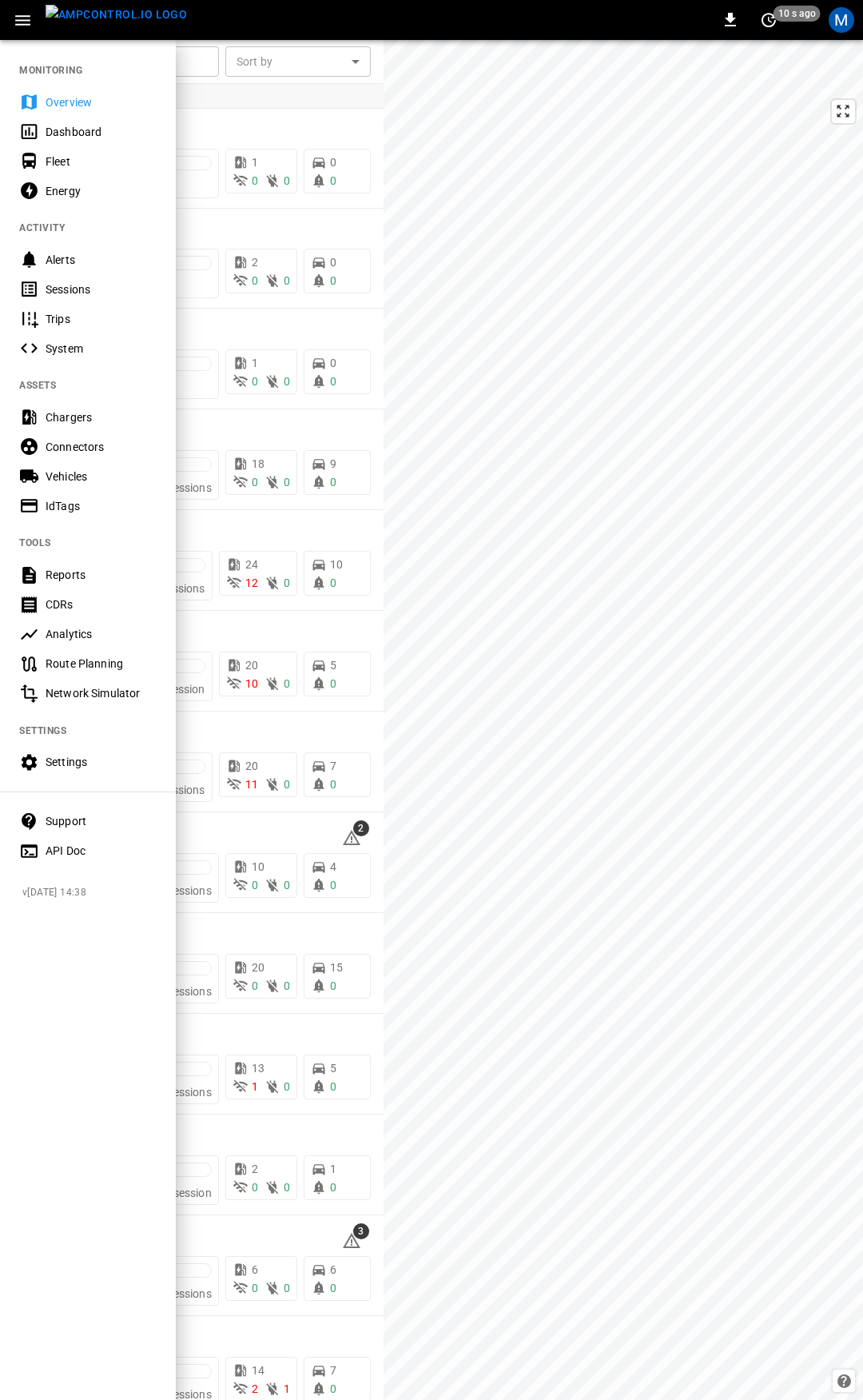
click at [73, 172] on div "Fleet" at bounding box center [88, 161] width 176 height 29
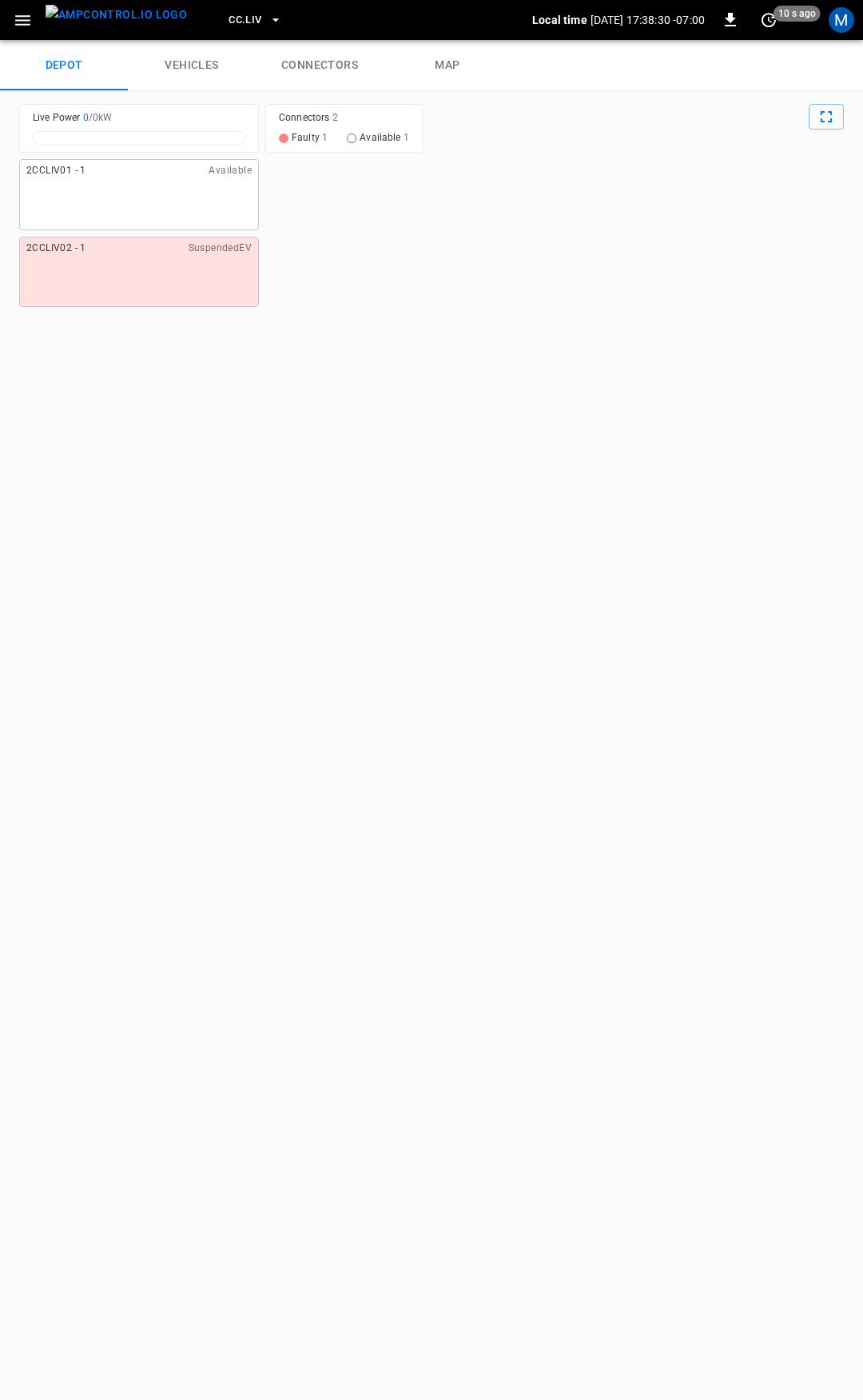
click at [228, 17] on span "CC.LIV" at bounding box center [245, 20] width 33 height 19
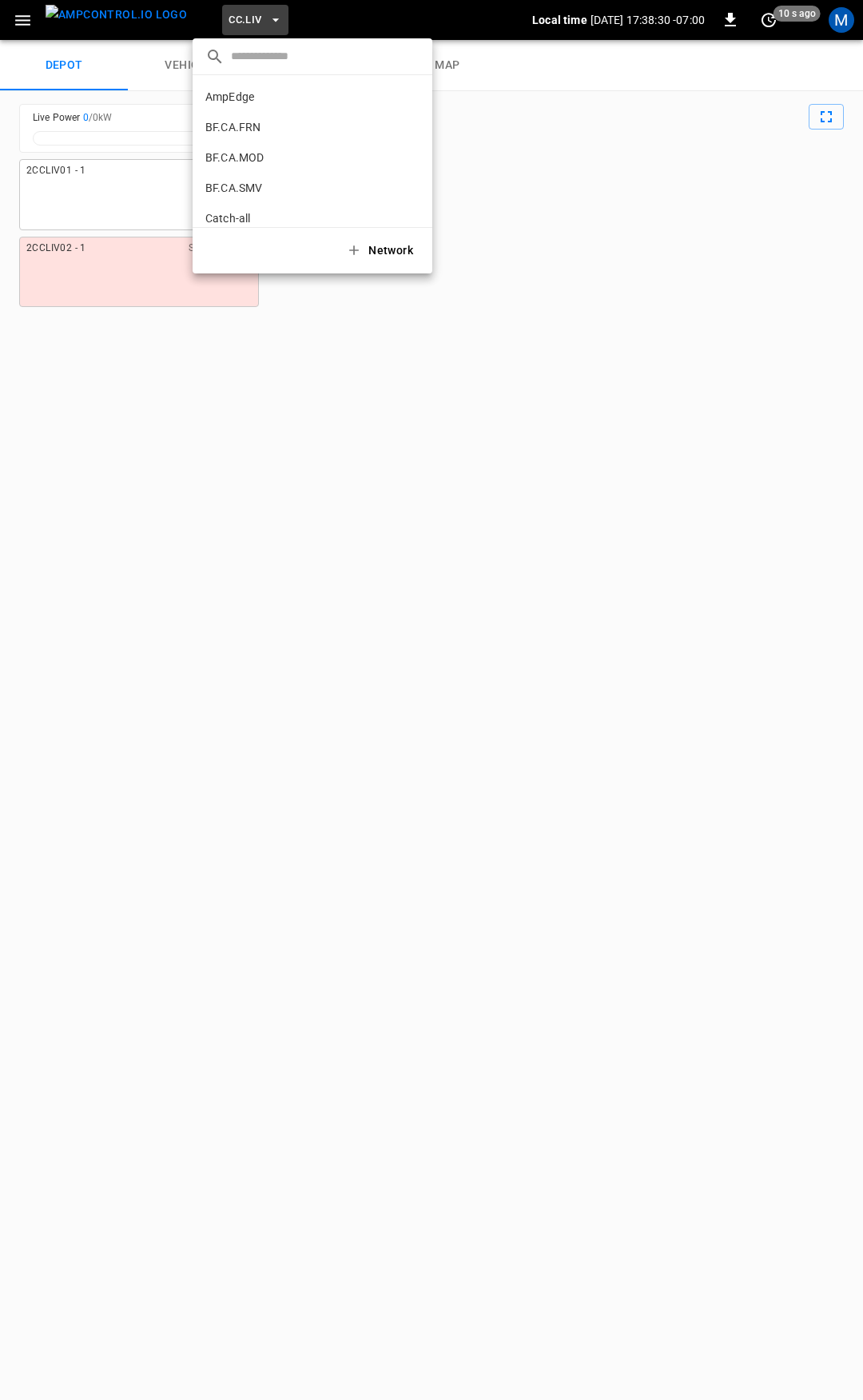
scroll to position [360, 0]
click at [258, 126] on p "CC.MOD" at bounding box center [284, 132] width 159 height 16
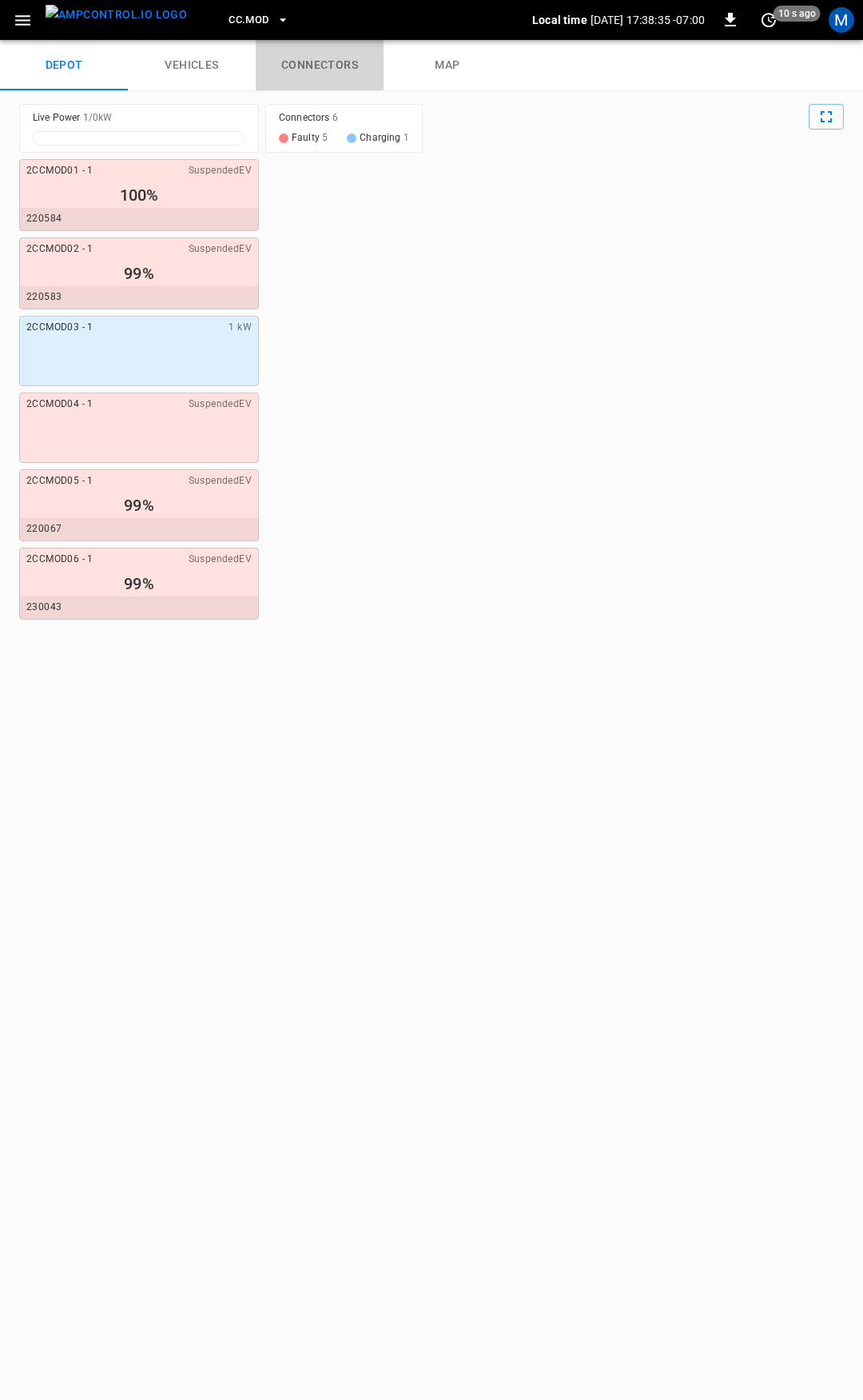
drag, startPoint x: 336, startPoint y: 67, endPoint x: 332, endPoint y: 88, distance: 21.4
click at [334, 68] on link "connectors" at bounding box center [319, 65] width 128 height 51
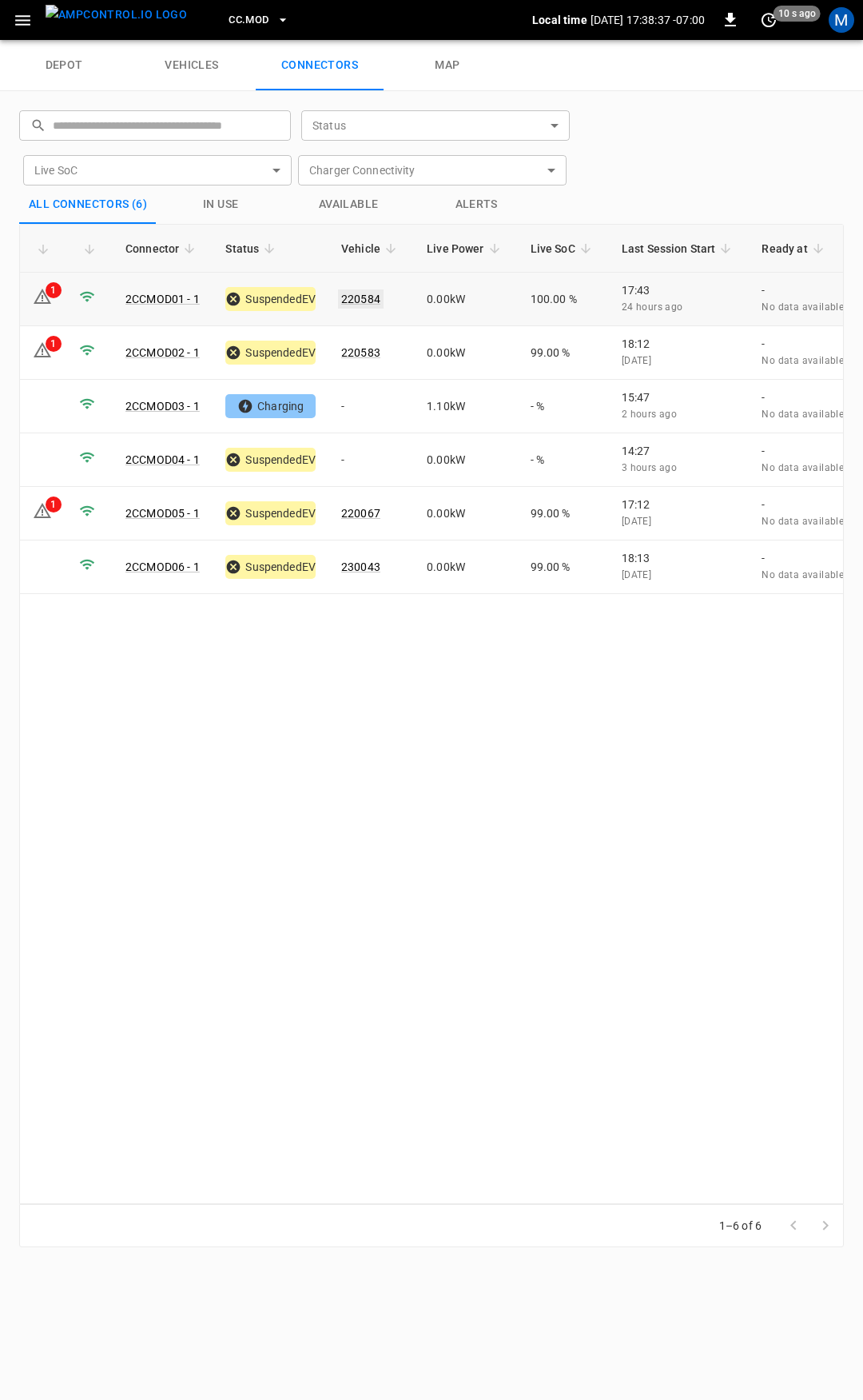
click at [364, 295] on link "220584" at bounding box center [360, 299] width 46 height 20
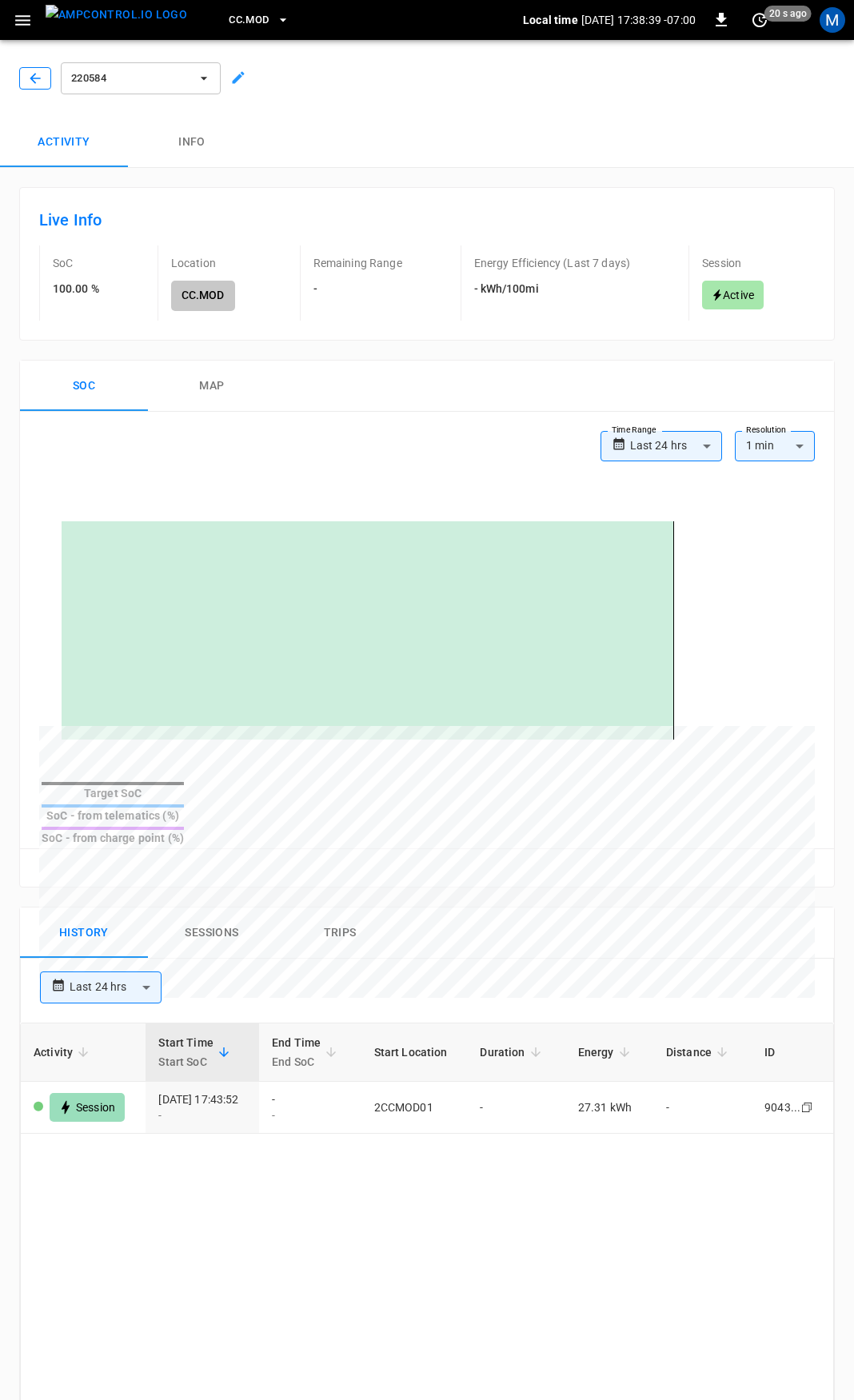
click at [30, 86] on icon "button" at bounding box center [35, 78] width 16 height 16
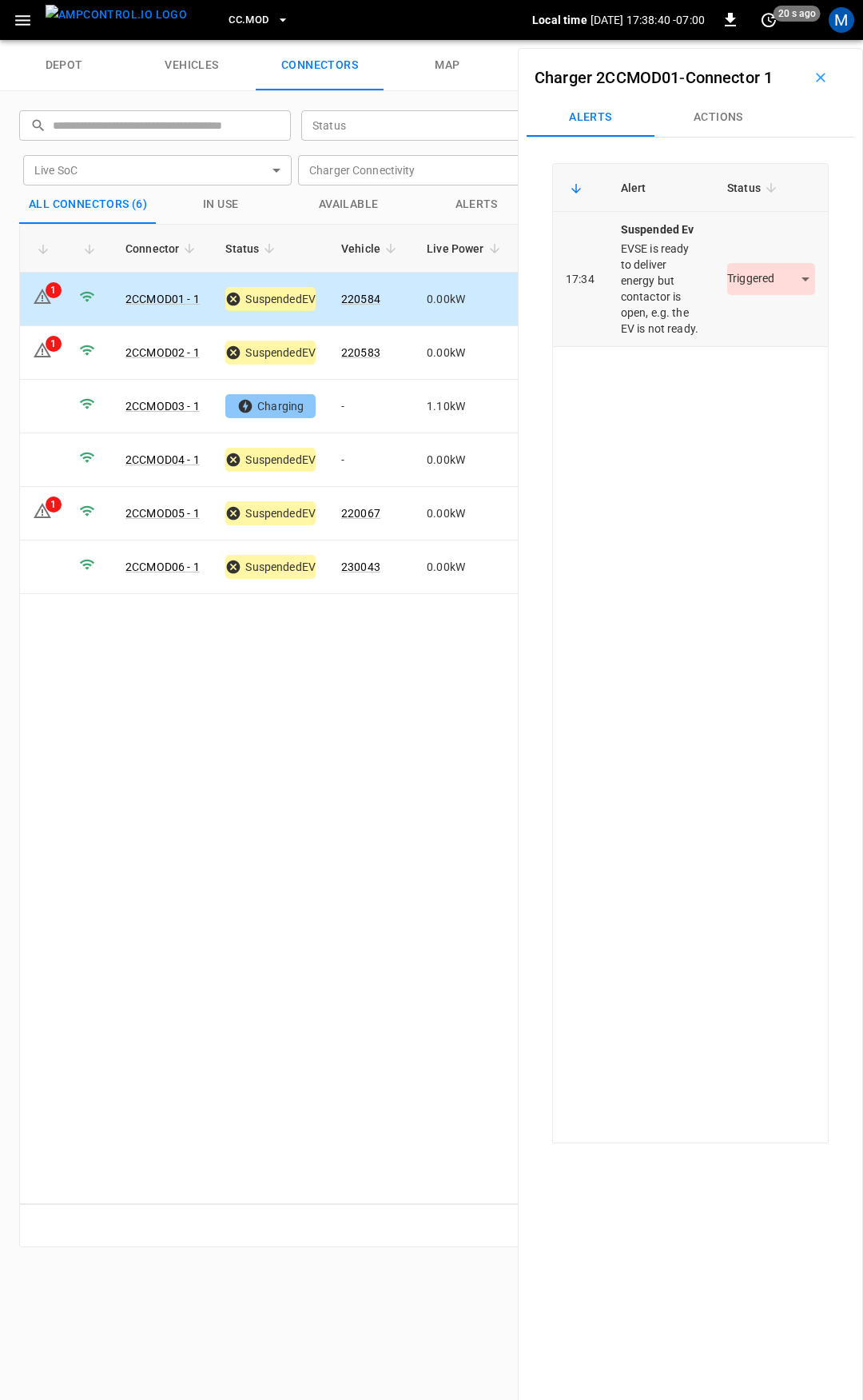
click at [772, 40] on body "CC.MOD Local time 2025-09-04 17:38:40 -07:00 0 20 s ago M depot vehicles connec…" at bounding box center [432, 20] width 863 height 40
click at [760, 322] on li "Resolved" at bounding box center [762, 326] width 100 height 26
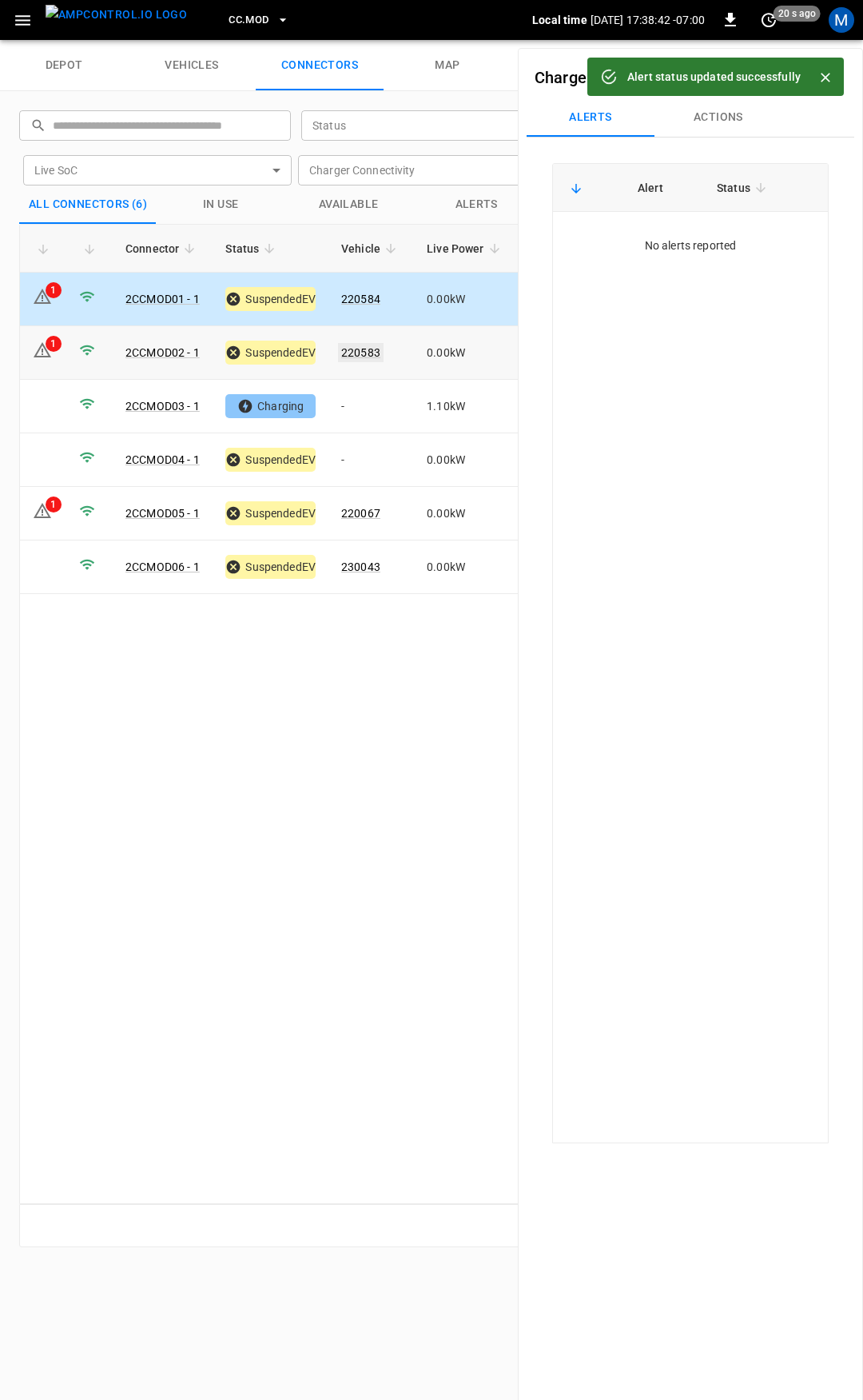
click at [354, 354] on link "220583" at bounding box center [360, 352] width 46 height 20
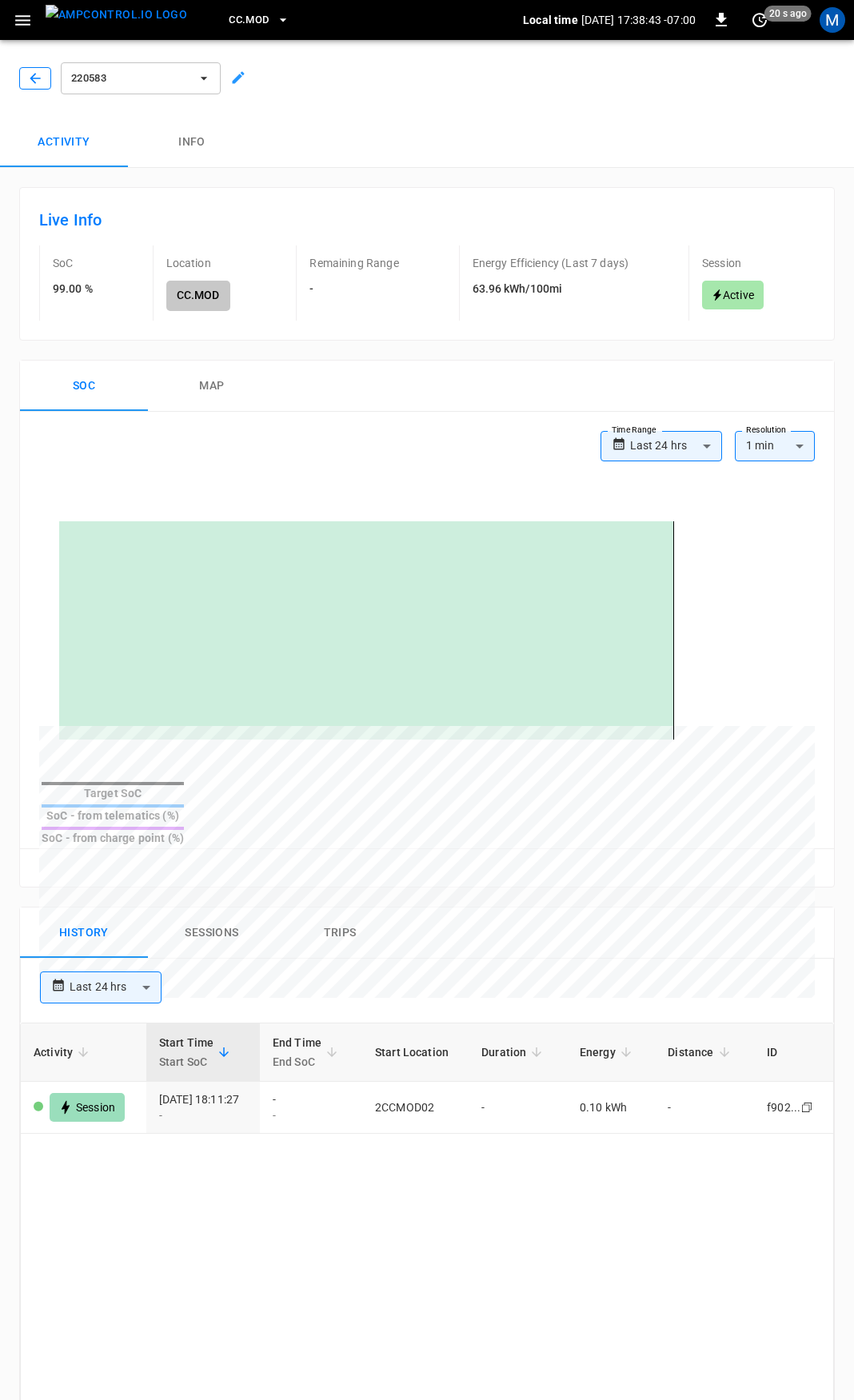
click at [31, 74] on icon "button" at bounding box center [35, 78] width 16 height 16
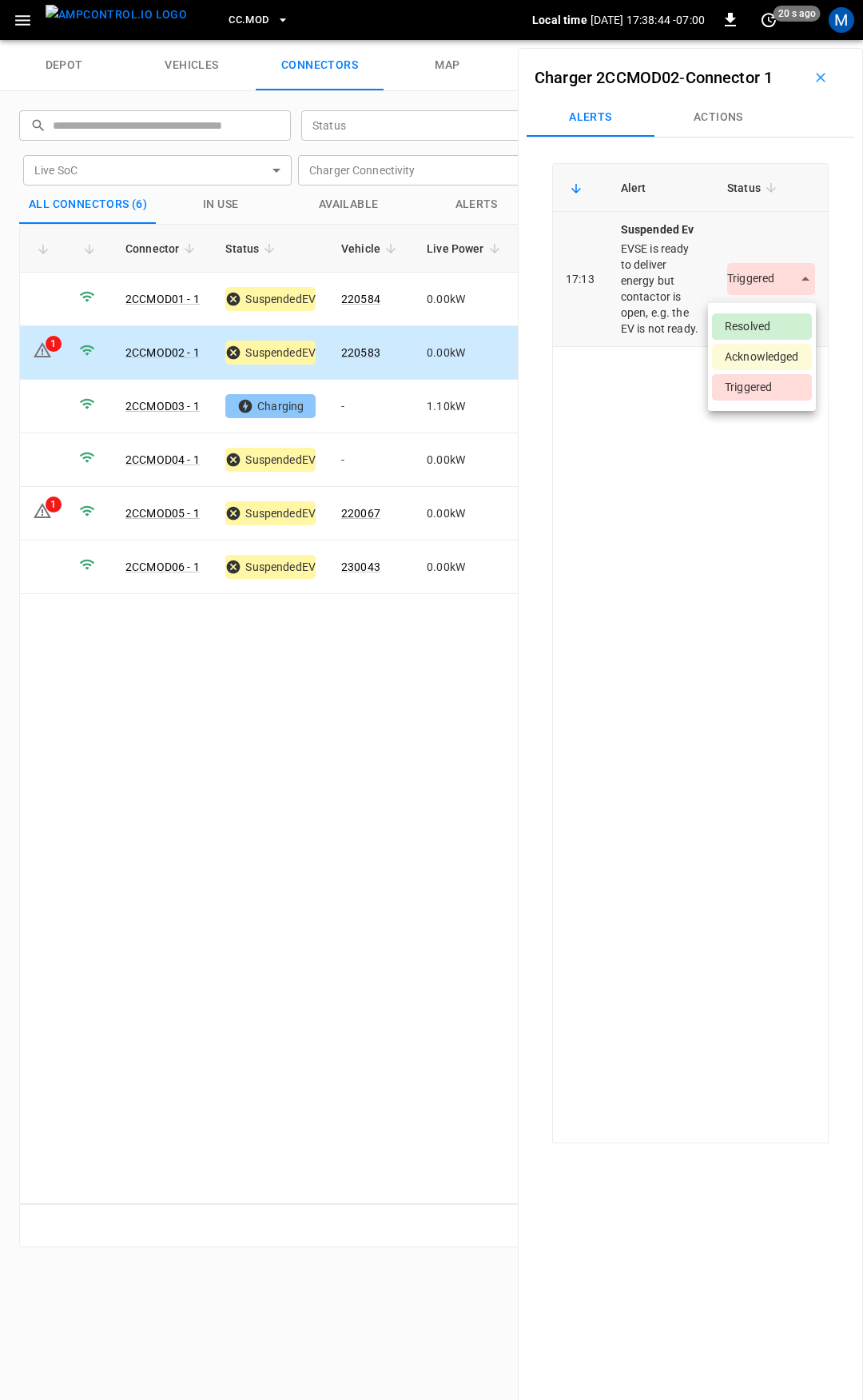
click at [748, 40] on body "CC.MOD Local time 2025-09-04 17:38:44 -07:00 0 20 s ago M depot vehicles connec…" at bounding box center [432, 20] width 863 height 40
click at [758, 324] on li "Resolved" at bounding box center [762, 326] width 100 height 26
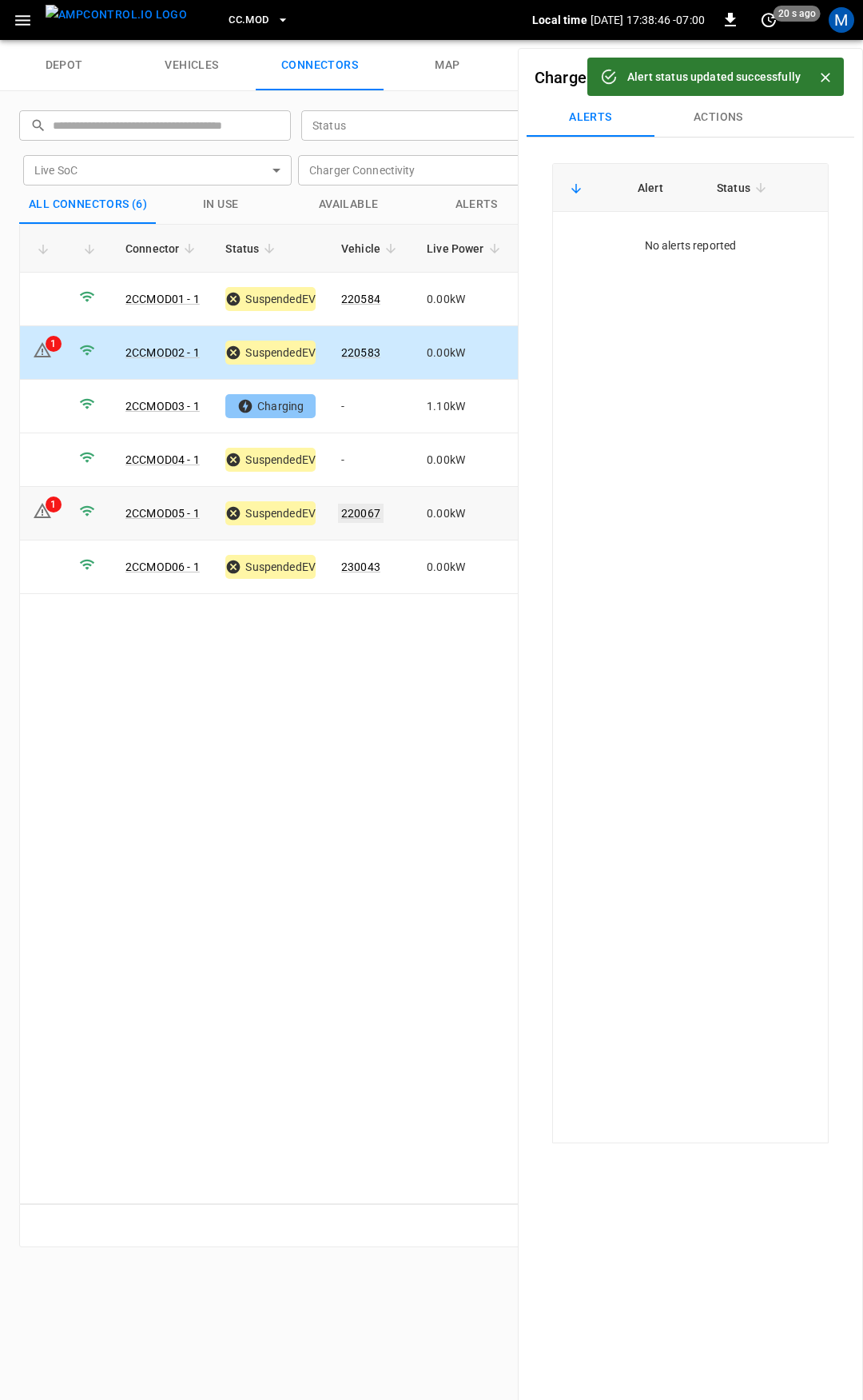
click at [357, 505] on link "220067" at bounding box center [360, 514] width 46 height 20
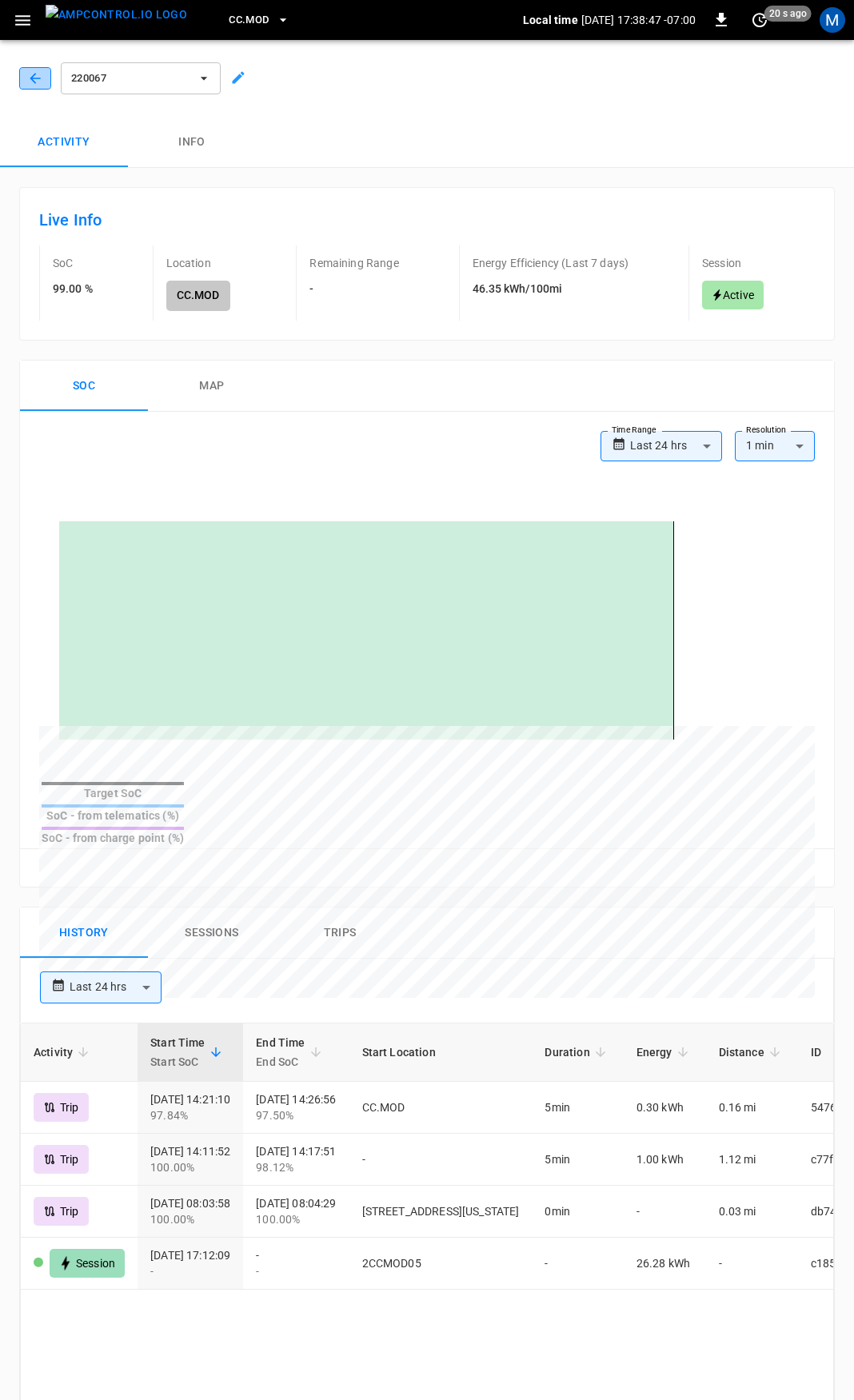
click at [40, 81] on icon "button" at bounding box center [35, 78] width 16 height 16
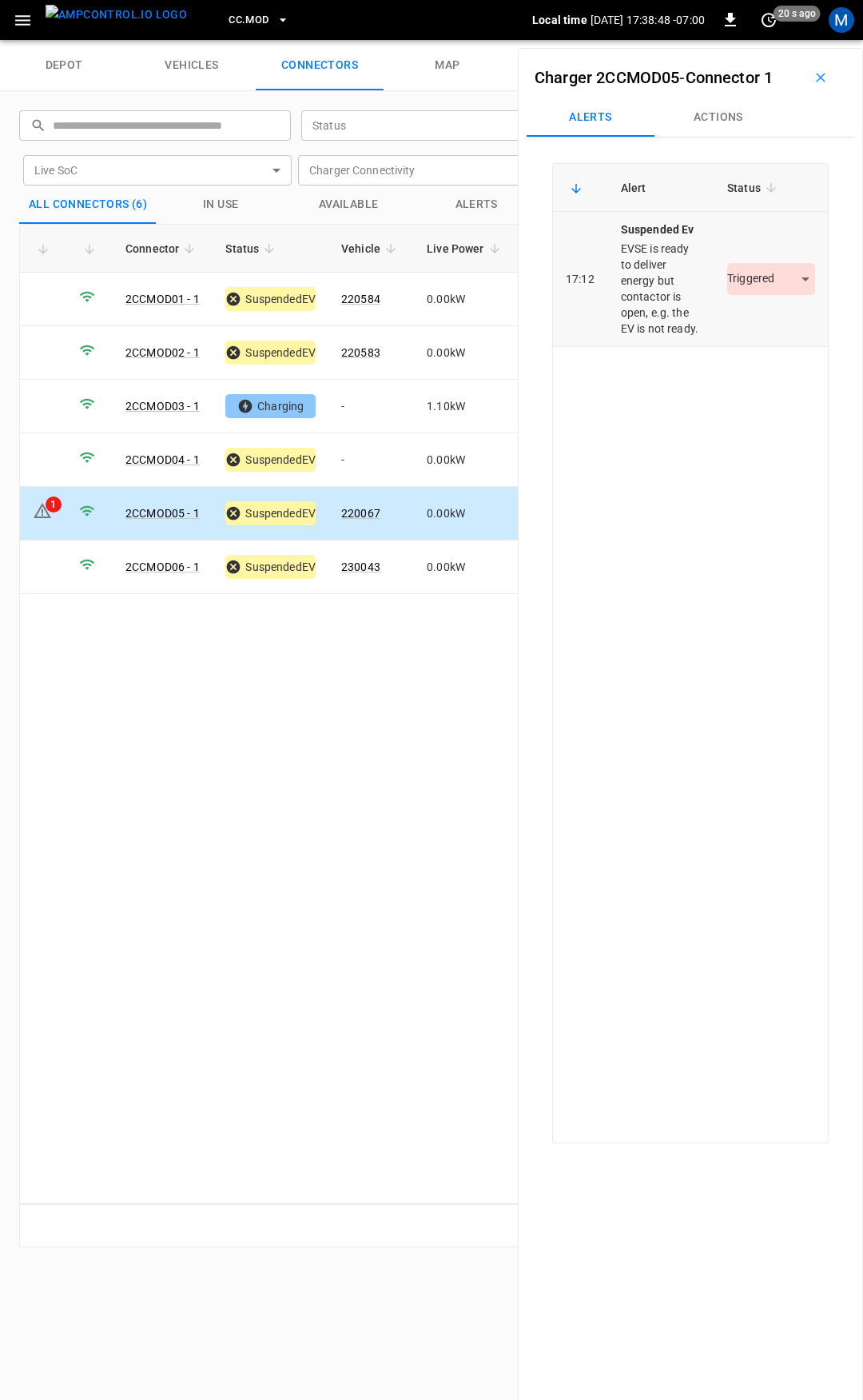
click at [753, 40] on body "CC.MOD Local time 2025-09-04 17:38:48 -07:00 0 20 s ago M depot vehicles connec…" at bounding box center [432, 20] width 863 height 40
click at [757, 327] on li "Resolved" at bounding box center [762, 326] width 100 height 26
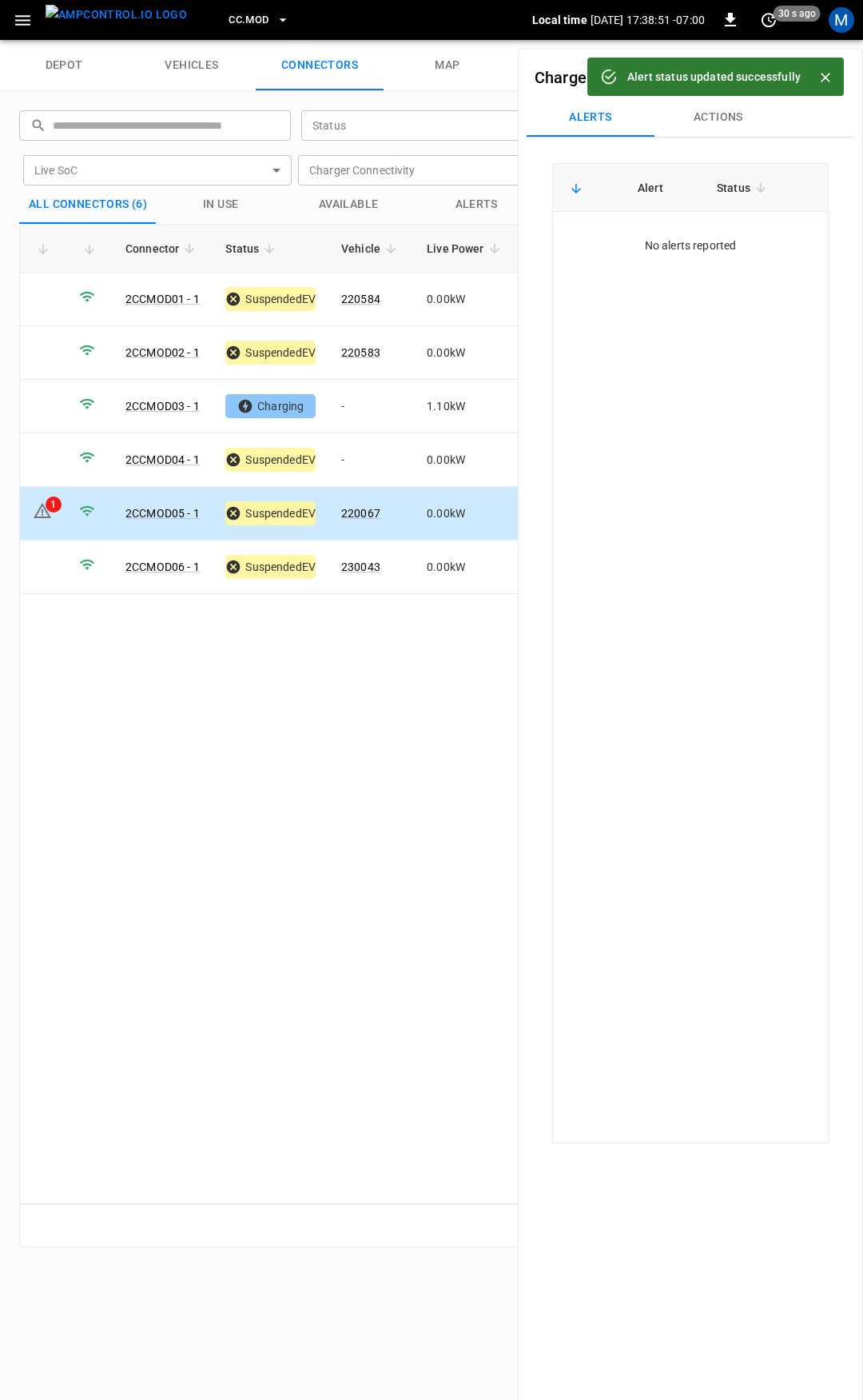
click at [228, 20] on span "CC.MOD" at bounding box center [248, 20] width 40 height 19
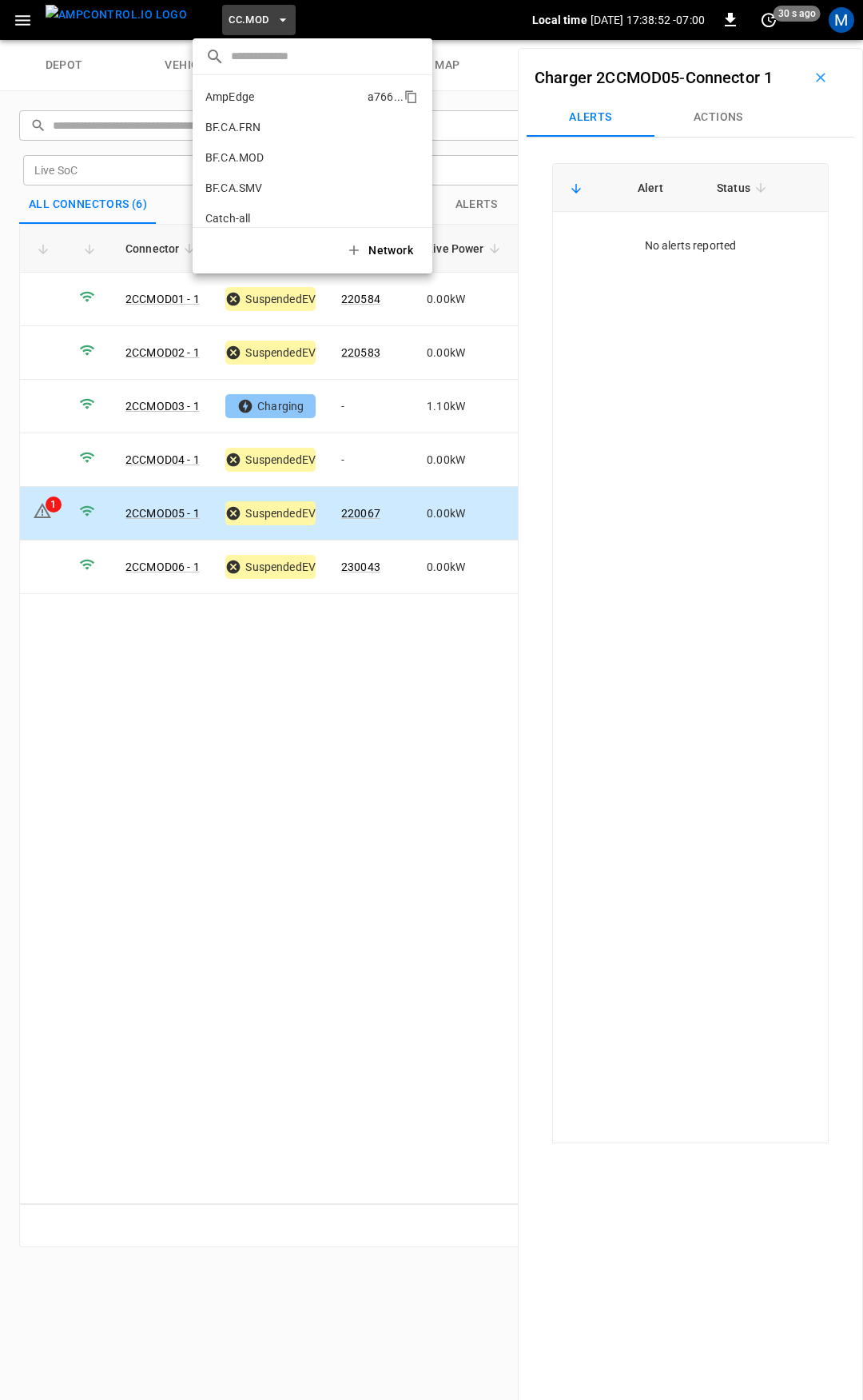
scroll to position [391, 0]
click at [261, 134] on p "CC.SAC" at bounding box center [283, 132] width 157 height 16
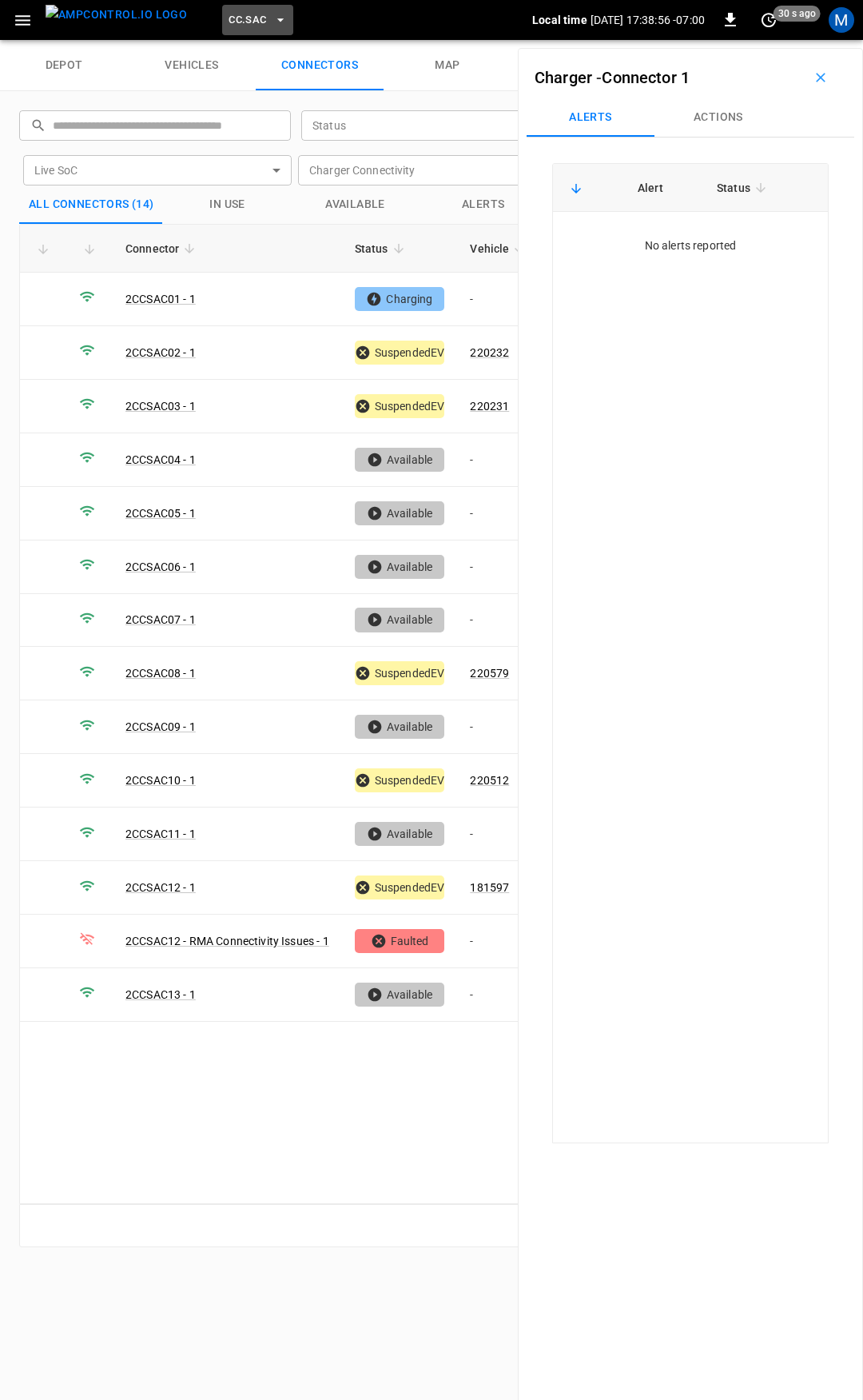
click at [228, 21] on span "CC.SAC" at bounding box center [247, 20] width 37 height 19
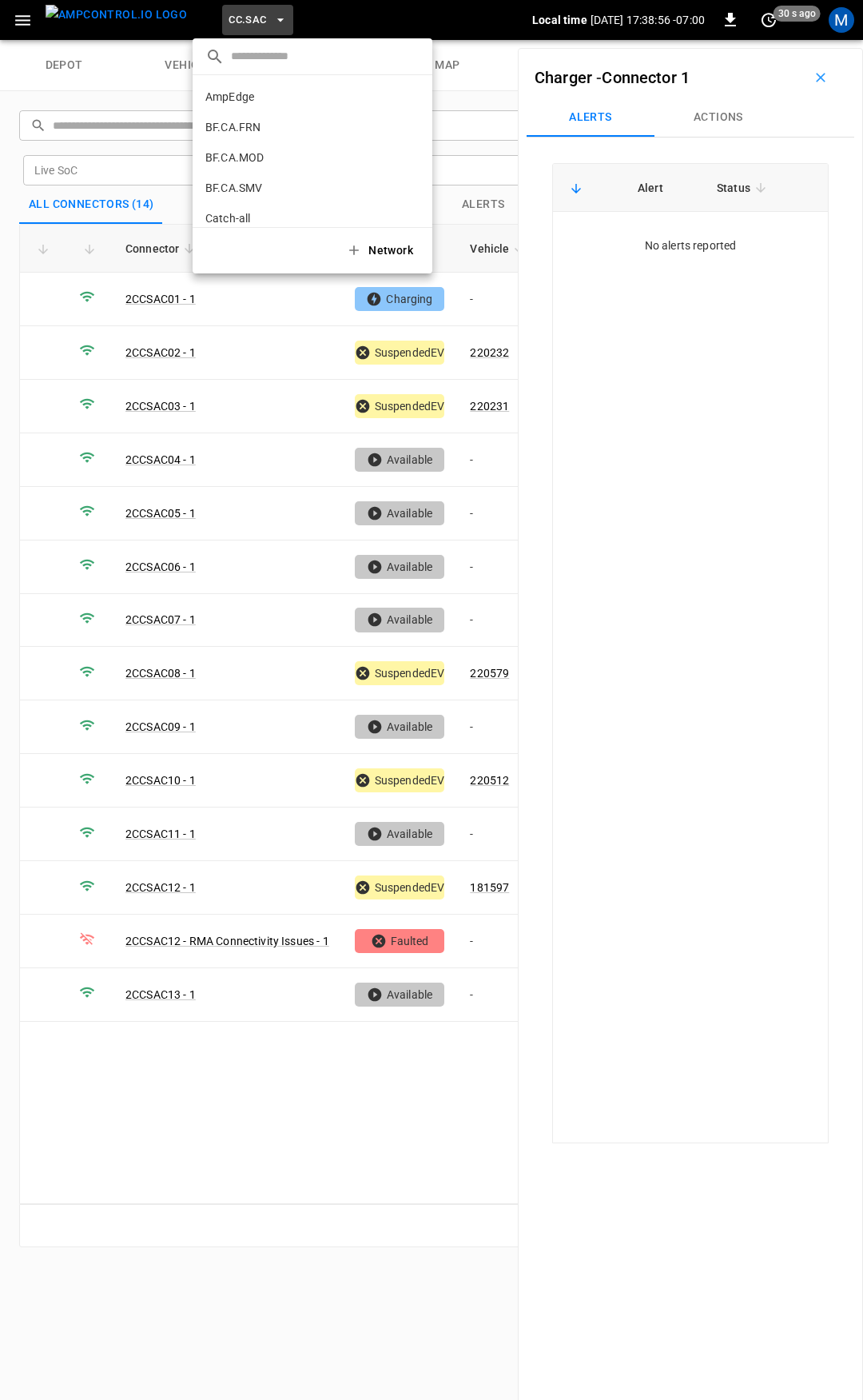
scroll to position [421, 0]
click at [240, 135] on p "CC.STK" at bounding box center [283, 132] width 157 height 16
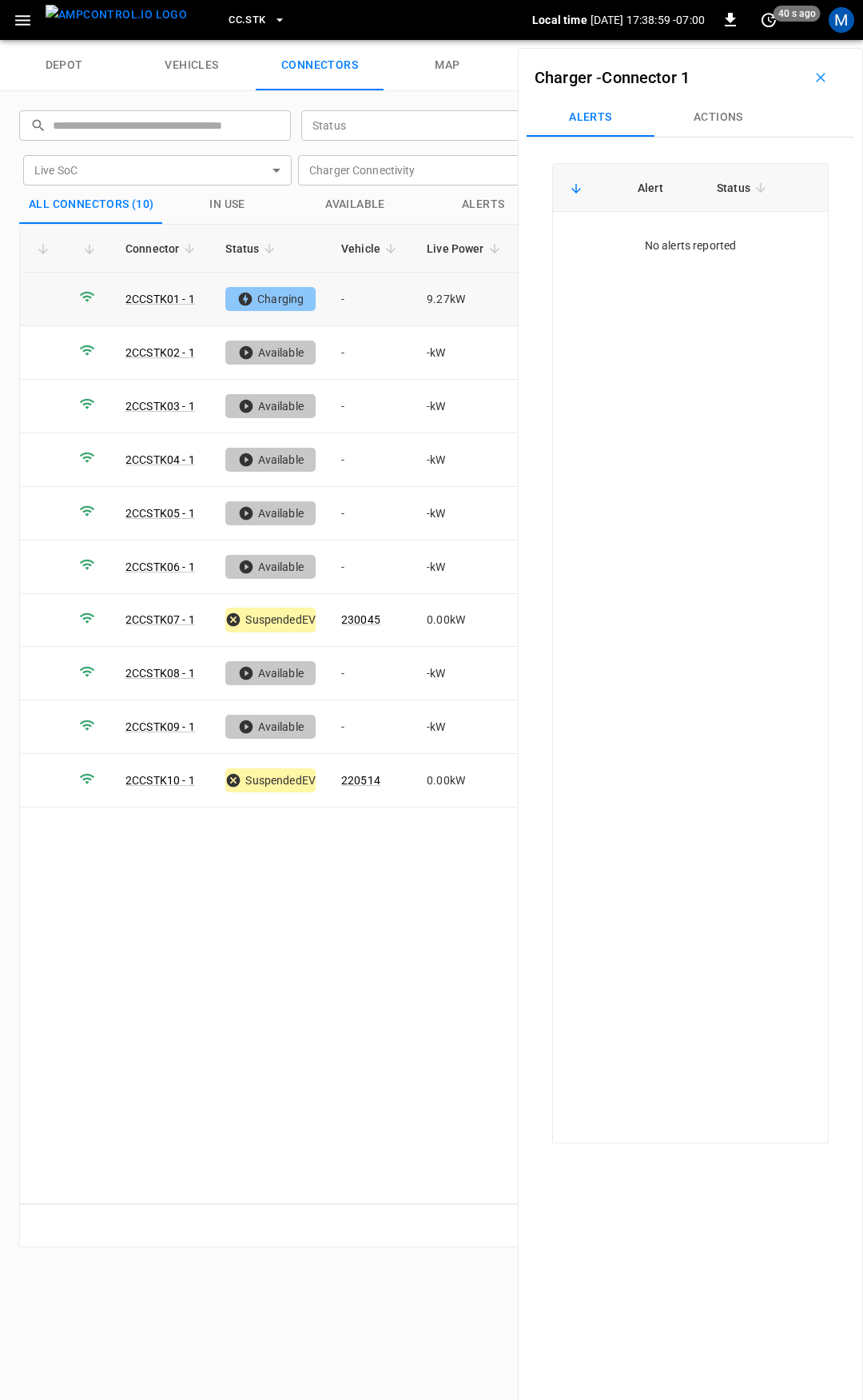
click at [364, 299] on td "-" at bounding box center [372, 299] width 86 height 54
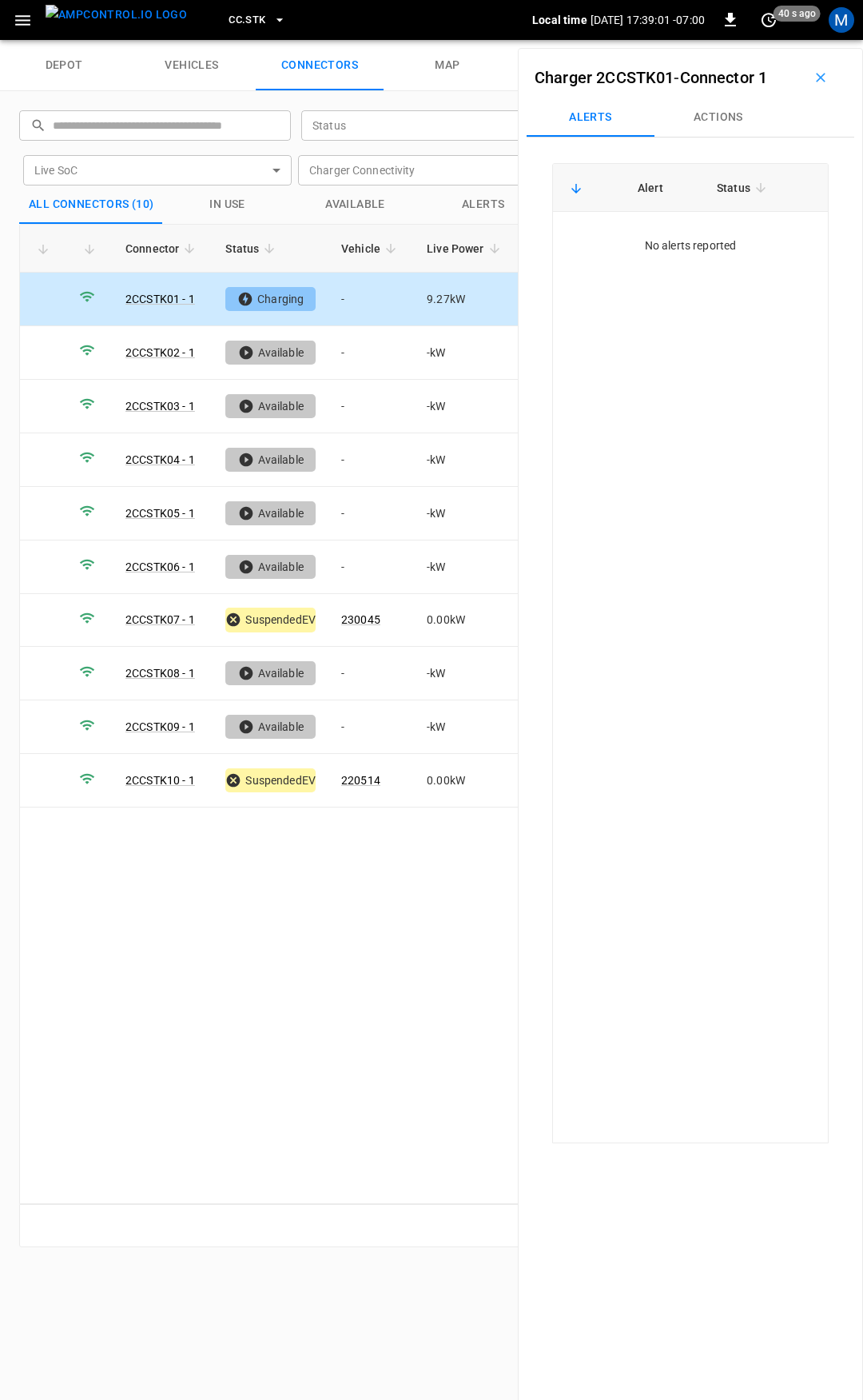
drag, startPoint x: 730, startPoint y: 110, endPoint x: 720, endPoint y: 135, distance: 26.9
click at [730, 110] on button "Actions" at bounding box center [719, 117] width 128 height 38
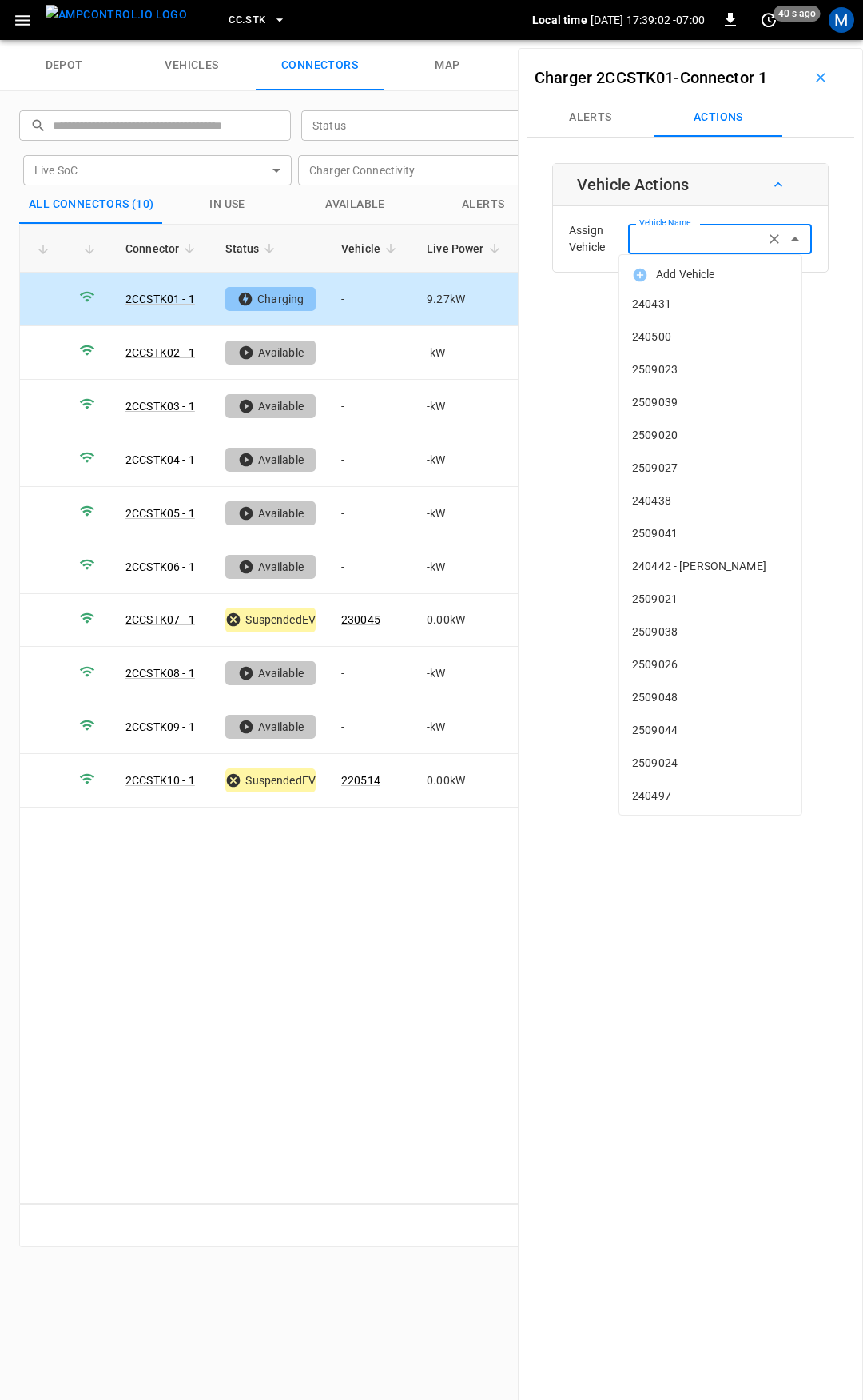
click at [674, 246] on input "Vehicle Name" at bounding box center [697, 238] width 127 height 20
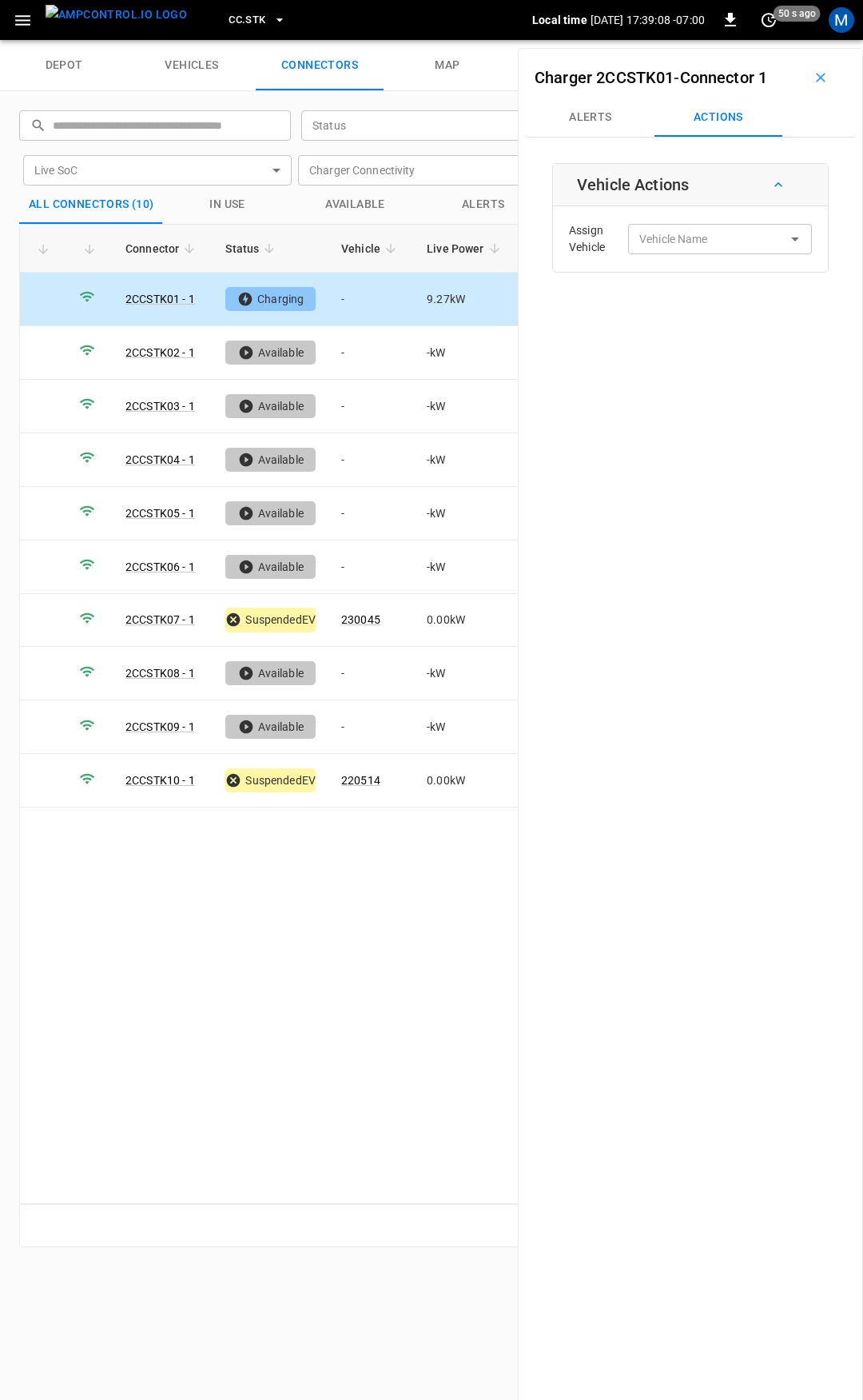
click at [228, 24] on span "CC.STK" at bounding box center [247, 20] width 37 height 19
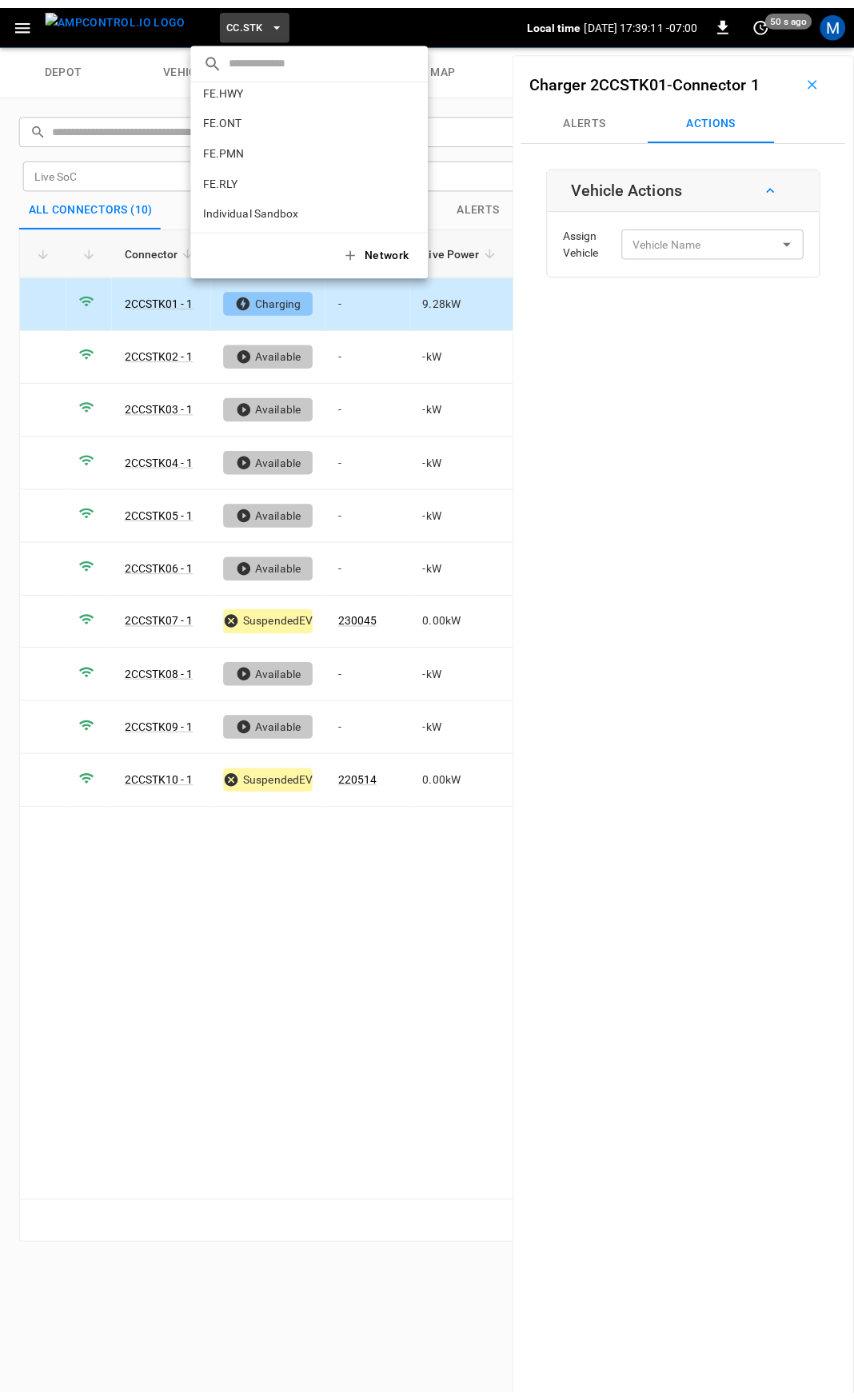
scroll to position [602, 0]
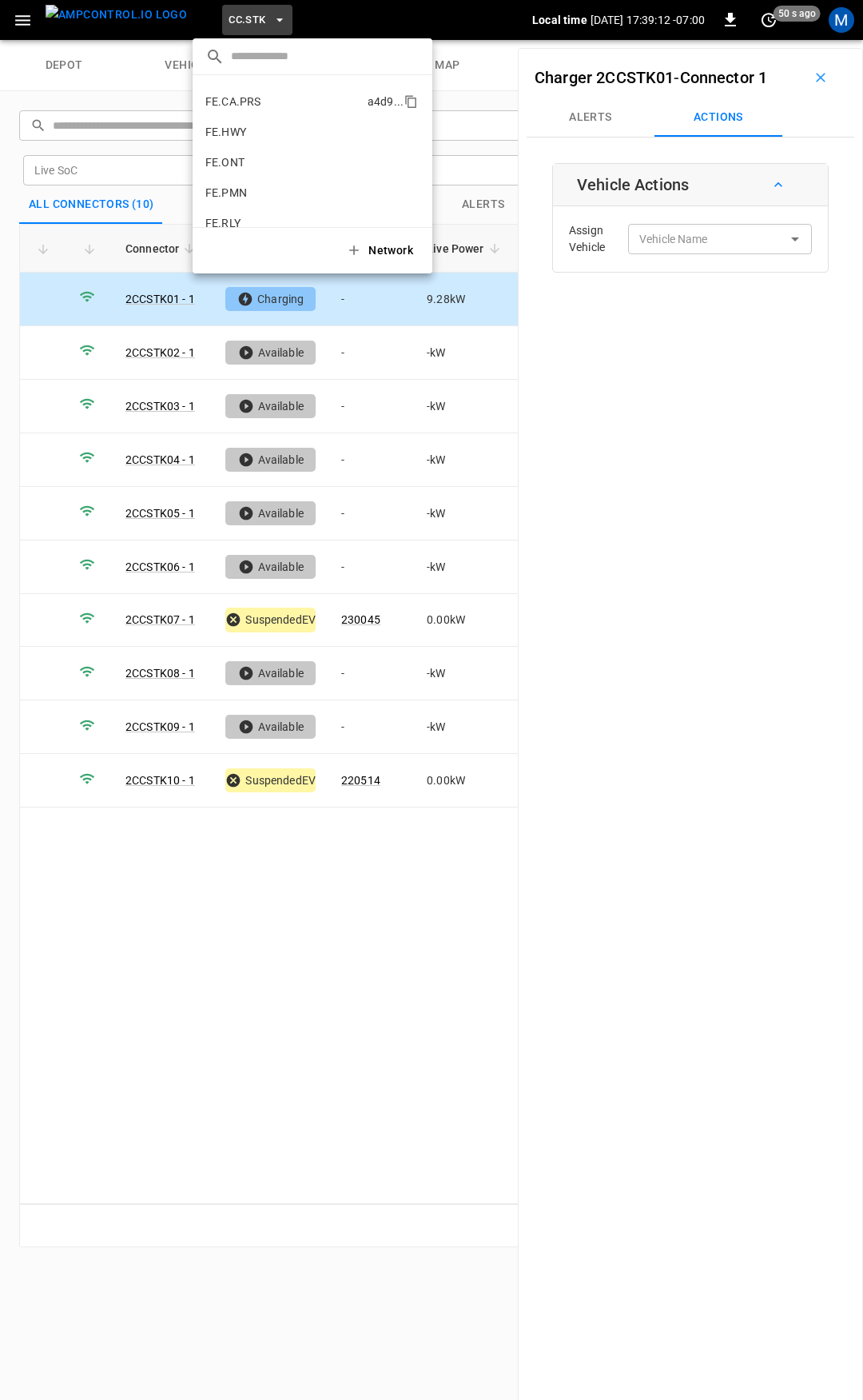
click at [280, 109] on p "FE.CA.PRS" at bounding box center [283, 102] width 156 height 16
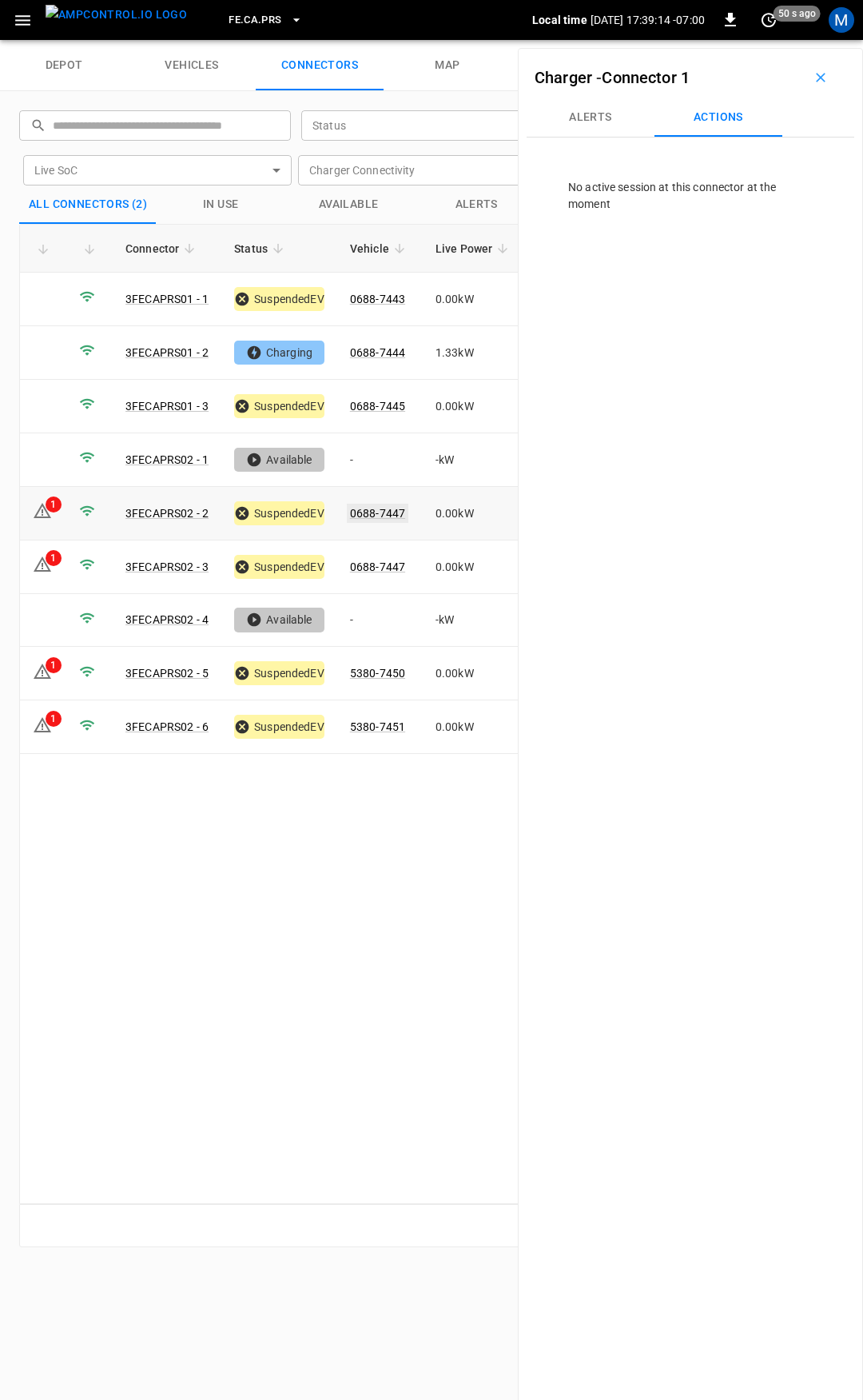
click at [396, 506] on link "0688-7447" at bounding box center [377, 514] width 62 height 20
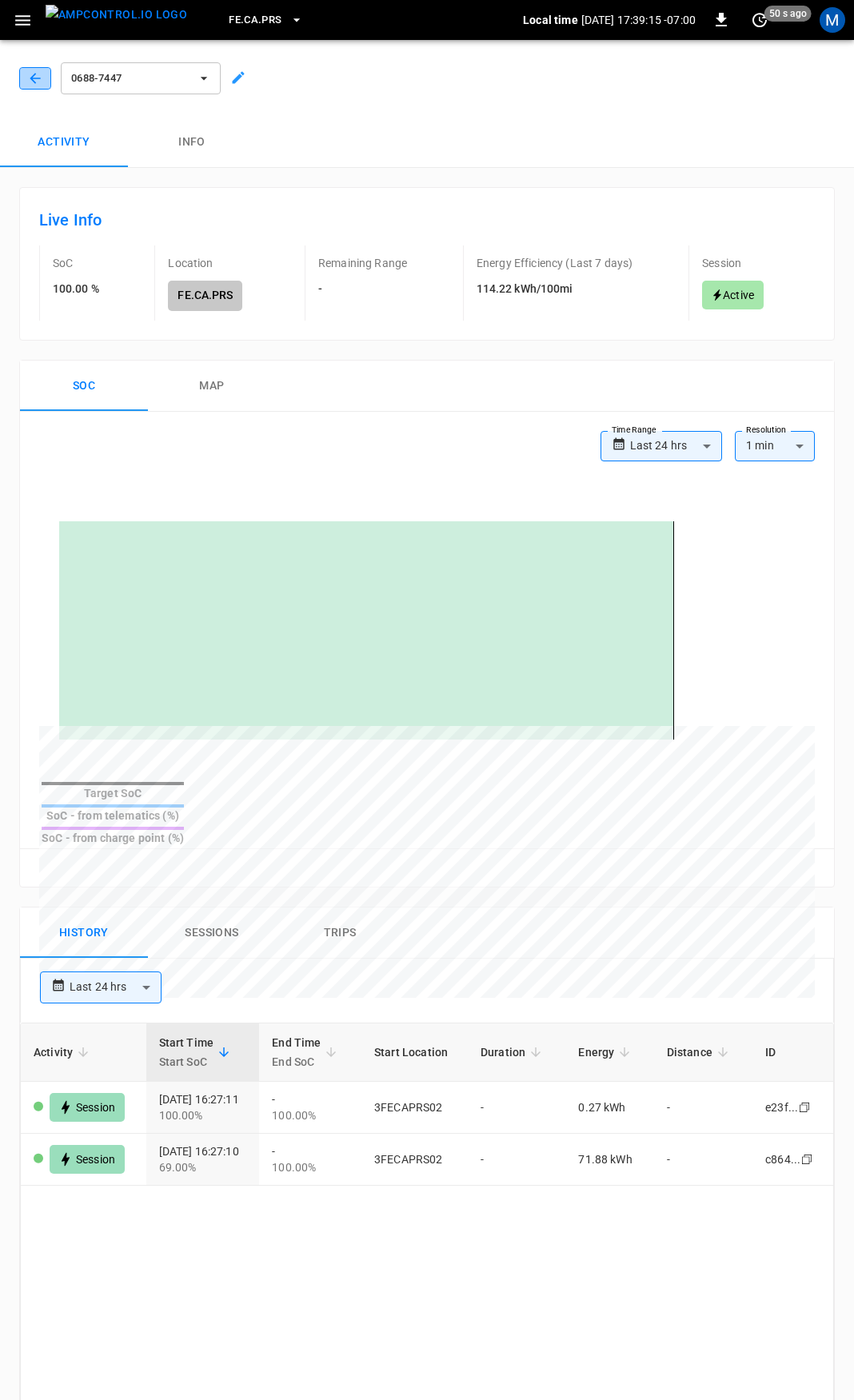
click at [33, 77] on icon "button" at bounding box center [34, 78] width 11 height 11
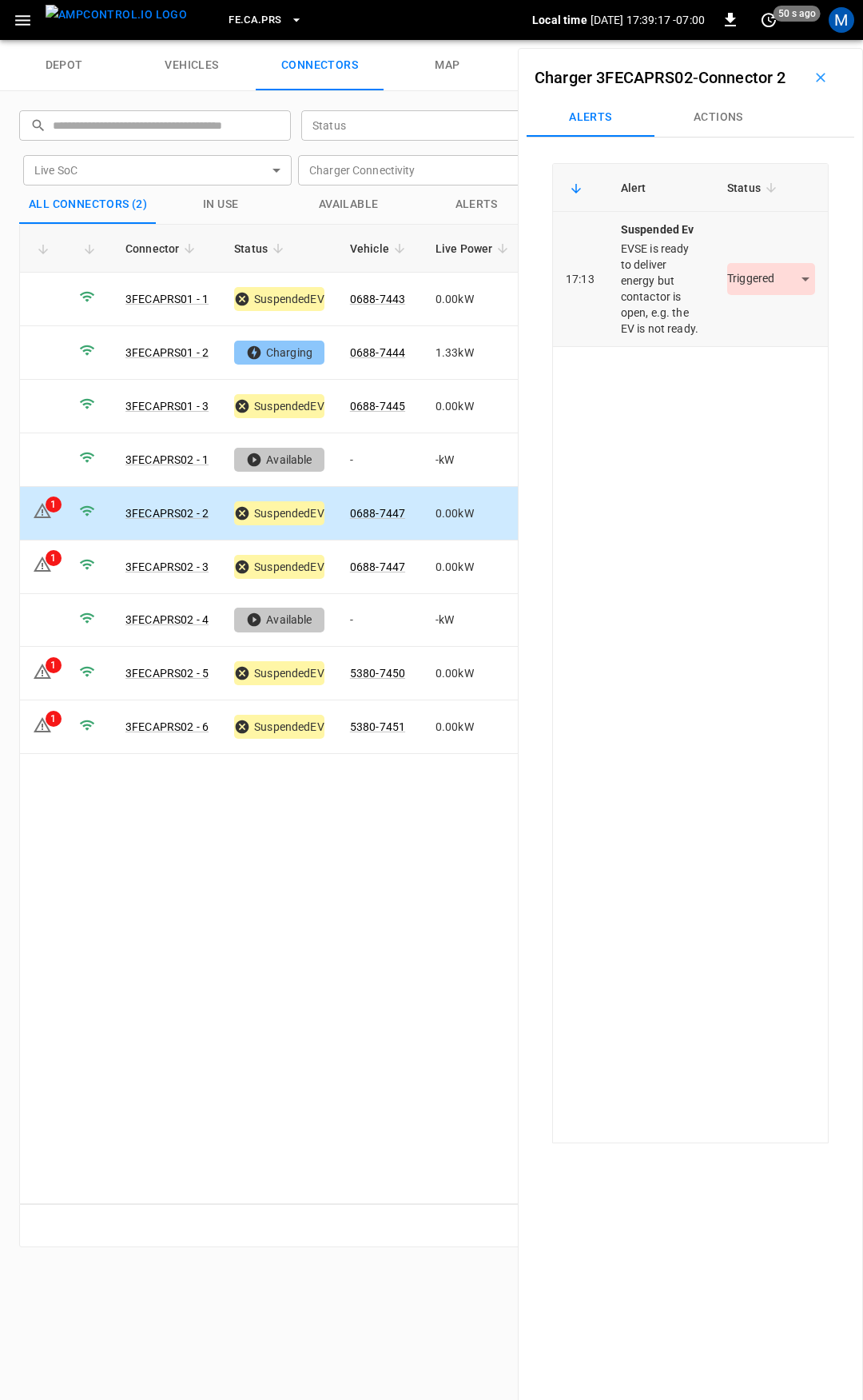
click at [747, 40] on body "FE.CA.PRS Local time 2025-09-04 17:39:17 -07:00 0 50 s ago M depot vehicles con…" at bounding box center [432, 20] width 863 height 40
click at [766, 355] on li "Resolved" at bounding box center [762, 351] width 100 height 26
click at [378, 552] on td "0688-7447" at bounding box center [381, 567] width 86 height 54
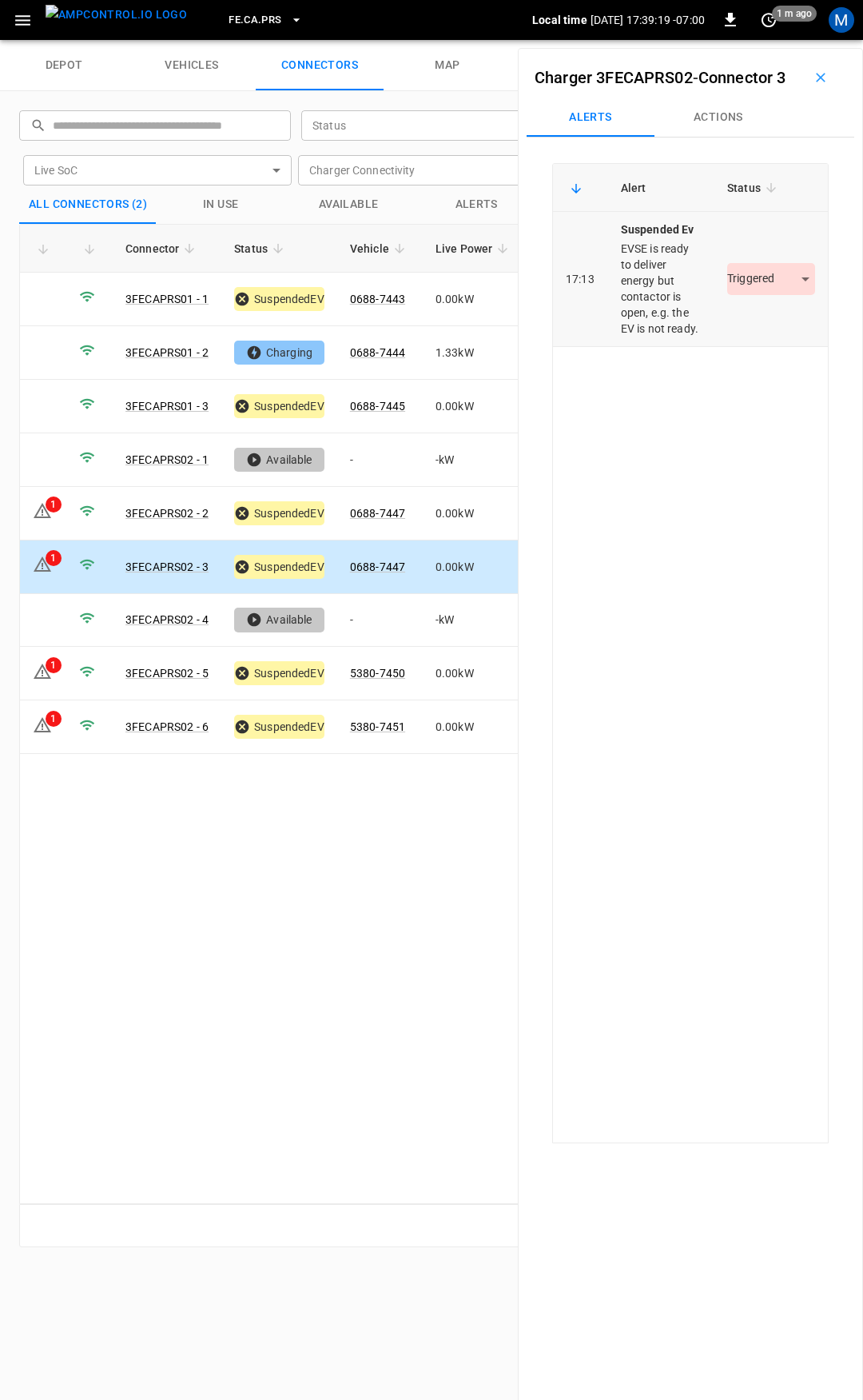
click at [763, 40] on body "FE.CA.PRS Local time 2025-09-04 17:39:19 -07:00 0 1 m ago M depot vehicles conn…" at bounding box center [432, 20] width 863 height 40
click at [755, 360] on li "Resolved" at bounding box center [762, 351] width 100 height 26
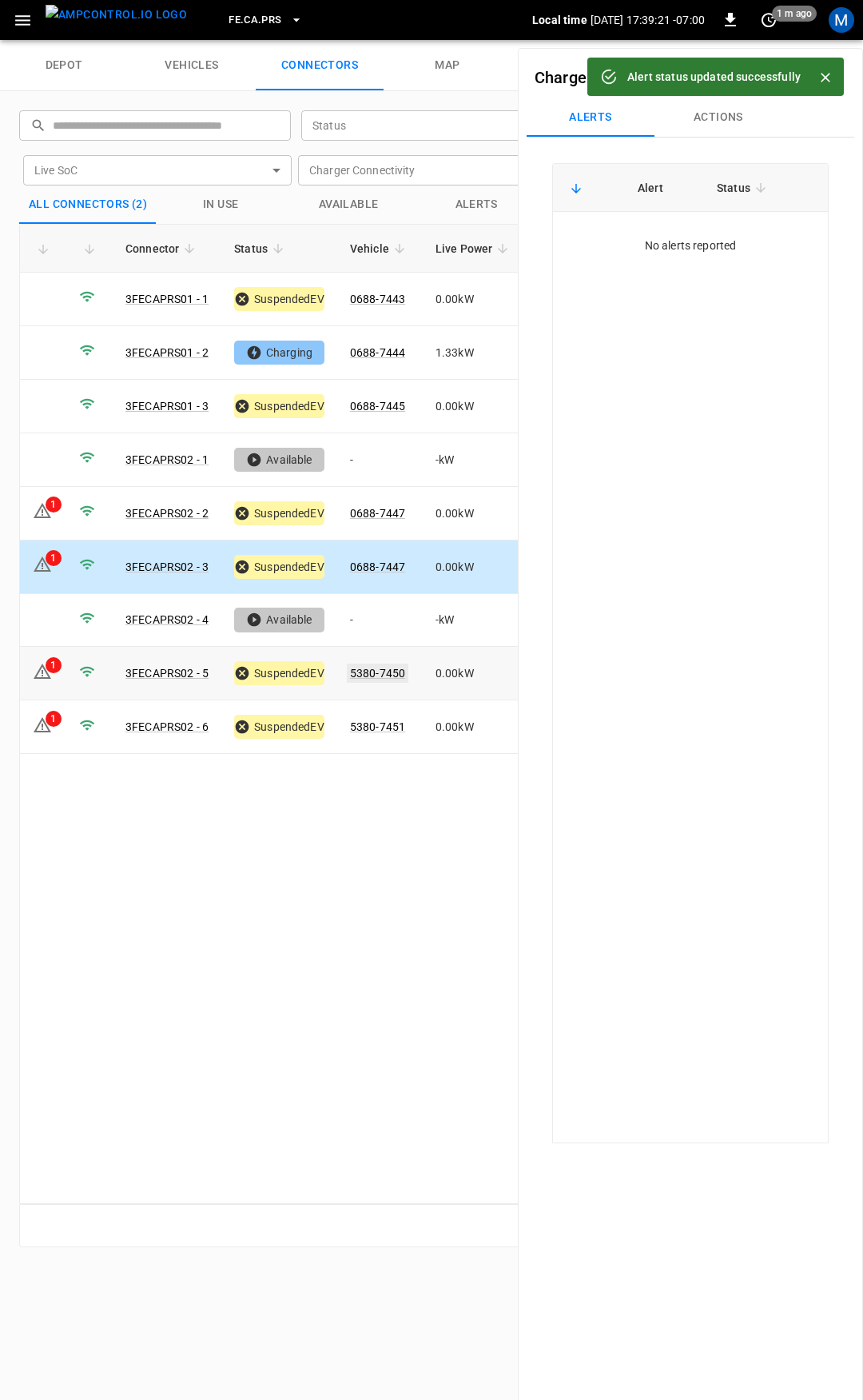
click at [392, 666] on link "5380-7450" at bounding box center [377, 674] width 62 height 20
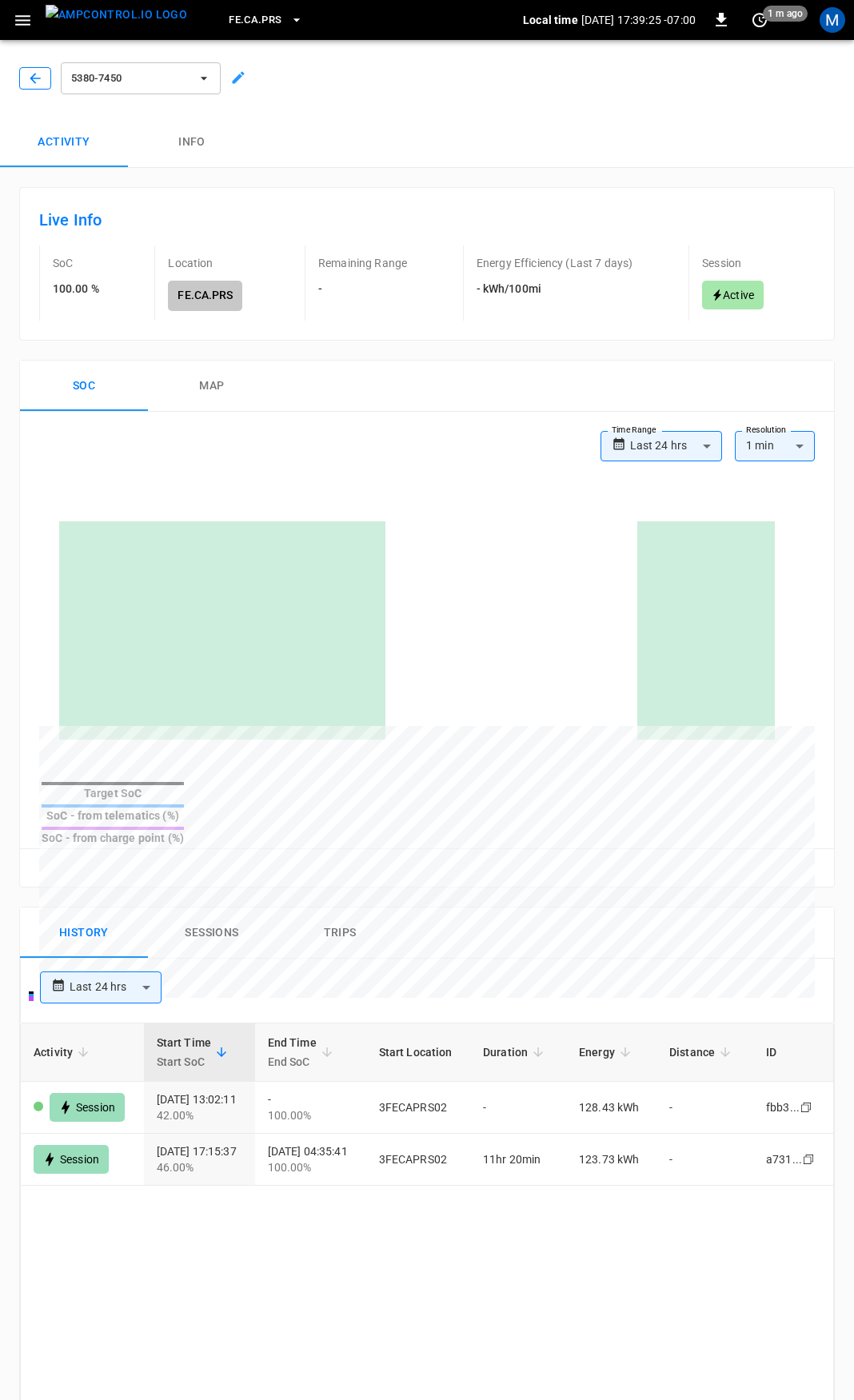
click at [39, 78] on icon "button" at bounding box center [34, 78] width 11 height 11
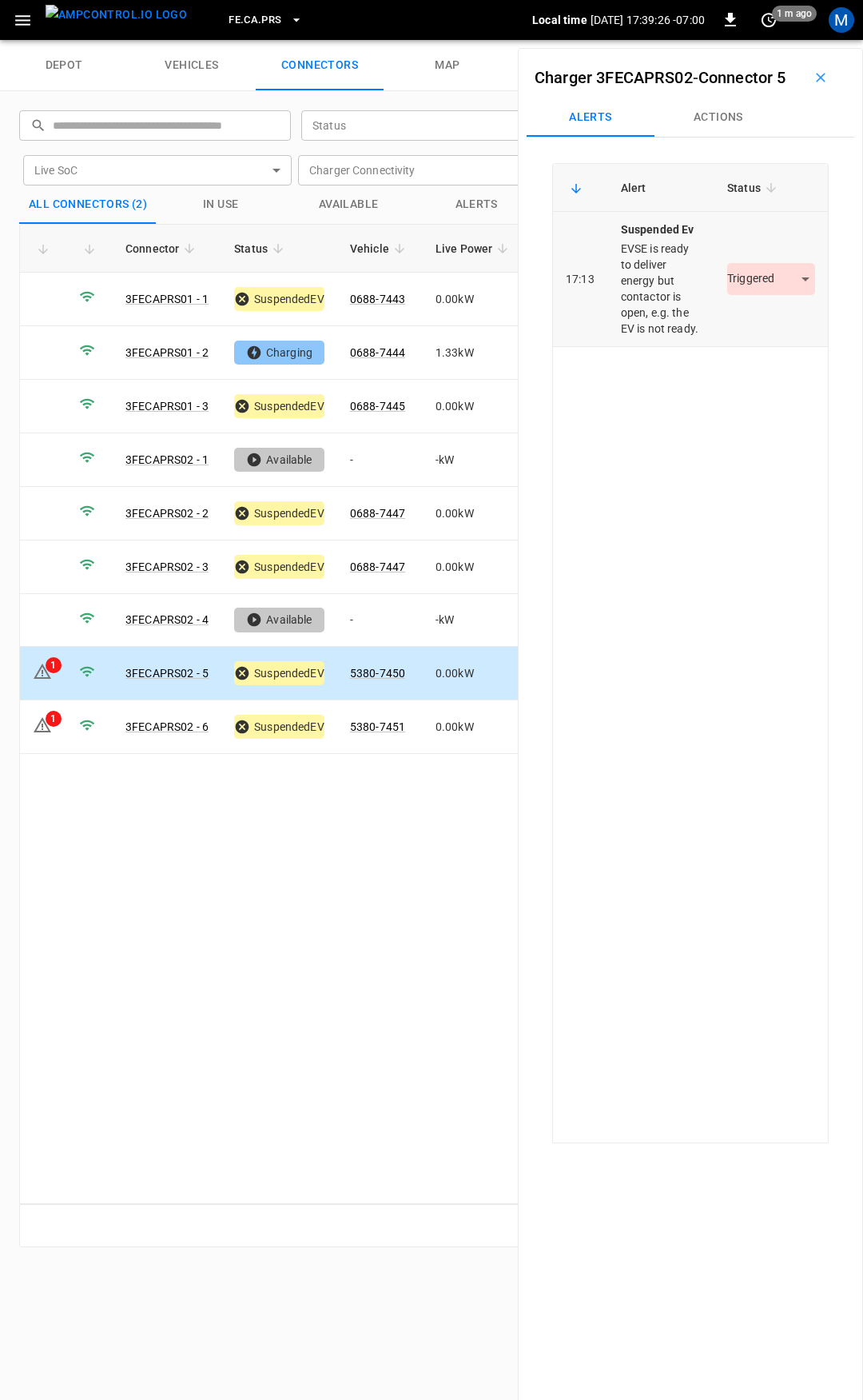
click at [753, 40] on body "FE.CA.PRS Local time 2025-09-04 17:39:26 -07:00 0 1 m ago M depot vehicles conn…" at bounding box center [432, 20] width 863 height 40
click at [762, 347] on li "Resolved" at bounding box center [762, 351] width 100 height 26
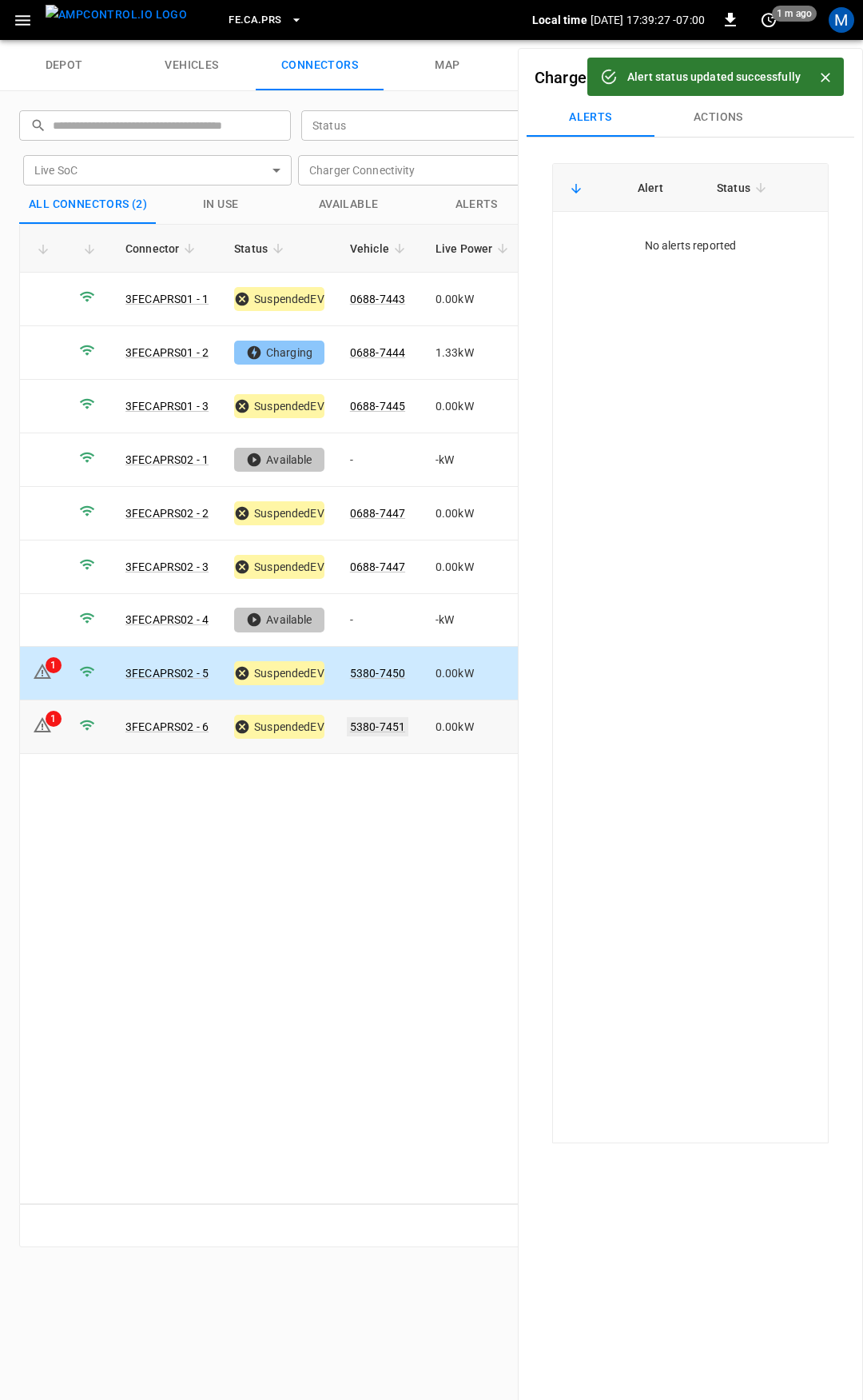
click at [371, 718] on link "5380-7451" at bounding box center [377, 727] width 62 height 20
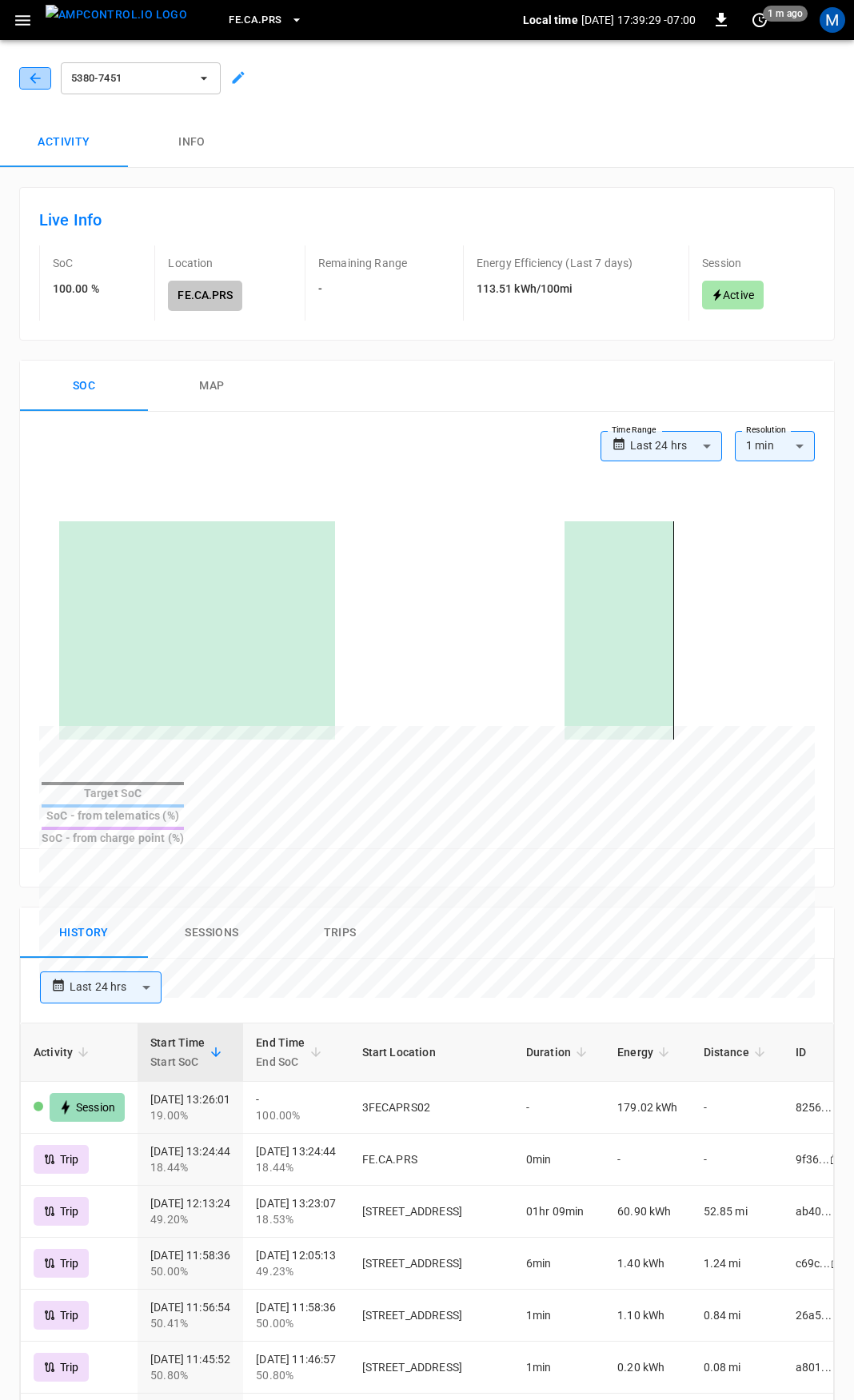
click at [37, 78] on icon "button" at bounding box center [34, 78] width 11 height 11
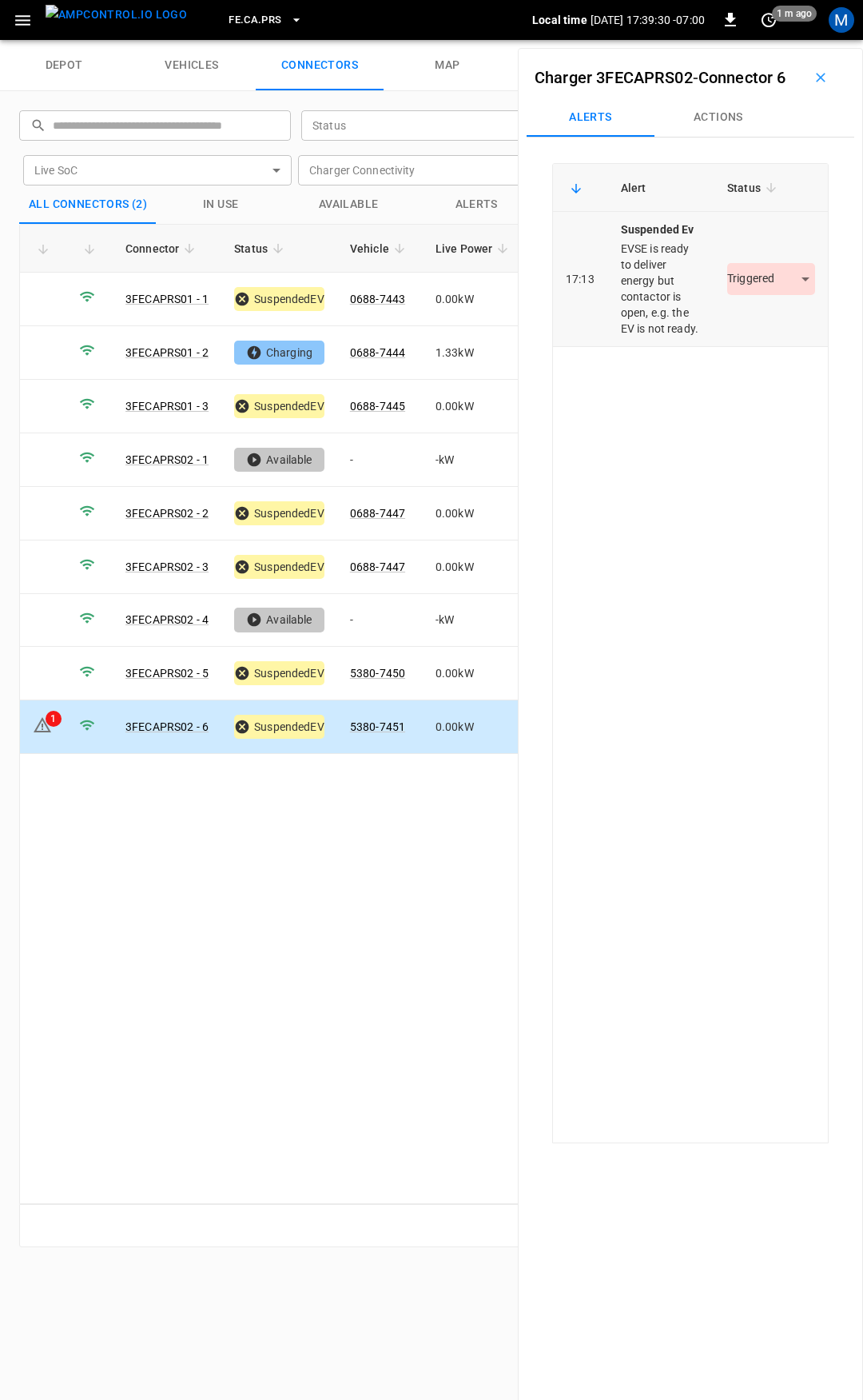
click at [759, 40] on body "FE.CA.PRS Local time 2025-09-04 17:39:30 -07:00 0 1 m ago M depot vehicles conn…" at bounding box center [432, 20] width 863 height 40
click at [756, 347] on li "Resolved" at bounding box center [762, 351] width 100 height 26
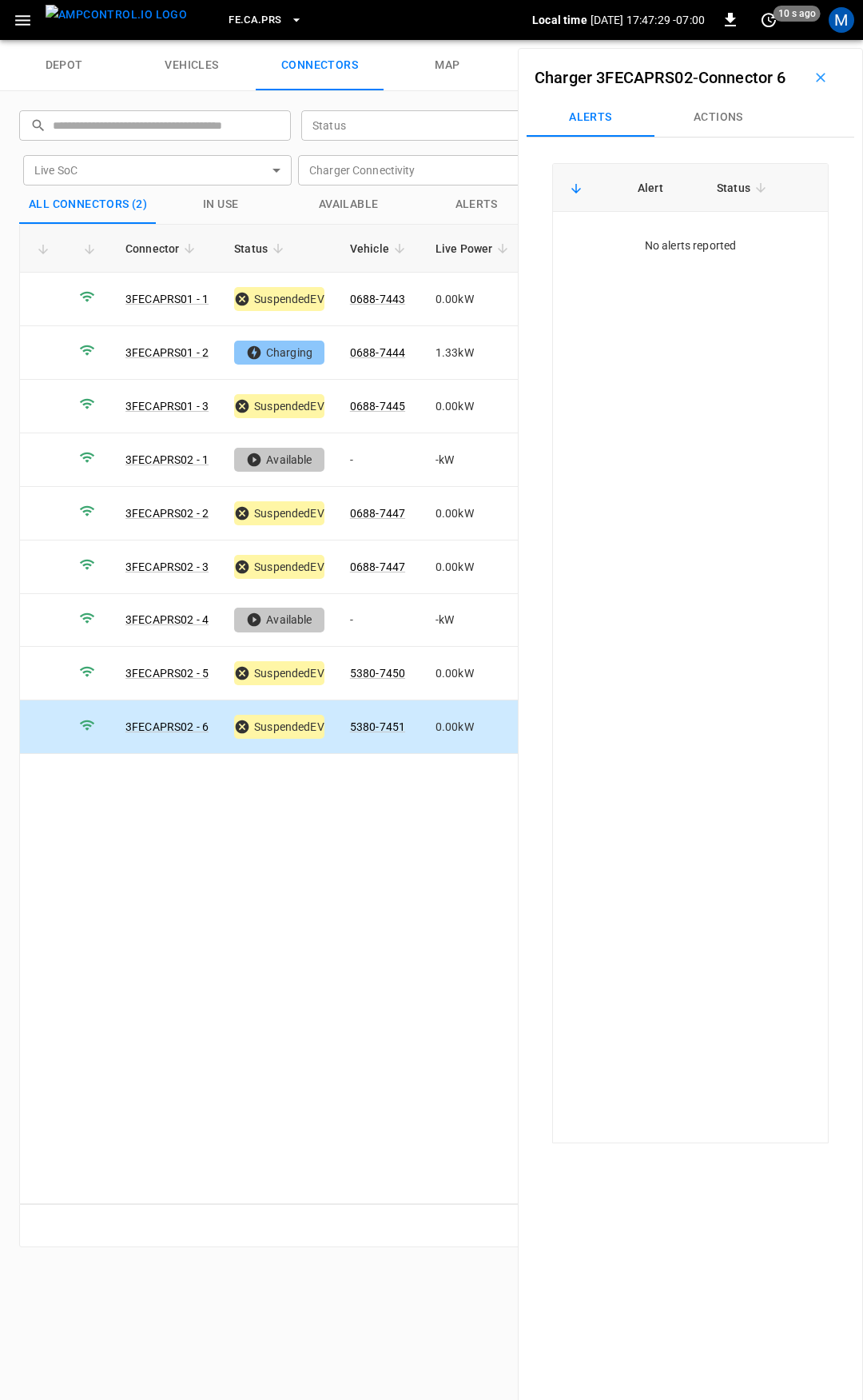
click at [39, 13] on button "menu" at bounding box center [116, 20] width 154 height 40
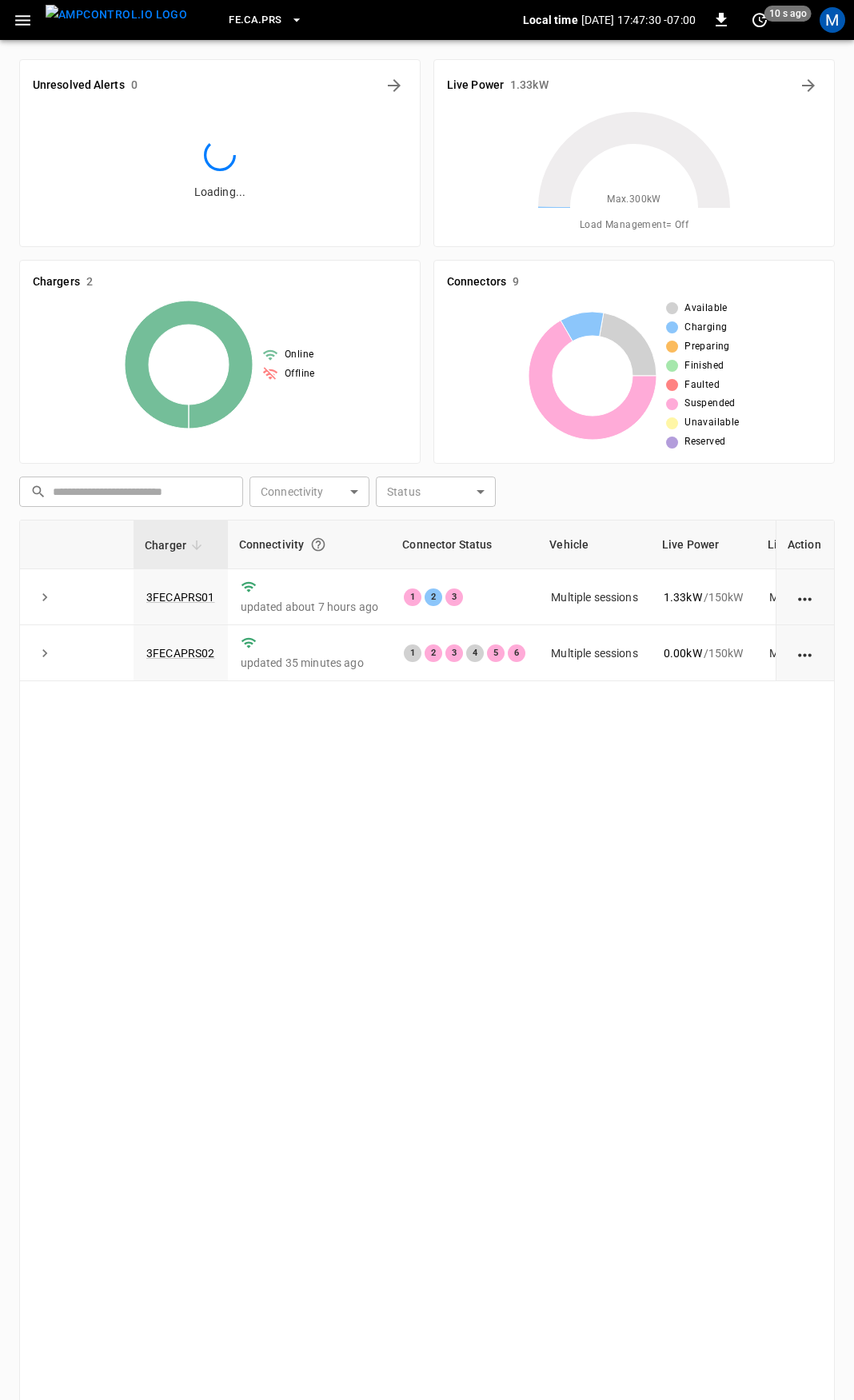
click at [28, 24] on icon "button" at bounding box center [23, 21] width 16 height 11
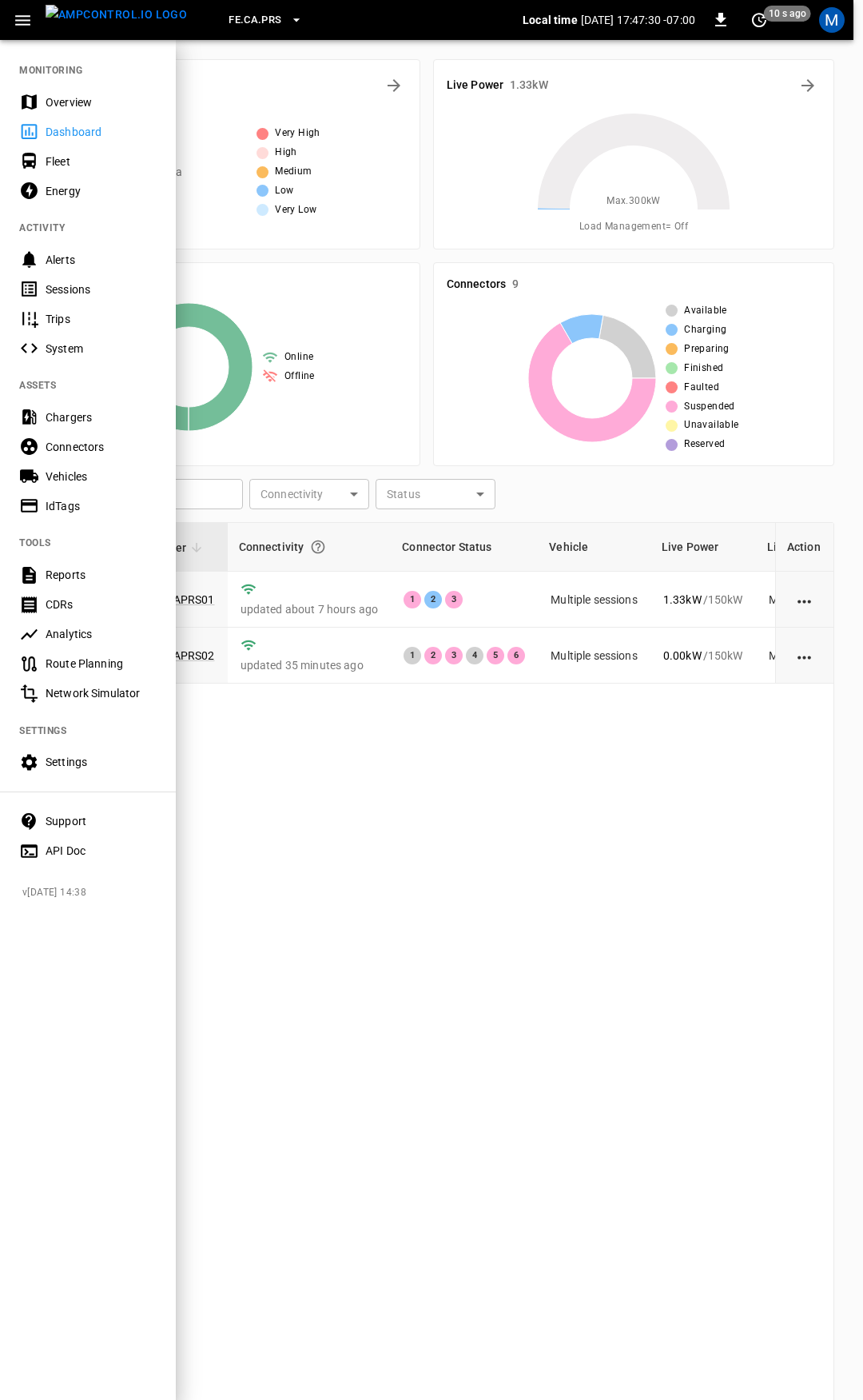
click at [59, 105] on div "Overview" at bounding box center [102, 103] width 111 height 16
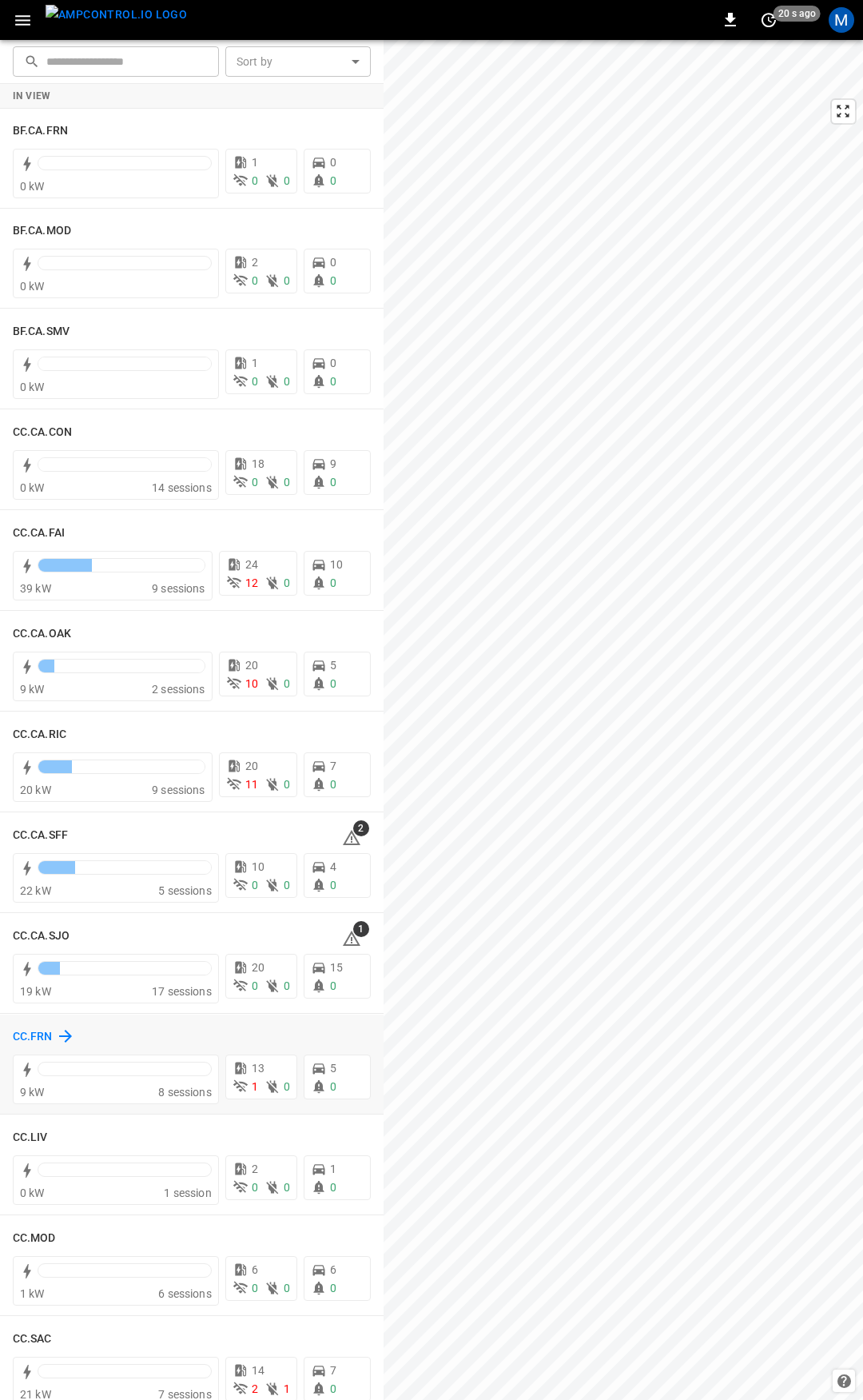
click at [38, 1040] on h6 "CC.FRN" at bounding box center [32, 1037] width 40 height 18
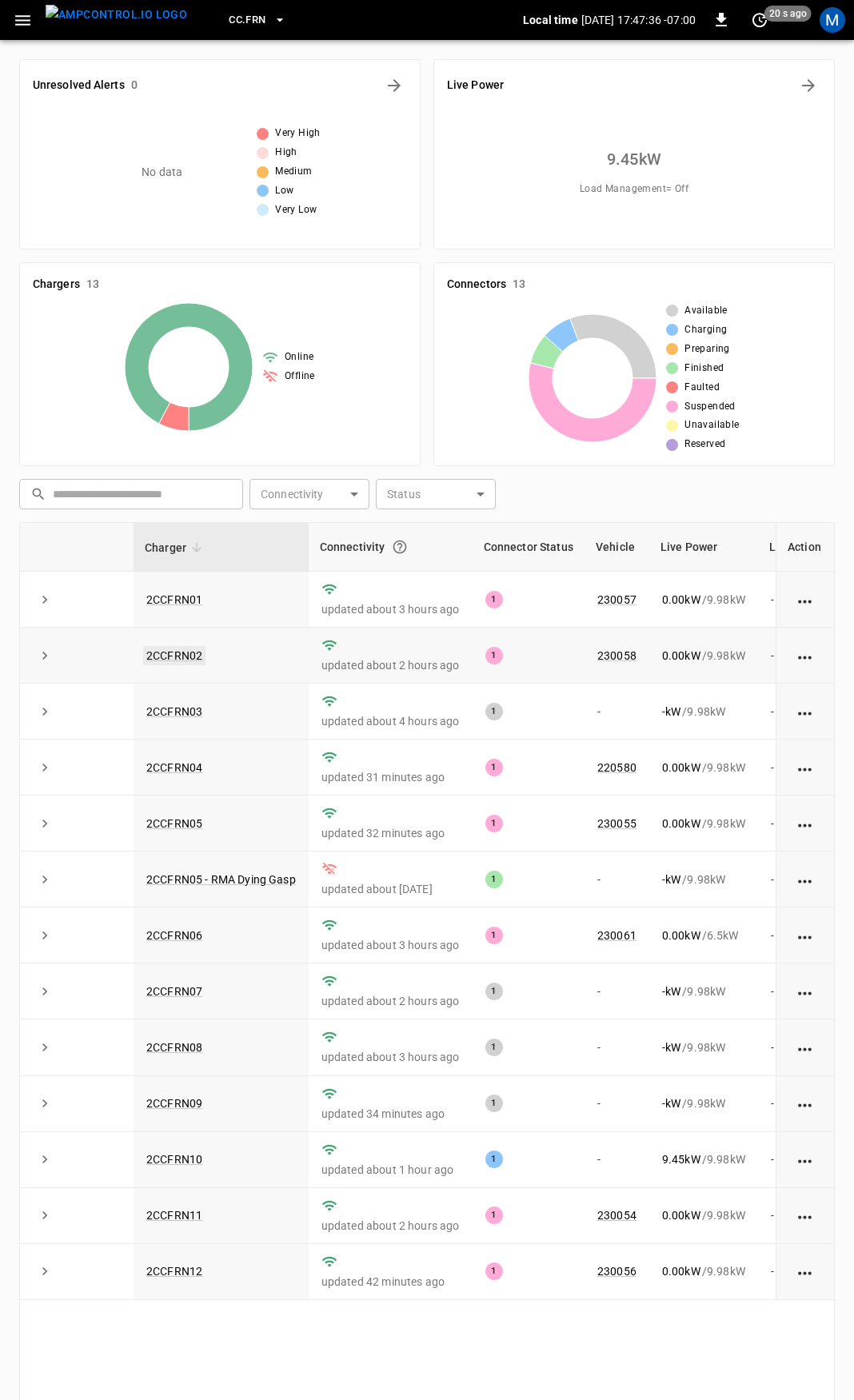
click at [184, 656] on link "2CCFRN02" at bounding box center [175, 656] width 62 height 20
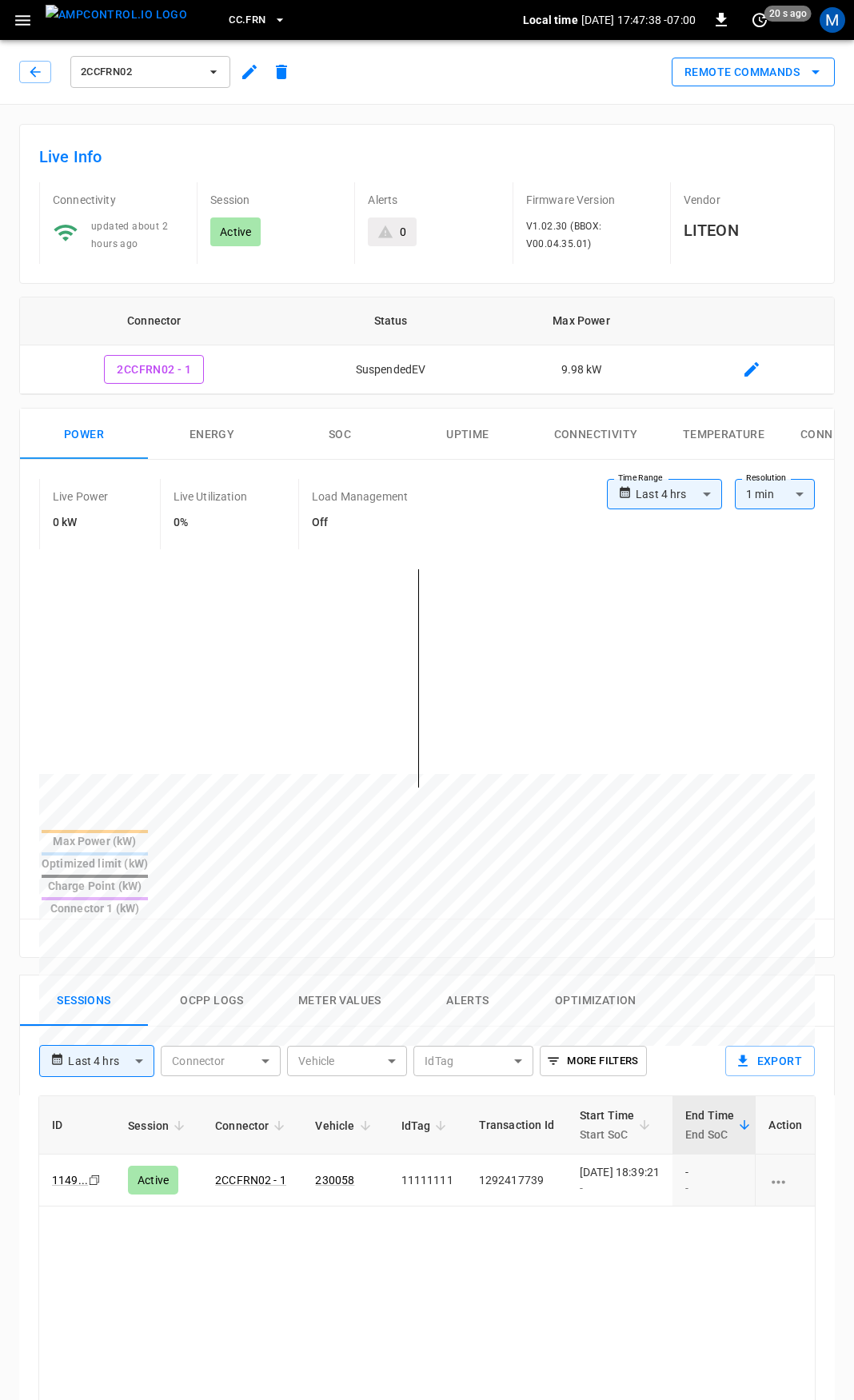
click at [783, 77] on button "Remote Commands" at bounding box center [752, 72] width 163 height 29
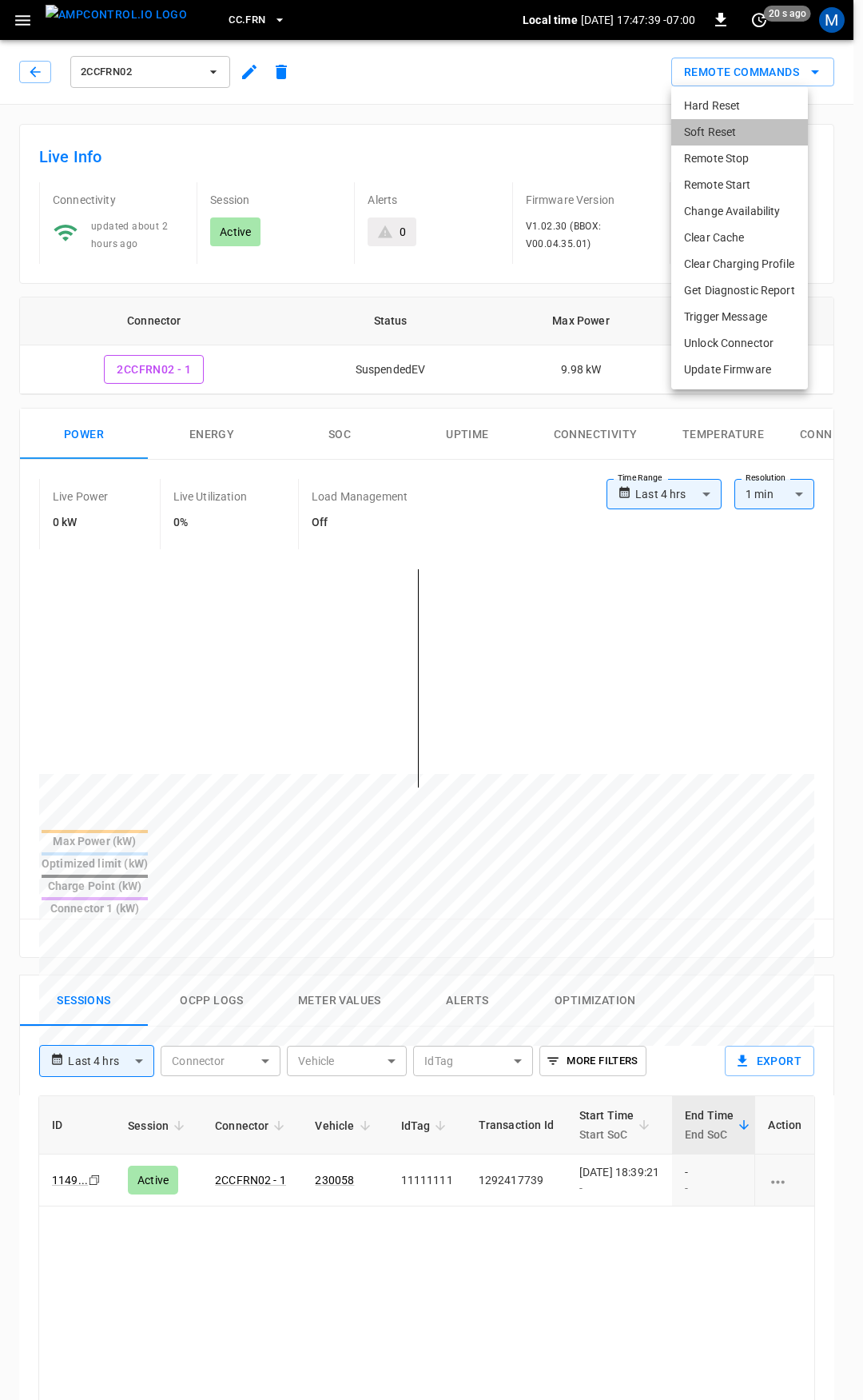
click at [729, 135] on li "Soft Reset" at bounding box center [740, 132] width 137 height 26
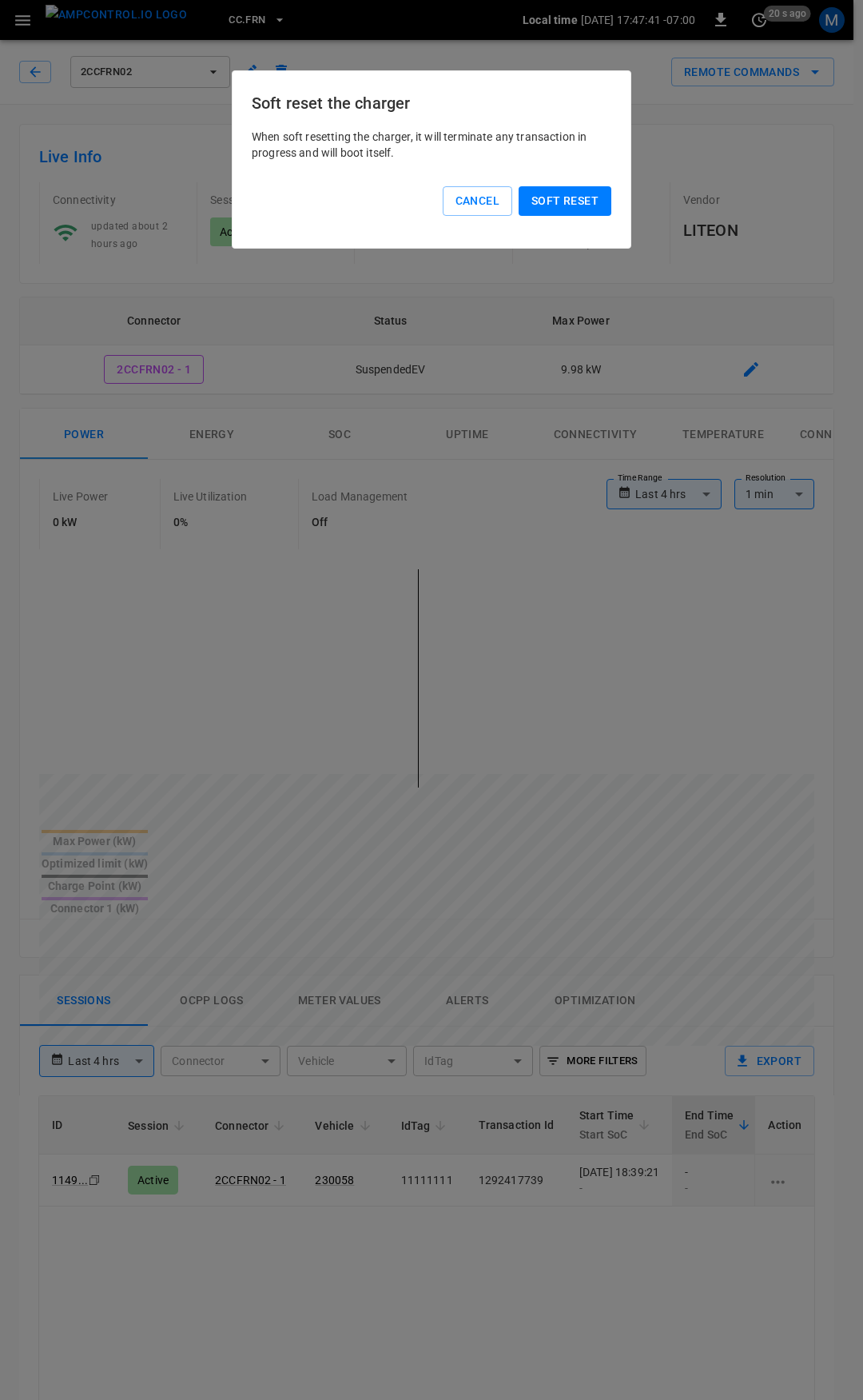
click at [553, 205] on button "Soft reset" at bounding box center [564, 201] width 93 height 29
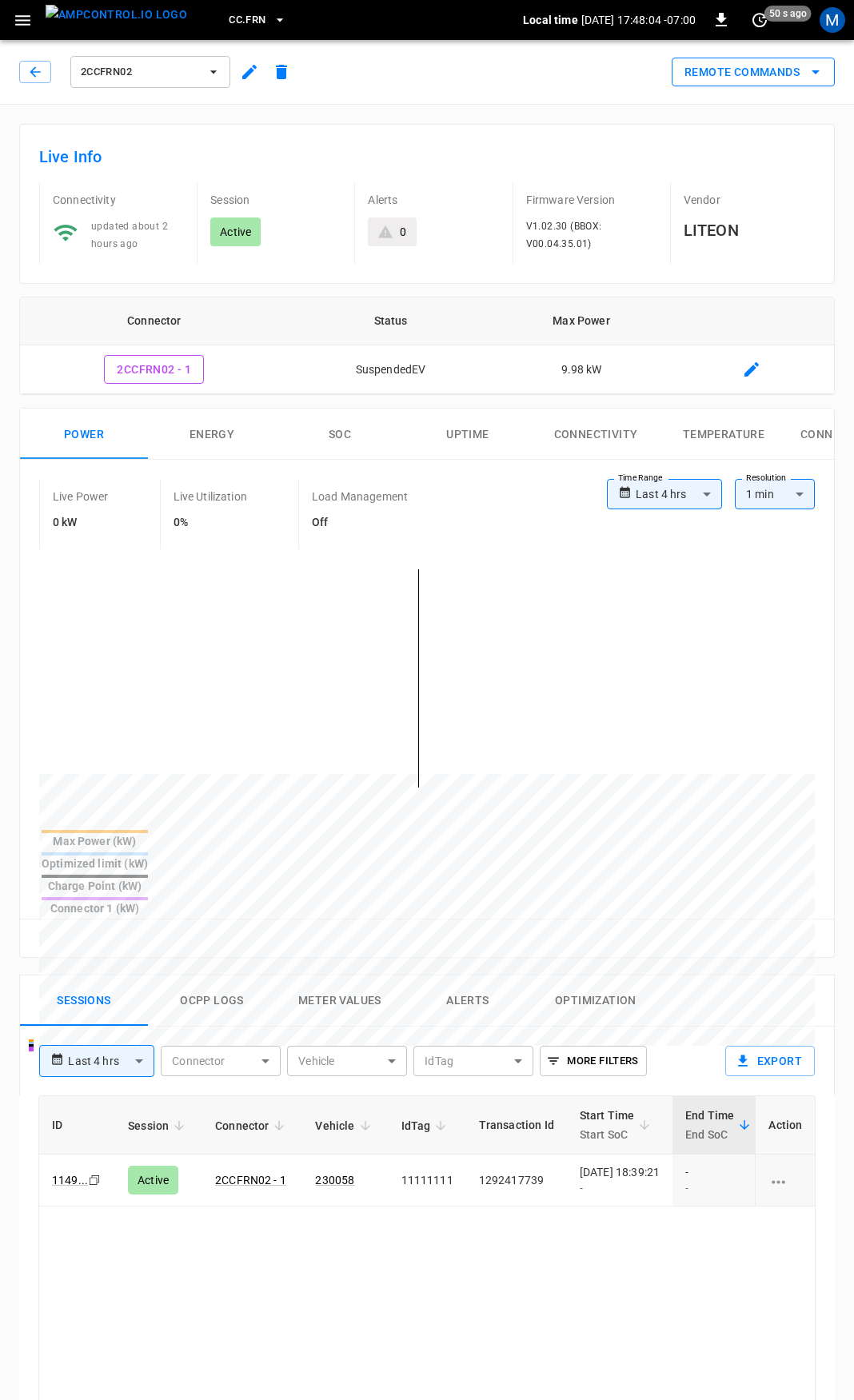
click at [752, 82] on button "Remote Commands" at bounding box center [752, 72] width 163 height 29
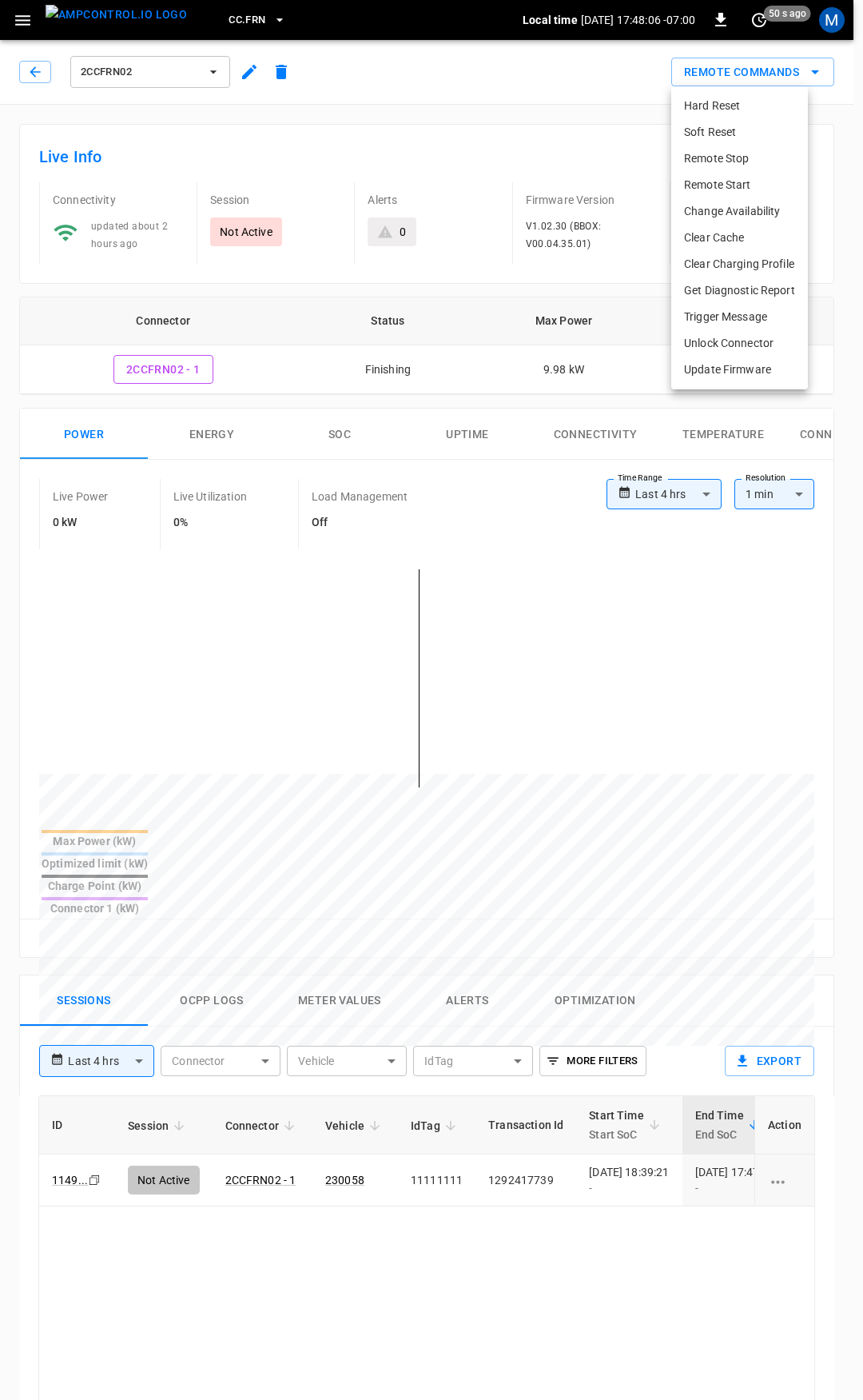
click at [527, 157] on div at bounding box center [432, 700] width 863 height 1400
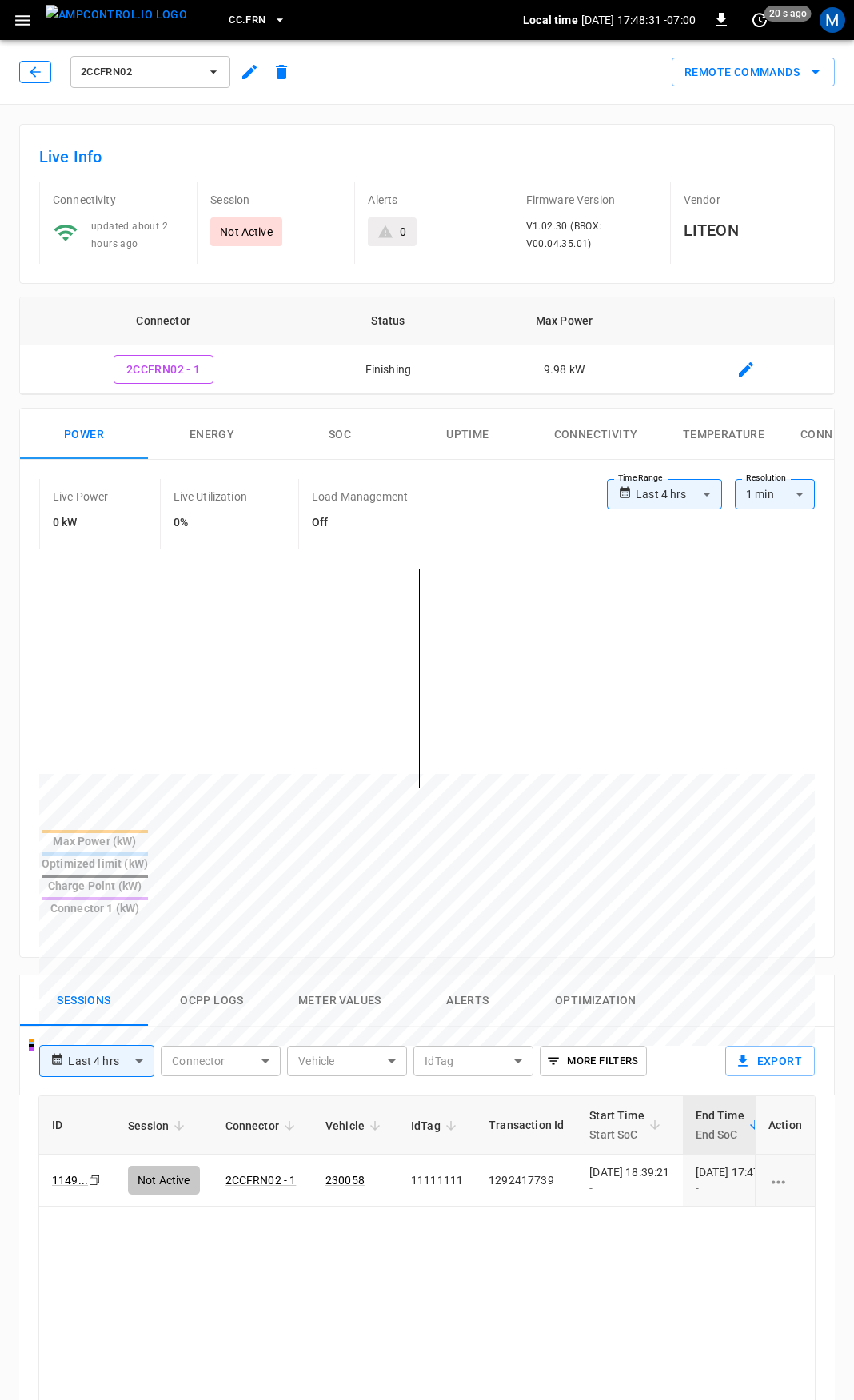
click at [35, 69] on icon "button" at bounding box center [35, 72] width 16 height 16
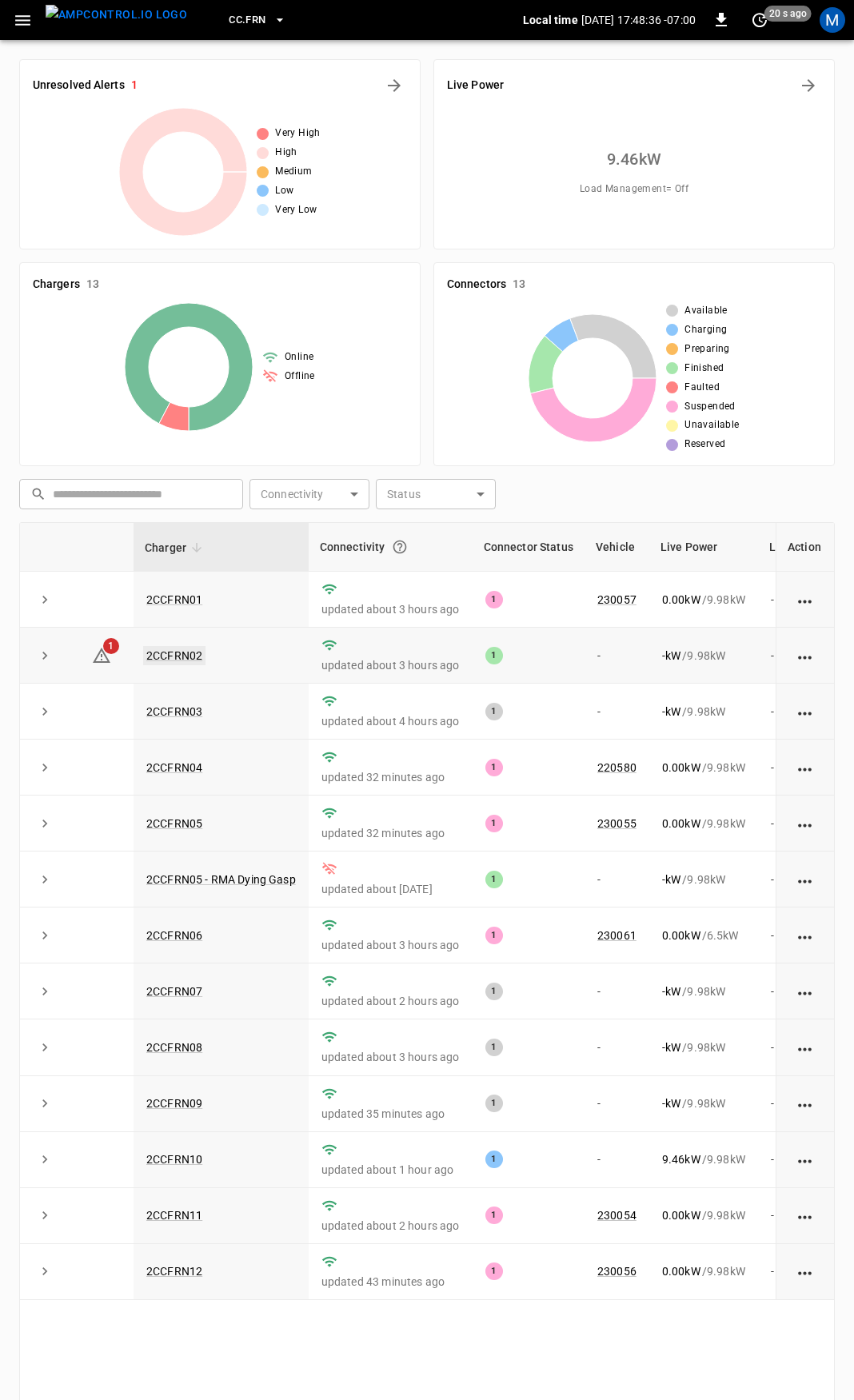
click at [184, 650] on link "2CCFRN02" at bounding box center [175, 656] width 62 height 20
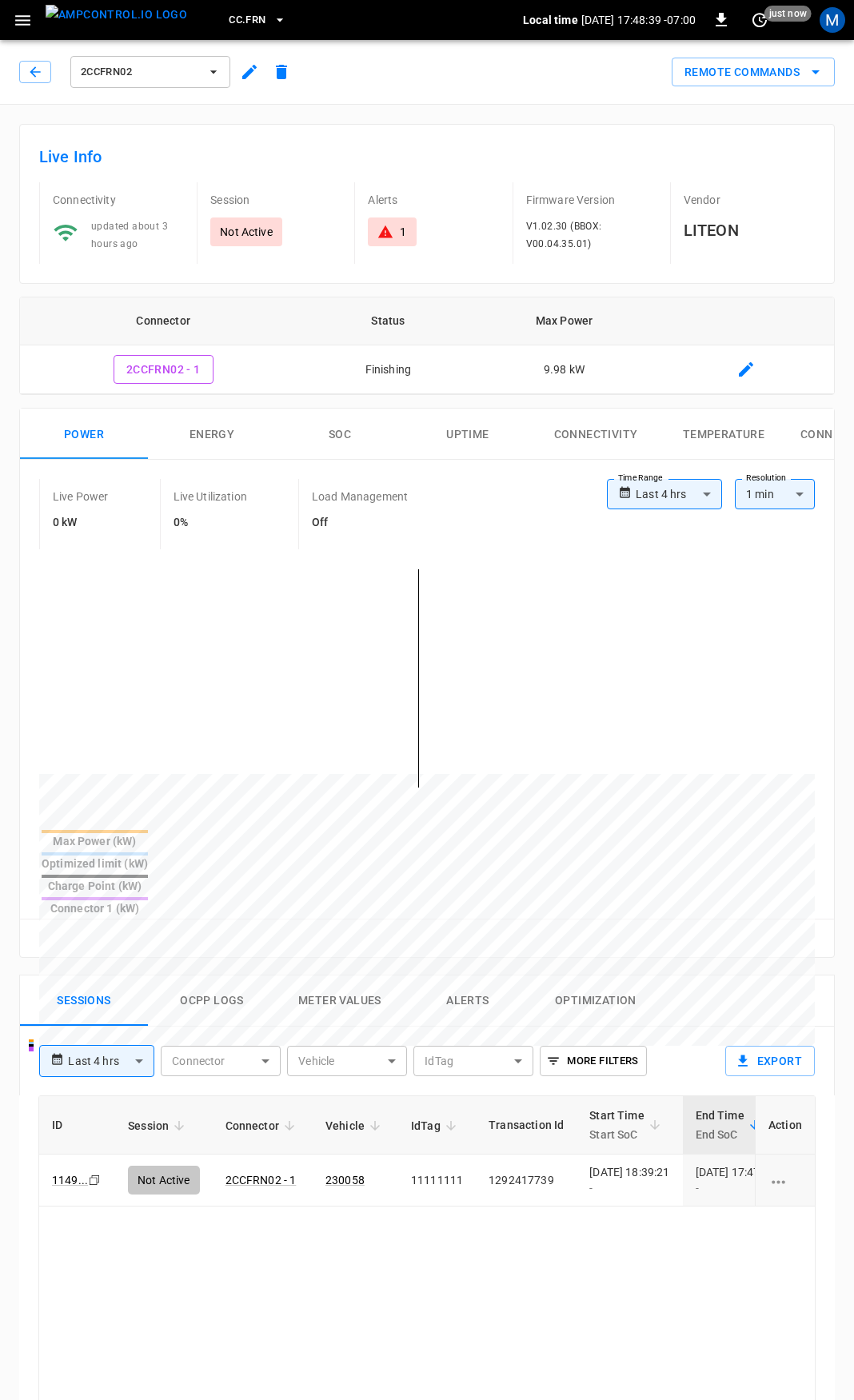
click at [404, 230] on div "1" at bounding box center [402, 231] width 7 height 16
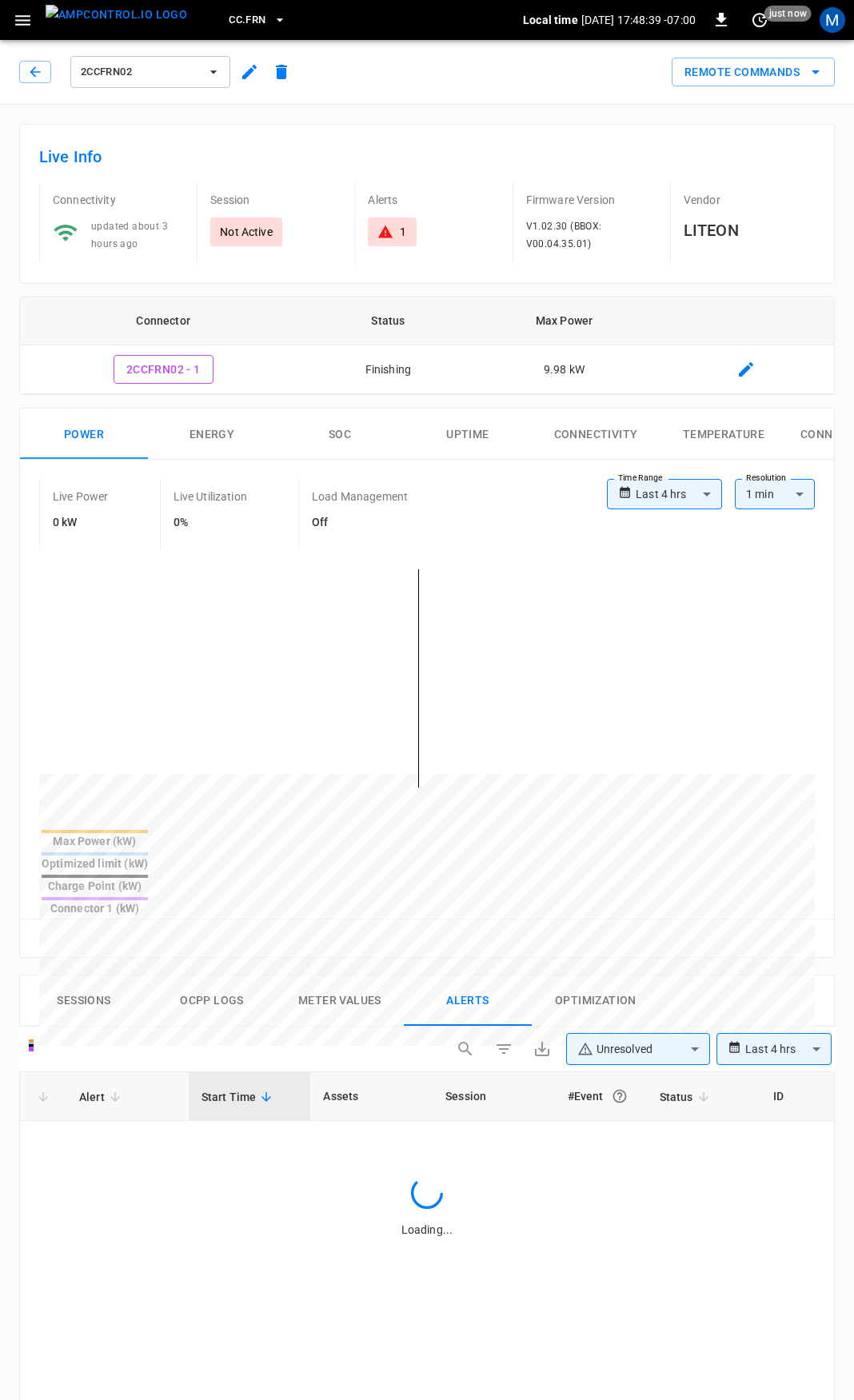
scroll to position [682, 0]
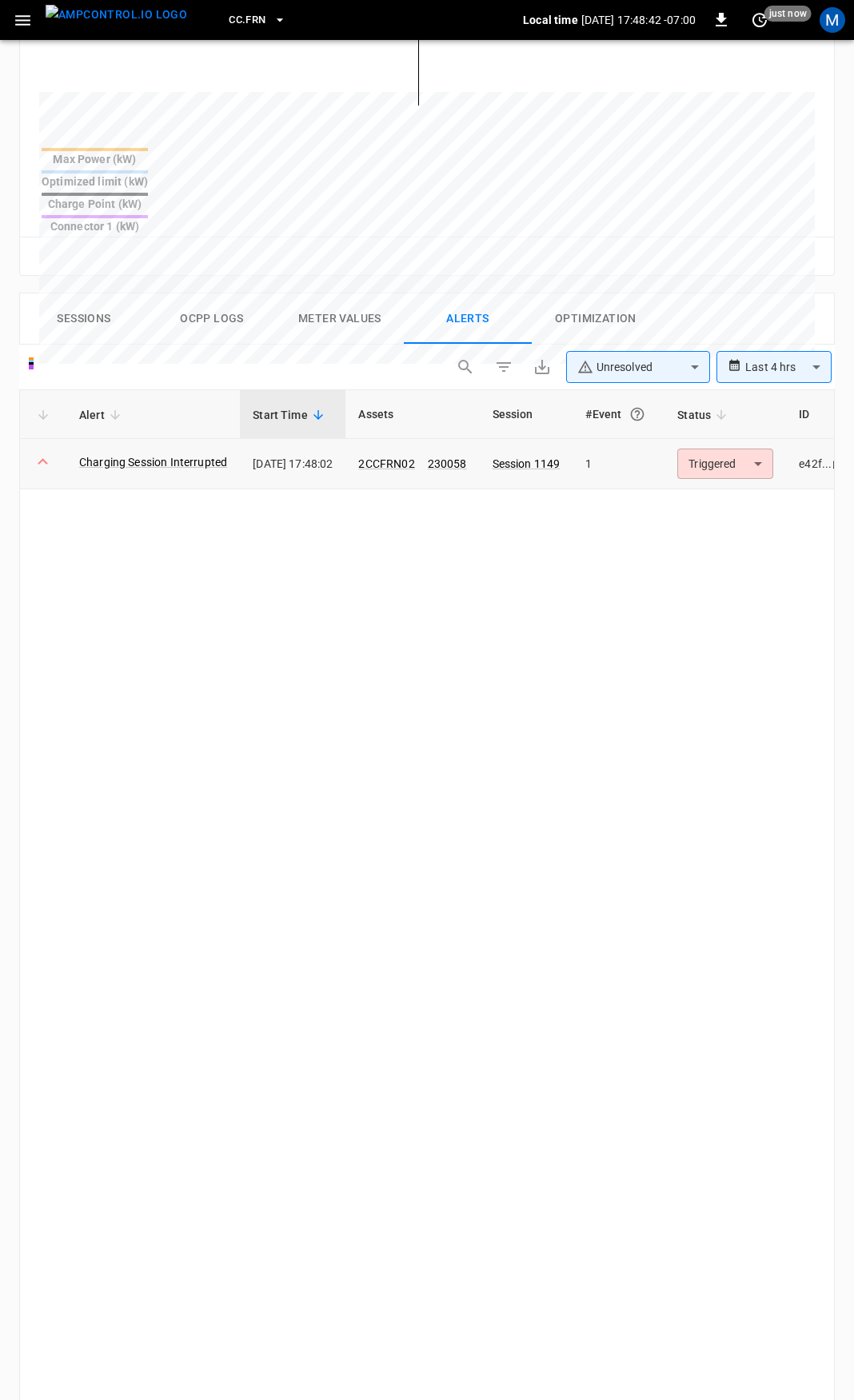
click at [726, 412] on body "**********" at bounding box center [427, 495] width 854 height 2355
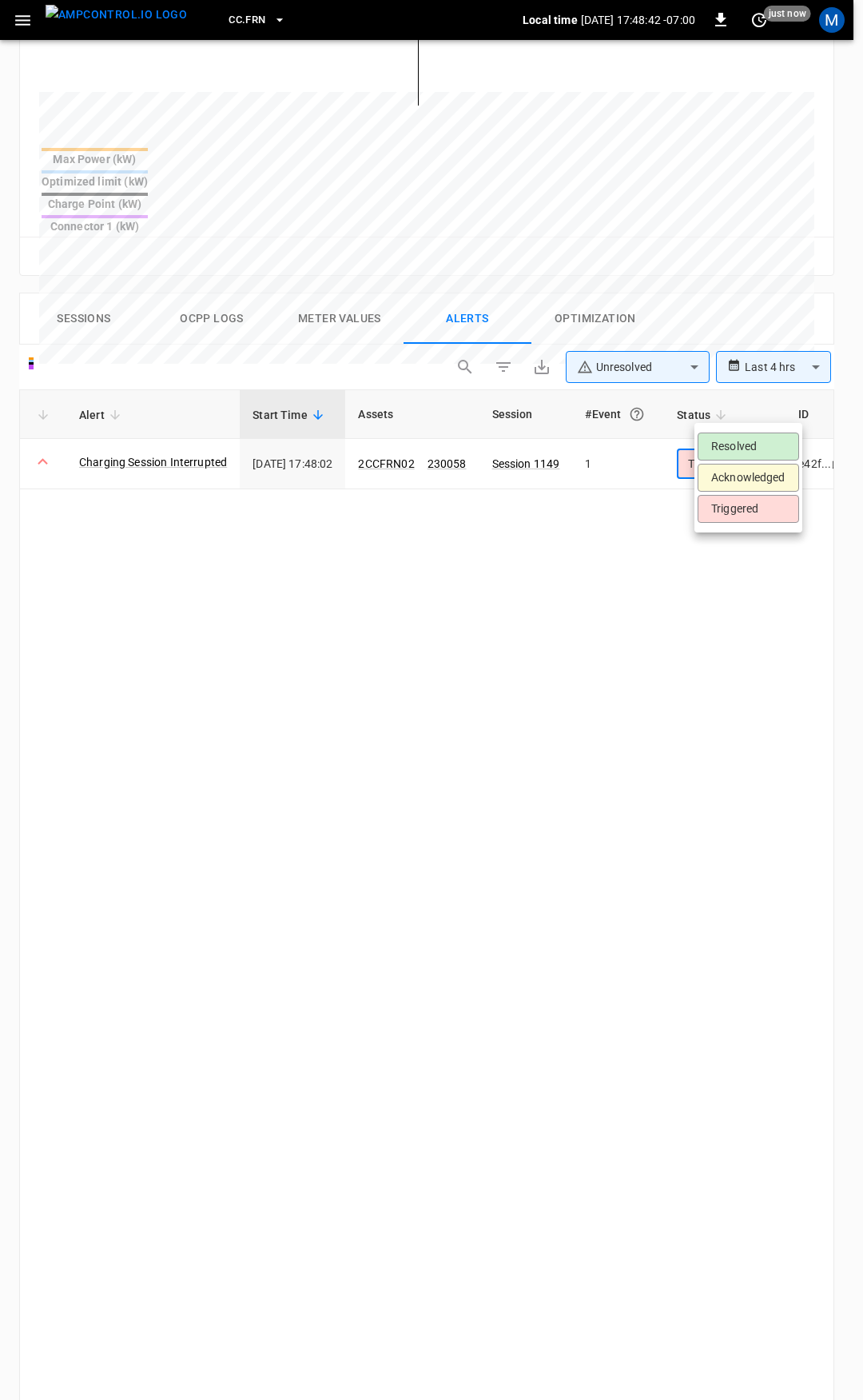
click at [738, 444] on li "Resolved" at bounding box center [749, 446] width 102 height 28
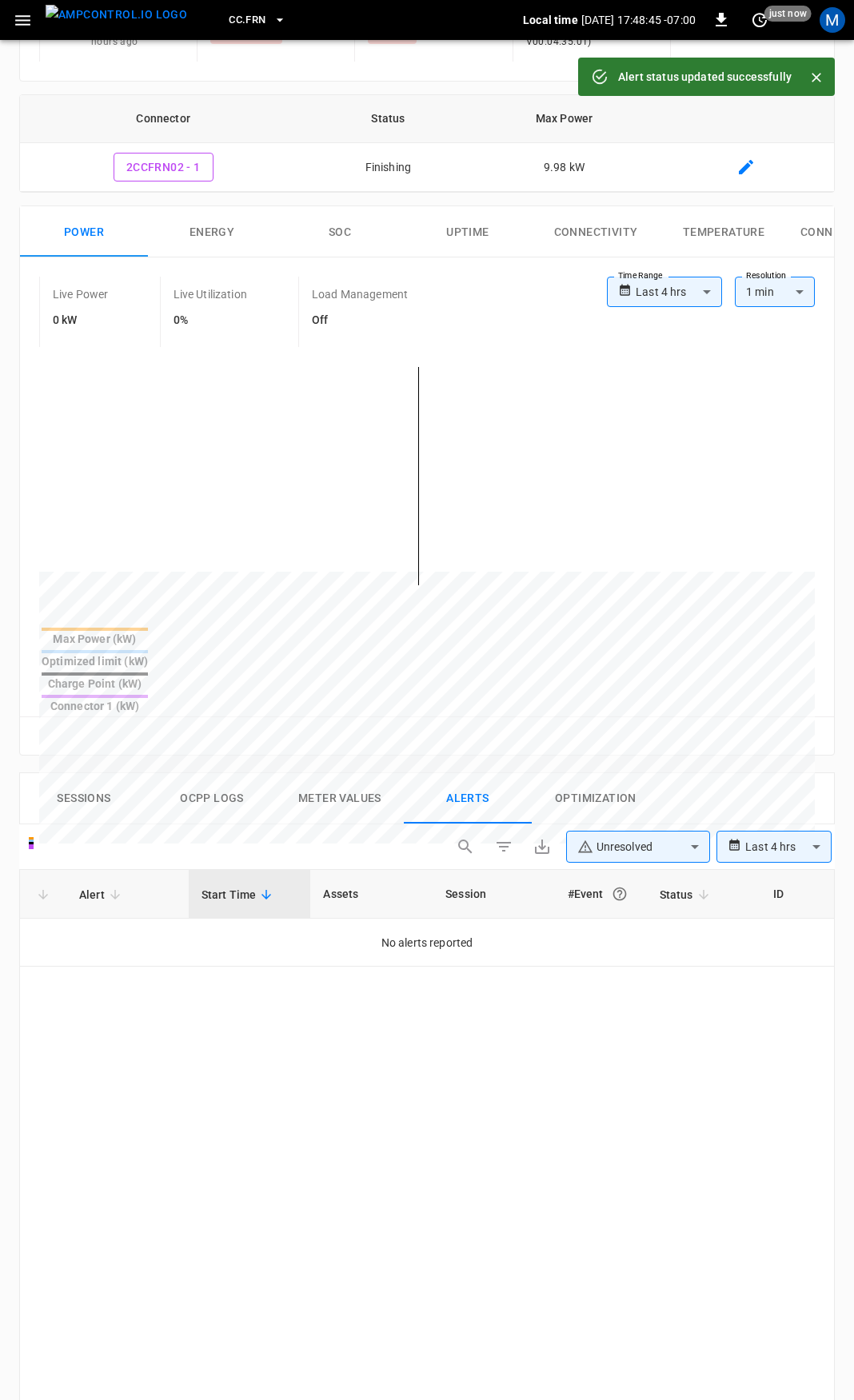
scroll to position [0, 0]
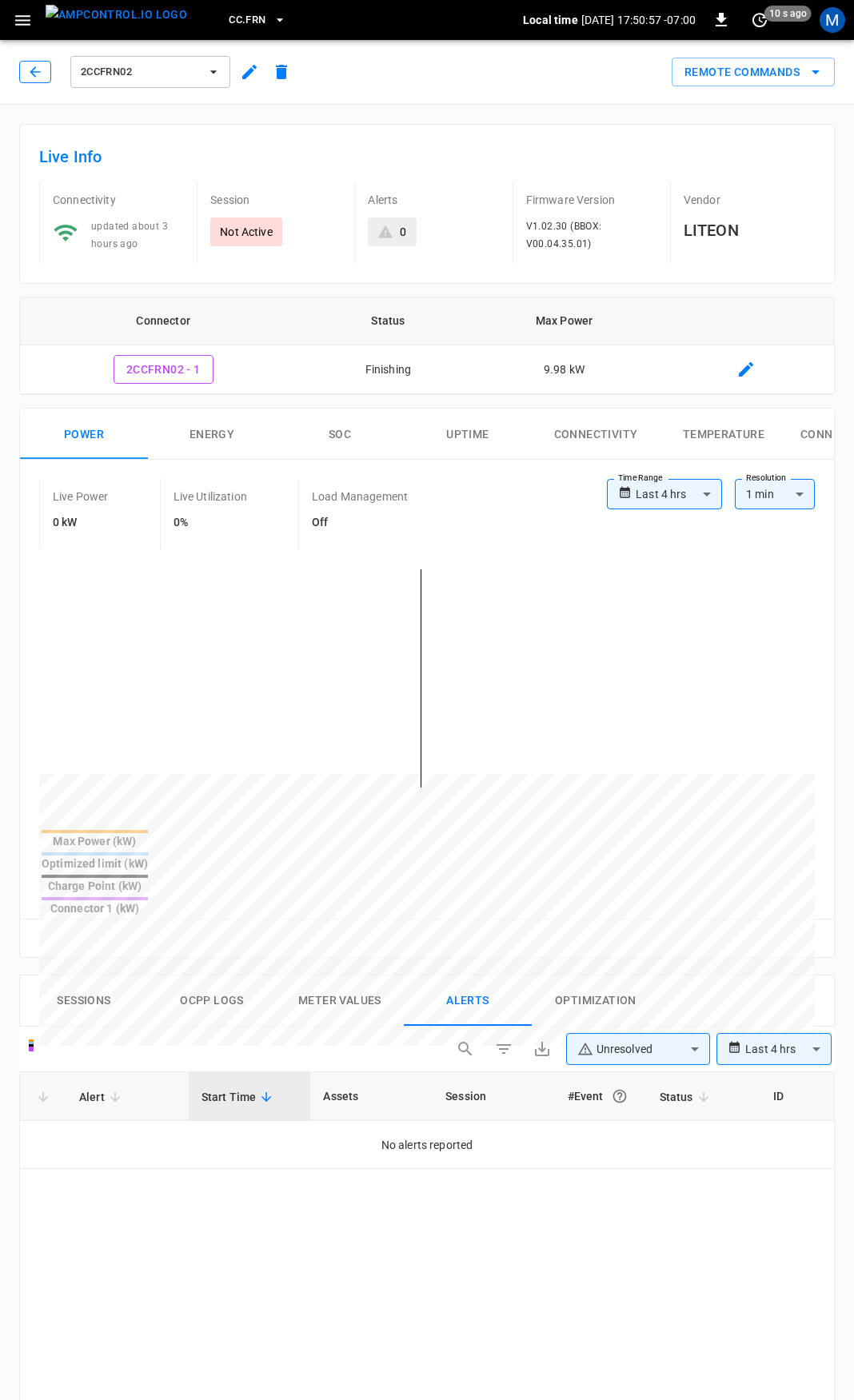
click at [37, 70] on icon "button" at bounding box center [35, 72] width 16 height 16
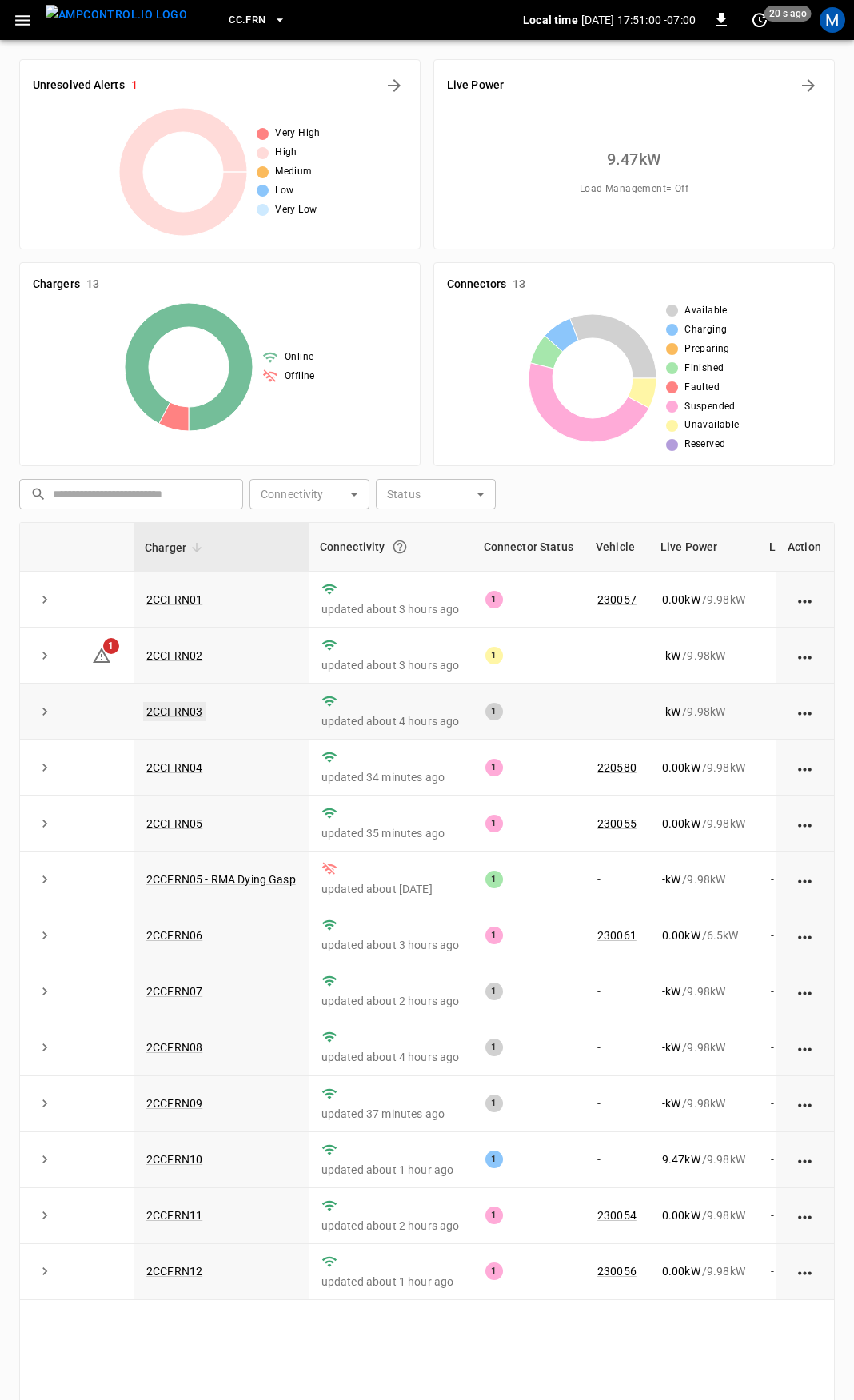
click at [183, 713] on link "2CCFRN03" at bounding box center [175, 712] width 62 height 20
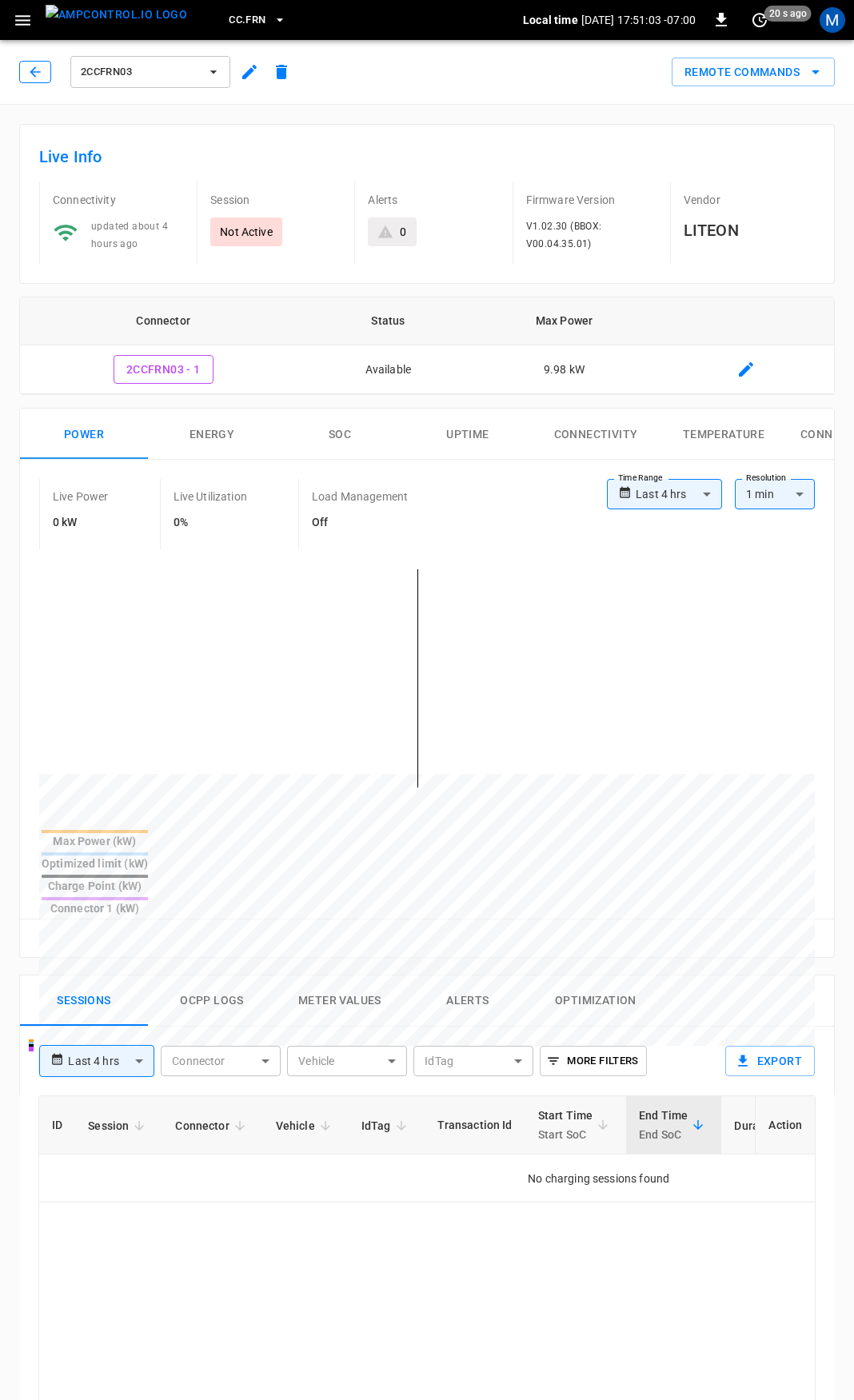
click at [31, 67] on icon "button" at bounding box center [35, 72] width 16 height 16
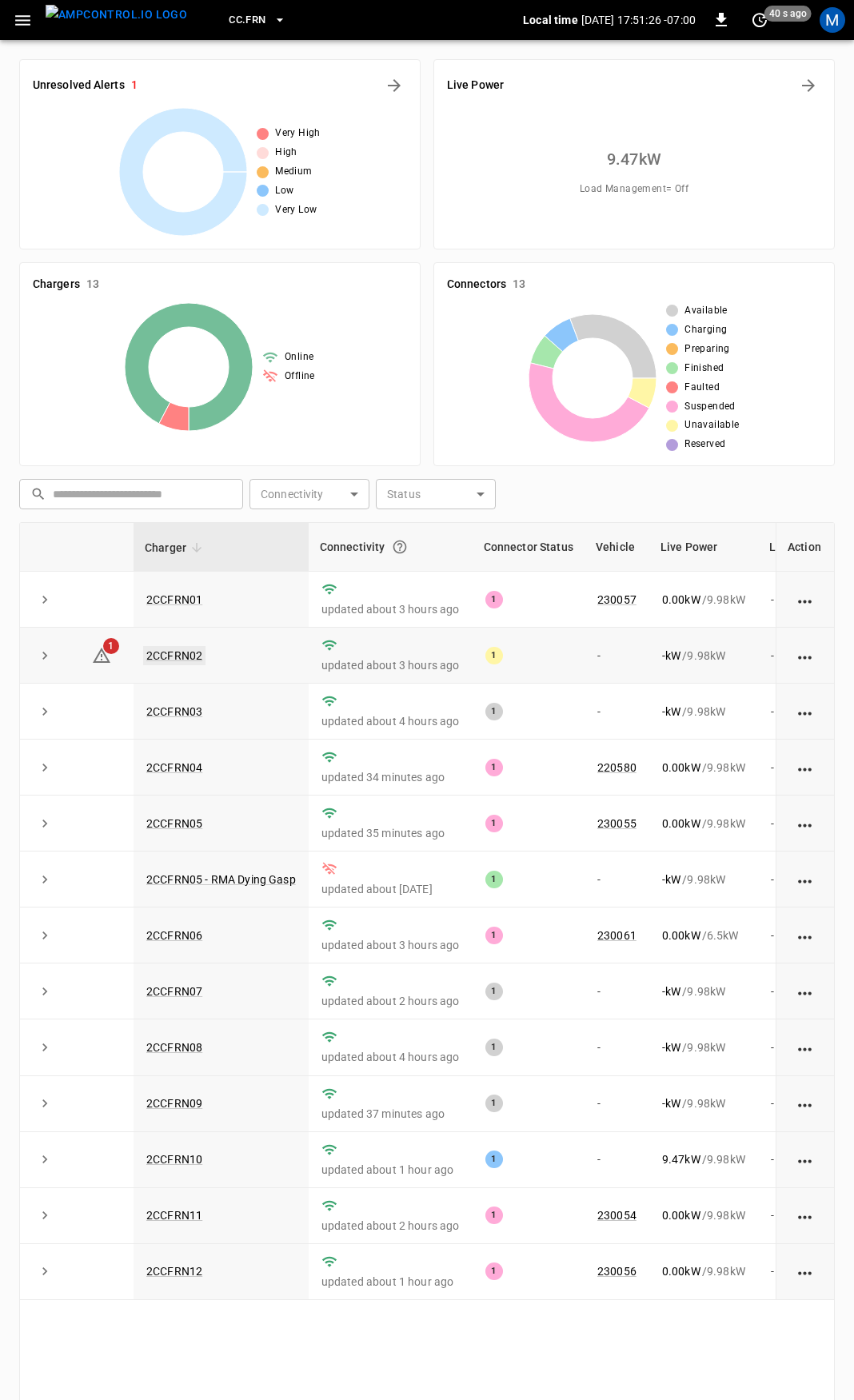
click at [185, 654] on link "2CCFRN02" at bounding box center [175, 656] width 62 height 20
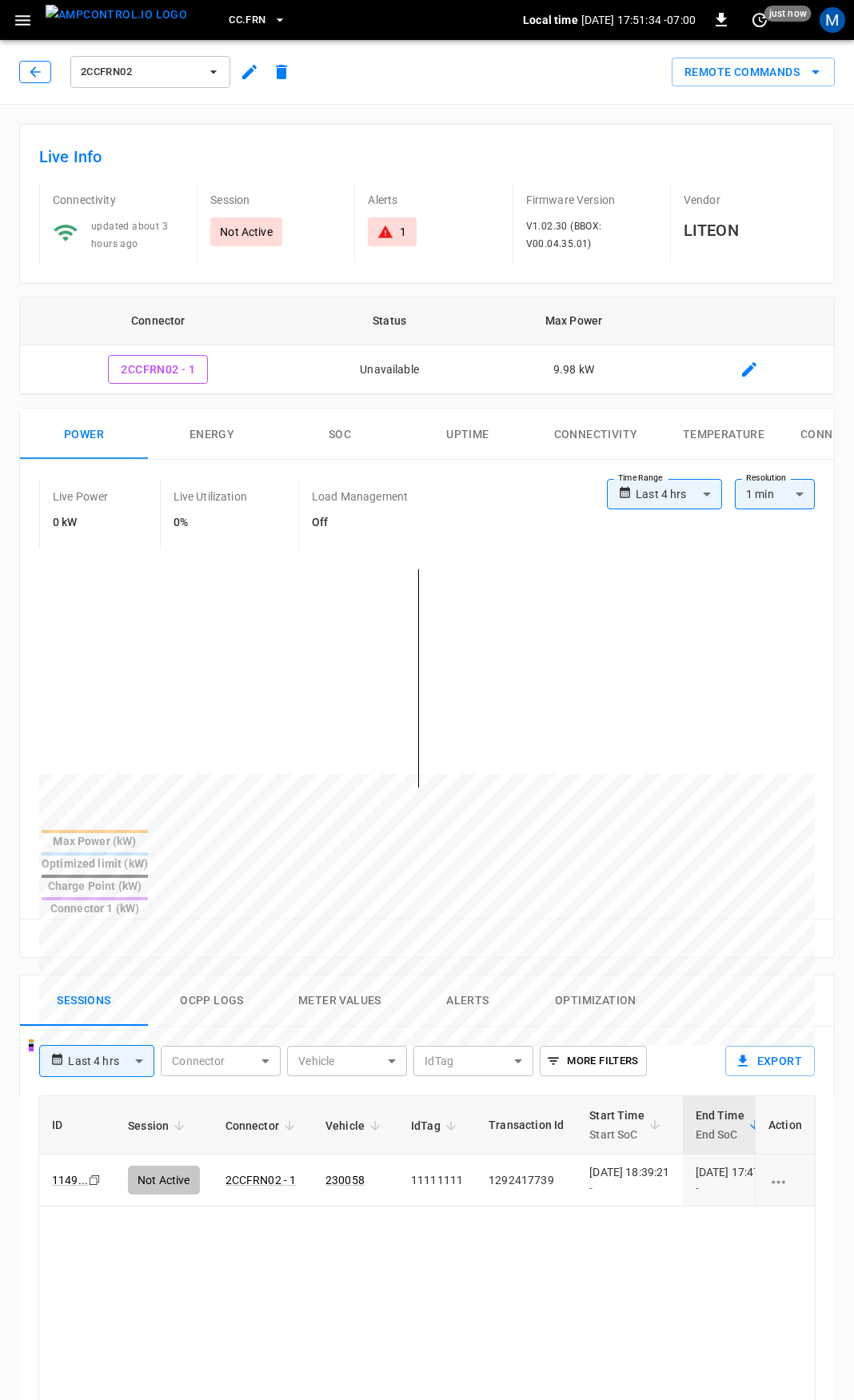
click at [38, 73] on icon "button" at bounding box center [35, 72] width 16 height 16
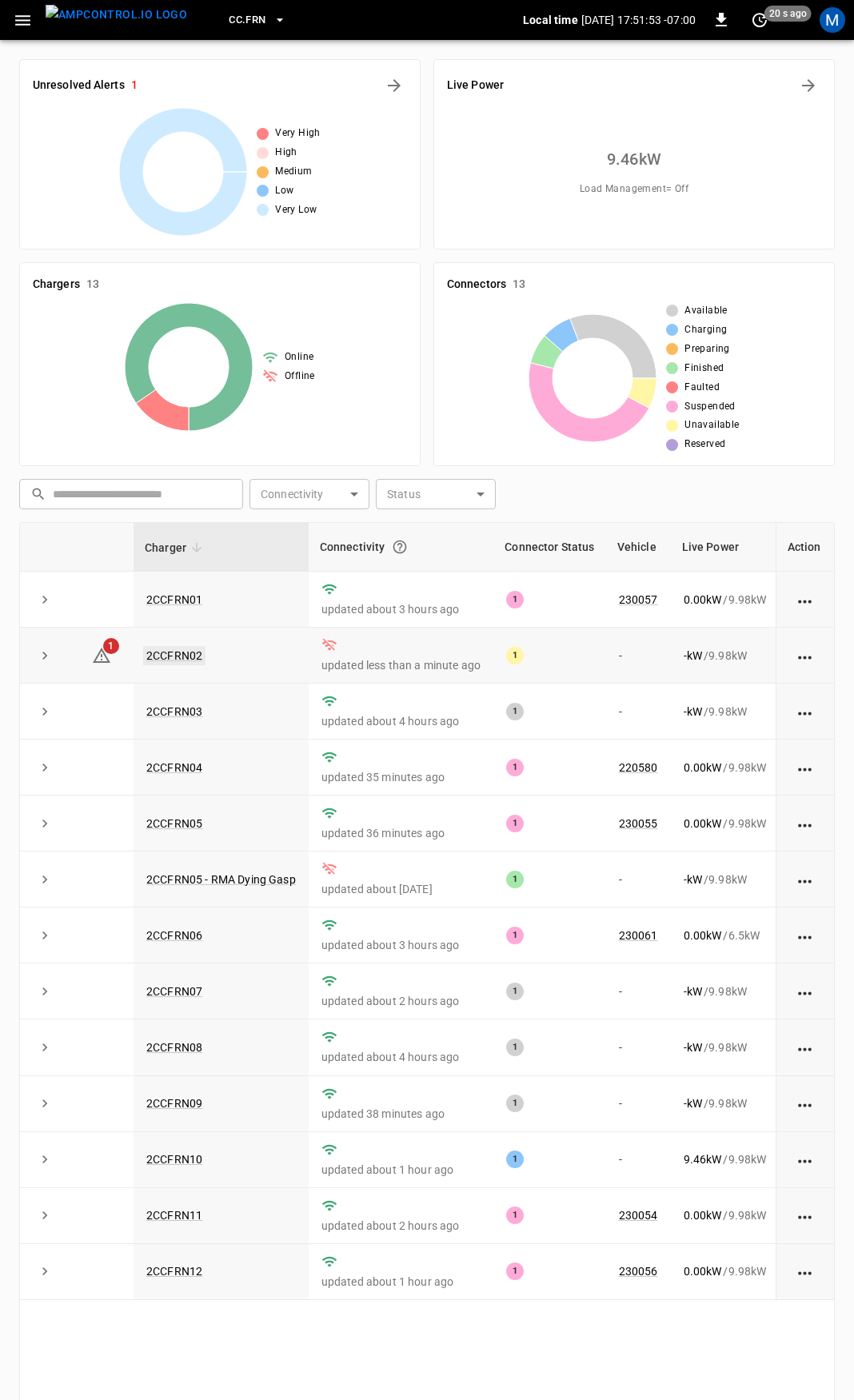
click at [166, 652] on link "2CCFRN02" at bounding box center [175, 656] width 62 height 20
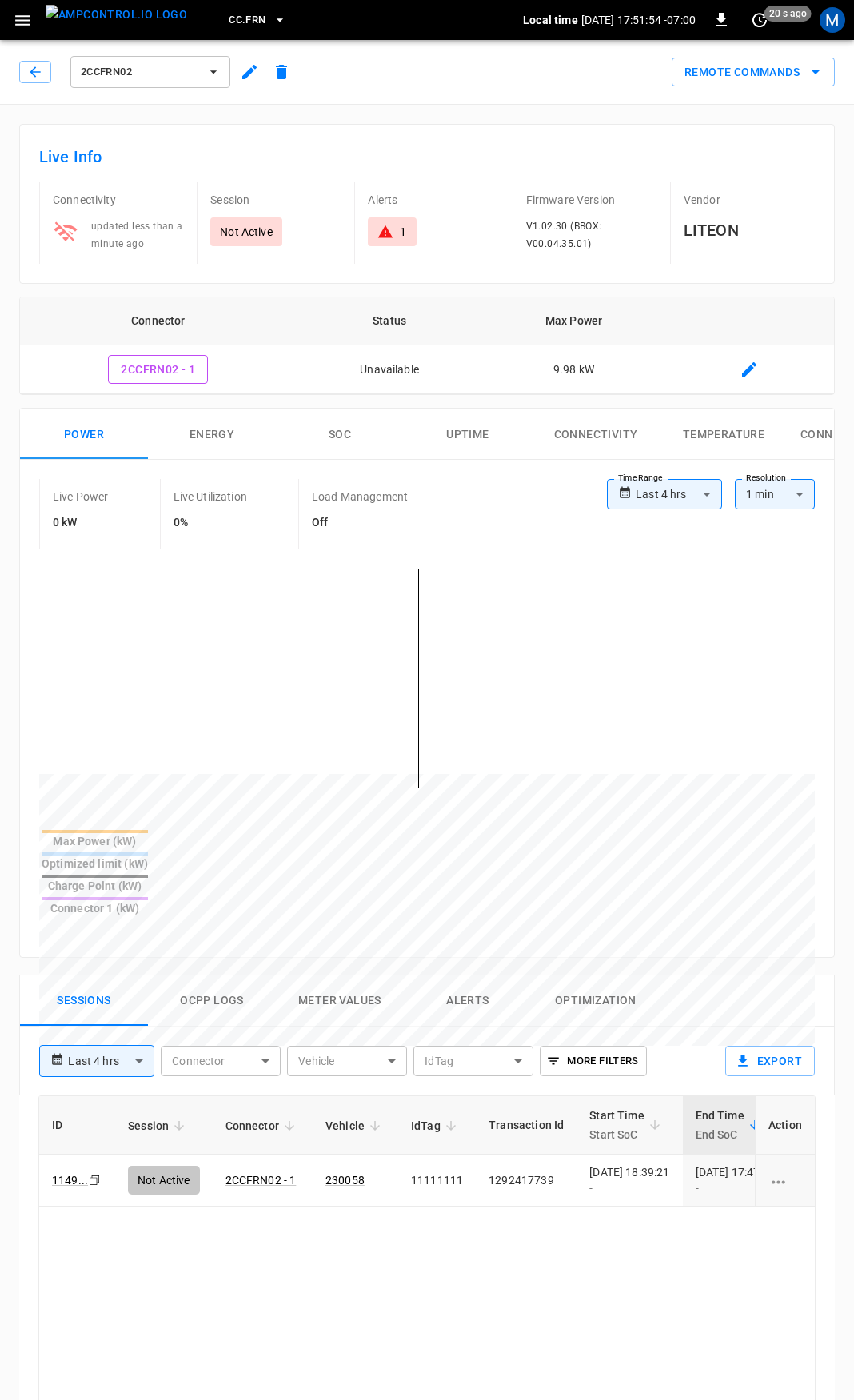
click at [386, 226] on icon at bounding box center [385, 231] width 15 height 13
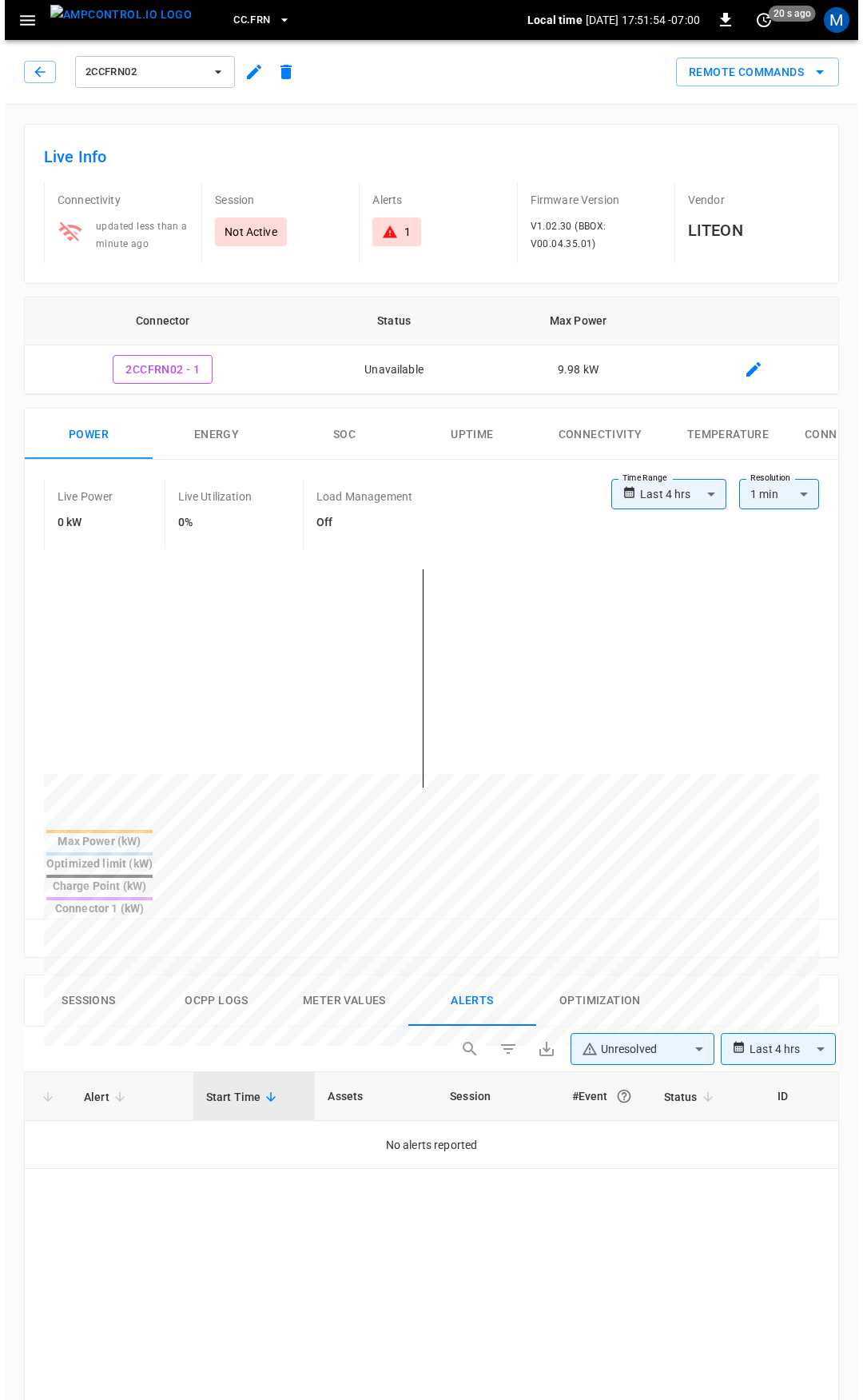
scroll to position [682, 0]
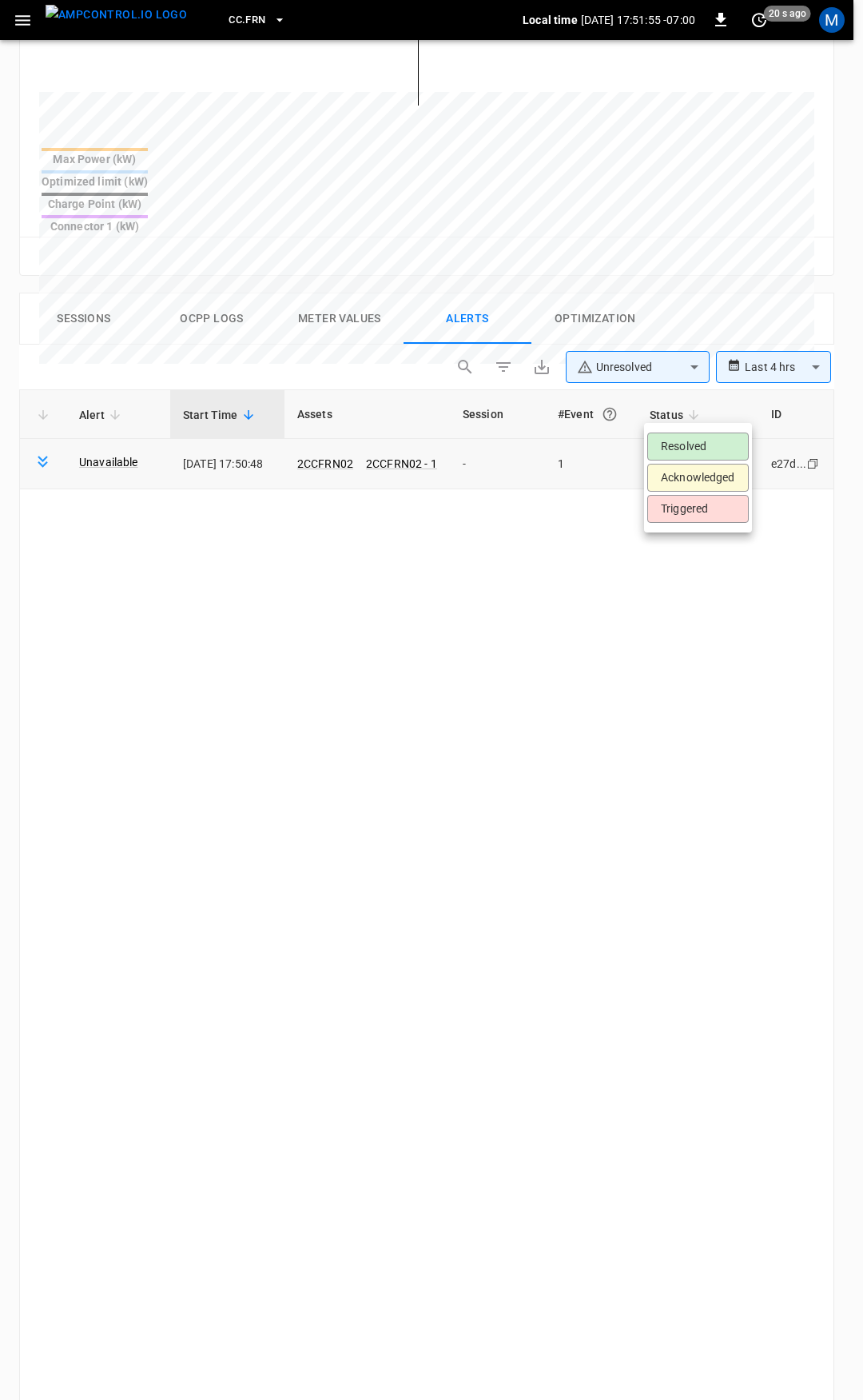
click at [703, 409] on body "**********" at bounding box center [432, 495] width 863 height 2355
click at [688, 444] on li "Resolved" at bounding box center [698, 446] width 102 height 28
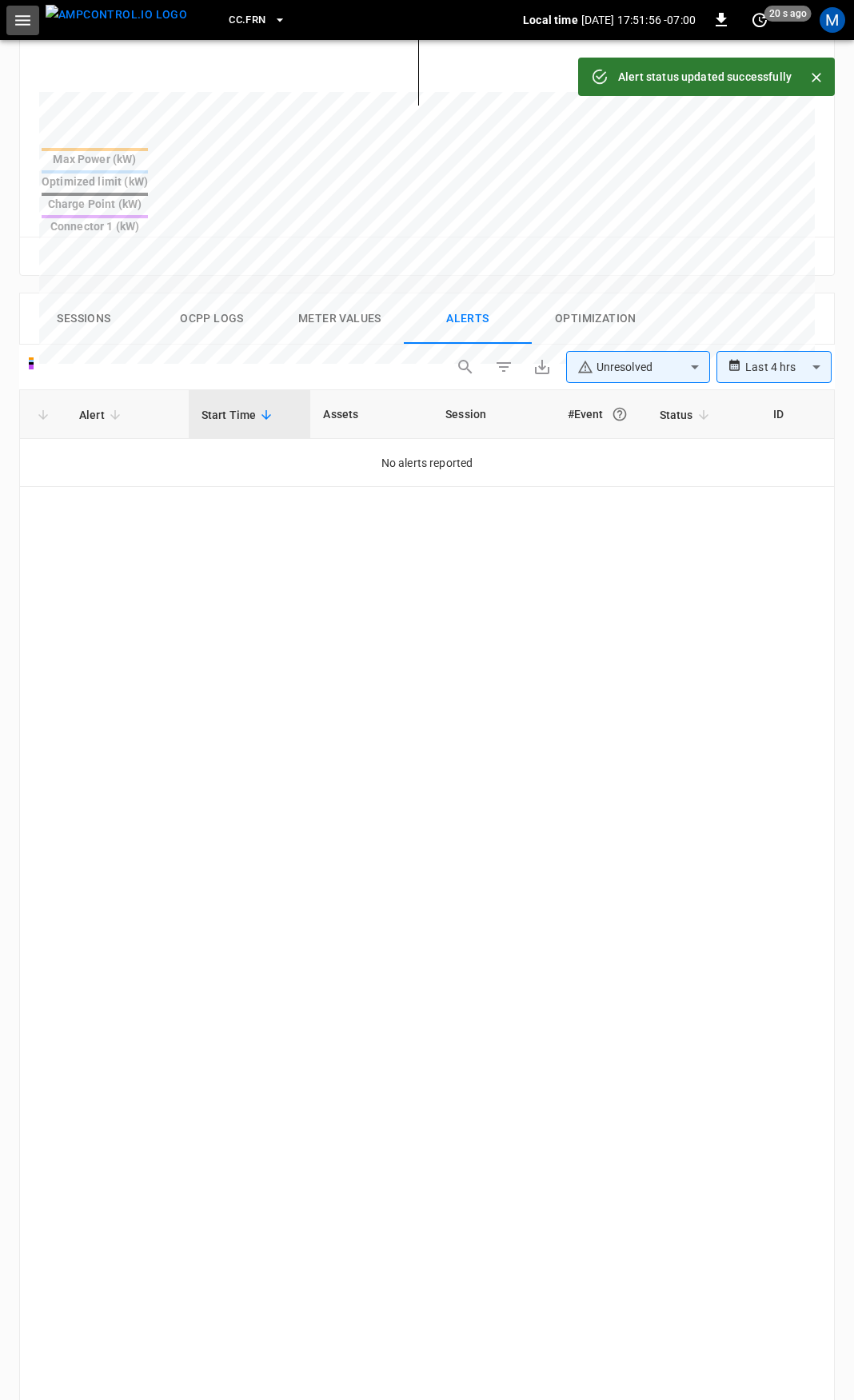
click at [17, 11] on icon "button" at bounding box center [22, 21] width 20 height 20
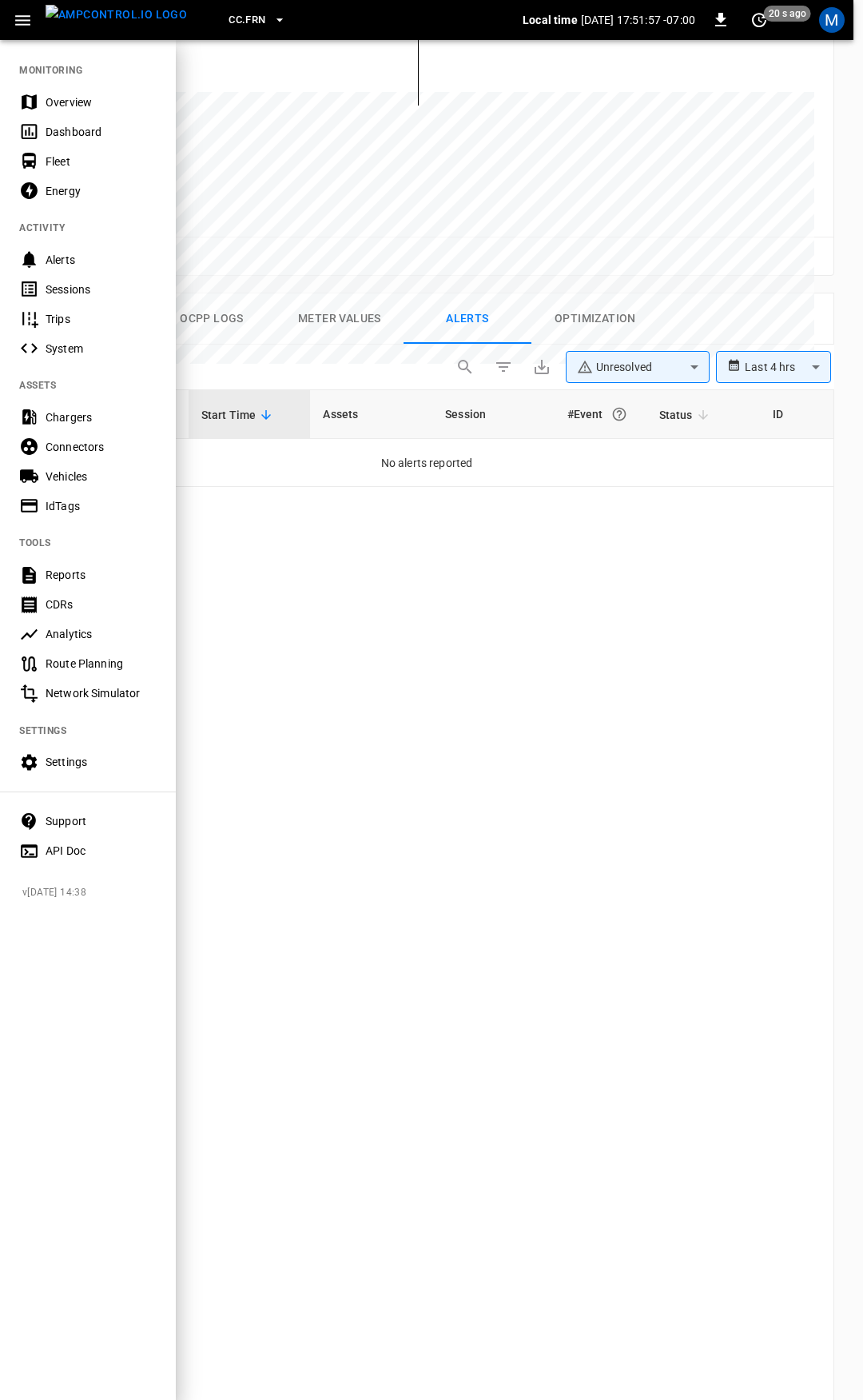
click at [90, 101] on div "Overview" at bounding box center [102, 103] width 111 height 16
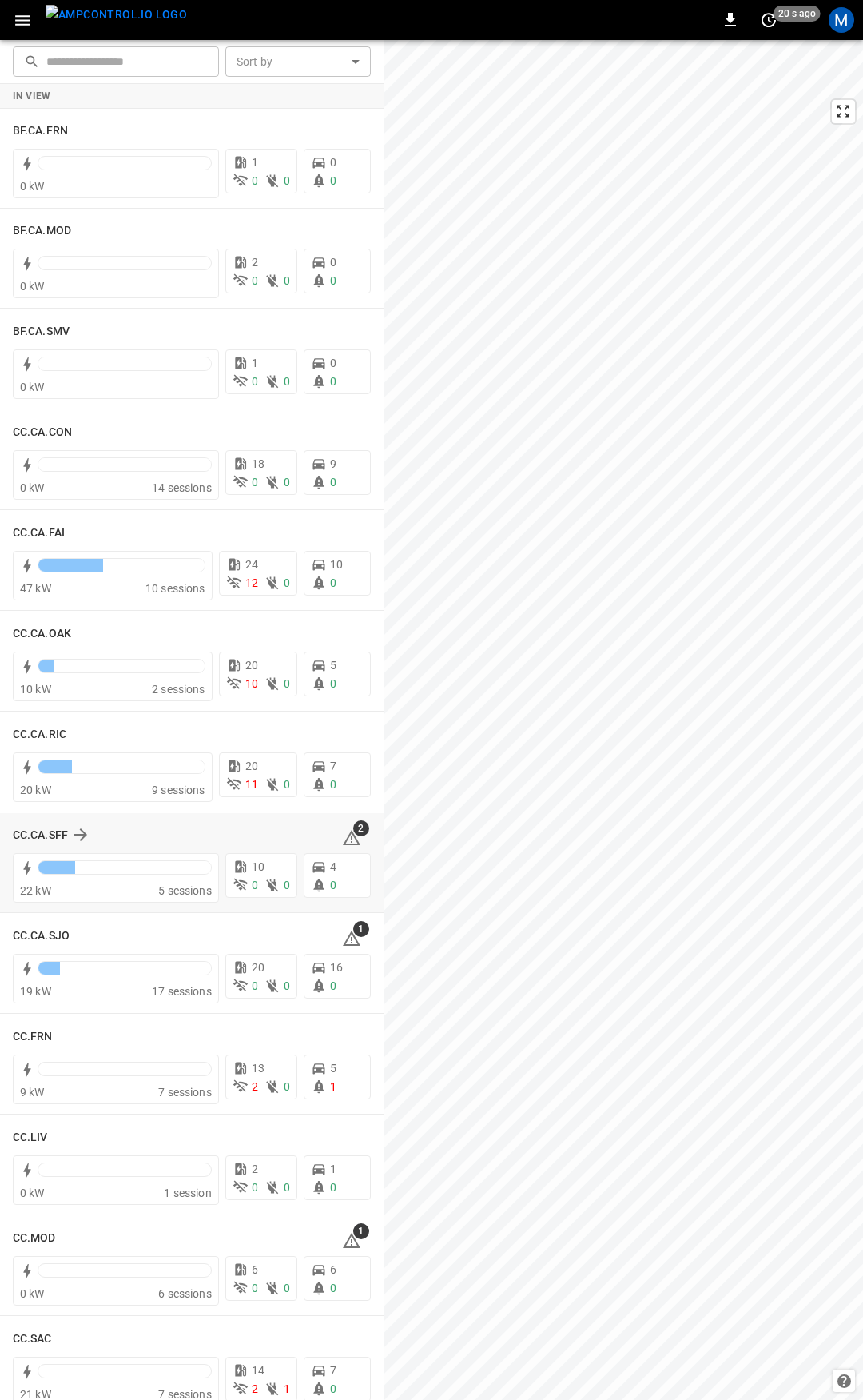
click at [346, 836] on icon at bounding box center [351, 838] width 18 height 16
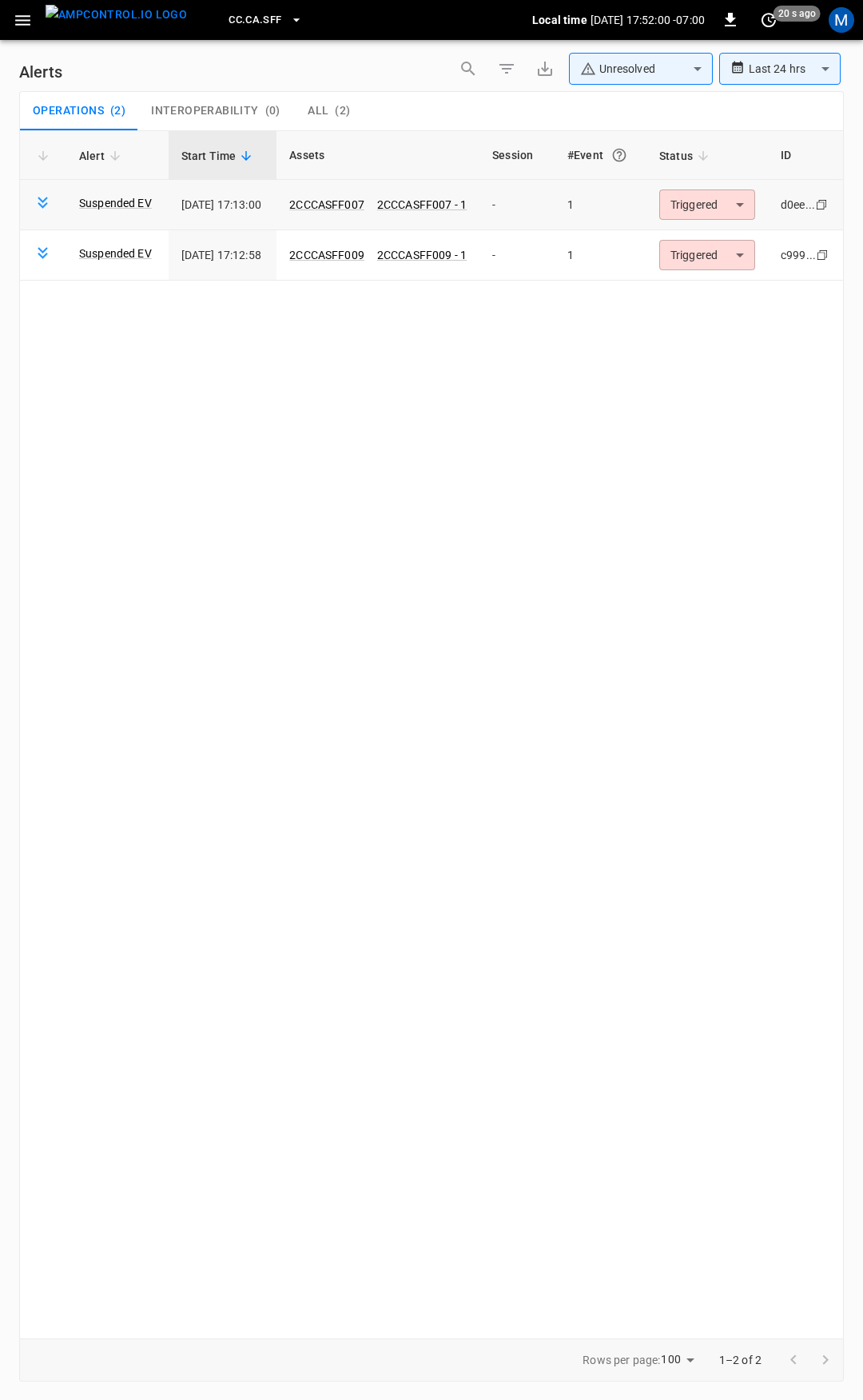
click at [701, 210] on body "**********" at bounding box center [432, 697] width 863 height 1394
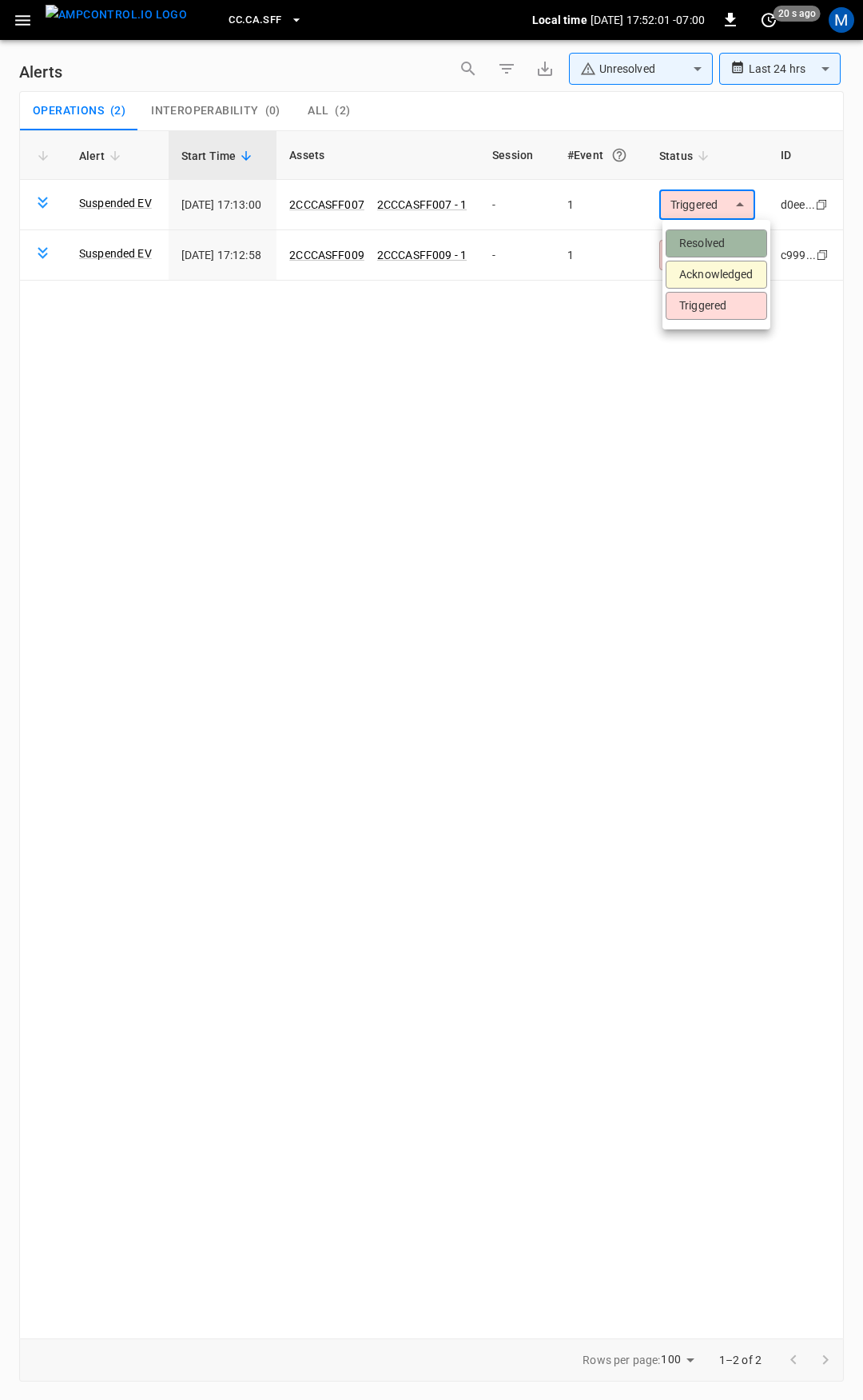
click at [701, 235] on li "Resolved" at bounding box center [717, 243] width 102 height 28
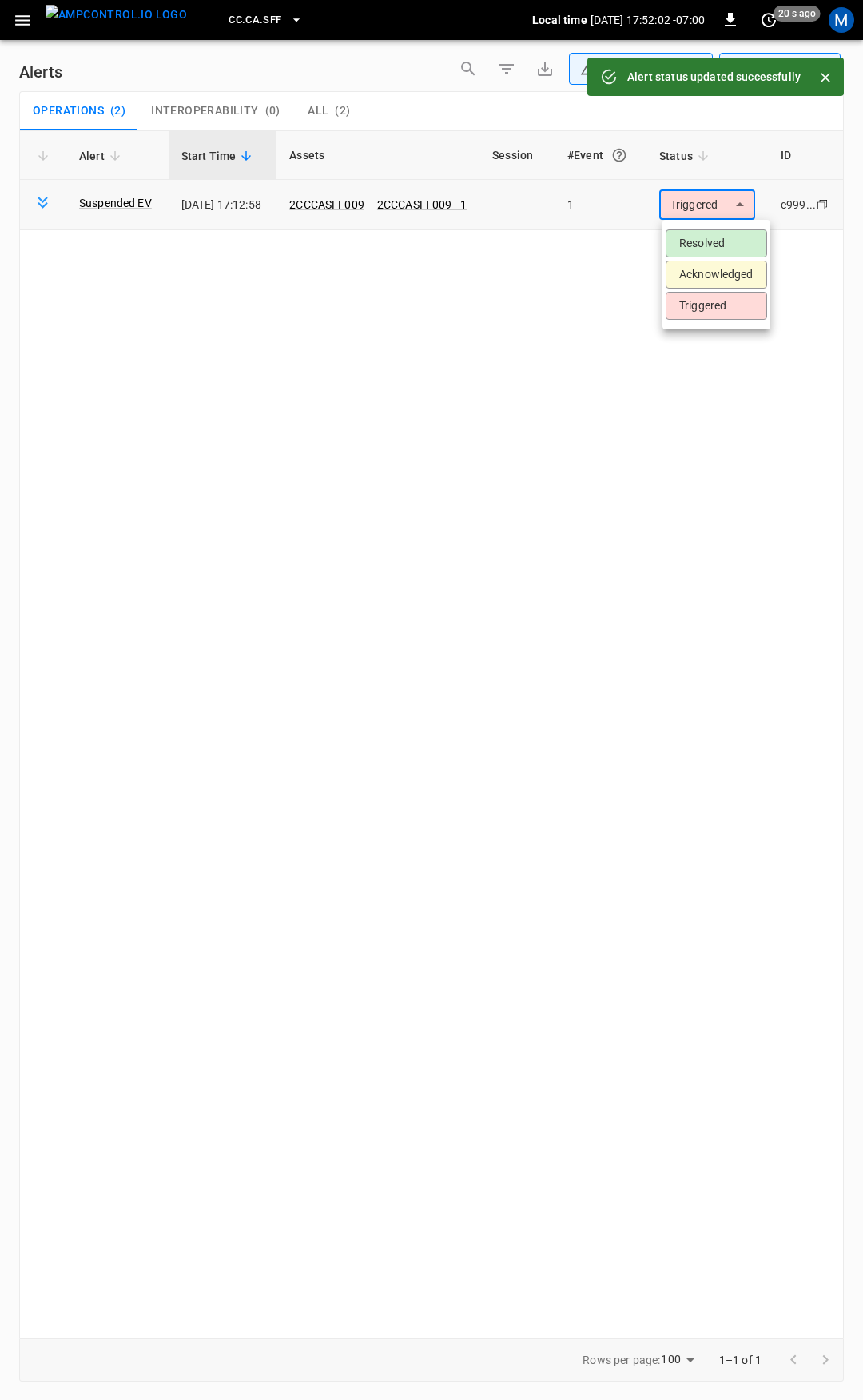
click at [721, 208] on body "**********" at bounding box center [432, 697] width 863 height 1394
click at [719, 243] on li "Resolved" at bounding box center [717, 243] width 102 height 28
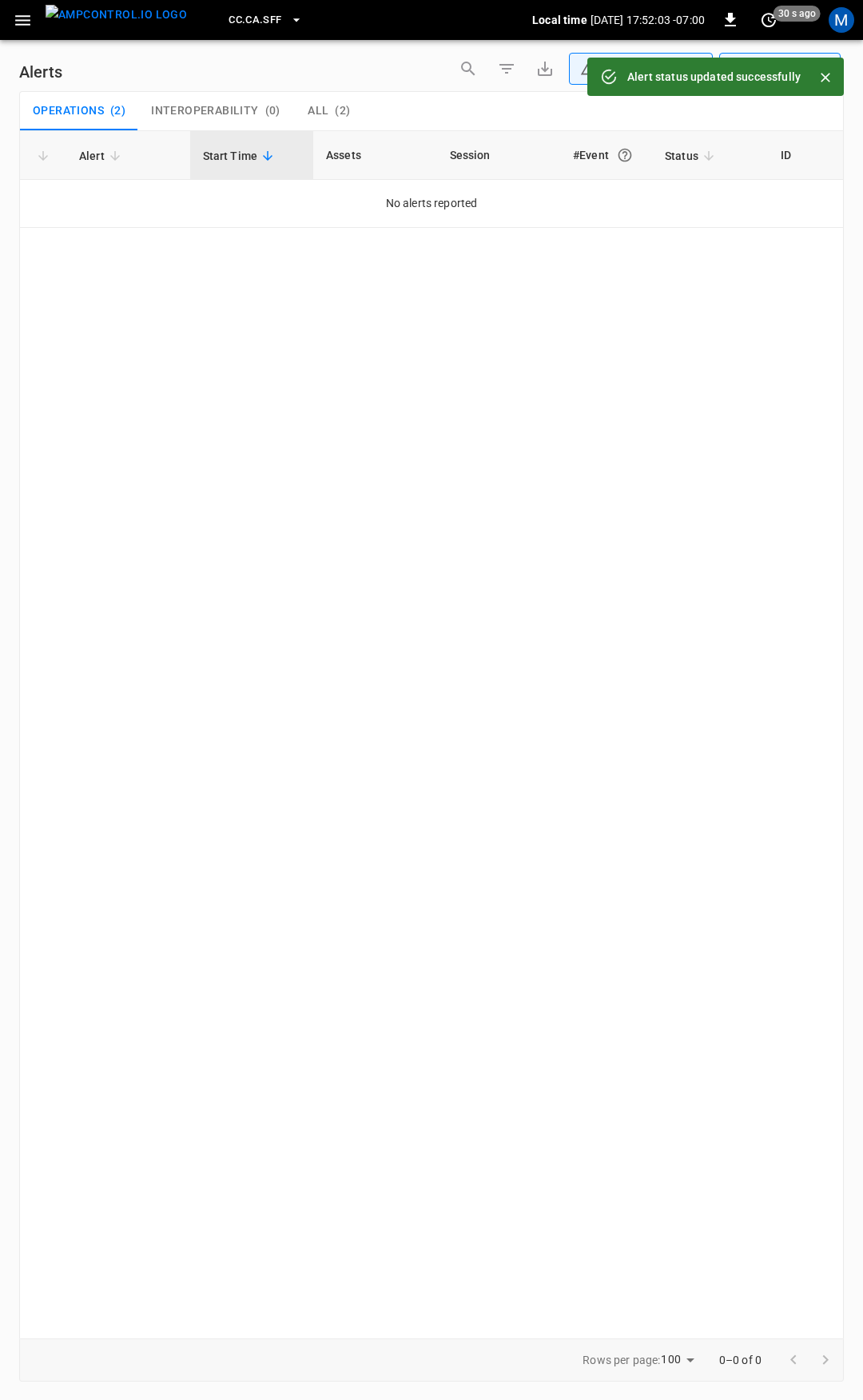
drag, startPoint x: 20, startPoint y: 19, endPoint x: 30, endPoint y: 38, distance: 21.5
click at [20, 20] on icon "button" at bounding box center [22, 21] width 20 height 20
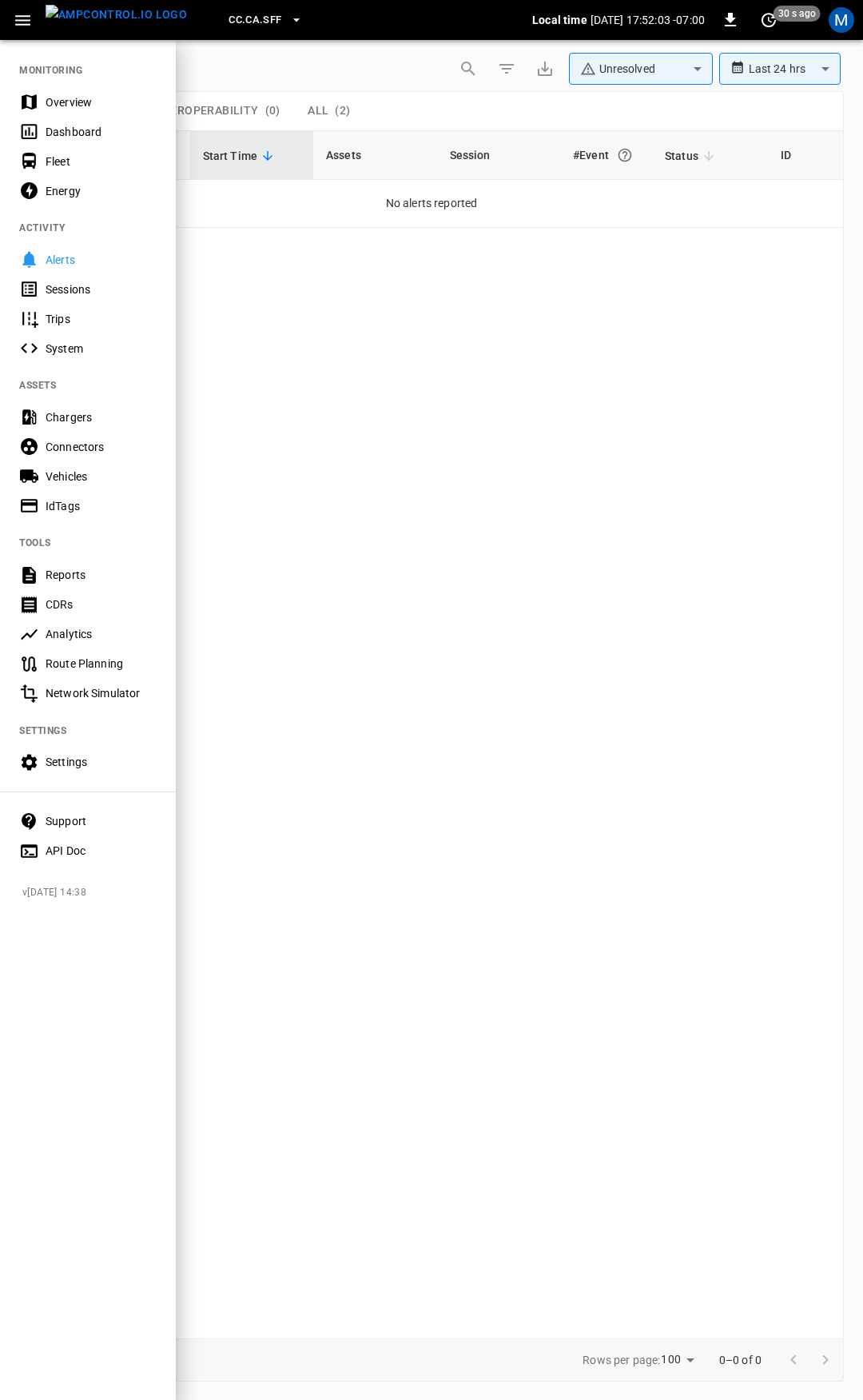
click at [77, 103] on div "Overview" at bounding box center [102, 103] width 111 height 16
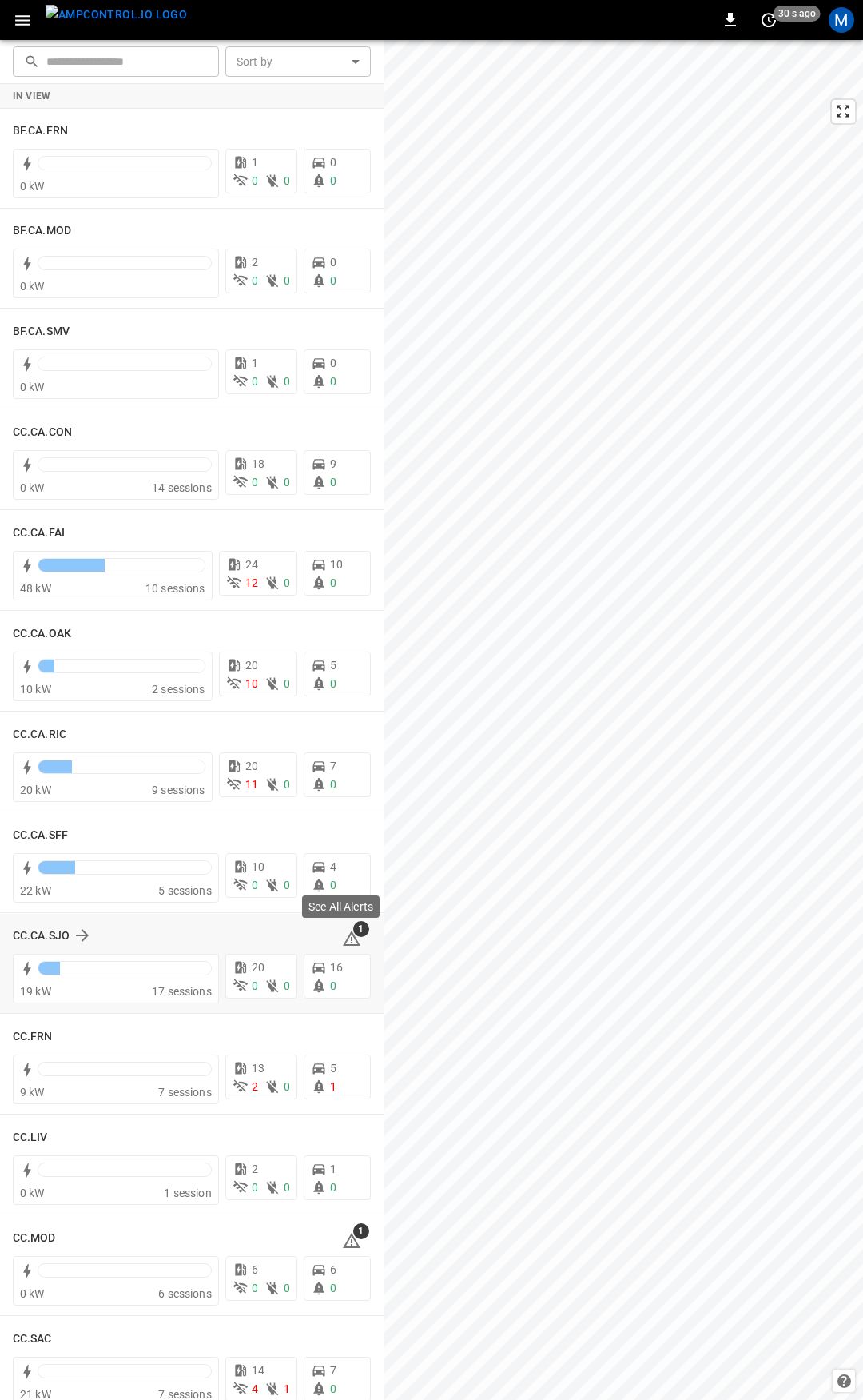
click at [347, 941] on icon at bounding box center [352, 939] width 20 height 20
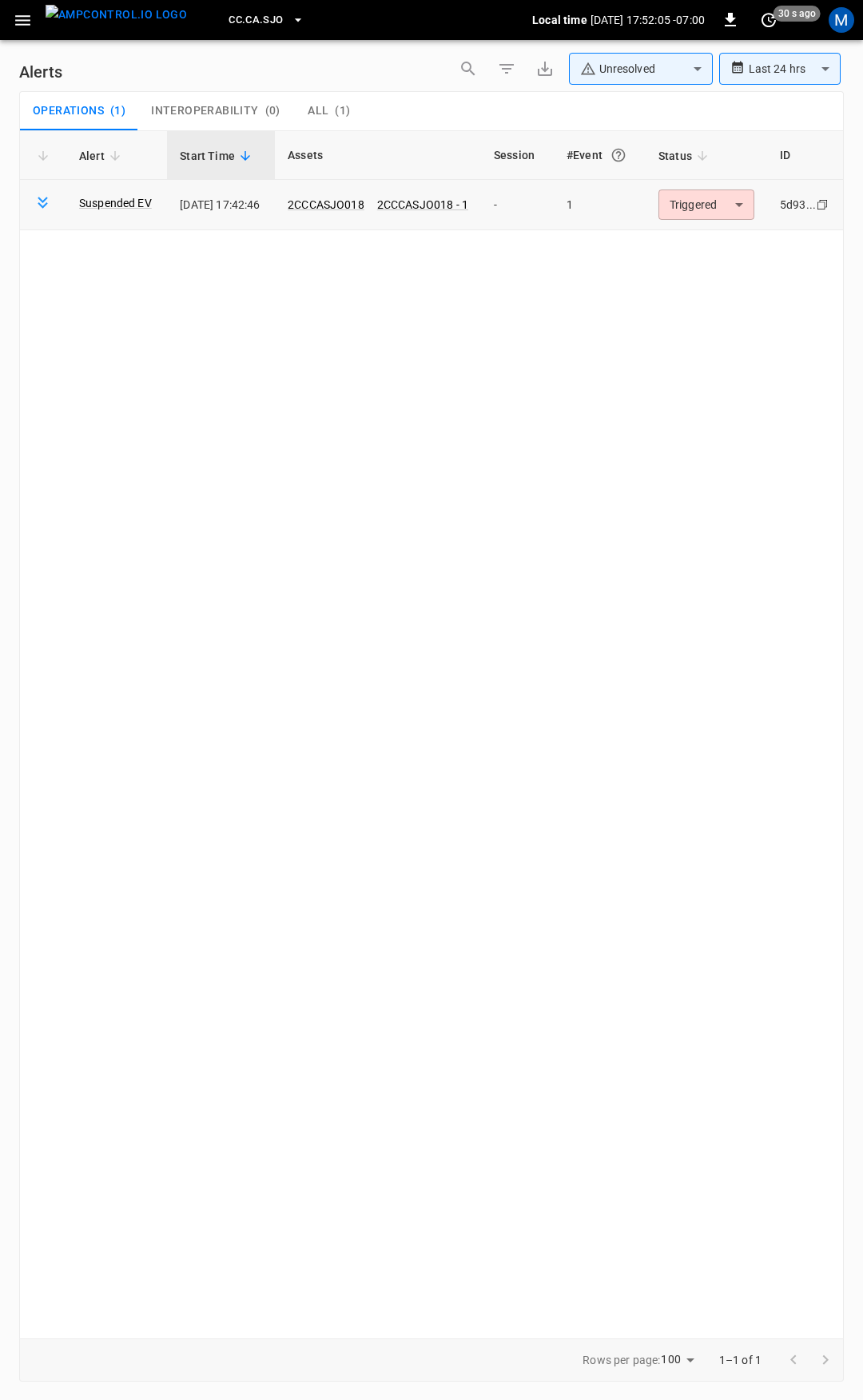
click at [702, 210] on body "**********" at bounding box center [432, 697] width 863 height 1394
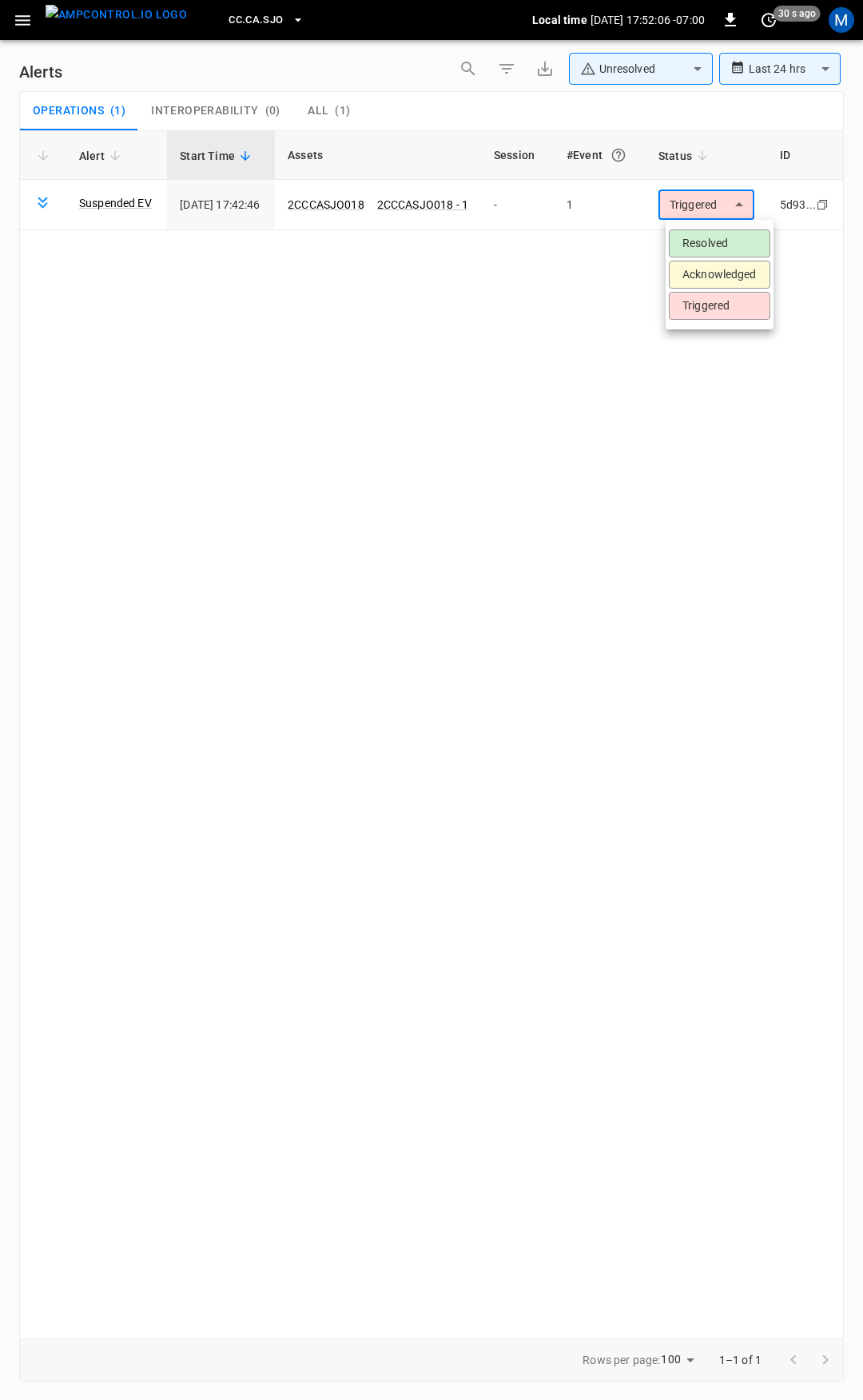
click at [710, 236] on li "Resolved" at bounding box center [719, 243] width 102 height 28
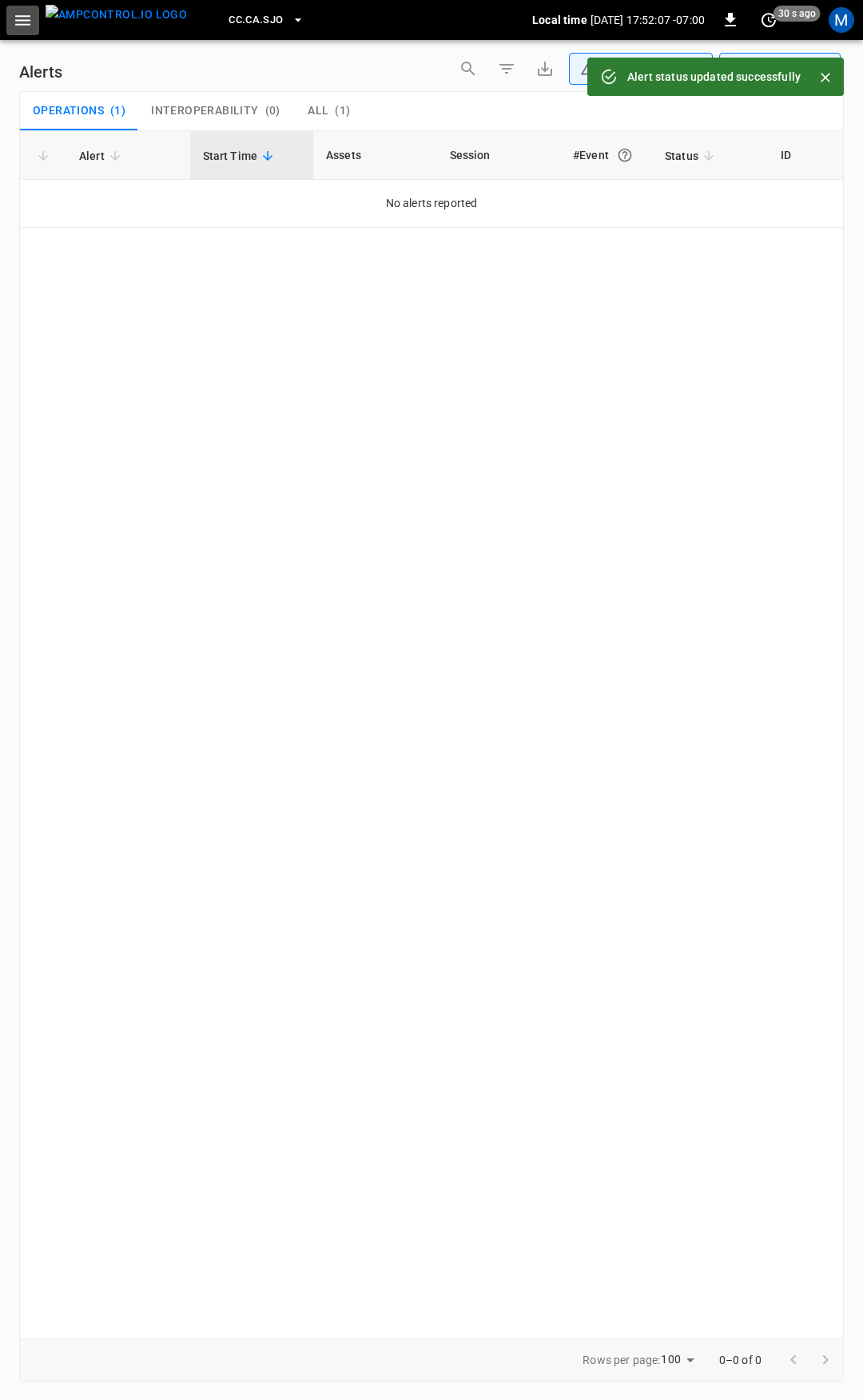
drag, startPoint x: 23, startPoint y: 19, endPoint x: 31, endPoint y: 28, distance: 12.0
click at [24, 19] on icon "button" at bounding box center [22, 21] width 20 height 20
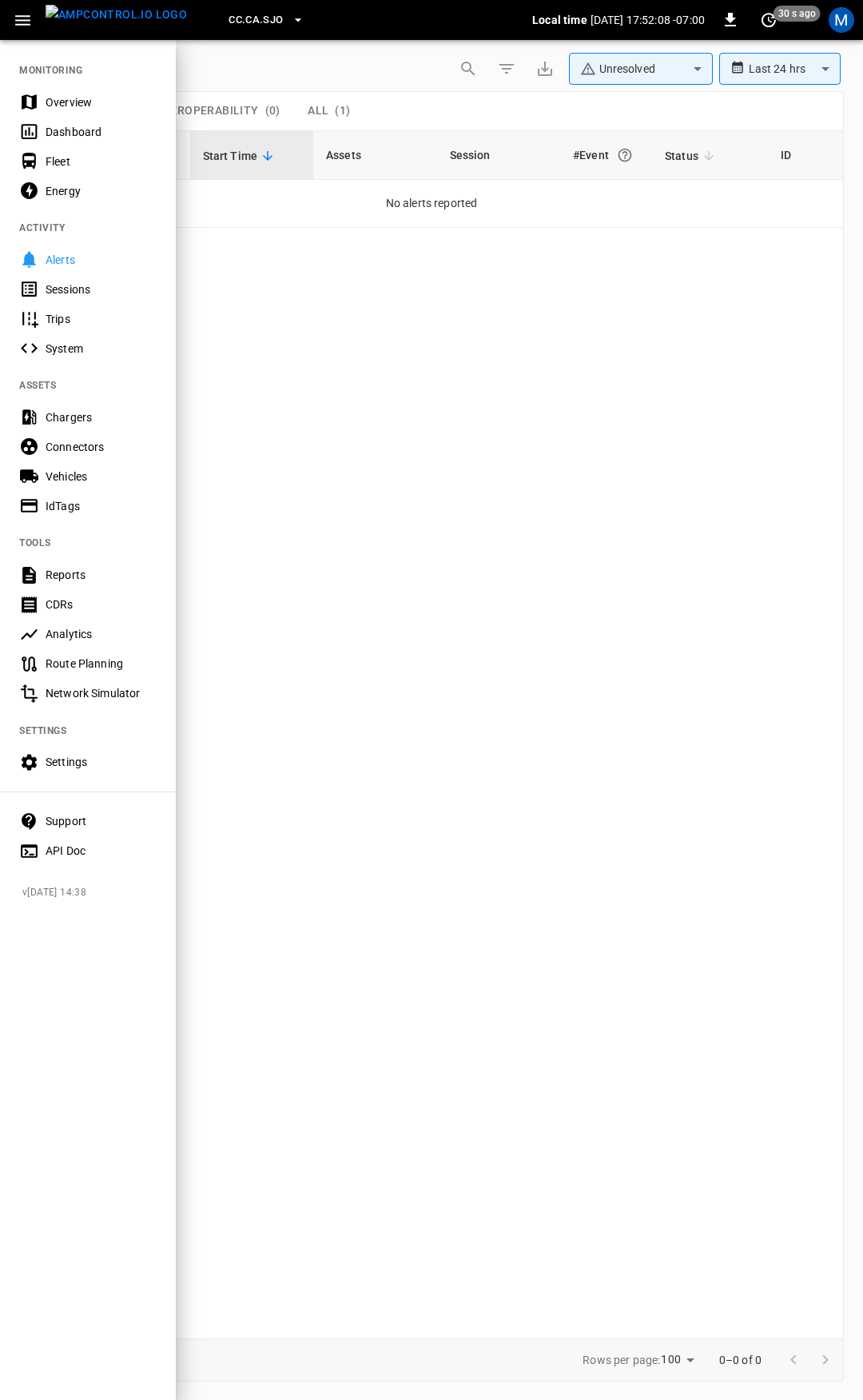
drag, startPoint x: 61, startPoint y: 103, endPoint x: 76, endPoint y: 111, distance: 17.0
click at [62, 103] on div "Overview" at bounding box center [102, 103] width 111 height 16
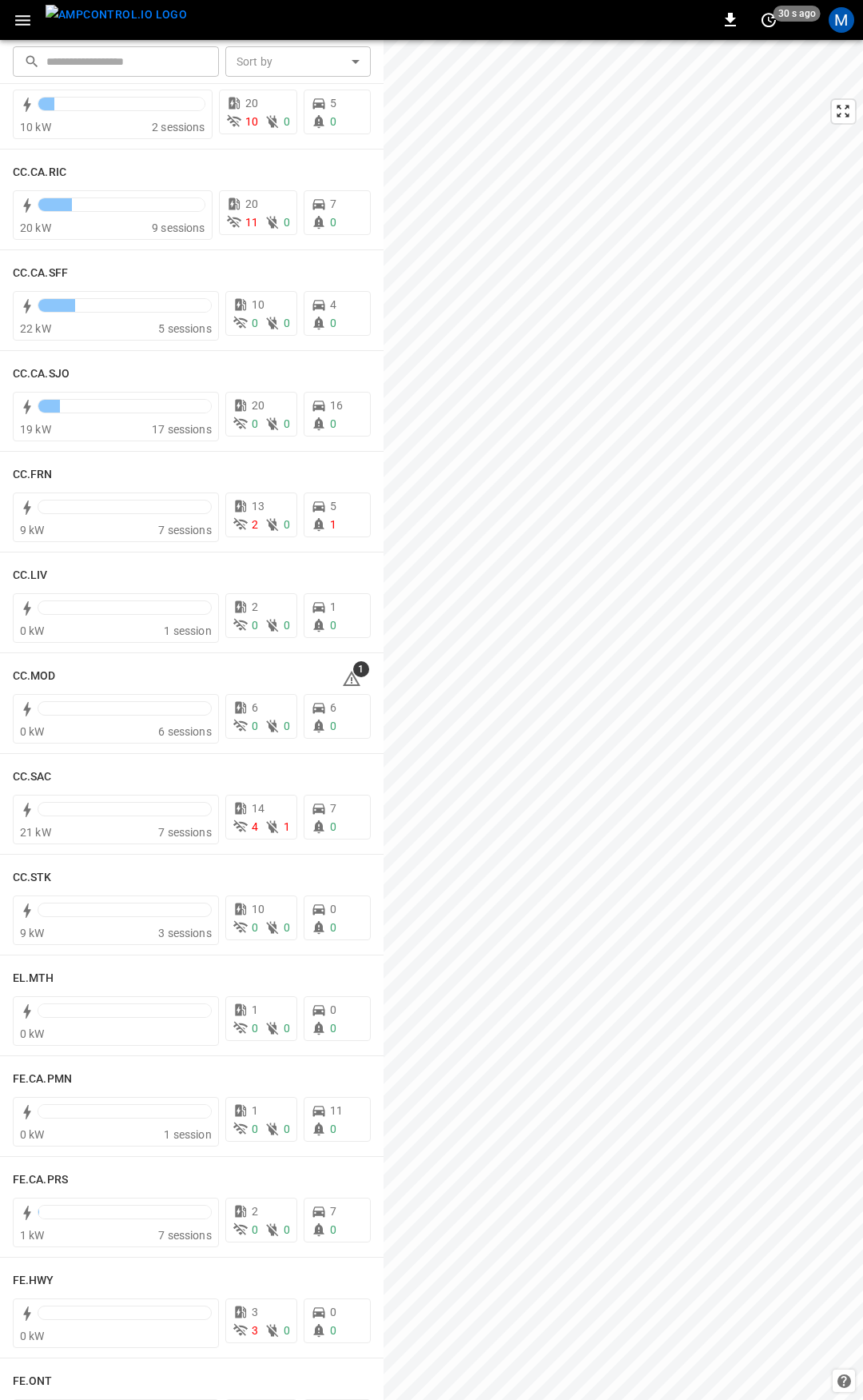
scroll to position [698, 0]
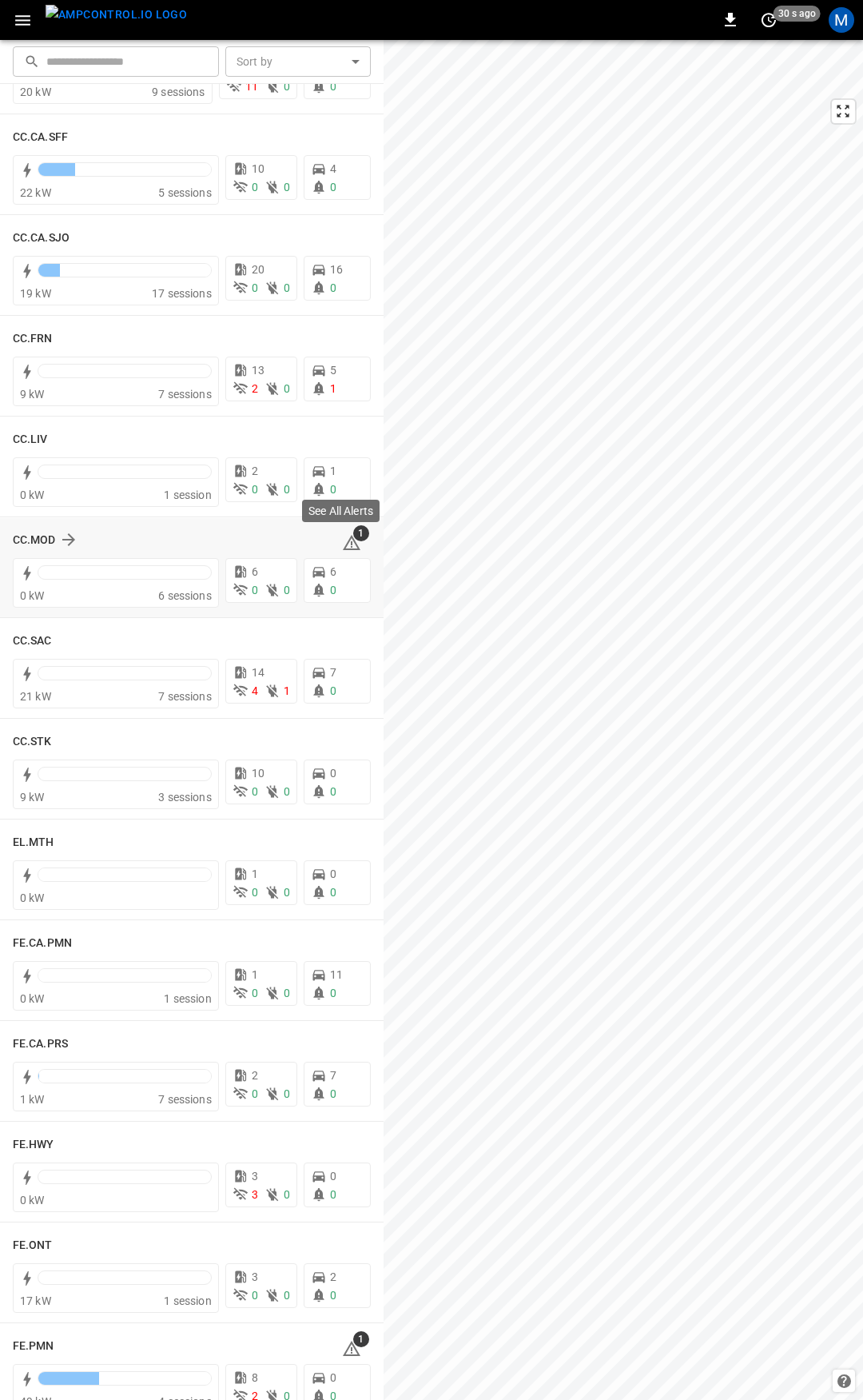
click at [345, 546] on icon at bounding box center [352, 543] width 20 height 20
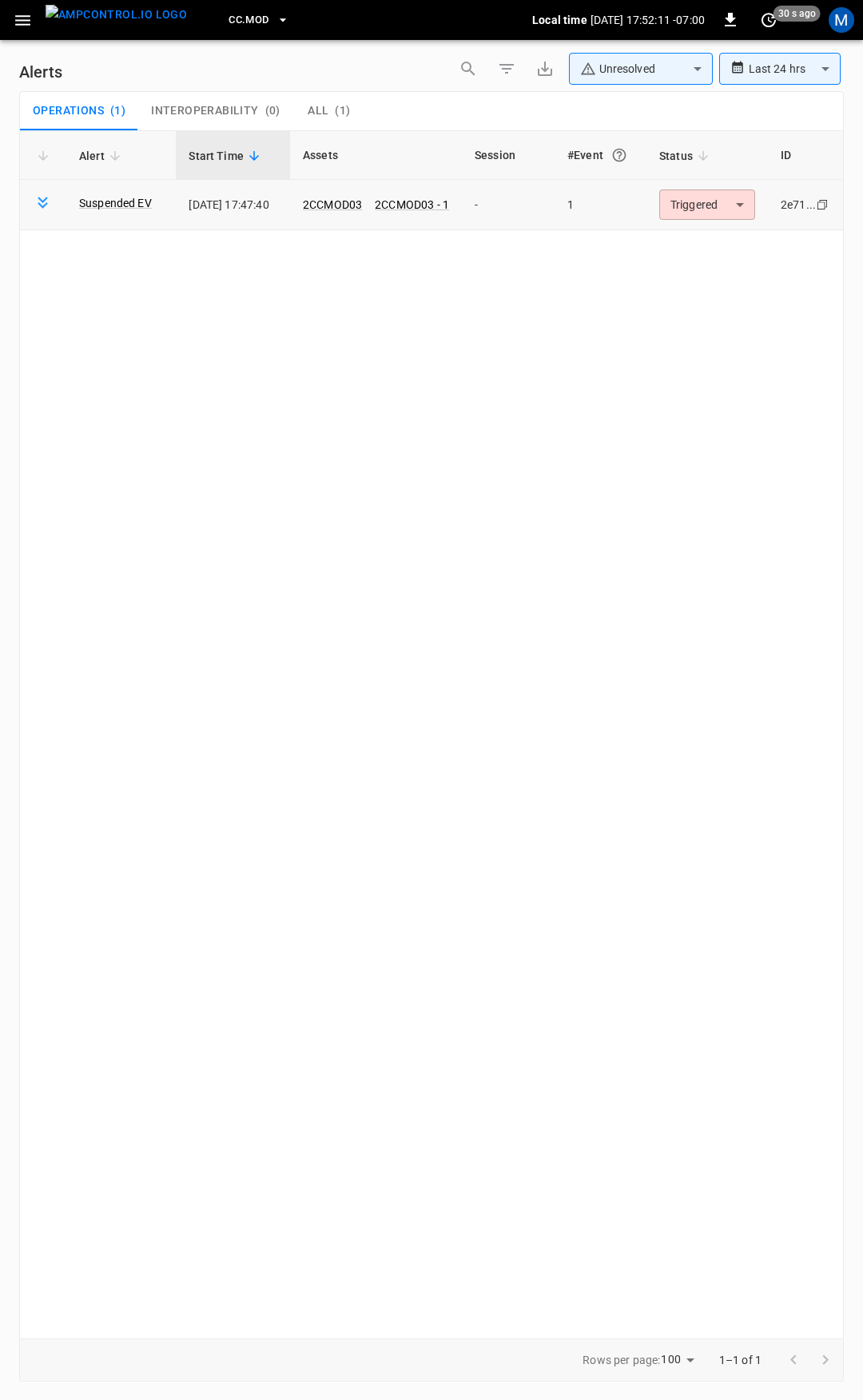
click at [701, 204] on body "**********" at bounding box center [432, 697] width 863 height 1394
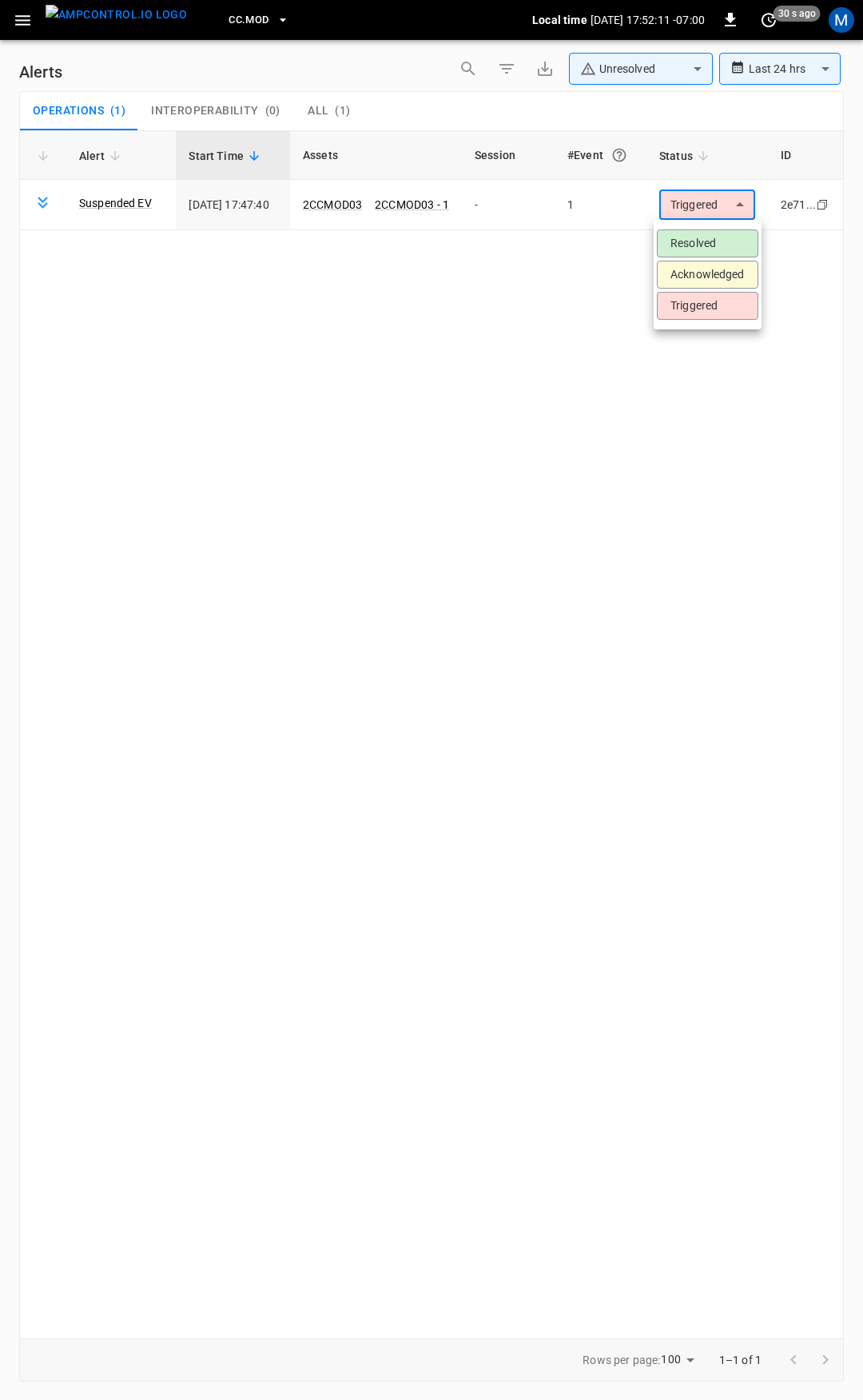
click at [698, 235] on li "Resolved" at bounding box center [708, 243] width 102 height 28
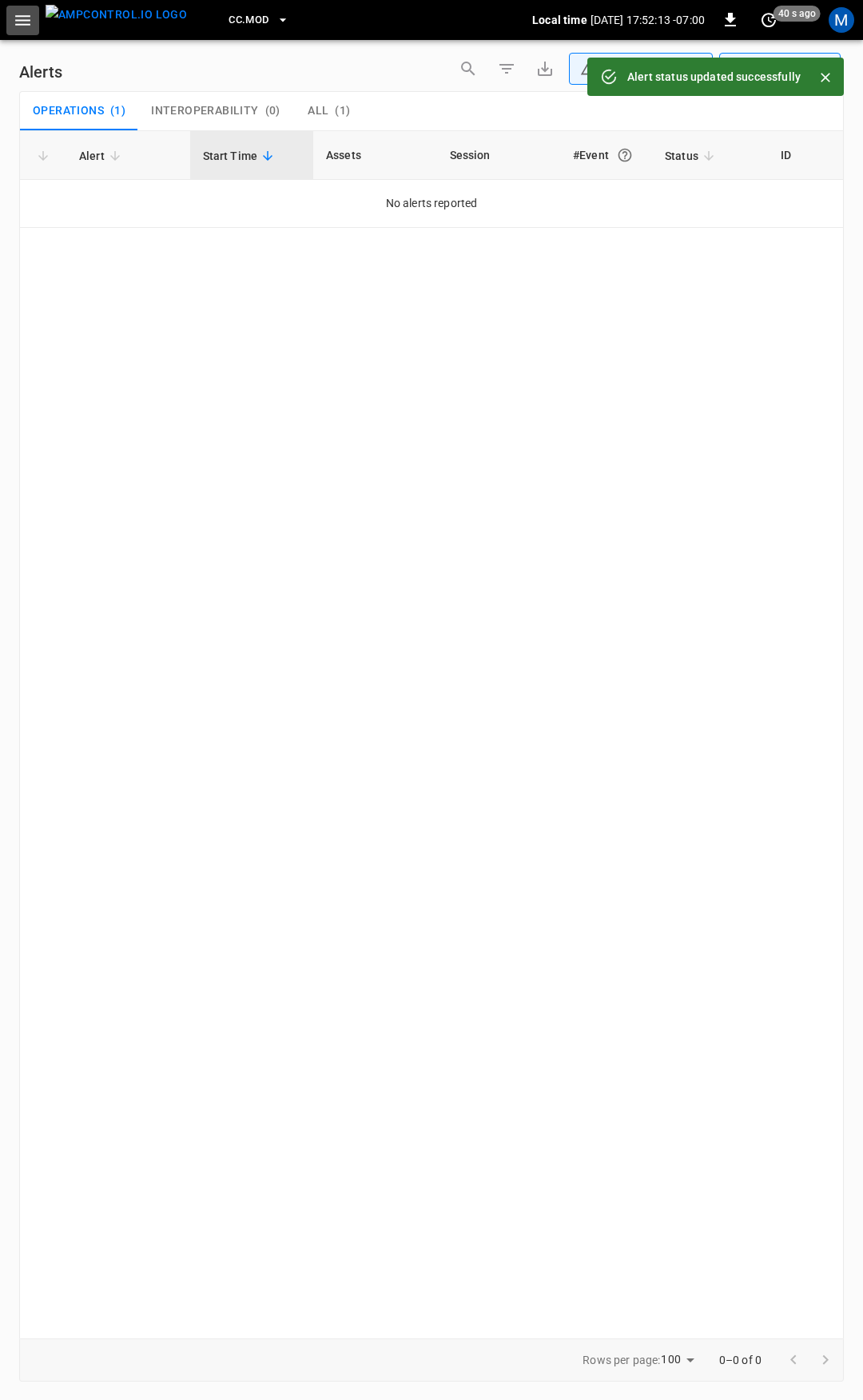
click at [29, 33] on button "button" at bounding box center [23, 21] width 33 height 29
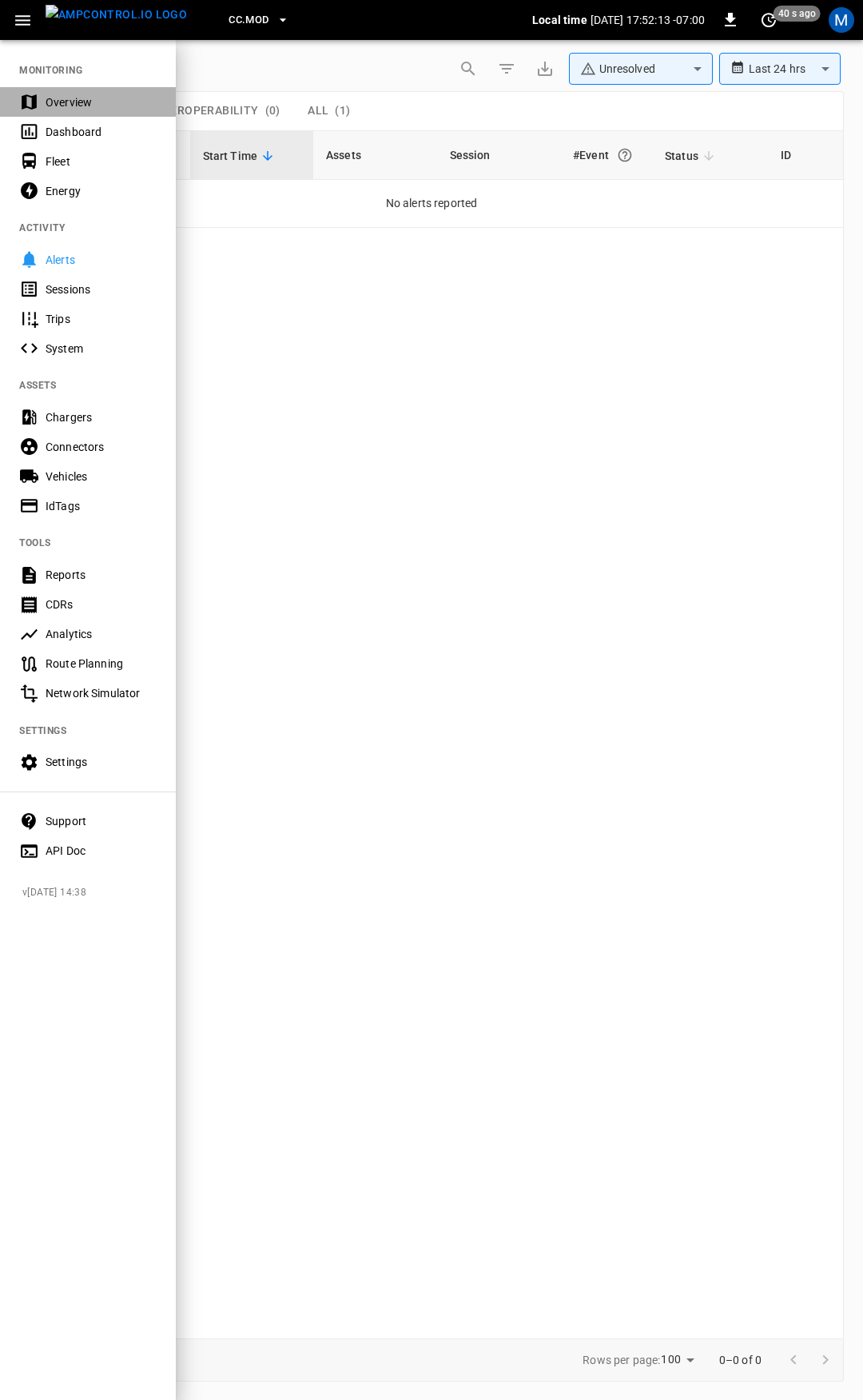
click at [77, 110] on div "Overview" at bounding box center [88, 102] width 176 height 29
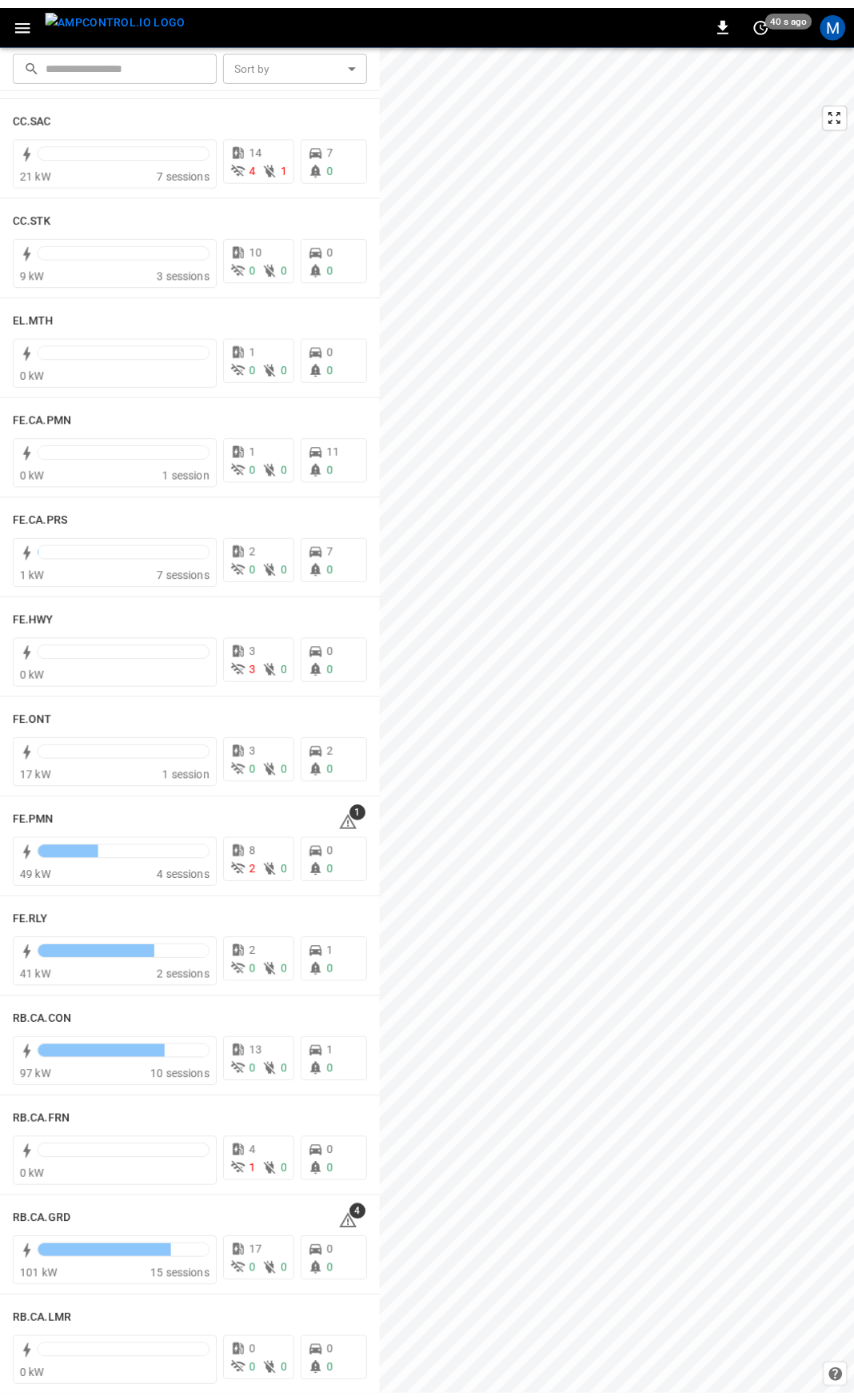
scroll to position [1255, 0]
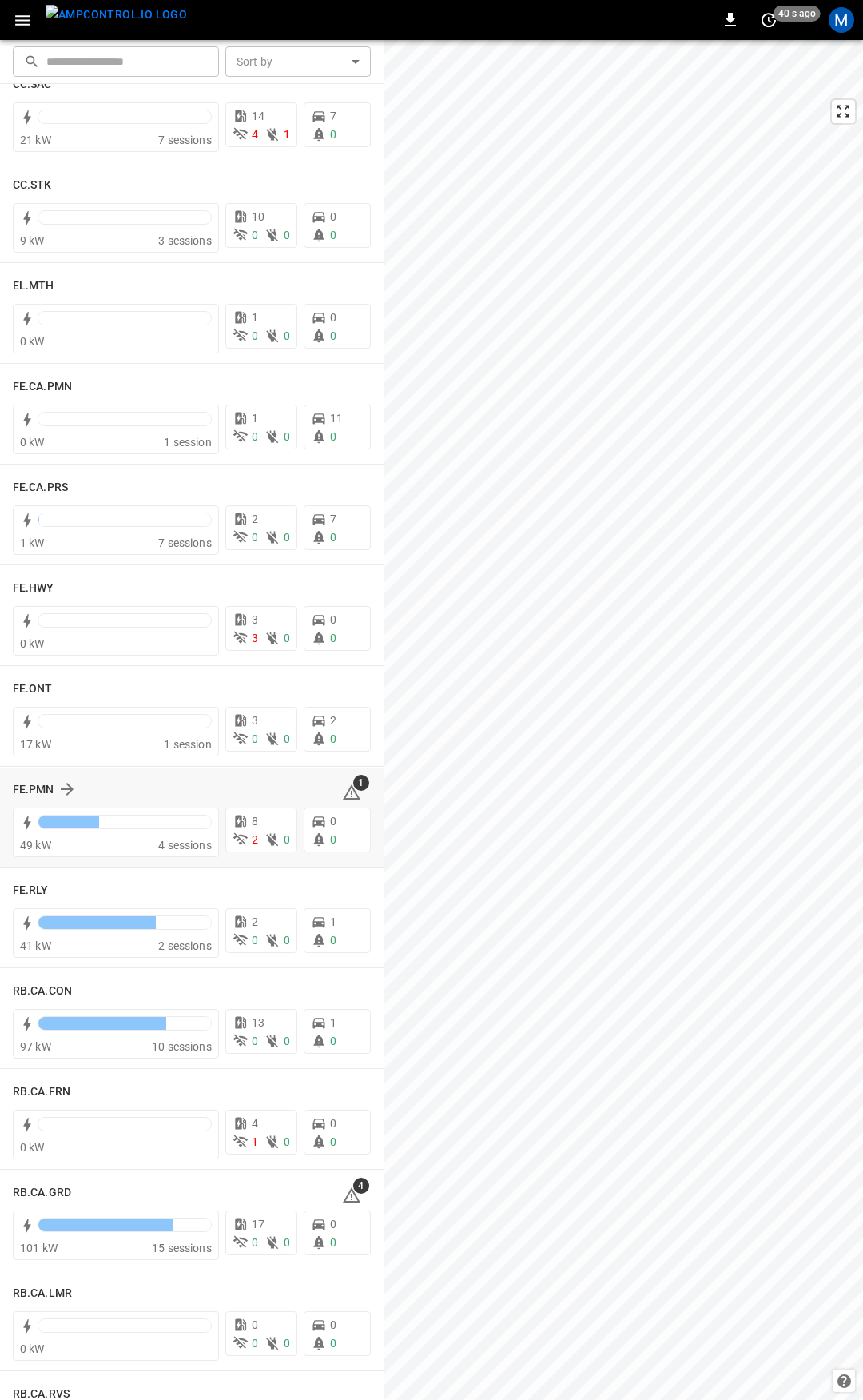
click at [343, 790] on icon at bounding box center [352, 793] width 20 height 20
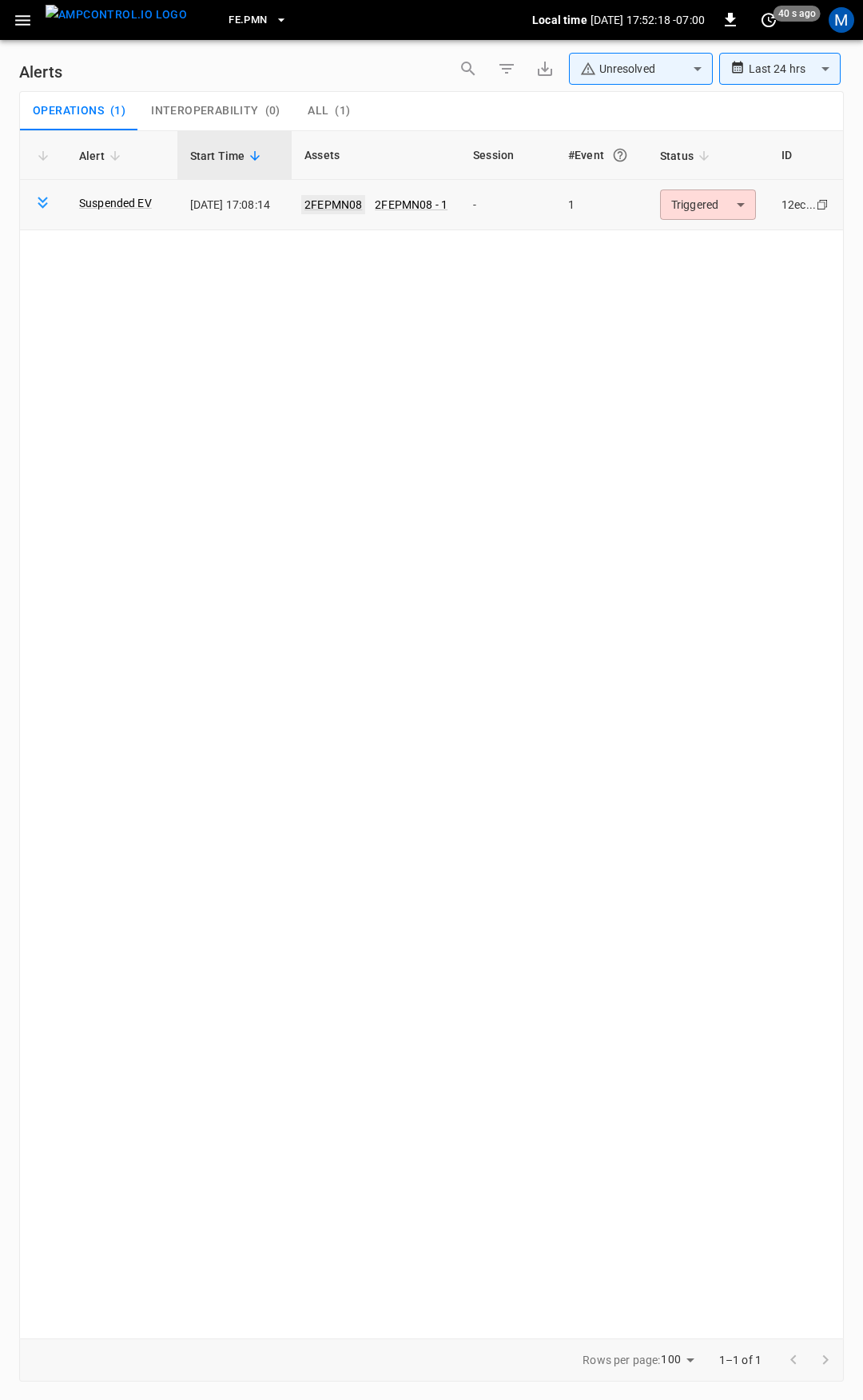
click at [354, 201] on link "2FEPMN08" at bounding box center [334, 205] width 64 height 20
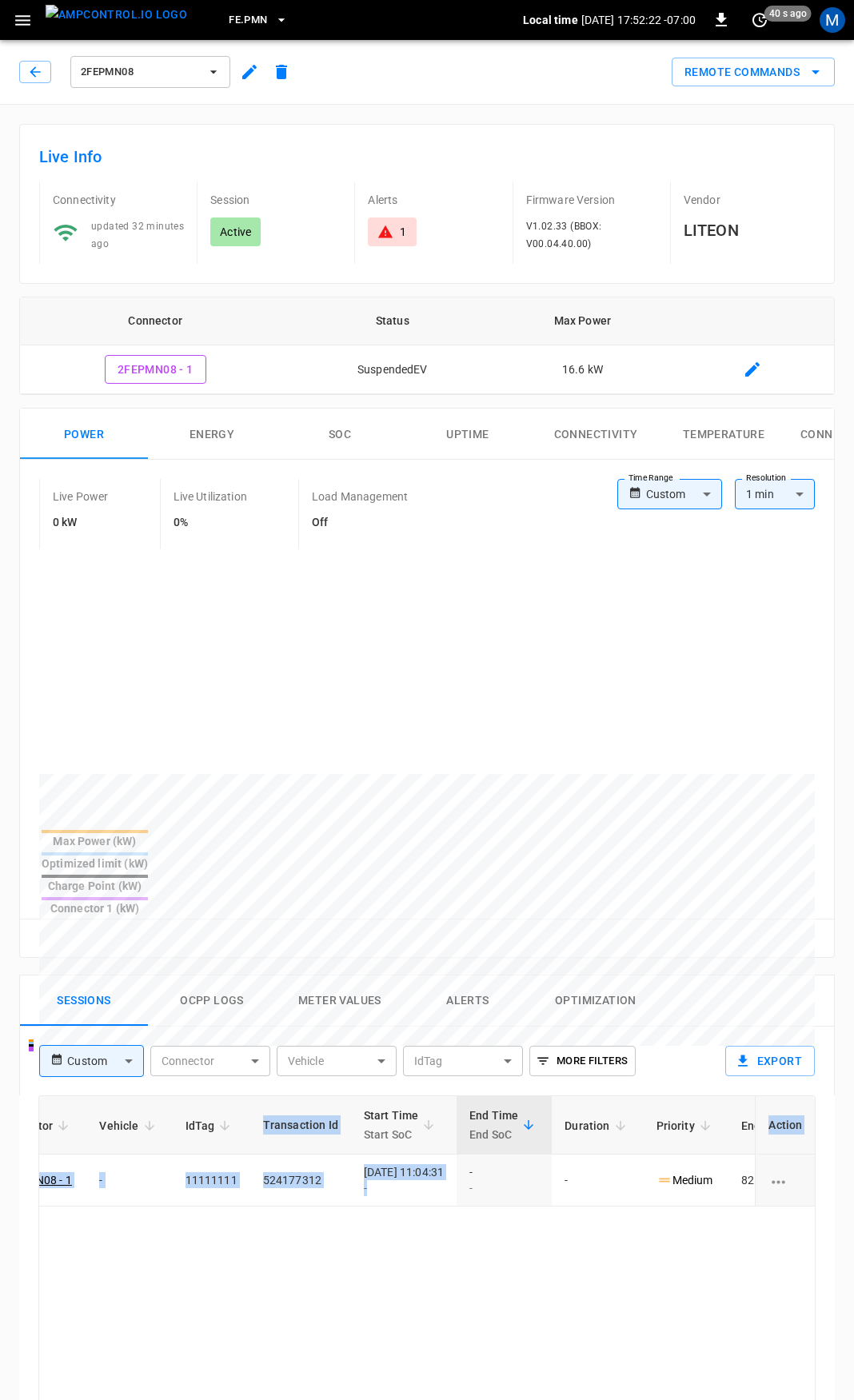
scroll to position [0, 402]
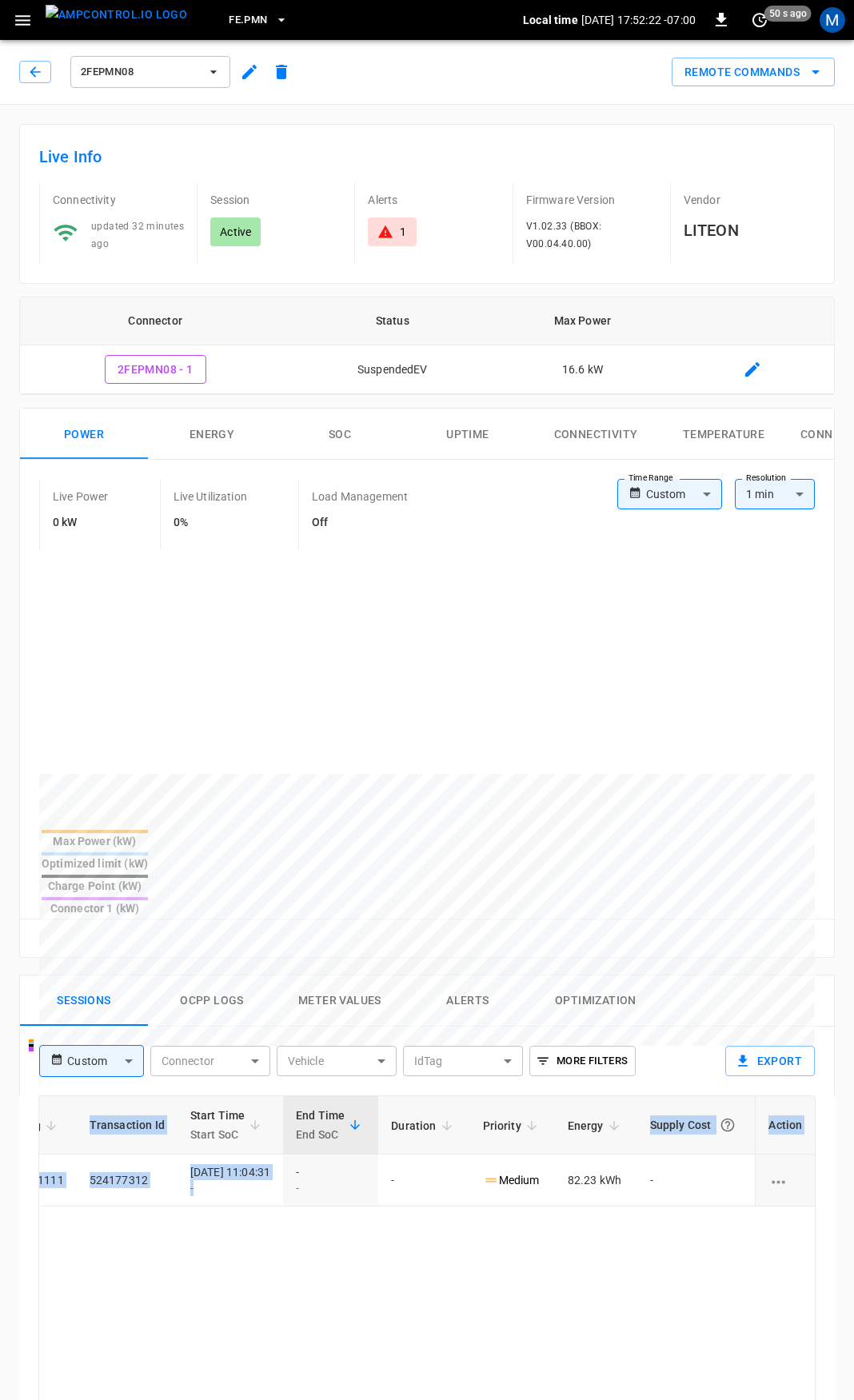
drag, startPoint x: 639, startPoint y: 1142, endPoint x: 863, endPoint y: 1137, distance: 224.1
click at [853, 1137] on html "FE.PMN Local time 2025-09-04 17:52:22 -07:00 0 50 s ago M 2FEPMN08 Remote Comma…" at bounding box center [427, 1069] width 854 height 2138
click at [383, 226] on icon at bounding box center [386, 231] width 16 height 16
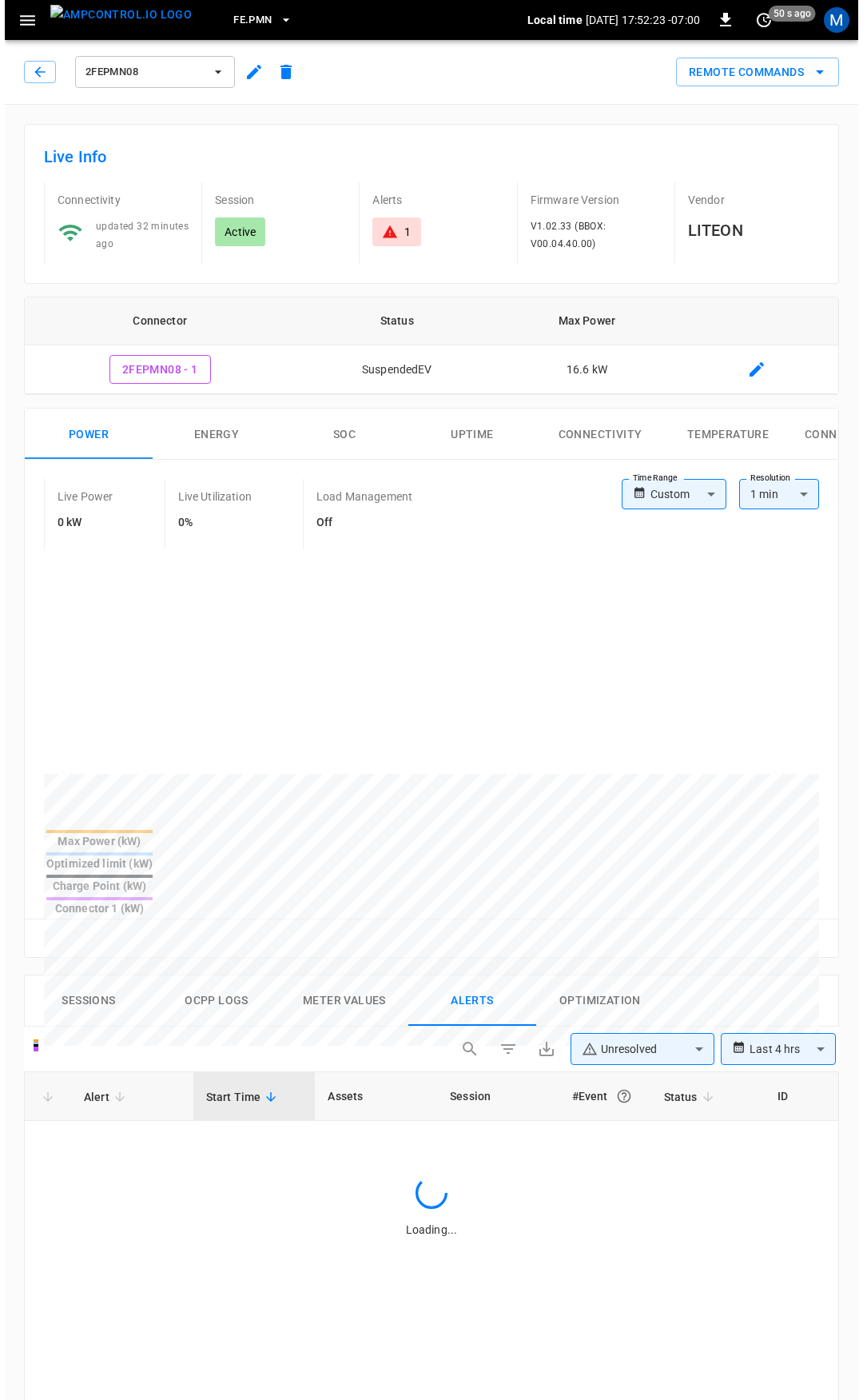
scroll to position [682, 0]
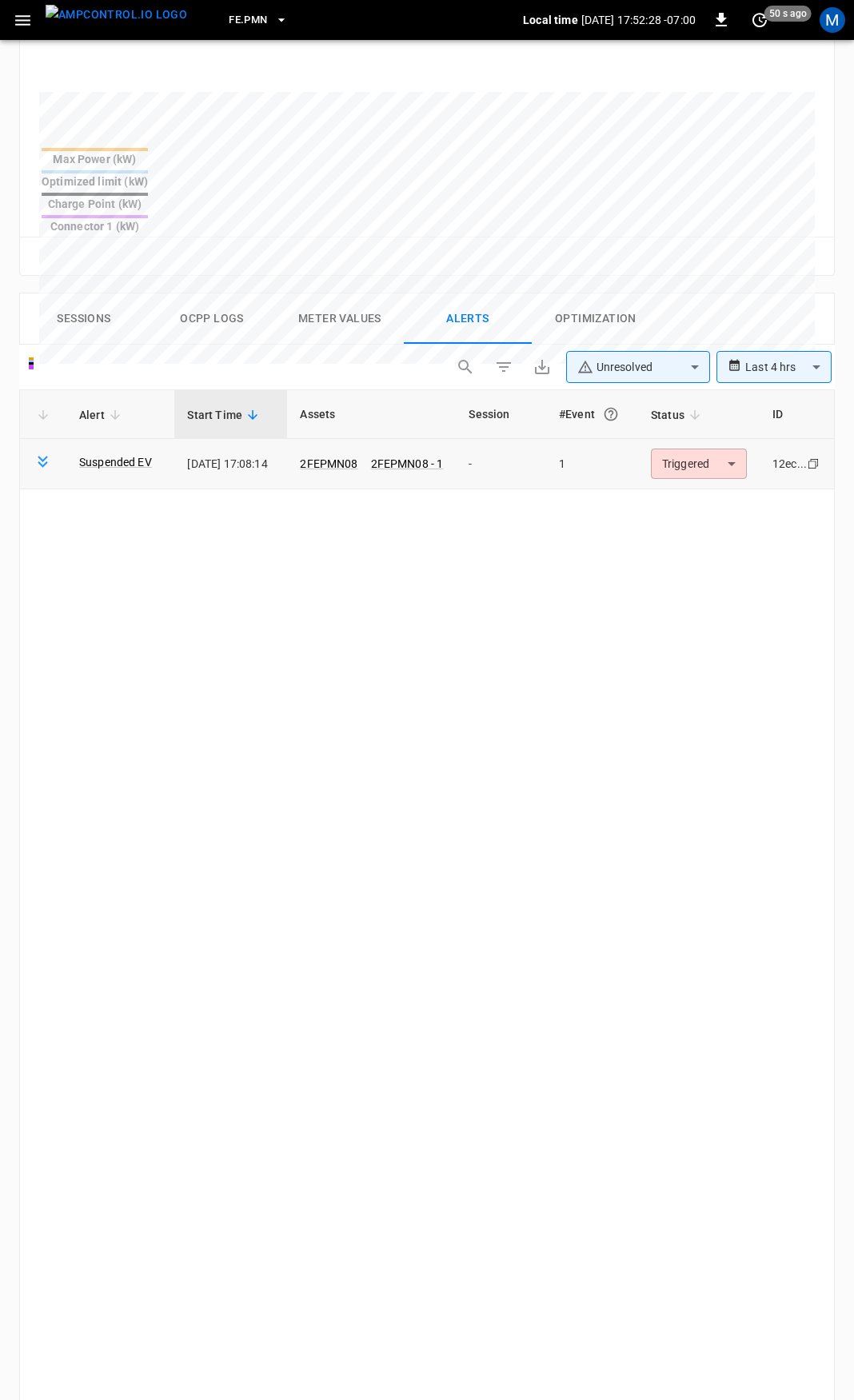
click at [712, 408] on body "**********" at bounding box center [427, 495] width 854 height 2355
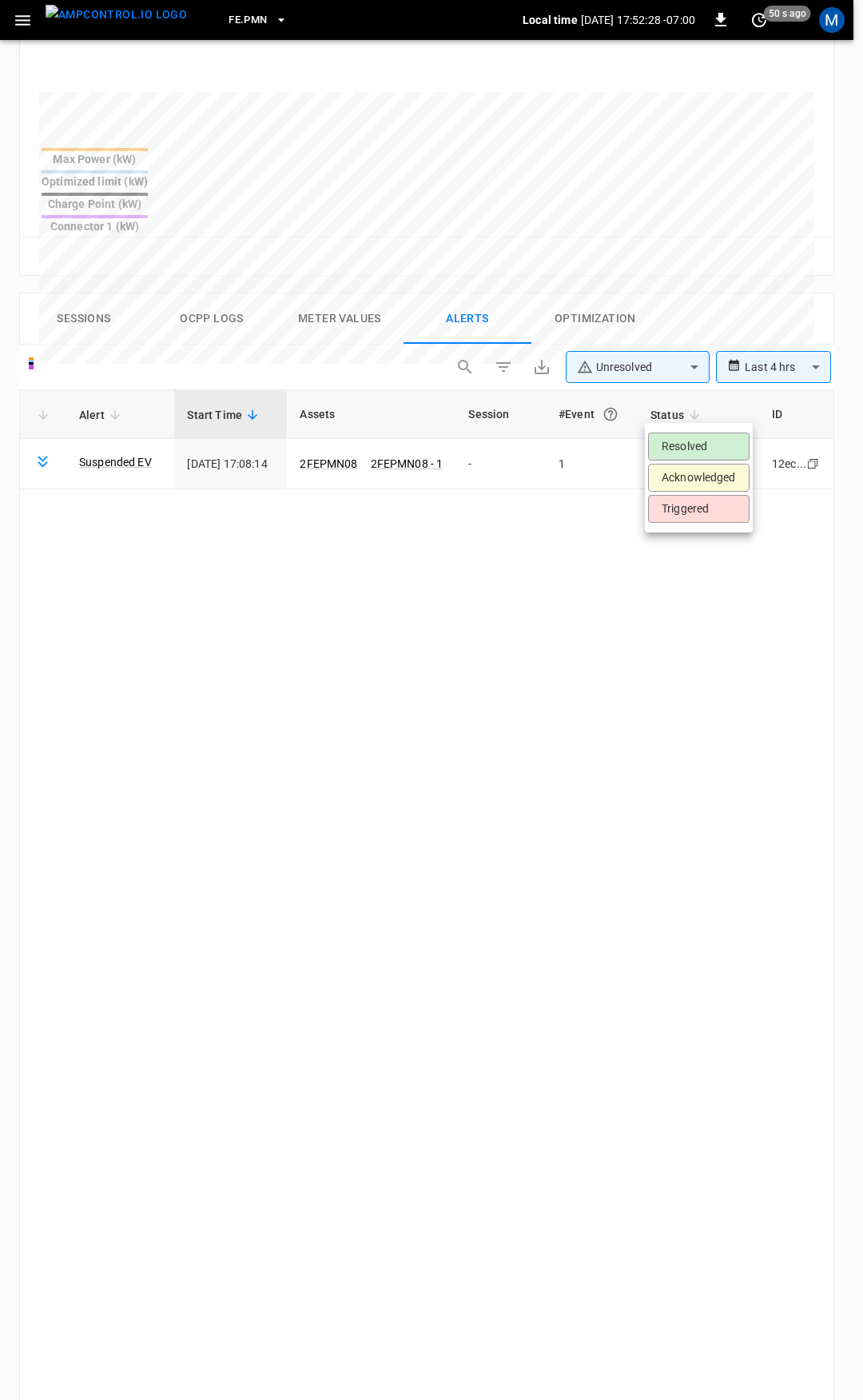
click at [715, 444] on li "Resolved" at bounding box center [699, 446] width 102 height 28
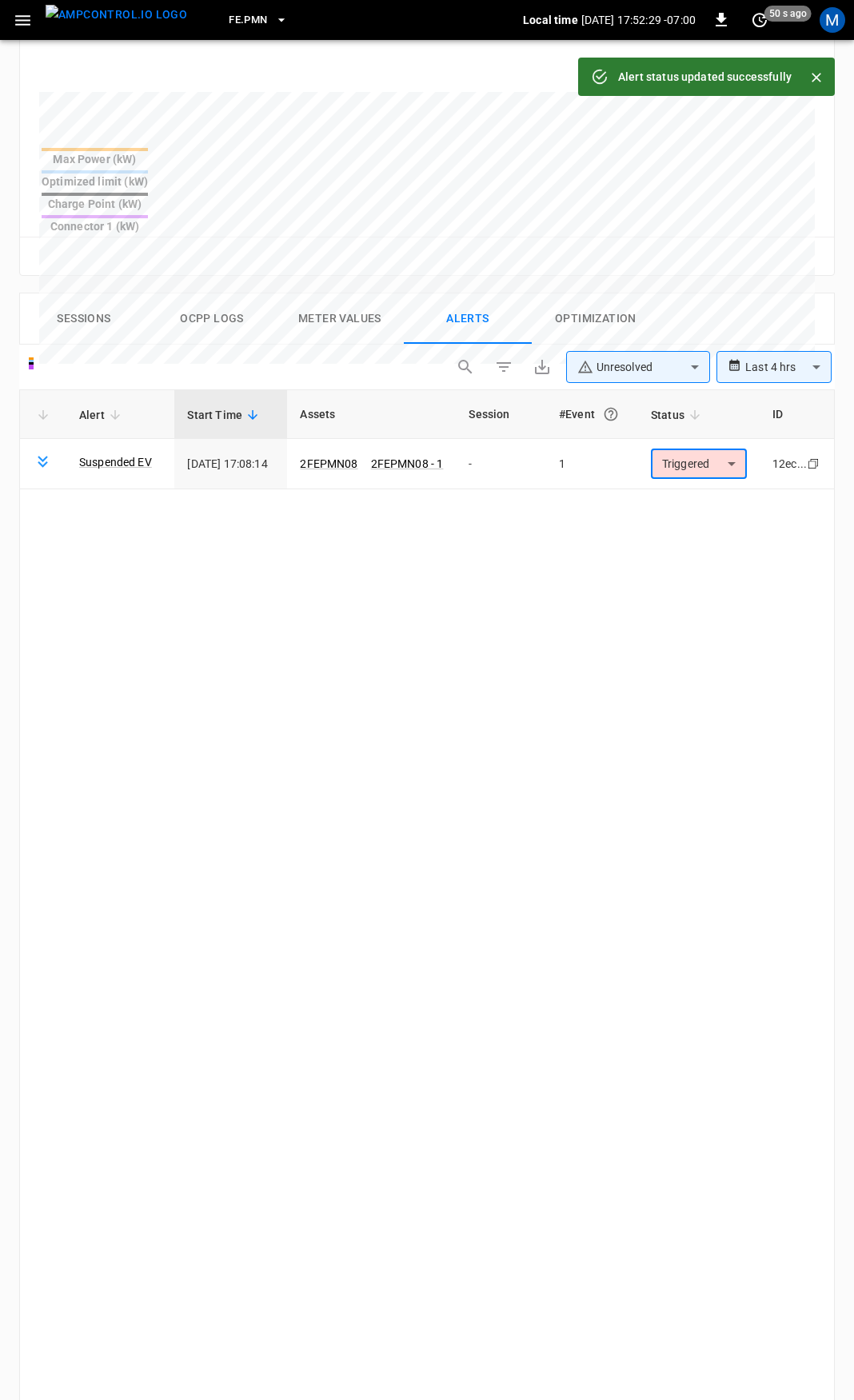
click at [223, 10] on button "FE.PMN" at bounding box center [259, 21] width 72 height 31
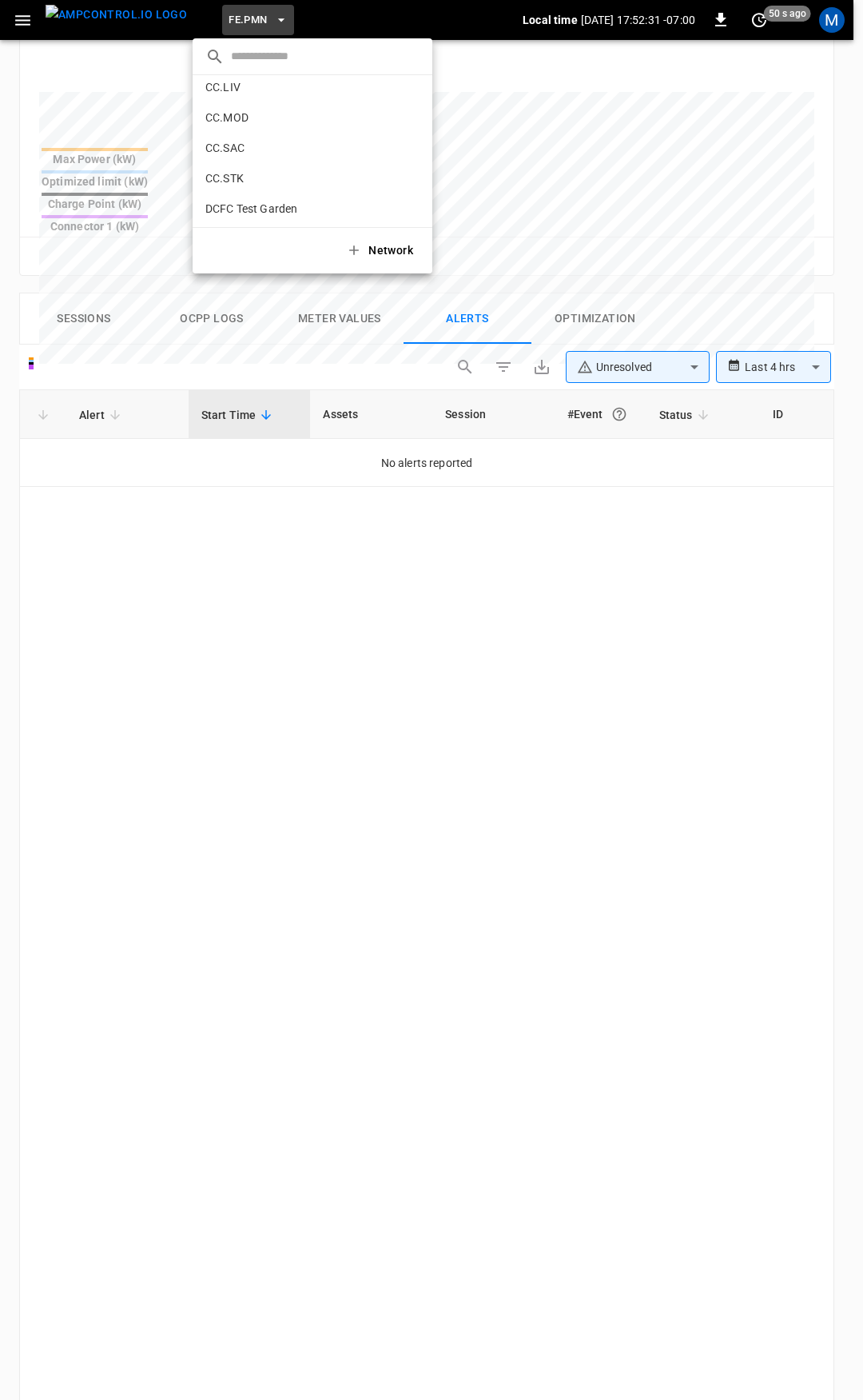
scroll to position [294, 0]
click at [250, 137] on p "CC.FRN" at bounding box center [284, 137] width 158 height 16
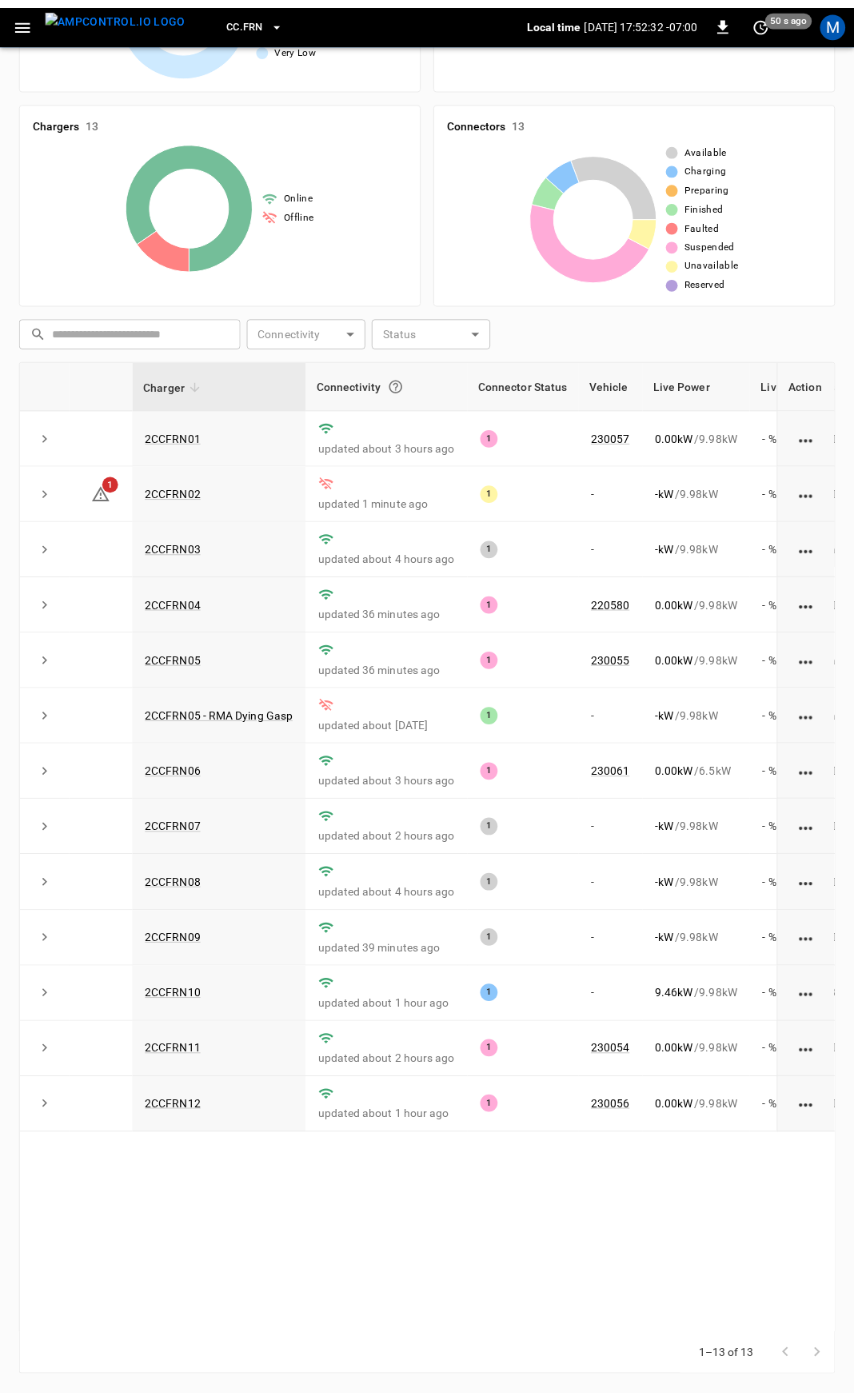
scroll to position [96, 0]
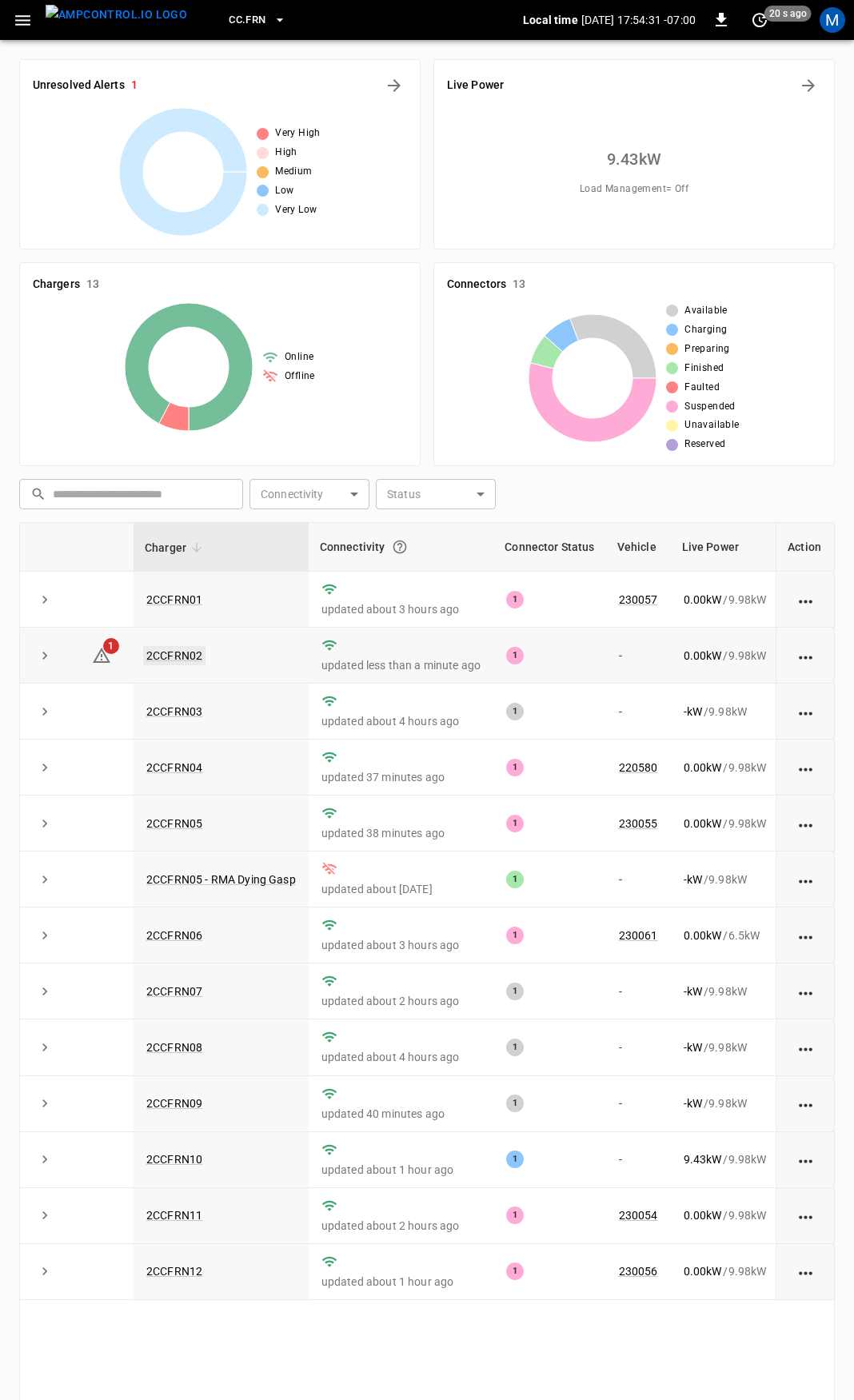
click at [187, 654] on link "2CCFRN02" at bounding box center [175, 656] width 62 height 20
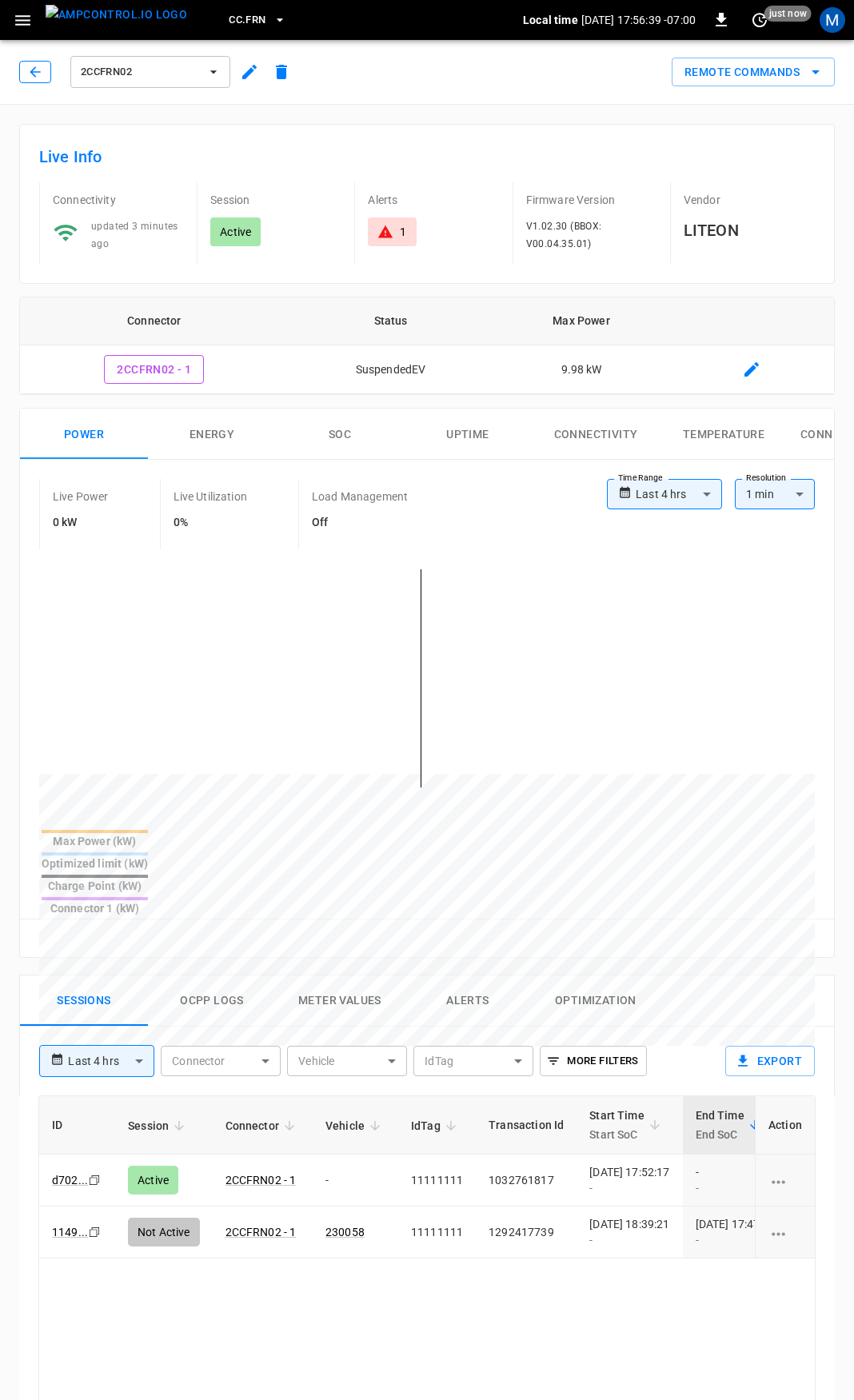
click at [56, 71] on div "2CCFRN02" at bounding box center [158, 71] width 278 height 38
click at [34, 76] on icon "button" at bounding box center [34, 71] width 11 height 11
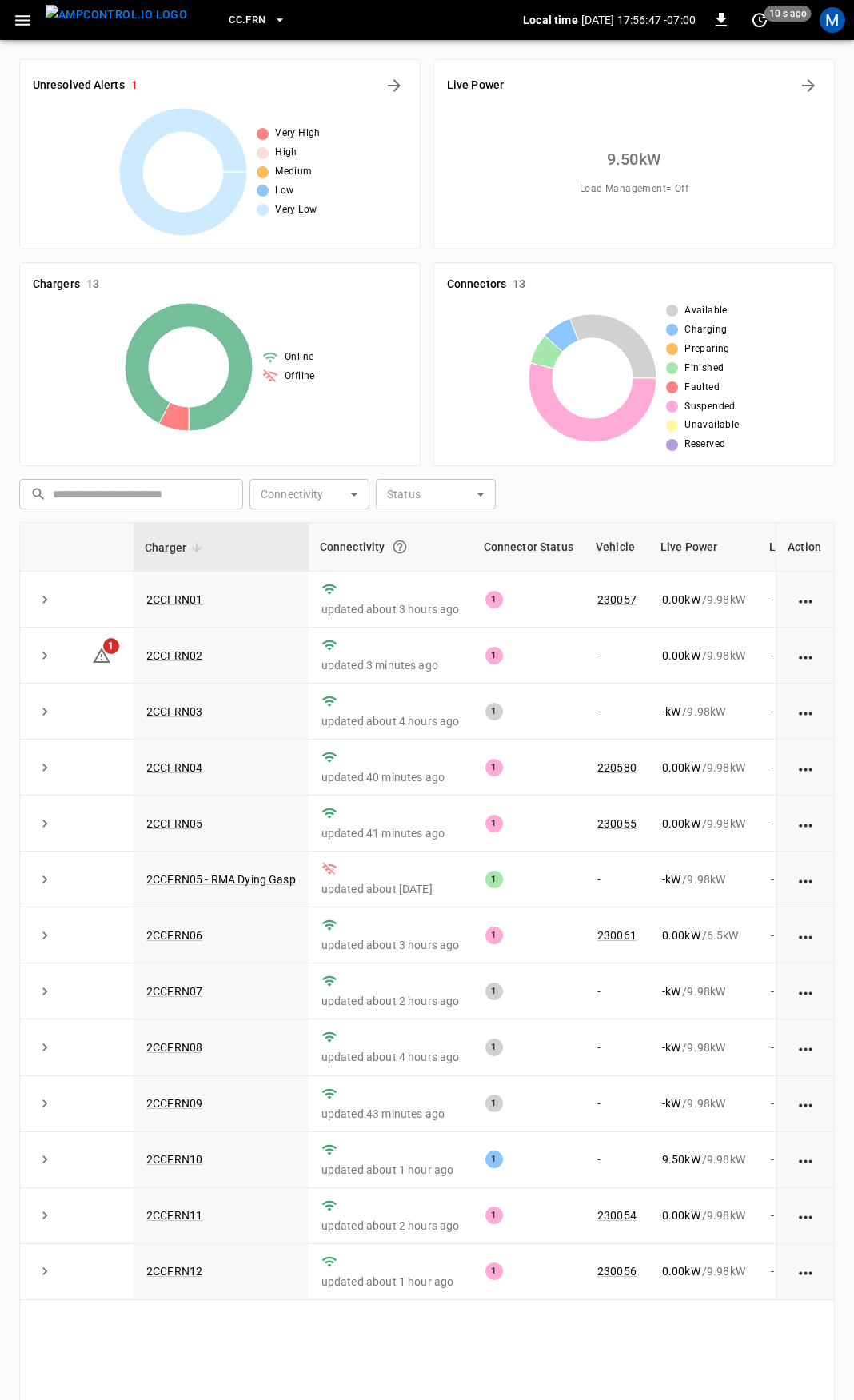
click at [228, 16] on span "CC.FRN" at bounding box center [247, 20] width 37 height 19
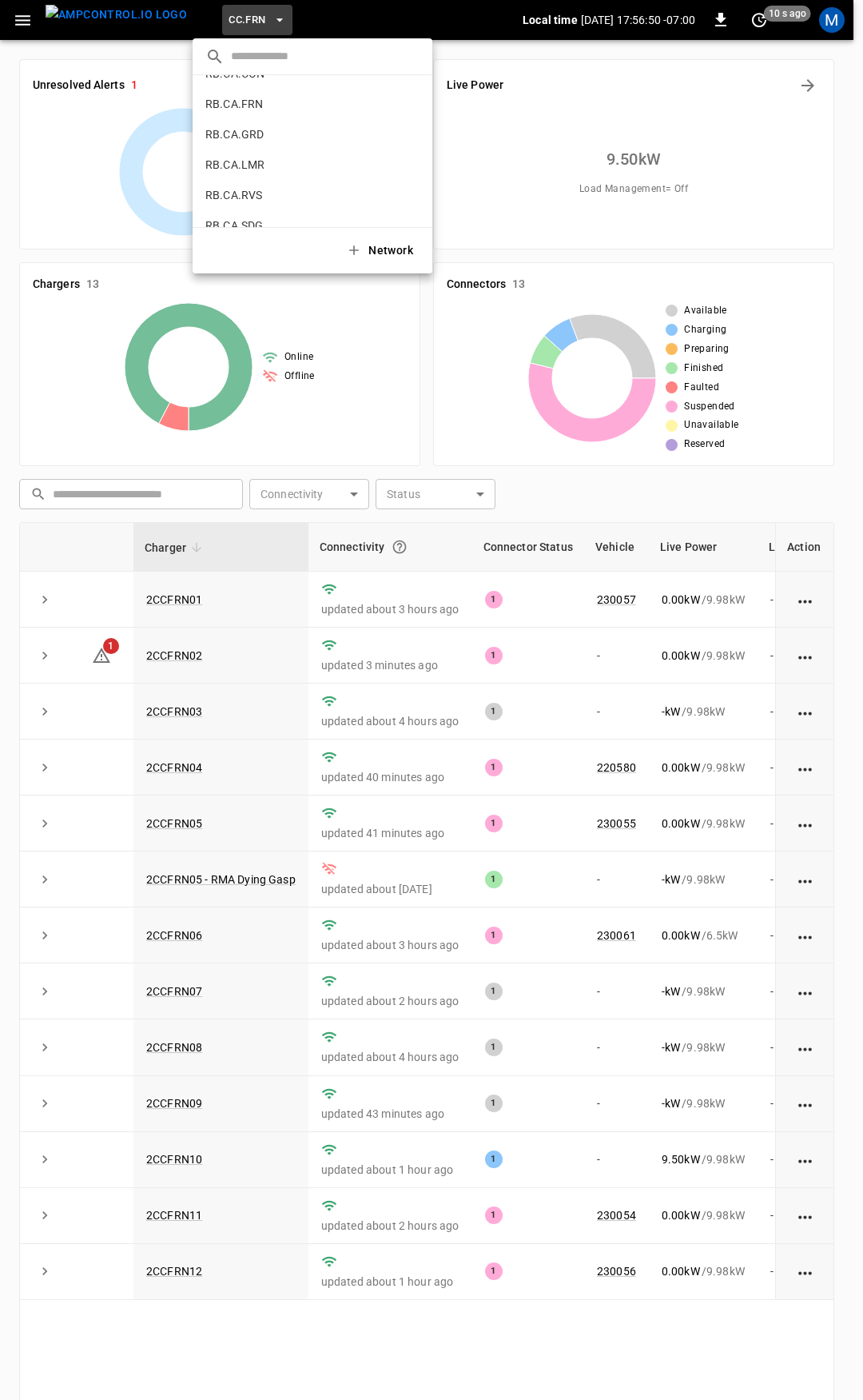
scroll to position [817, 0]
click at [249, 125] on p "RB.CA.FRN" at bounding box center [284, 130] width 158 height 16
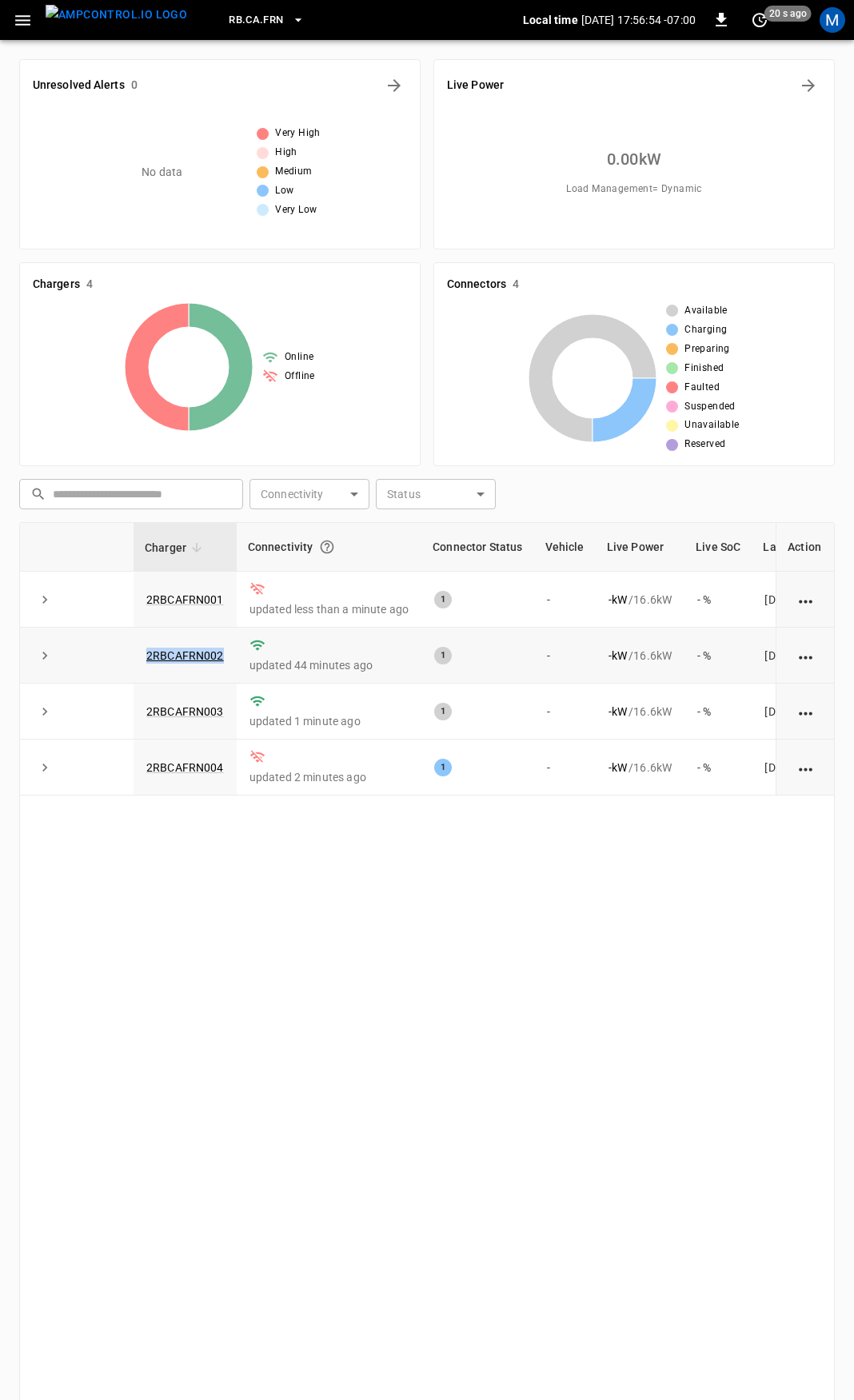
drag, startPoint x: 229, startPoint y: 653, endPoint x: 125, endPoint y: 655, distance: 104.0
click at [125, 655] on tr "2RBCAFRN002 updated 44 minutes ago 1 - - kW / 16.6 kW - % [DATE]" at bounding box center [459, 655] width 878 height 56
copy tr "2RBCAFRN002"
click at [180, 654] on link "2RBCAFRN002" at bounding box center [185, 656] width 84 height 20
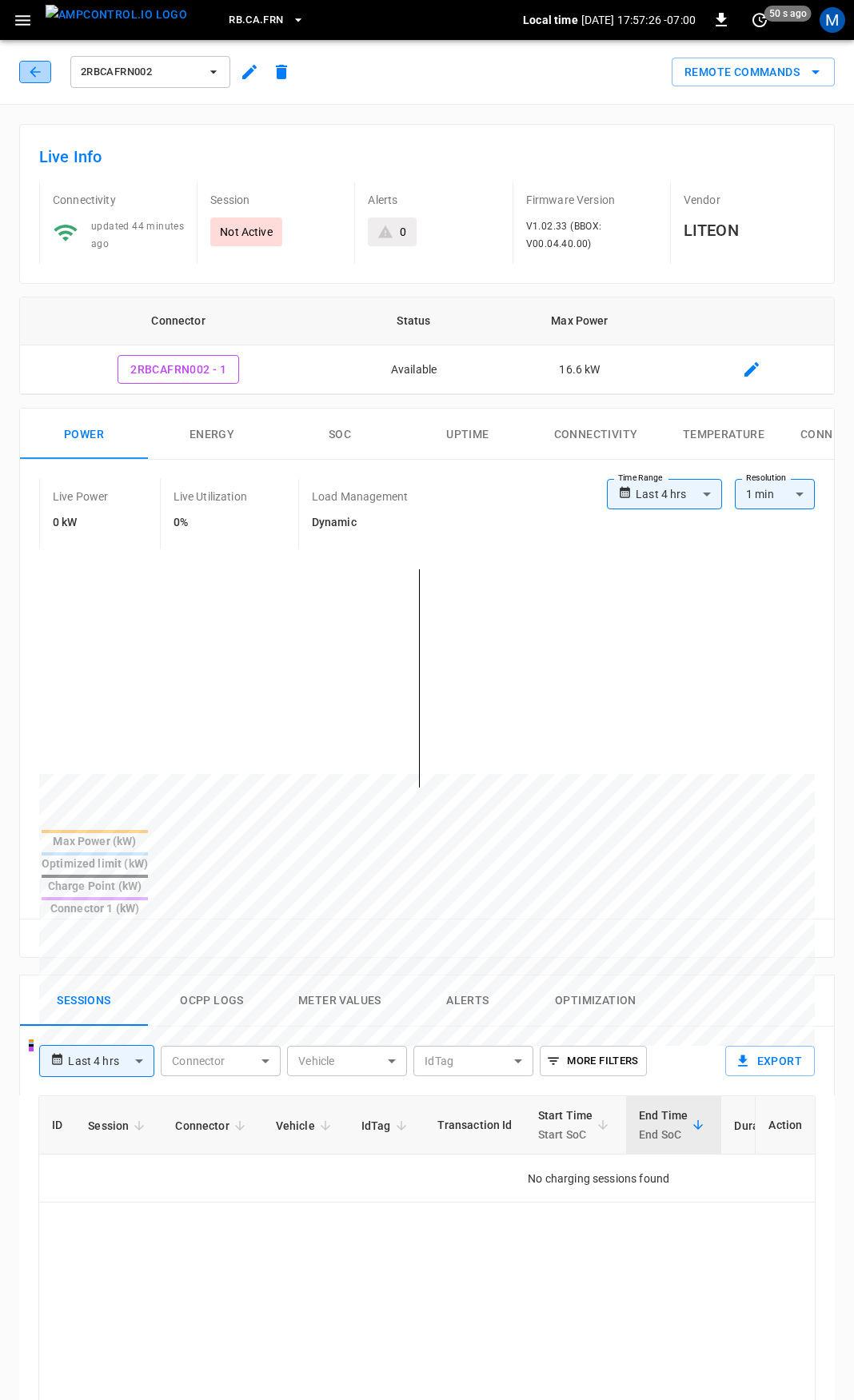
click at [37, 73] on icon "button" at bounding box center [35, 72] width 16 height 16
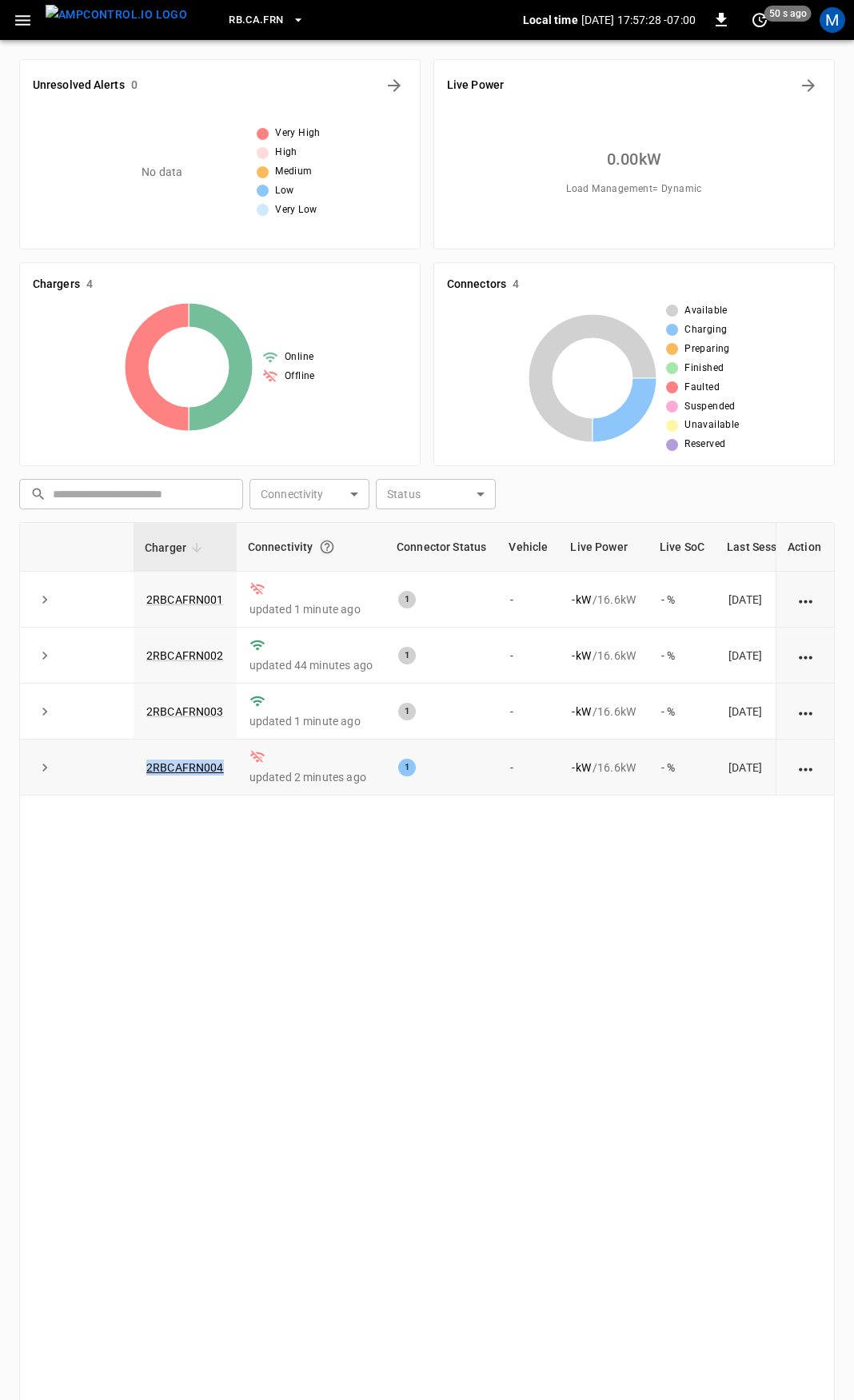
drag, startPoint x: 197, startPoint y: 767, endPoint x: 141, endPoint y: 775, distance: 56.6
click at [126, 766] on tr "2RBCAFRN004 updated 2 minutes ago 1 - - kW / 16.6 kW - % [DATE]" at bounding box center [440, 767] width 842 height 56
copy tr "2RBCAFRN004"
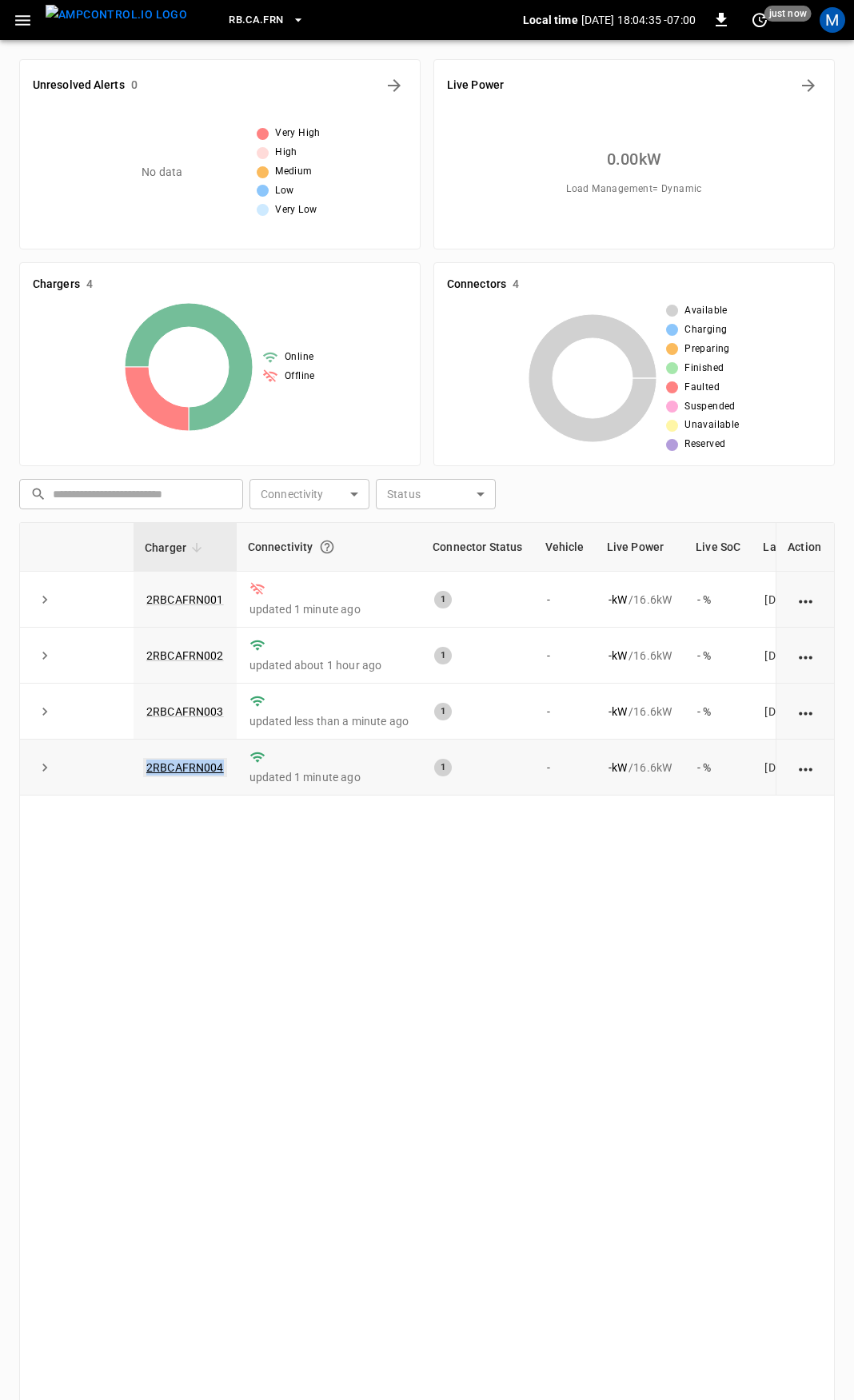
click at [187, 767] on link "2RBCAFRN004" at bounding box center [185, 767] width 84 height 20
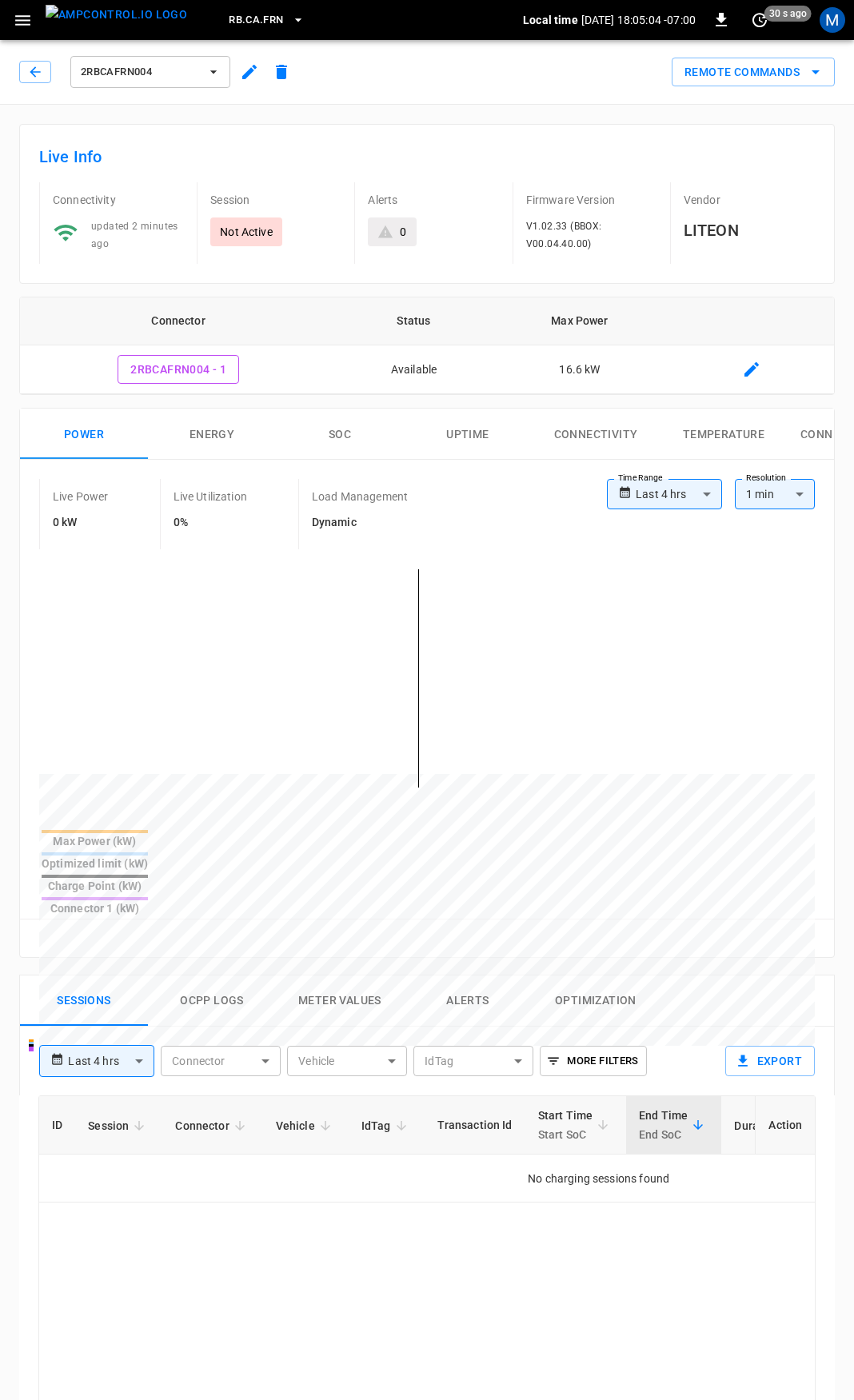
click at [31, 72] on icon "button" at bounding box center [34, 71] width 11 height 11
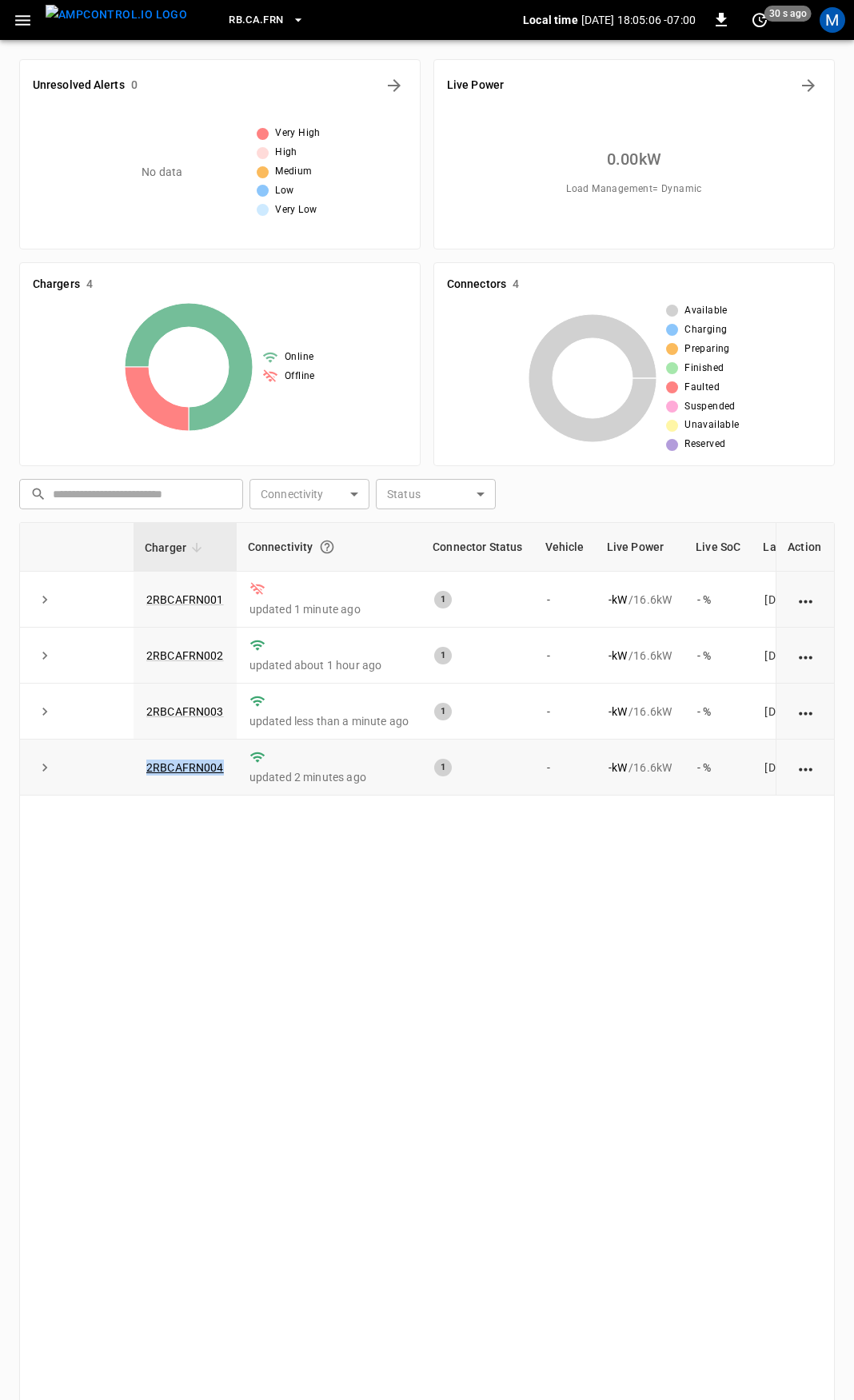
drag, startPoint x: 229, startPoint y: 770, endPoint x: 140, endPoint y: 775, distance: 89.1
click at [140, 775] on td "2RBCAFRN004" at bounding box center [185, 767] width 103 height 56
copy link "2RBCAFRN004"
click at [15, 18] on icon "button" at bounding box center [22, 21] width 20 height 20
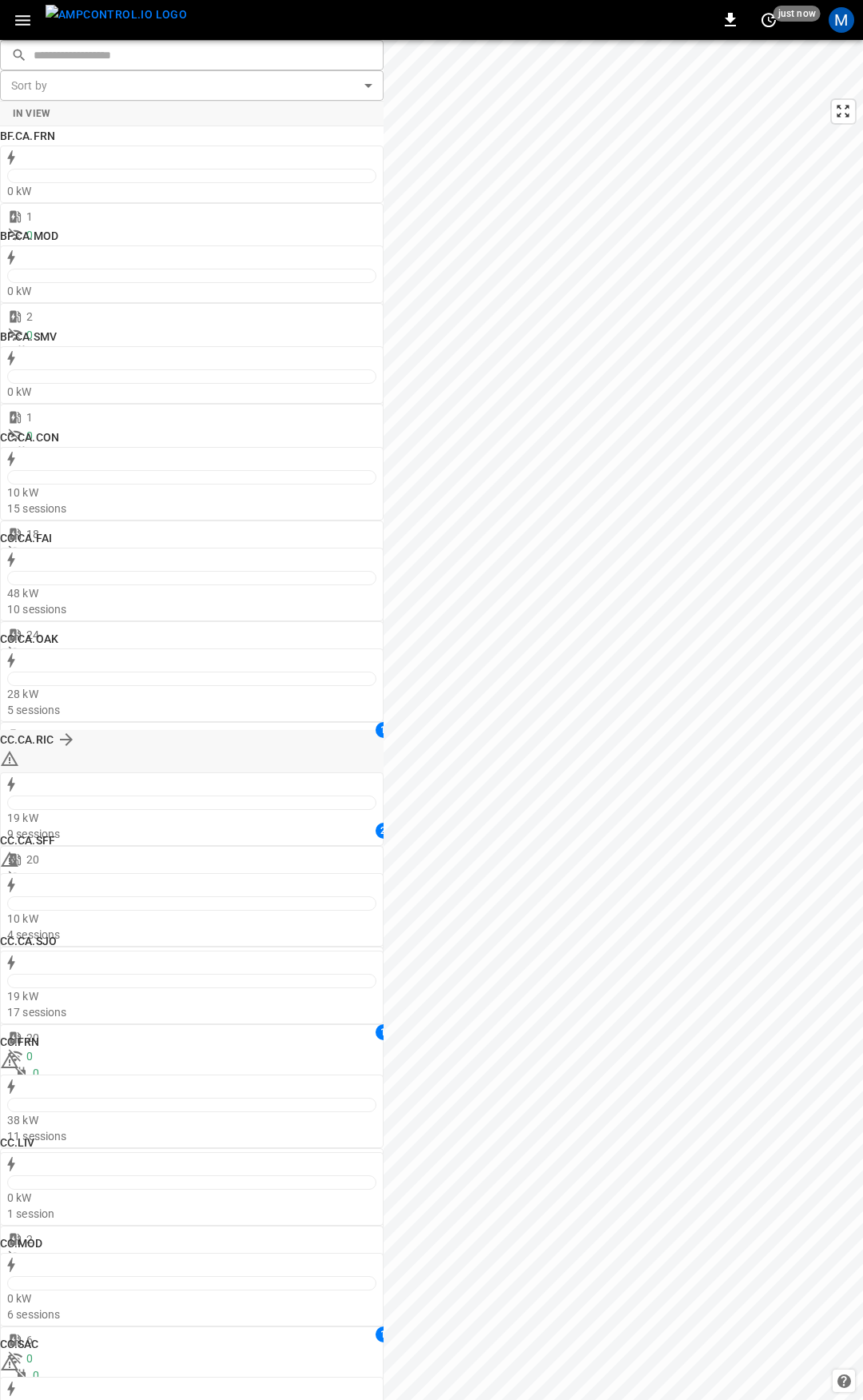
click at [20, 749] on icon at bounding box center [10, 759] width 20 height 20
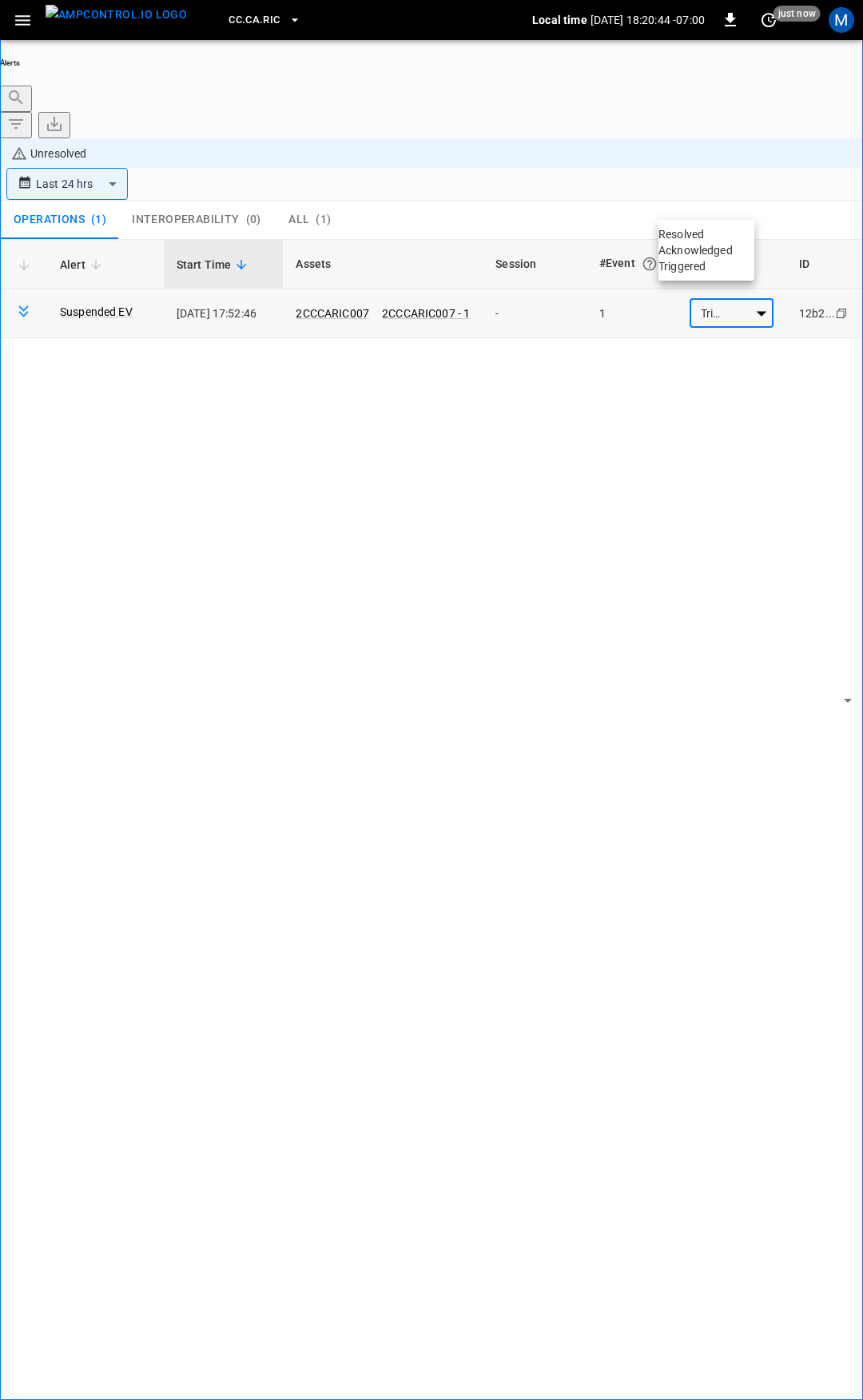
click at [715, 216] on body "**********" at bounding box center [432, 745] width 863 height 1490
click at [711, 242] on li "Resolved" at bounding box center [707, 234] width 96 height 16
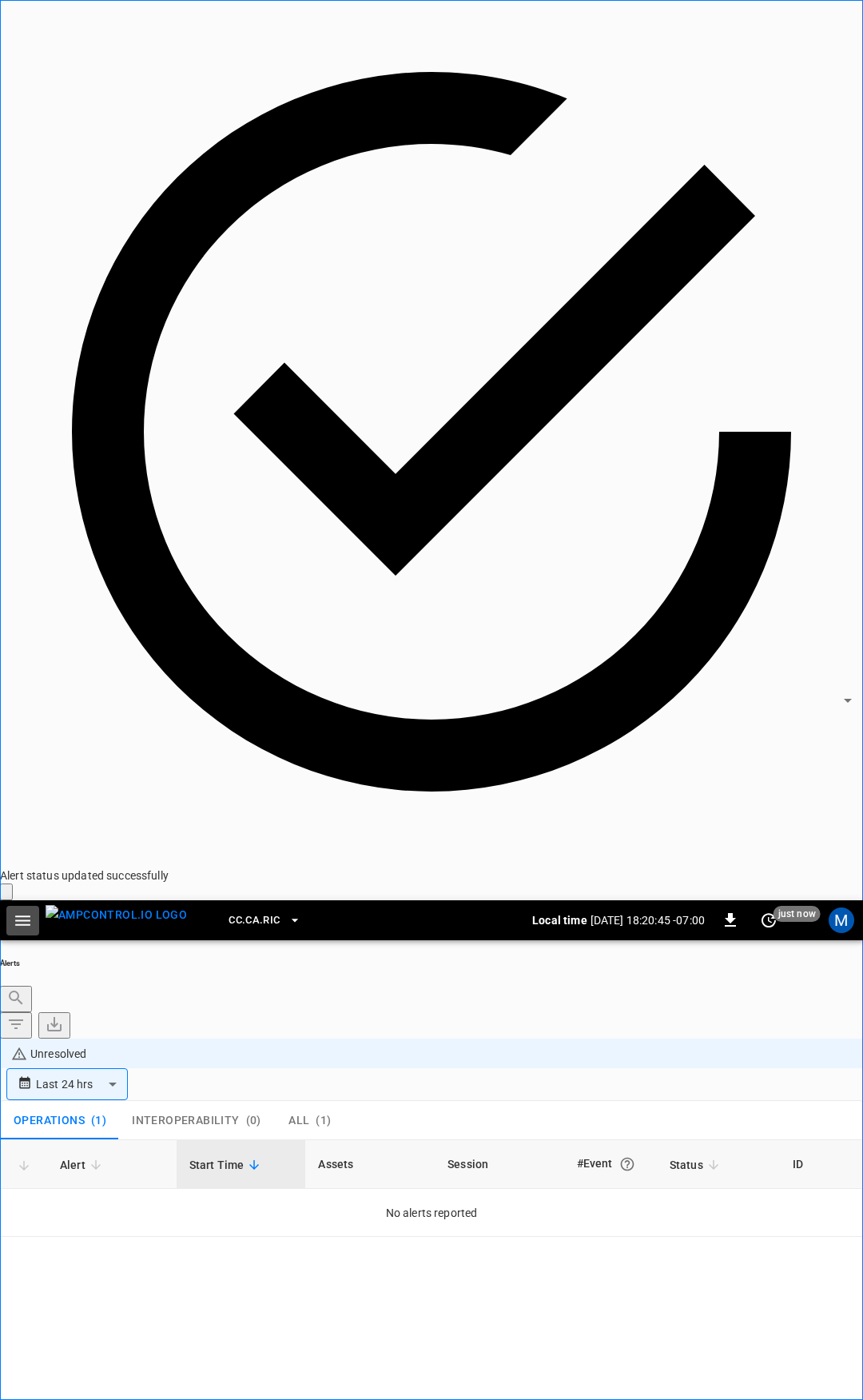
click at [18, 911] on icon "button" at bounding box center [22, 921] width 20 height 20
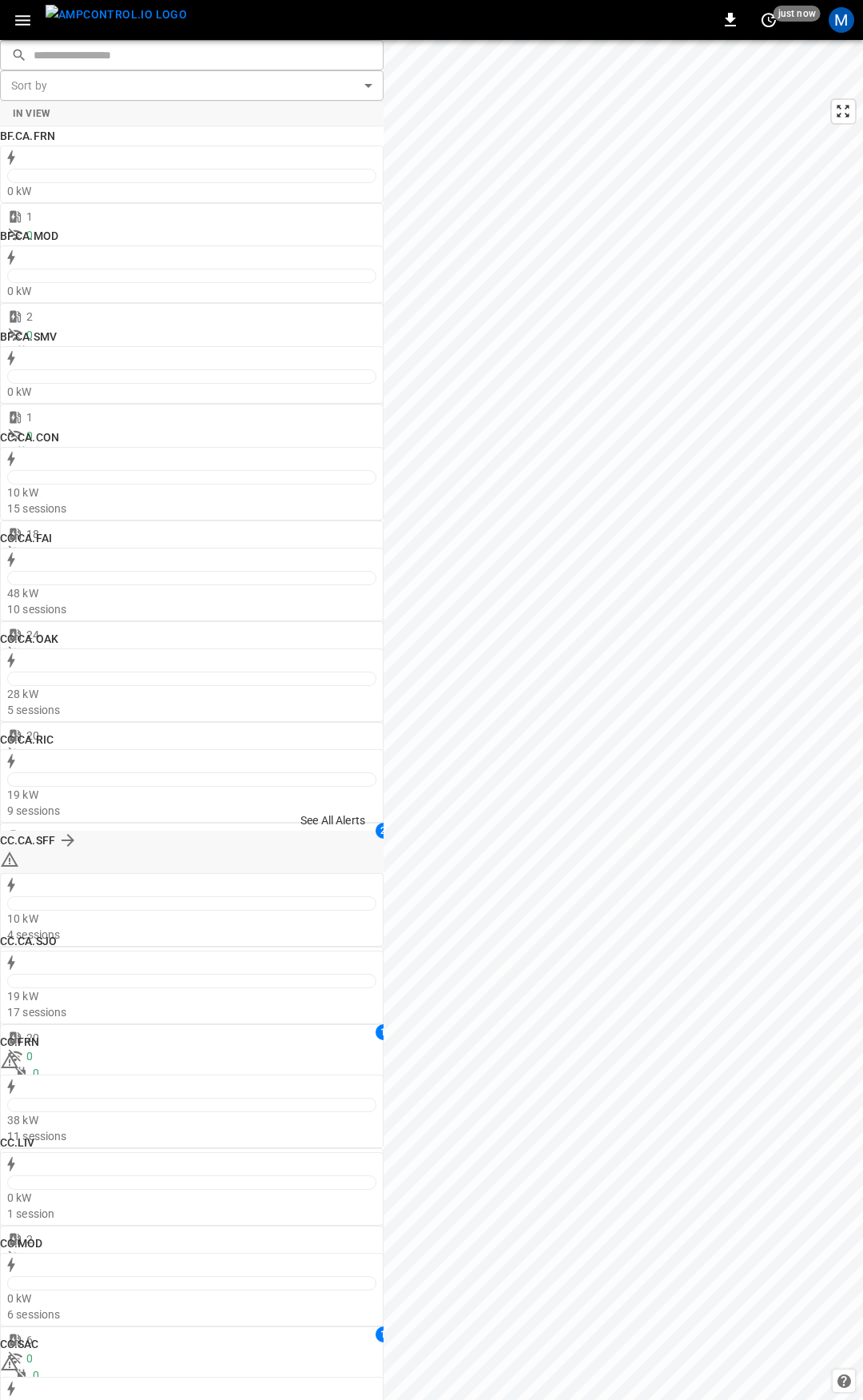
click at [20, 850] on icon at bounding box center [10, 860] width 20 height 20
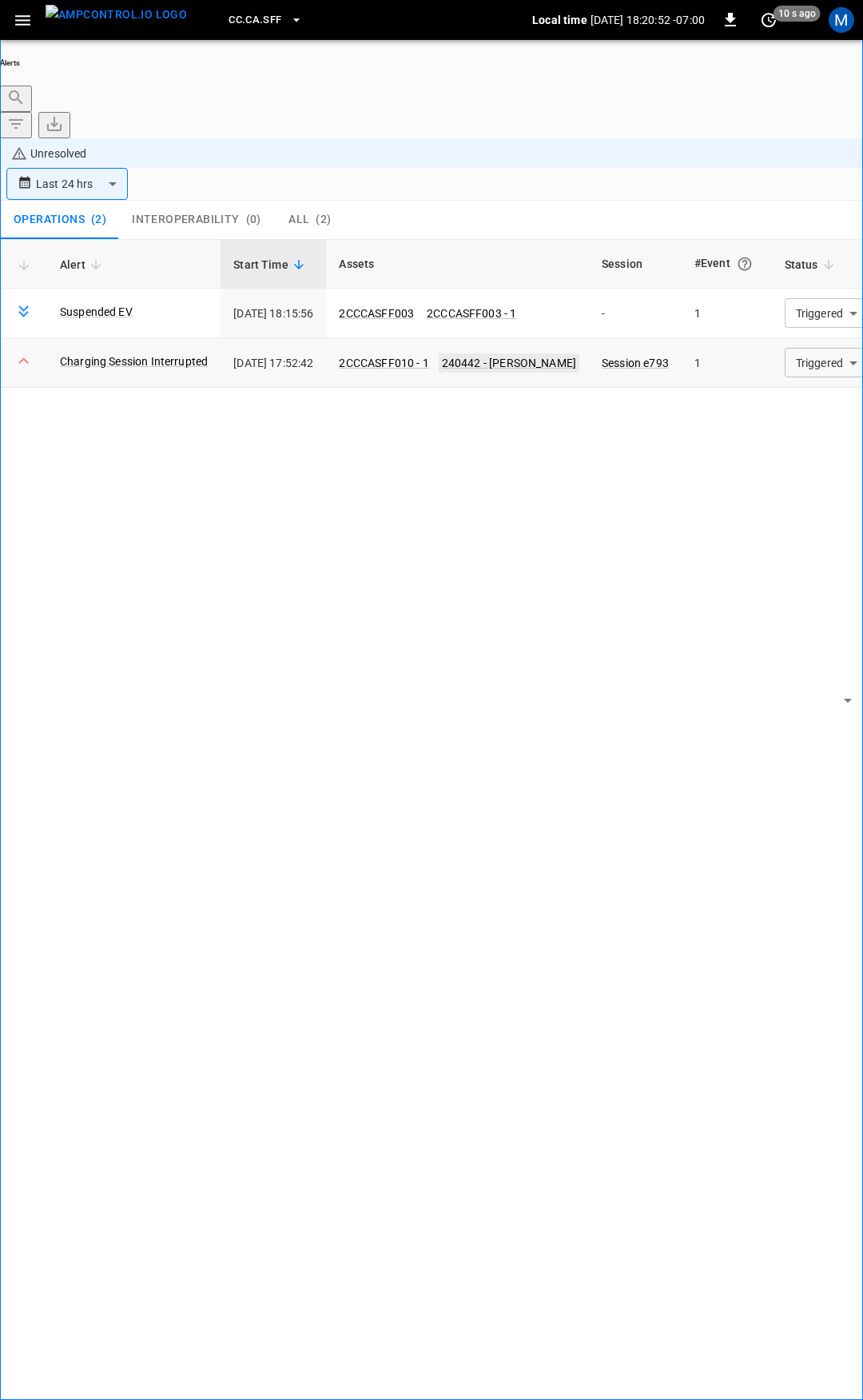
click at [558, 353] on link "240442 - [PERSON_NAME]" at bounding box center [510, 363] width 141 height 20
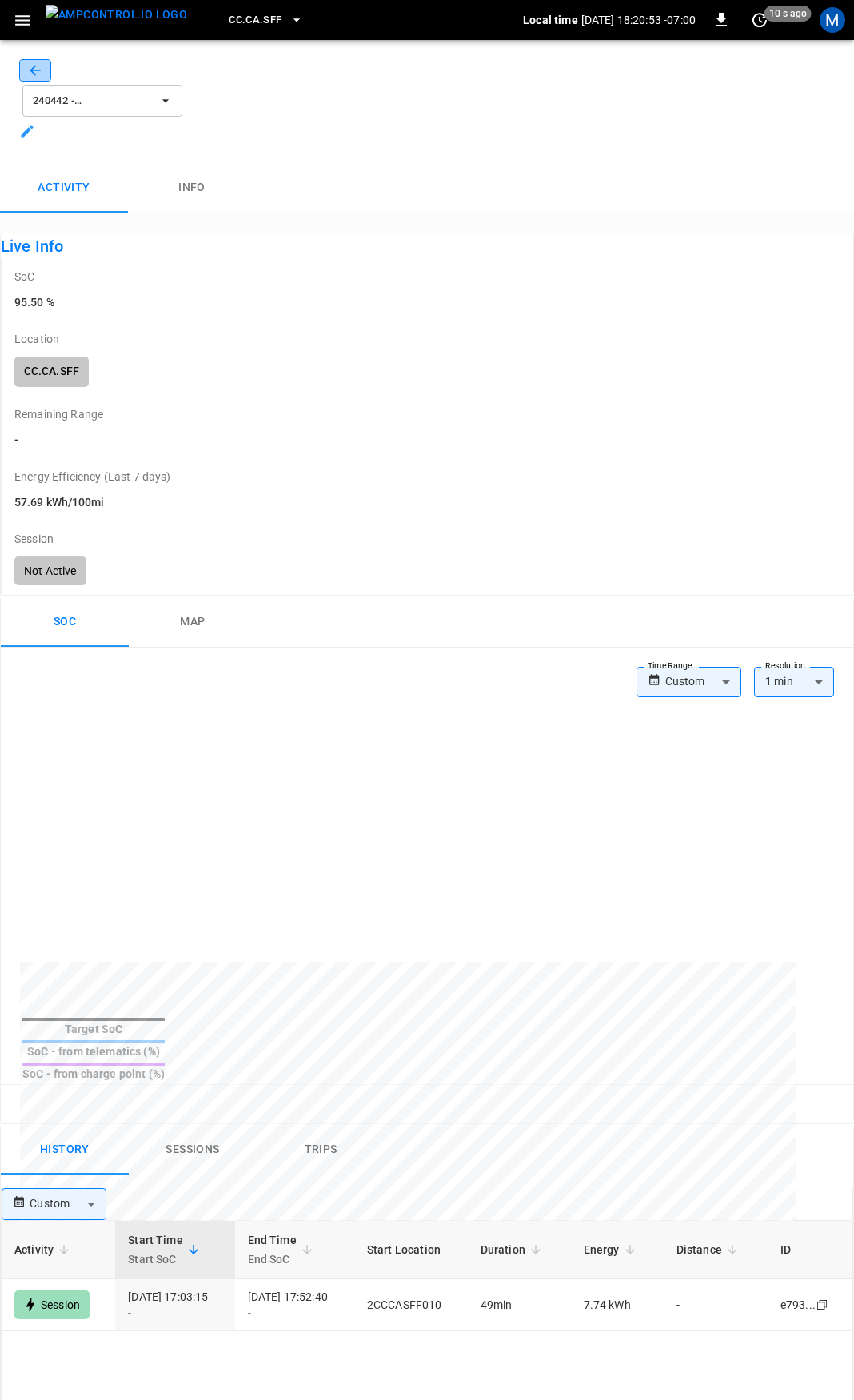
click at [41, 78] on icon "button" at bounding box center [35, 70] width 16 height 16
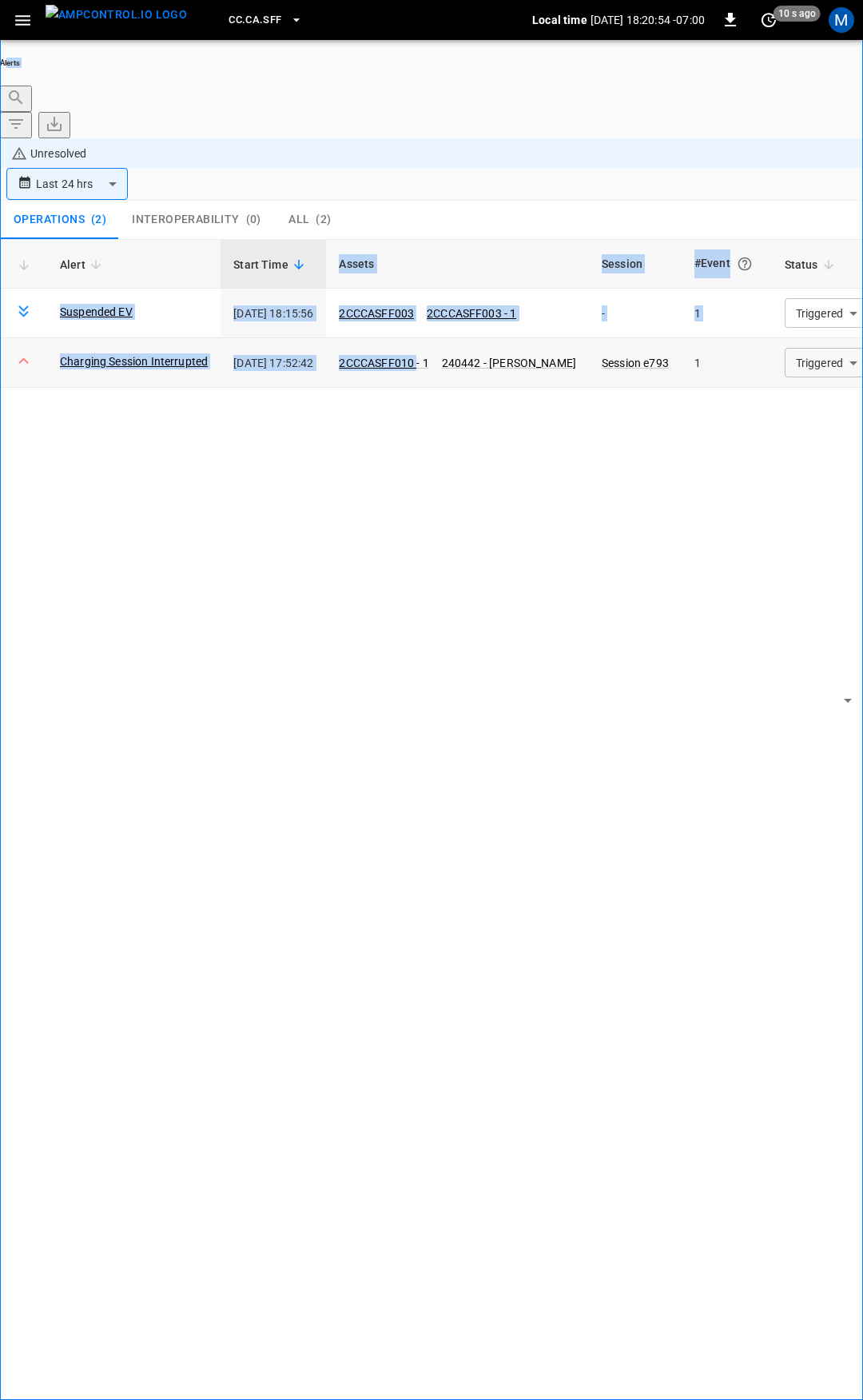
drag, startPoint x: 37, startPoint y: 68, endPoint x: 459, endPoint y: 236, distance: 454.2
click at [462, 236] on div "**********" at bounding box center [432, 774] width 863 height 1433
click at [432, 353] on link "2CCCASFF010 - 1" at bounding box center [384, 363] width 96 height 20
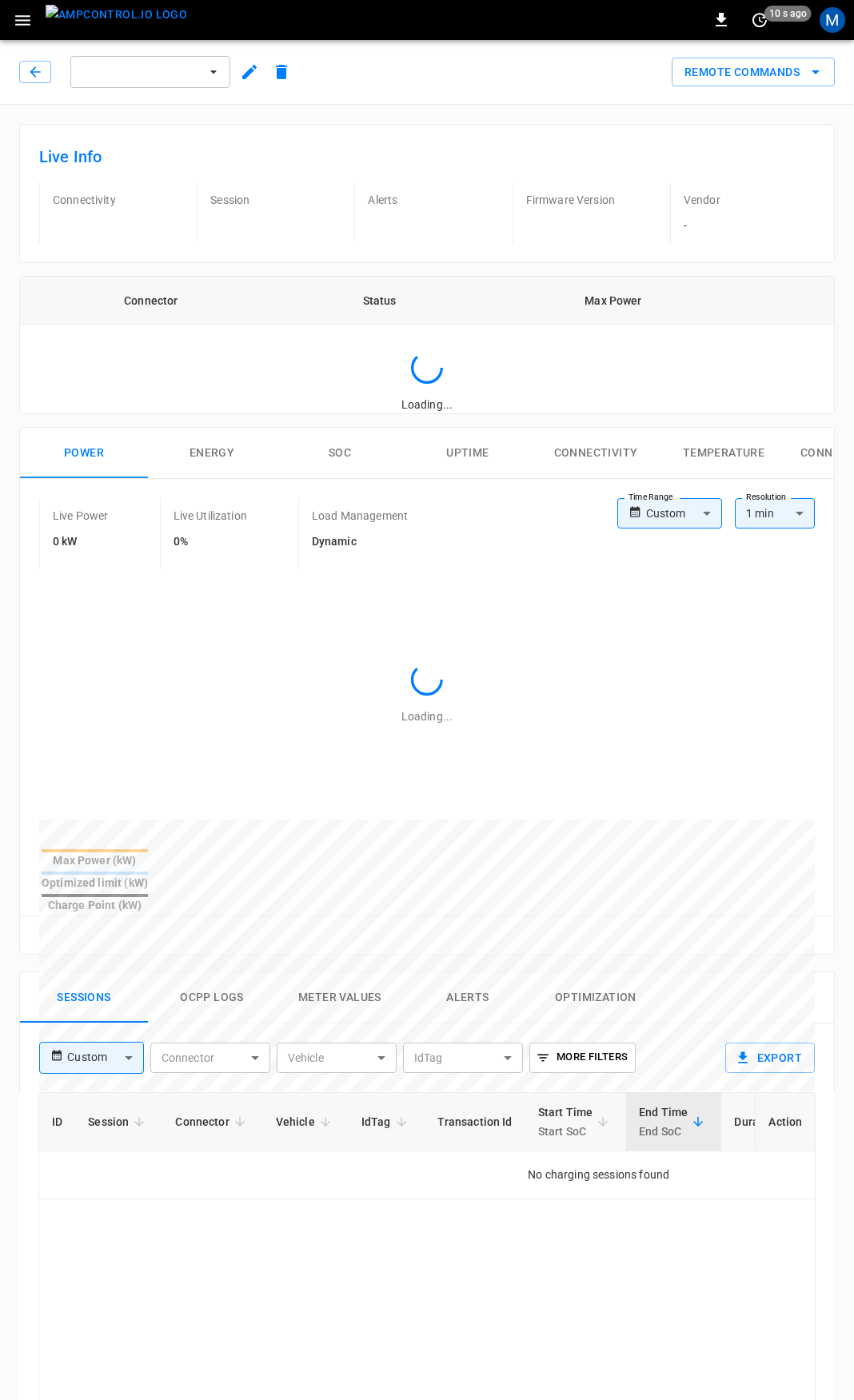
type input "**********"
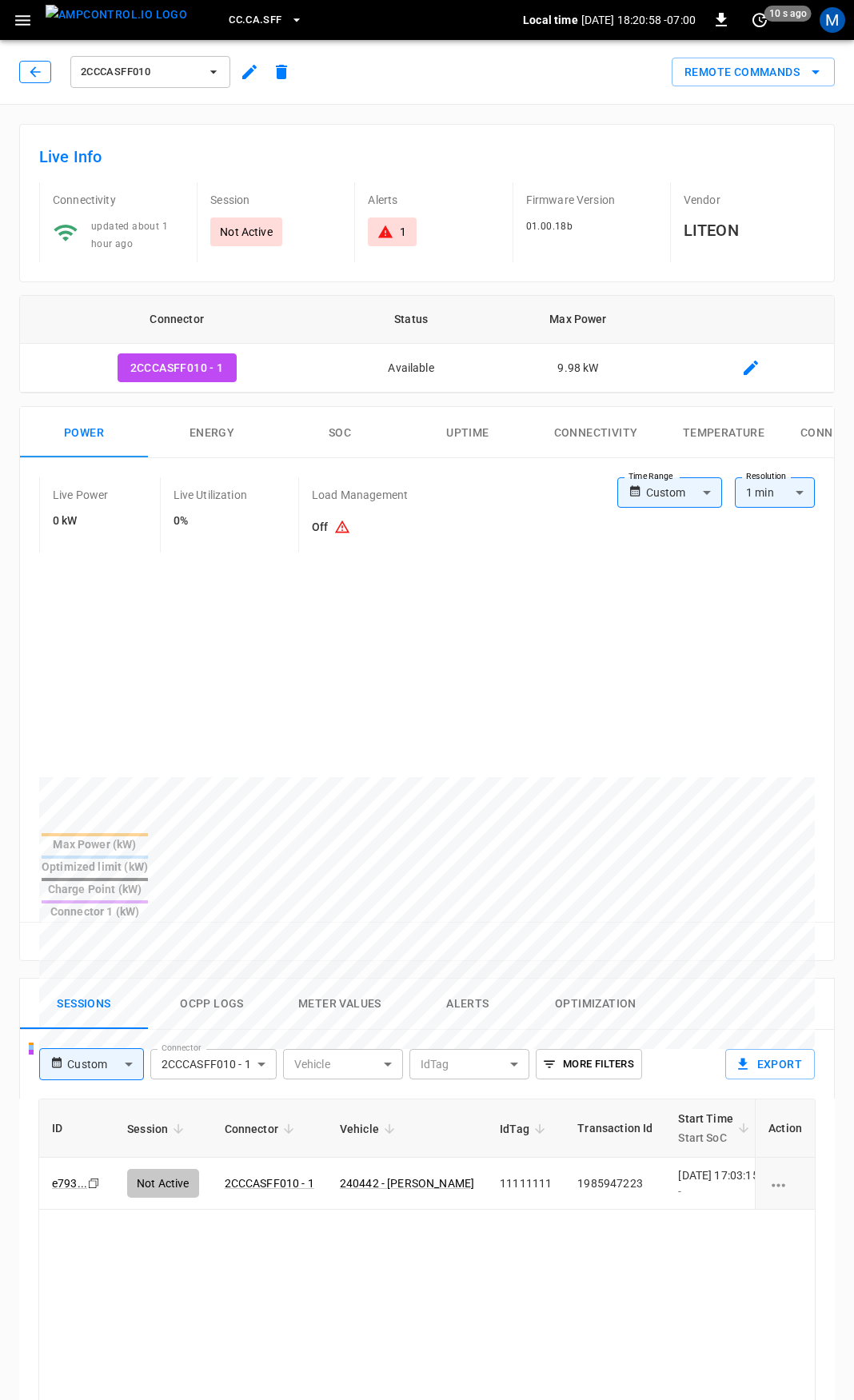
click at [32, 70] on icon "button" at bounding box center [34, 71] width 11 height 11
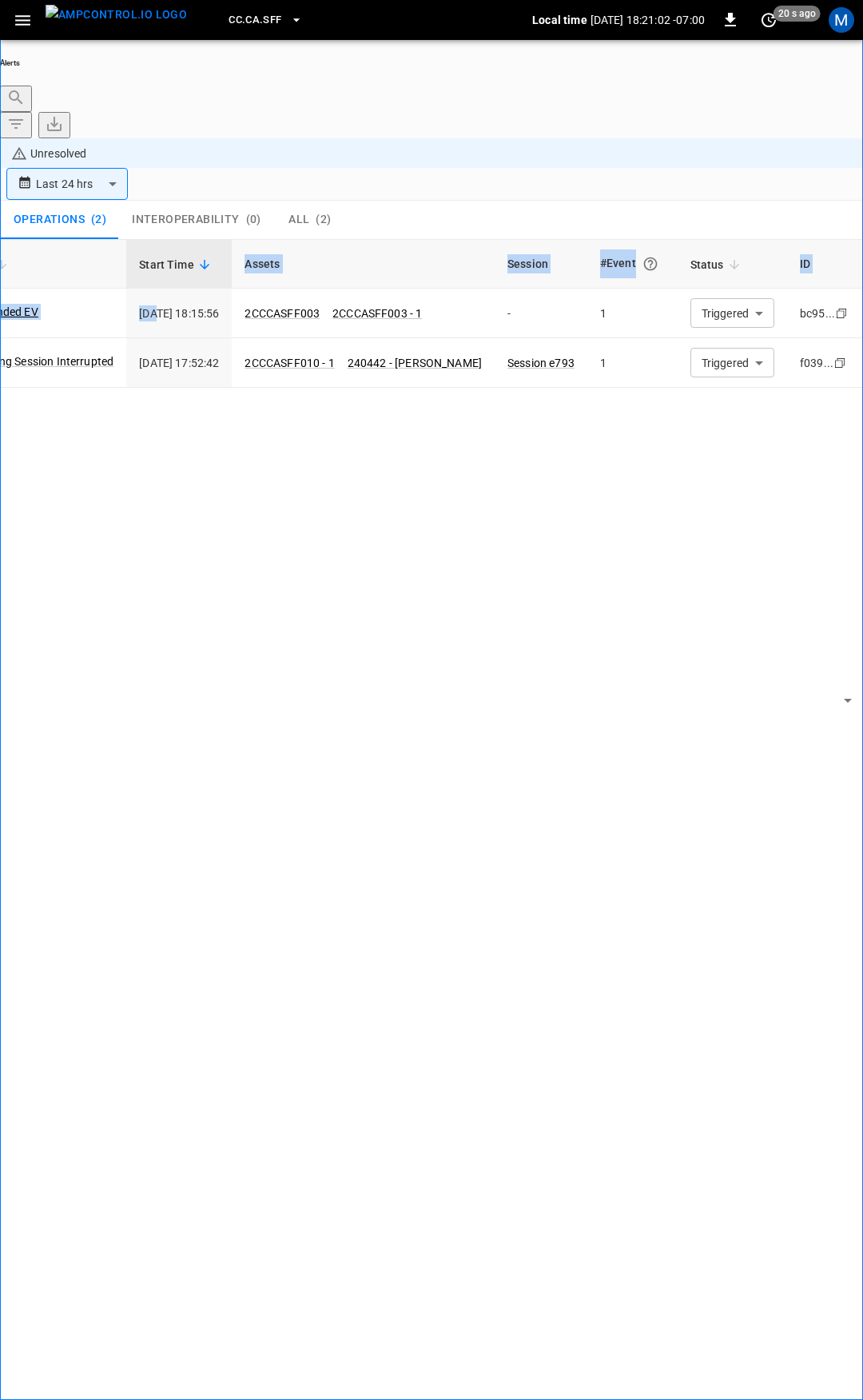
scroll to position [0, 192]
drag, startPoint x: 501, startPoint y: 227, endPoint x: 863, endPoint y: 242, distance: 362.3
click at [853, 242] on div "**********" at bounding box center [432, 774] width 863 height 1433
drag, startPoint x: 651, startPoint y: 193, endPoint x: 666, endPoint y: 201, distance: 17.0
click at [678, 289] on td "Triggered ********* ​" at bounding box center [732, 313] width 109 height 50
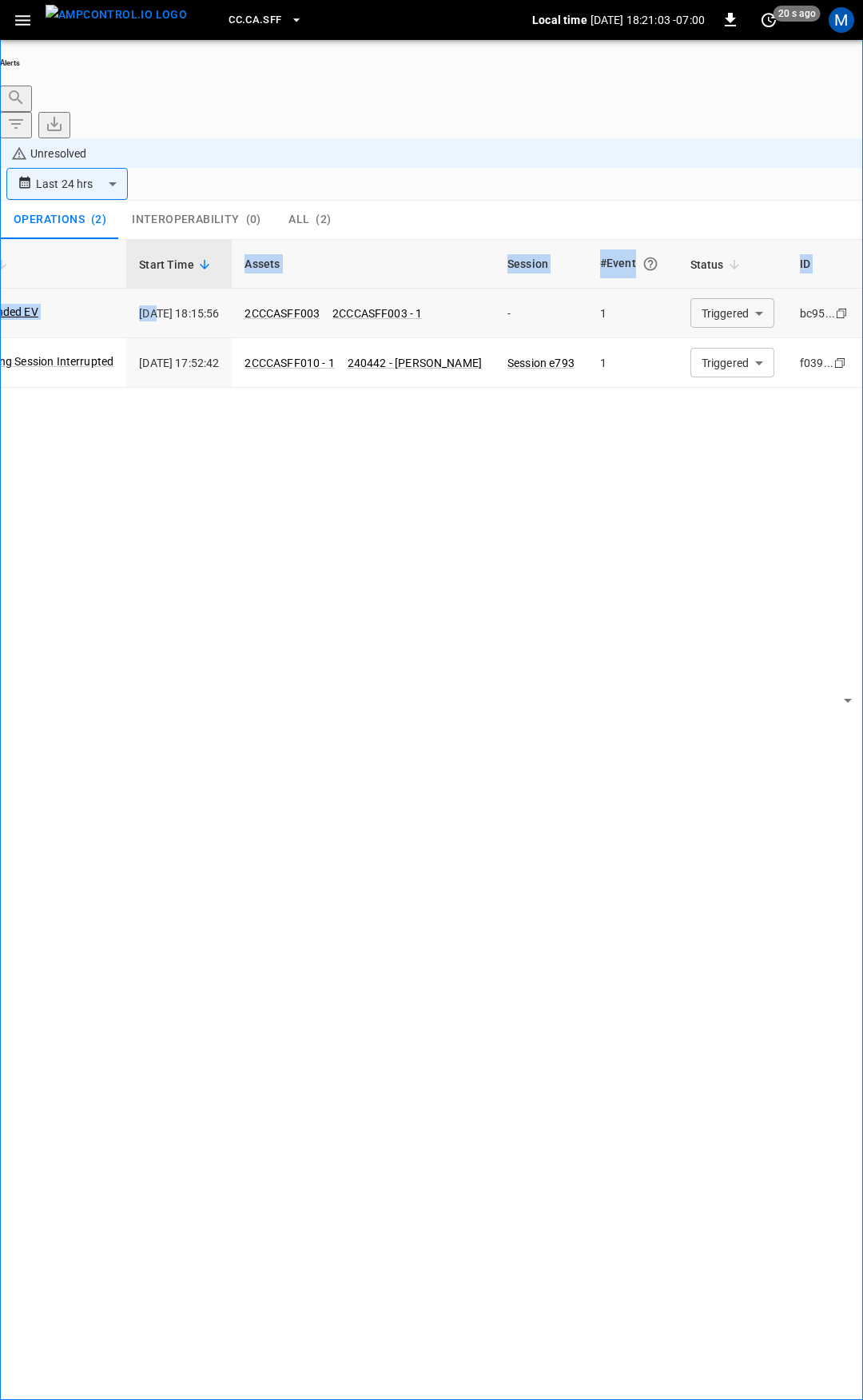
click at [719, 214] on body "**********" at bounding box center [432, 745] width 863 height 1490
click at [713, 240] on li "Resolved" at bounding box center [702, 234] width 96 height 16
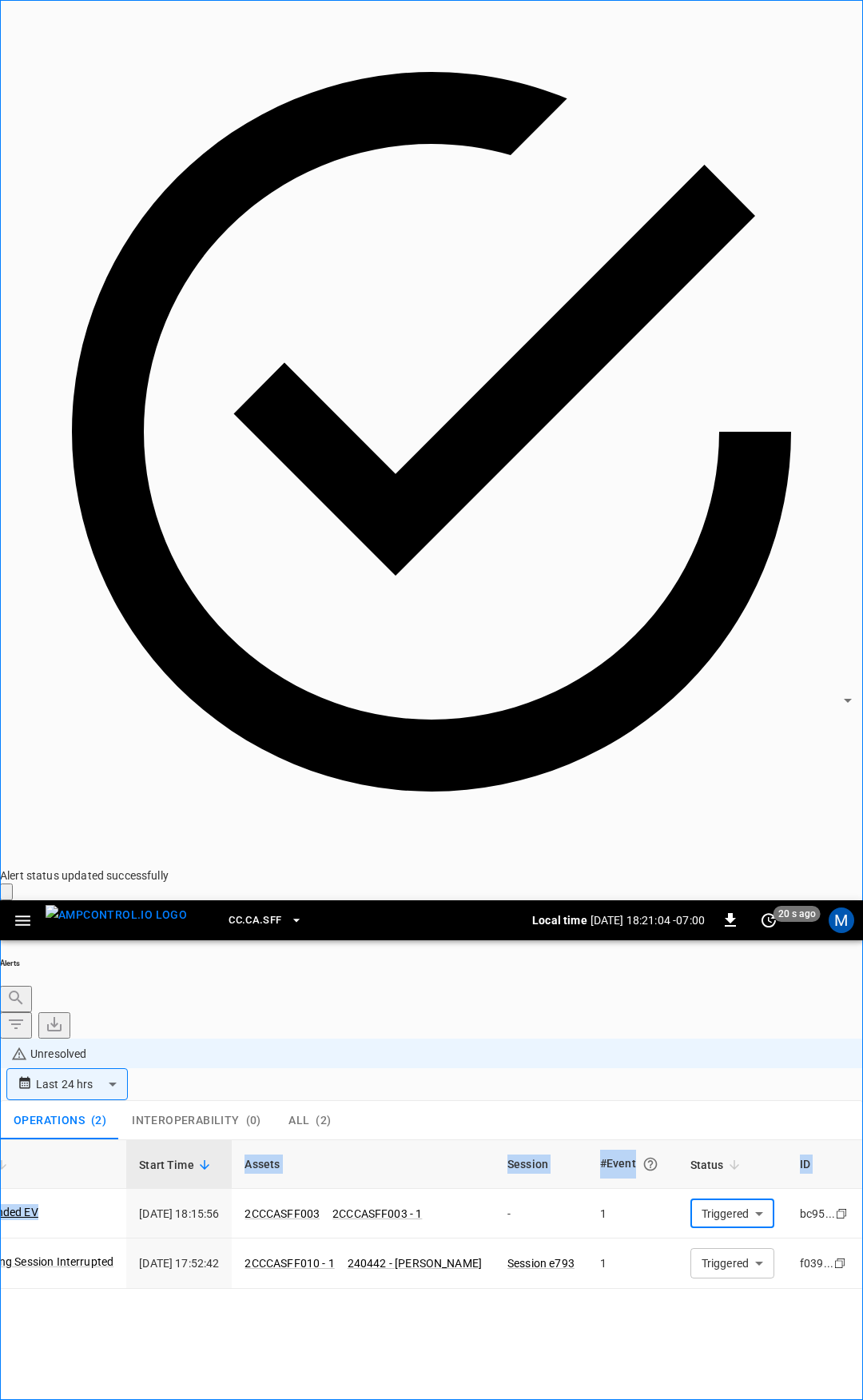
scroll to position [0, 190]
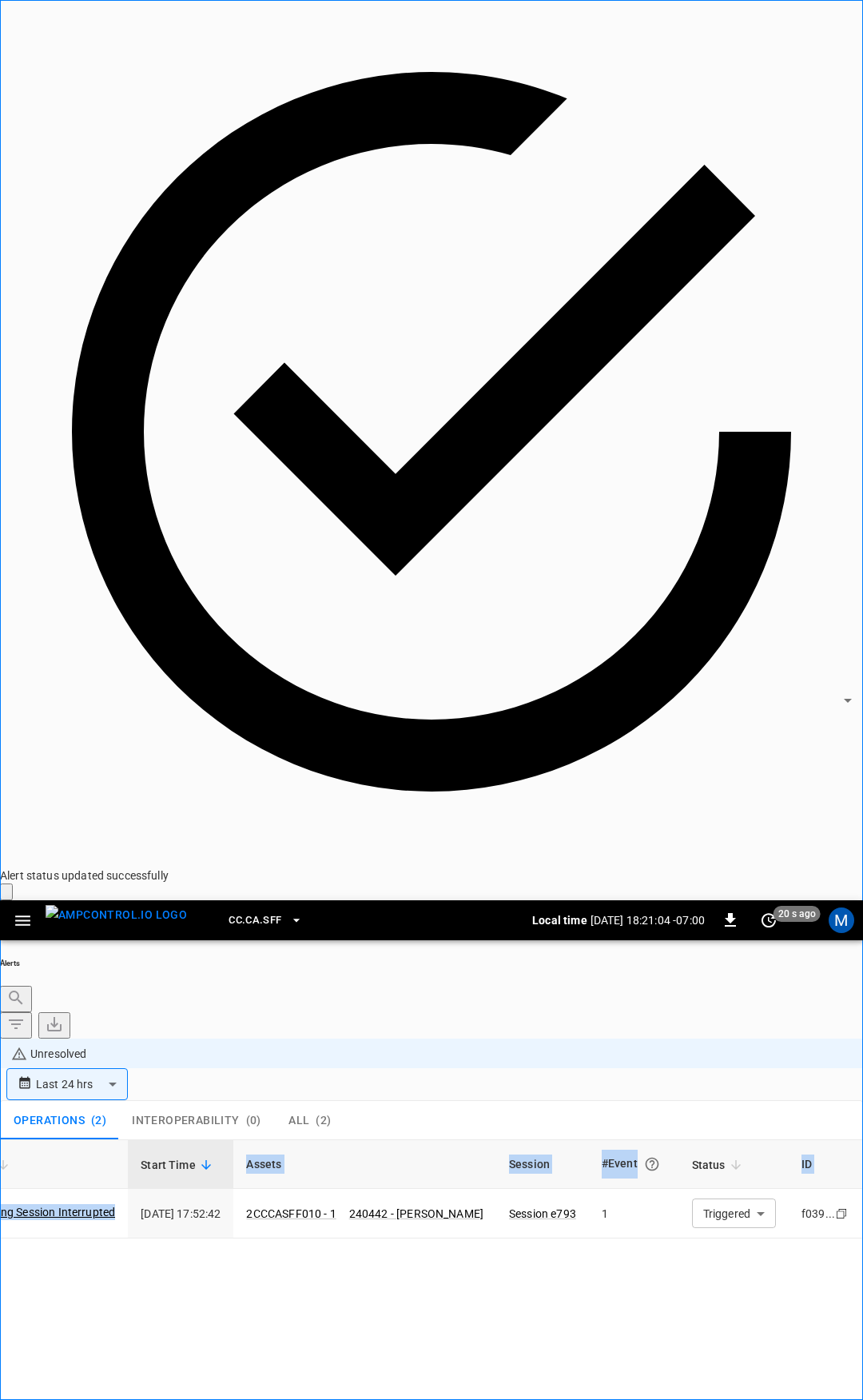
click at [713, 210] on body "**********" at bounding box center [432, 1195] width 863 height 2391
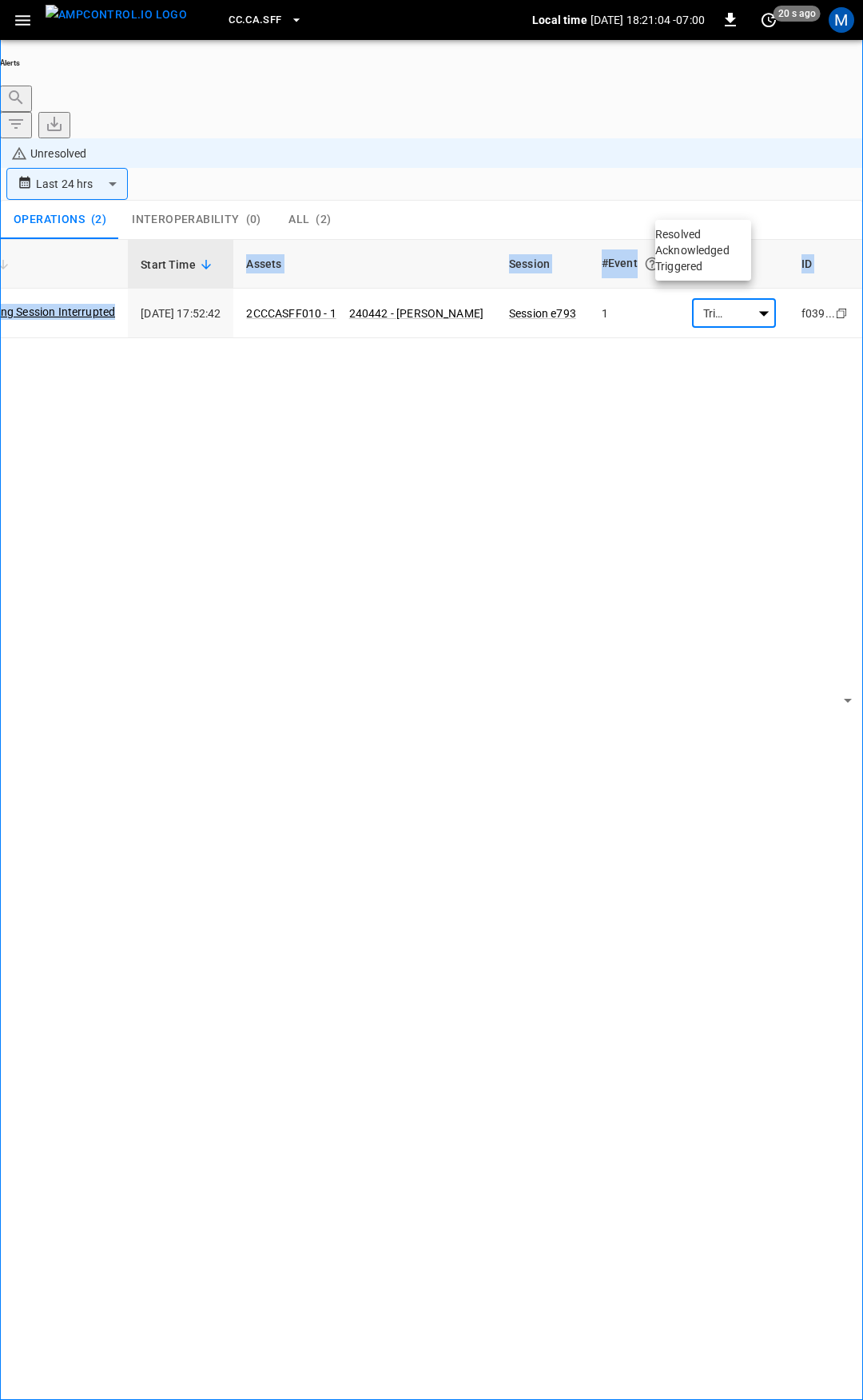
click at [713, 236] on li "Resolved" at bounding box center [704, 234] width 96 height 16
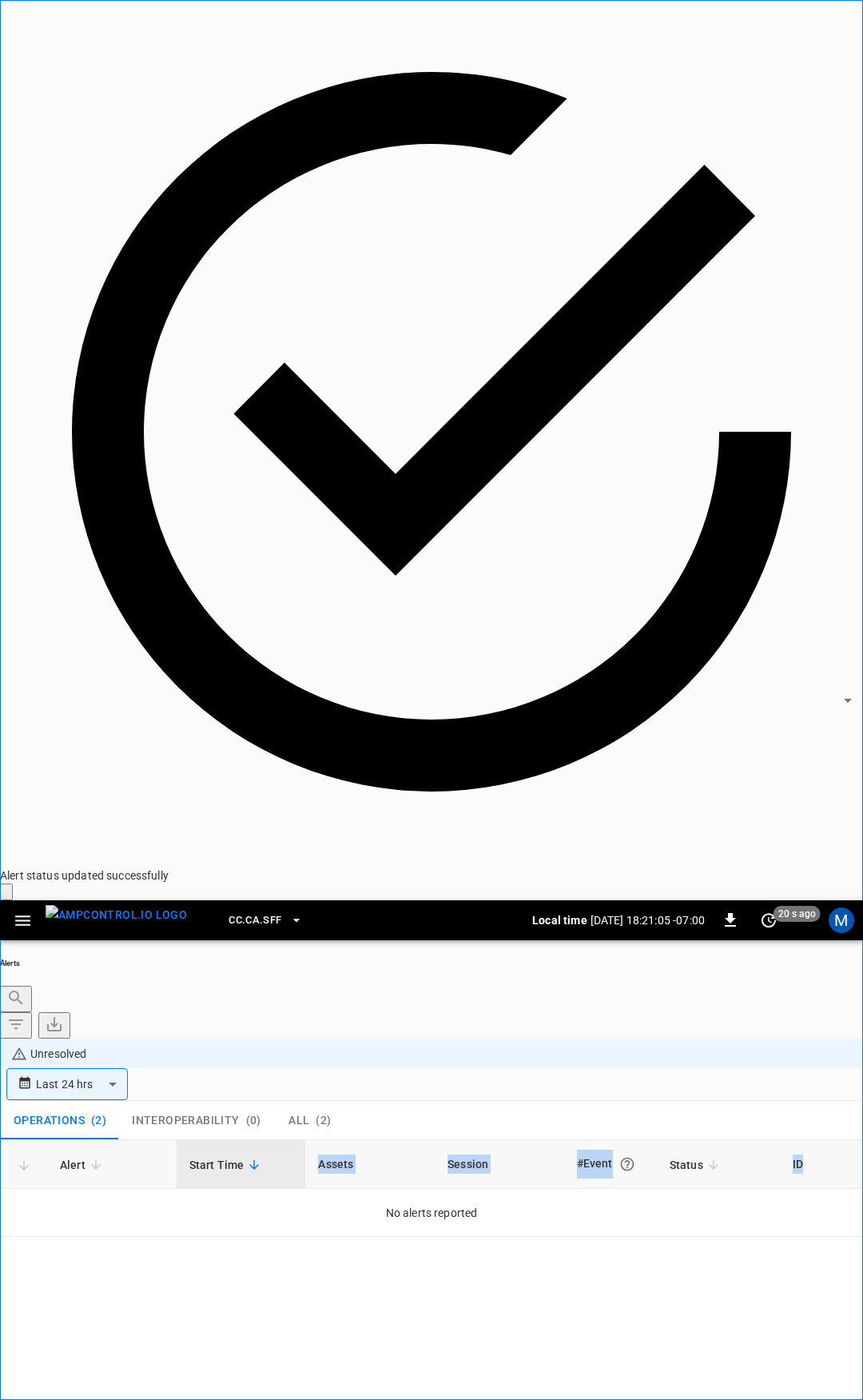
scroll to position [0, 0]
click at [23, 916] on icon "button" at bounding box center [23, 921] width 16 height 11
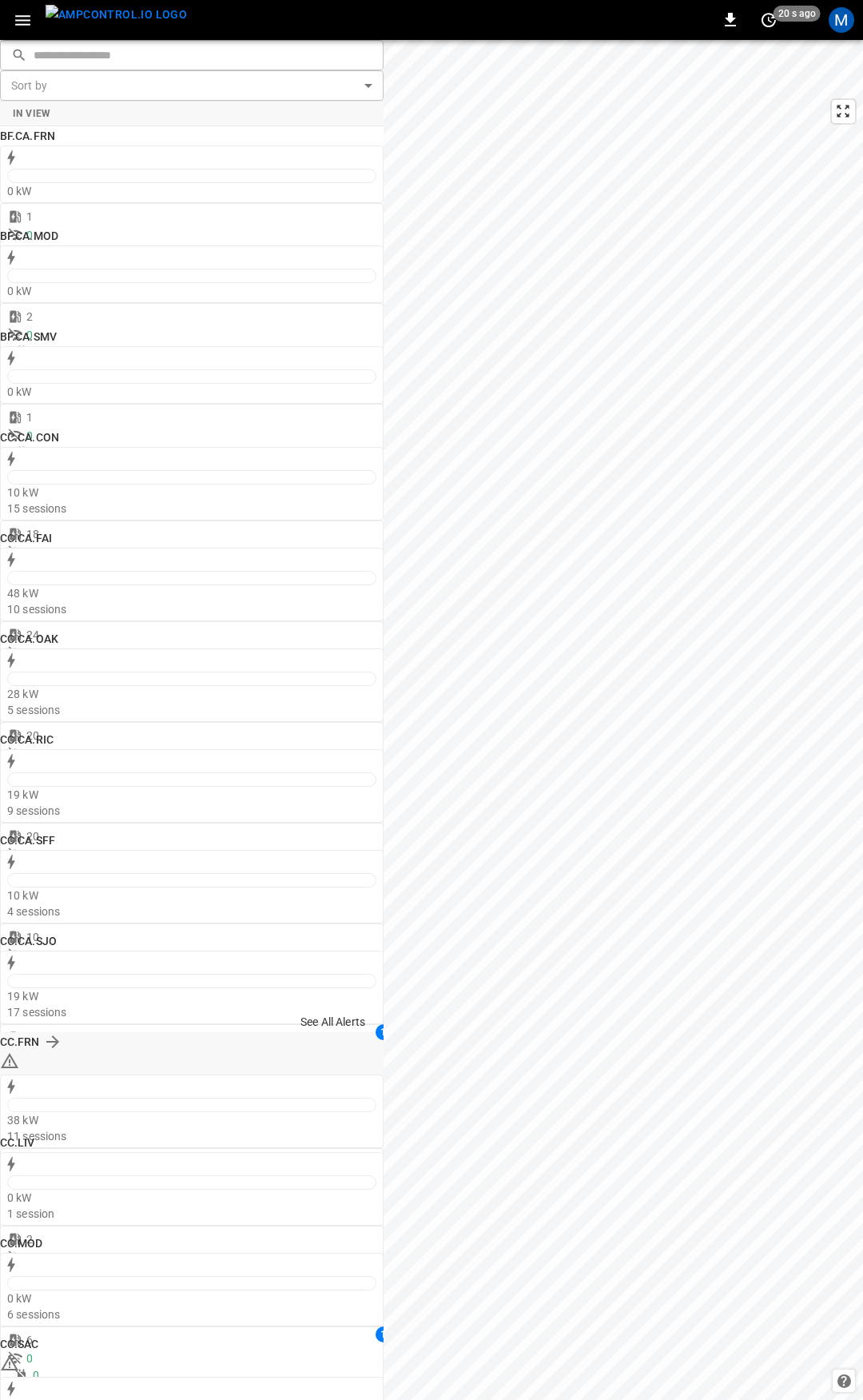
click at [376, 1036] on span "1" at bounding box center [384, 1032] width 16 height 16
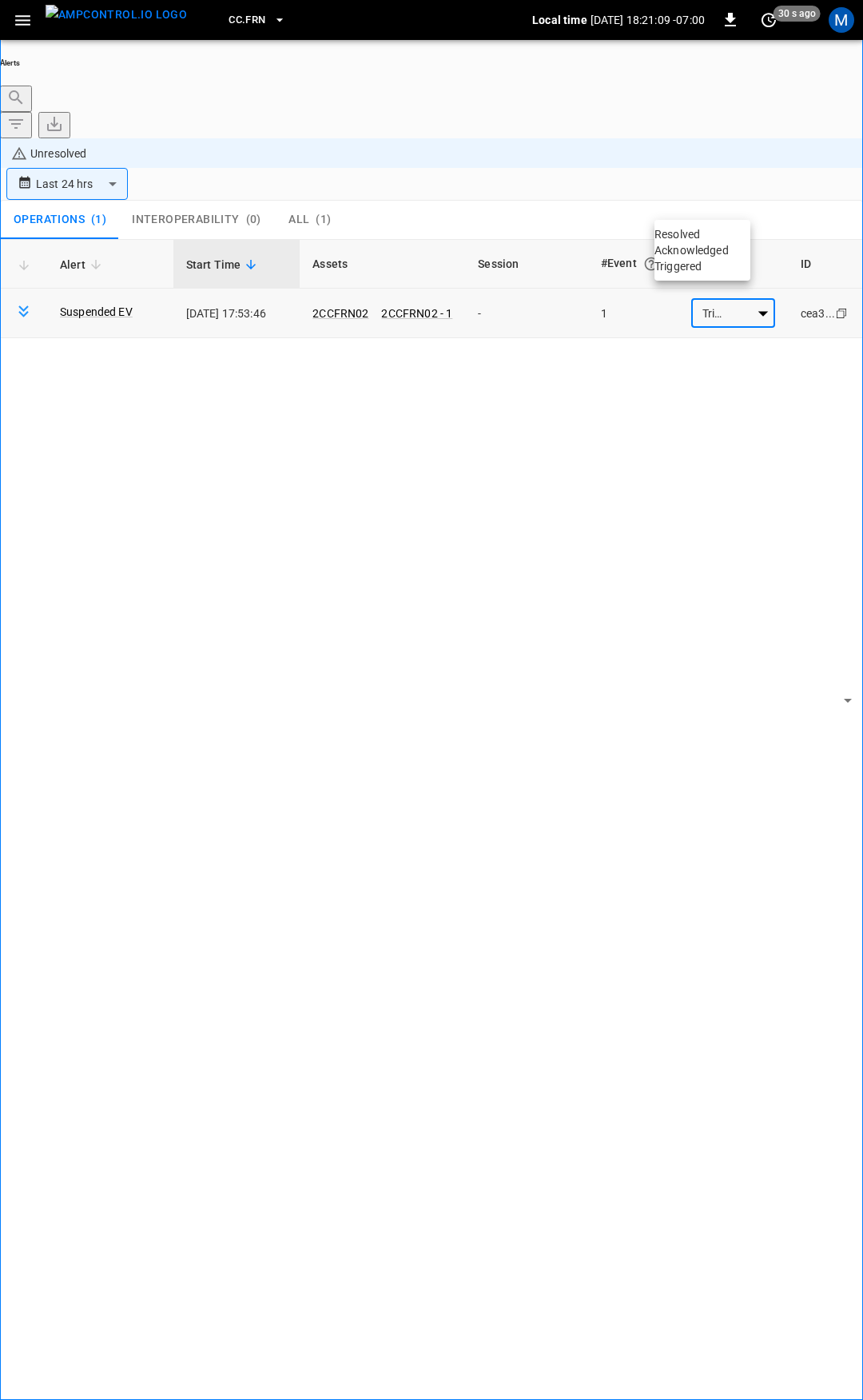
click at [695, 208] on body "**********" at bounding box center [432, 745] width 863 height 1490
click at [704, 241] on li "Resolved" at bounding box center [703, 234] width 96 height 16
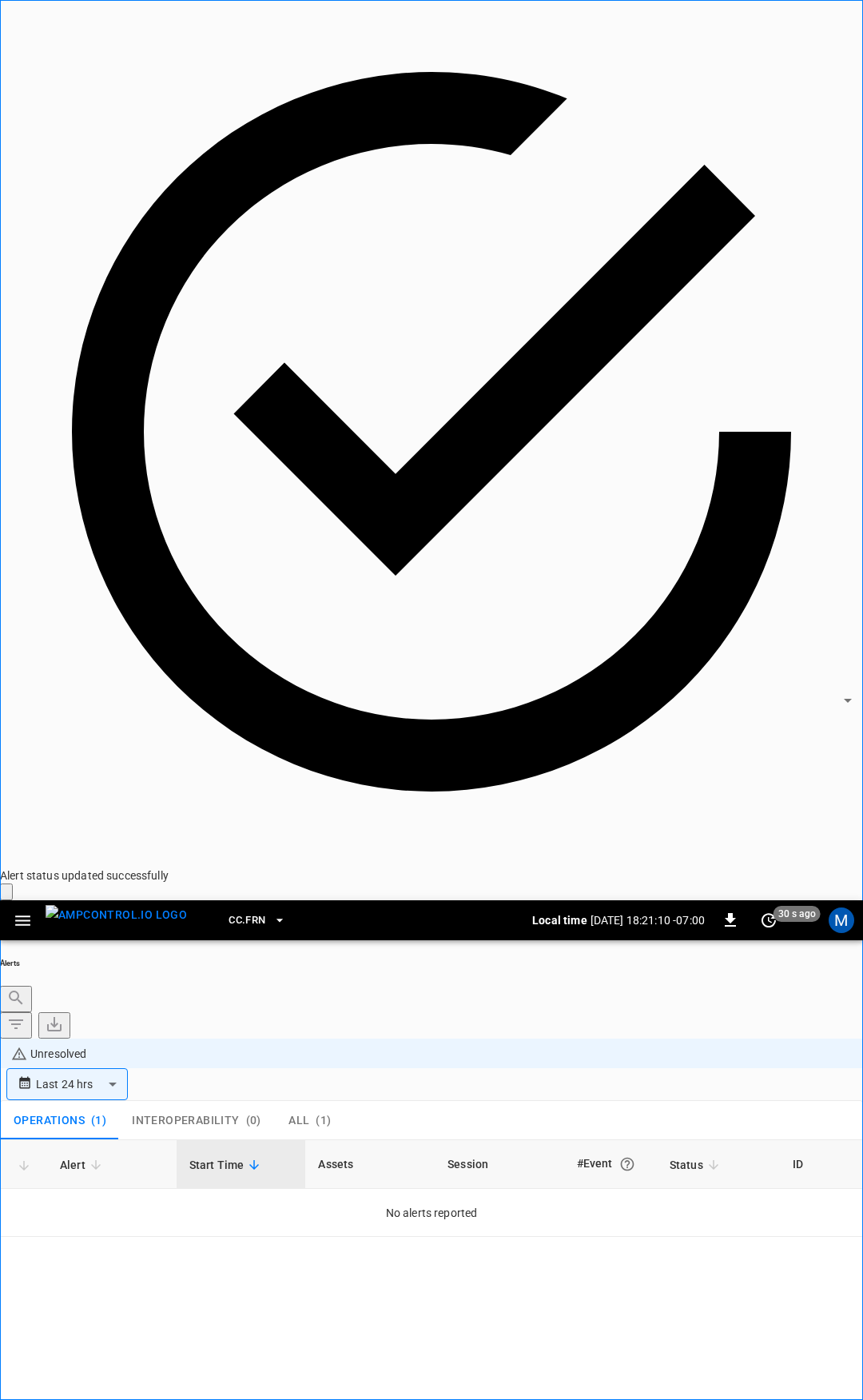
click at [21, 916] on icon "button" at bounding box center [23, 921] width 16 height 11
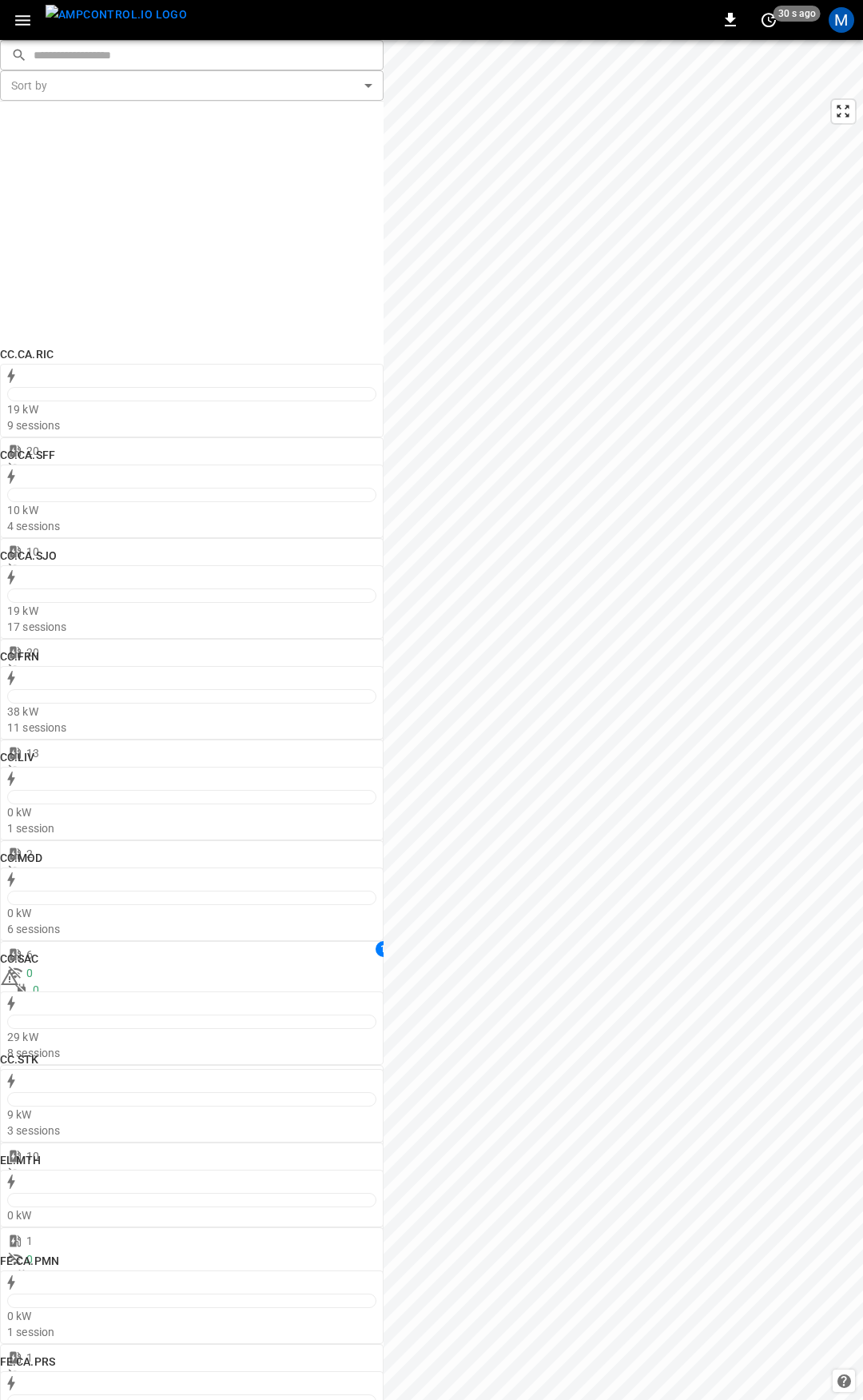
scroll to position [921, 0]
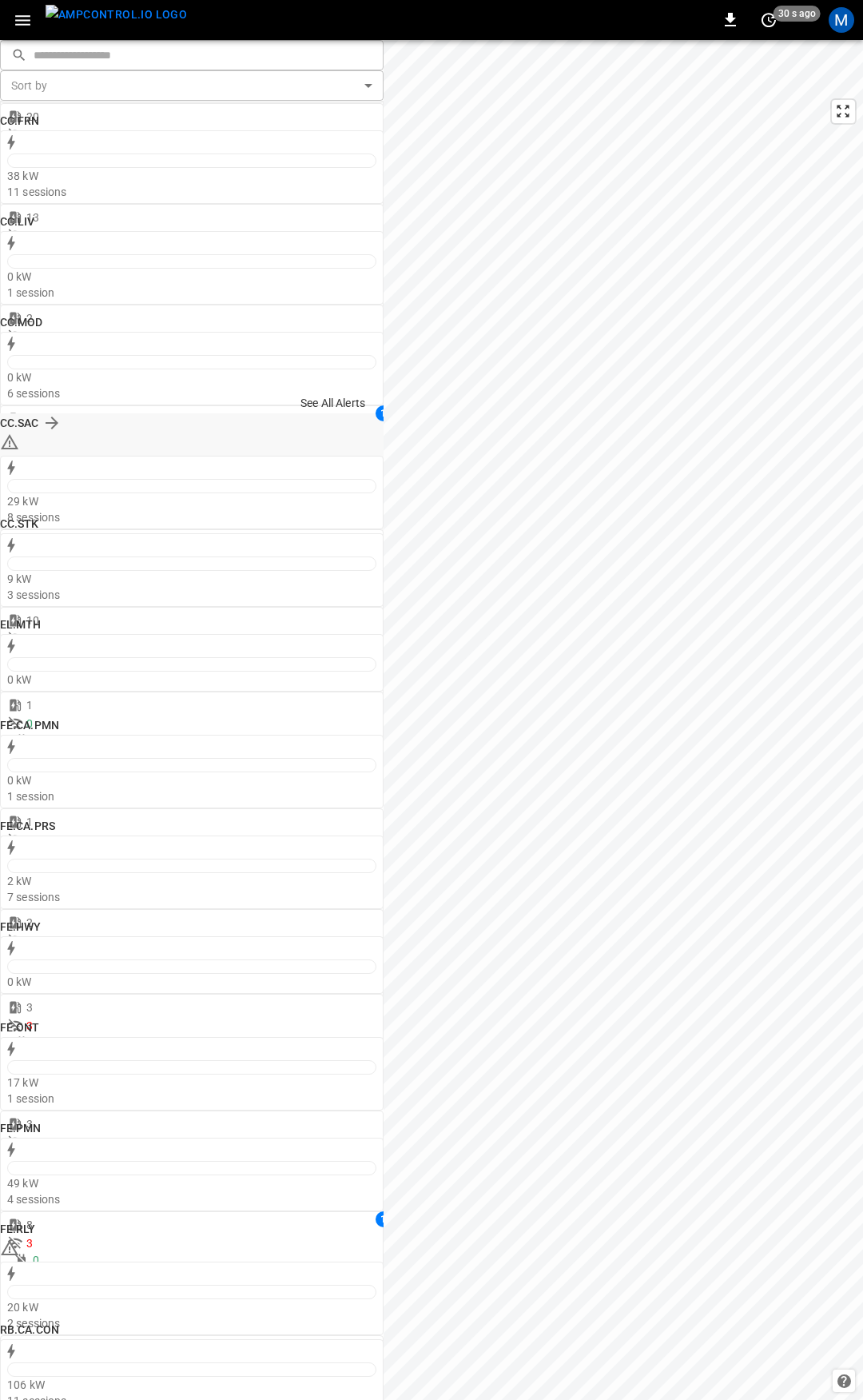
click at [19, 434] on icon at bounding box center [10, 442] width 18 height 16
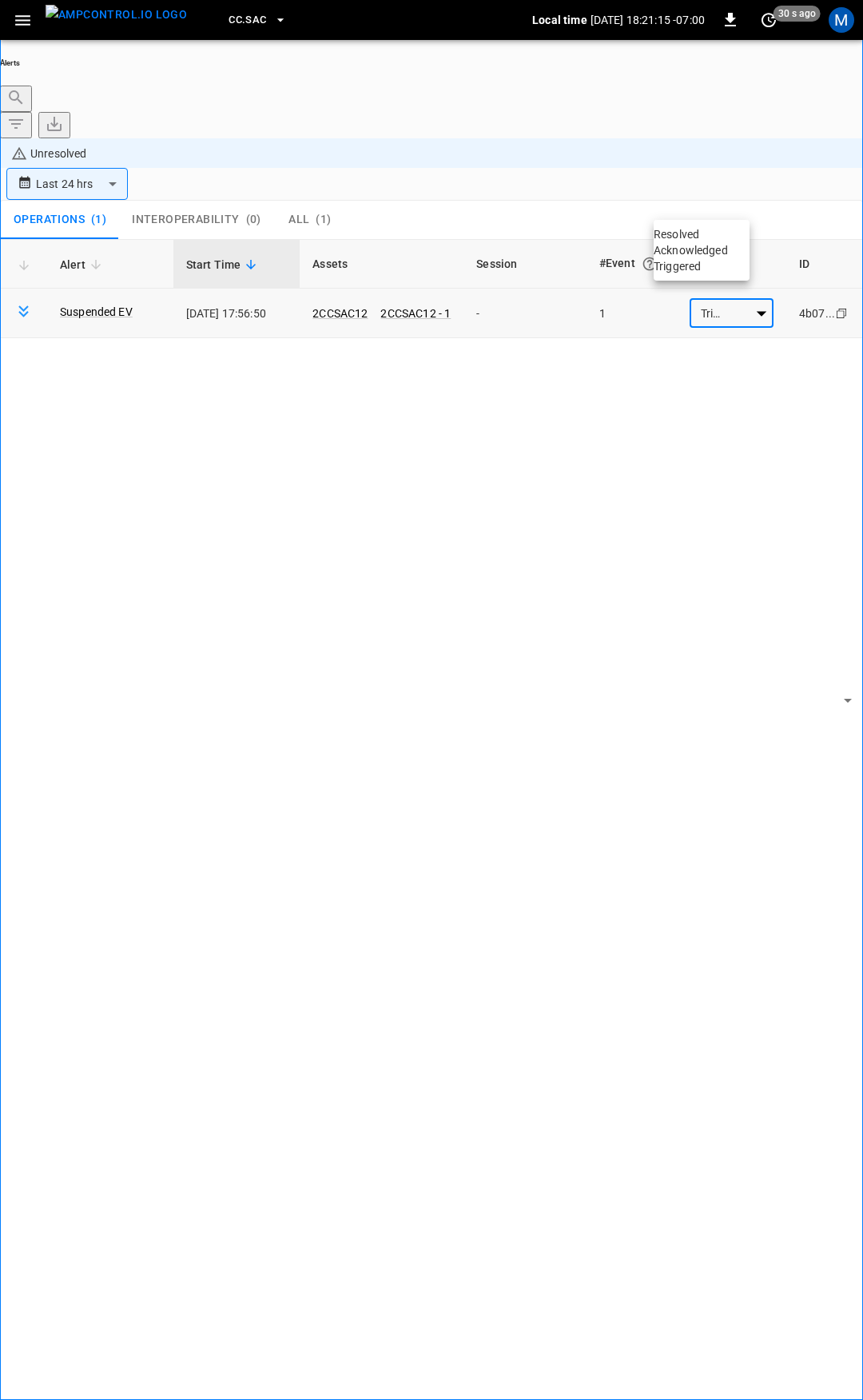
click at [703, 197] on body "**********" at bounding box center [432, 745] width 863 height 1490
click at [700, 229] on ul "Resolved Acknowledged Triggered" at bounding box center [702, 250] width 96 height 61
click at [699, 240] on li "Resolved" at bounding box center [702, 234] width 96 height 16
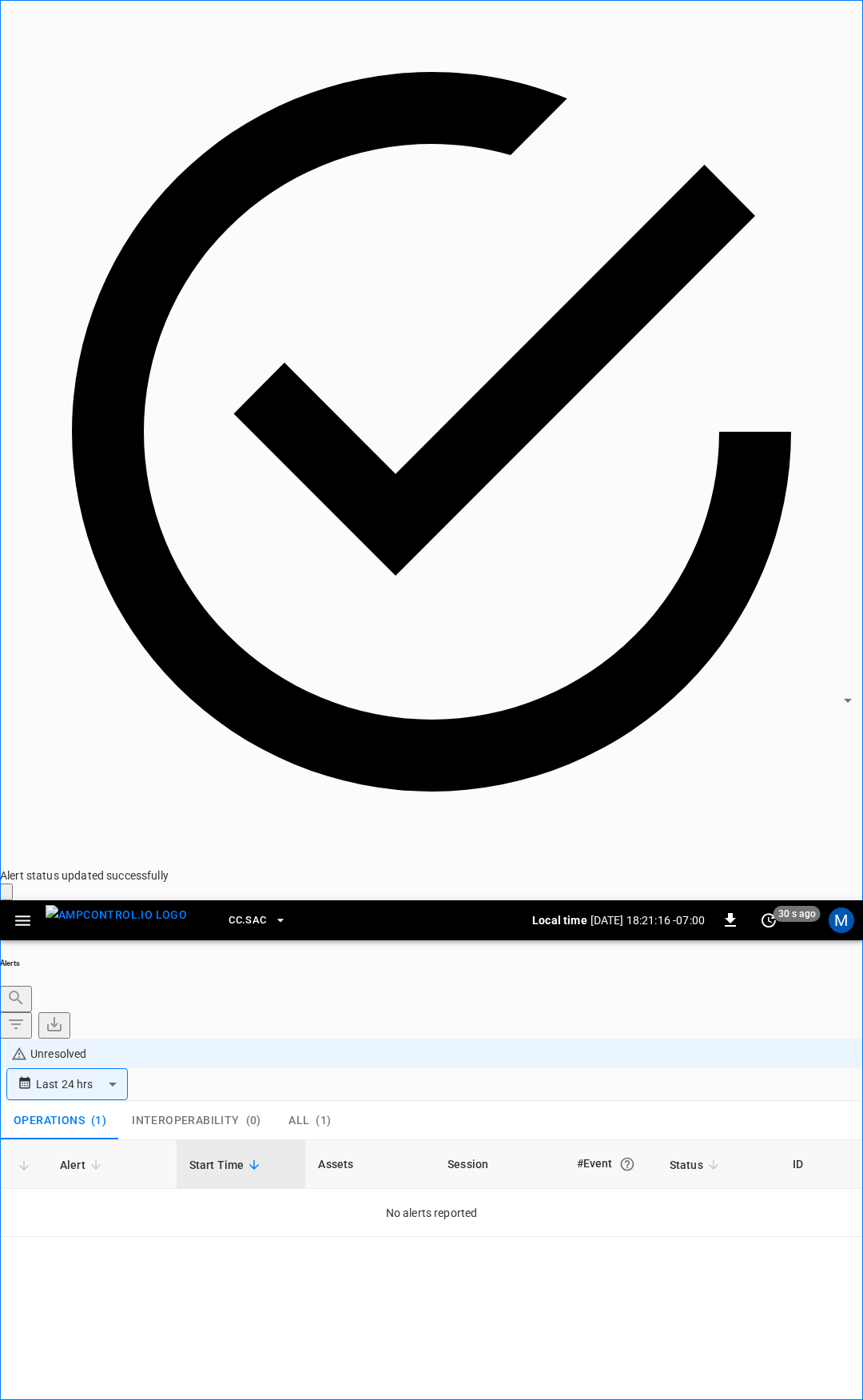
click at [20, 911] on icon "button" at bounding box center [22, 921] width 20 height 20
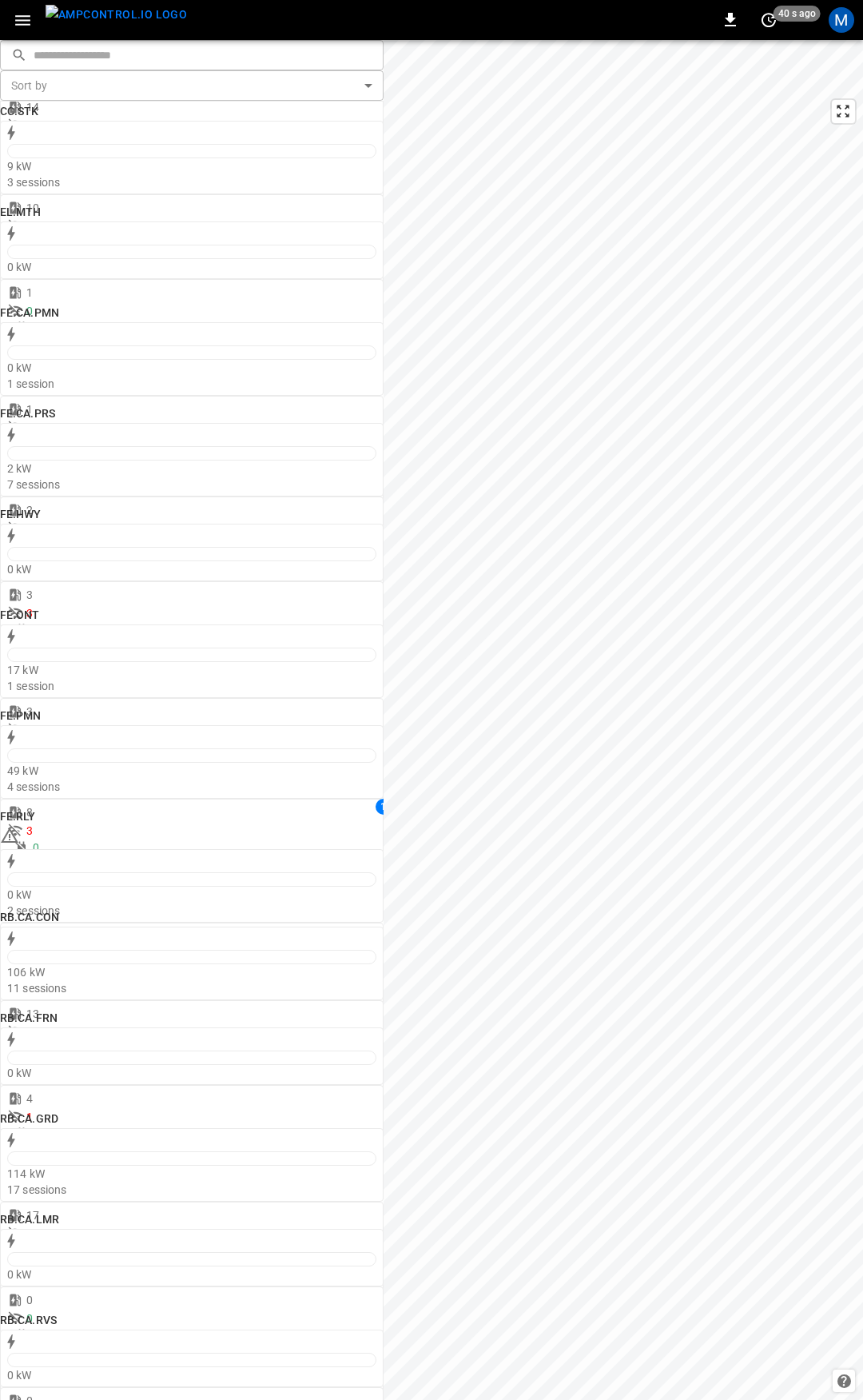
scroll to position [1343, 0]
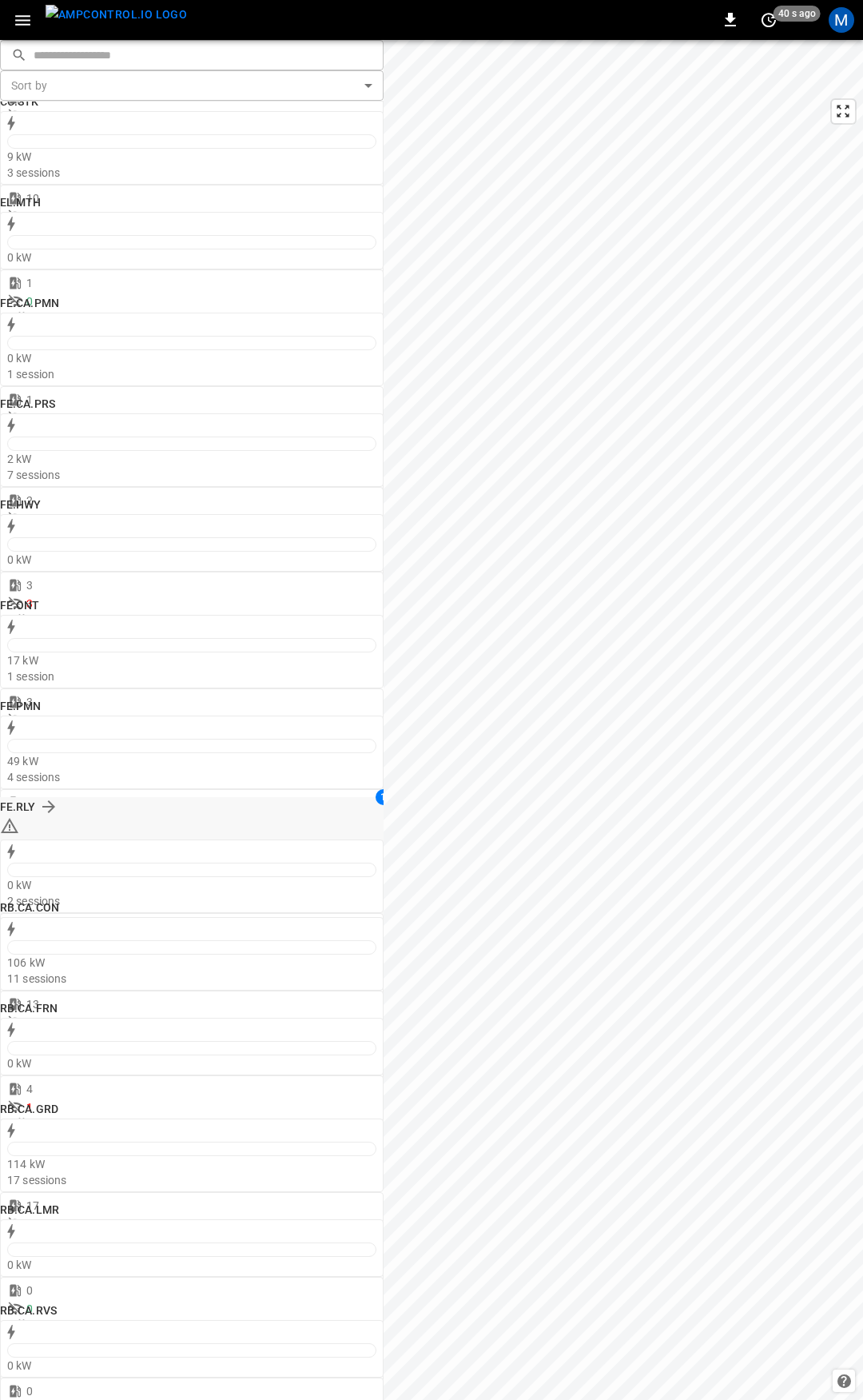
click at [20, 816] on icon at bounding box center [10, 826] width 20 height 20
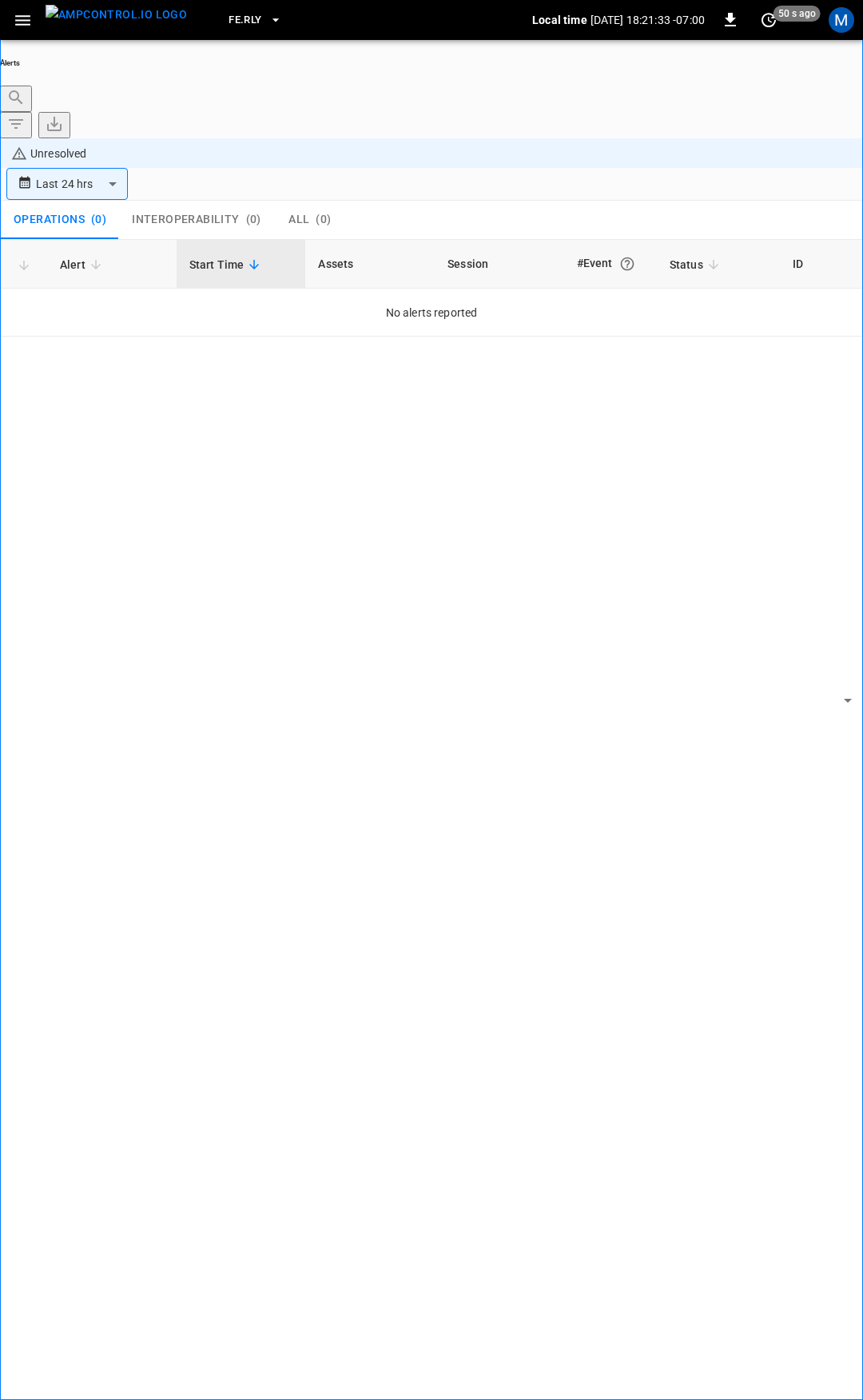
drag, startPoint x: 8, startPoint y: 21, endPoint x: 16, endPoint y: 37, distance: 17.9
click at [8, 21] on button "button" at bounding box center [23, 21] width 33 height 29
drag, startPoint x: 69, startPoint y: 112, endPoint x: 163, endPoint y: 159, distance: 105.1
